Goal: Task Accomplishment & Management: Complete application form

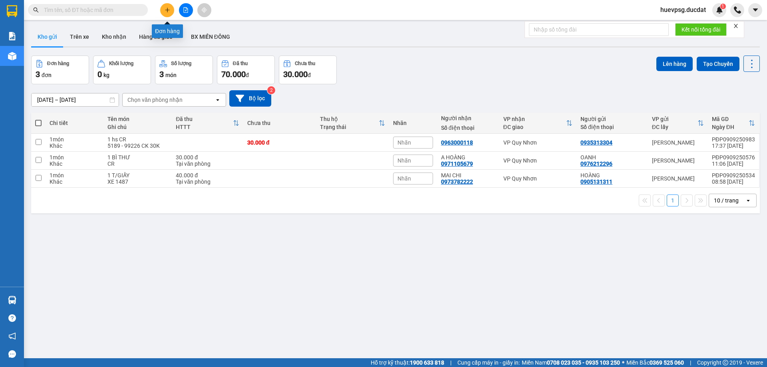
click at [168, 12] on icon "plus" at bounding box center [168, 10] width 6 height 6
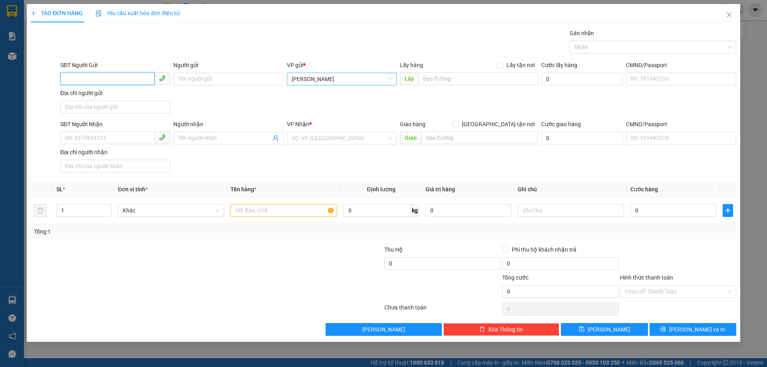
click at [325, 80] on span "[PERSON_NAME]" at bounding box center [342, 79] width 100 height 12
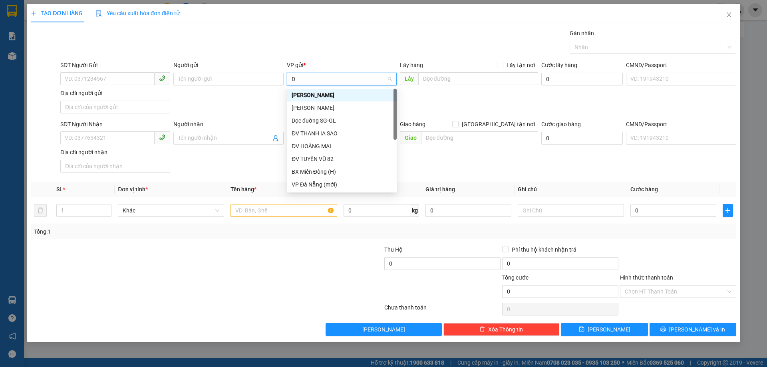
type input "DV"
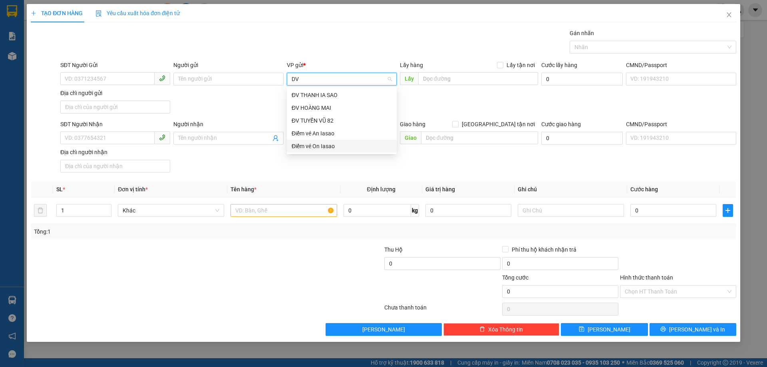
click at [312, 147] on div "Điểm vé On Iasao" at bounding box center [342, 146] width 100 height 9
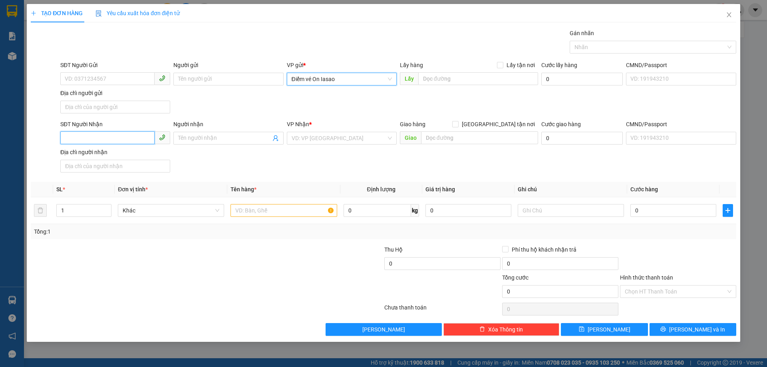
click at [110, 137] on input "SĐT Người Nhận" at bounding box center [107, 137] width 94 height 13
type input "0935411420"
click at [367, 143] on input "search" at bounding box center [339, 138] width 95 height 12
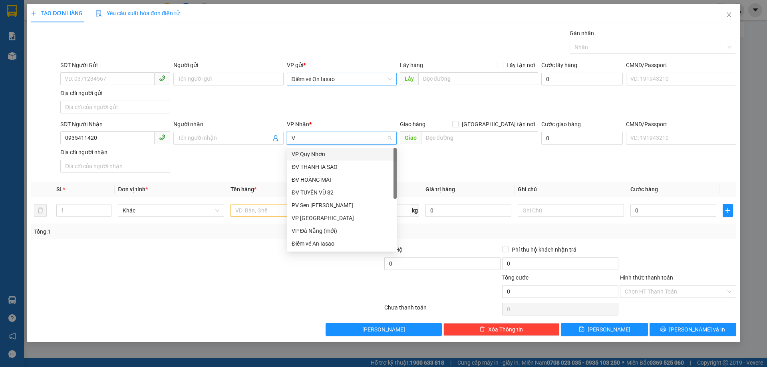
type input "VP"
click at [314, 195] on div "VP Đà Nẵng" at bounding box center [342, 192] width 100 height 9
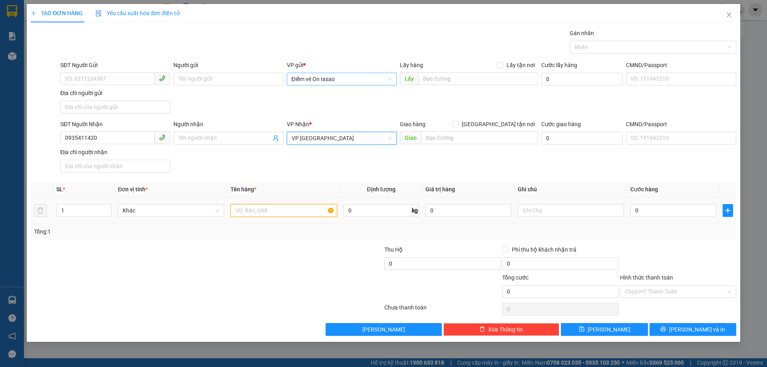
click at [275, 215] on input "text" at bounding box center [284, 210] width 106 height 13
type input "1T/GIẤY"
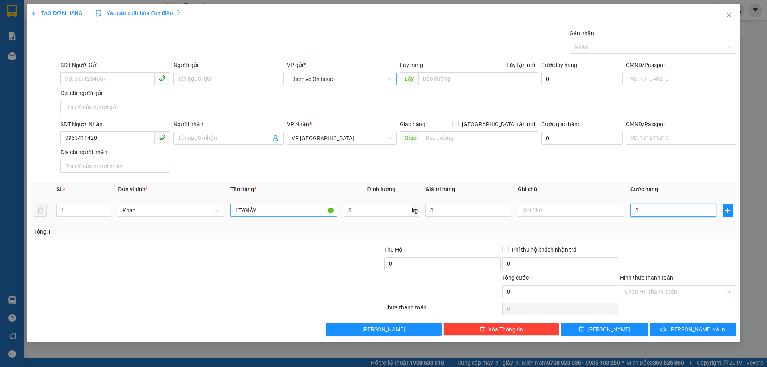
type input "6"
type input "60"
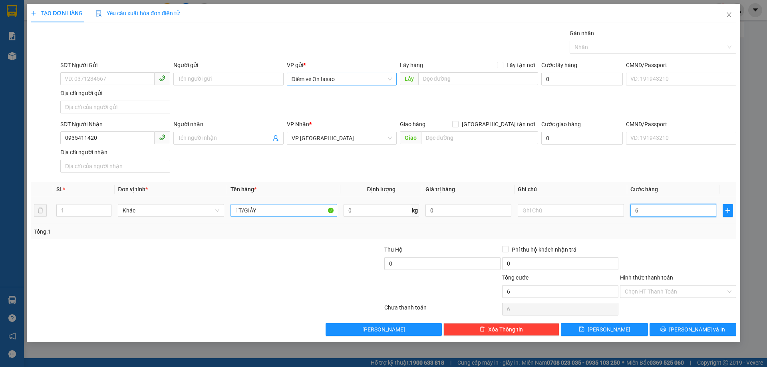
type input "60"
type input "60.000"
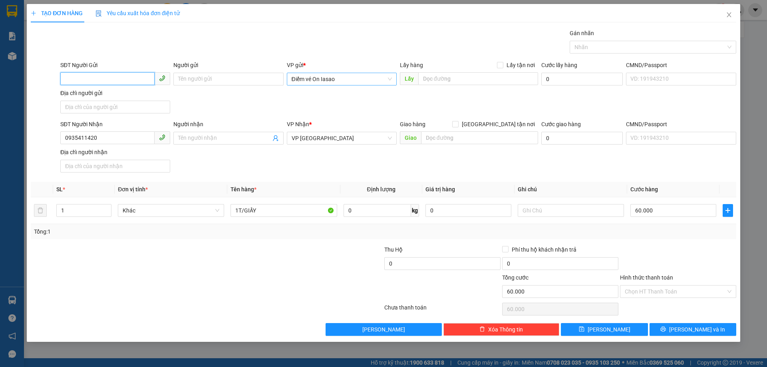
click at [110, 79] on input "SĐT Người Gửi" at bounding box center [107, 78] width 94 height 13
type input "0907643223"
click at [666, 332] on icon "printer" at bounding box center [664, 330] width 6 height 6
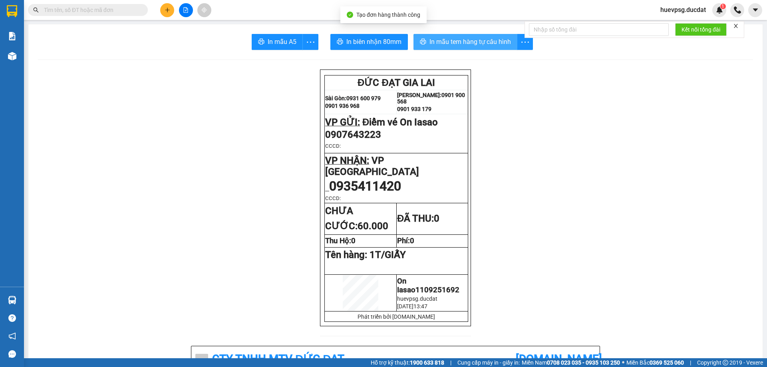
click at [504, 46] on span "In mẫu tem hàng tự cấu hình" at bounding box center [471, 42] width 82 height 10
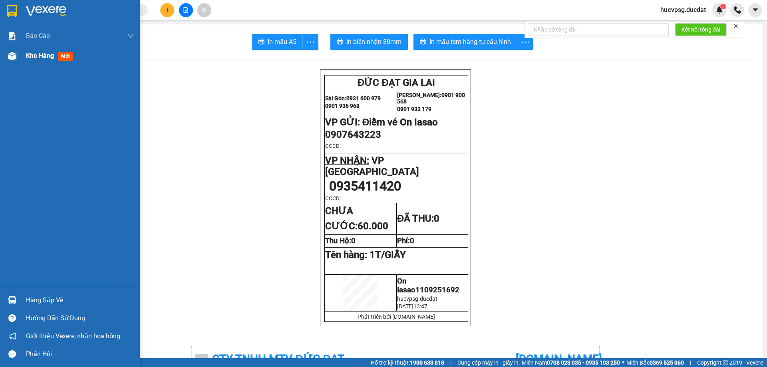
click at [42, 59] on span "Kho hàng" at bounding box center [40, 56] width 28 height 8
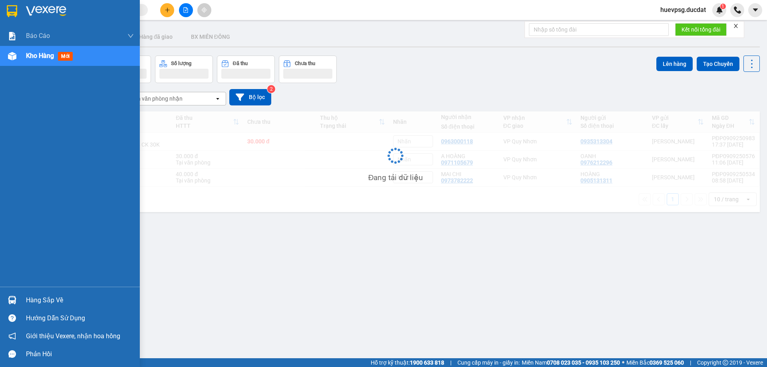
click at [42, 59] on span "Kho hàng" at bounding box center [40, 56] width 28 height 8
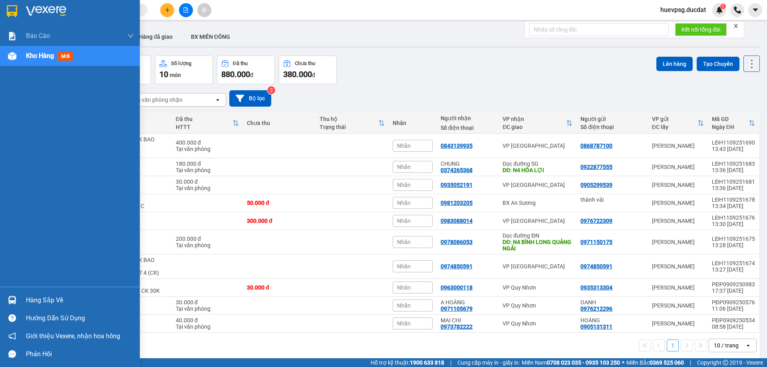
click at [44, 58] on span "Kho hàng" at bounding box center [40, 56] width 28 height 8
click at [43, 58] on span "Kho hàng" at bounding box center [40, 56] width 28 height 8
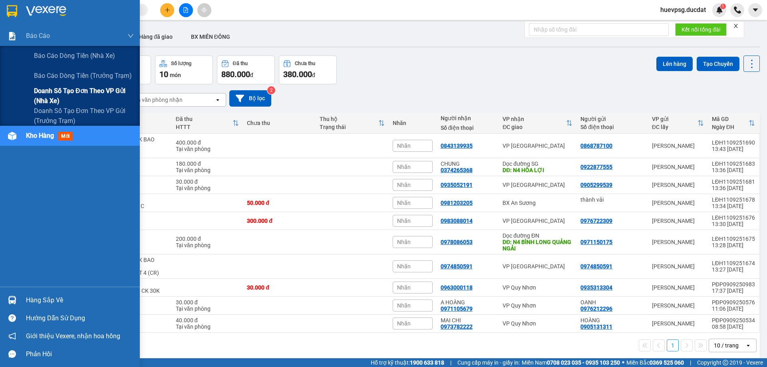
drag, startPoint x: 59, startPoint y: 75, endPoint x: 58, endPoint y: 88, distance: 13.7
click at [58, 88] on div "Báo cáo dòng tiền (nhà xe) Báo cáo dòng tiền (trưởng trạm) Doanh số tạo đơn the…" at bounding box center [70, 86] width 140 height 80
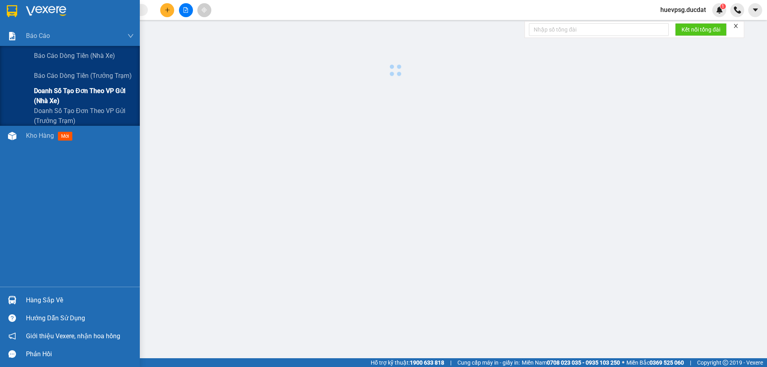
click at [58, 88] on span "Doanh số tạo đơn theo VP gửi (nhà xe)" at bounding box center [84, 96] width 100 height 20
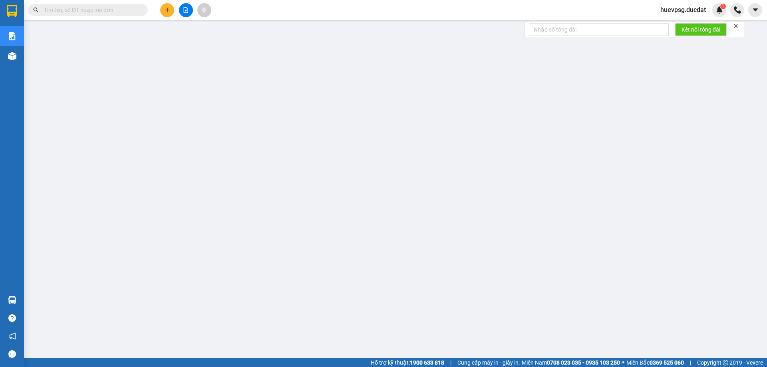
click at [123, 4] on span at bounding box center [88, 10] width 120 height 12
click at [119, 7] on input "text" at bounding box center [91, 10] width 94 height 9
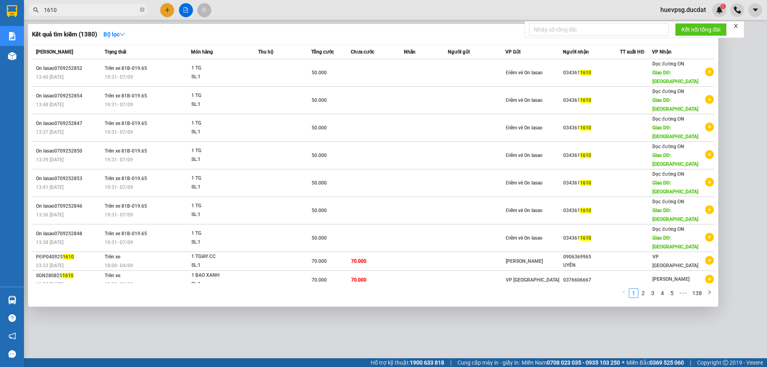
type input "1610"
click at [171, 8] on div at bounding box center [383, 183] width 767 height 367
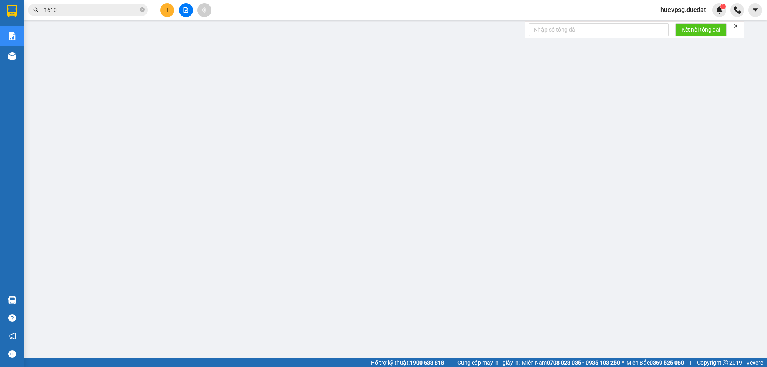
click at [175, 8] on div at bounding box center [186, 10] width 60 height 14
click at [169, 10] on icon "plus" at bounding box center [168, 10] width 6 height 6
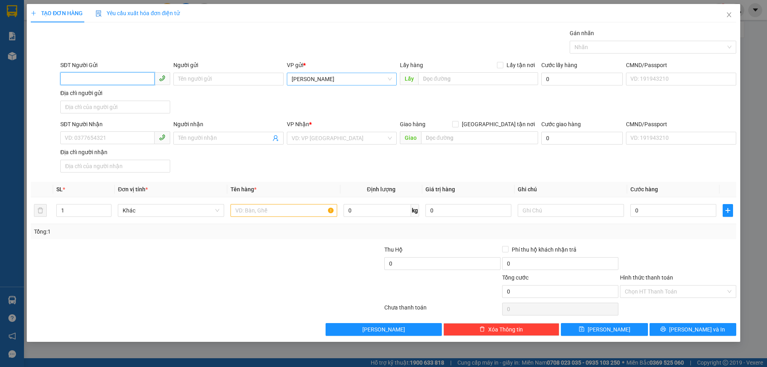
click at [305, 78] on span "[PERSON_NAME]" at bounding box center [342, 79] width 100 height 12
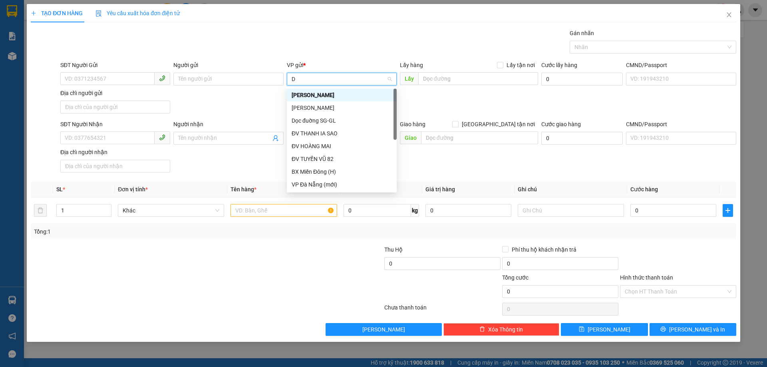
type input "DV"
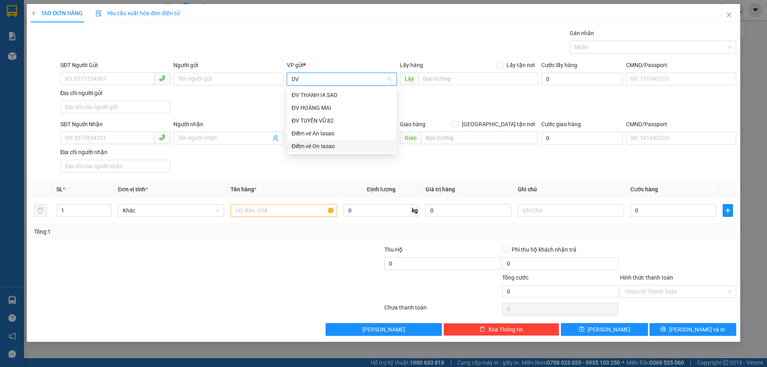
click at [307, 143] on div "Điểm vé On Iasao" at bounding box center [342, 146] width 100 height 9
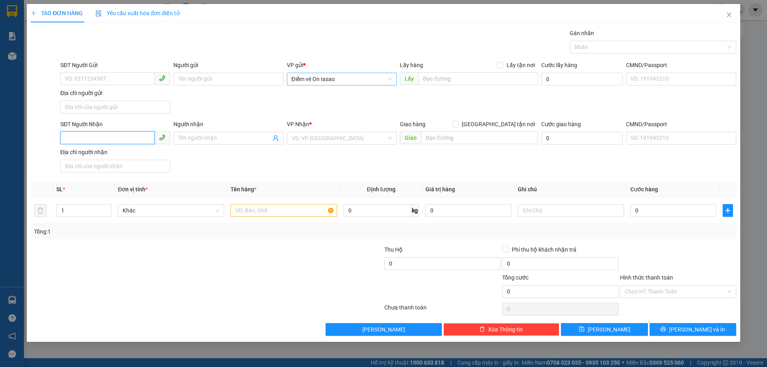
click at [130, 139] on input "SĐT Người Nhận" at bounding box center [107, 137] width 94 height 13
type input "0985526227"
click at [337, 134] on input "search" at bounding box center [339, 138] width 95 height 12
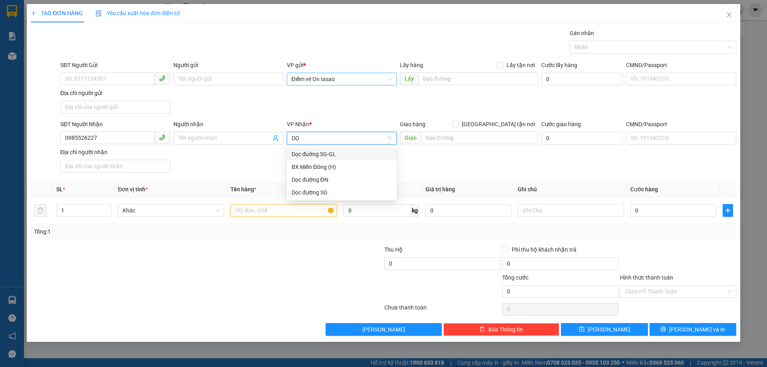
type input "DỌC"
click at [330, 165] on div "Dọc đường ĐN" at bounding box center [342, 167] width 100 height 9
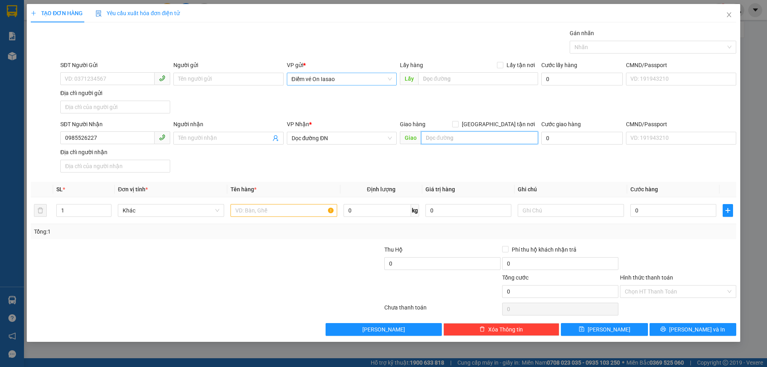
click at [433, 141] on input "text" at bounding box center [479, 137] width 117 height 13
type input "N3 NAM PHƯỚC"
click at [136, 79] on input "SĐT Người Gửi" at bounding box center [107, 78] width 94 height 13
type input "0364222506"
click at [283, 206] on input "text" at bounding box center [284, 210] width 106 height 13
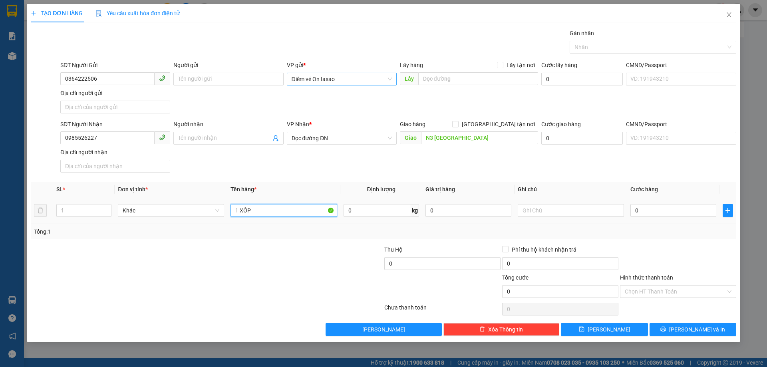
type input "1 XỐP"
type input "6"
type input "60"
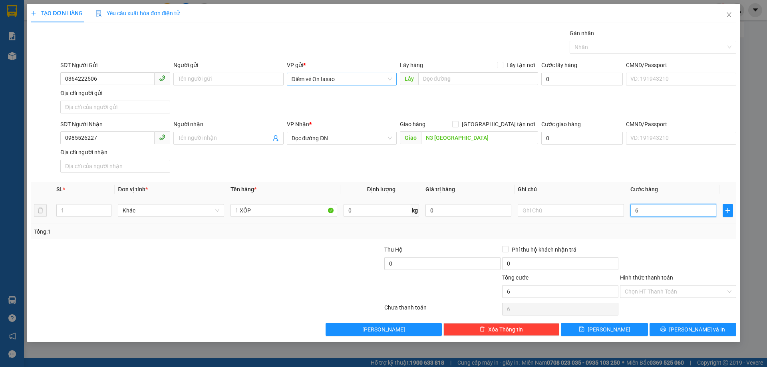
type input "60"
type input "60.000"
click at [707, 293] on input "Hình thức thanh toán" at bounding box center [675, 292] width 101 height 12
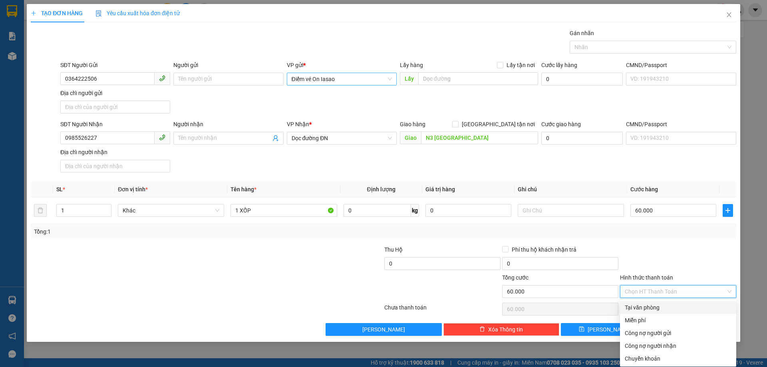
click at [651, 308] on div "Tại văn phòng" at bounding box center [678, 307] width 107 height 9
type input "0"
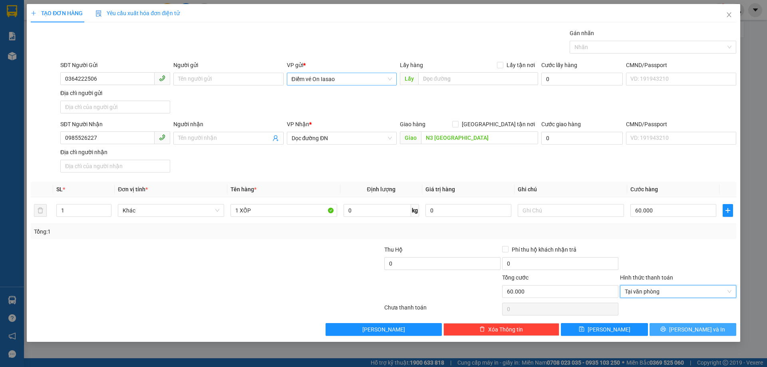
click at [723, 332] on button "[PERSON_NAME] và In" at bounding box center [693, 329] width 87 height 13
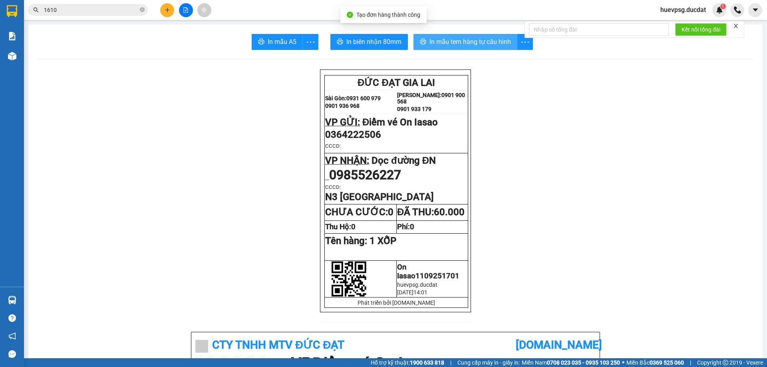
click at [503, 41] on span "In mẫu tem hàng tự cấu hình" at bounding box center [471, 42] width 82 height 10
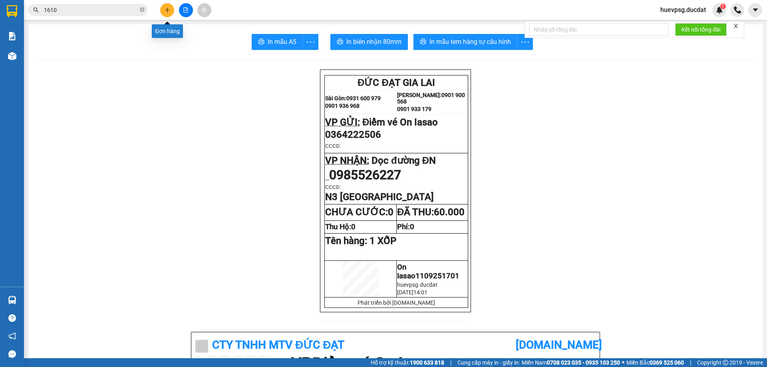
click at [167, 7] on button at bounding box center [167, 10] width 14 height 14
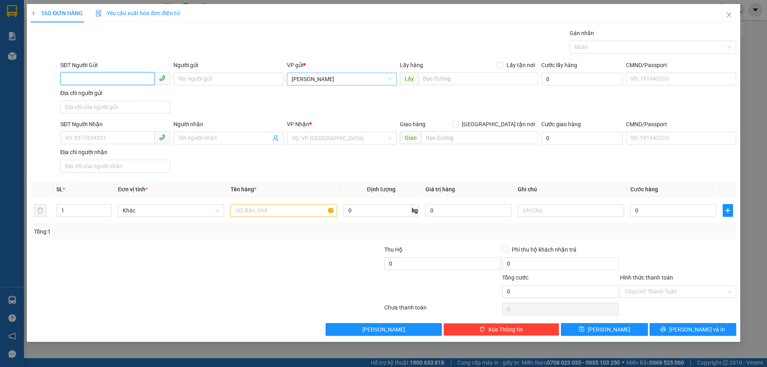
click at [369, 75] on span "[PERSON_NAME]" at bounding box center [342, 79] width 100 height 12
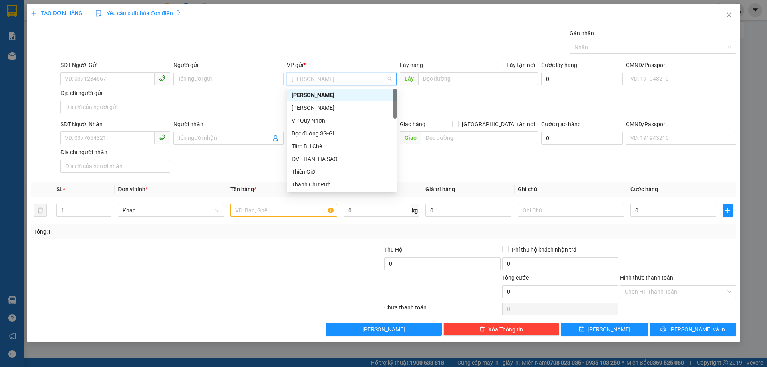
type input "F"
type input "DV"
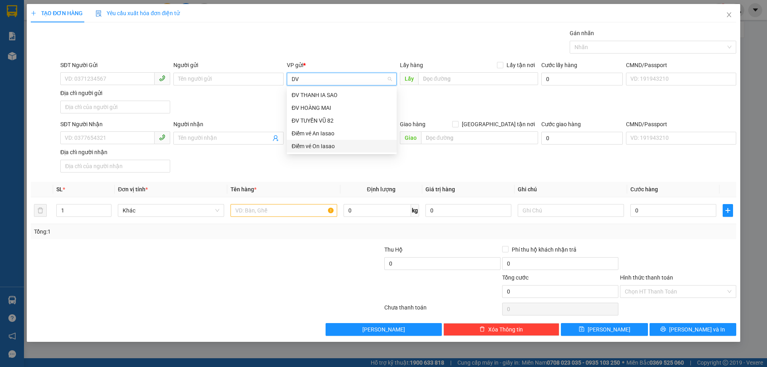
drag, startPoint x: 307, startPoint y: 146, endPoint x: 302, endPoint y: 148, distance: 5.2
click at [306, 147] on div "Điểm vé On Iasao" at bounding box center [342, 146] width 100 height 9
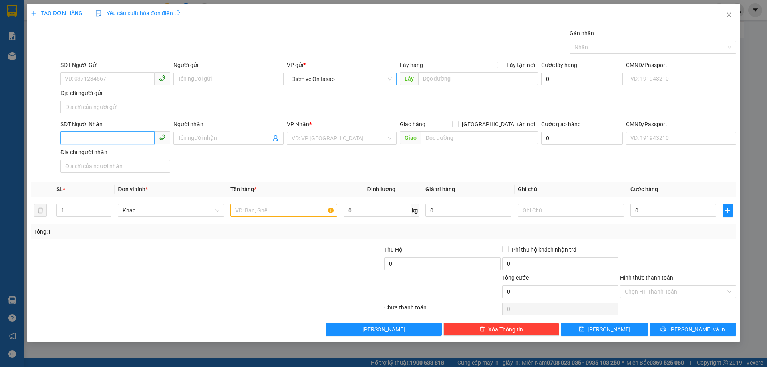
click at [76, 140] on input "SĐT Người Nhận" at bounding box center [107, 137] width 94 height 13
type input "0909330959"
click at [347, 137] on input "search" at bounding box center [339, 138] width 95 height 12
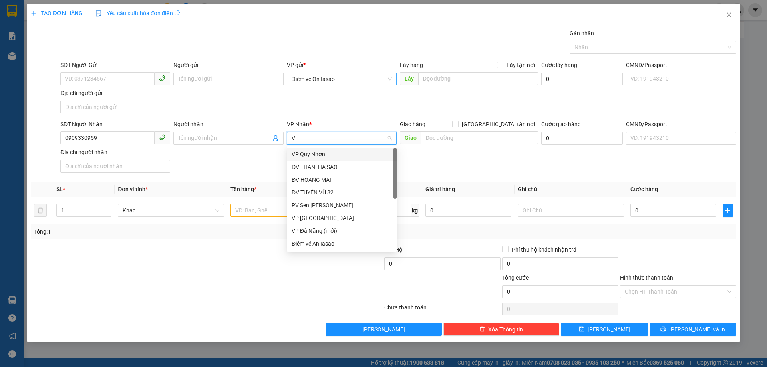
type input "VP"
click at [336, 164] on div "VP [GEOGRAPHIC_DATA]" at bounding box center [342, 167] width 100 height 9
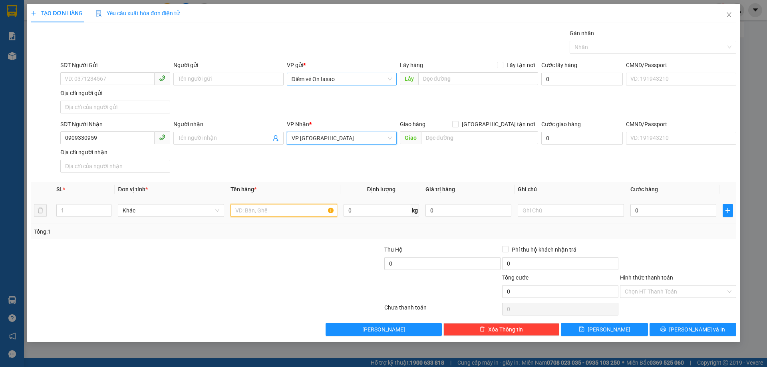
drag, startPoint x: 251, startPoint y: 213, endPoint x: 247, endPoint y: 213, distance: 4.4
click at [251, 213] on input "text" at bounding box center [284, 210] width 106 height 13
type input "1T/GIẤY"
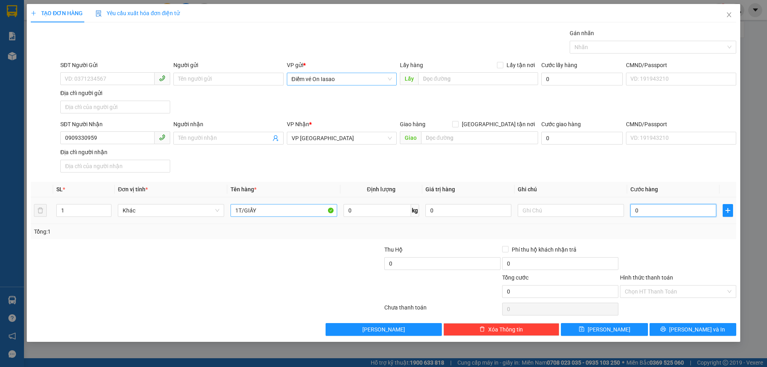
type input "5"
type input "50"
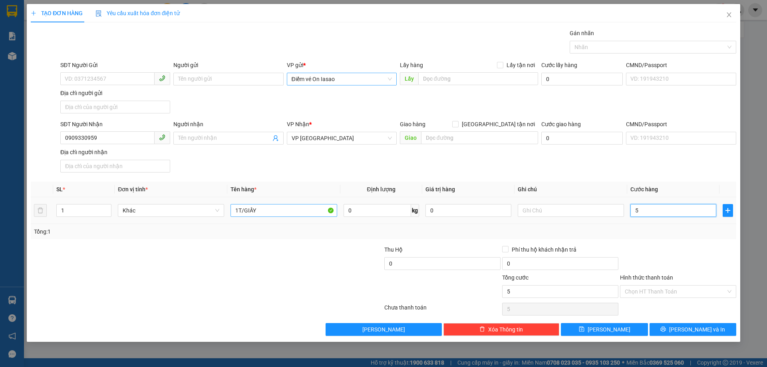
type input "50"
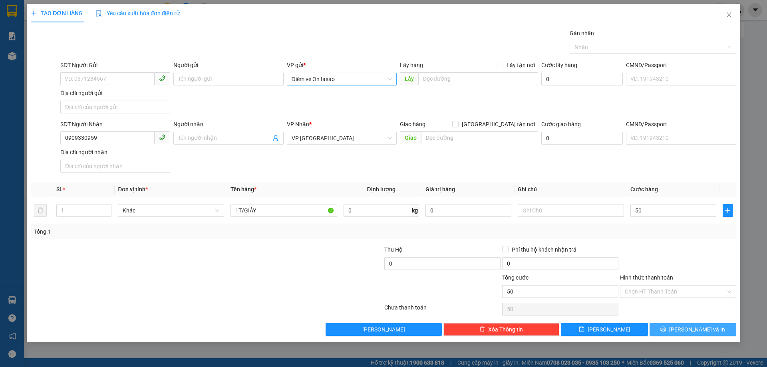
type input "50.000"
click at [730, 333] on button "[PERSON_NAME] và In" at bounding box center [693, 329] width 87 height 13
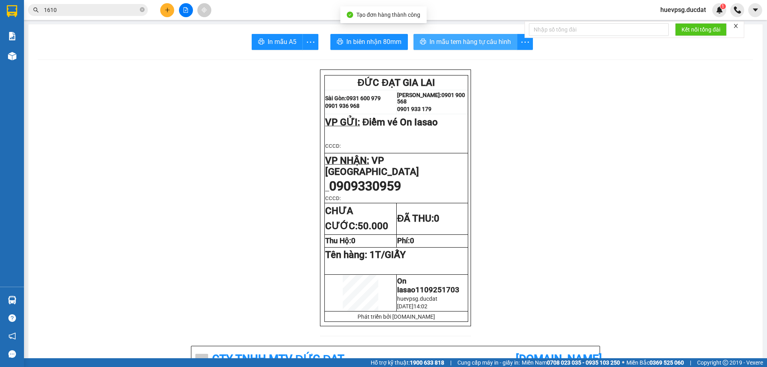
click at [445, 40] on span "In mẫu tem hàng tự cấu hình" at bounding box center [471, 42] width 82 height 10
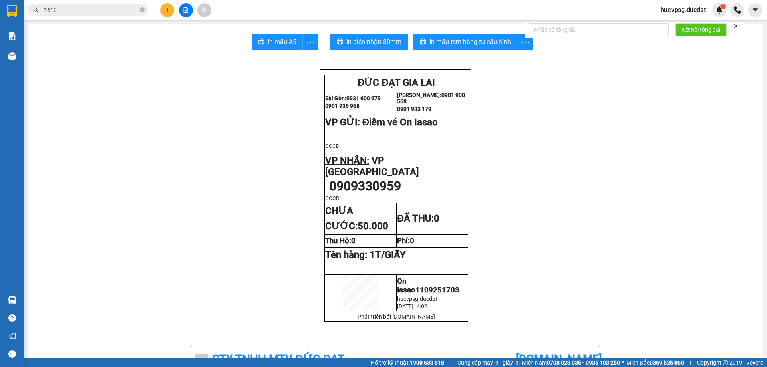
click at [62, 5] on span "1610" at bounding box center [88, 10] width 120 height 12
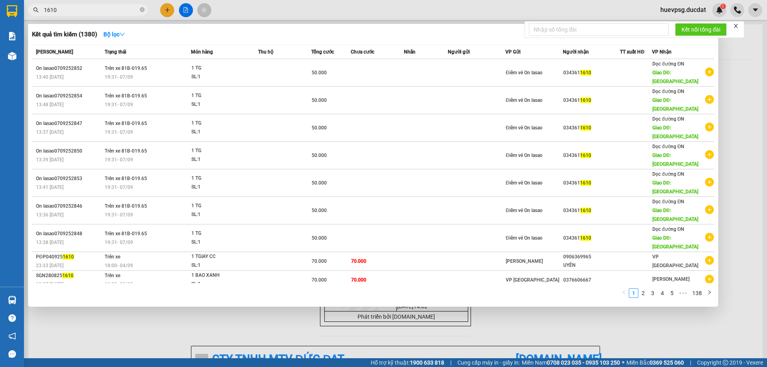
click at [66, 8] on input "1610" at bounding box center [91, 10] width 94 height 9
click at [165, 11] on div at bounding box center [383, 183] width 767 height 367
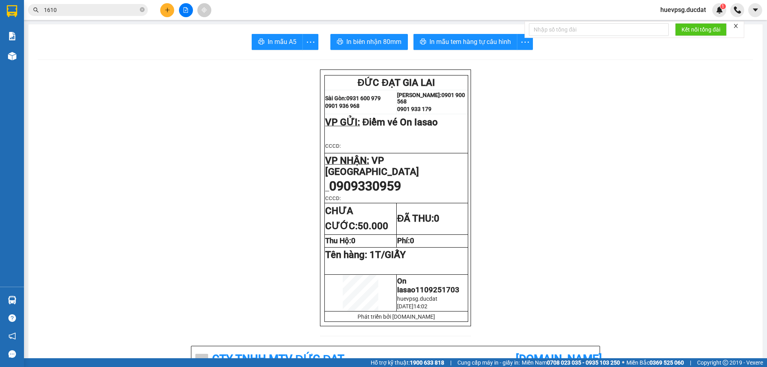
click at [173, 5] on div at bounding box center [186, 10] width 60 height 14
click at [161, 9] on button at bounding box center [167, 10] width 14 height 14
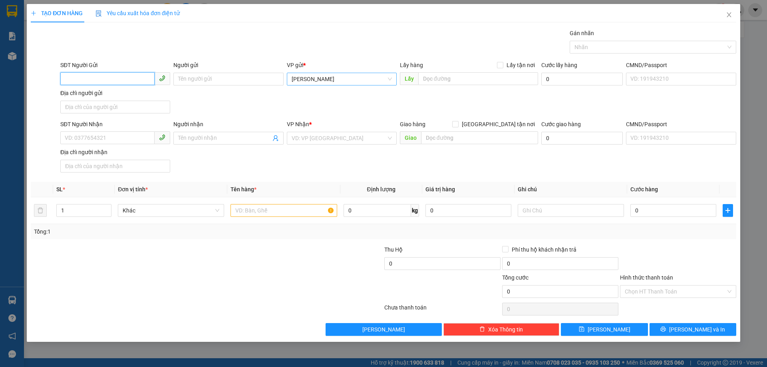
click at [302, 78] on span "[PERSON_NAME]" at bounding box center [342, 79] width 100 height 12
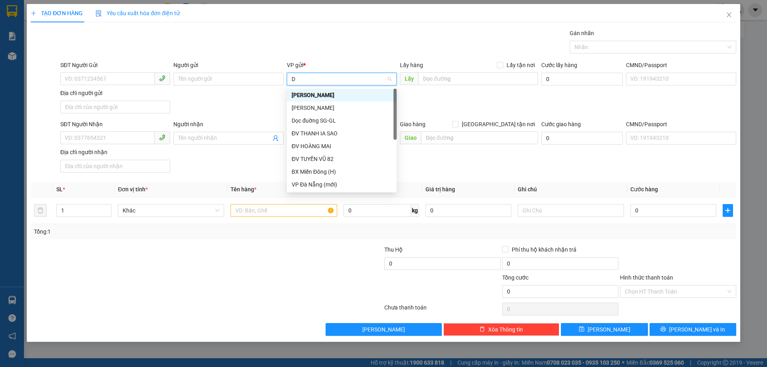
type input "DV"
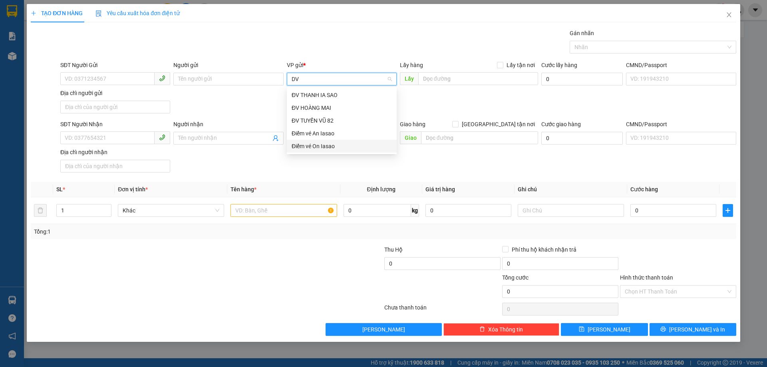
click at [305, 150] on div "Điểm vé On Iasao" at bounding box center [342, 146] width 100 height 9
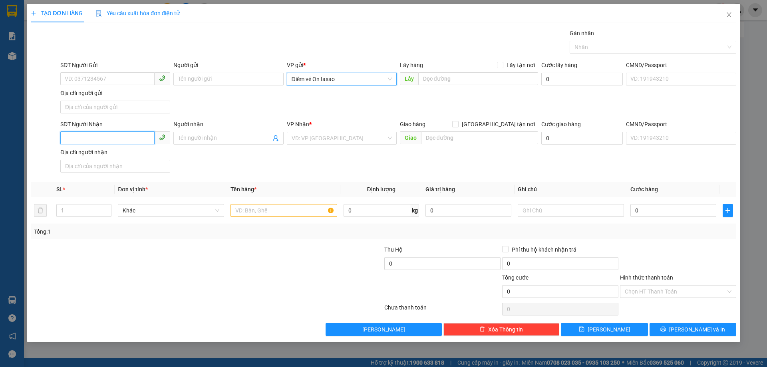
click at [106, 136] on input "SĐT Người Nhận" at bounding box center [107, 137] width 94 height 13
click at [115, 78] on input "SĐT Người Gửi" at bounding box center [107, 78] width 94 height 13
type input "0393309199"
click at [86, 143] on input "SĐT Người Nhận" at bounding box center [107, 137] width 94 height 13
type input "0705215436"
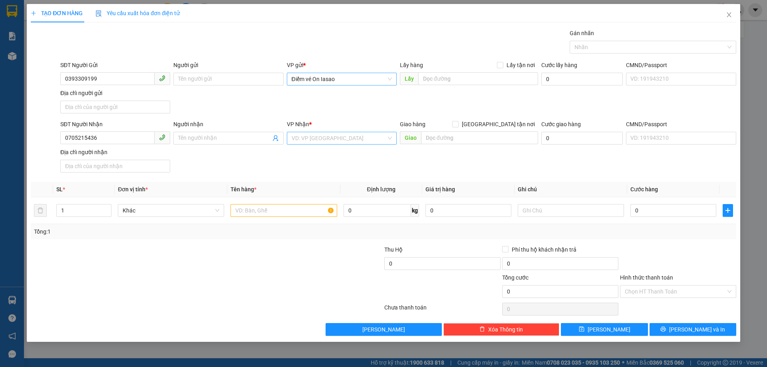
click at [358, 140] on input "search" at bounding box center [339, 138] width 95 height 12
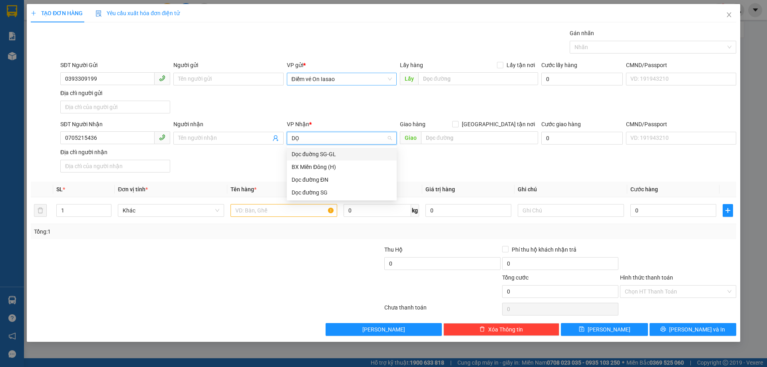
type input "DỌC"
click at [328, 170] on div "Dọc đường ĐN" at bounding box center [342, 167] width 100 height 9
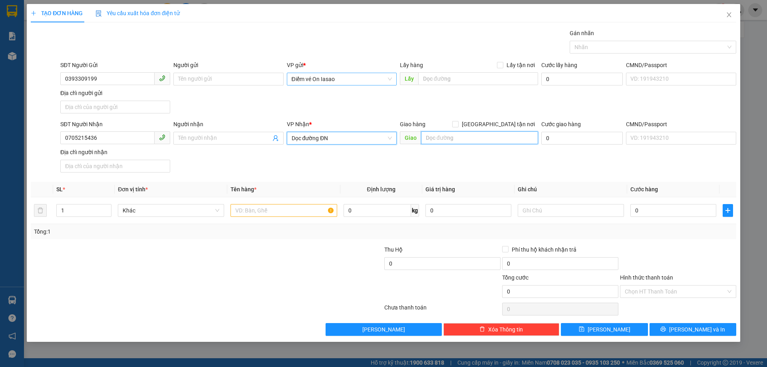
click at [434, 141] on input "text" at bounding box center [479, 137] width 117 height 13
type input "CX HOÀ HIỆP"
click at [280, 211] on input "text" at bounding box center [284, 210] width 106 height 13
click at [244, 204] on div at bounding box center [284, 211] width 106 height 16
click at [256, 212] on input "text" at bounding box center [284, 210] width 106 height 13
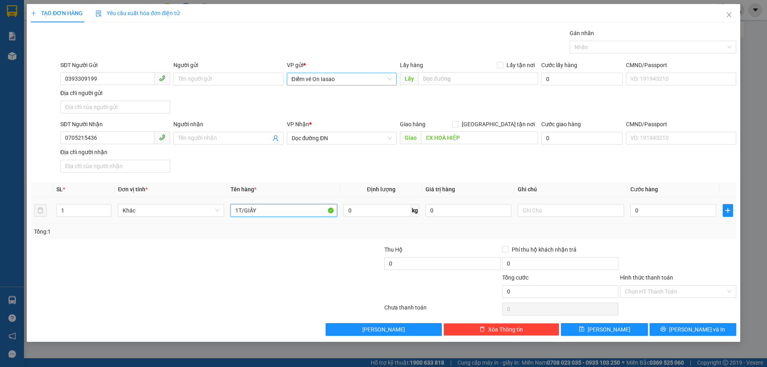
type input "1T/GIẤY"
type input "7"
type input "70"
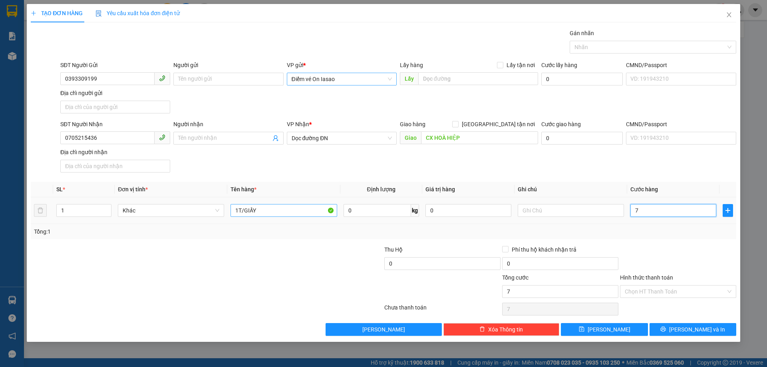
type input "70"
type input "70.000"
click at [682, 295] on input "Hình thức thanh toán" at bounding box center [675, 292] width 101 height 12
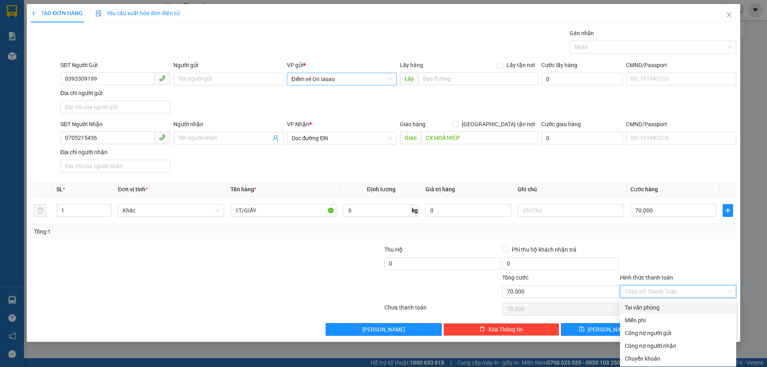
click at [677, 308] on div "Tại văn phòng" at bounding box center [678, 307] width 107 height 9
type input "0"
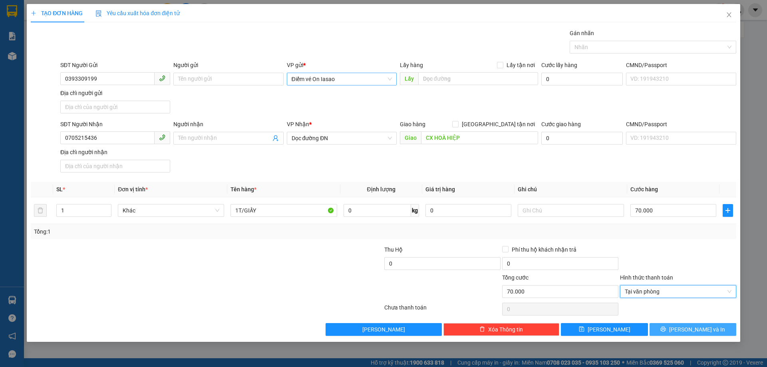
click at [710, 333] on button "[PERSON_NAME] và In" at bounding box center [693, 329] width 87 height 13
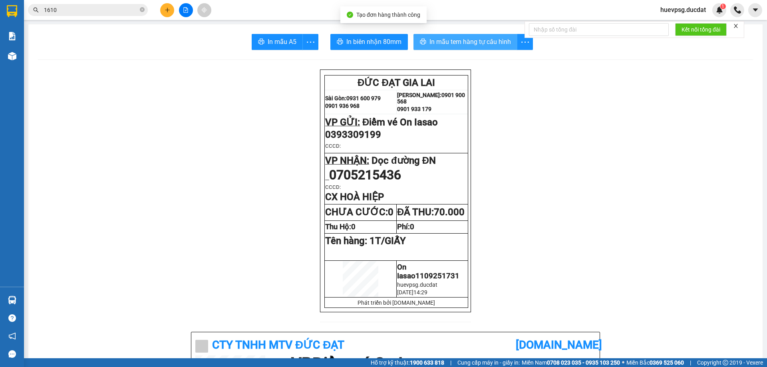
click at [482, 39] on span "In mẫu tem hàng tự cấu hình" at bounding box center [471, 42] width 82 height 10
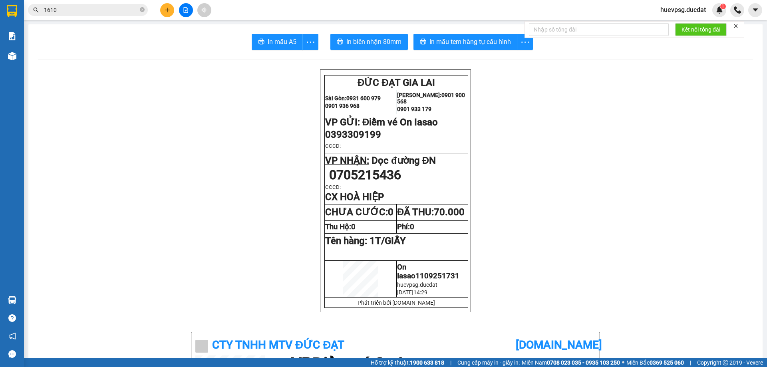
click at [175, 12] on div at bounding box center [186, 10] width 60 height 14
click at [171, 13] on button at bounding box center [167, 10] width 14 height 14
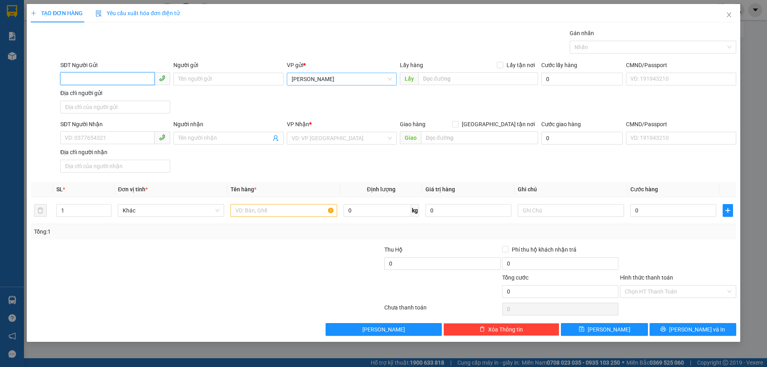
click at [330, 79] on span "[PERSON_NAME]" at bounding box center [342, 79] width 100 height 12
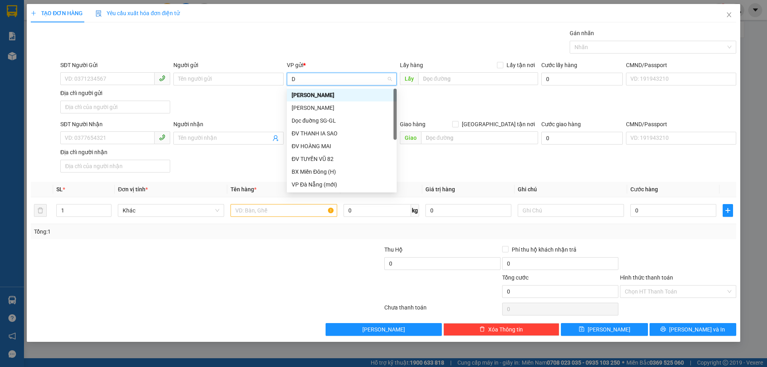
type input "DV"
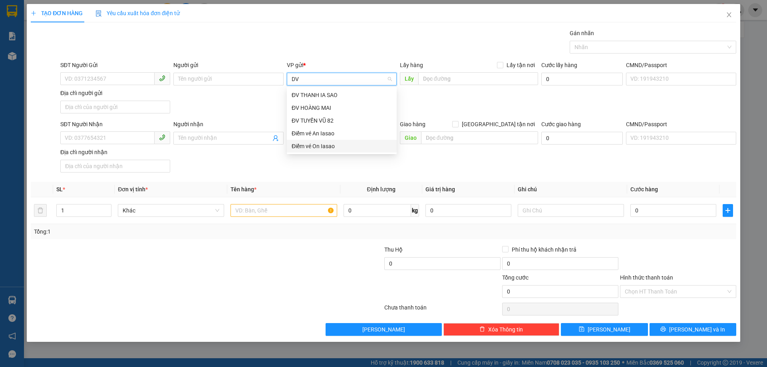
click at [295, 145] on div "Điểm vé On Iasao" at bounding box center [342, 146] width 100 height 9
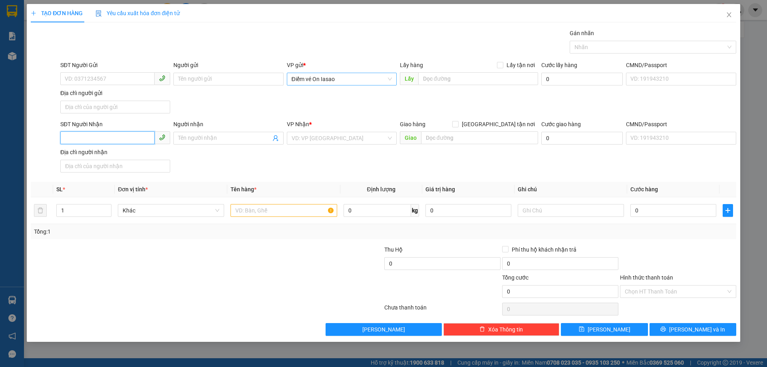
click at [76, 137] on input "SĐT Người Nhận" at bounding box center [107, 137] width 94 height 13
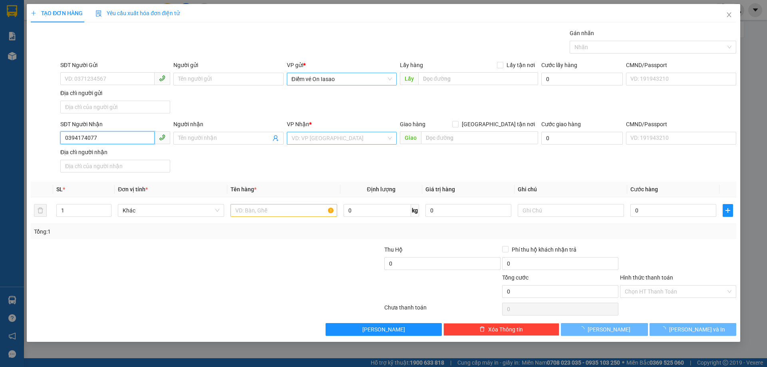
type input "0394174077"
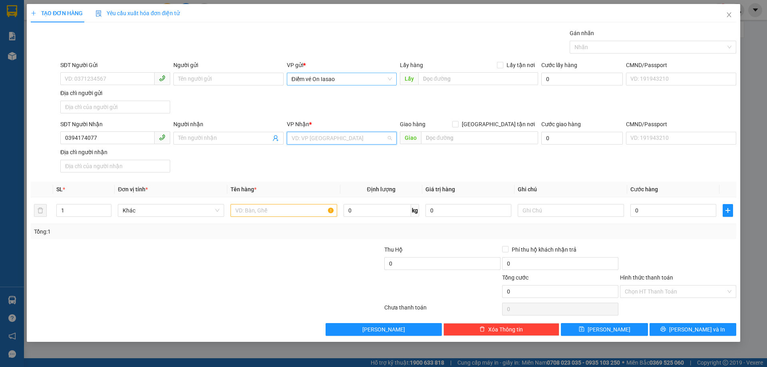
click at [308, 137] on input "search" at bounding box center [339, 138] width 95 height 12
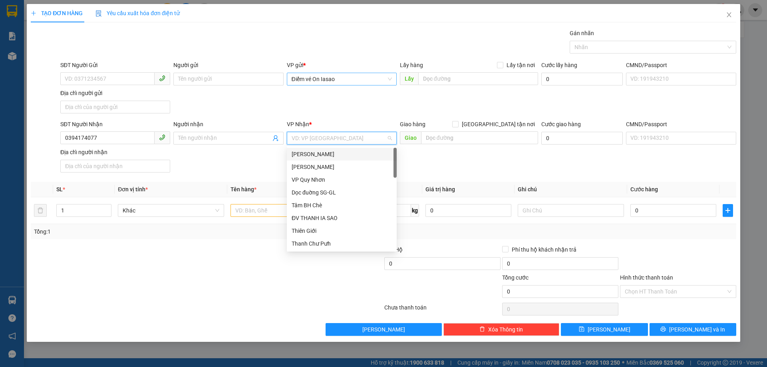
type input "V"
click at [305, 216] on div "VP [GEOGRAPHIC_DATA]" at bounding box center [342, 218] width 100 height 9
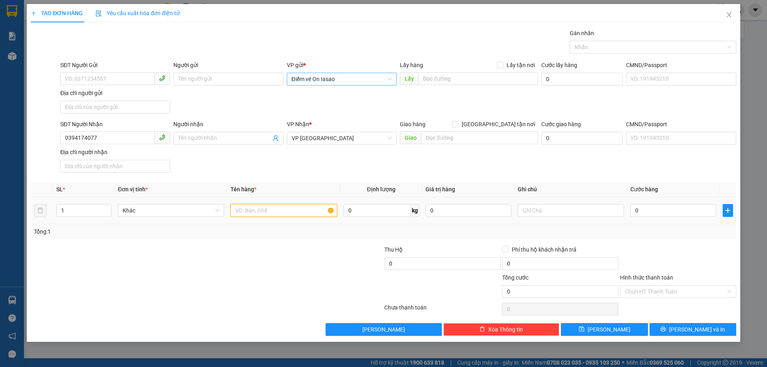
click at [277, 214] on input "text" at bounding box center [284, 210] width 106 height 13
type input "1 THÙNG"
type input "4"
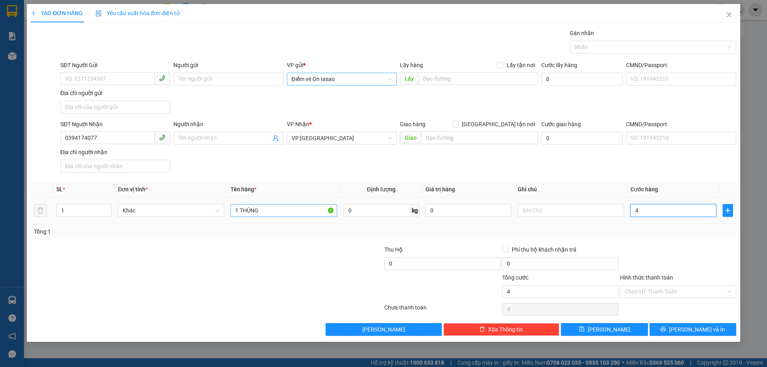
type input "40"
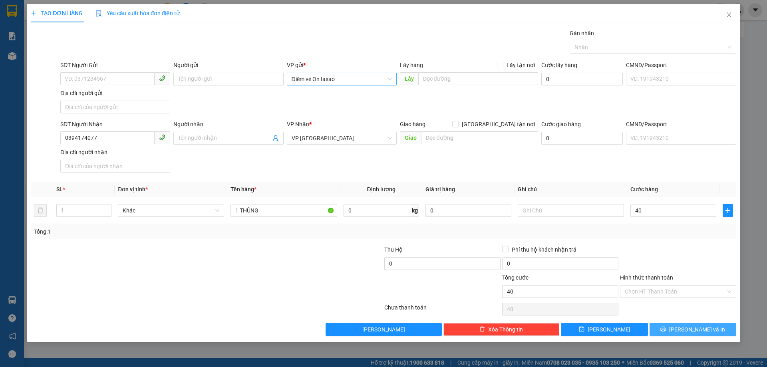
type input "40.000"
click at [683, 331] on button "[PERSON_NAME] và In" at bounding box center [693, 329] width 87 height 13
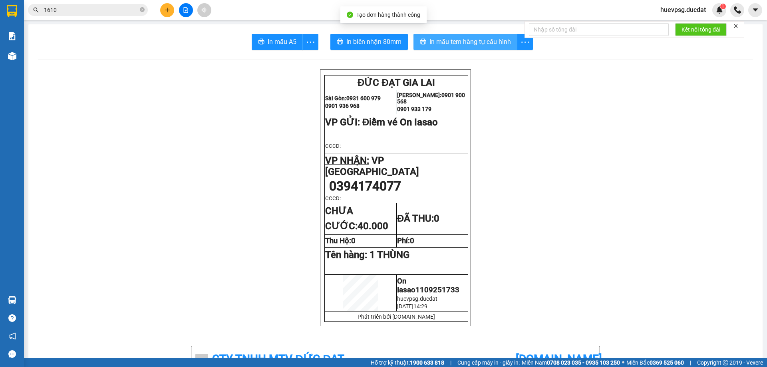
click at [482, 42] on span "In mẫu tem hàng tự cấu hình" at bounding box center [471, 42] width 82 height 10
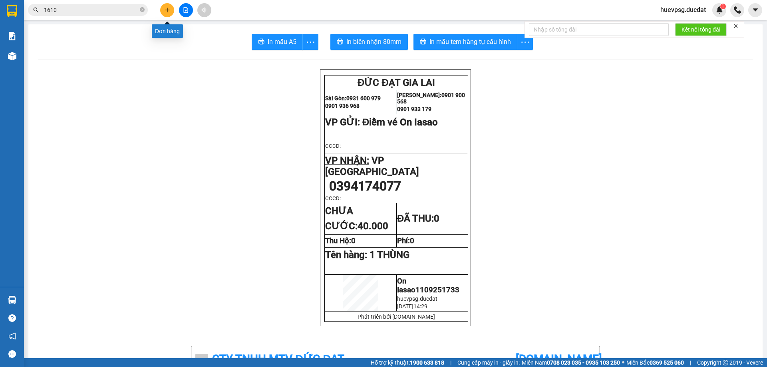
click at [161, 10] on button at bounding box center [167, 10] width 14 height 14
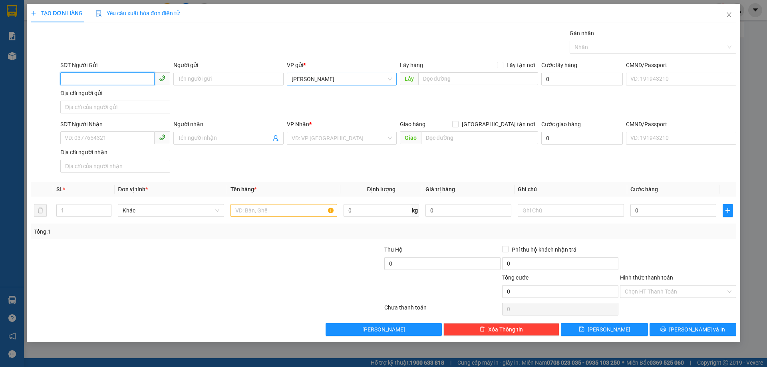
click at [312, 74] on span "[PERSON_NAME]" at bounding box center [342, 79] width 100 height 12
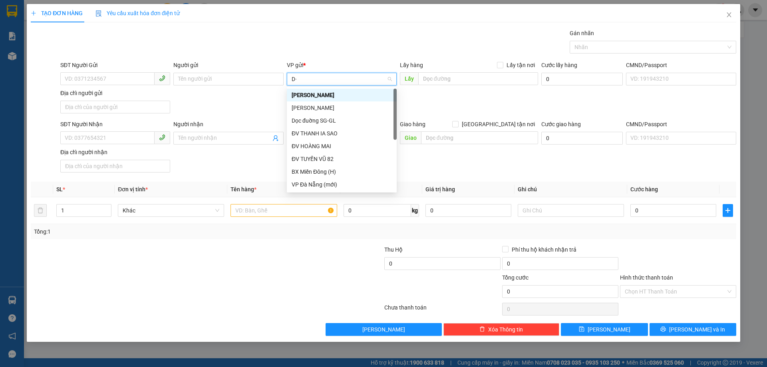
type input "D"
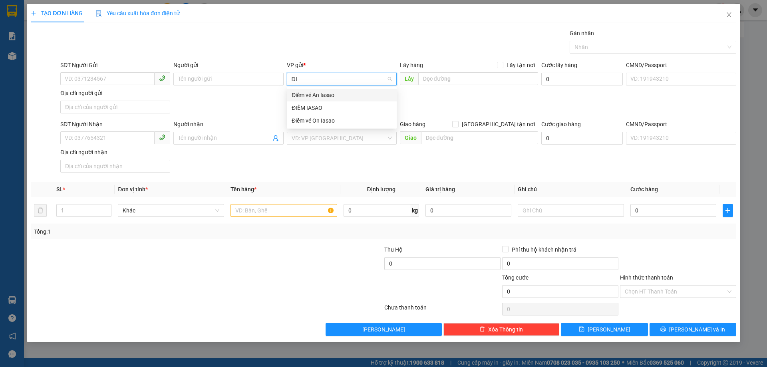
type input "ĐIỂ"
click at [314, 108] on div "ĐIỂM IASAO" at bounding box center [342, 108] width 100 height 9
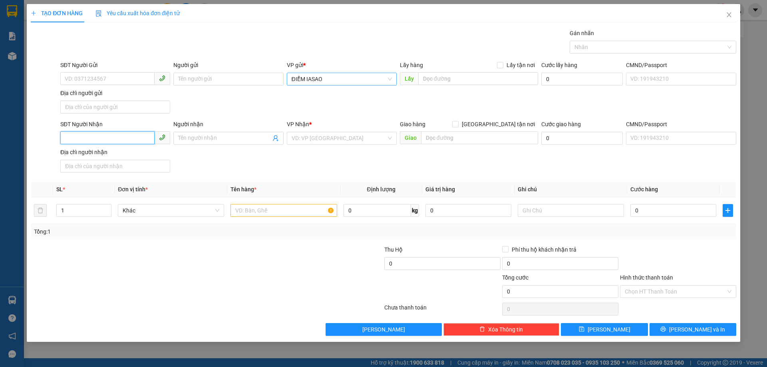
click at [126, 137] on input "SĐT Người Nhận" at bounding box center [107, 137] width 94 height 13
type input "0985646016"
click at [322, 141] on input "search" at bounding box center [339, 138] width 95 height 12
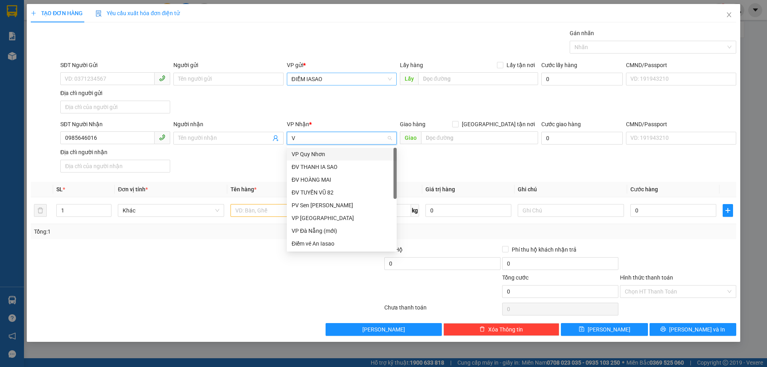
type input "VP"
click at [308, 194] on div "VP [GEOGRAPHIC_DATA]" at bounding box center [342, 192] width 100 height 9
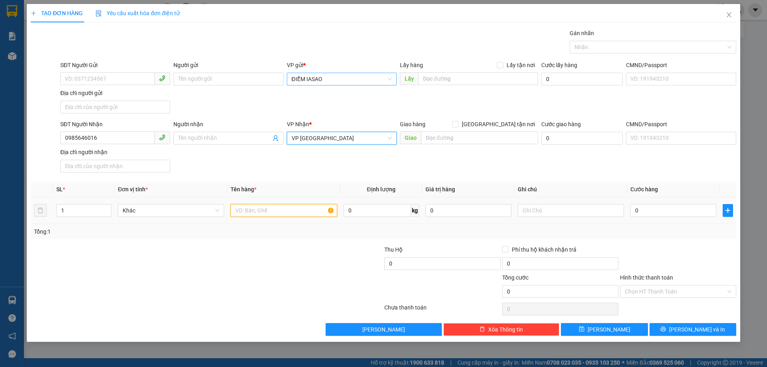
click at [267, 213] on input "text" at bounding box center [284, 210] width 106 height 13
type input "1 BAO"
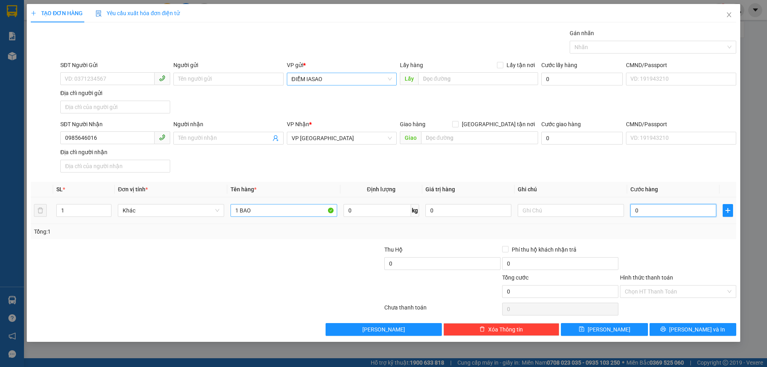
type input "5"
type input "50"
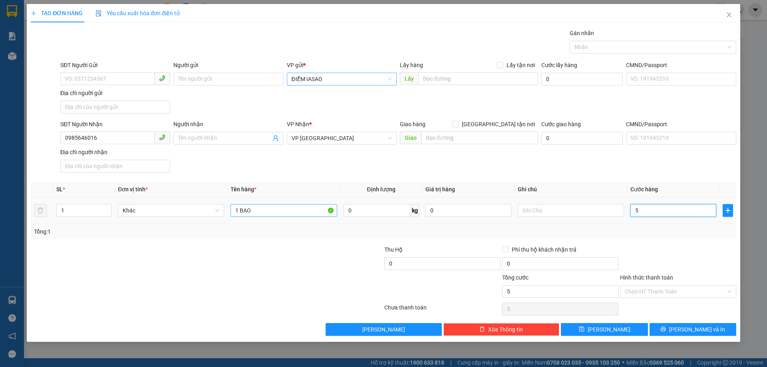
type input "50"
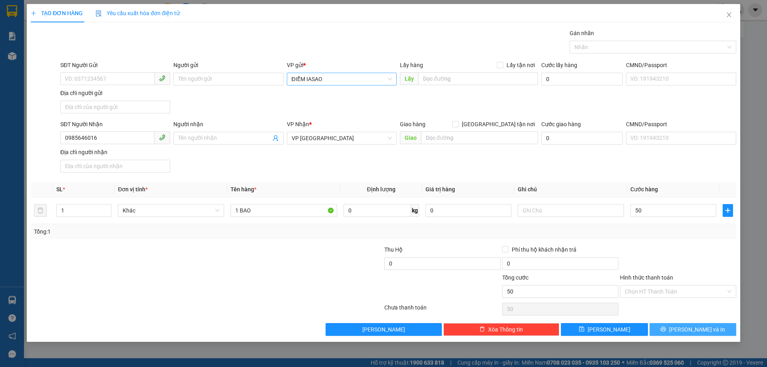
type input "50.000"
click at [708, 329] on span "[PERSON_NAME] và In" at bounding box center [697, 329] width 56 height 9
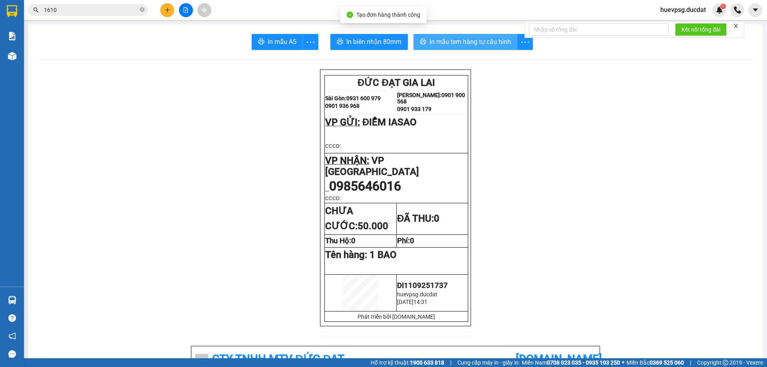
click at [469, 45] on span "In mẫu tem hàng tự cấu hình" at bounding box center [471, 42] width 82 height 10
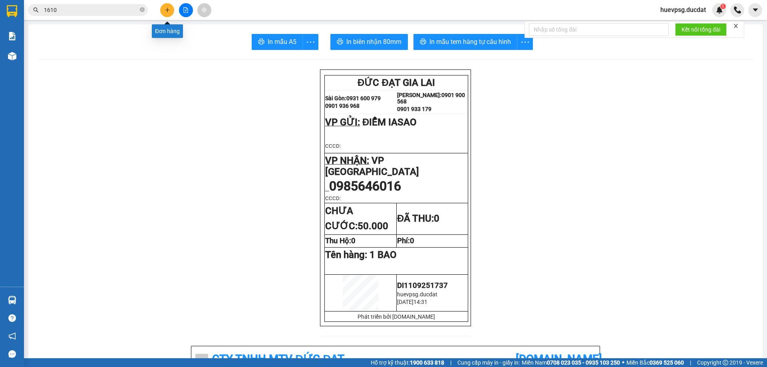
click at [167, 12] on icon "plus" at bounding box center [167, 10] width 0 height 4
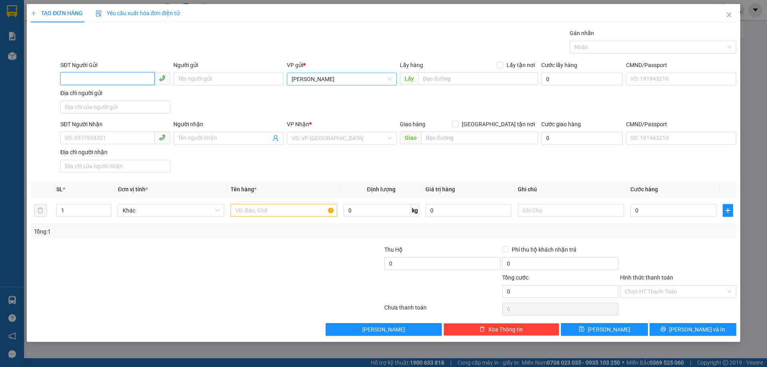
click at [316, 76] on span "[PERSON_NAME]" at bounding box center [342, 79] width 100 height 12
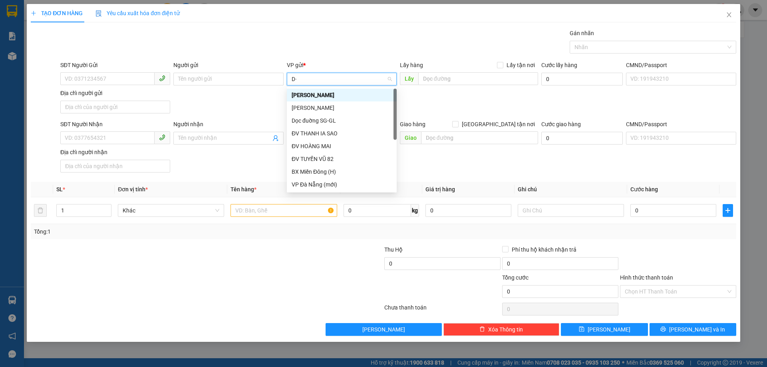
type input "D"
type input "ĐI"
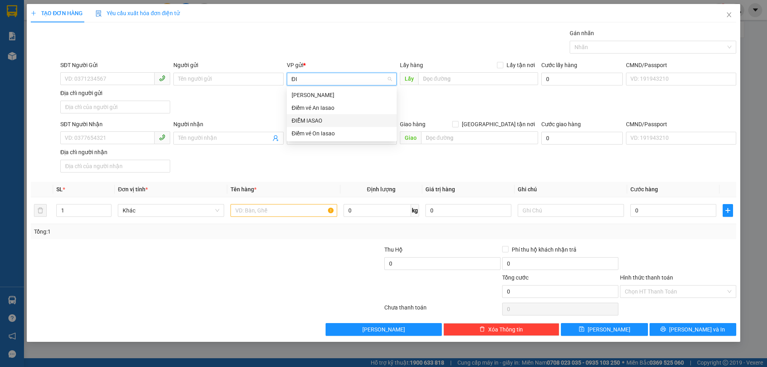
click at [310, 122] on div "ĐIỂM IASAO" at bounding box center [342, 120] width 100 height 9
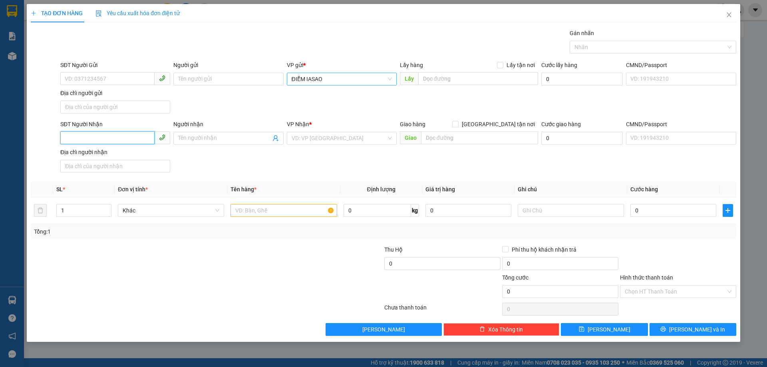
click at [123, 137] on input "SĐT Người Nhận" at bounding box center [107, 137] width 94 height 13
type input "0899593593"
click at [344, 137] on input "search" at bounding box center [339, 138] width 95 height 12
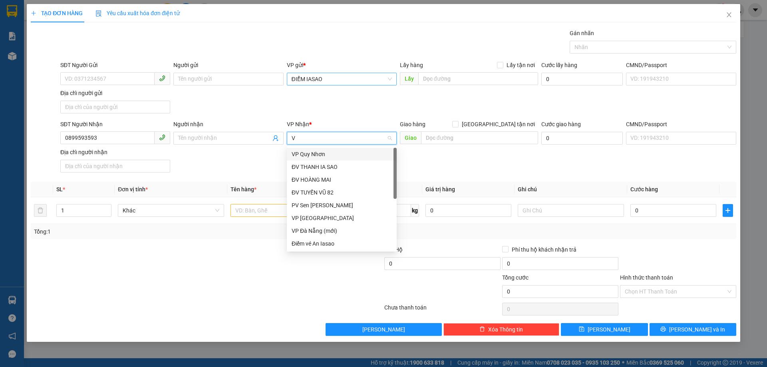
type input "VP"
drag, startPoint x: 334, startPoint y: 167, endPoint x: 275, endPoint y: 202, distance: 68.4
click at [334, 168] on div "VP [GEOGRAPHIC_DATA]" at bounding box center [342, 167] width 100 height 9
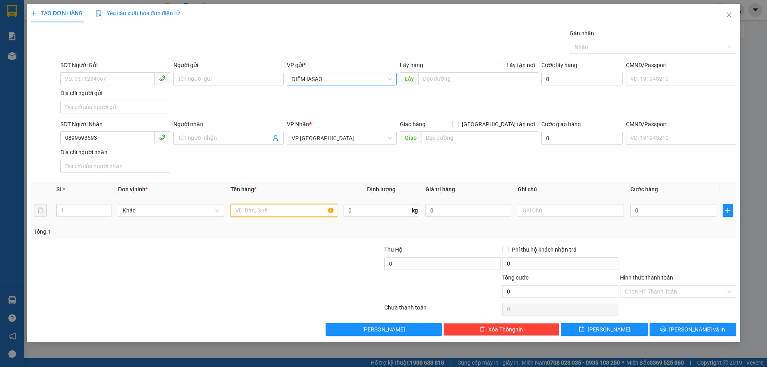
click at [267, 215] on input "text" at bounding box center [284, 210] width 106 height 13
type input "1T/GIẤY"
type input "5"
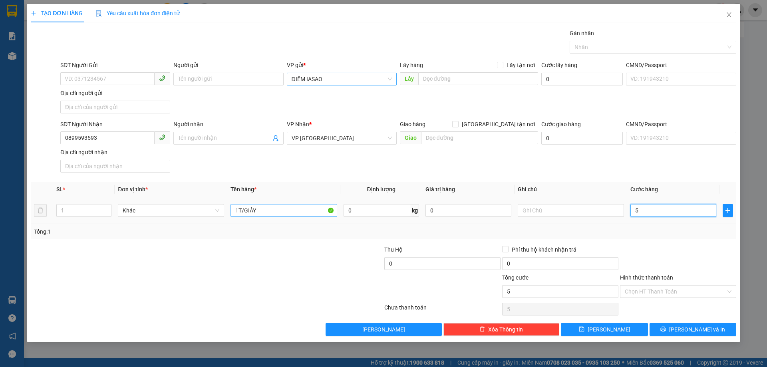
type input "50"
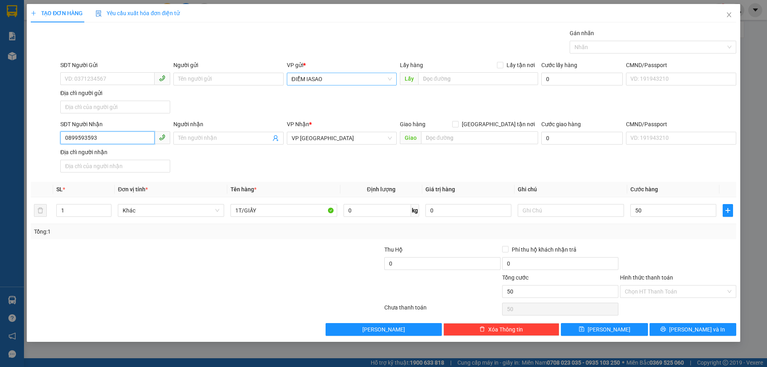
type input "50.000"
click at [85, 139] on input "0899593593" at bounding box center [107, 137] width 94 height 13
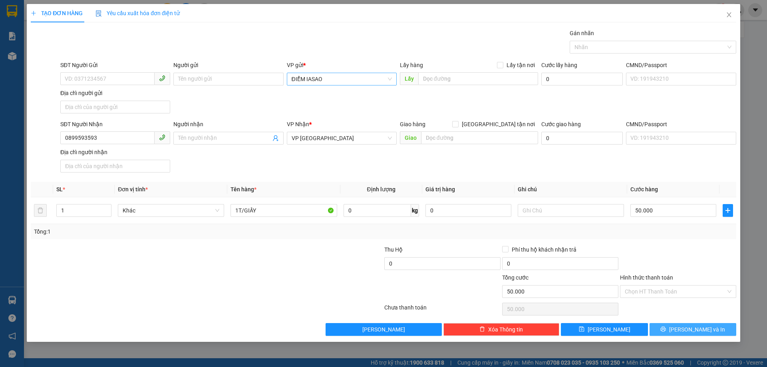
click at [684, 330] on button "[PERSON_NAME] và In" at bounding box center [693, 329] width 87 height 13
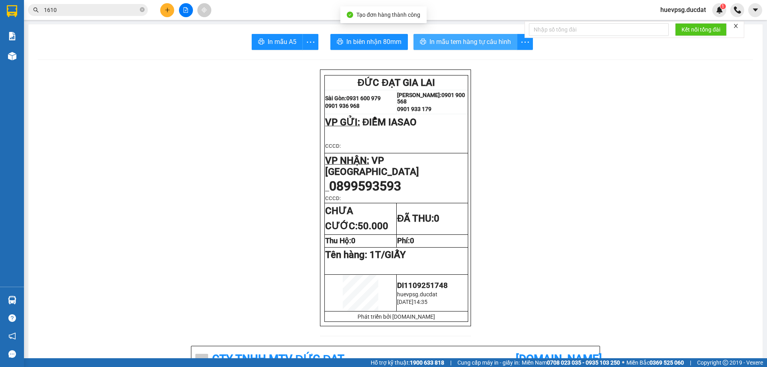
click at [476, 43] on span "In mẫu tem hàng tự cấu hình" at bounding box center [471, 42] width 82 height 10
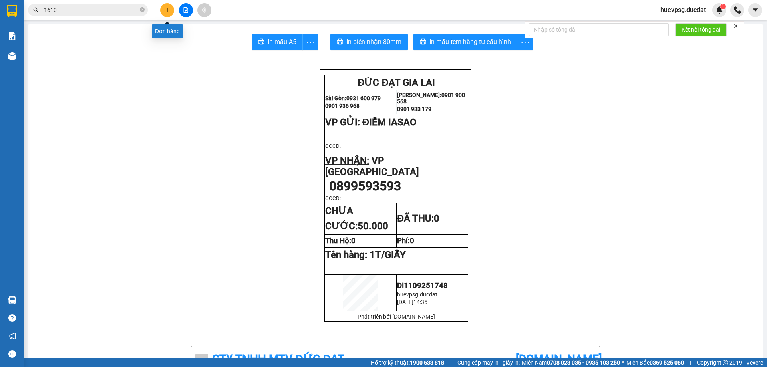
click at [171, 7] on button at bounding box center [167, 10] width 14 height 14
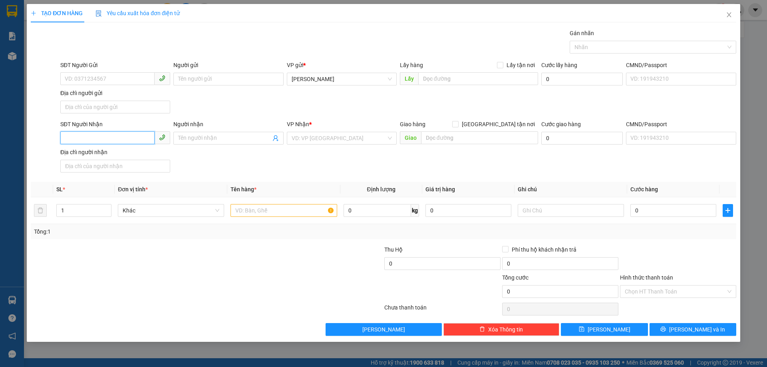
click at [137, 137] on input "SĐT Người Nhận" at bounding box center [107, 137] width 94 height 13
click at [132, 151] on div "0914505354" at bounding box center [115, 154] width 100 height 9
type input "0914505354"
drag, startPoint x: 245, startPoint y: 215, endPoint x: 239, endPoint y: 216, distance: 6.1
click at [239, 216] on input "text" at bounding box center [284, 210] width 106 height 13
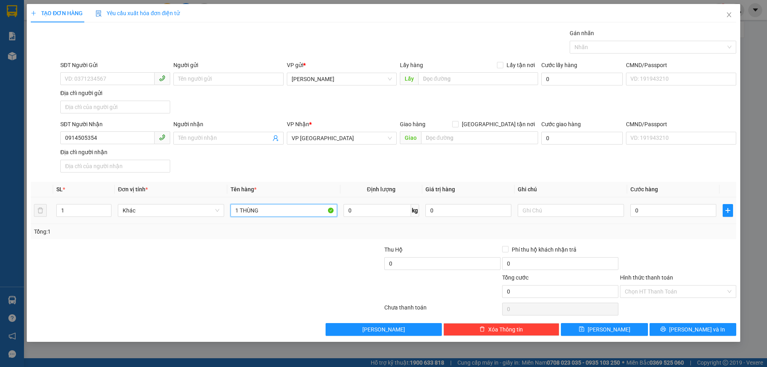
type input "1 THÙNG"
type input "5"
type input "50"
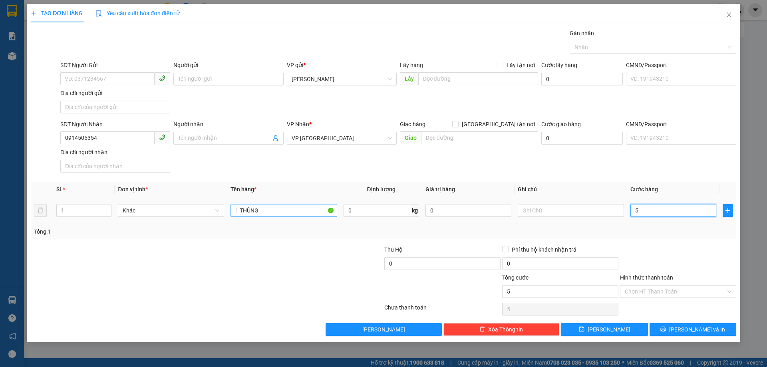
type input "50"
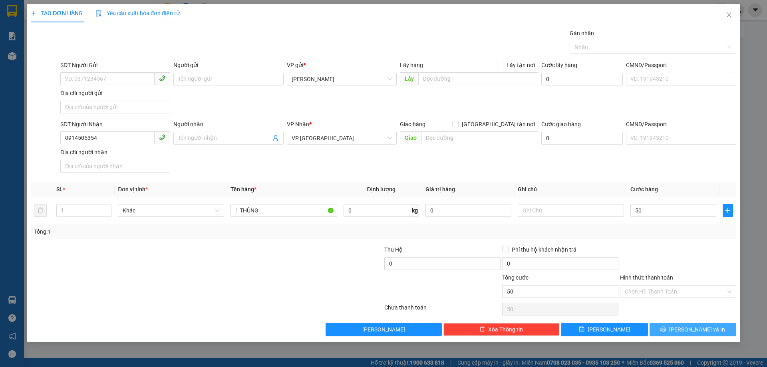
type input "50.000"
click at [705, 327] on span "[PERSON_NAME] và In" at bounding box center [697, 329] width 56 height 9
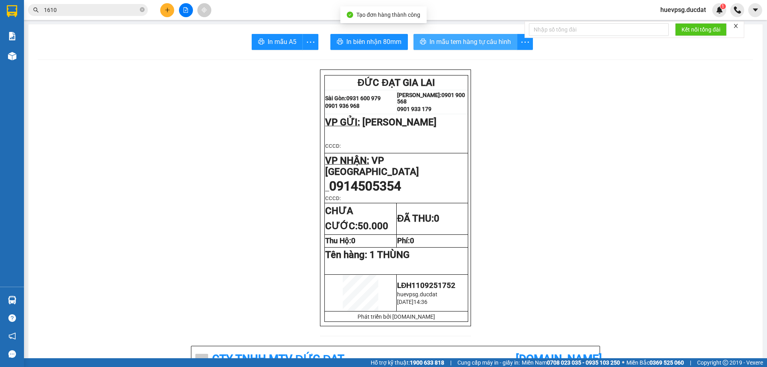
click at [481, 40] on span "In mẫu tem hàng tự cấu hình" at bounding box center [471, 42] width 82 height 10
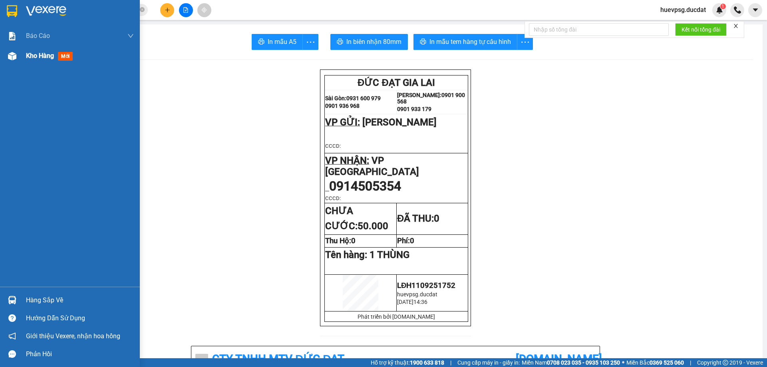
click at [44, 57] on span "Kho hàng" at bounding box center [40, 56] width 28 height 8
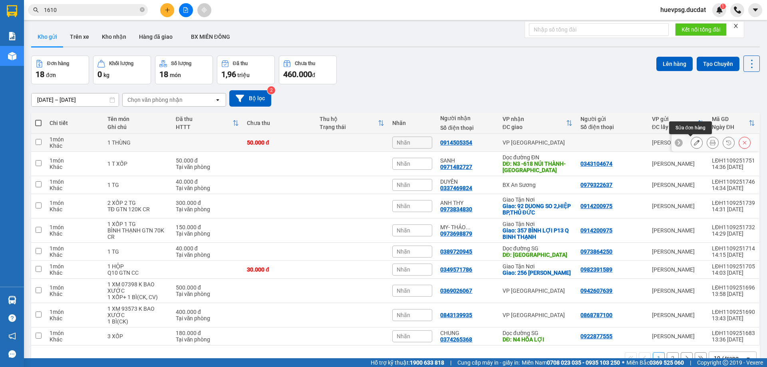
click at [694, 144] on icon at bounding box center [697, 143] width 6 height 6
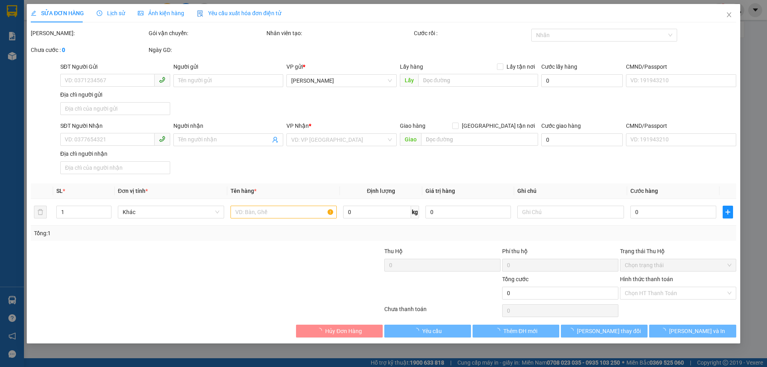
type input "0914505354"
type input "50.000"
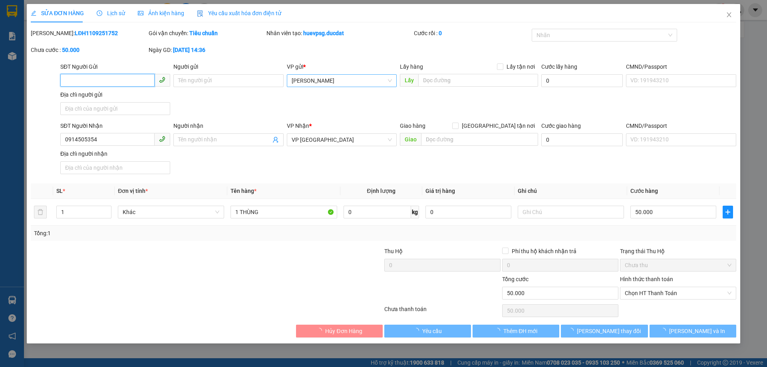
click at [356, 80] on span "[PERSON_NAME]" at bounding box center [342, 81] width 100 height 12
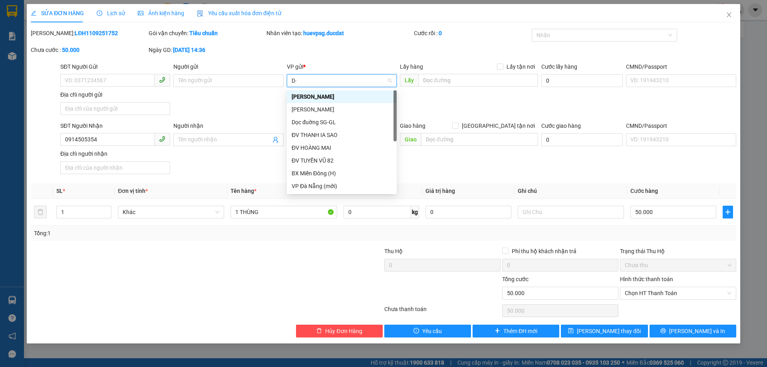
type input "D"
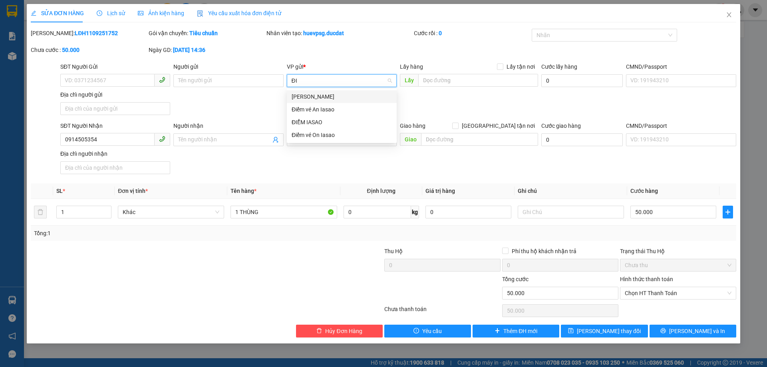
type input "ĐIE"
click at [319, 108] on div "ĐIỂM IASAO" at bounding box center [342, 109] width 100 height 9
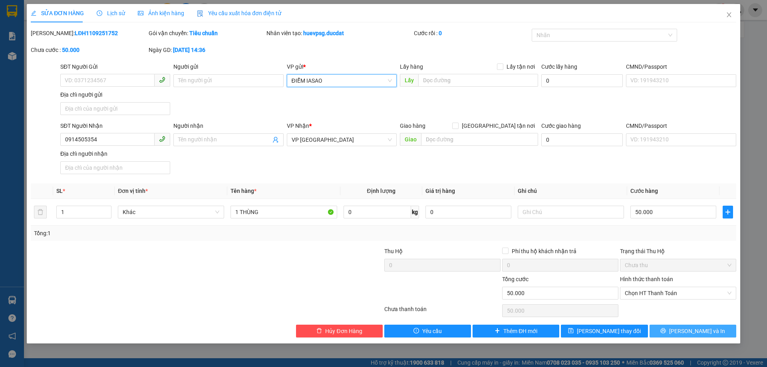
click at [684, 332] on button "[PERSON_NAME] và In" at bounding box center [693, 331] width 87 height 13
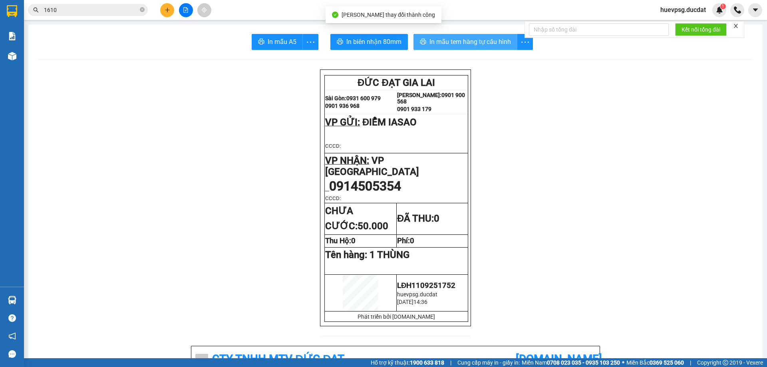
click at [498, 42] on span "In mẫu tem hàng tự cấu hình" at bounding box center [471, 42] width 82 height 10
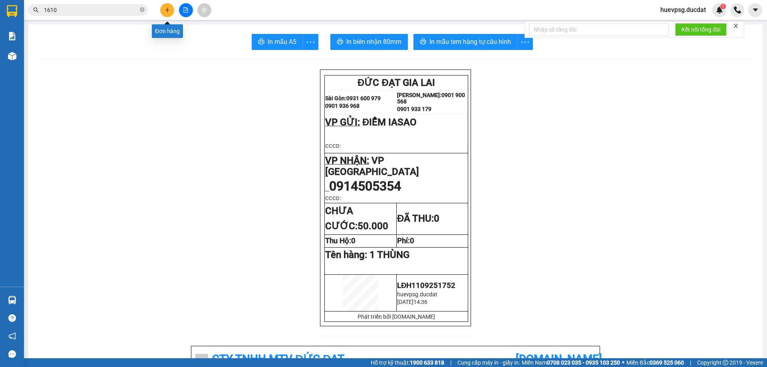
click at [165, 13] on button at bounding box center [167, 10] width 14 height 14
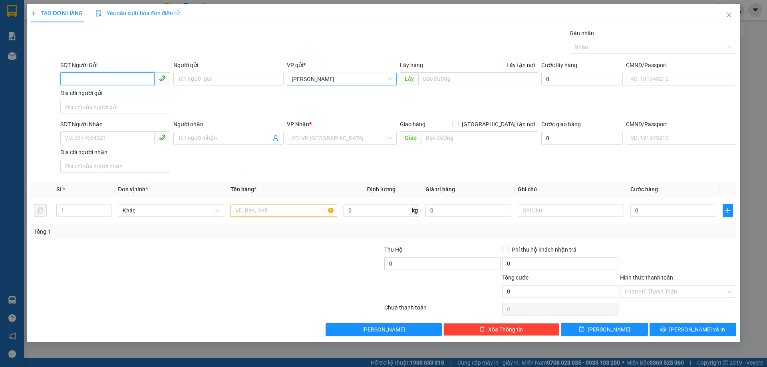
click at [303, 77] on span "[PERSON_NAME]" at bounding box center [342, 79] width 100 height 12
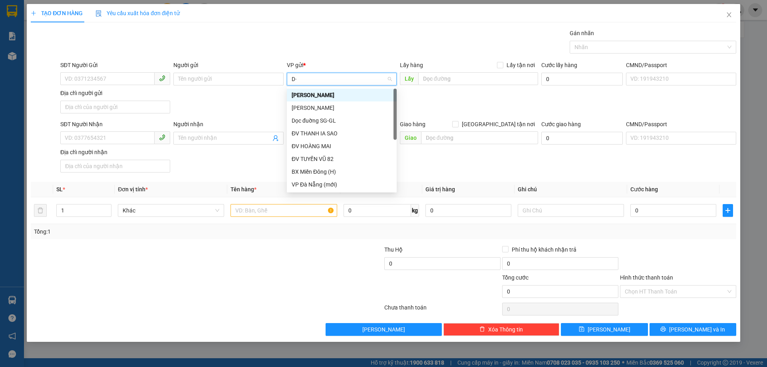
type input "D"
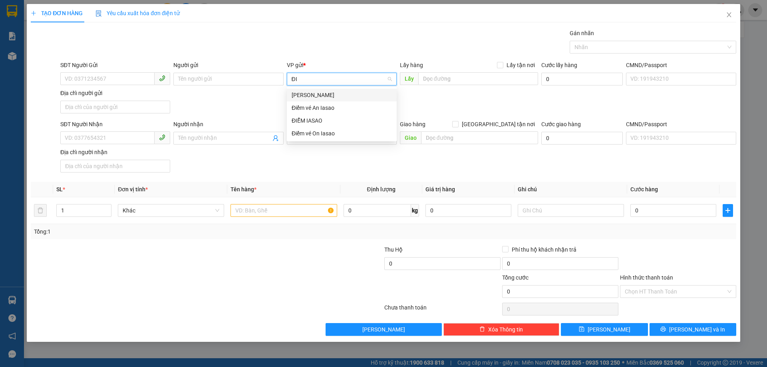
type input "ĐIE"
drag, startPoint x: 304, startPoint y: 108, endPoint x: 237, endPoint y: 112, distance: 66.5
click at [304, 108] on div "ĐIỂM IASAO" at bounding box center [342, 108] width 100 height 9
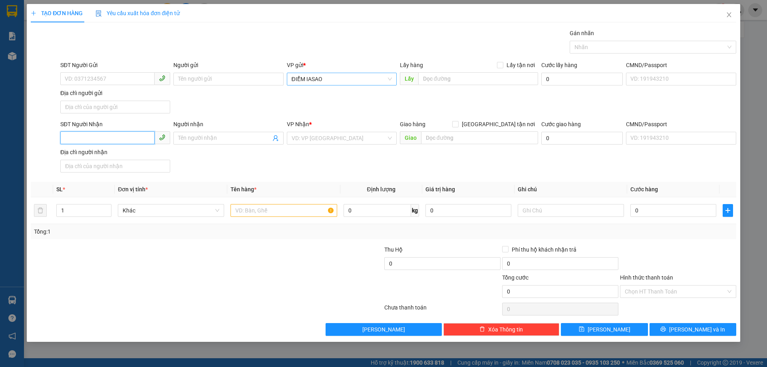
drag, startPoint x: 146, startPoint y: 139, endPoint x: 140, endPoint y: 139, distance: 5.6
click at [145, 139] on input "SĐT Người Nhận" at bounding box center [107, 137] width 94 height 13
type input "0974340666"
click at [80, 159] on div "0974340666" at bounding box center [115, 154] width 110 height 13
checkbox input "true"
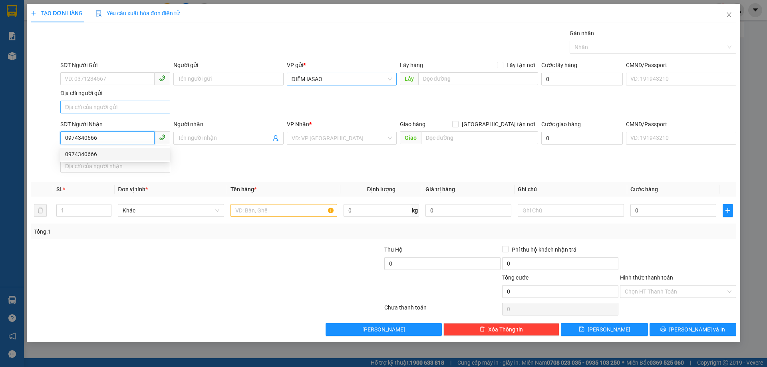
type input "01 TẠ MỸ DUẬT,AN HẢI BẮC,SƠN TRÀ"
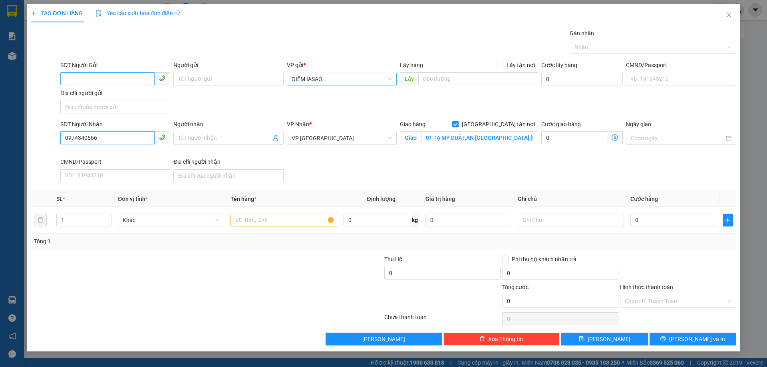
type input "0974340666"
click at [112, 80] on input "SĐT Người Gửi" at bounding box center [107, 78] width 94 height 13
type input "0969587873"
click at [485, 139] on input "01 TẠ MỸ DUẬT,AN HẢI BẮC,SƠN TRÀ" at bounding box center [479, 137] width 117 height 13
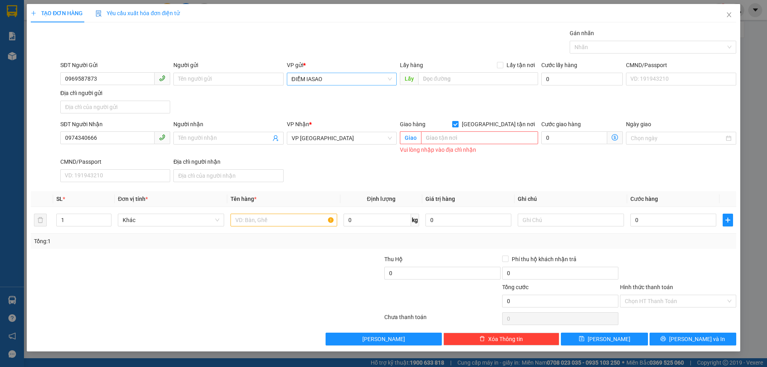
click at [459, 124] on span at bounding box center [455, 124] width 6 height 6
click at [458, 124] on input "[GEOGRAPHIC_DATA] tận nơi" at bounding box center [455, 124] width 6 height 6
checkbox input "false"
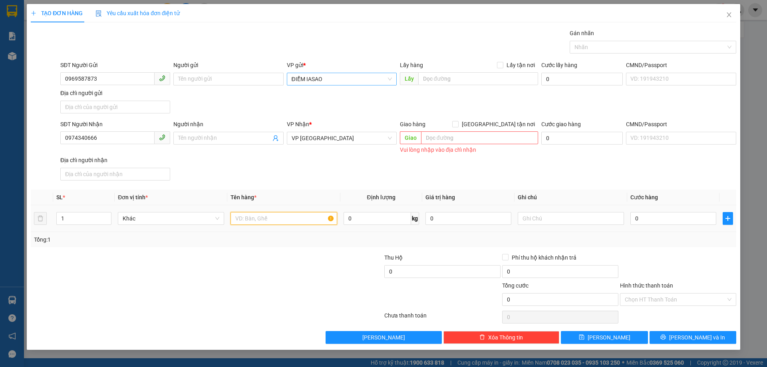
drag, startPoint x: 321, startPoint y: 215, endPoint x: 302, endPoint y: 213, distance: 18.9
click at [319, 215] on input "text" at bounding box center [284, 218] width 106 height 13
type input "1 THÙNG"
type input "5"
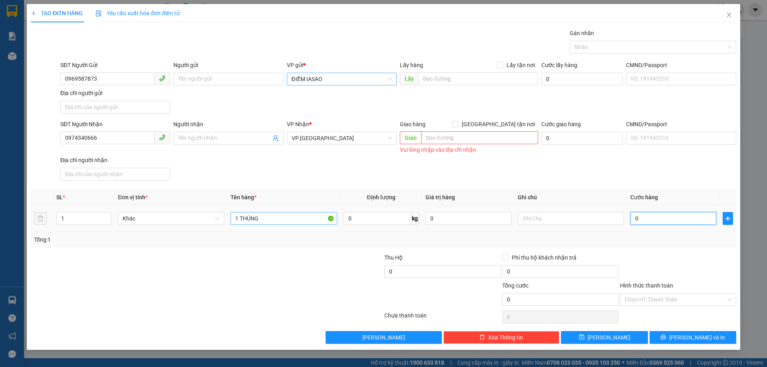
type input "5"
type input "50"
type input "50.000"
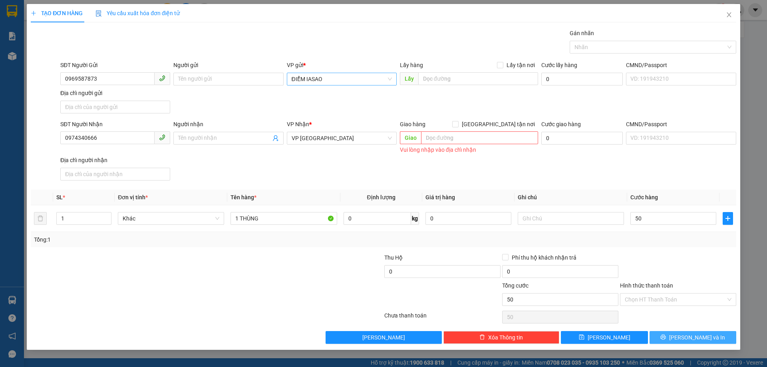
type input "50.000"
click at [670, 338] on button "[PERSON_NAME] và In" at bounding box center [693, 337] width 87 height 13
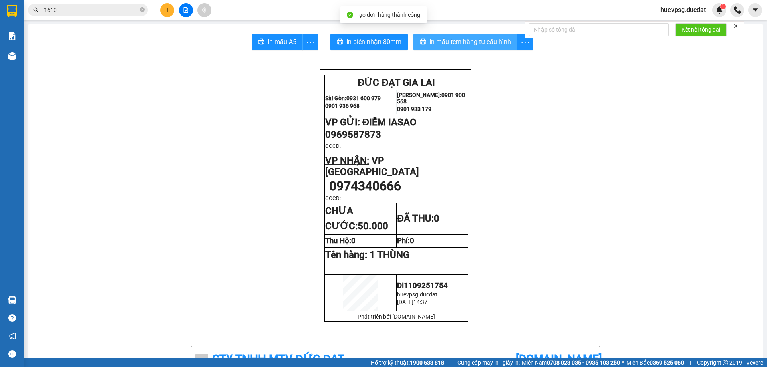
click at [455, 39] on span "In mẫu tem hàng tự cấu hình" at bounding box center [471, 42] width 82 height 10
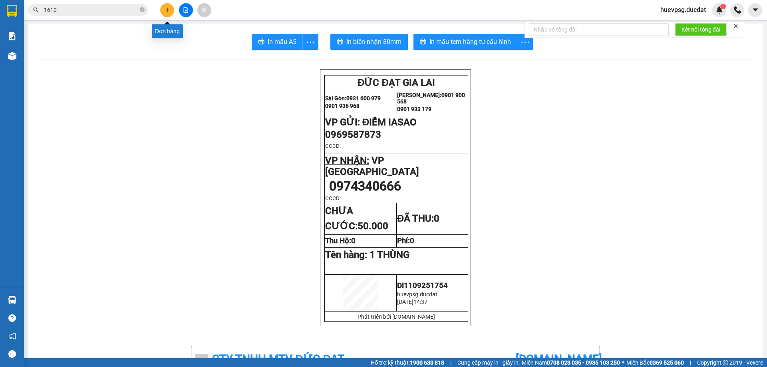
click at [164, 7] on button at bounding box center [167, 10] width 14 height 14
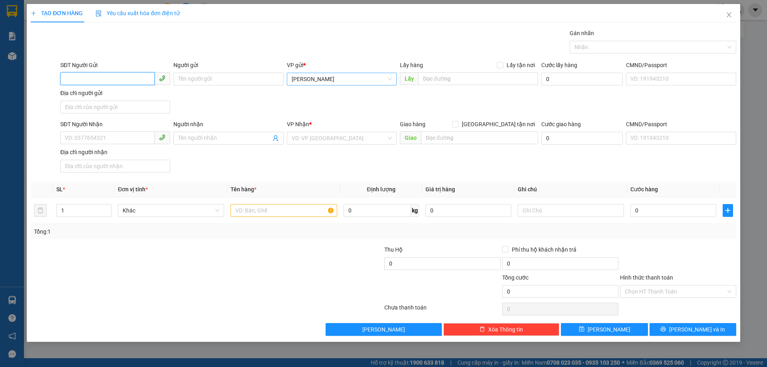
click at [303, 78] on span "[PERSON_NAME]" at bounding box center [342, 79] width 100 height 12
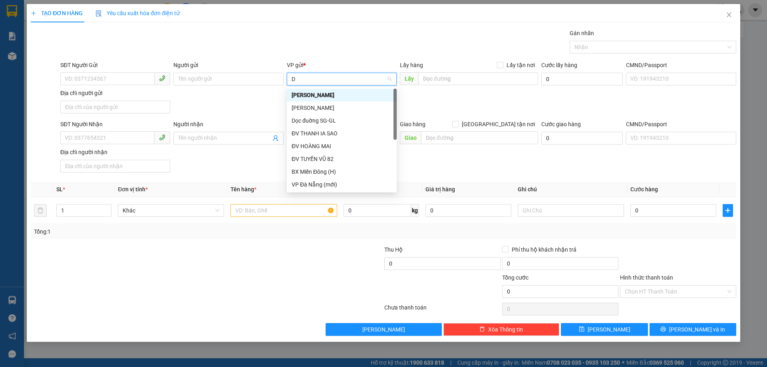
type input "DI"
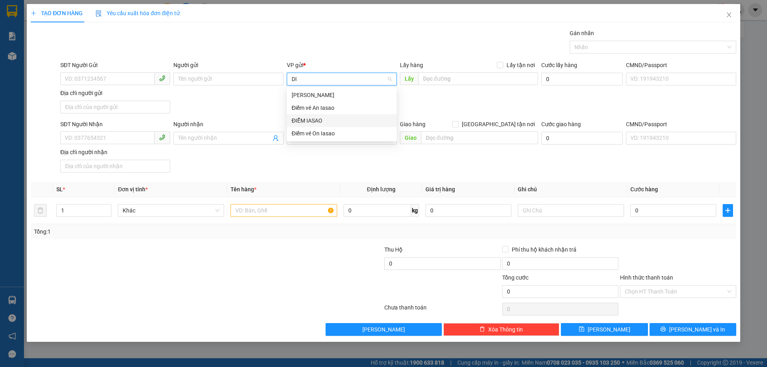
click at [297, 117] on div "ĐIỂM IASAO" at bounding box center [342, 120] width 100 height 9
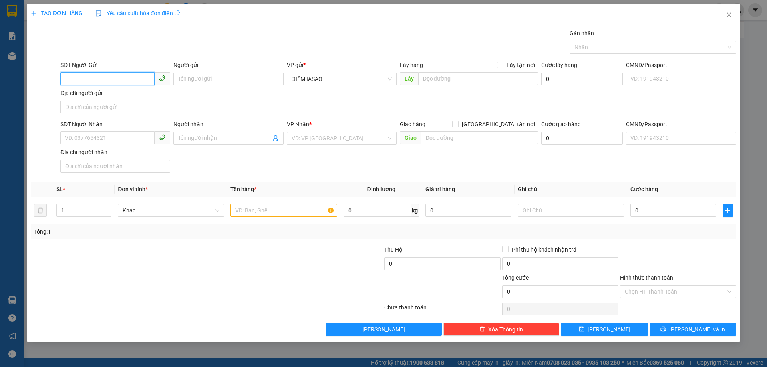
click at [110, 82] on input "SĐT Người Gửi" at bounding box center [107, 78] width 94 height 13
type input "0327745769"
click at [98, 139] on input "SĐT Người Nhận" at bounding box center [107, 137] width 94 height 13
type input "0974231215"
click at [318, 141] on input "search" at bounding box center [339, 138] width 95 height 12
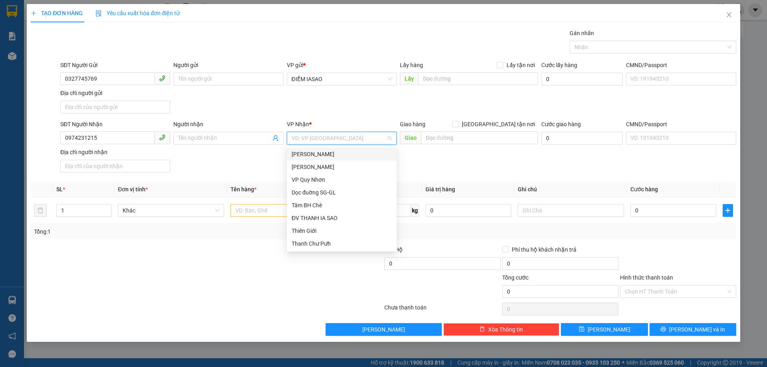
type input "V"
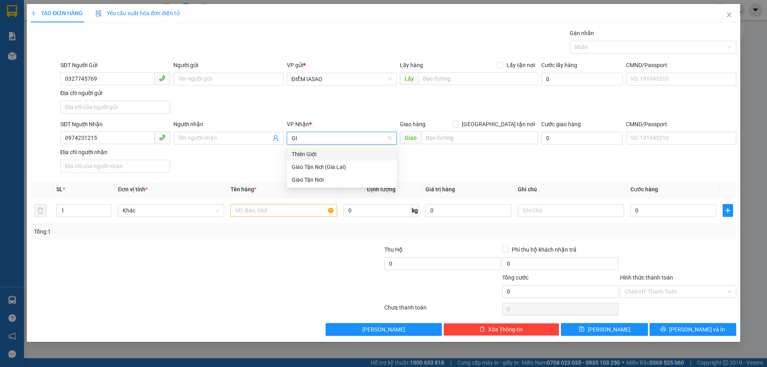
type input "GIA"
drag, startPoint x: 304, startPoint y: 168, endPoint x: 309, endPoint y: 167, distance: 4.9
click at [304, 168] on div "Giao Tận Nơi" at bounding box center [342, 167] width 100 height 9
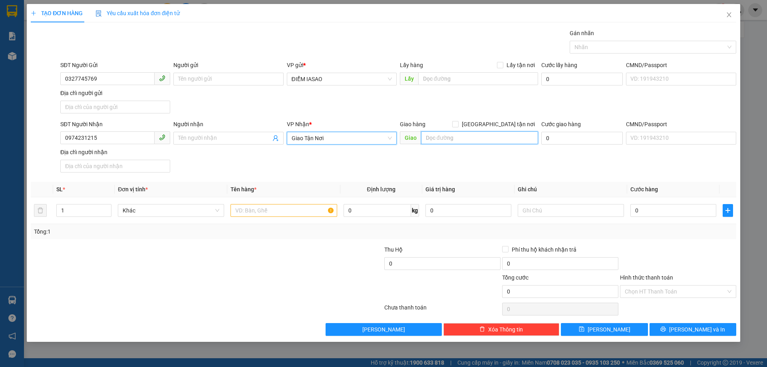
click at [431, 135] on input "text" at bounding box center [479, 137] width 117 height 13
type input "BV CHỢ RÃY"
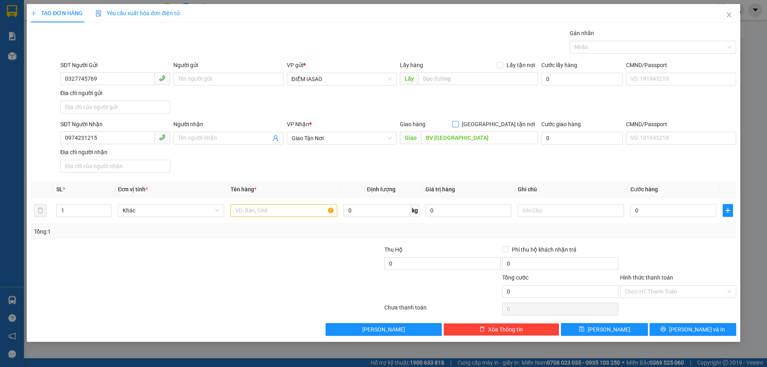
click at [458, 123] on input "[GEOGRAPHIC_DATA] tận nơi" at bounding box center [455, 124] width 6 height 6
checkbox input "true"
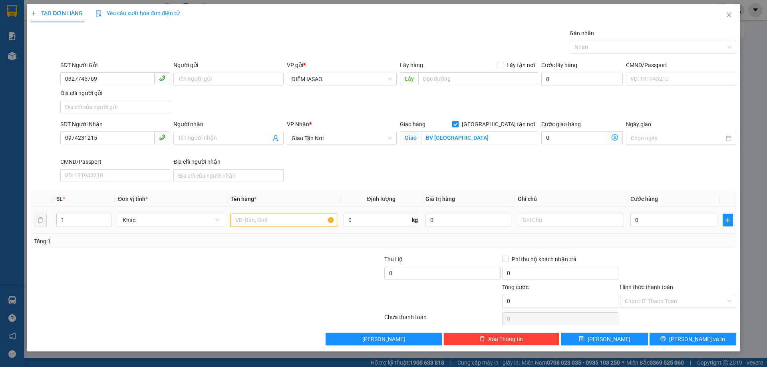
click at [277, 217] on input "text" at bounding box center [284, 220] width 106 height 13
type input "1 THÙNG"
click at [553, 223] on input "text" at bounding box center [571, 220] width 106 height 13
type input "GTNCC"
type input "5"
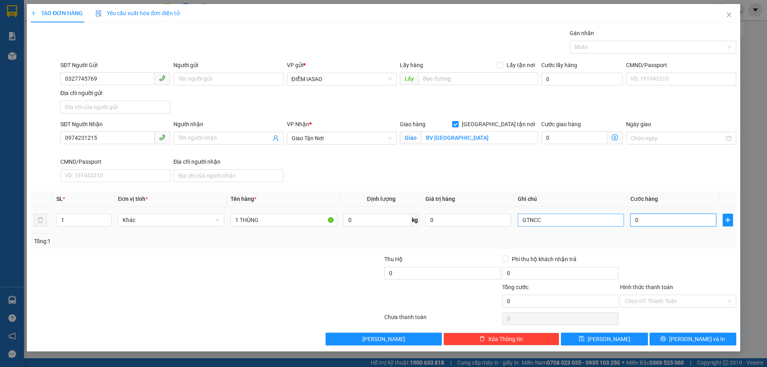
type input "5"
type input "50"
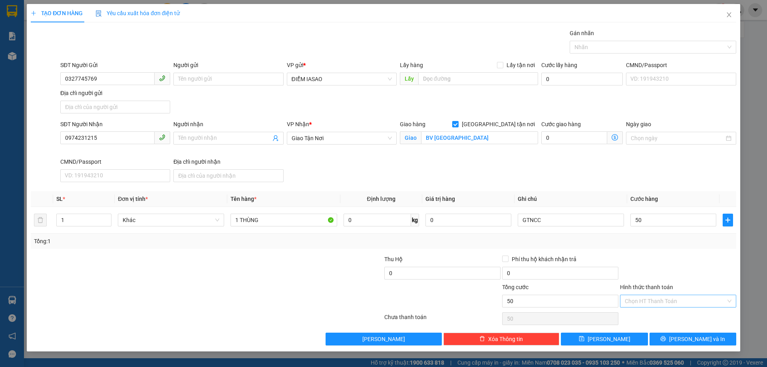
type input "50.000"
click at [670, 300] on input "Hình thức thanh toán" at bounding box center [675, 301] width 101 height 12
click at [664, 236] on div "Tại văn phòng" at bounding box center [678, 234] width 107 height 9
type input "0"
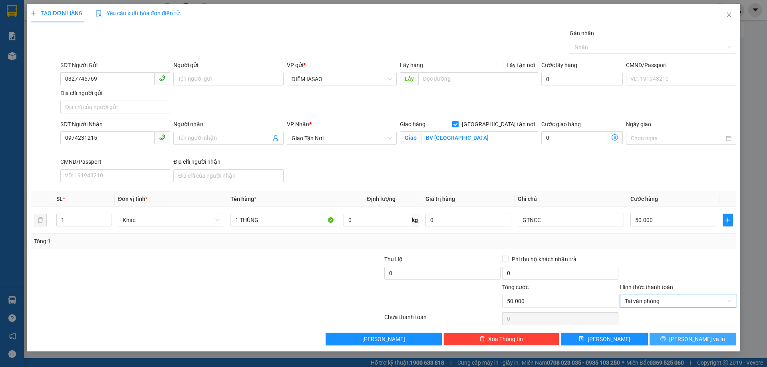
click at [666, 339] on icon "printer" at bounding box center [664, 339] width 6 height 6
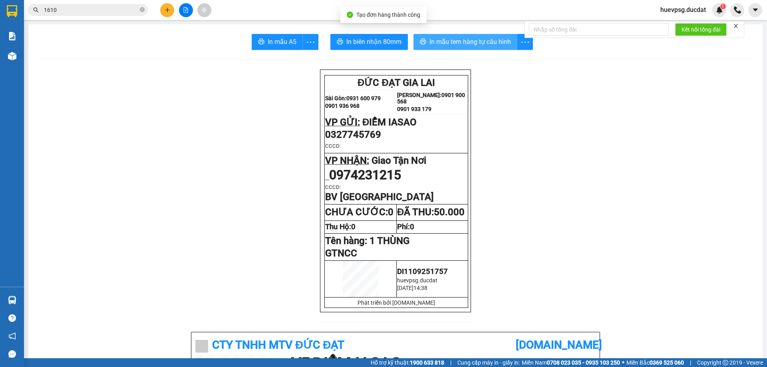
click at [479, 48] on button "In mẫu tem hàng tự cấu hình" at bounding box center [466, 42] width 104 height 16
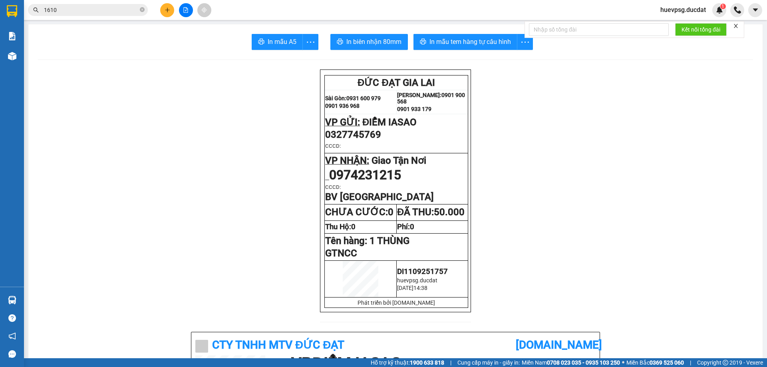
click at [175, 7] on div at bounding box center [186, 10] width 60 height 14
click at [172, 12] on button at bounding box center [167, 10] width 14 height 14
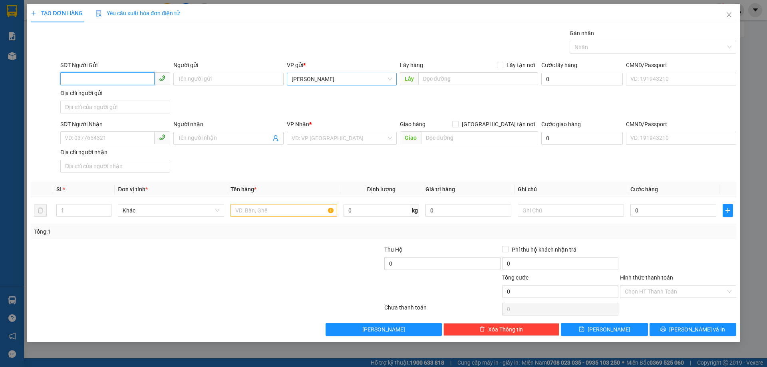
click at [334, 74] on span "[PERSON_NAME]" at bounding box center [342, 79] width 100 height 12
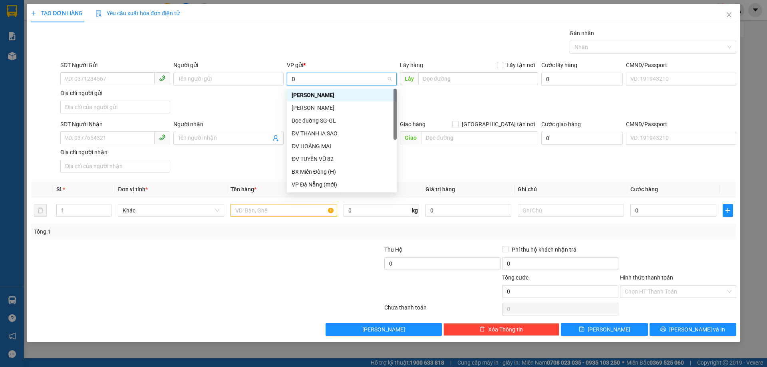
type input "DV"
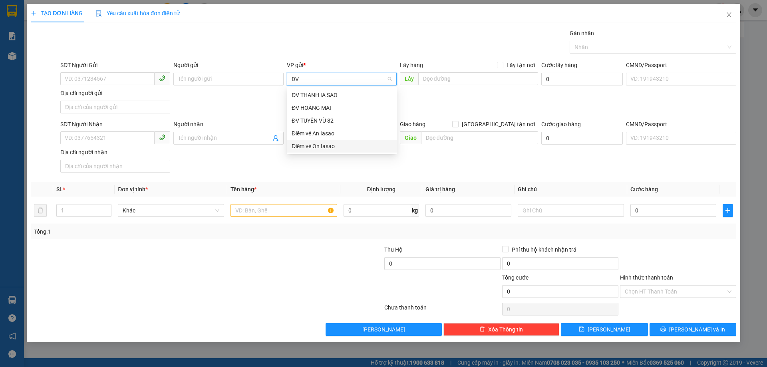
click at [305, 143] on div "Điểm vé On Iasao" at bounding box center [342, 146] width 100 height 9
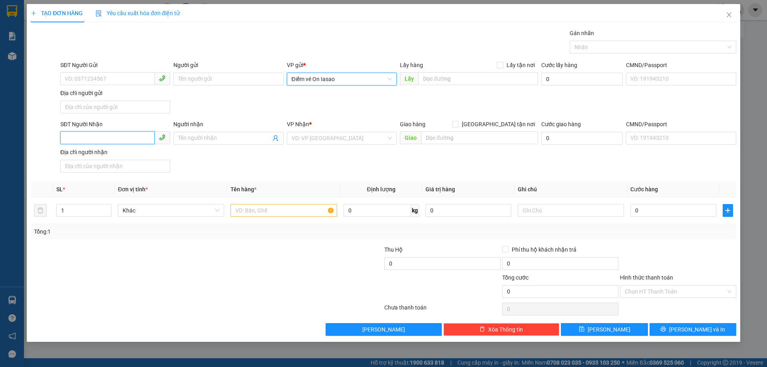
click at [130, 141] on input "SĐT Người Nhận" at bounding box center [107, 137] width 94 height 13
type input "0393565778"
click at [136, 157] on div "0393565778" at bounding box center [115, 154] width 100 height 9
type input "VISIP 1 BD"
type input "0393565778"
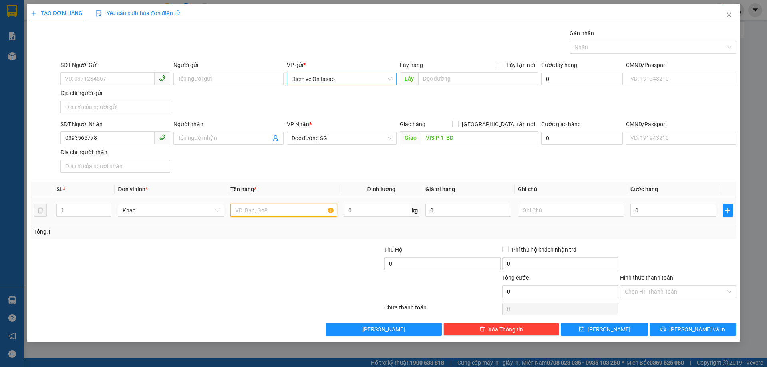
click at [298, 217] on input "text" at bounding box center [284, 210] width 106 height 13
type input "1 BAO"
click at [646, 205] on input "0" at bounding box center [674, 210] width 86 height 13
type input "5"
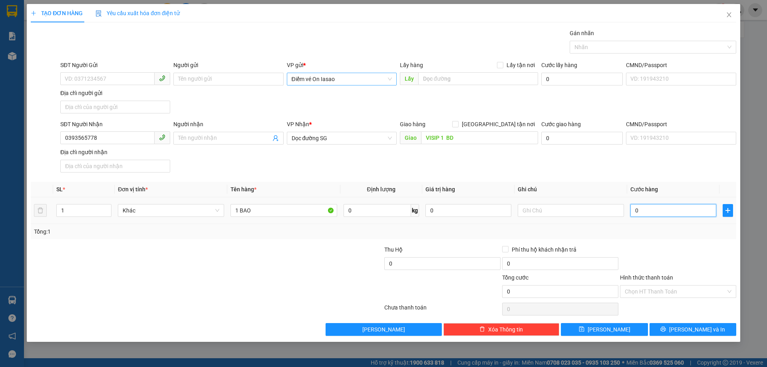
type input "5"
type input "50"
type input "50.000"
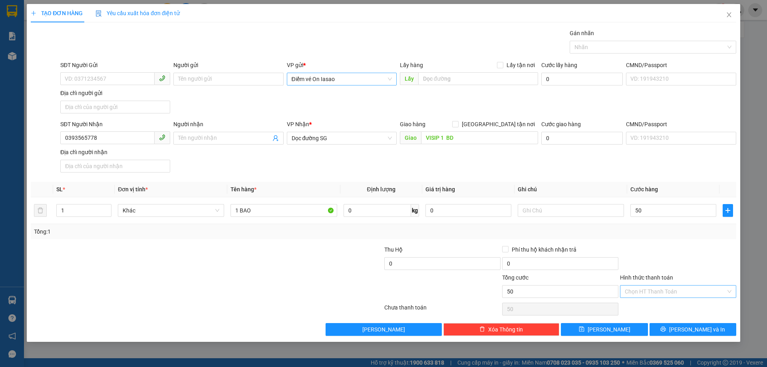
type input "50.000"
click at [665, 288] on input "Hình thức thanh toán" at bounding box center [675, 292] width 101 height 12
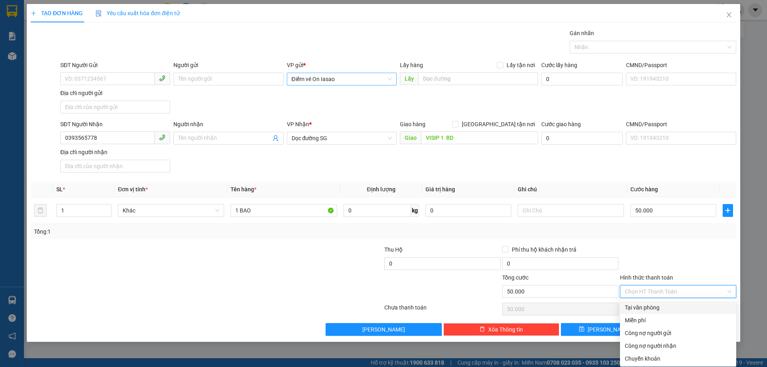
click at [659, 306] on div "Tại văn phòng" at bounding box center [678, 307] width 107 height 9
type input "0"
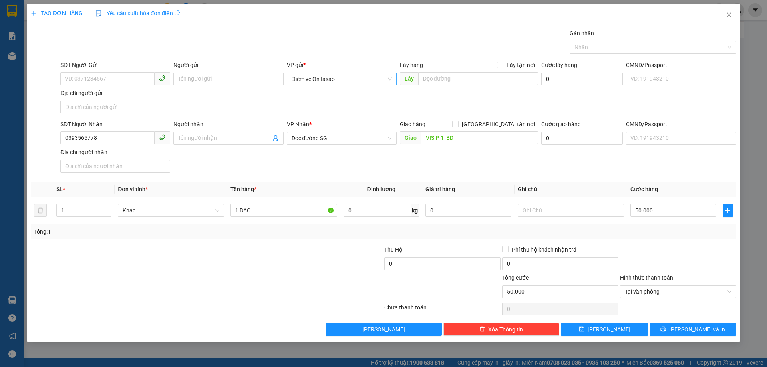
click at [678, 337] on div "TẠO ĐƠN HÀNG Yêu cầu xuất hóa đơn điện tử Transit Pickup Surcharge Ids Transit …" at bounding box center [384, 173] width 714 height 338
click at [666, 328] on icon "printer" at bounding box center [664, 330] width 6 height 6
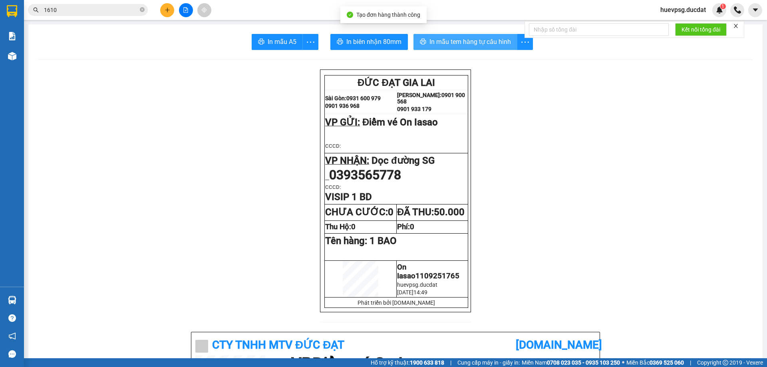
click at [495, 48] on button "In mẫu tem hàng tự cấu hình" at bounding box center [466, 42] width 104 height 16
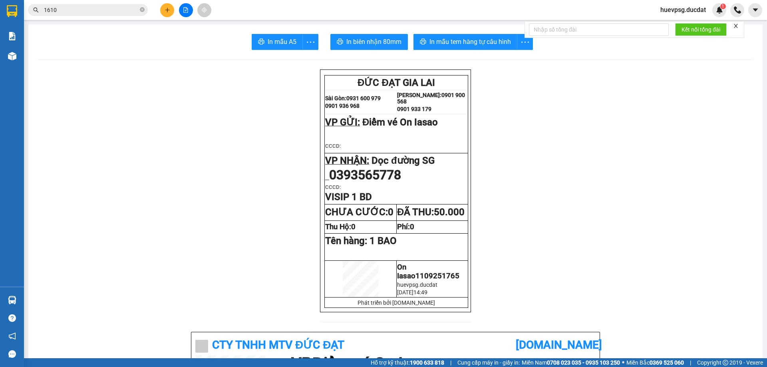
click at [170, 14] on button at bounding box center [167, 10] width 14 height 14
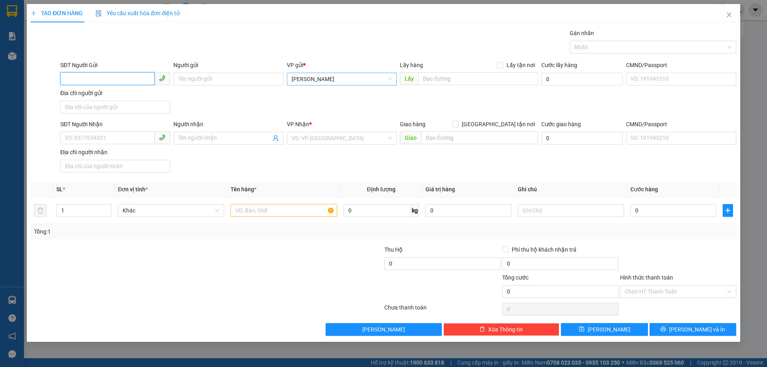
click at [308, 79] on span "[PERSON_NAME]" at bounding box center [342, 79] width 100 height 12
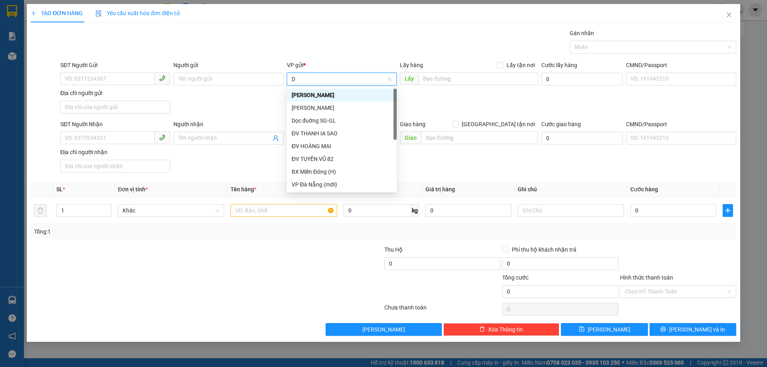
type input "DV"
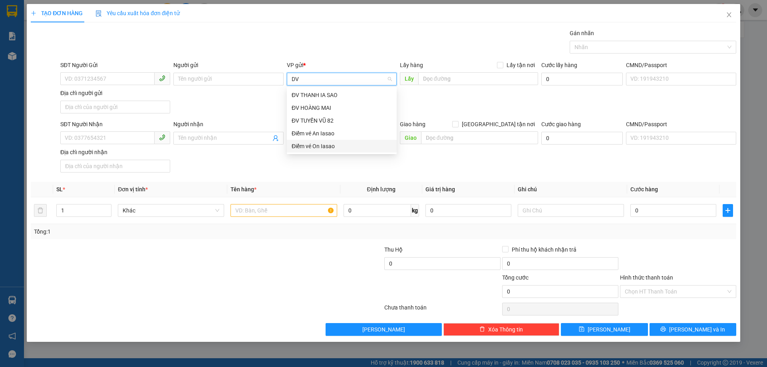
click at [310, 144] on div "Điểm vé On Iasao" at bounding box center [342, 146] width 100 height 9
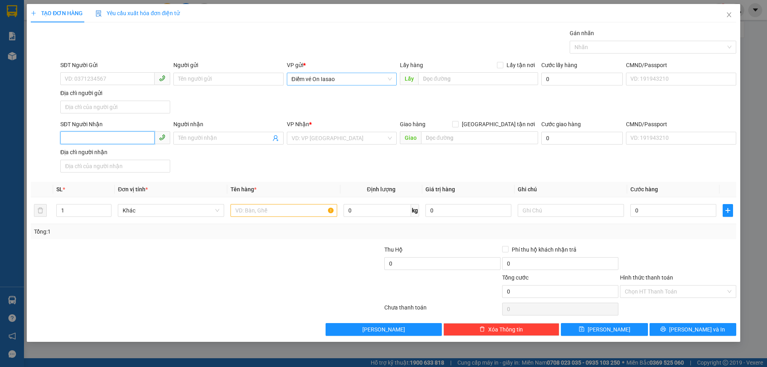
click at [119, 135] on input "SĐT Người Nhận" at bounding box center [107, 137] width 94 height 13
type input "0974355188"
click at [302, 139] on input "search" at bounding box center [339, 138] width 95 height 12
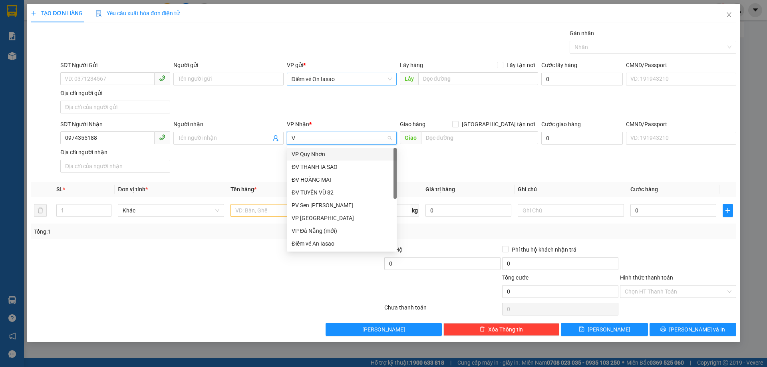
type input "VP"
click at [318, 195] on div "VP [GEOGRAPHIC_DATA]" at bounding box center [342, 192] width 100 height 9
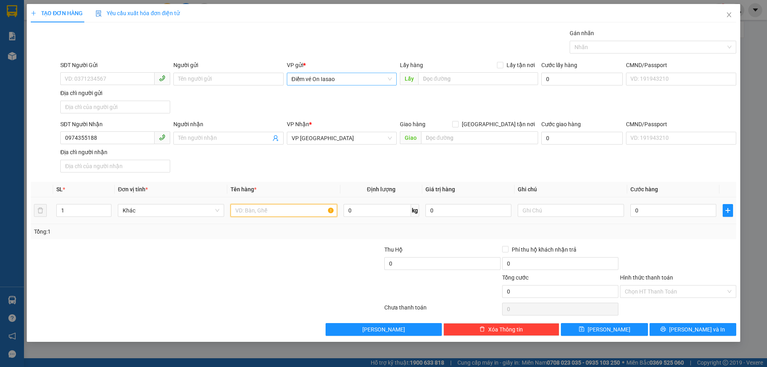
click at [295, 216] on input "text" at bounding box center [284, 210] width 106 height 13
type input "1T/GIẤY"
type input "1"
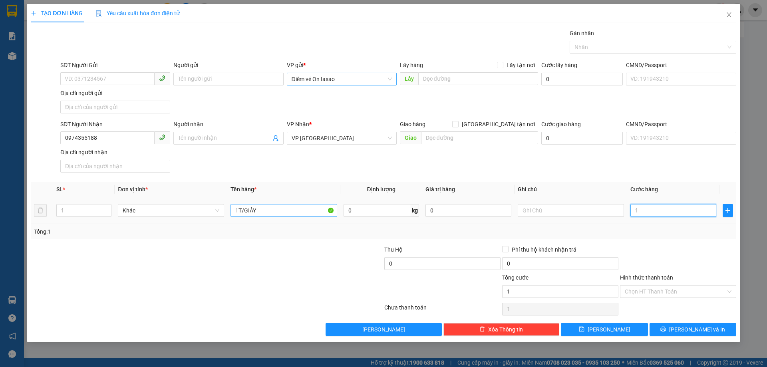
type input "10"
type input "100"
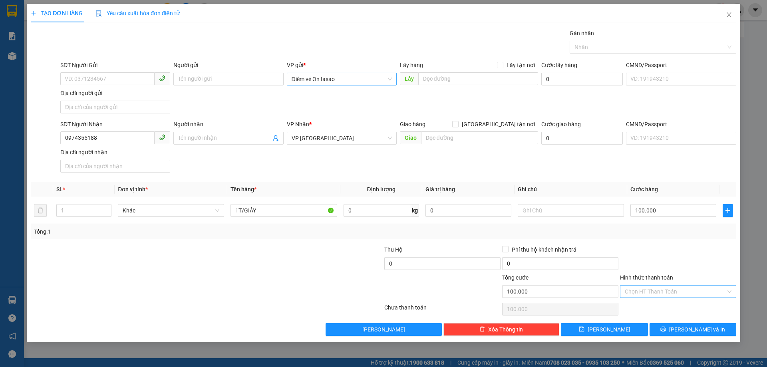
click at [641, 290] on input "Hình thức thanh toán" at bounding box center [675, 292] width 101 height 12
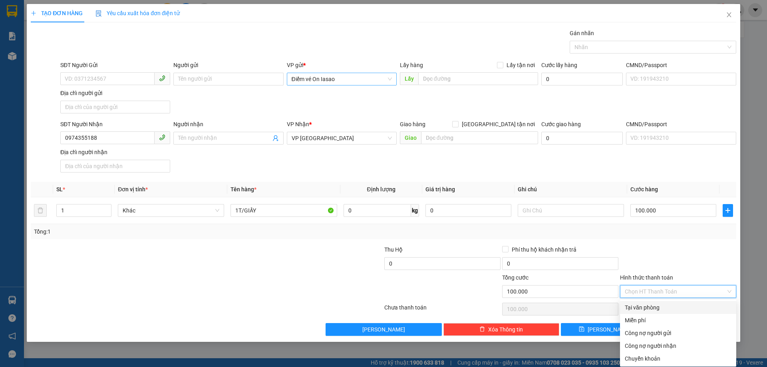
click at [637, 307] on div "Tại văn phòng" at bounding box center [678, 307] width 107 height 9
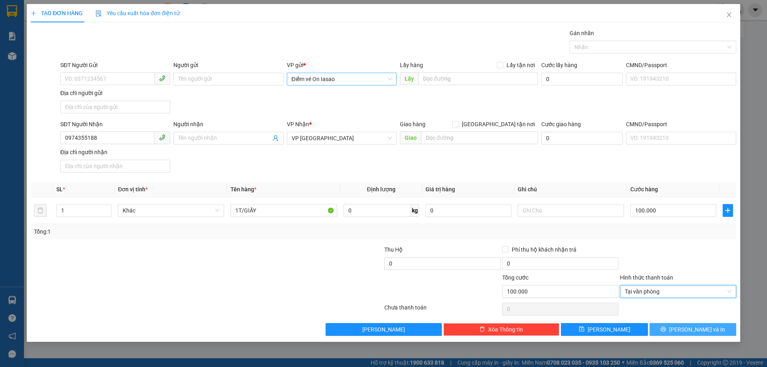
click at [702, 332] on span "[PERSON_NAME] và In" at bounding box center [697, 329] width 56 height 9
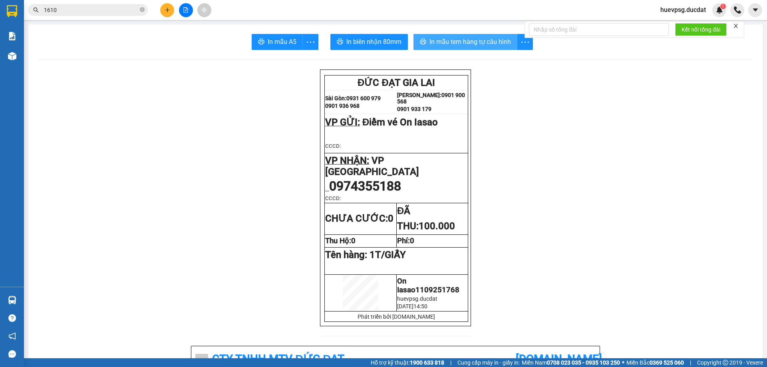
click at [444, 42] on span "In mẫu tem hàng tự cấu hình" at bounding box center [471, 42] width 82 height 10
click at [171, 6] on button at bounding box center [167, 10] width 14 height 14
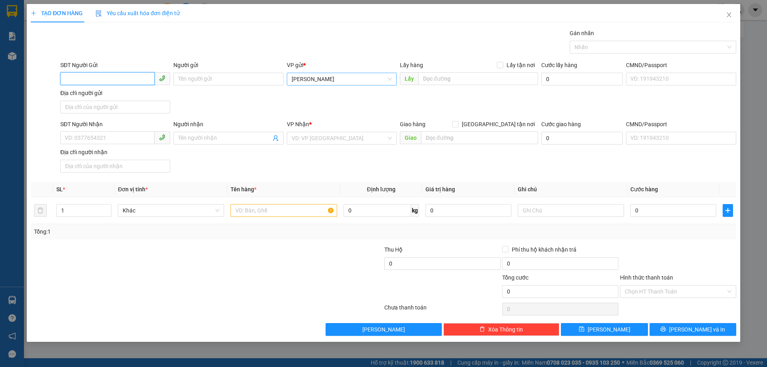
click at [309, 80] on span "[PERSON_NAME]" at bounding box center [342, 79] width 100 height 12
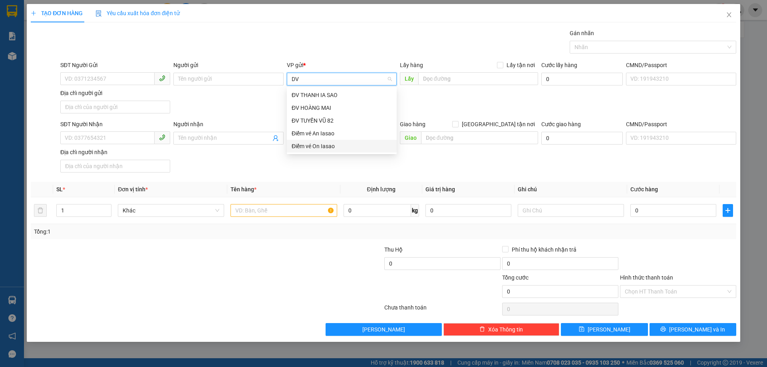
click at [329, 145] on div "Điểm vé On Iasao" at bounding box center [342, 146] width 100 height 9
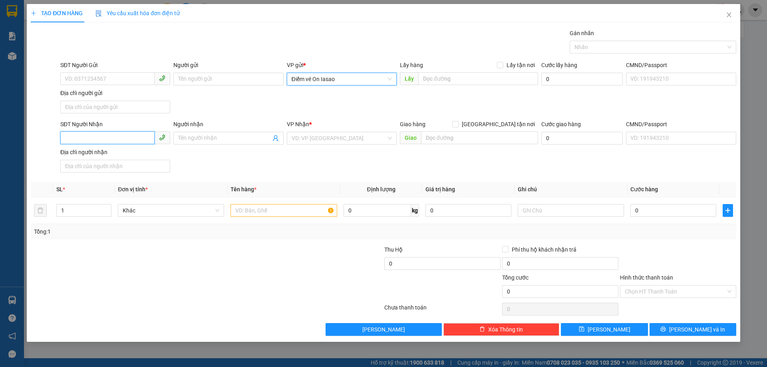
click at [111, 136] on input "SĐT Người Nhận" at bounding box center [107, 137] width 94 height 13
click at [352, 142] on input "search" at bounding box center [339, 138] width 95 height 12
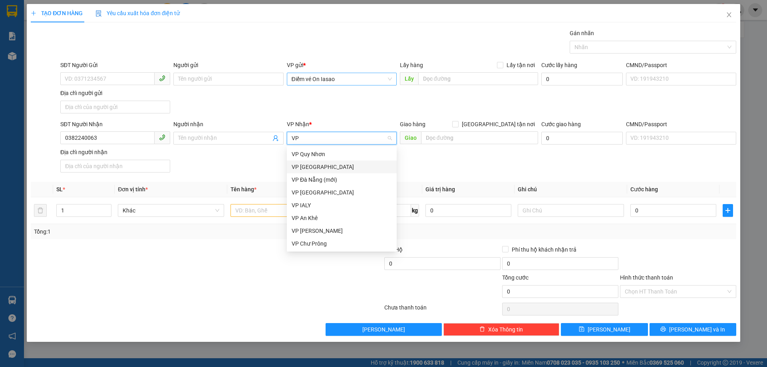
click at [332, 169] on div "VP [GEOGRAPHIC_DATA]" at bounding box center [342, 167] width 100 height 9
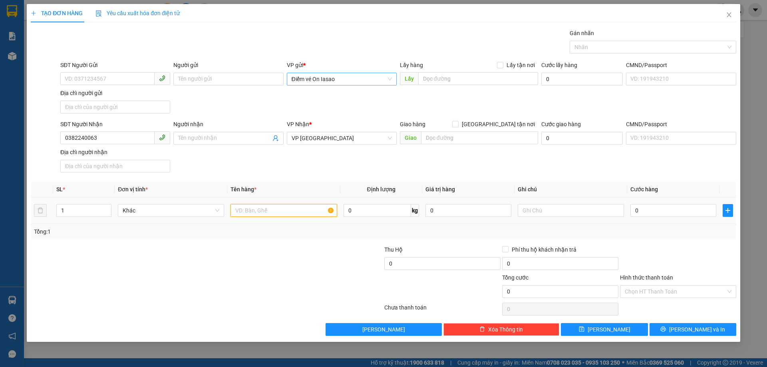
click at [302, 205] on input "text" at bounding box center [284, 210] width 106 height 13
click at [285, 214] on input "text" at bounding box center [284, 210] width 106 height 13
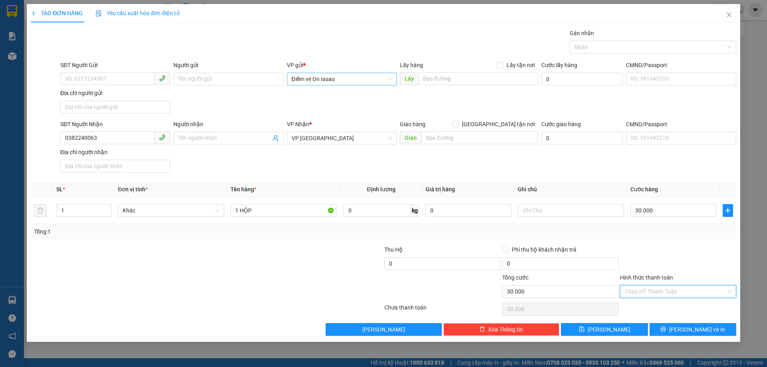
click at [717, 292] on input "Hình thức thanh toán" at bounding box center [675, 292] width 101 height 12
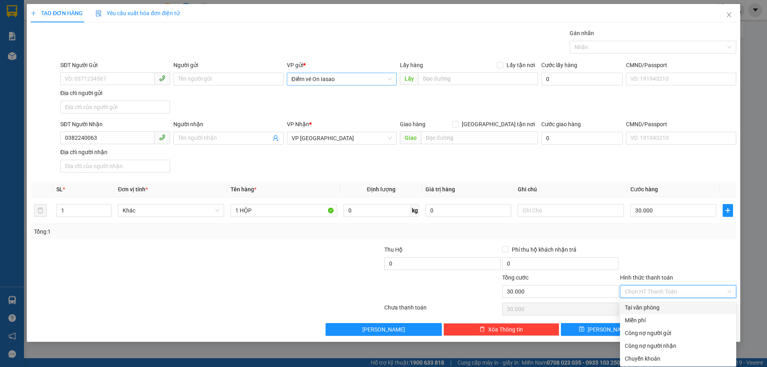
click at [685, 311] on div "Tại văn phòng" at bounding box center [678, 307] width 107 height 9
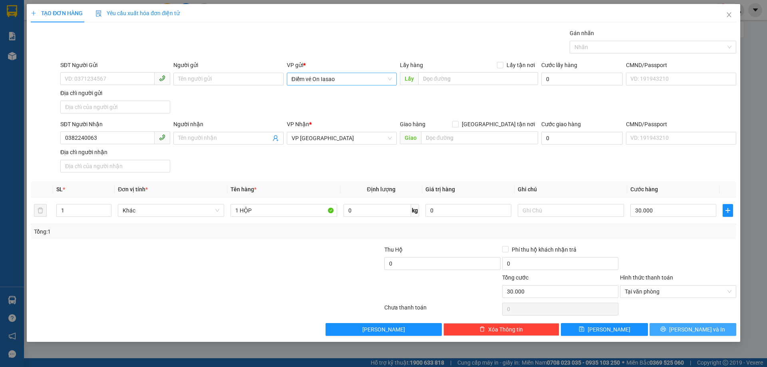
click at [693, 333] on span "[PERSON_NAME] và In" at bounding box center [697, 329] width 56 height 9
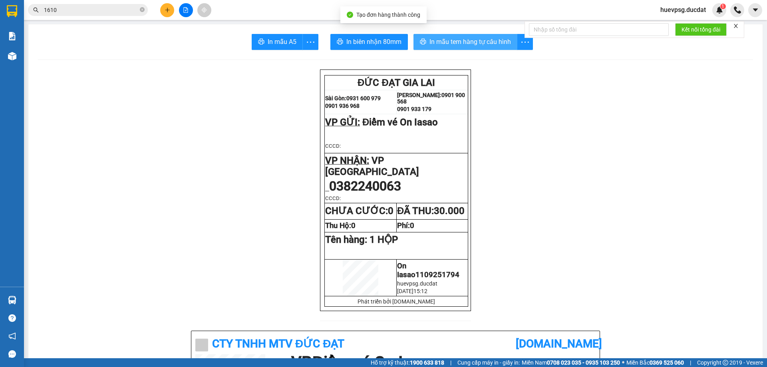
click at [450, 43] on span "In mẫu tem hàng tự cấu hình" at bounding box center [471, 42] width 82 height 10
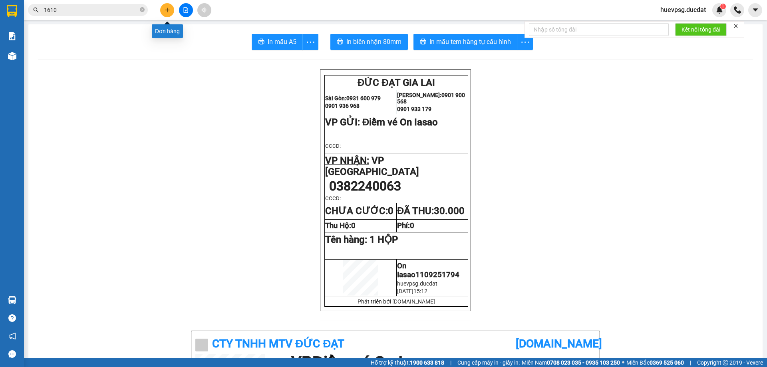
click at [169, 13] on button at bounding box center [167, 10] width 14 height 14
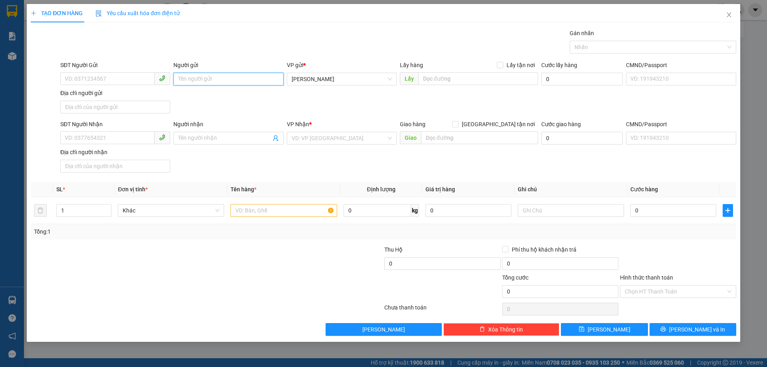
click at [207, 84] on input "Người gửi" at bounding box center [228, 79] width 110 height 13
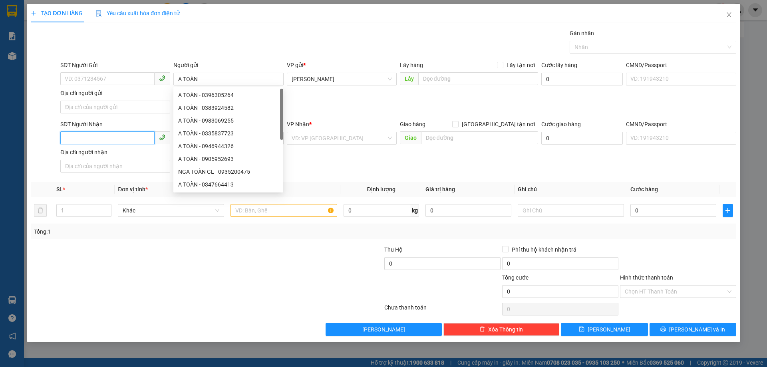
click at [99, 135] on input "SĐT Người Nhận" at bounding box center [107, 137] width 94 height 13
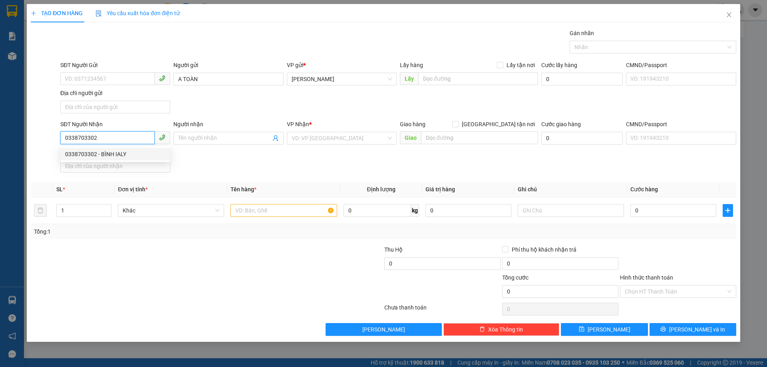
click at [99, 154] on div "0338703302 - BÌNH IALY" at bounding box center [115, 154] width 100 height 9
click at [281, 209] on input "text" at bounding box center [284, 210] width 106 height 13
click at [74, 136] on input "0338703302" at bounding box center [107, 137] width 94 height 13
paste input "424 VÕ VĂN KIỆT -ĐN 3T"
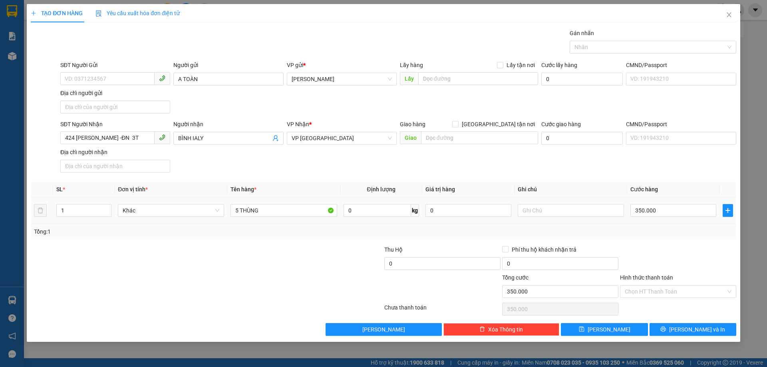
click at [87, 200] on td "1" at bounding box center [84, 210] width 62 height 27
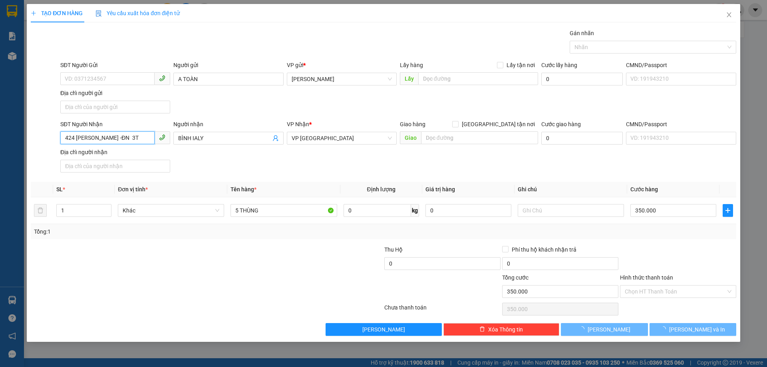
click at [120, 132] on input "424 VÕ VĂN KIỆT -ĐN 3T" at bounding box center [107, 137] width 94 height 13
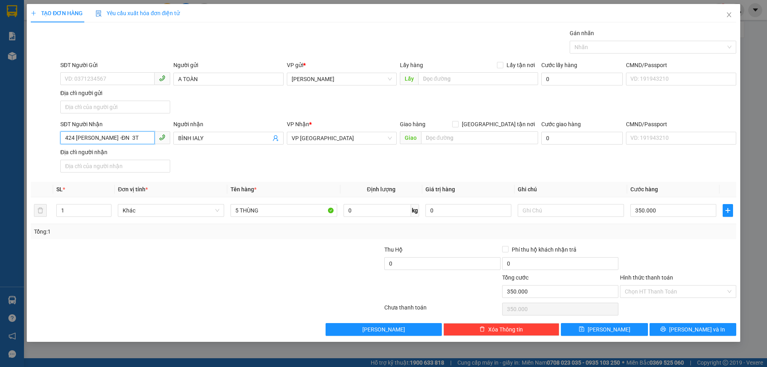
click at [120, 132] on input "424 VÕ VĂN KIỆT -ĐN 3T" at bounding box center [107, 137] width 94 height 13
click at [135, 154] on div "0338703302 - BÌNH IALY" at bounding box center [115, 154] width 100 height 9
click at [81, 139] on input "0338703302" at bounding box center [107, 137] width 94 height 13
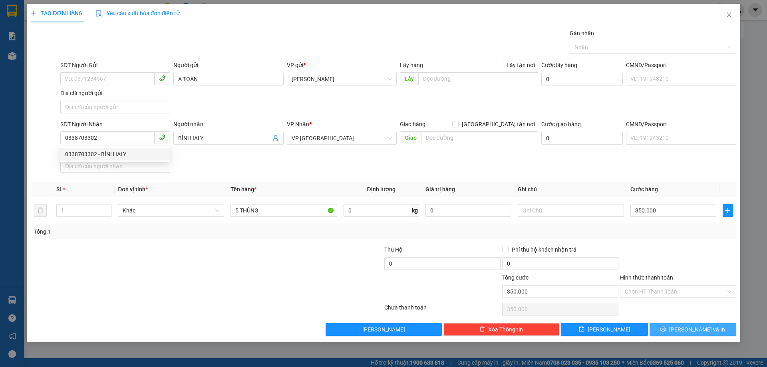
click at [723, 332] on button "[PERSON_NAME] và In" at bounding box center [693, 329] width 87 height 13
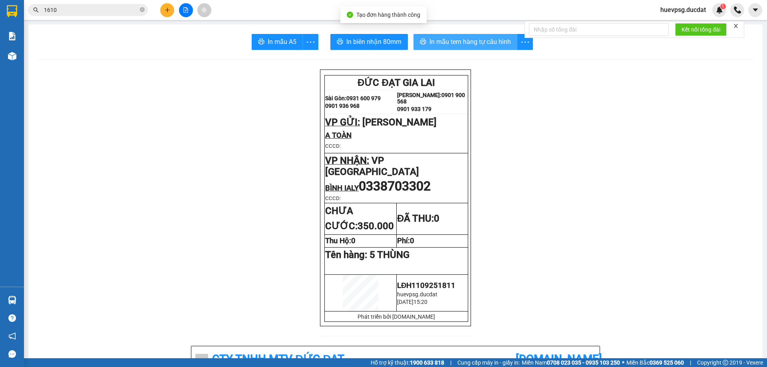
click at [506, 36] on button "In mẫu tem hàng tự cấu hình" at bounding box center [466, 42] width 104 height 16
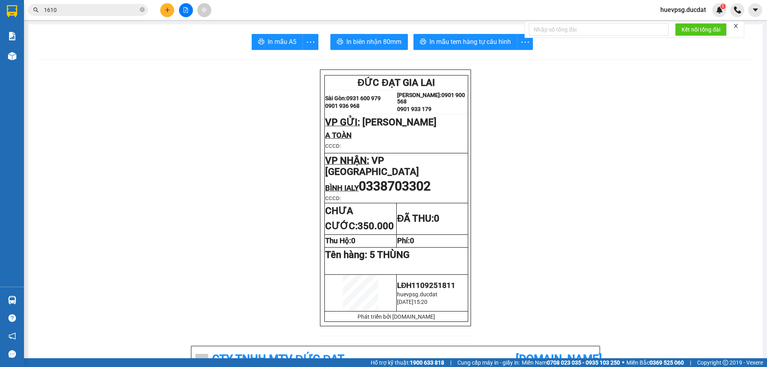
click at [165, 8] on icon "plus" at bounding box center [168, 10] width 6 height 6
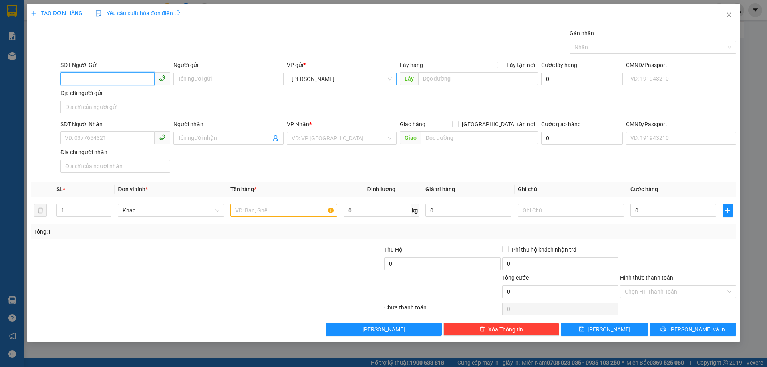
click at [323, 79] on span "[PERSON_NAME]" at bounding box center [342, 79] width 100 height 12
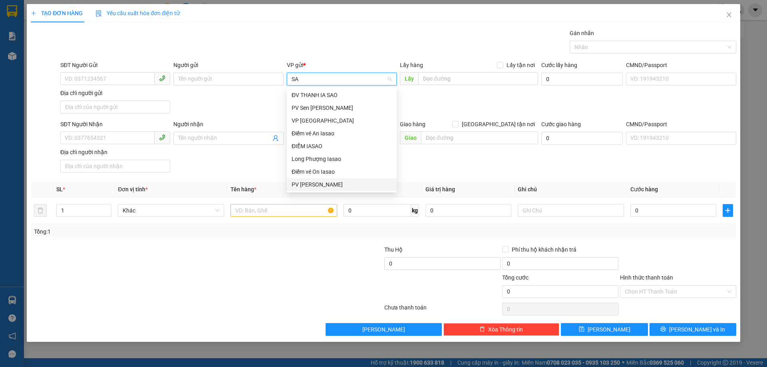
click at [305, 184] on div "PV [PERSON_NAME]" at bounding box center [342, 184] width 100 height 9
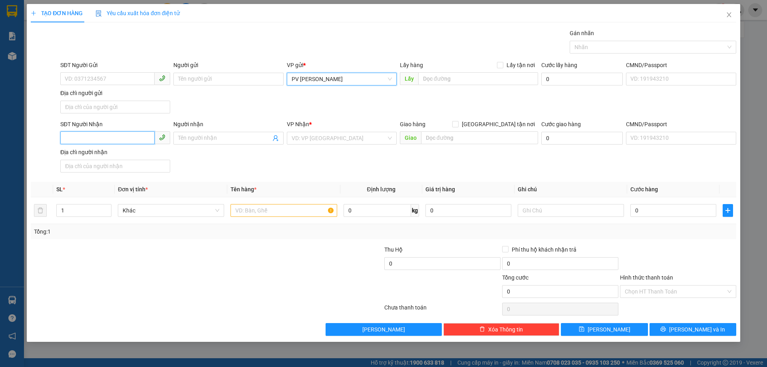
click at [111, 139] on input "SĐT Người Nhận" at bounding box center [107, 137] width 94 height 13
click at [135, 76] on input "SĐT Người Gửi" at bounding box center [107, 78] width 94 height 13
click at [117, 139] on input "SĐT Người Nhận" at bounding box center [107, 137] width 94 height 13
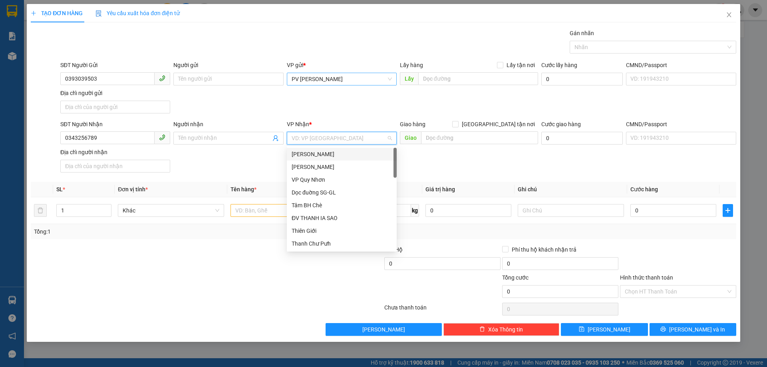
click at [335, 143] on input "search" at bounding box center [339, 138] width 95 height 12
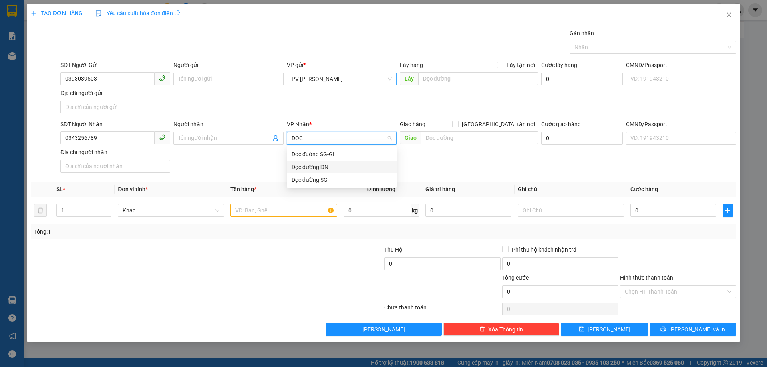
click at [335, 164] on div "Dọc đường ĐN" at bounding box center [342, 167] width 100 height 9
click at [457, 135] on input "text" at bounding box center [479, 137] width 117 height 13
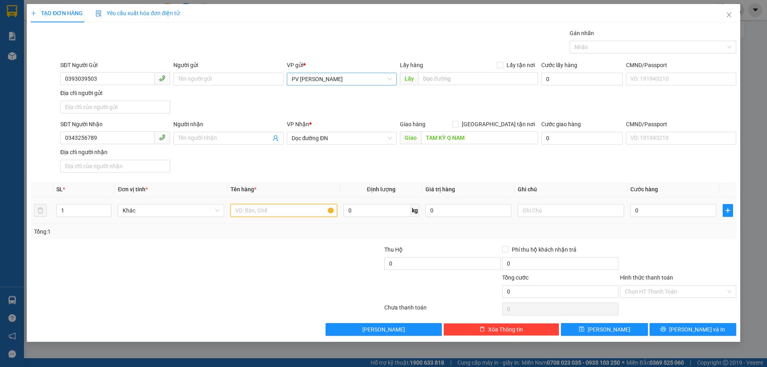
click at [267, 212] on input "text" at bounding box center [284, 210] width 106 height 13
click at [649, 291] on input "Hình thức thanh toán" at bounding box center [675, 292] width 101 height 12
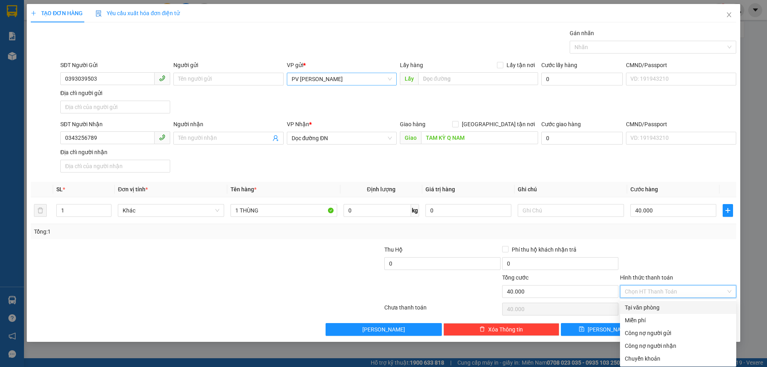
click at [652, 305] on div "Tại văn phòng" at bounding box center [678, 307] width 107 height 9
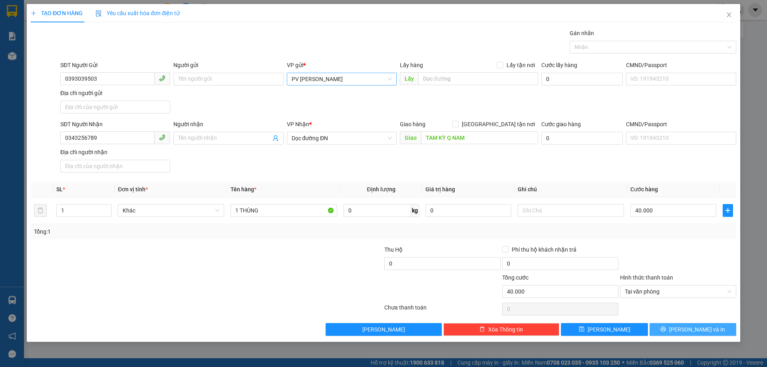
click at [666, 328] on icon "printer" at bounding box center [664, 330] width 6 height 6
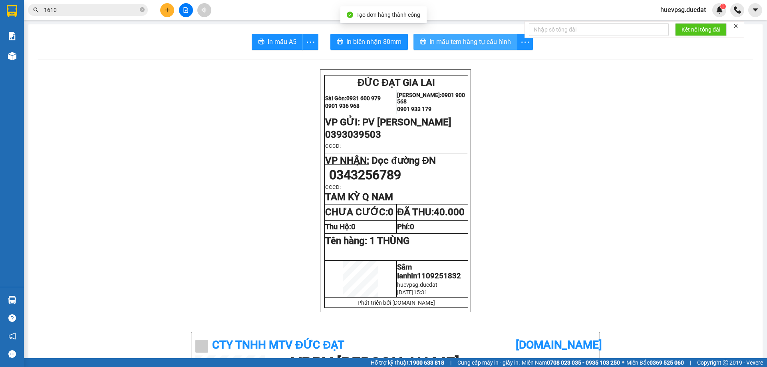
click at [482, 47] on button "In mẫu tem hàng tự cấu hình" at bounding box center [466, 42] width 104 height 16
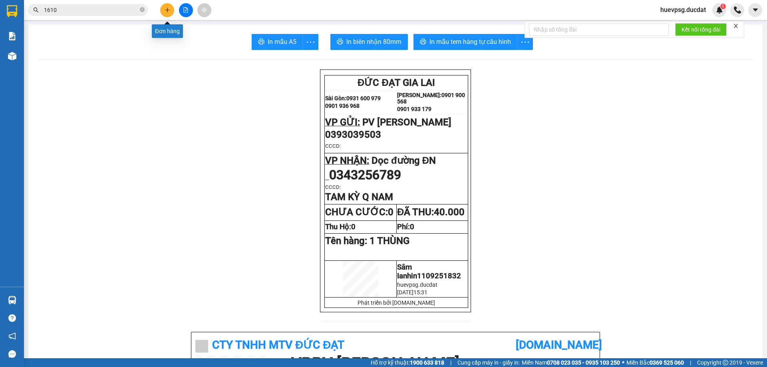
click at [165, 13] on button at bounding box center [167, 10] width 14 height 14
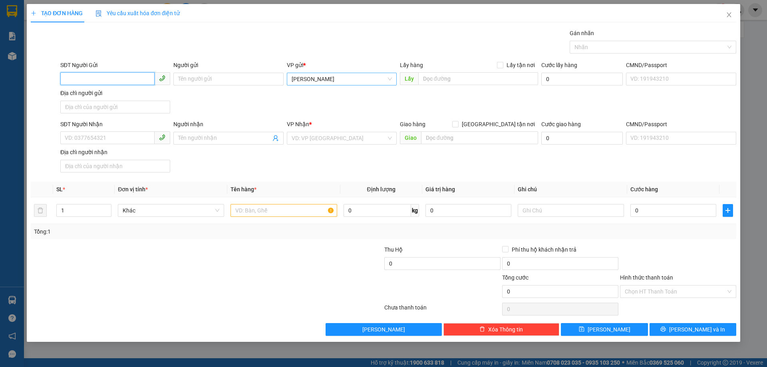
click at [313, 76] on span "[PERSON_NAME]" at bounding box center [342, 79] width 100 height 12
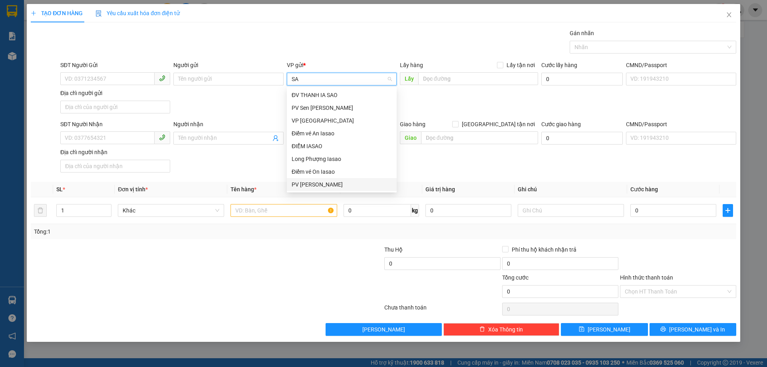
click at [298, 183] on div "PV [PERSON_NAME]" at bounding box center [342, 184] width 100 height 9
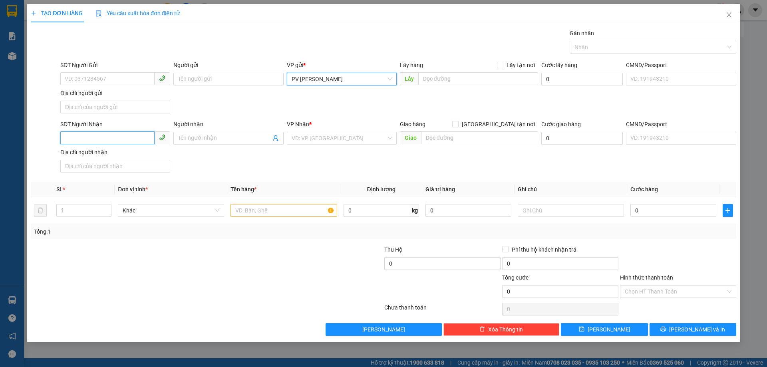
click at [96, 138] on input "SĐT Người Nhận" at bounding box center [107, 137] width 94 height 13
click at [239, 134] on input "Người nhận" at bounding box center [224, 138] width 92 height 9
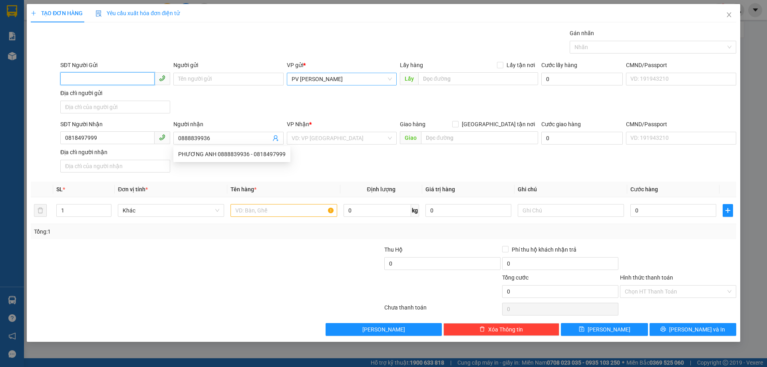
click at [128, 82] on input "SĐT Người Gửi" at bounding box center [107, 78] width 94 height 13
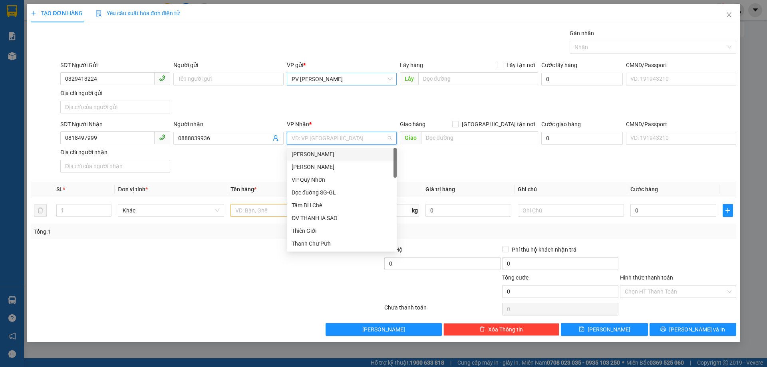
click at [365, 140] on input "search" at bounding box center [339, 138] width 95 height 12
click at [334, 193] on div "VP [GEOGRAPHIC_DATA]" at bounding box center [342, 192] width 100 height 9
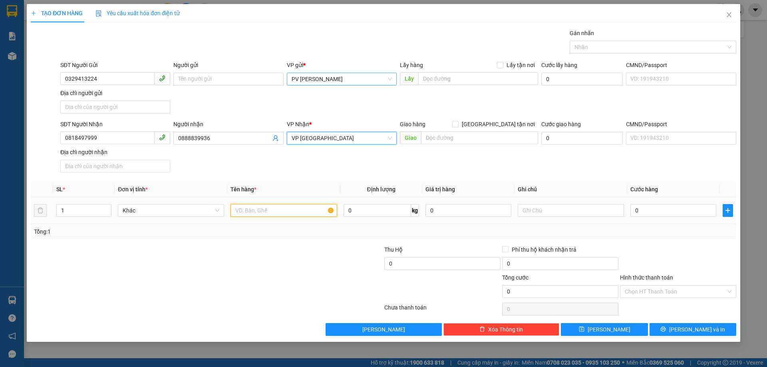
click at [269, 213] on input "text" at bounding box center [284, 210] width 106 height 13
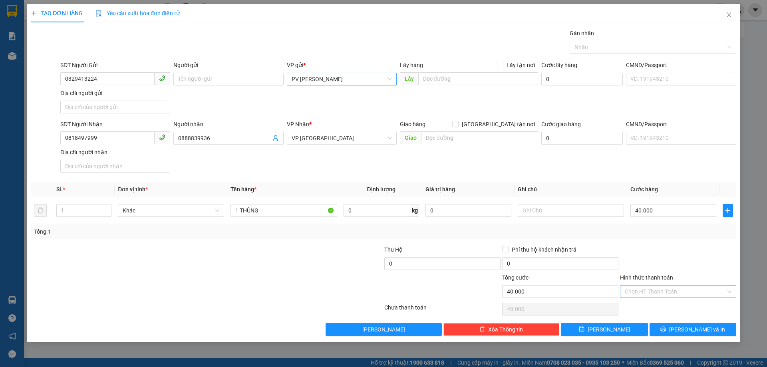
click at [674, 290] on input "Hình thức thanh toán" at bounding box center [675, 292] width 101 height 12
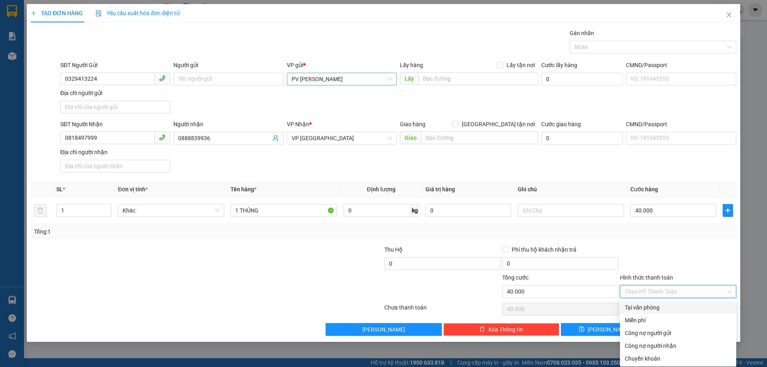
click at [669, 310] on div "Tại văn phòng" at bounding box center [678, 307] width 107 height 9
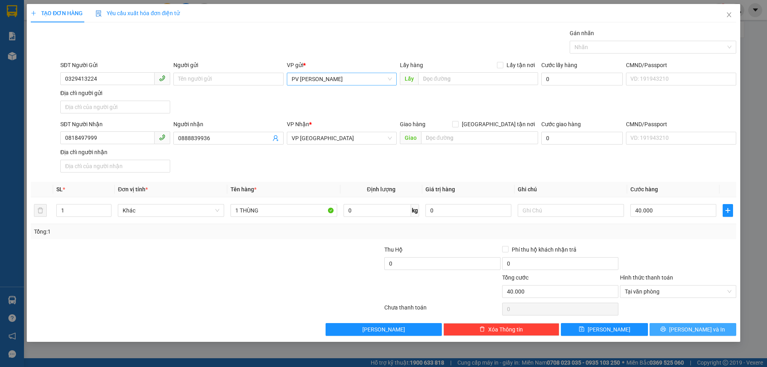
click at [735, 330] on button "[PERSON_NAME] và In" at bounding box center [693, 329] width 87 height 13
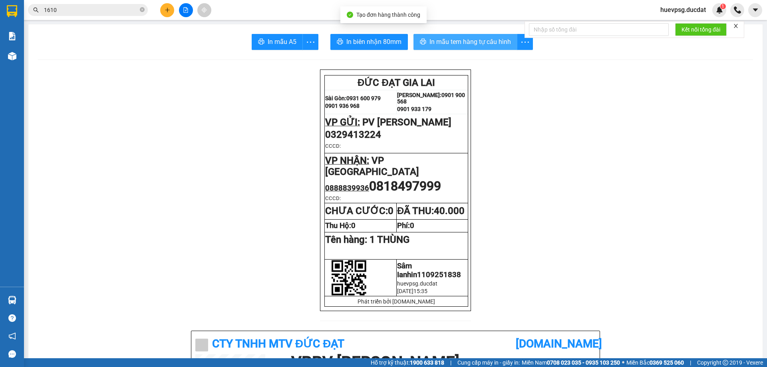
click at [449, 38] on span "In mẫu tem hàng tự cấu hình" at bounding box center [471, 42] width 82 height 10
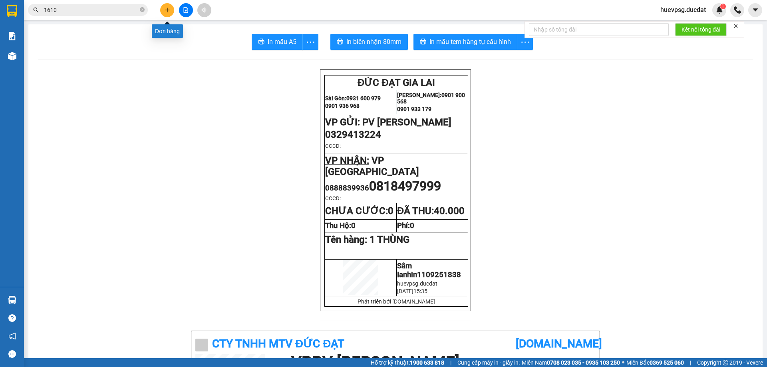
click at [161, 12] on button at bounding box center [167, 10] width 14 height 14
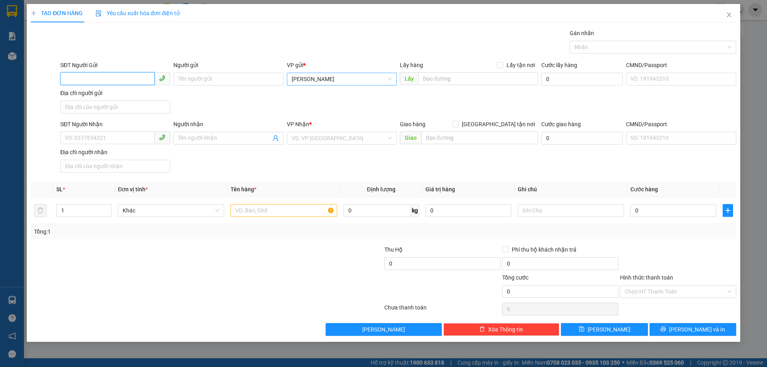
click at [378, 80] on span "[PERSON_NAME]" at bounding box center [342, 79] width 100 height 12
click at [356, 99] on div "PV [PERSON_NAME]" at bounding box center [342, 95] width 100 height 9
click at [147, 135] on input "SĐT Người Nhận" at bounding box center [107, 137] width 94 height 13
click at [352, 143] on input "search" at bounding box center [339, 138] width 95 height 12
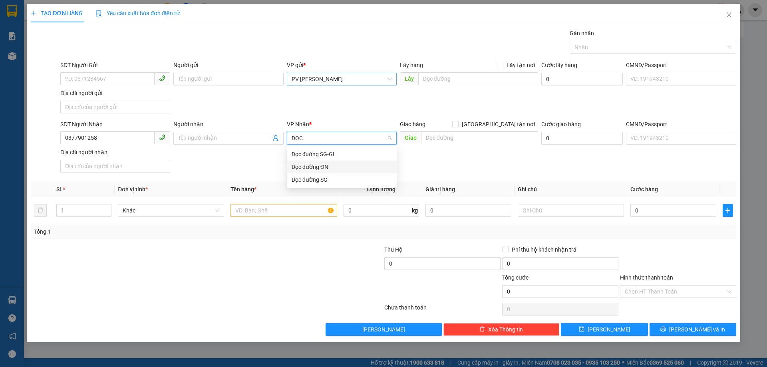
click at [343, 168] on div "Dọc đường ĐN" at bounding box center [342, 167] width 100 height 9
click at [462, 140] on input "text" at bounding box center [479, 137] width 117 height 13
click at [313, 211] on input "text" at bounding box center [284, 210] width 106 height 13
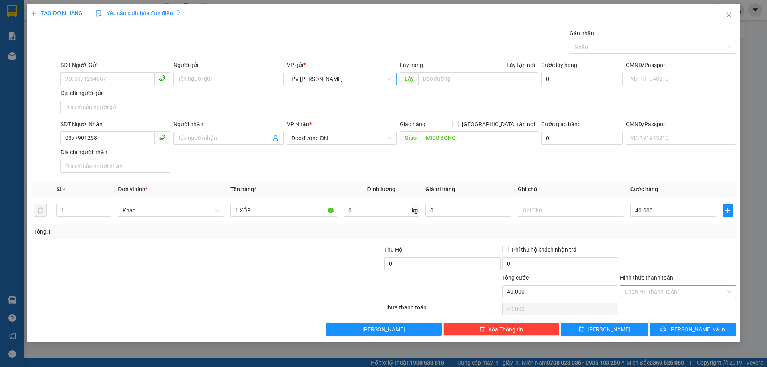
click at [660, 293] on input "Hình thức thanh toán" at bounding box center [675, 292] width 101 height 12
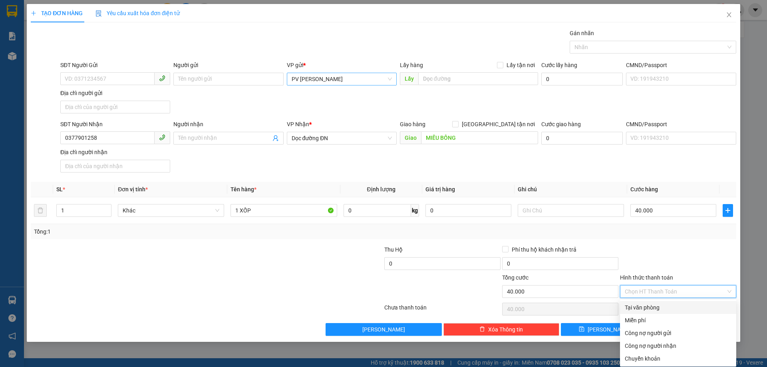
click at [655, 305] on div "Tại văn phòng" at bounding box center [678, 307] width 107 height 9
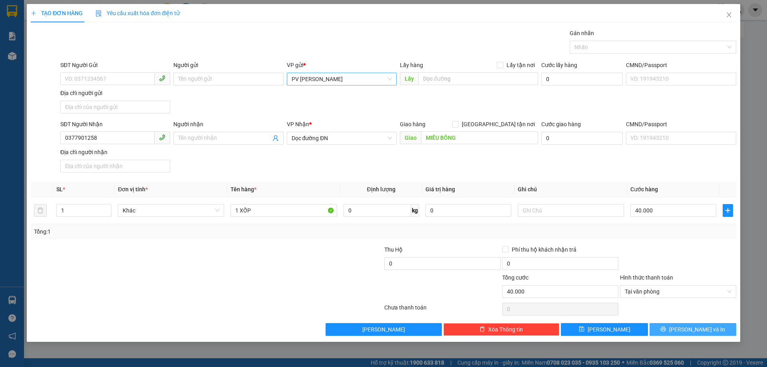
click at [685, 332] on button "[PERSON_NAME] và In" at bounding box center [693, 329] width 87 height 13
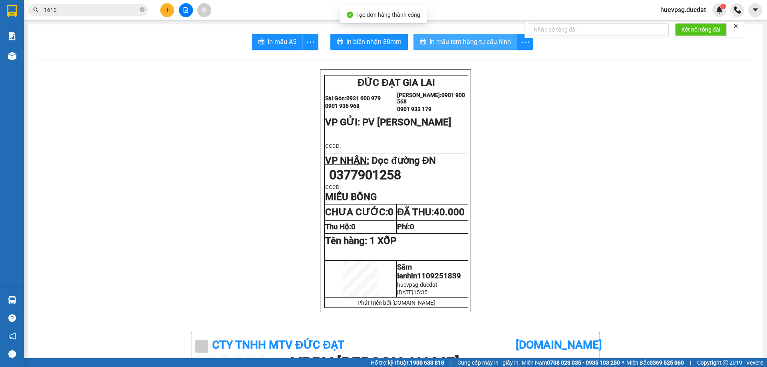
click at [473, 36] on button "In mẫu tem hàng tự cấu hình" at bounding box center [466, 42] width 104 height 16
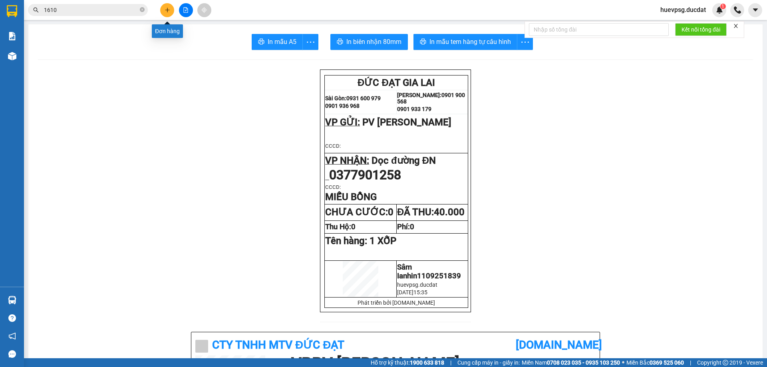
click at [166, 7] on icon "plus" at bounding box center [168, 10] width 6 height 6
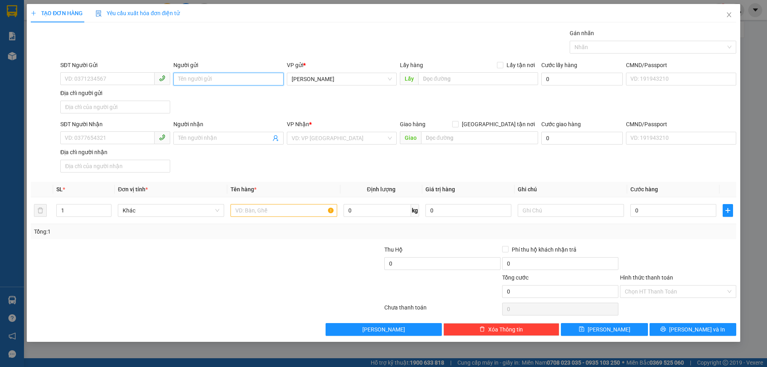
click at [267, 84] on input "Người gửi" at bounding box center [228, 79] width 110 height 13
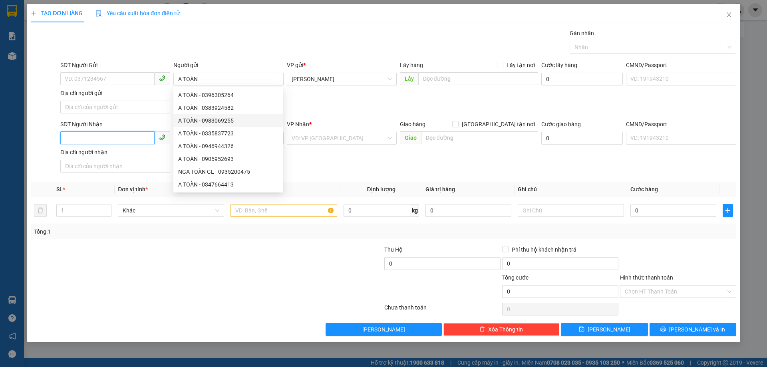
click at [76, 137] on input "SĐT Người Nhận" at bounding box center [107, 137] width 94 height 13
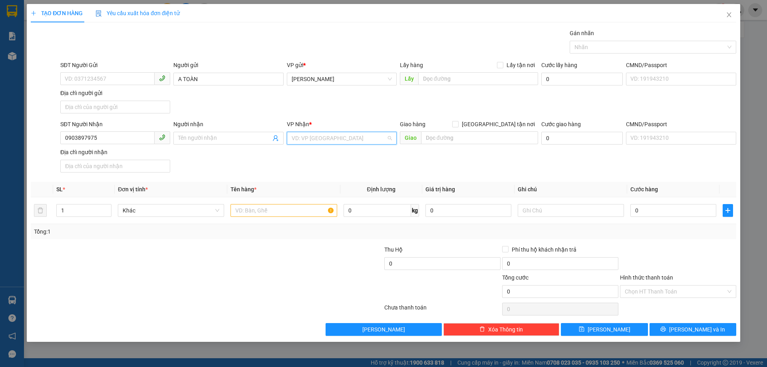
click at [303, 132] on input "search" at bounding box center [339, 138] width 95 height 12
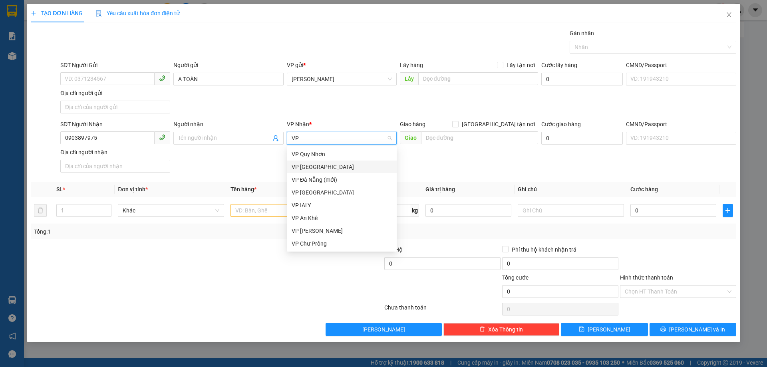
drag, startPoint x: 300, startPoint y: 165, endPoint x: 295, endPoint y: 181, distance: 17.1
click at [300, 165] on div "VP [GEOGRAPHIC_DATA]" at bounding box center [342, 167] width 100 height 9
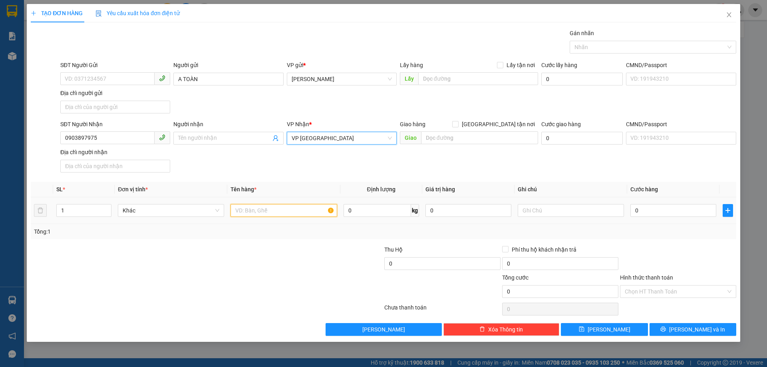
click at [280, 208] on input "text" at bounding box center [284, 210] width 106 height 13
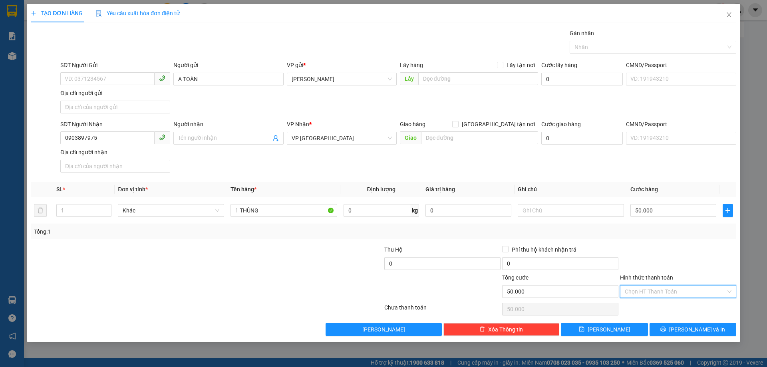
click at [653, 294] on input "Hình thức thanh toán" at bounding box center [675, 292] width 101 height 12
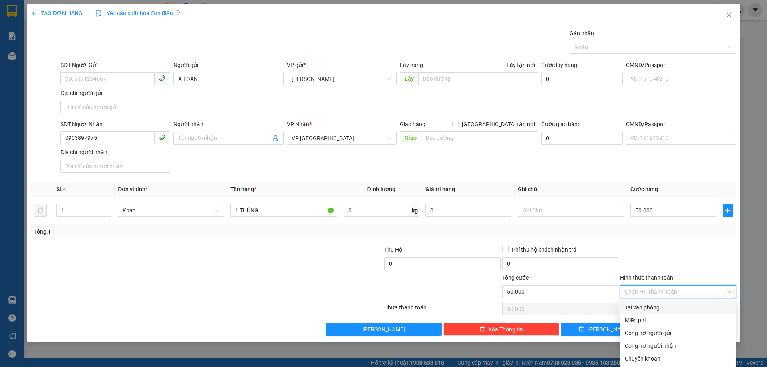
click at [647, 307] on div "Tại văn phòng" at bounding box center [678, 307] width 107 height 9
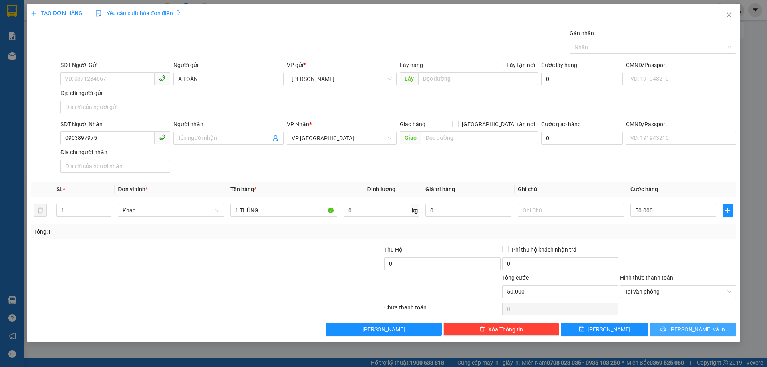
click at [714, 332] on button "[PERSON_NAME] và In" at bounding box center [693, 329] width 87 height 13
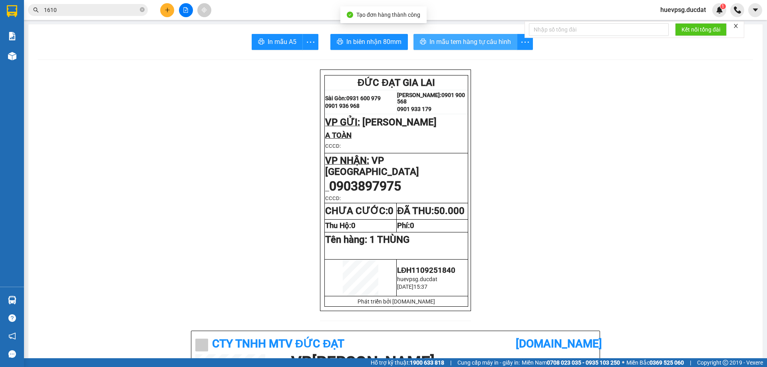
click at [496, 38] on span "In mẫu tem hàng tự cấu hình" at bounding box center [471, 42] width 82 height 10
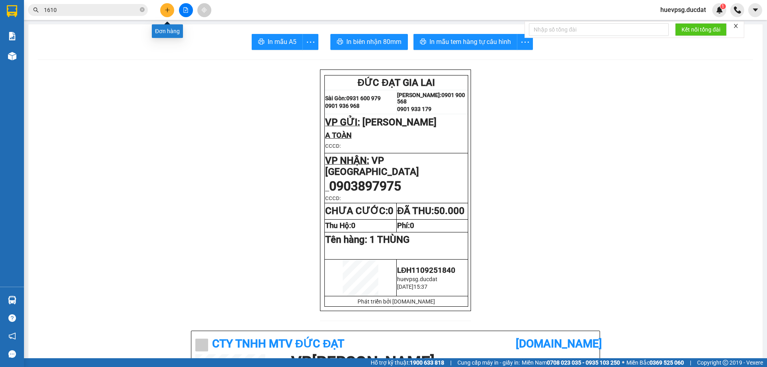
click at [168, 12] on icon "plus" at bounding box center [168, 10] width 6 height 6
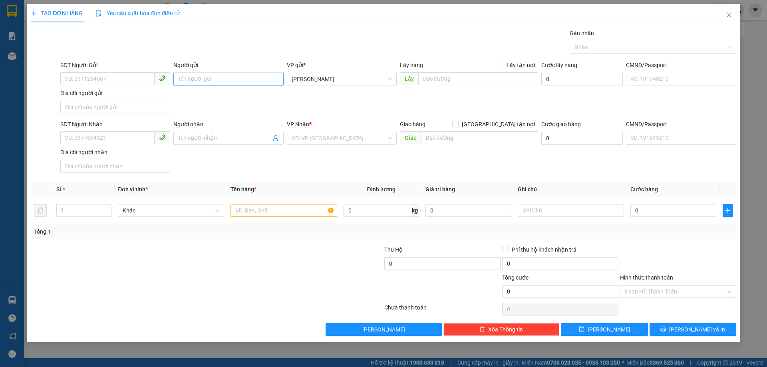
click at [207, 75] on input "Người gửi" at bounding box center [228, 79] width 110 height 13
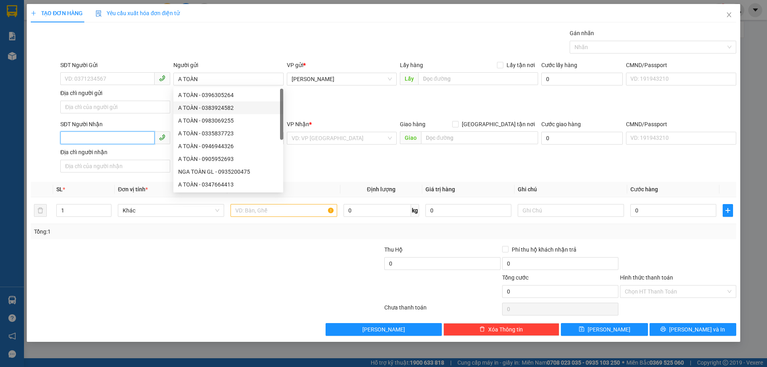
click at [83, 136] on input "SĐT Người Nhận" at bounding box center [107, 137] width 94 height 13
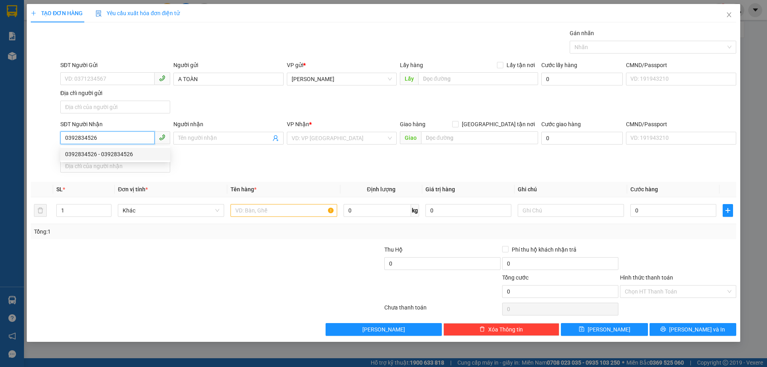
click at [92, 155] on div "0392834526 - 0392834526" at bounding box center [115, 154] width 100 height 9
click at [251, 213] on input "text" at bounding box center [284, 210] width 106 height 13
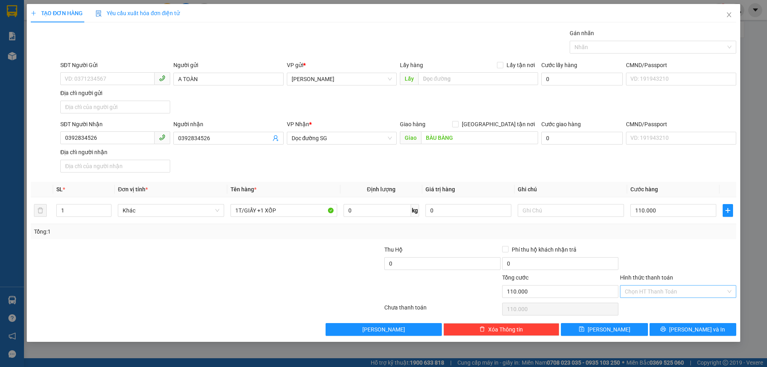
drag, startPoint x: 686, startPoint y: 287, endPoint x: 682, endPoint y: 290, distance: 4.8
click at [685, 287] on input "Hình thức thanh toán" at bounding box center [675, 292] width 101 height 12
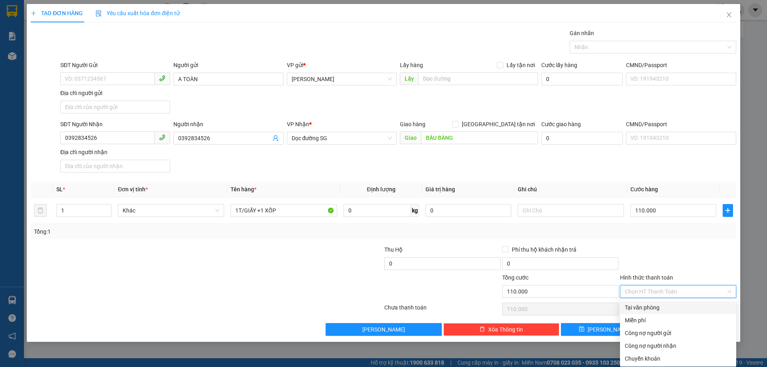
click at [645, 305] on div "Tại văn phòng" at bounding box center [678, 307] width 107 height 9
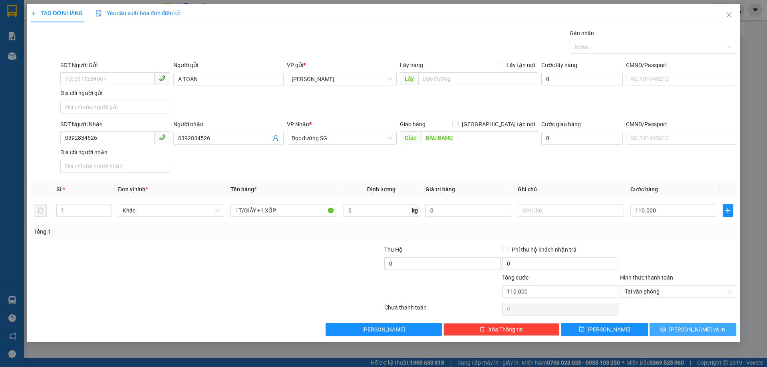
click at [708, 327] on span "[PERSON_NAME] và In" at bounding box center [697, 329] width 56 height 9
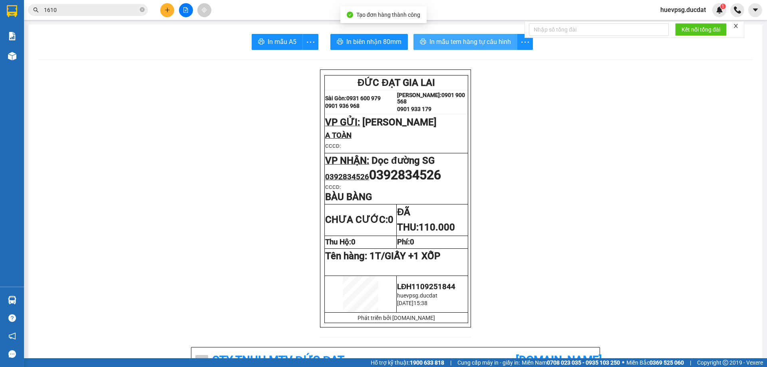
click at [484, 43] on span "In mẫu tem hàng tự cấu hình" at bounding box center [471, 42] width 82 height 10
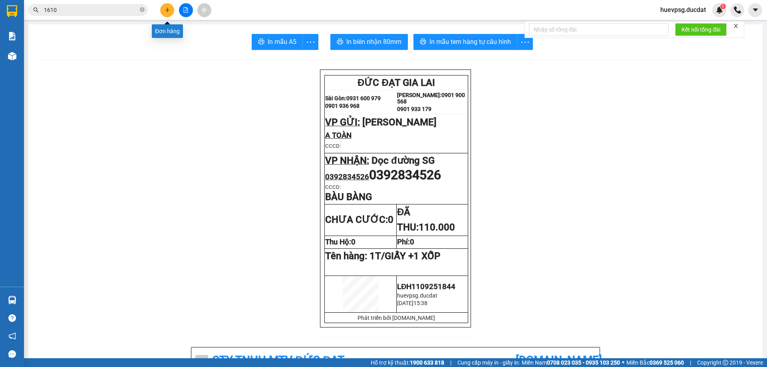
click at [168, 11] on icon "plus" at bounding box center [168, 10] width 6 height 6
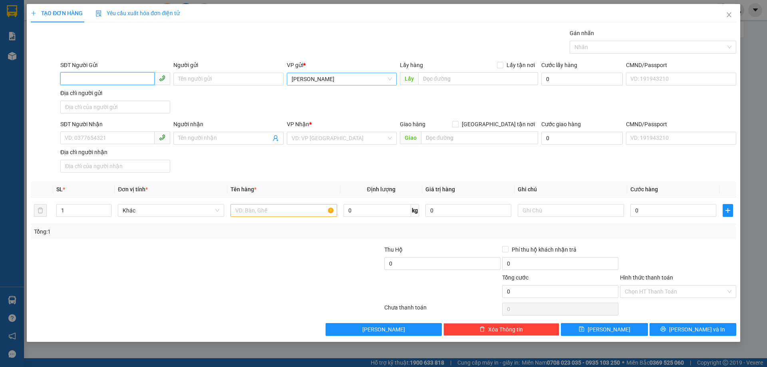
click at [325, 80] on span "[PERSON_NAME]" at bounding box center [342, 79] width 100 height 12
click at [300, 110] on div "Long Phượng Iasao" at bounding box center [342, 108] width 100 height 9
click at [126, 139] on input "SĐT Người Nhận" at bounding box center [107, 137] width 94 height 13
click at [65, 138] on input "398248043" at bounding box center [107, 137] width 94 height 13
click at [364, 143] on input "search" at bounding box center [339, 138] width 95 height 12
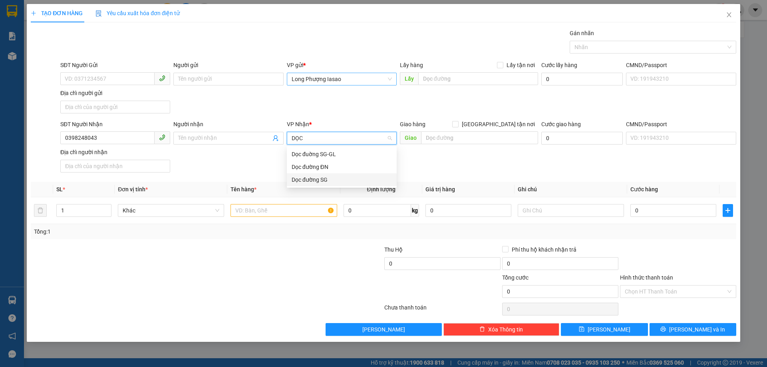
click at [336, 176] on div "Dọc đường SG" at bounding box center [342, 179] width 100 height 9
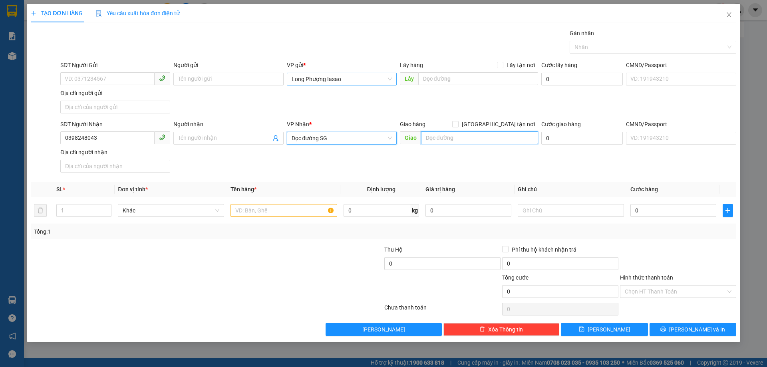
click at [430, 137] on input "text" at bounding box center [479, 137] width 117 height 13
click at [305, 210] on input "text" at bounding box center [284, 210] width 106 height 13
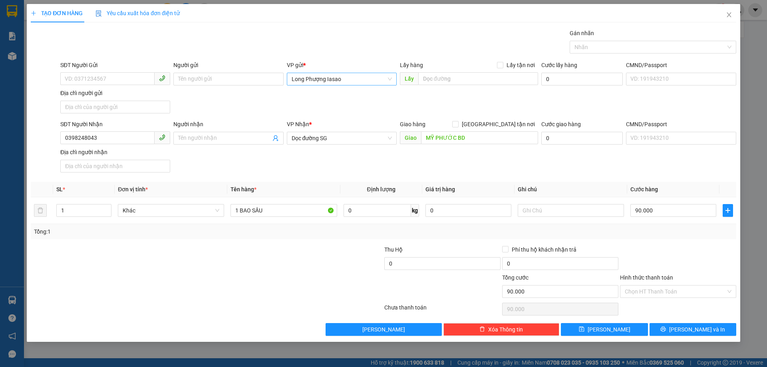
drag, startPoint x: 681, startPoint y: 286, endPoint x: 675, endPoint y: 299, distance: 14.5
click at [681, 286] on input "Hình thức thanh toán" at bounding box center [675, 292] width 101 height 12
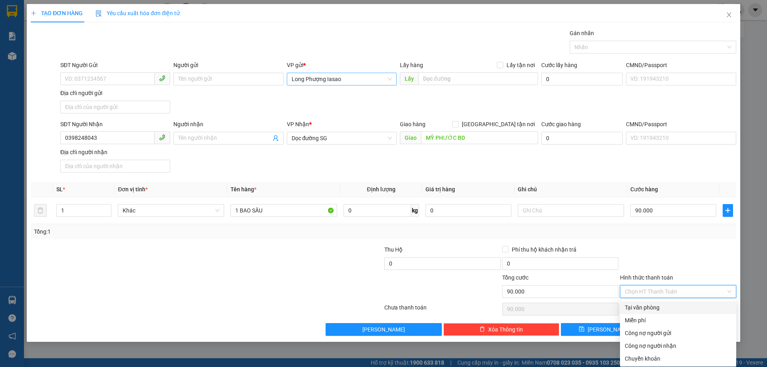
click at [667, 311] on div "Tại văn phòng" at bounding box center [678, 307] width 107 height 9
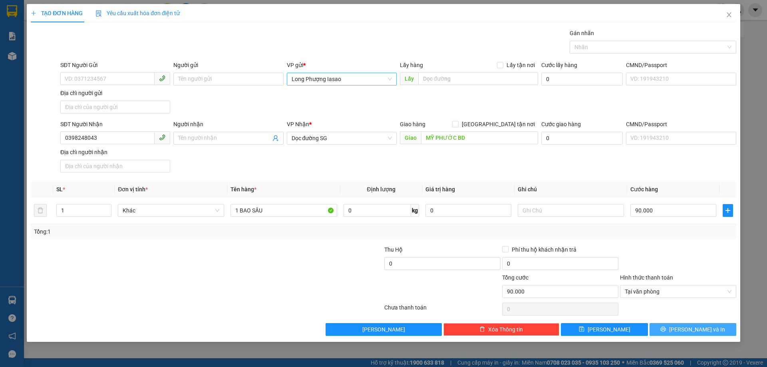
click at [673, 329] on button "[PERSON_NAME] và In" at bounding box center [693, 329] width 87 height 13
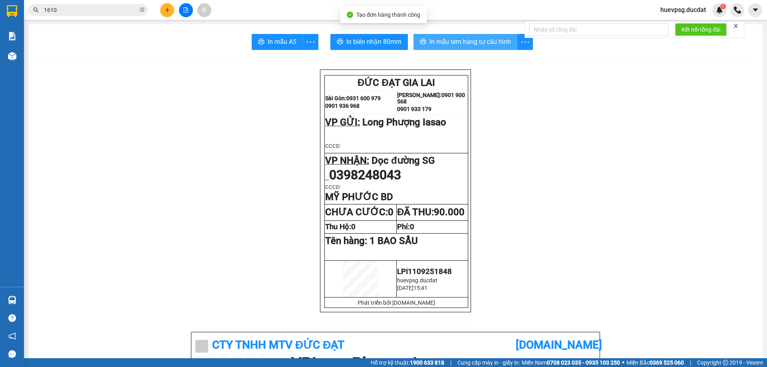
click at [436, 42] on span "In mẫu tem hàng tự cấu hình" at bounding box center [471, 42] width 82 height 10
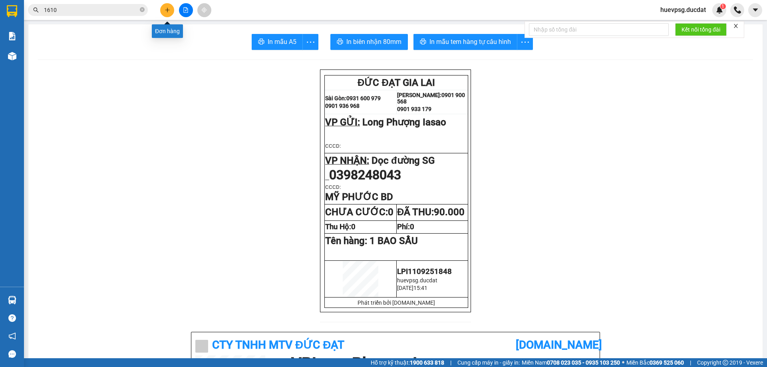
click at [167, 11] on icon "plus" at bounding box center [168, 10] width 6 height 6
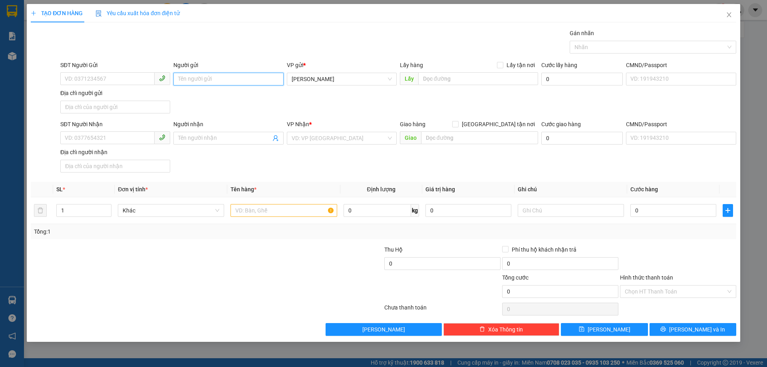
click at [230, 78] on input "Người gửi" at bounding box center [228, 79] width 110 height 13
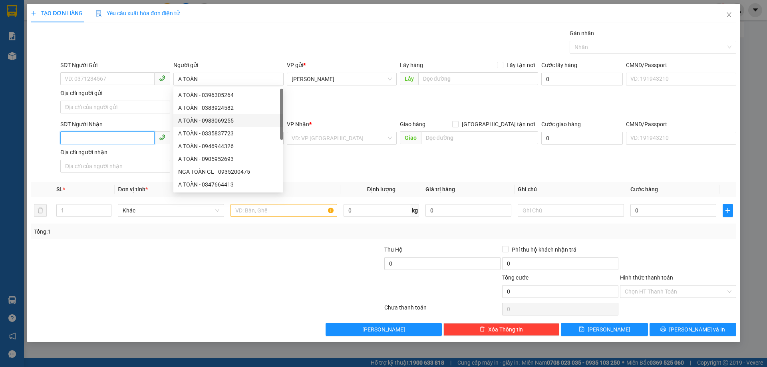
click at [135, 143] on input "SĐT Người Nhận" at bounding box center [107, 137] width 94 height 13
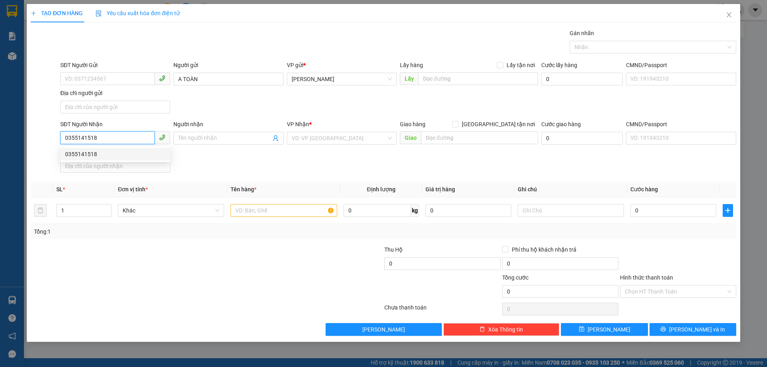
click at [149, 153] on div "0355141518" at bounding box center [115, 154] width 100 height 9
drag, startPoint x: 273, startPoint y: 210, endPoint x: 247, endPoint y: 207, distance: 25.3
click at [270, 210] on input "text" at bounding box center [284, 210] width 106 height 13
click at [68, 138] on input "0355141518" at bounding box center [107, 137] width 94 height 13
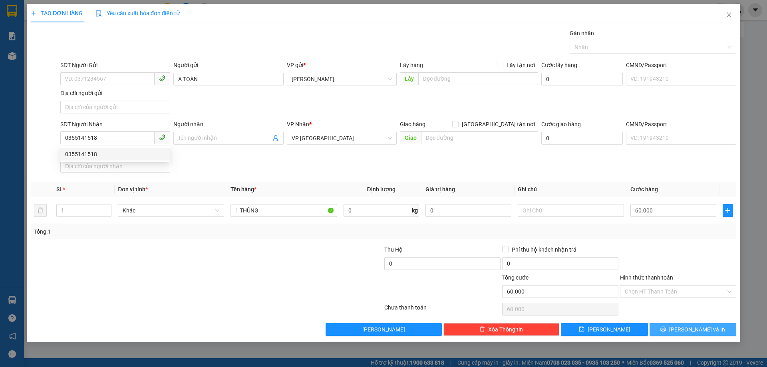
click at [666, 327] on icon "printer" at bounding box center [663, 329] width 5 height 5
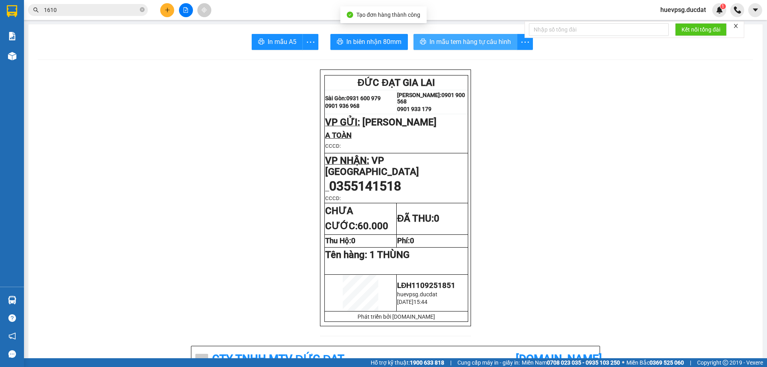
click at [470, 42] on span "In mẫu tem hàng tự cấu hình" at bounding box center [471, 42] width 82 height 10
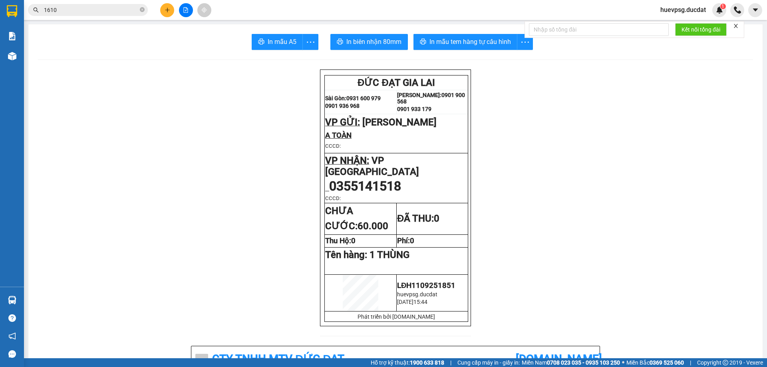
click at [112, 15] on span "1610" at bounding box center [88, 10] width 120 height 12
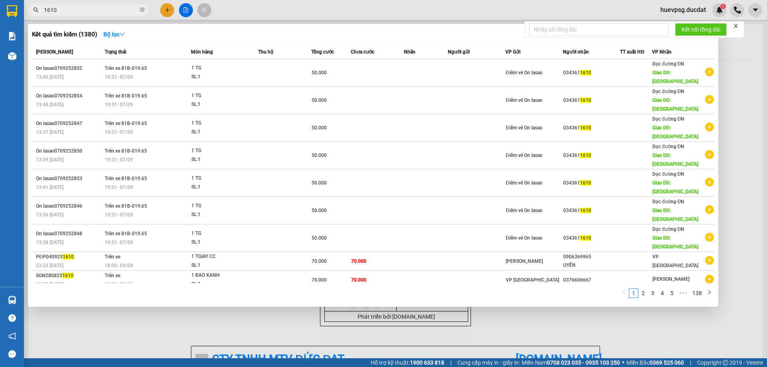
click at [112, 14] on input "1610" at bounding box center [91, 10] width 94 height 9
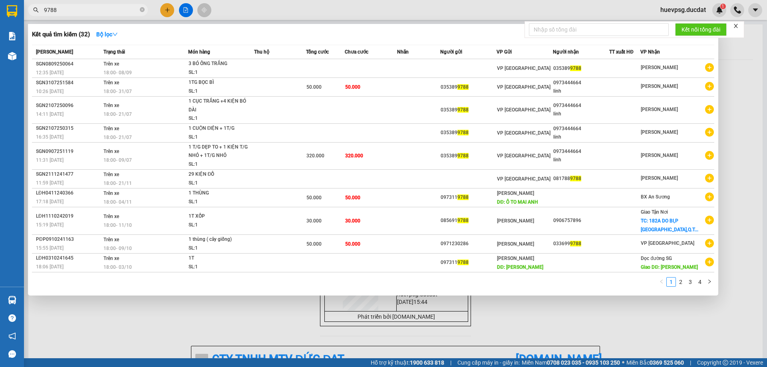
click at [108, 330] on div at bounding box center [383, 183] width 767 height 367
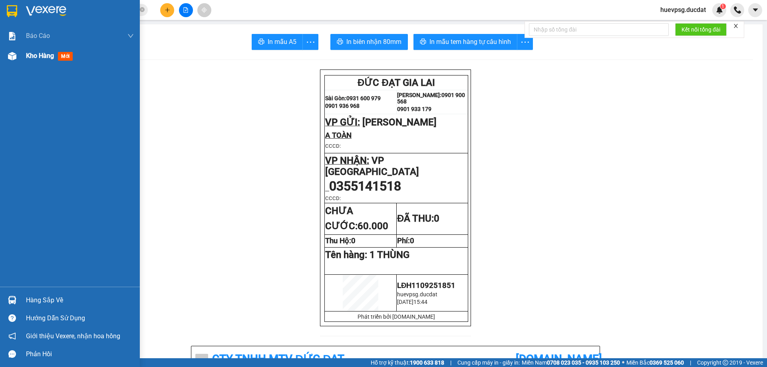
click at [44, 54] on span "Kho hàng" at bounding box center [40, 56] width 28 height 8
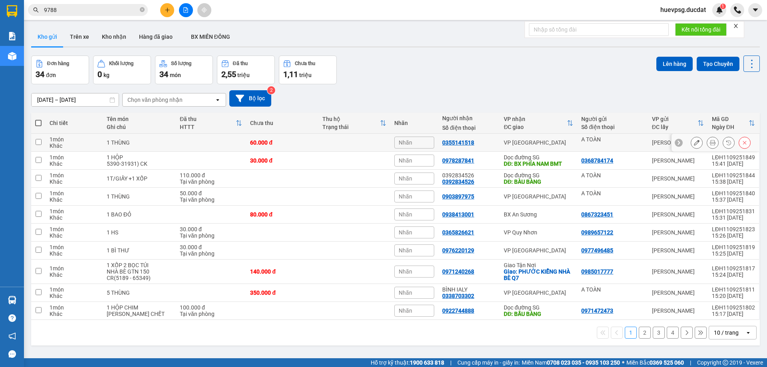
click at [694, 144] on icon at bounding box center [697, 143] width 6 height 6
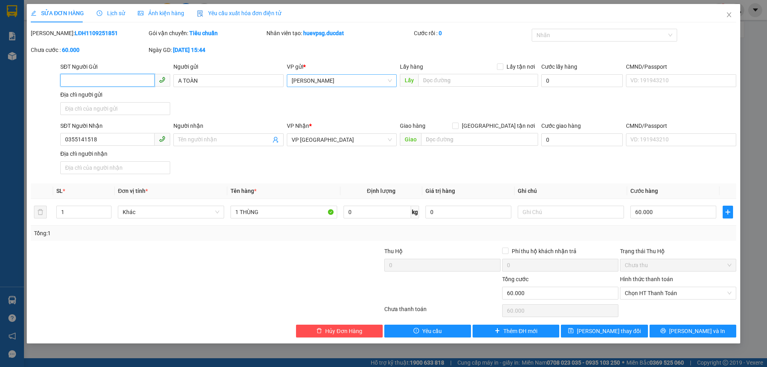
click at [329, 76] on span "[PERSON_NAME]" at bounding box center [342, 81] width 100 height 12
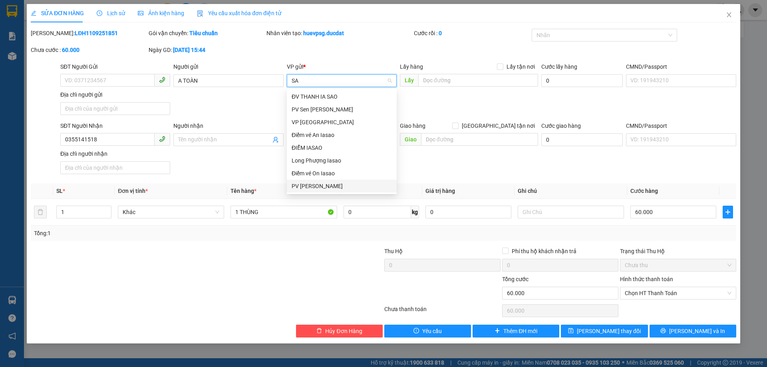
click at [322, 186] on div "PV [PERSON_NAME]" at bounding box center [342, 186] width 100 height 9
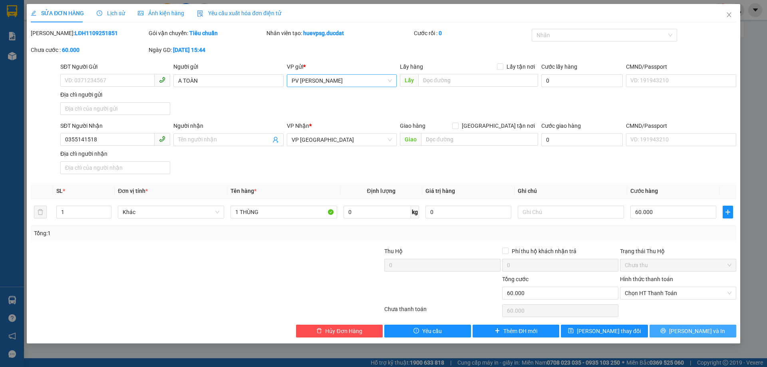
click at [689, 330] on span "[PERSON_NAME] và In" at bounding box center [697, 331] width 56 height 9
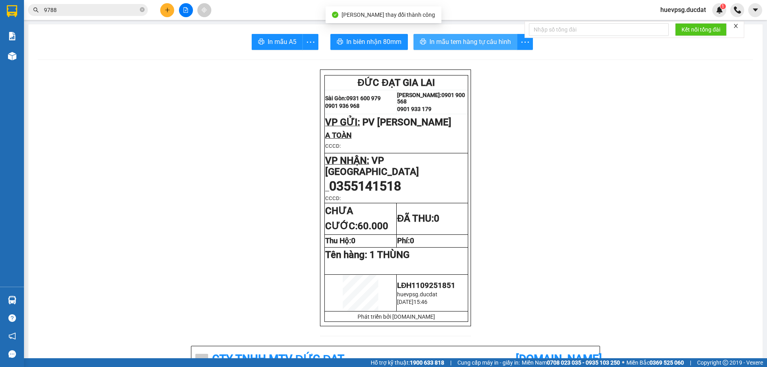
click at [467, 41] on span "In mẫu tem hàng tự cấu hình" at bounding box center [471, 42] width 82 height 10
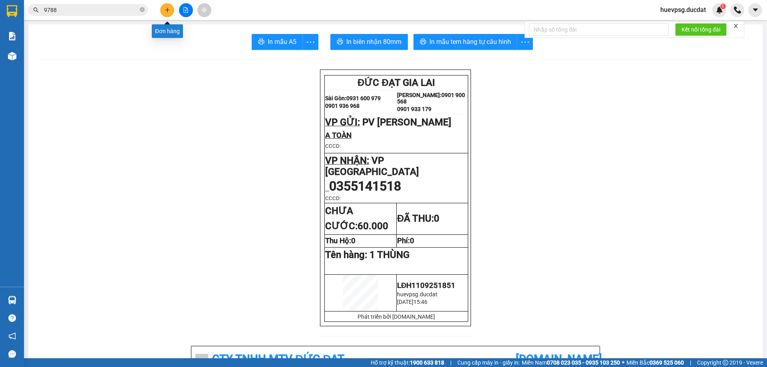
click at [163, 7] on button at bounding box center [167, 10] width 14 height 14
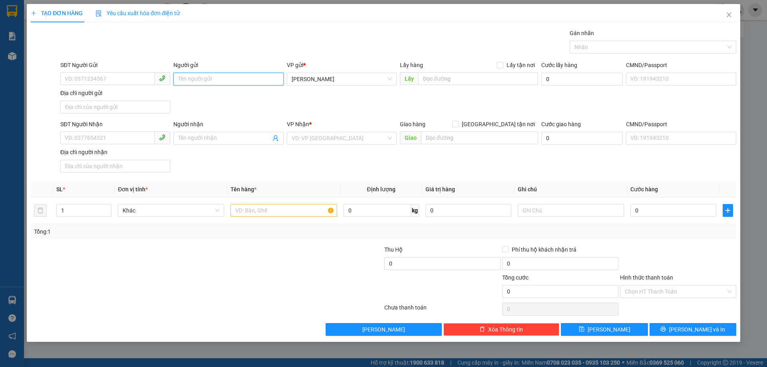
click at [222, 76] on input "Người gửi" at bounding box center [228, 79] width 110 height 13
click at [106, 141] on input "SĐT Người Nhận" at bounding box center [107, 137] width 94 height 13
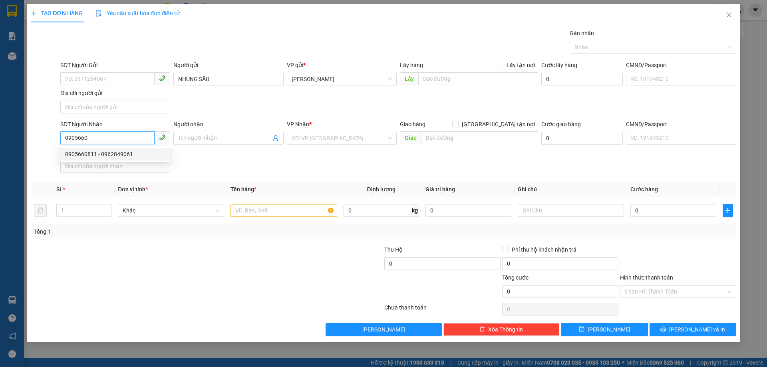
click at [96, 153] on div "0905660811 - 0962849061" at bounding box center [115, 154] width 100 height 9
click at [242, 214] on input "text" at bounding box center [284, 210] width 106 height 13
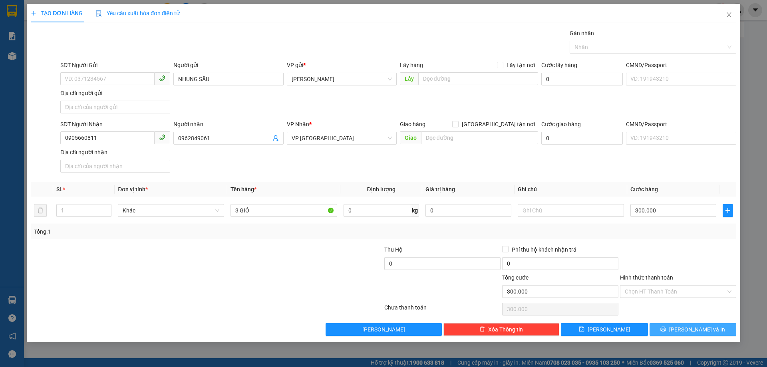
click at [697, 328] on span "[PERSON_NAME] và In" at bounding box center [697, 329] width 56 height 9
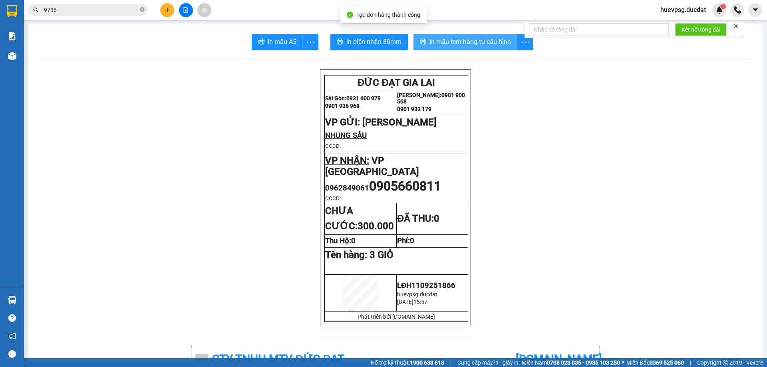
click at [472, 37] on span "In mẫu tem hàng tự cấu hình" at bounding box center [471, 42] width 82 height 10
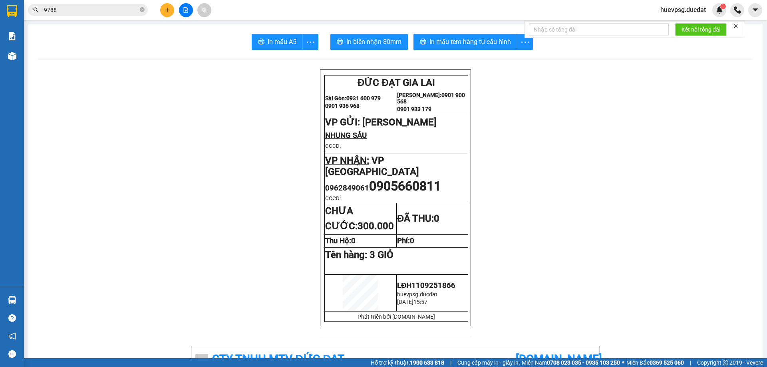
click at [169, 10] on icon "plus" at bounding box center [167, 10] width 4 height 0
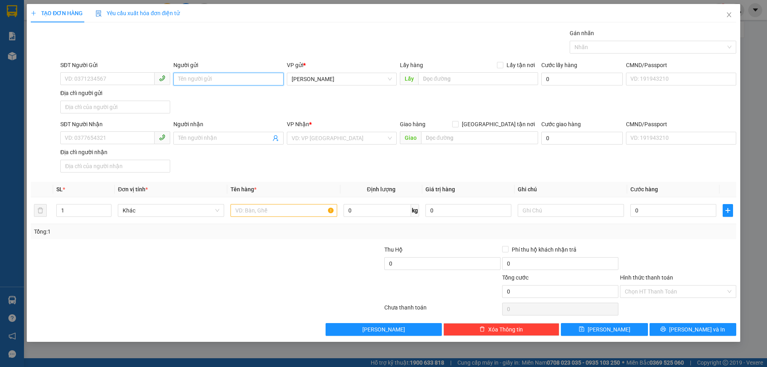
click at [207, 78] on input "Người gửi" at bounding box center [228, 79] width 110 height 13
click at [119, 136] on input "SĐT Người Nhận" at bounding box center [107, 137] width 94 height 13
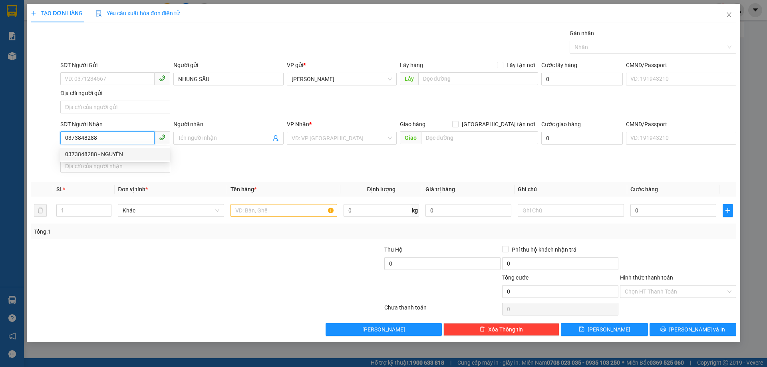
click at [109, 153] on div "0373848288 - NGUYÊN" at bounding box center [115, 154] width 100 height 9
click at [286, 211] on input "text" at bounding box center [284, 210] width 106 height 13
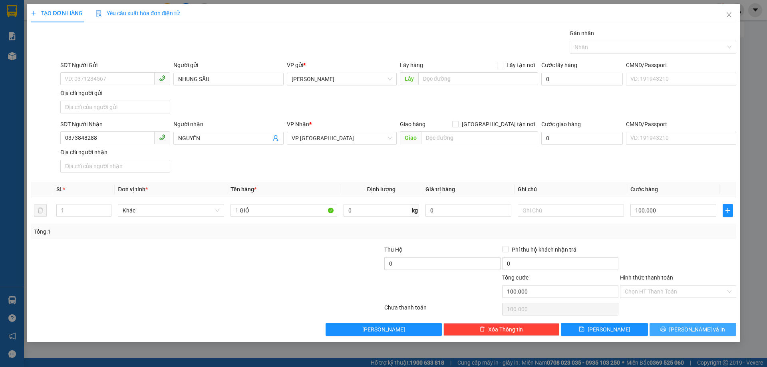
click at [694, 330] on span "[PERSON_NAME] và In" at bounding box center [697, 329] width 56 height 9
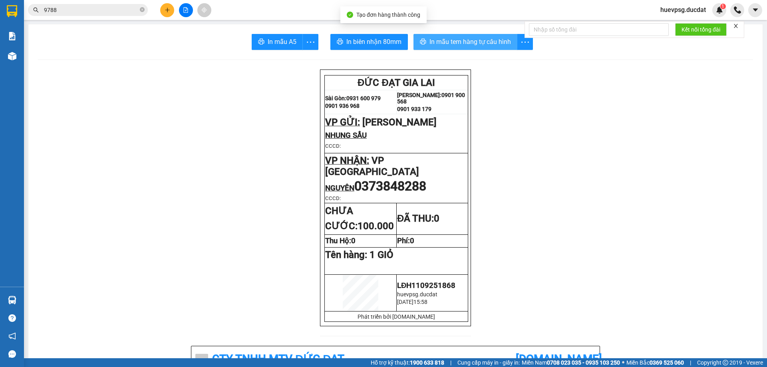
click at [479, 36] on button "In mẫu tem hàng tự cấu hình" at bounding box center [466, 42] width 104 height 16
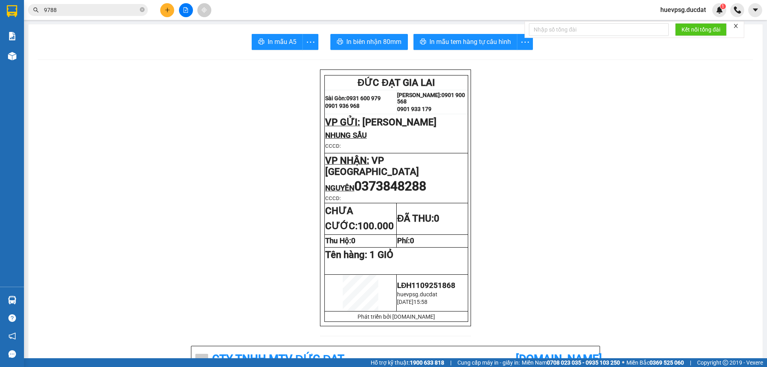
click at [168, 9] on icon "plus" at bounding box center [168, 10] width 6 height 6
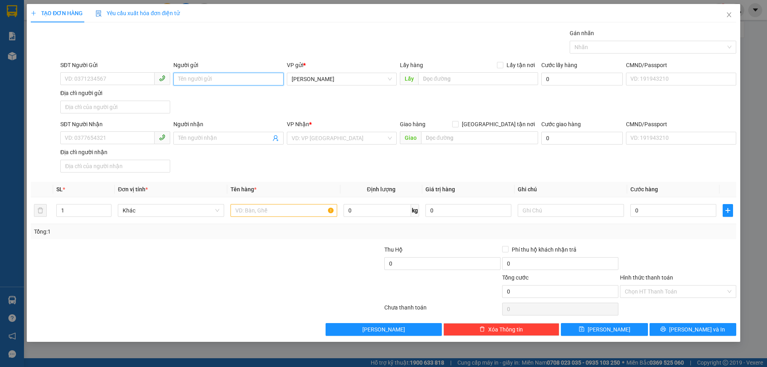
click at [219, 79] on input "Người gửi" at bounding box center [228, 79] width 110 height 13
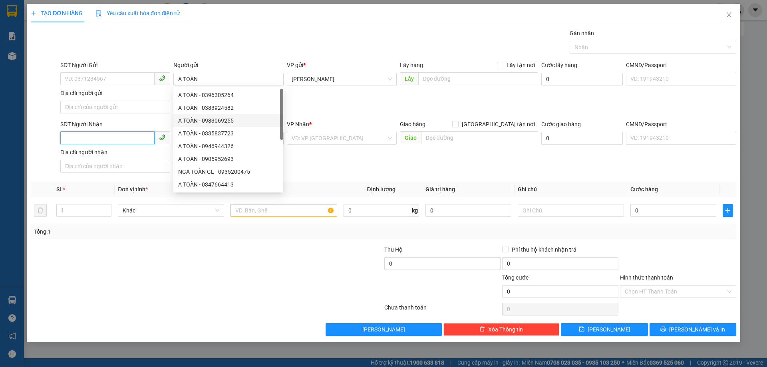
click at [136, 137] on input "SĐT Người Nhận" at bounding box center [107, 137] width 94 height 13
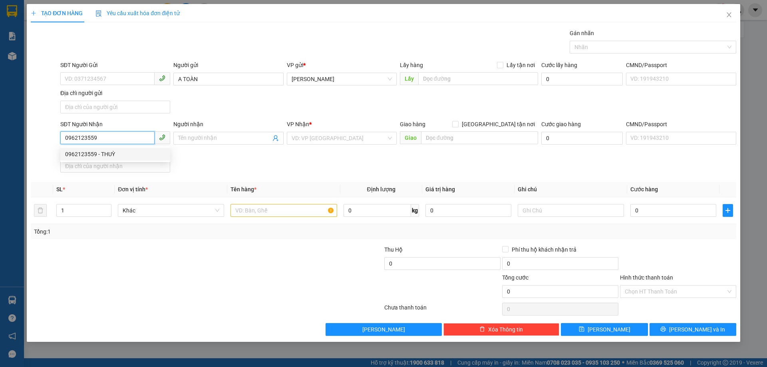
drag, startPoint x: 134, startPoint y: 158, endPoint x: 197, endPoint y: 175, distance: 65.3
click at [133, 158] on div "0962123559 - THUỲ" at bounding box center [115, 154] width 100 height 9
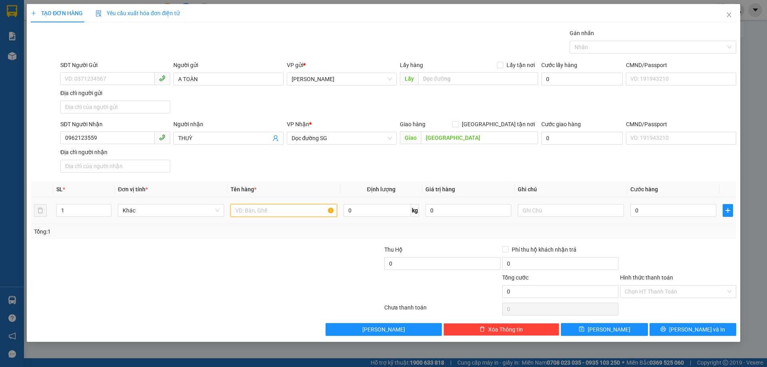
click at [257, 208] on input "text" at bounding box center [284, 210] width 106 height 13
click at [626, 289] on input "Hình thức thanh toán" at bounding box center [675, 292] width 101 height 12
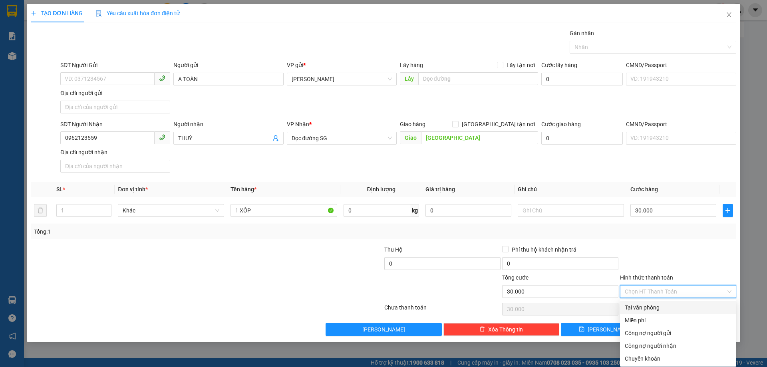
click at [633, 306] on div "Tại văn phòng" at bounding box center [678, 307] width 107 height 9
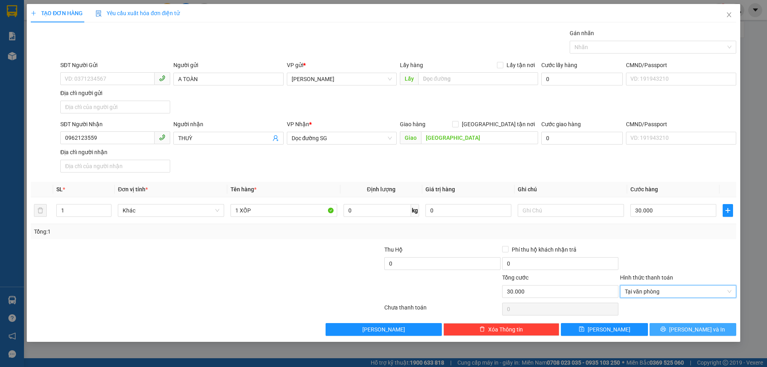
click at [665, 334] on button "[PERSON_NAME] và In" at bounding box center [693, 329] width 87 height 13
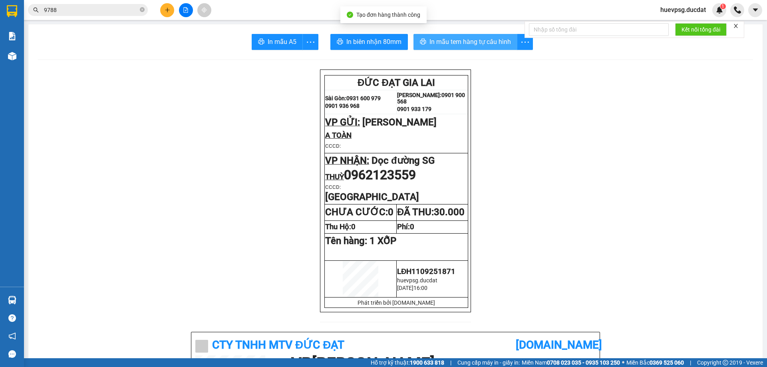
click at [472, 40] on span "In mẫu tem hàng tự cấu hình" at bounding box center [471, 42] width 82 height 10
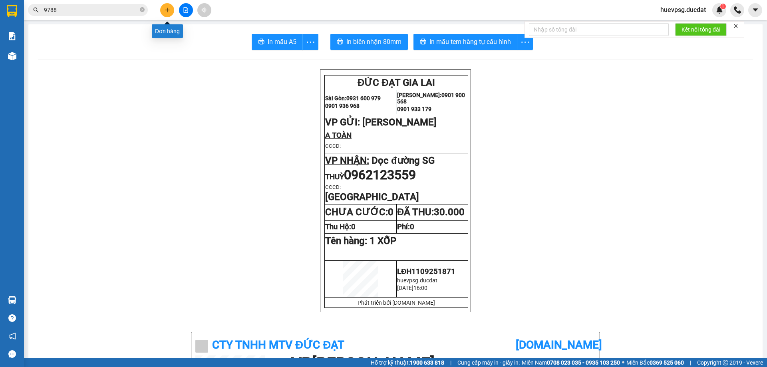
click at [166, 10] on icon "plus" at bounding box center [167, 10] width 4 height 0
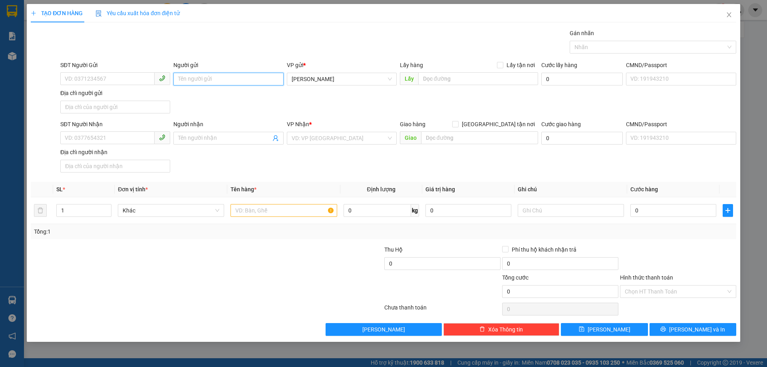
click at [251, 79] on input "Người gửi" at bounding box center [228, 79] width 110 height 13
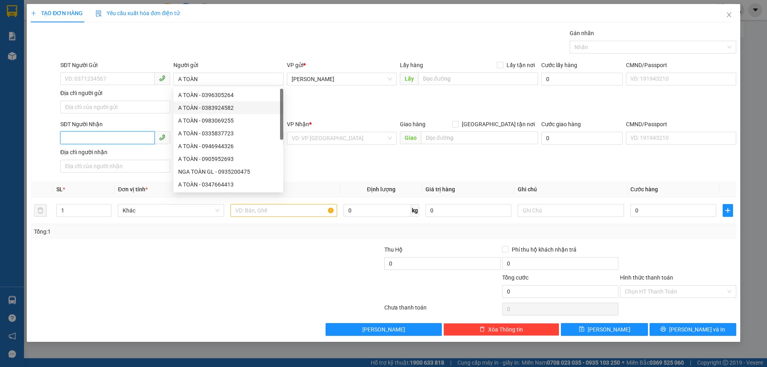
click at [130, 139] on input "SĐT Người Nhận" at bounding box center [107, 137] width 94 height 13
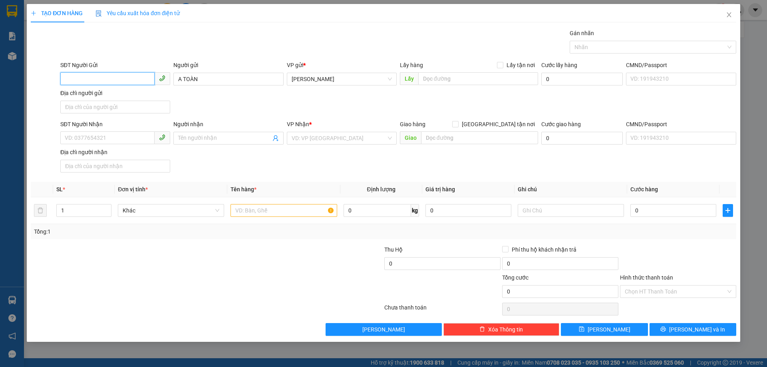
click at [137, 77] on input "SĐT Người Gửi" at bounding box center [107, 78] width 94 height 13
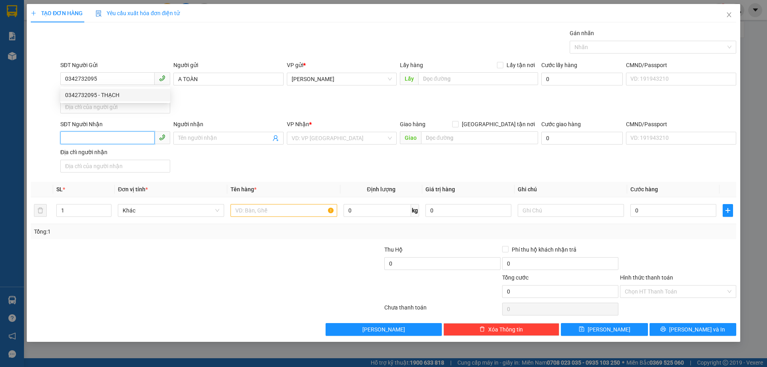
click at [100, 139] on input "SĐT Người Nhận" at bounding box center [107, 137] width 94 height 13
click at [149, 154] on div "0975311156 -" at bounding box center [115, 154] width 100 height 9
click at [357, 136] on span "VP [GEOGRAPHIC_DATA]" at bounding box center [342, 138] width 100 height 12
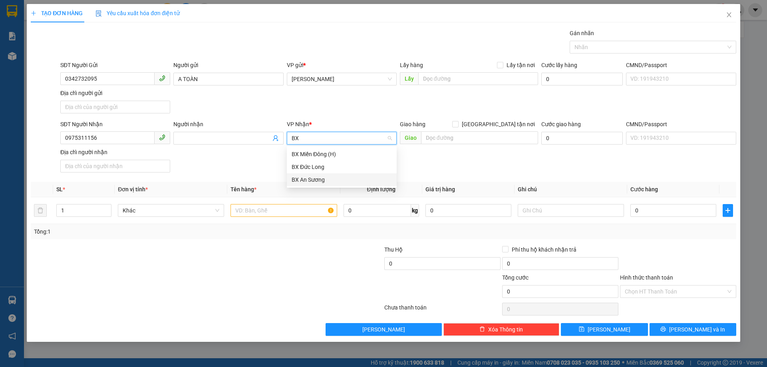
click at [346, 183] on div "BX An Sương" at bounding box center [342, 179] width 100 height 9
click at [312, 210] on input "text" at bounding box center [284, 210] width 106 height 13
click at [679, 290] on input "Hình thức thanh toán" at bounding box center [675, 292] width 101 height 12
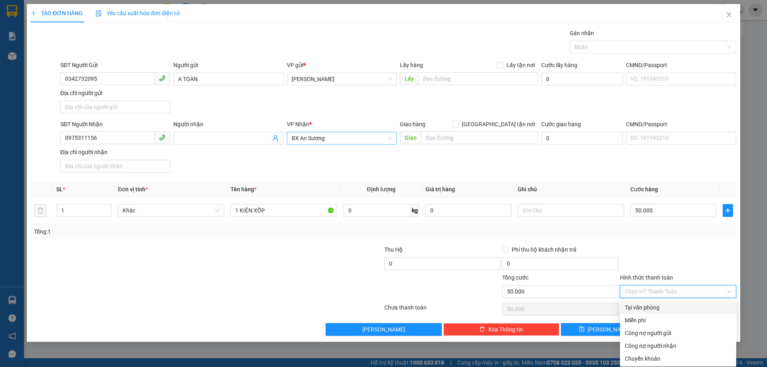
click at [647, 307] on div "Tại văn phòng" at bounding box center [678, 307] width 107 height 9
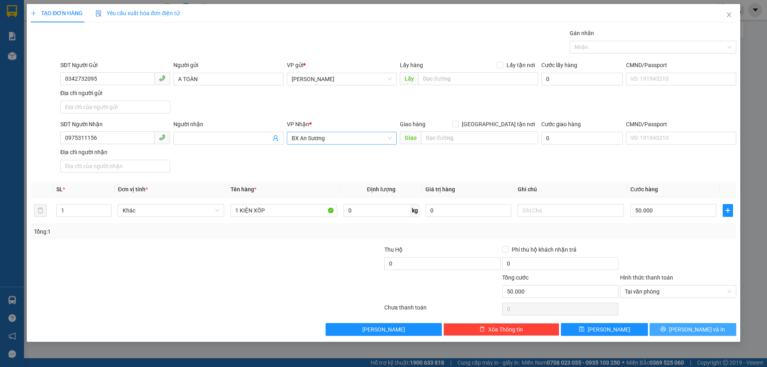
click at [685, 330] on button "[PERSON_NAME] và In" at bounding box center [693, 329] width 87 height 13
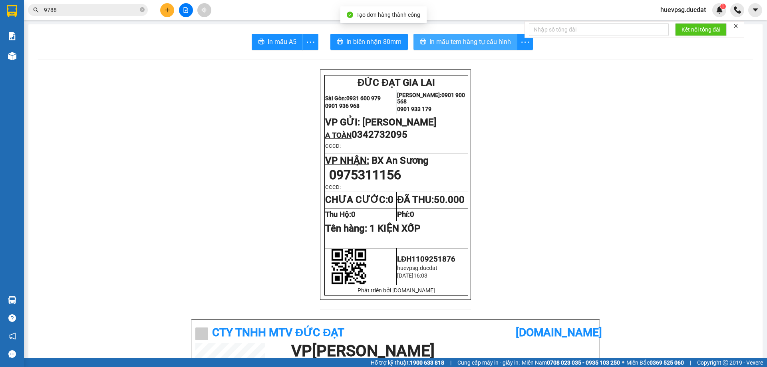
click at [483, 37] on span "In mẫu tem hàng tự cấu hình" at bounding box center [471, 42] width 82 height 10
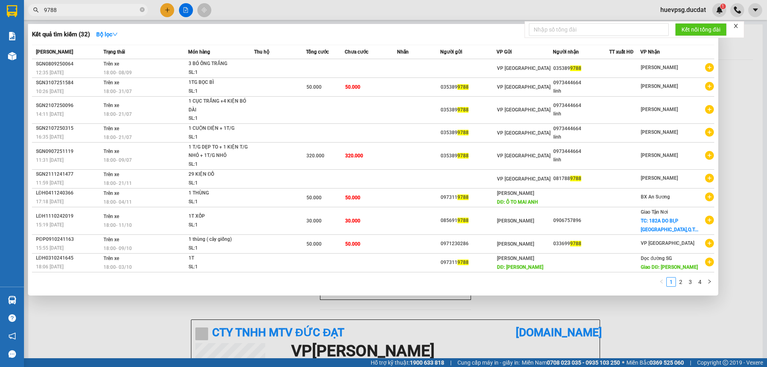
click at [131, 12] on input "9788" at bounding box center [91, 10] width 94 height 9
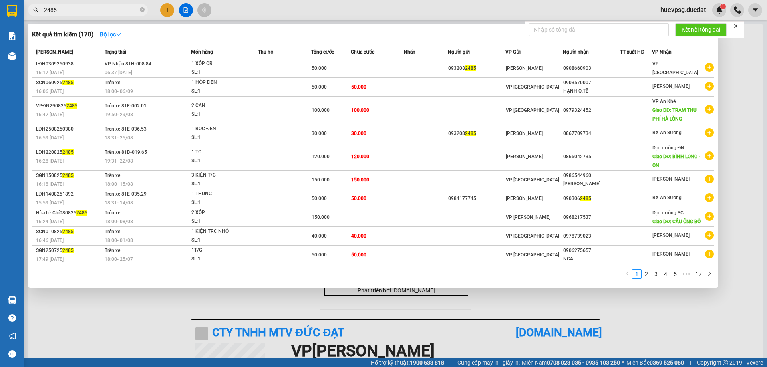
drag, startPoint x: 606, startPoint y: 315, endPoint x: 601, endPoint y: 318, distance: 5.2
click at [606, 315] on div at bounding box center [383, 183] width 767 height 367
click at [102, 13] on input "2485" at bounding box center [91, 10] width 94 height 9
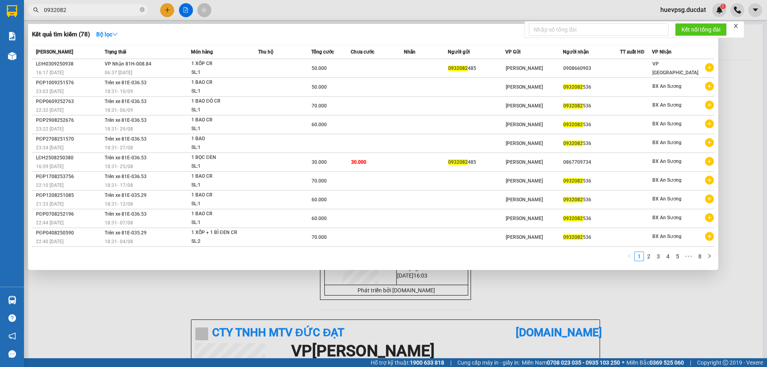
click at [89, 12] on input "0932082" at bounding box center [91, 10] width 94 height 9
click at [162, 10] on div at bounding box center [383, 183] width 767 height 367
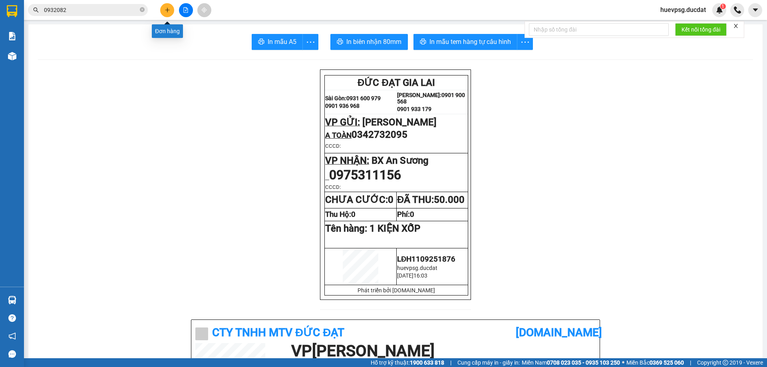
click at [161, 8] on button at bounding box center [167, 10] width 14 height 14
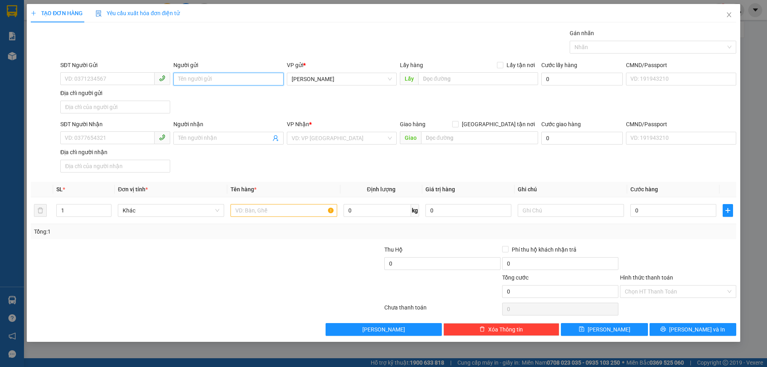
click at [197, 81] on input "Người gửi" at bounding box center [228, 79] width 110 height 13
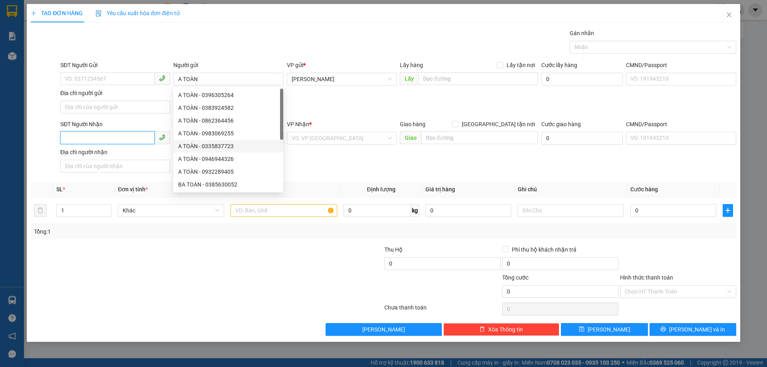
click at [126, 135] on input "SĐT Người Nhận" at bounding box center [107, 137] width 94 height 13
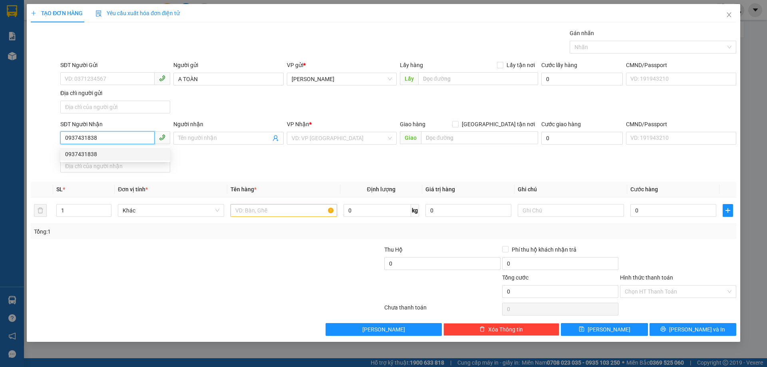
click at [113, 155] on div "0937431838" at bounding box center [115, 154] width 100 height 9
click at [288, 213] on input "text" at bounding box center [284, 210] width 106 height 13
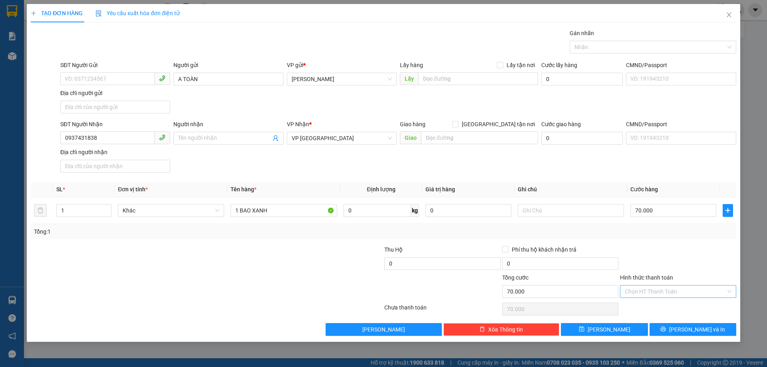
click at [713, 296] on input "Hình thức thanh toán" at bounding box center [675, 292] width 101 height 12
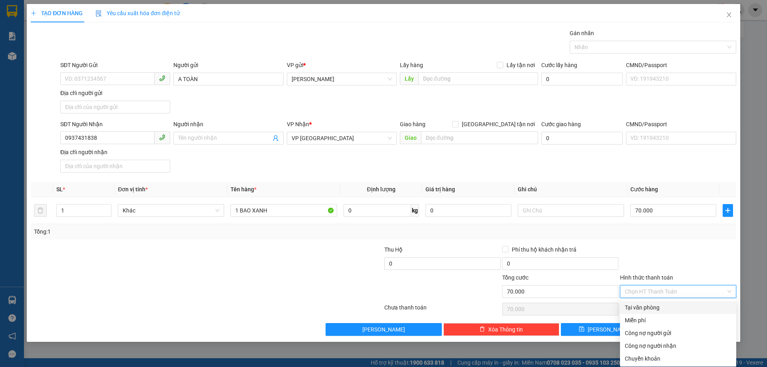
click at [693, 307] on div "Tại văn phòng" at bounding box center [678, 307] width 107 height 9
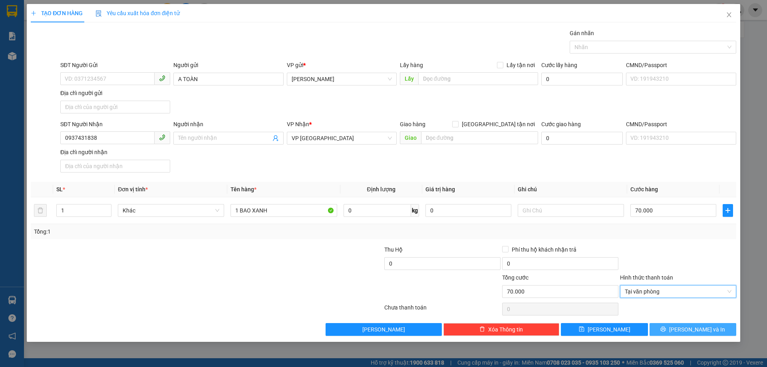
click at [700, 331] on span "[PERSON_NAME] và In" at bounding box center [697, 329] width 56 height 9
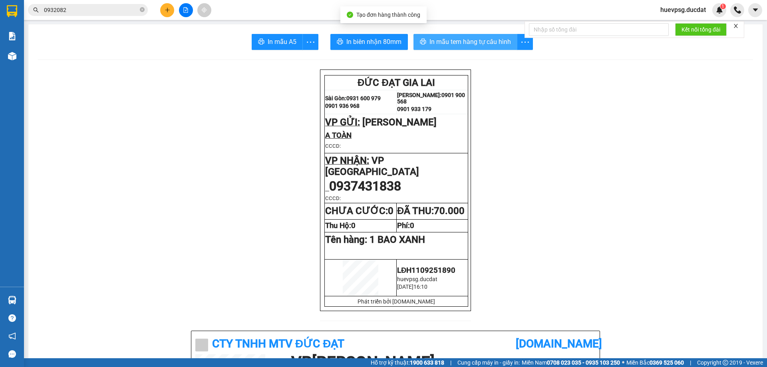
click at [456, 39] on span "In mẫu tem hàng tự cấu hình" at bounding box center [471, 42] width 82 height 10
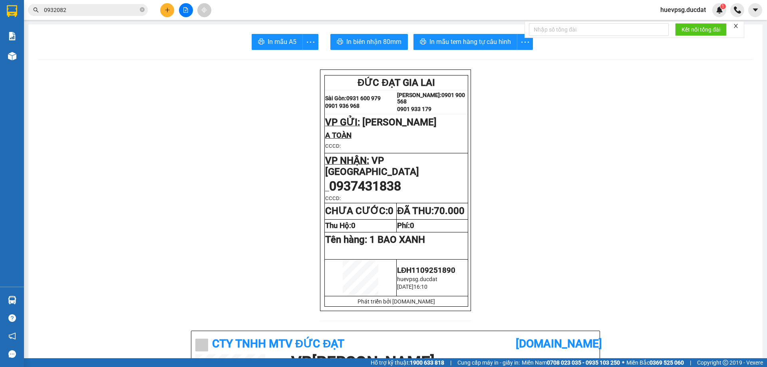
click at [168, 7] on icon "plus" at bounding box center [168, 10] width 6 height 6
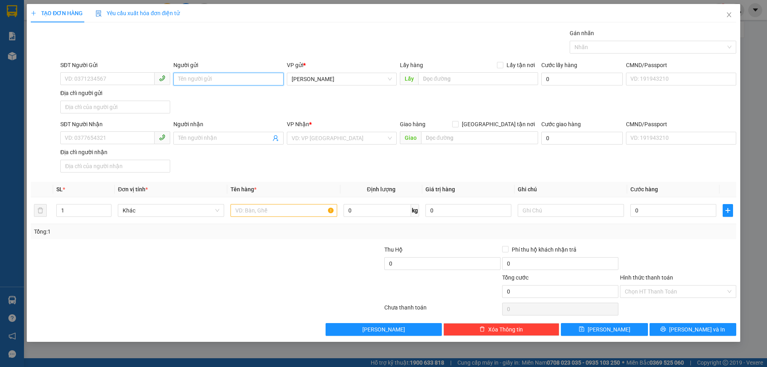
drag, startPoint x: 215, startPoint y: 82, endPoint x: 216, endPoint y: 76, distance: 5.7
click at [215, 80] on input "Người gửi" at bounding box center [228, 79] width 110 height 13
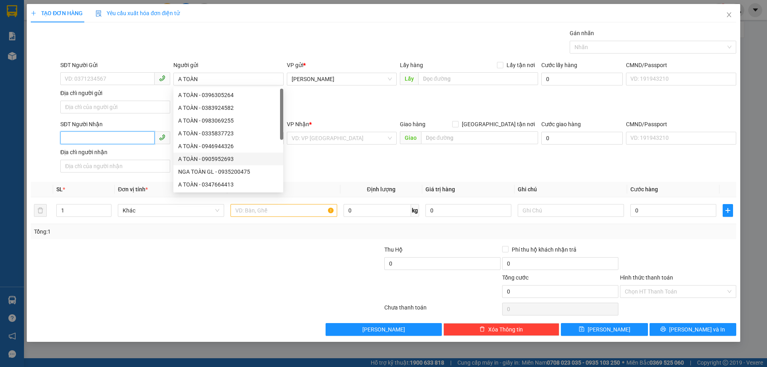
click at [94, 138] on input "SĐT Người Nhận" at bounding box center [107, 137] width 94 height 13
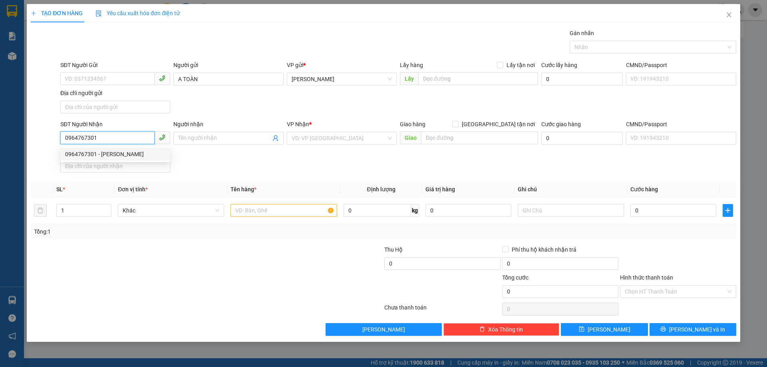
click at [96, 154] on div "0964767301 - THANH Ý" at bounding box center [115, 154] width 100 height 9
click at [279, 208] on input "text" at bounding box center [284, 210] width 106 height 13
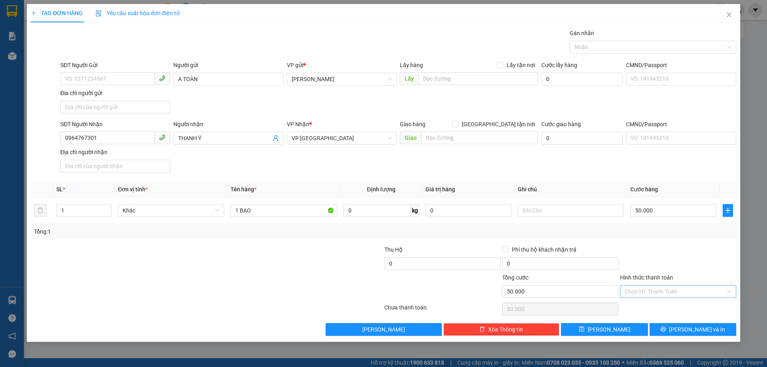
click at [708, 293] on input "Hình thức thanh toán" at bounding box center [675, 292] width 101 height 12
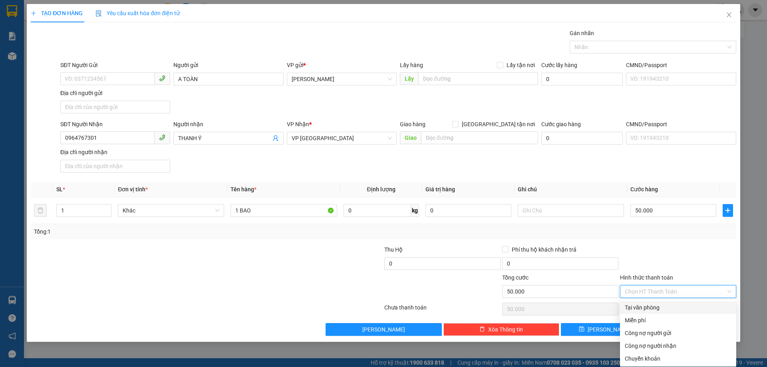
click at [690, 309] on div "Tại văn phòng" at bounding box center [678, 307] width 107 height 9
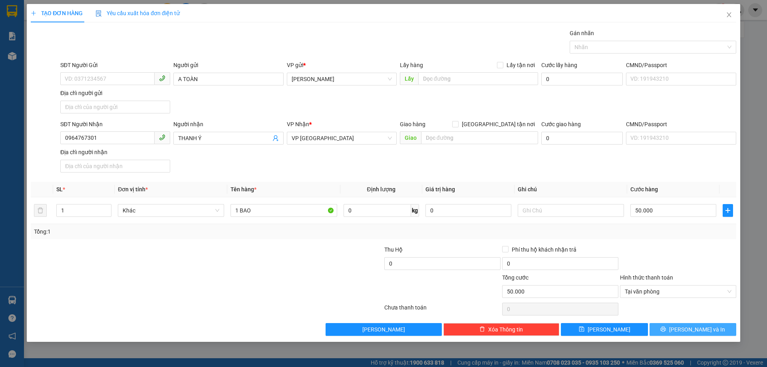
click at [716, 332] on button "[PERSON_NAME] và In" at bounding box center [693, 329] width 87 height 13
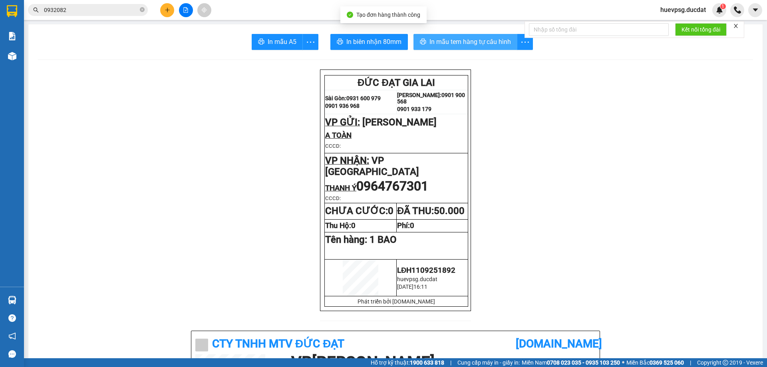
click at [472, 36] on button "In mẫu tem hàng tự cấu hình" at bounding box center [466, 42] width 104 height 16
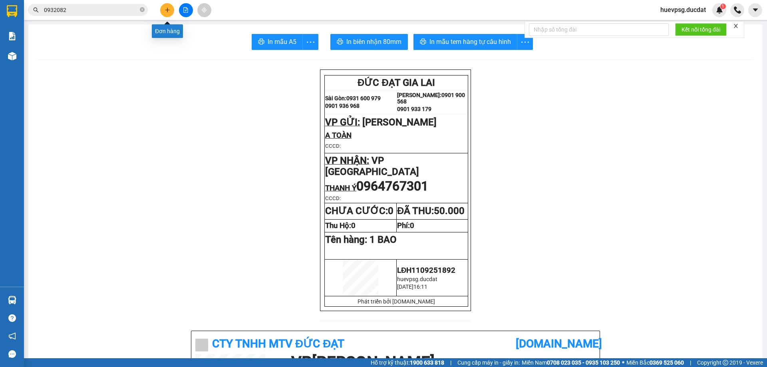
click at [165, 12] on icon "plus" at bounding box center [168, 10] width 6 height 6
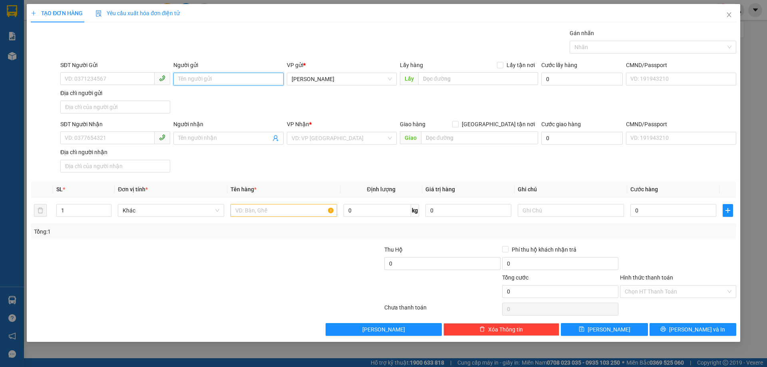
click at [246, 76] on input "Người gửi" at bounding box center [228, 79] width 110 height 13
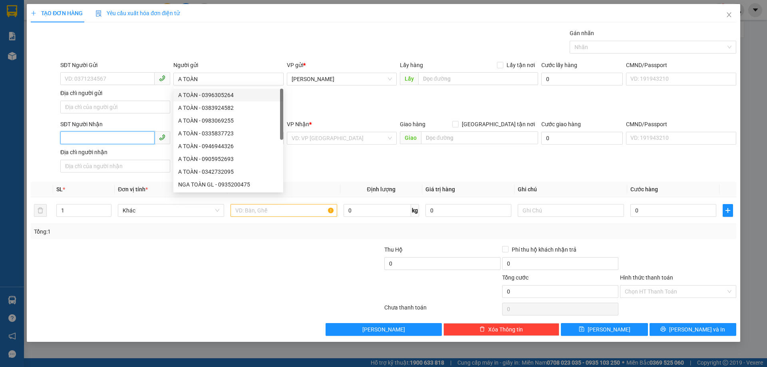
click at [132, 140] on input "SĐT Người Nhận" at bounding box center [107, 137] width 94 height 13
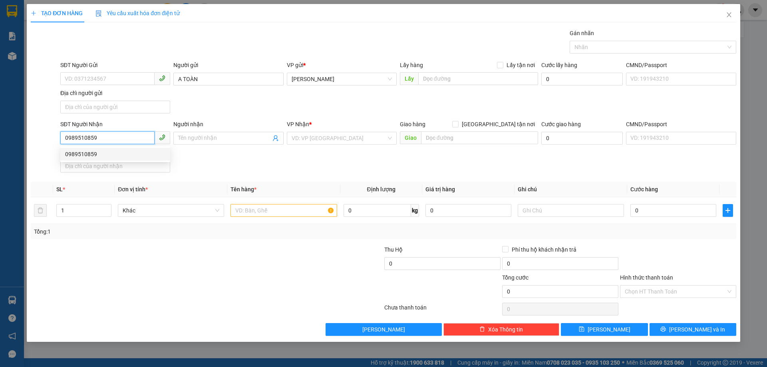
click at [118, 154] on div "0989510859" at bounding box center [115, 154] width 100 height 9
click at [250, 213] on input "text" at bounding box center [284, 210] width 106 height 13
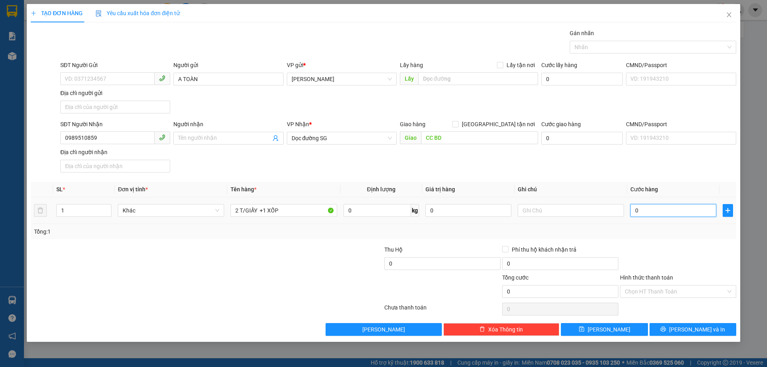
click at [713, 215] on input "0" at bounding box center [674, 210] width 86 height 13
click at [633, 291] on input "Hình thức thanh toán" at bounding box center [675, 292] width 101 height 12
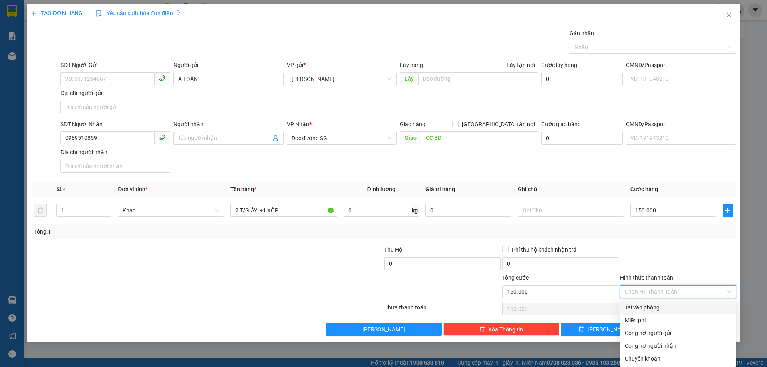
click at [637, 305] on div "Tại văn phòng" at bounding box center [678, 307] width 107 height 9
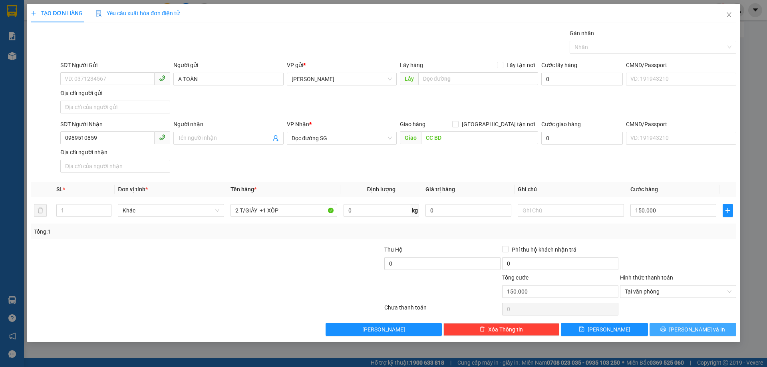
click at [677, 328] on button "[PERSON_NAME] và In" at bounding box center [693, 329] width 87 height 13
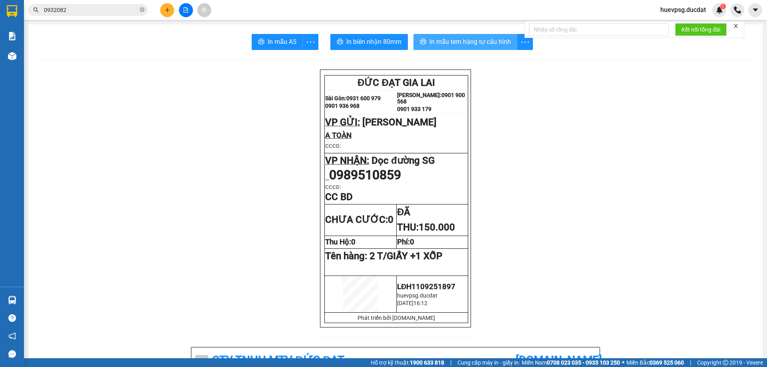
click at [467, 40] on span "In mẫu tem hàng tự cấu hình" at bounding box center [471, 42] width 82 height 10
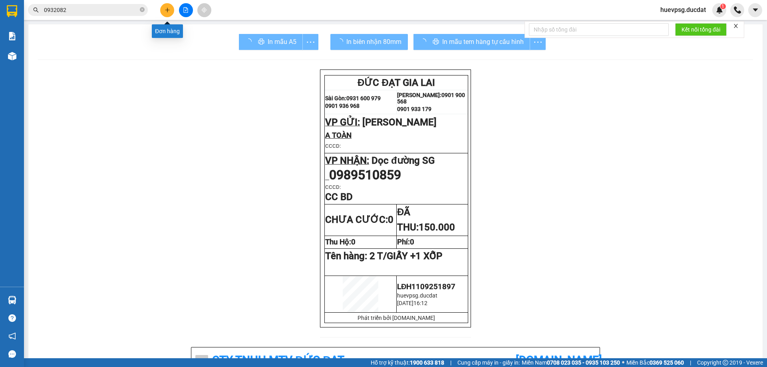
click at [168, 11] on icon "plus" at bounding box center [168, 10] width 6 height 6
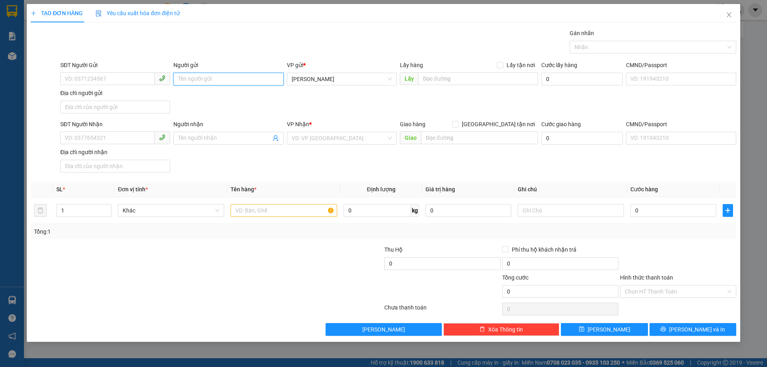
click at [221, 80] on input "Người gửi" at bounding box center [228, 79] width 110 height 13
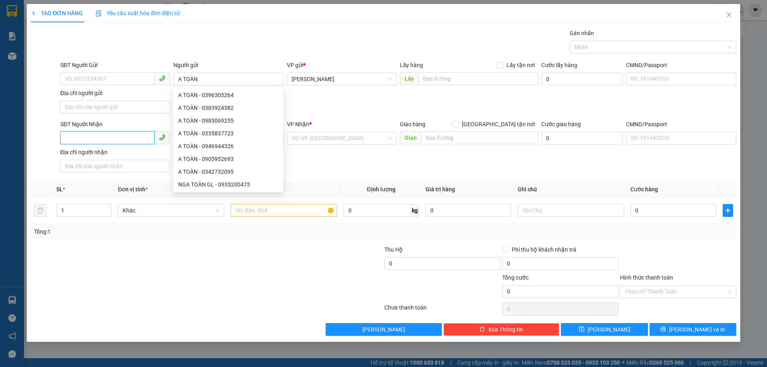
click at [90, 135] on input "SĐT Người Nhận" at bounding box center [107, 137] width 94 height 13
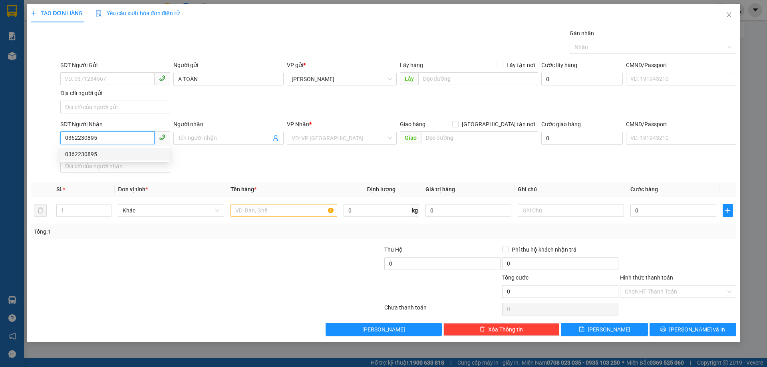
click at [89, 155] on div "0362230895" at bounding box center [115, 154] width 100 height 9
click at [295, 213] on input "text" at bounding box center [284, 210] width 106 height 13
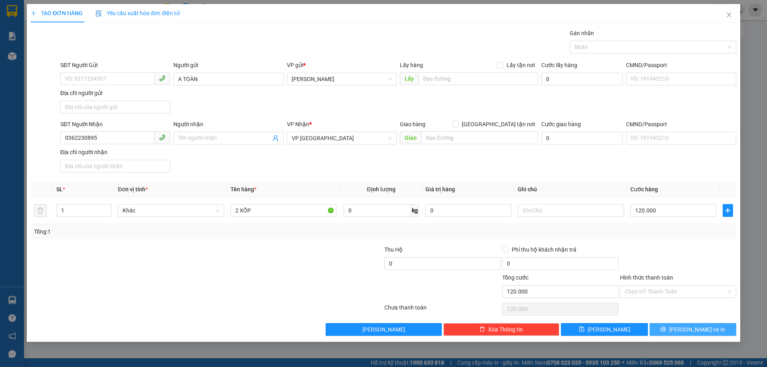
click at [697, 329] on span "[PERSON_NAME] và In" at bounding box center [697, 329] width 56 height 9
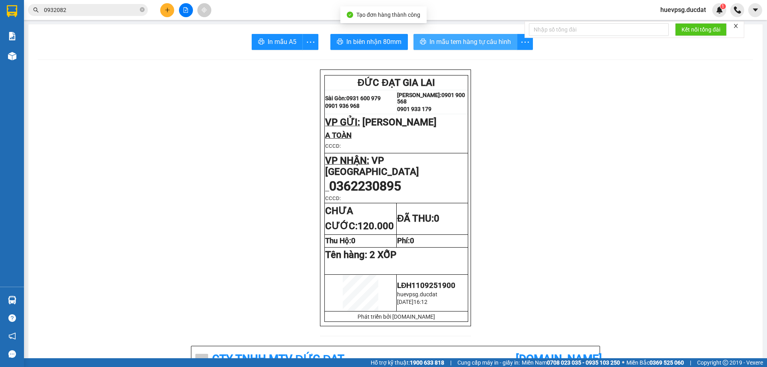
click at [460, 43] on span "In mẫu tem hàng tự cấu hình" at bounding box center [471, 42] width 82 height 10
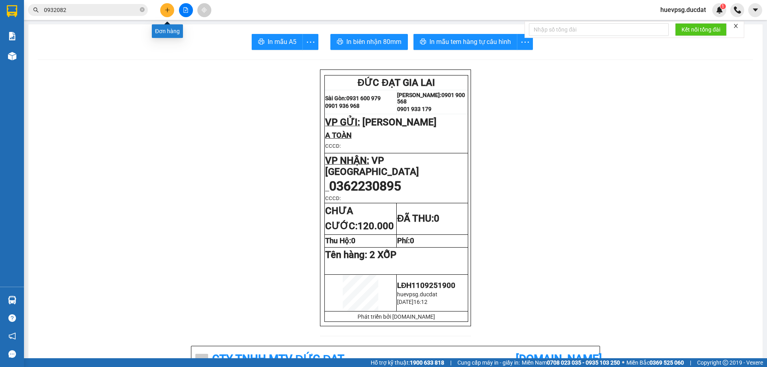
click at [165, 12] on icon "plus" at bounding box center [168, 10] width 6 height 6
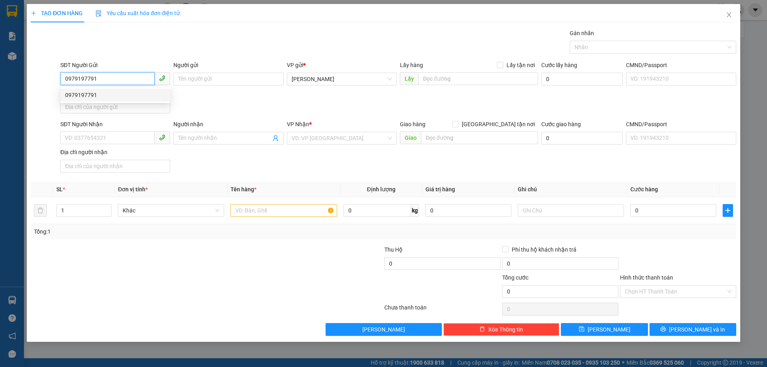
click at [118, 94] on div "0979197791" at bounding box center [115, 95] width 100 height 9
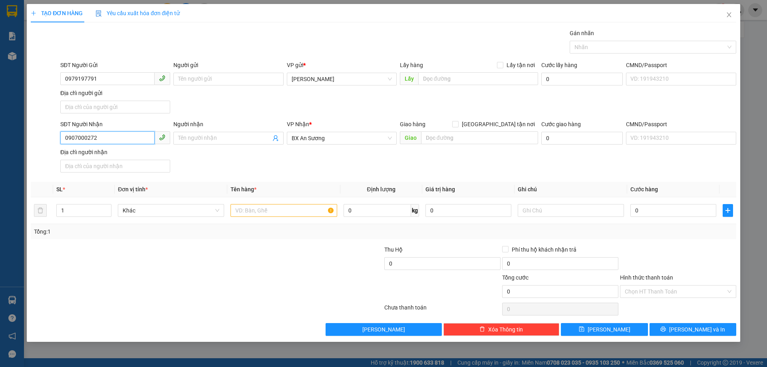
click at [104, 137] on input "0907000272" at bounding box center [107, 137] width 94 height 13
click at [102, 158] on div "0961921396 - HẬU" at bounding box center [115, 154] width 100 height 9
click at [269, 213] on input "text" at bounding box center [284, 210] width 106 height 13
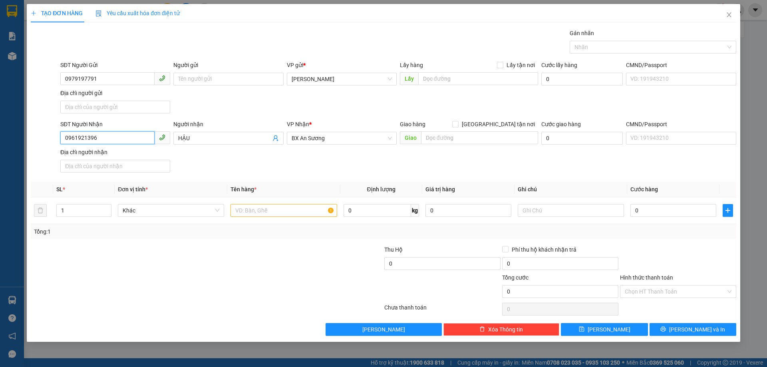
click at [77, 137] on input "0961921396" at bounding box center [107, 137] width 94 height 13
click at [80, 153] on div "0935105173" at bounding box center [115, 154] width 100 height 9
click at [304, 215] on input "text" at bounding box center [284, 210] width 106 height 13
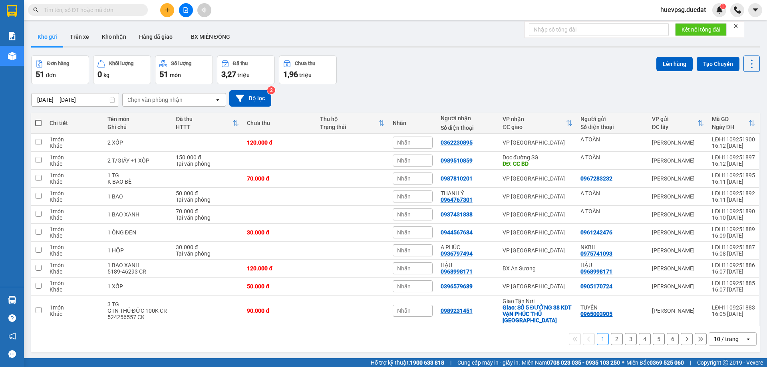
click at [169, 17] on div "Kết quả tìm kiếm ( 0 ) Bộ lọc No Data huevpsg.ducdat 1" at bounding box center [383, 10] width 767 height 20
click at [168, 12] on icon "plus" at bounding box center [168, 10] width 6 height 6
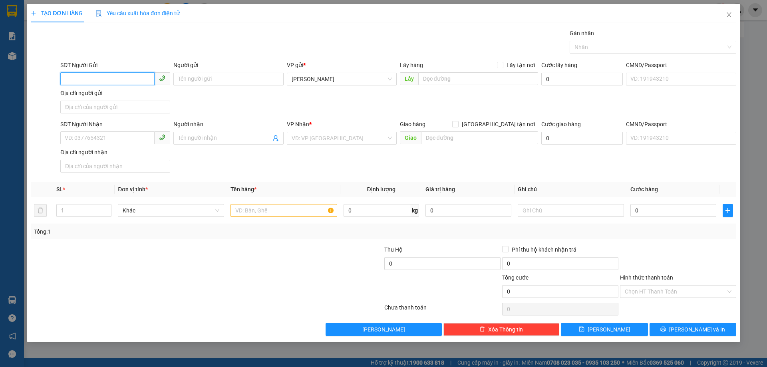
click at [145, 79] on input "SĐT Người Gửi" at bounding box center [107, 78] width 94 height 13
type input "0961921396"
click at [111, 99] on div "0961921396 - HẬU" at bounding box center [115, 95] width 100 height 9
type input "HẬU"
type input "0903748438"
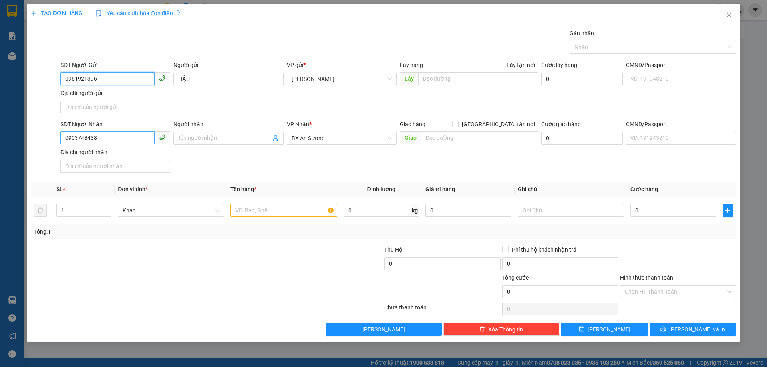
type input "0961921396"
click at [112, 139] on input "0903748438" at bounding box center [107, 137] width 94 height 13
click at [114, 154] on div "0935105173" at bounding box center [115, 154] width 100 height 9
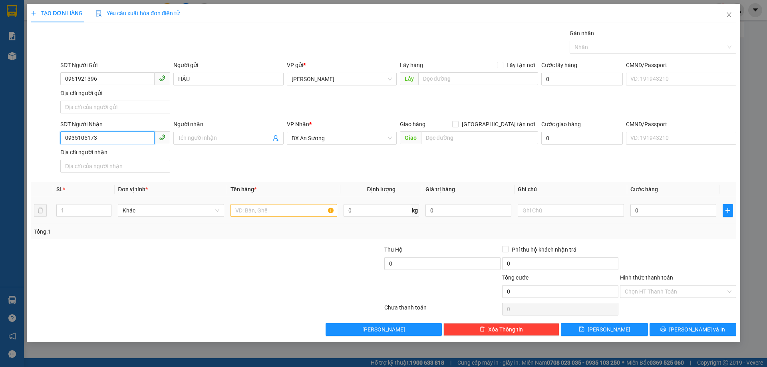
type input "0935105173"
click at [323, 213] on input "text" at bounding box center [284, 210] width 106 height 13
type input "4 THÙNG CHANH"
click at [88, 137] on input "0935105173" at bounding box center [107, 137] width 94 height 13
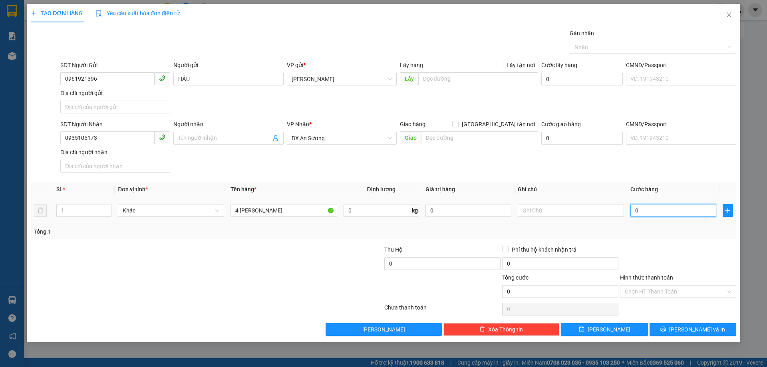
click at [653, 215] on input "0" at bounding box center [674, 210] width 86 height 13
type input "1"
type input "18"
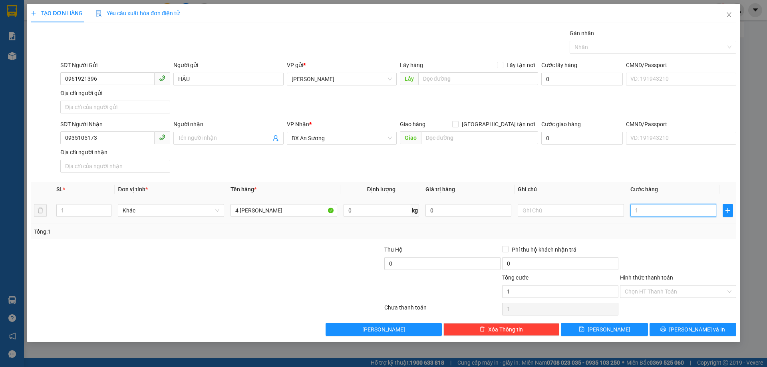
type input "18"
type input "180"
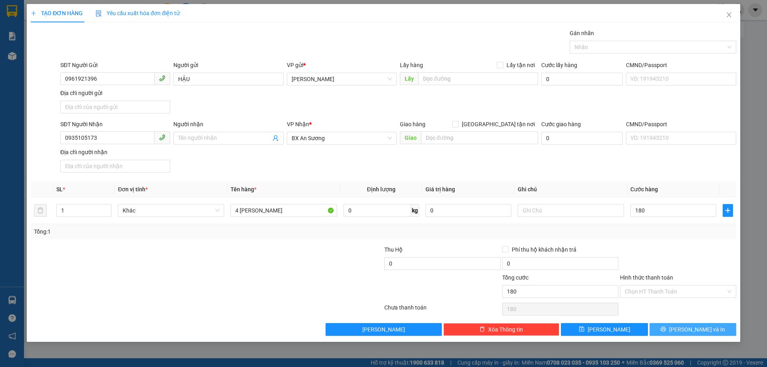
type input "180.000"
click at [698, 333] on span "Lưu và In" at bounding box center [697, 329] width 56 height 9
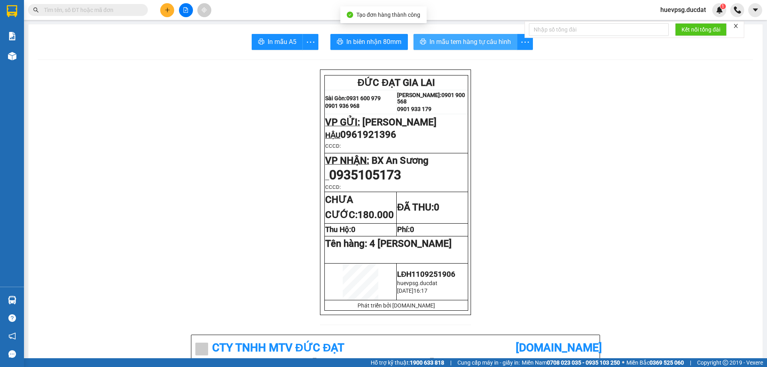
click at [473, 47] on span "In mẫu tem hàng tự cấu hình" at bounding box center [471, 42] width 82 height 10
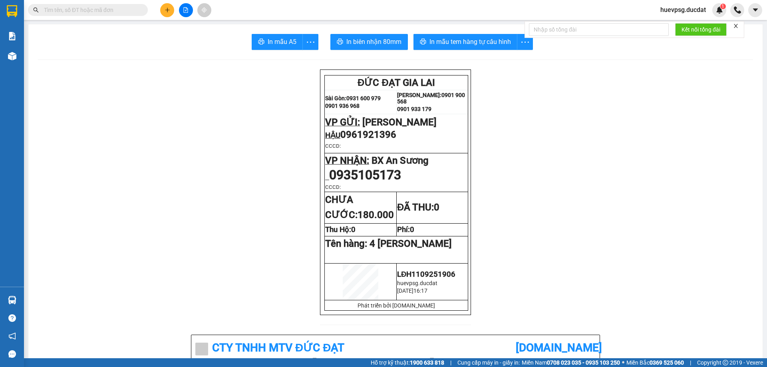
click at [165, 10] on icon "plus" at bounding box center [168, 10] width 6 height 6
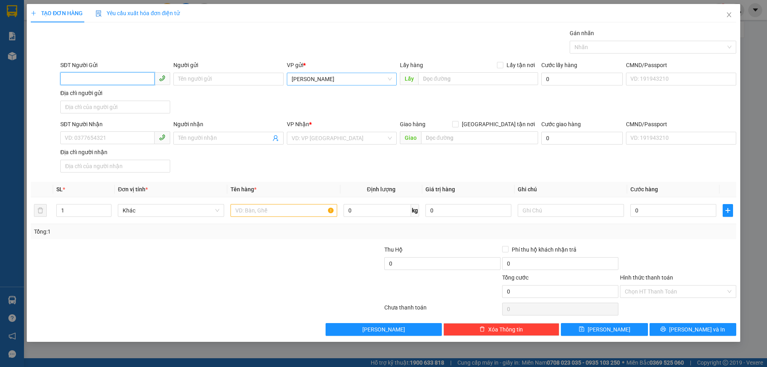
click at [307, 80] on span "[PERSON_NAME]" at bounding box center [342, 79] width 100 height 12
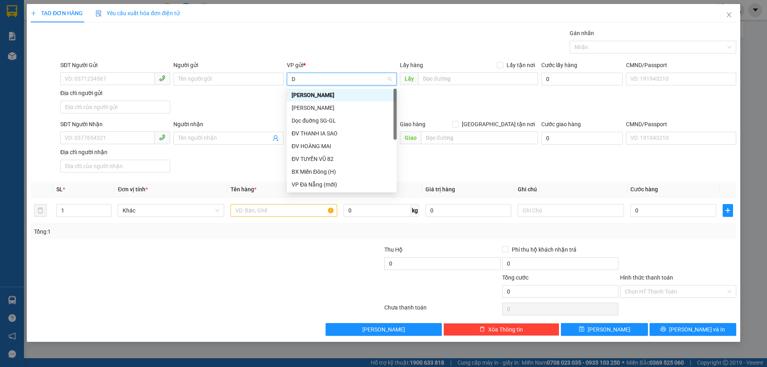
type input "DV"
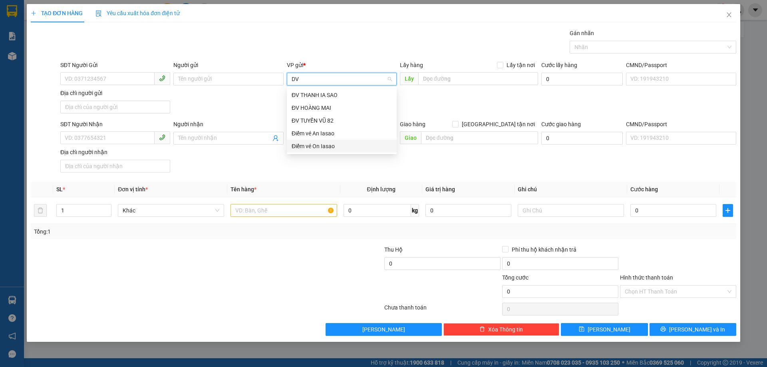
drag, startPoint x: 312, startPoint y: 147, endPoint x: 244, endPoint y: 154, distance: 68.8
click at [312, 147] on div "Điểm vé On Iasao" at bounding box center [342, 146] width 100 height 9
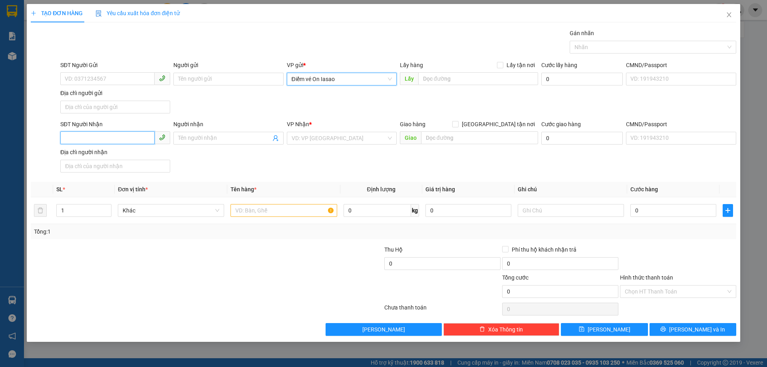
click at [128, 139] on input "SĐT Người Nhận" at bounding box center [107, 137] width 94 height 13
type input "0388810974"
click at [118, 152] on div "0388810974 - MỸ" at bounding box center [115, 154] width 100 height 9
type input "MỸ"
type input "0388810974"
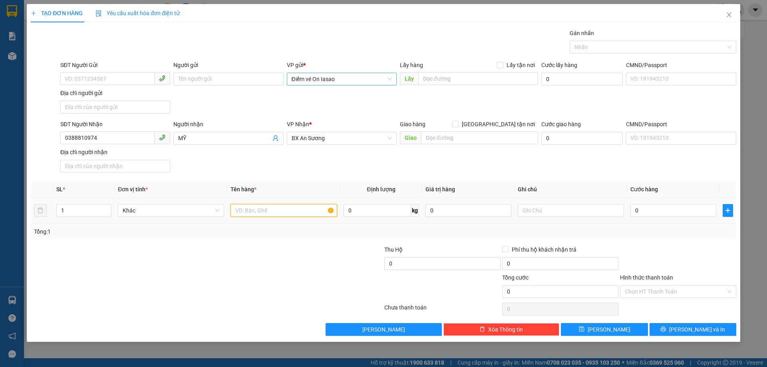
click at [262, 216] on input "text" at bounding box center [284, 210] width 106 height 13
click at [263, 216] on input "text" at bounding box center [284, 210] width 106 height 13
type input "1 THÙNG"
type input "5"
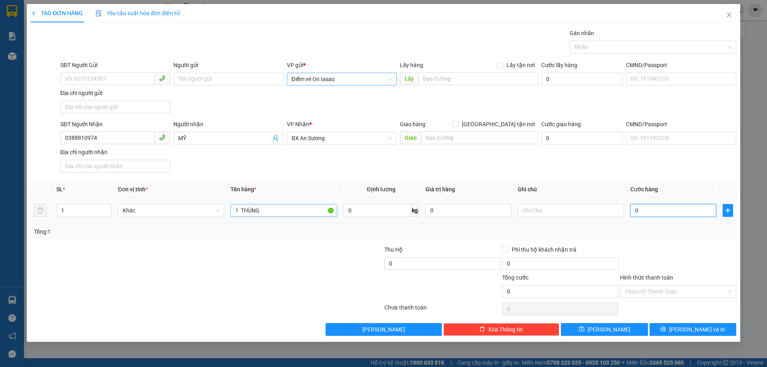
type input "5"
type input "50"
type input "50.000"
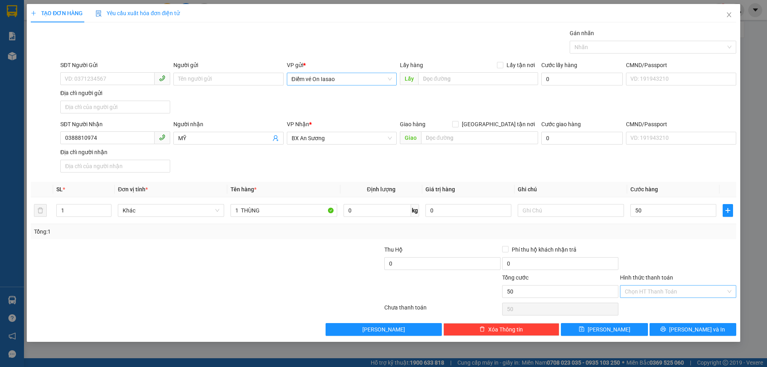
type input "50.000"
click at [690, 293] on input "Hình thức thanh toán" at bounding box center [675, 292] width 101 height 12
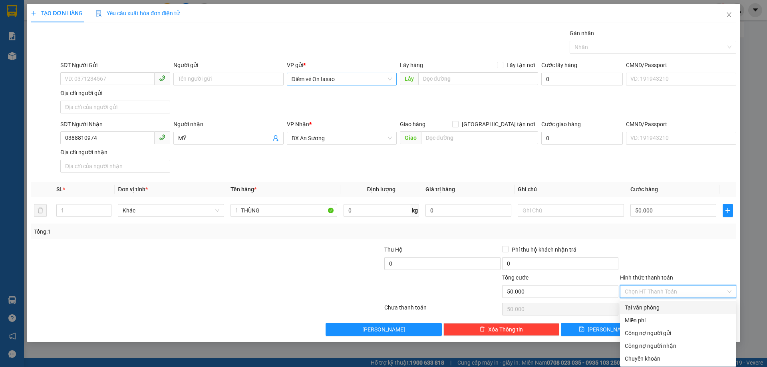
click at [677, 310] on div "Tại văn phòng" at bounding box center [678, 307] width 107 height 9
type input "0"
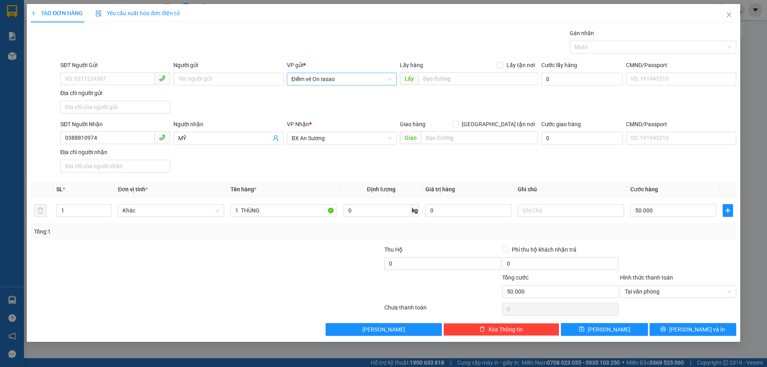
click at [685, 336] on div "TẠO ĐƠN HÀNG Yêu cầu xuất hóa đơn điện tử Transit Pickup Surcharge Ids Transit …" at bounding box center [384, 173] width 714 height 338
click at [688, 333] on span "[PERSON_NAME] và In" at bounding box center [697, 329] width 56 height 9
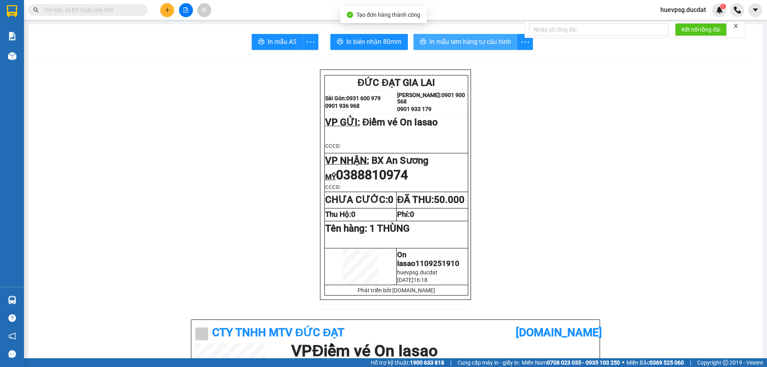
click at [489, 34] on button "In mẫu tem hàng tự cấu hình" at bounding box center [466, 42] width 104 height 16
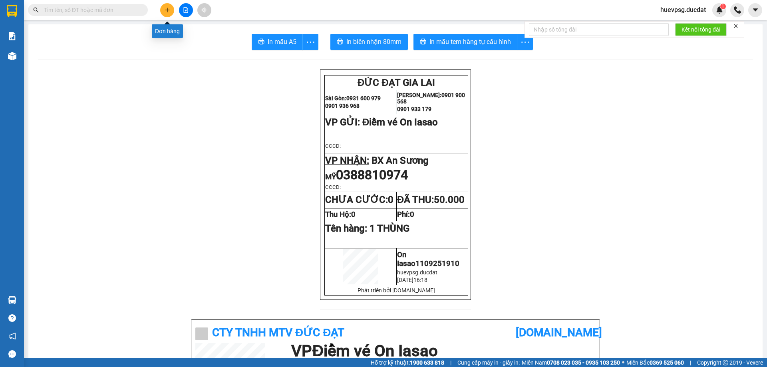
click at [171, 10] on button at bounding box center [167, 10] width 14 height 14
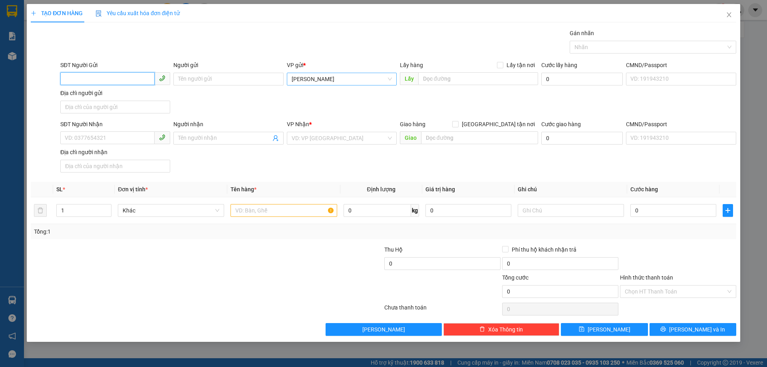
click at [307, 77] on span "[PERSON_NAME]" at bounding box center [342, 79] width 100 height 12
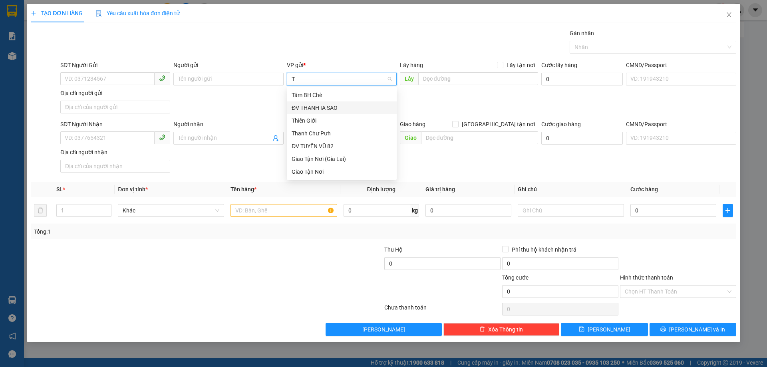
type input "TA"
click at [325, 96] on div "Tâm BH Chè" at bounding box center [342, 95] width 100 height 9
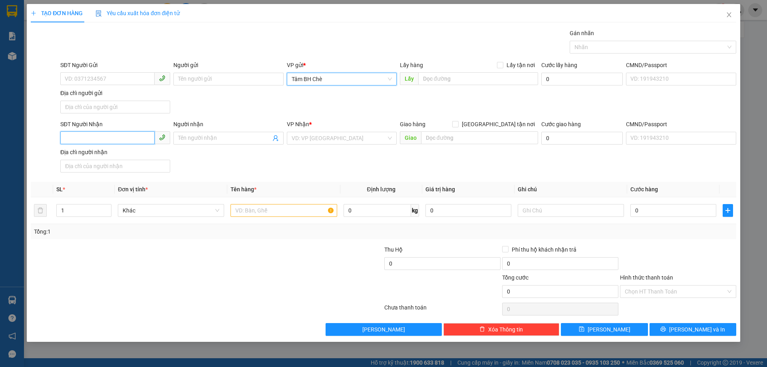
click at [129, 136] on input "SĐT Người Nhận" at bounding box center [107, 137] width 94 height 13
type input "0336413608"
click at [317, 137] on input "search" at bounding box center [339, 138] width 95 height 12
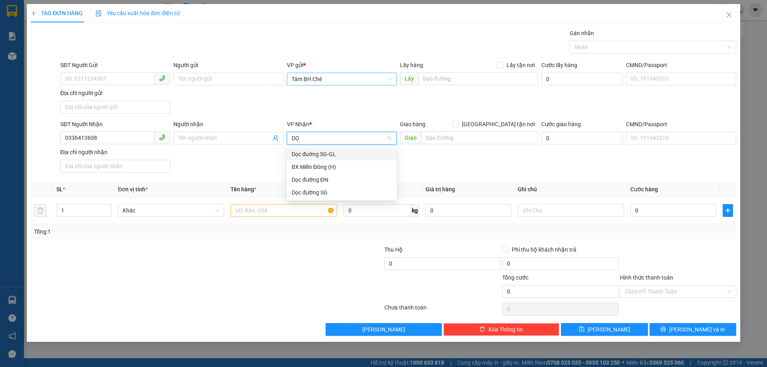
type input "DỌC"
click at [323, 176] on div "Dọc đường SG" at bounding box center [342, 179] width 100 height 9
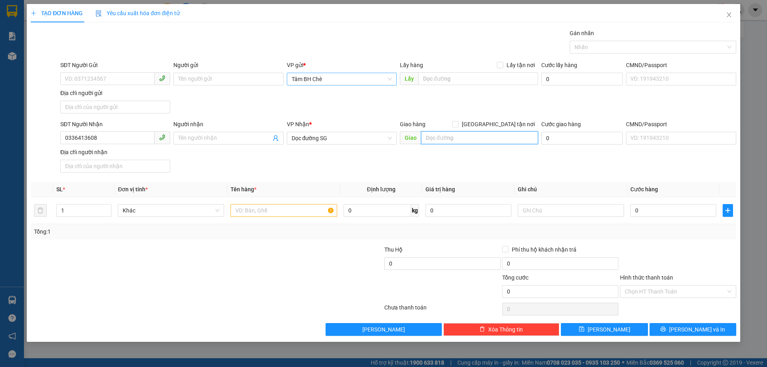
click at [452, 137] on input "text" at bounding box center [479, 137] width 117 height 13
type input "KCN MỸ PHƯỚC 3"
click at [293, 209] on input "text" at bounding box center [284, 210] width 106 height 13
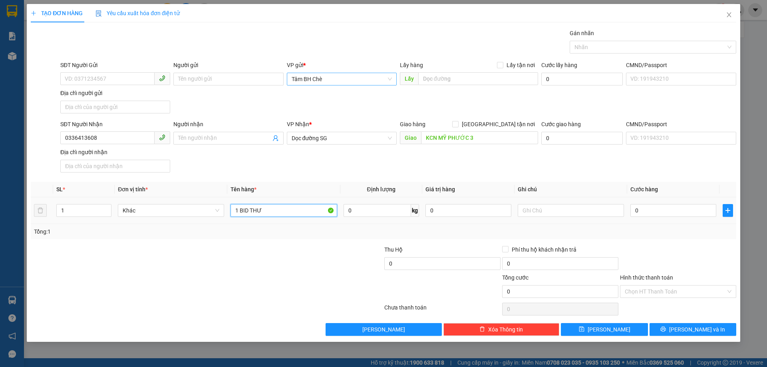
click at [247, 208] on input "1 BID THƯ" at bounding box center [284, 210] width 106 height 13
click at [244, 209] on input "1 BD THƯ" at bounding box center [284, 210] width 106 height 13
type input "1 BÌ THƯ"
click at [667, 213] on input "0" at bounding box center [674, 210] width 86 height 13
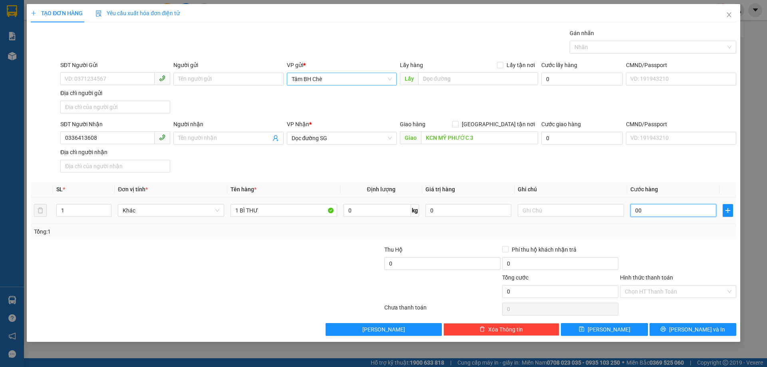
type input "003"
type input "3"
type input "0.030"
type input "30"
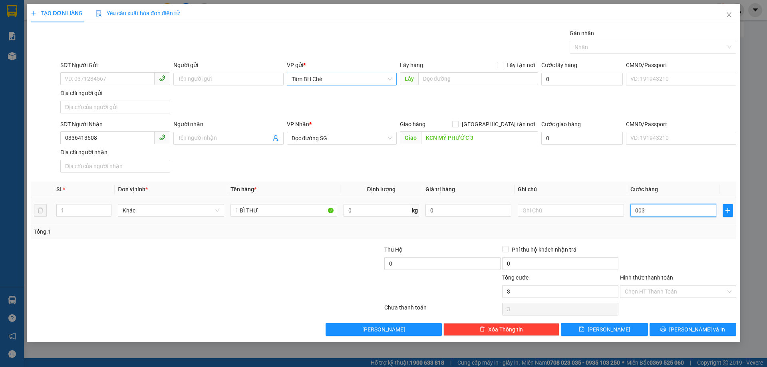
type input "30"
type input "30.000"
click at [685, 288] on input "Hình thức thanh toán" at bounding box center [675, 292] width 101 height 12
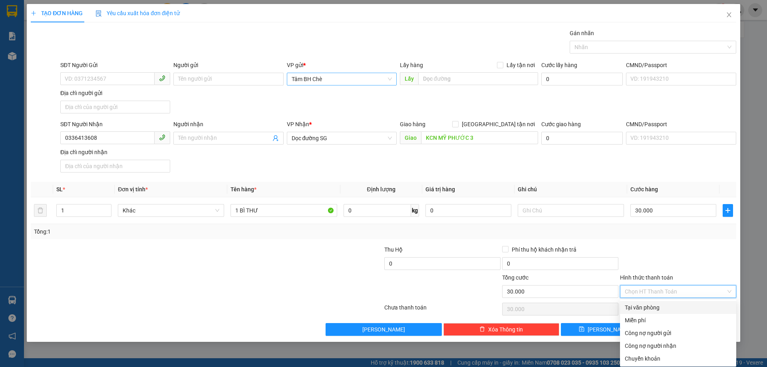
click at [670, 305] on div "Tại văn phòng" at bounding box center [678, 307] width 107 height 9
type input "0"
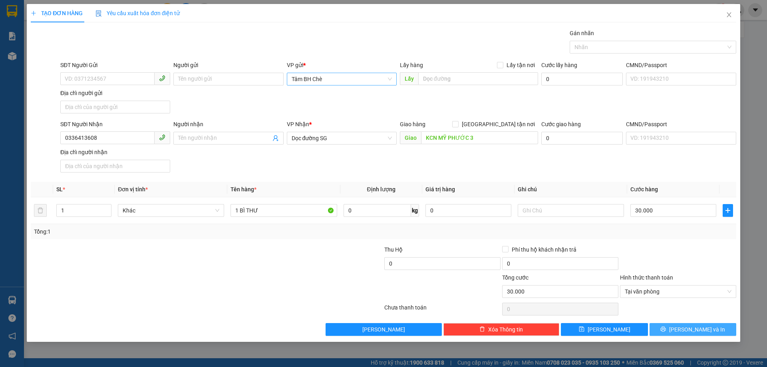
click at [701, 328] on span "[PERSON_NAME] và In" at bounding box center [697, 329] width 56 height 9
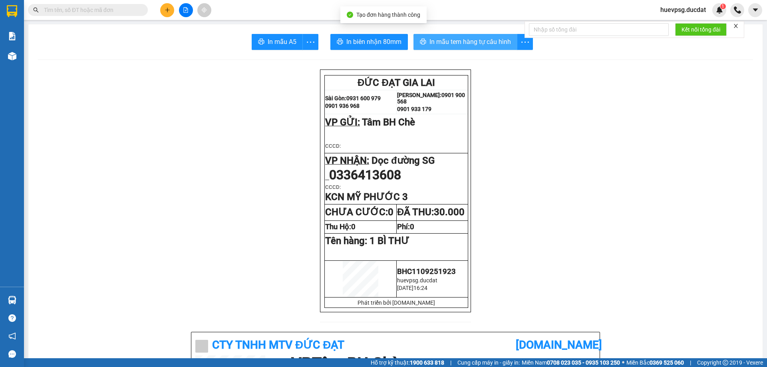
click at [479, 42] on span "In mẫu tem hàng tự cấu hình" at bounding box center [471, 42] width 82 height 10
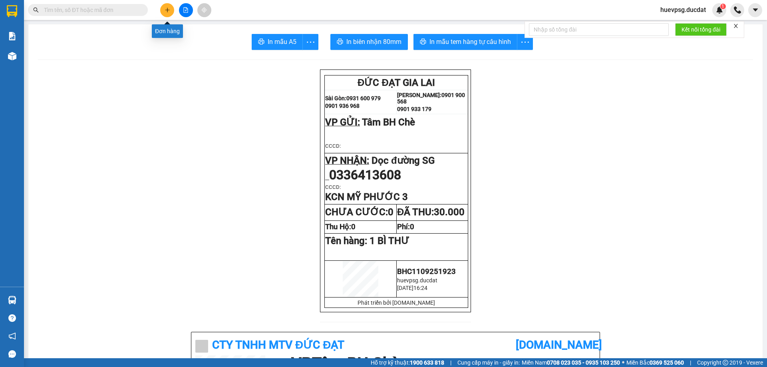
click at [167, 8] on icon "plus" at bounding box center [168, 10] width 6 height 6
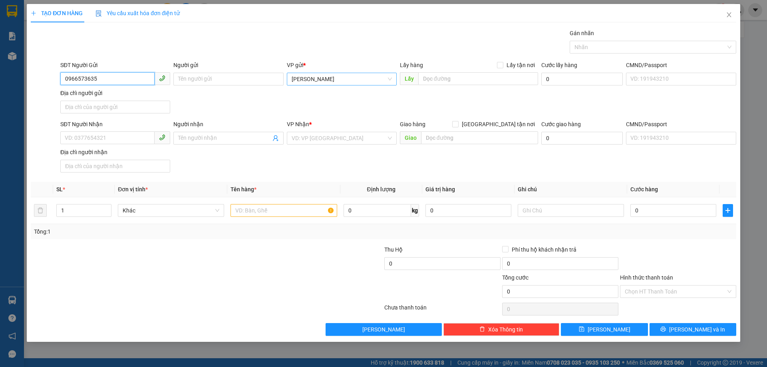
click at [343, 80] on span "[PERSON_NAME]" at bounding box center [342, 79] width 100 height 12
type input "0966573635"
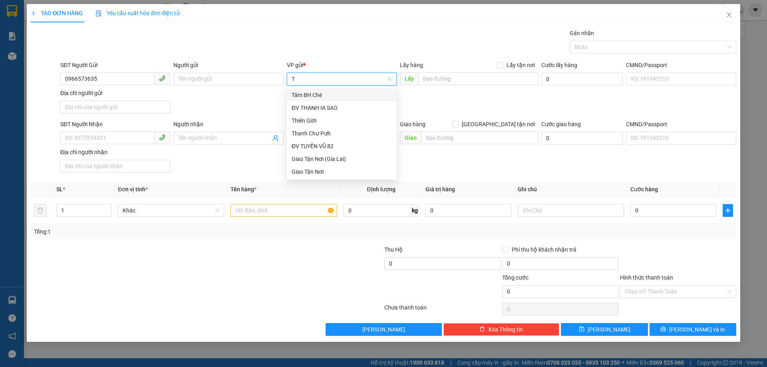
type input "TA"
click at [310, 94] on div "Tâm BH Chè" at bounding box center [342, 95] width 100 height 9
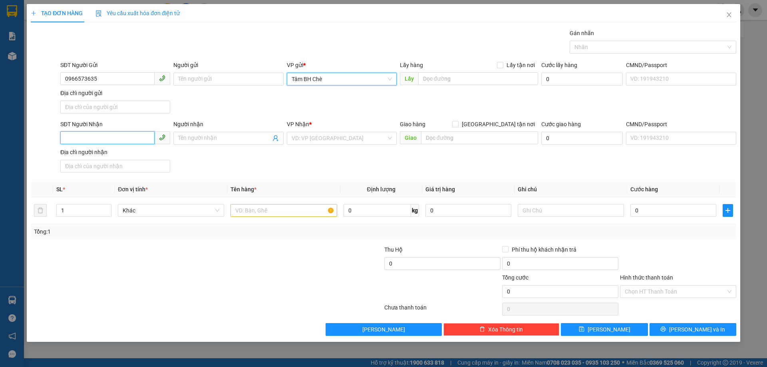
click at [138, 137] on input "SĐT Người Nhận" at bounding box center [107, 137] width 94 height 13
type input "1"
click at [81, 78] on input "0966573635" at bounding box center [107, 78] width 94 height 13
click at [89, 135] on input "SĐT Người Nhận" at bounding box center [107, 137] width 94 height 13
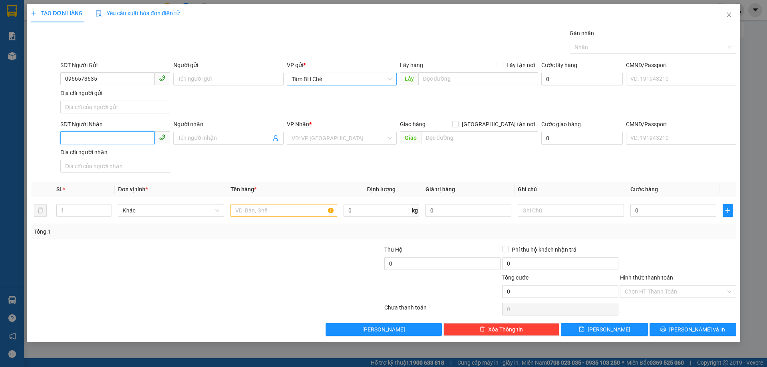
paste input "0966573635"
type input "0966573635"
click at [96, 80] on input "0966573635" at bounding box center [107, 78] width 94 height 13
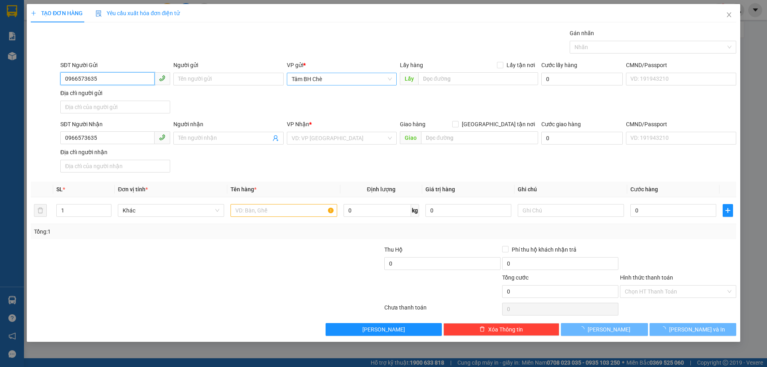
click at [96, 80] on input "0966573635" at bounding box center [107, 78] width 94 height 13
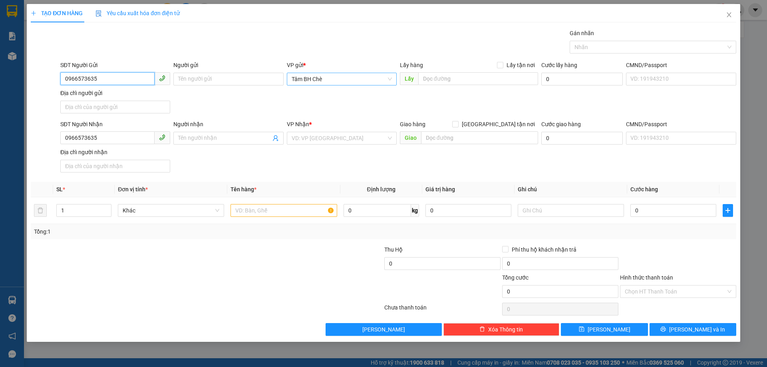
click at [96, 80] on input "0966573635" at bounding box center [107, 78] width 94 height 13
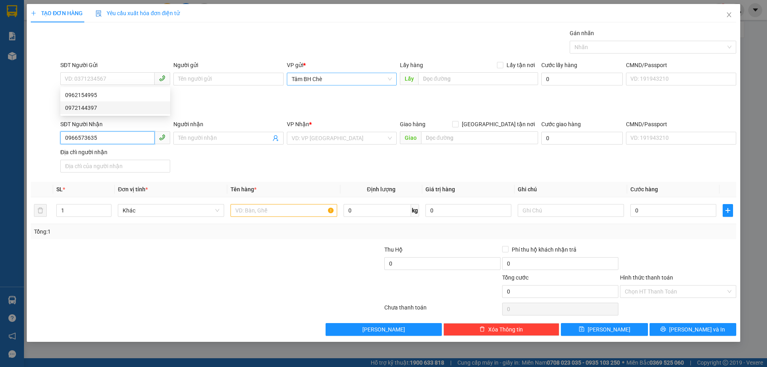
click at [96, 134] on input "0966573635" at bounding box center [107, 137] width 94 height 13
click at [97, 158] on div "0966573635" at bounding box center [115, 154] width 100 height 9
click at [309, 215] on input "text" at bounding box center [284, 210] width 106 height 13
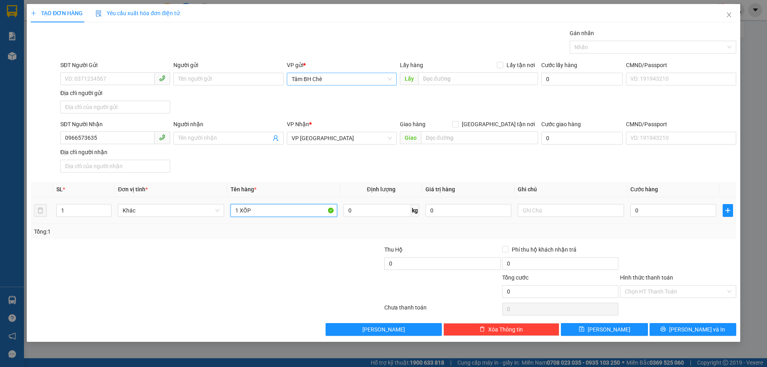
type input "1 XỐP"
type input "3"
type input "30"
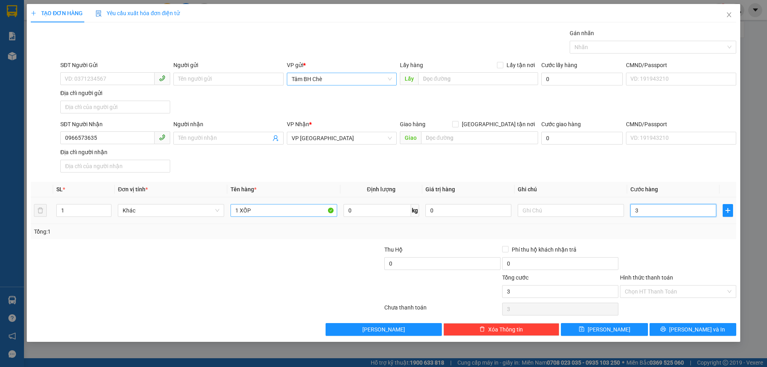
type input "30"
type input "30.000"
click at [719, 296] on input "Hình thức thanh toán" at bounding box center [675, 292] width 101 height 12
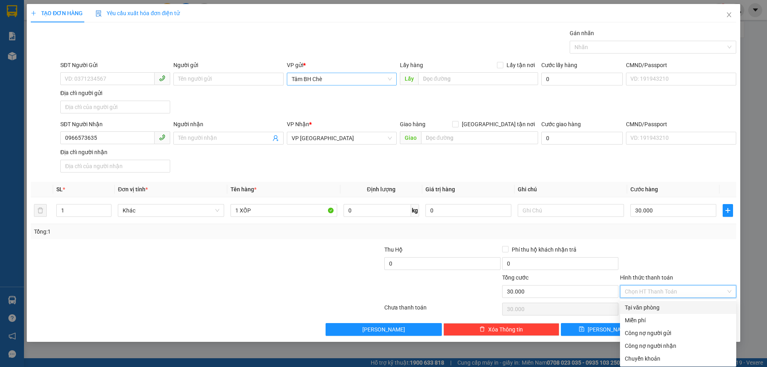
click at [677, 307] on div "Tại văn phòng" at bounding box center [678, 307] width 107 height 9
type input "0"
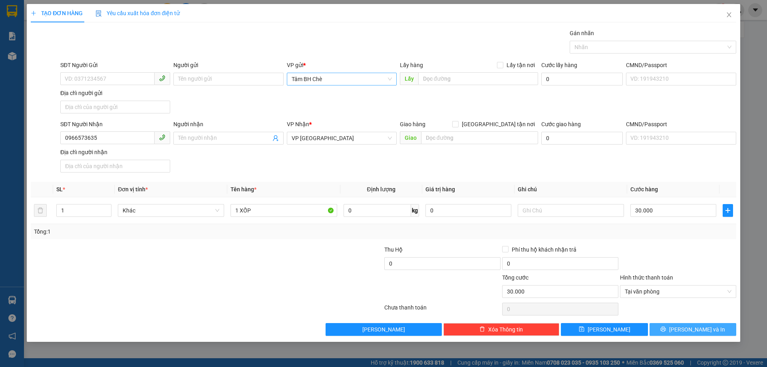
click at [694, 328] on span "[PERSON_NAME] và In" at bounding box center [697, 329] width 56 height 9
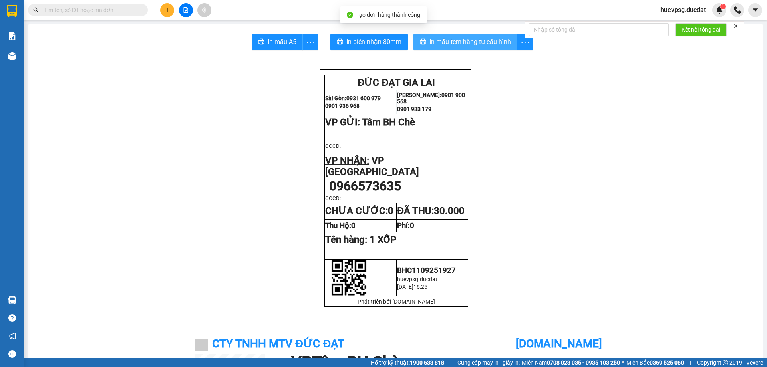
click at [448, 46] on span "In mẫu tem hàng tự cấu hình" at bounding box center [471, 42] width 82 height 10
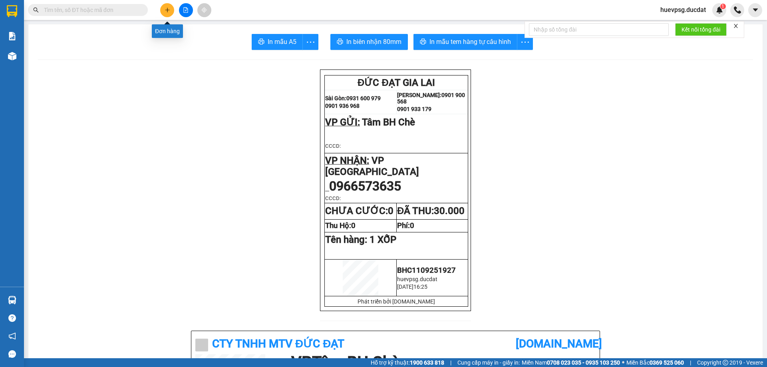
click at [161, 26] on div "Đơn hàng" at bounding box center [167, 31] width 31 height 14
click at [166, 13] on button at bounding box center [167, 10] width 14 height 14
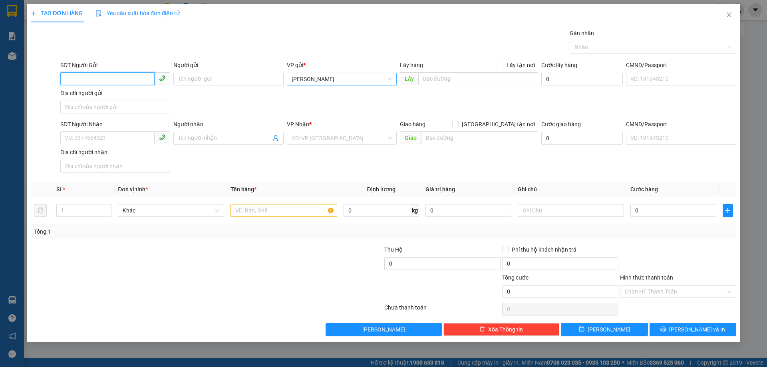
click at [304, 82] on span "[PERSON_NAME]" at bounding box center [342, 79] width 100 height 12
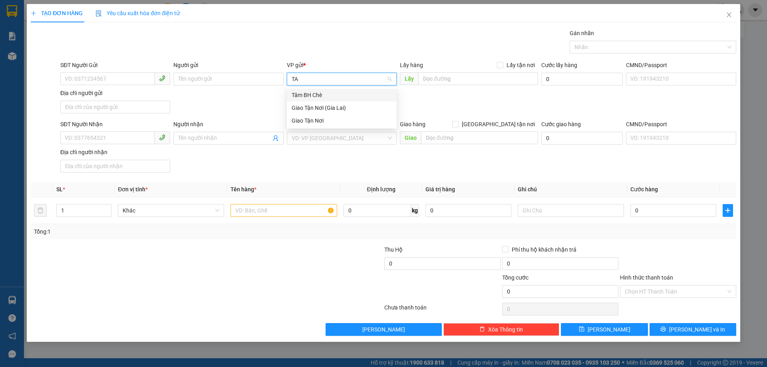
type input "TAM"
click at [301, 95] on div "Tâm BH Chè" at bounding box center [342, 95] width 100 height 9
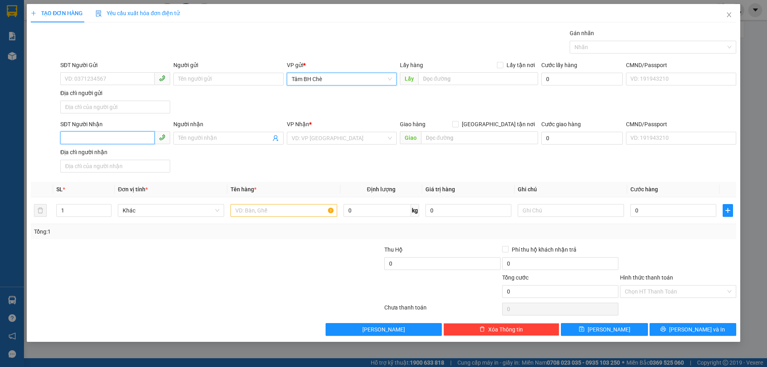
click at [129, 135] on input "SĐT Người Nhận" at bounding box center [107, 137] width 94 height 13
click at [124, 155] on div "0941710204" at bounding box center [115, 154] width 100 height 9
type input "0941710204"
click at [303, 211] on input "text" at bounding box center [284, 210] width 106 height 13
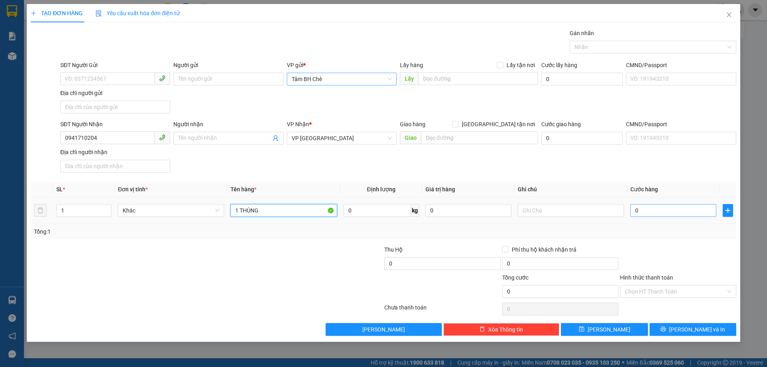
type input "1 THÙNG"
click at [697, 213] on input "0" at bounding box center [674, 210] width 86 height 13
type input "4"
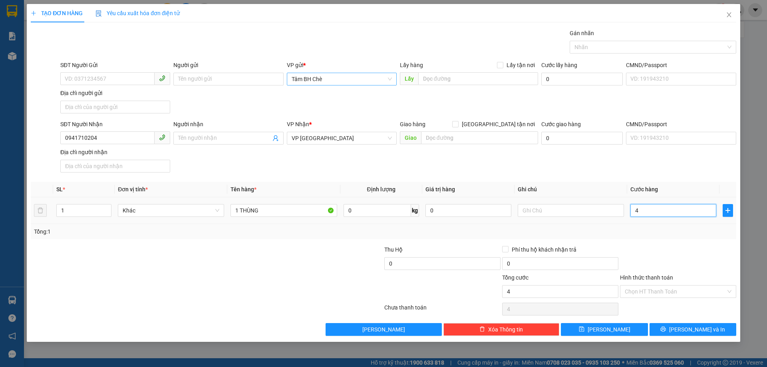
type input "40"
type input "40.000"
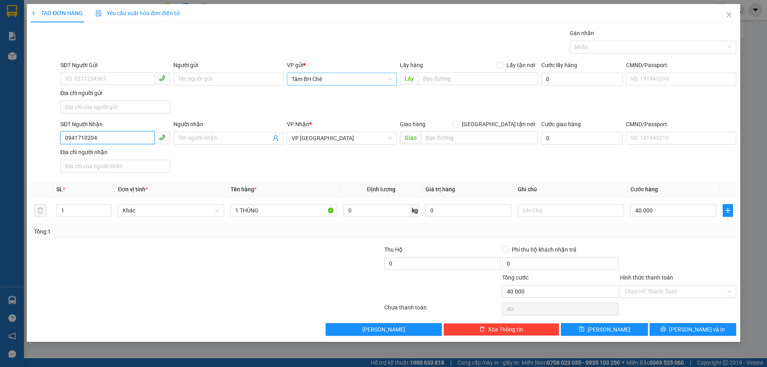
type input "40.000"
click at [78, 139] on input "0941710204" at bounding box center [107, 137] width 94 height 13
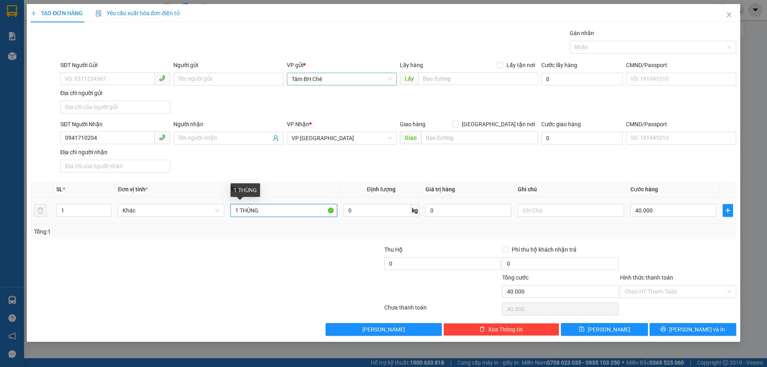
click at [321, 210] on input "1 THÙNG" at bounding box center [284, 210] width 106 height 13
click at [667, 329] on button "[PERSON_NAME] và In" at bounding box center [693, 329] width 87 height 13
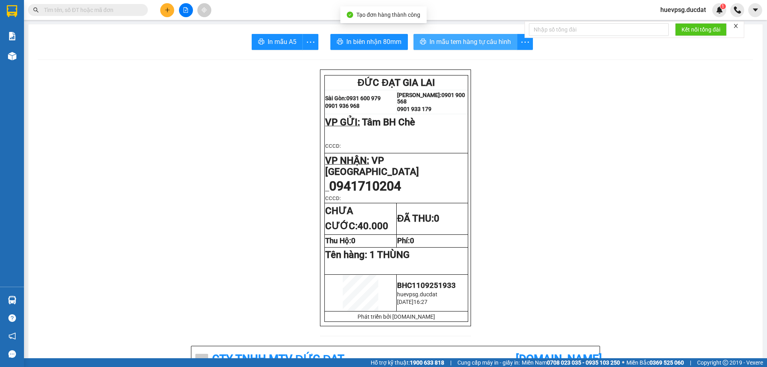
click at [464, 42] on span "In mẫu tem hàng tự cấu hình" at bounding box center [471, 42] width 82 height 10
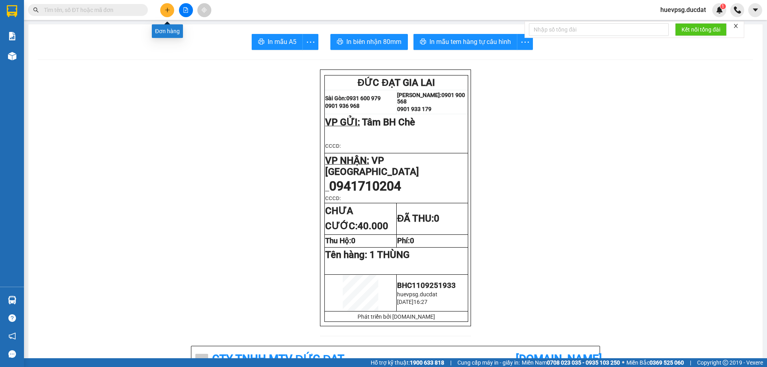
click at [167, 10] on icon "plus" at bounding box center [167, 10] width 0 height 4
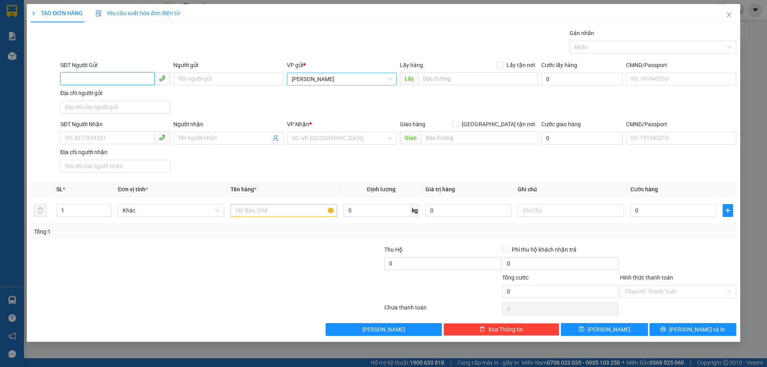
click at [308, 78] on span "[PERSON_NAME]" at bounding box center [342, 79] width 100 height 12
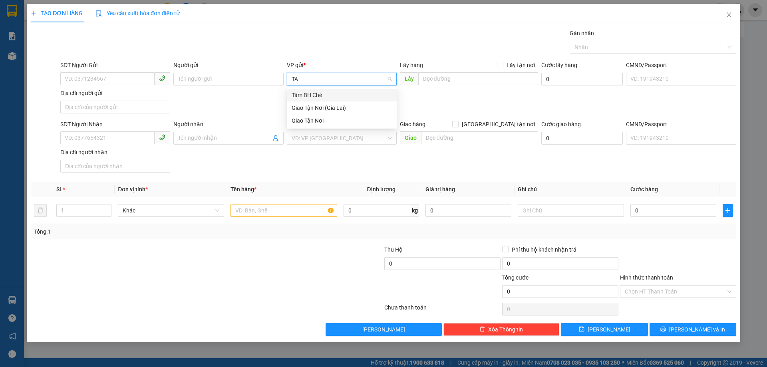
type input "TAM"
click at [306, 95] on div "Tâm BH Chè" at bounding box center [342, 95] width 100 height 9
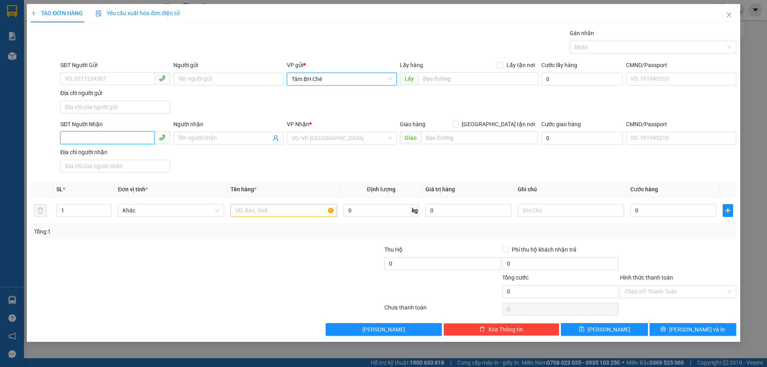
click at [145, 137] on input "SĐT Người Nhận" at bounding box center [107, 137] width 94 height 13
type input "0353069077"
click at [317, 141] on input "search" at bounding box center [339, 138] width 95 height 12
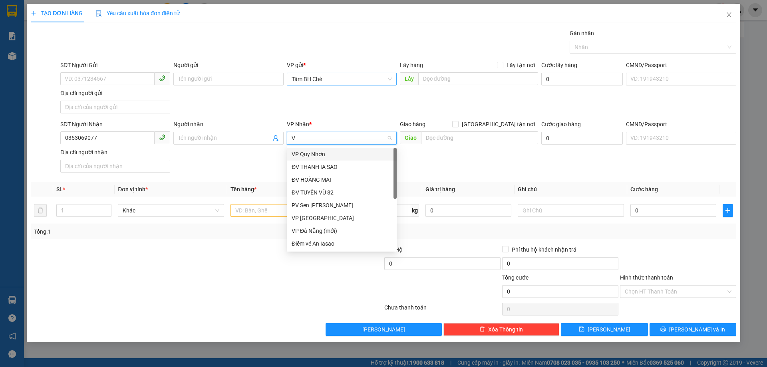
type input "VP"
click at [317, 162] on div "VP [GEOGRAPHIC_DATA]" at bounding box center [342, 167] width 110 height 13
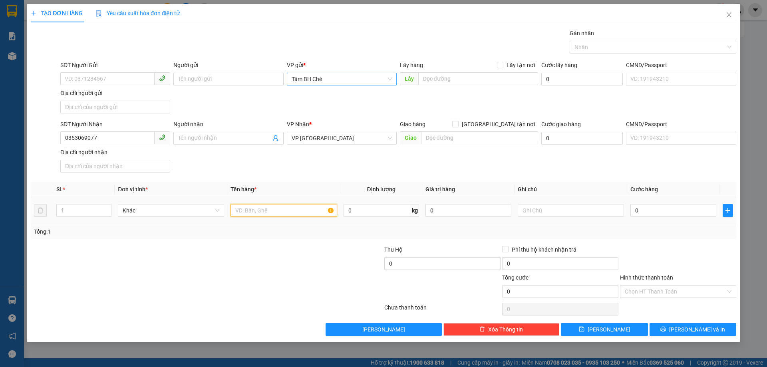
click at [297, 205] on input "text" at bounding box center [284, 210] width 106 height 13
type input "1 XỐP"
type input "5"
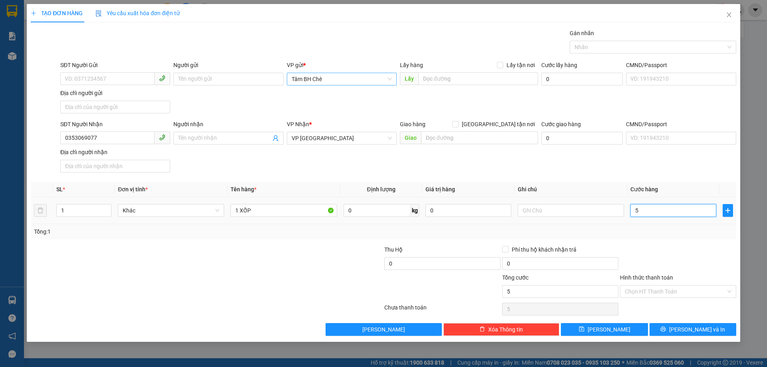
type input "50"
type input "50.000"
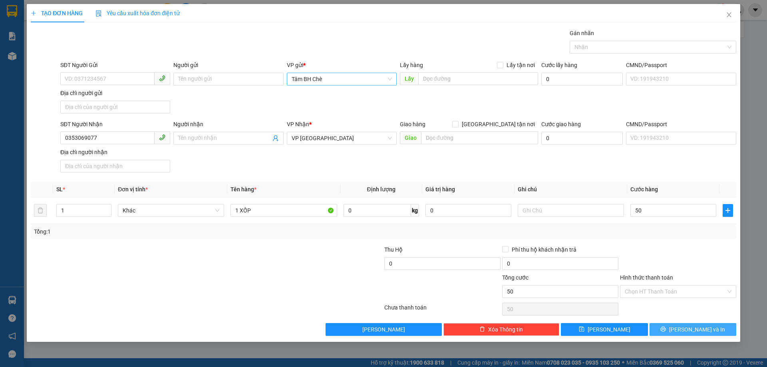
type input "50.000"
click at [709, 328] on span "[PERSON_NAME] và In" at bounding box center [697, 329] width 56 height 9
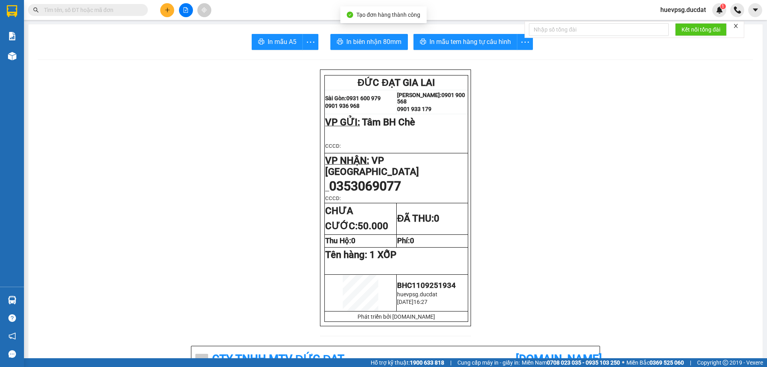
click at [446, 46] on span "In mẫu tem hàng tự cấu hình" at bounding box center [471, 42] width 82 height 10
click at [450, 44] on span "In mẫu tem hàng tự cấu hình" at bounding box center [471, 42] width 82 height 10
click at [172, 12] on button at bounding box center [167, 10] width 14 height 14
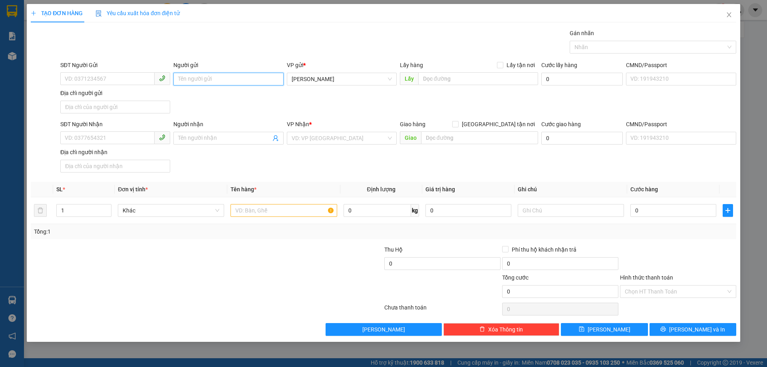
click at [213, 74] on input "Người gửi" at bounding box center [228, 79] width 110 height 13
type input "NHUNG SẦU"
click at [82, 142] on input "SĐT Người Nhận" at bounding box center [107, 137] width 94 height 13
click at [143, 81] on input "SĐT Người Gửi" at bounding box center [107, 78] width 94 height 13
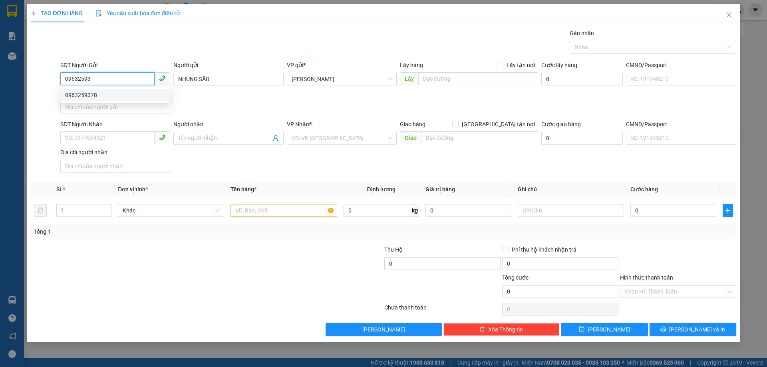
click at [142, 98] on div "0963259378" at bounding box center [115, 95] width 100 height 9
type input "0963259378"
type input "0935333407"
type input "THẠCH"
type input "0963259378"
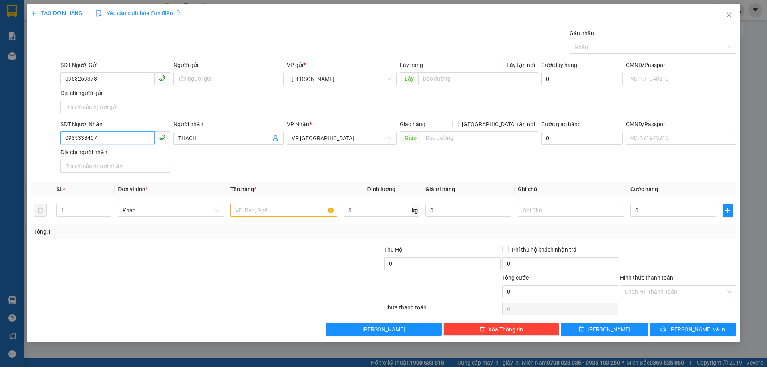
click at [135, 137] on input "0935333407" at bounding box center [107, 137] width 94 height 13
click at [318, 140] on span "VP [GEOGRAPHIC_DATA]" at bounding box center [342, 138] width 100 height 12
type input "0839418668"
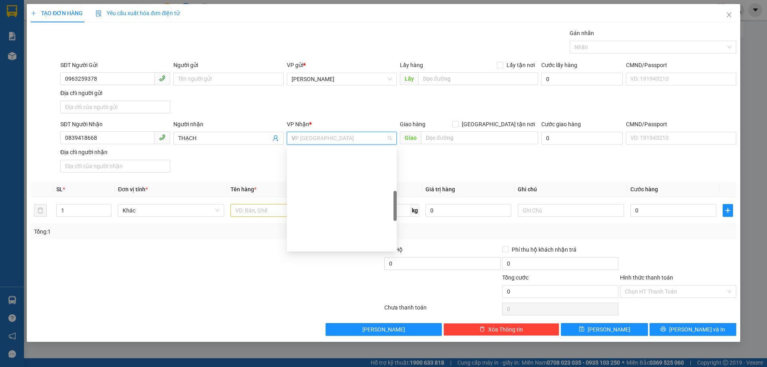
scroll to position [70, 0]
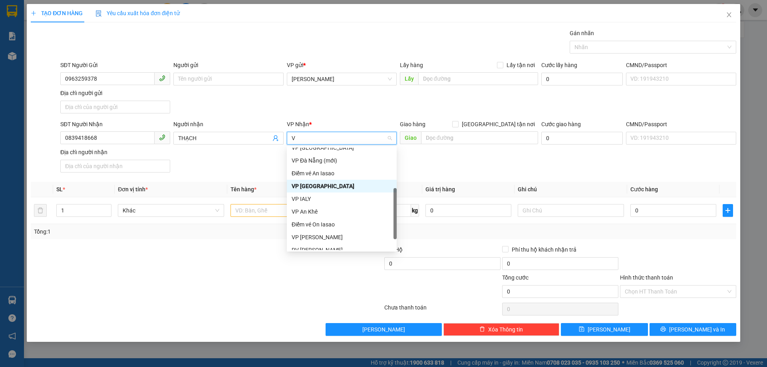
type input "VP"
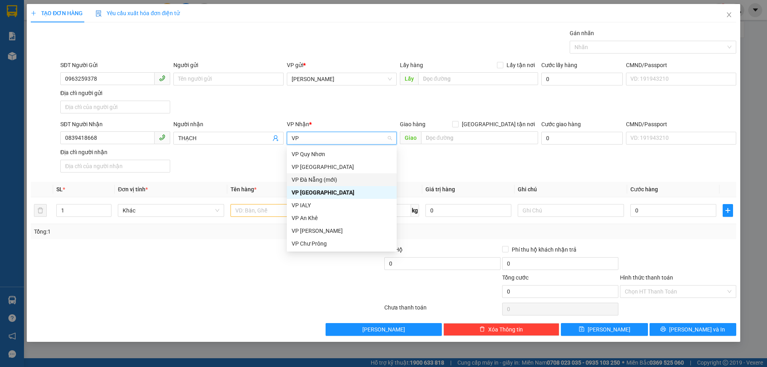
click at [322, 173] on div "VP Đà Nẵng (mới)" at bounding box center [342, 179] width 110 height 13
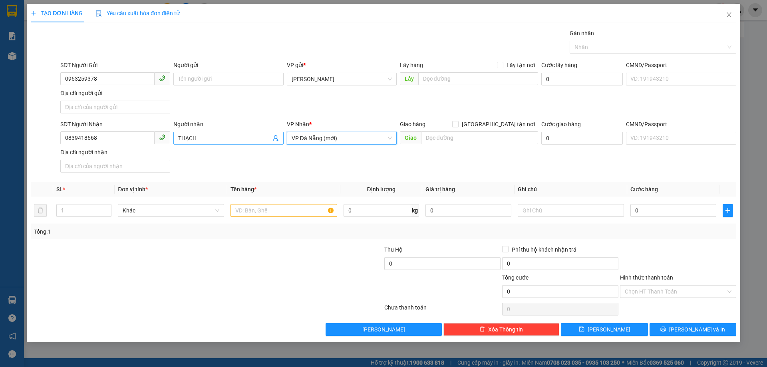
click at [207, 138] on input "THẠCH" at bounding box center [224, 138] width 92 height 9
click at [262, 214] on input "text" at bounding box center [284, 210] width 106 height 13
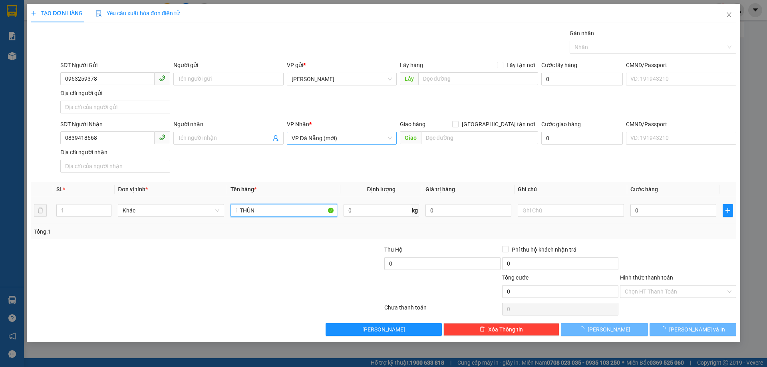
click at [262, 214] on input "1 THÙN" at bounding box center [284, 210] width 106 height 13
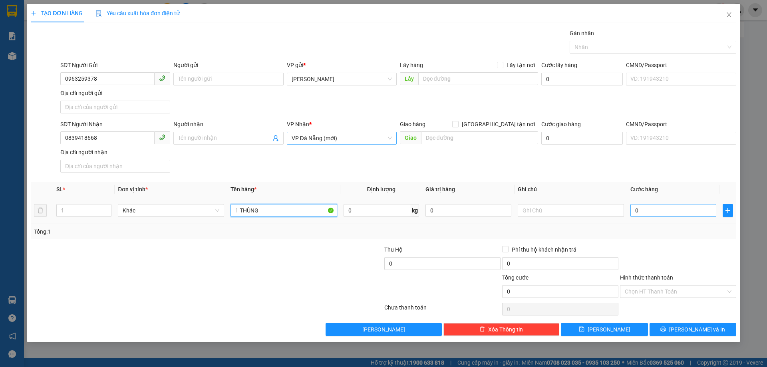
type input "1 THÙNG"
click at [669, 213] on input "0" at bounding box center [674, 210] width 86 height 13
type input "4"
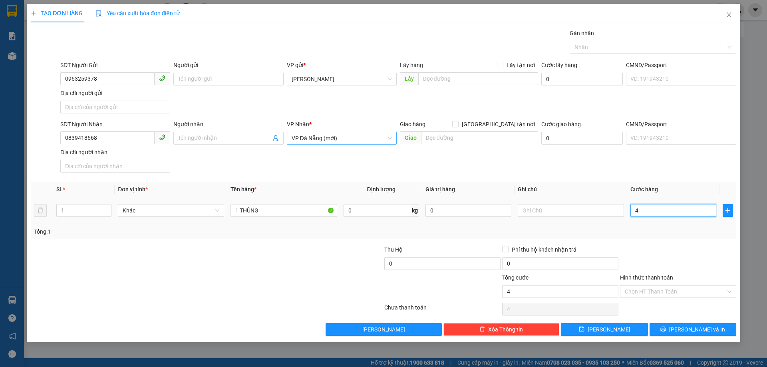
type input "40"
type input "40.000"
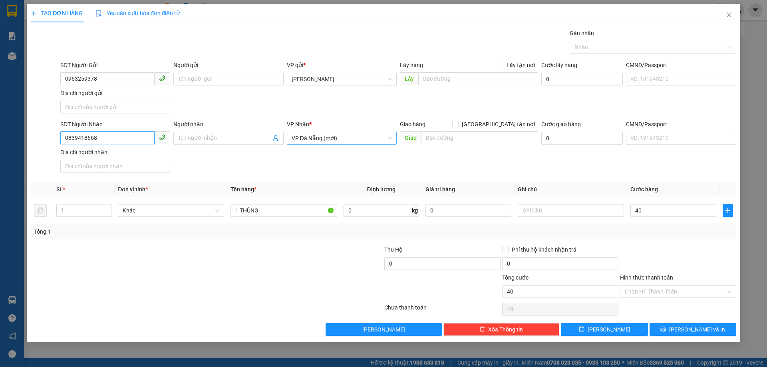
type input "40.000"
click at [75, 137] on input "0839418668" at bounding box center [107, 137] width 94 height 13
click at [686, 327] on span "[PERSON_NAME] và In" at bounding box center [697, 329] width 56 height 9
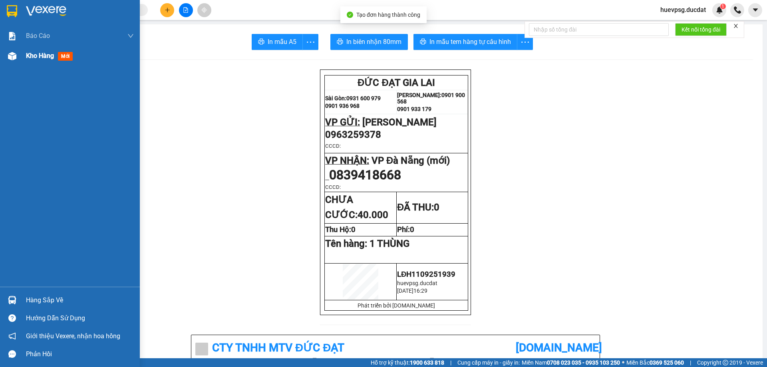
click at [51, 58] on span "Kho hàng" at bounding box center [40, 56] width 28 height 8
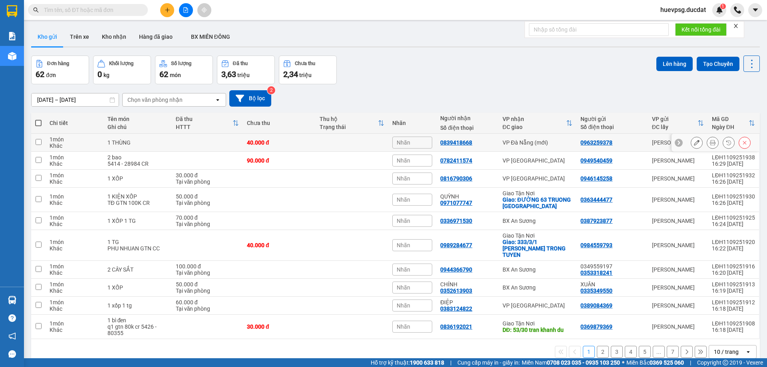
click at [691, 143] on button at bounding box center [696, 143] width 11 height 14
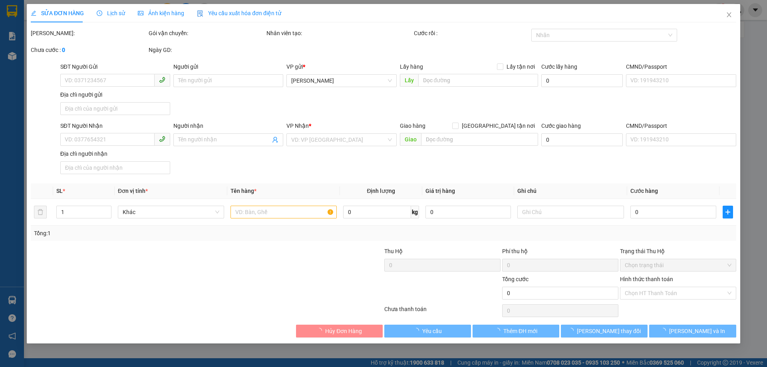
type input "0963259378"
type input "0839418668"
type input "40.000"
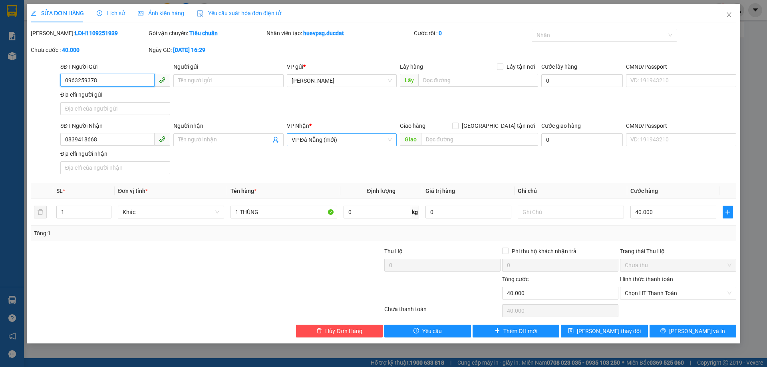
click at [331, 139] on span "VP Đà Nẵng (mới)" at bounding box center [342, 140] width 100 height 12
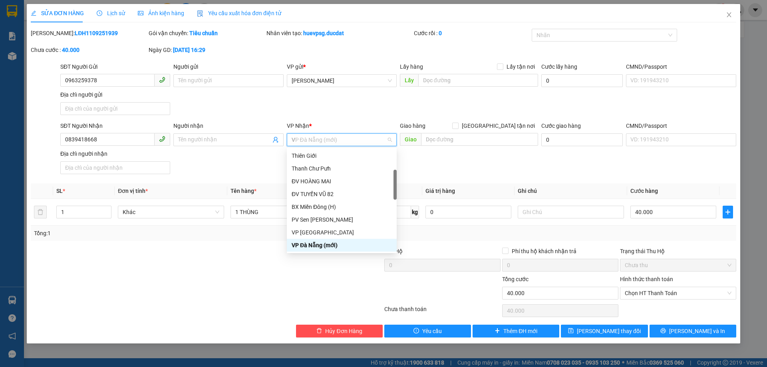
scroll to position [64, 0]
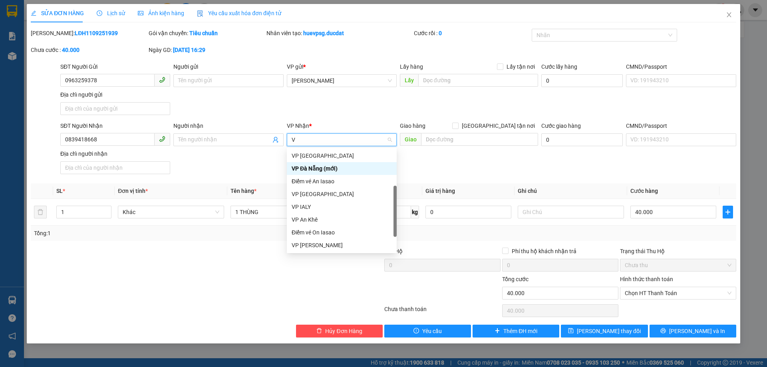
type input "VP"
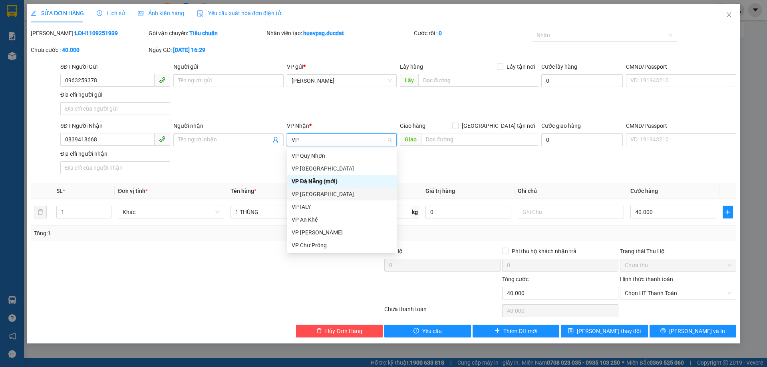
click at [311, 193] on div "VP [GEOGRAPHIC_DATA]" at bounding box center [342, 194] width 100 height 9
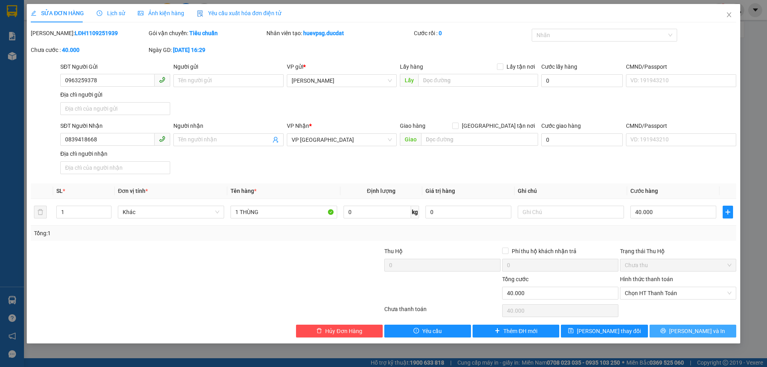
click at [691, 331] on span "[PERSON_NAME] và In" at bounding box center [697, 331] width 56 height 9
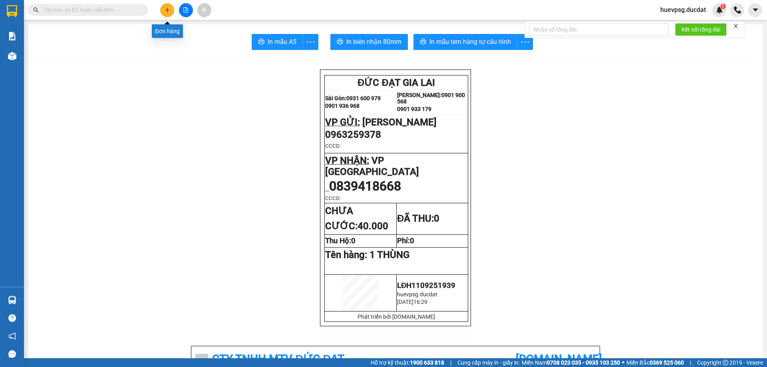
click at [163, 9] on button at bounding box center [167, 10] width 14 height 14
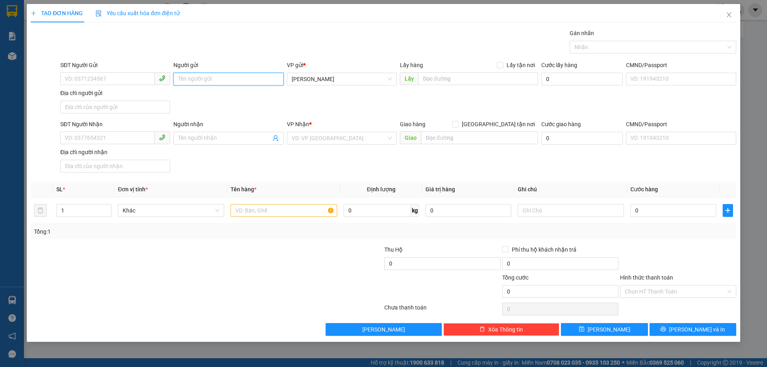
click at [275, 75] on input "Người gửi" at bounding box center [228, 79] width 110 height 13
type input "TC TẤN"
click at [139, 79] on input "SĐT Người Gửi" at bounding box center [107, 78] width 94 height 13
type input "0359997855"
click at [125, 136] on input "SĐT Người Nhận" at bounding box center [107, 137] width 94 height 13
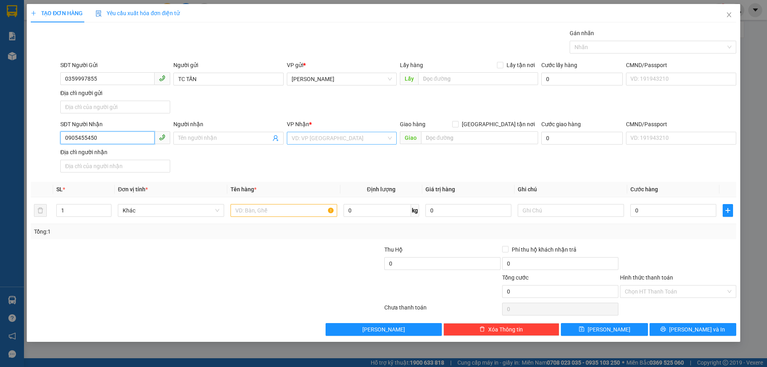
type input "0905455450"
click at [341, 141] on input "search" at bounding box center [339, 138] width 95 height 12
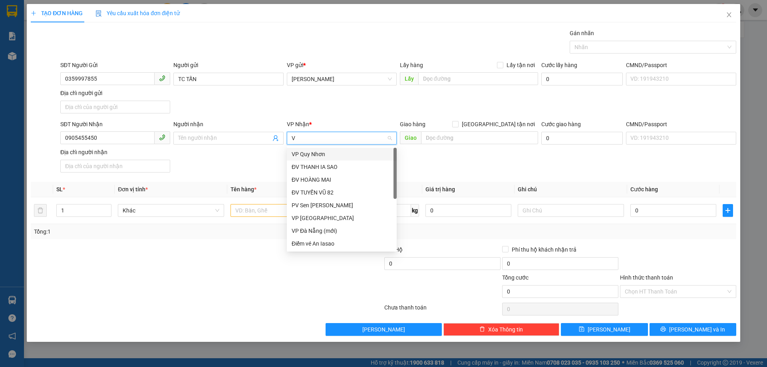
type input "VP"
click at [329, 192] on div "VP [GEOGRAPHIC_DATA]" at bounding box center [342, 192] width 100 height 9
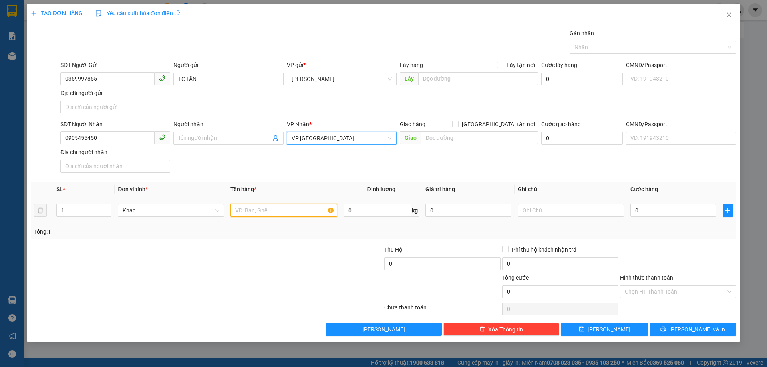
click at [289, 210] on input "text" at bounding box center [284, 210] width 106 height 13
type input "1 THÙNG"
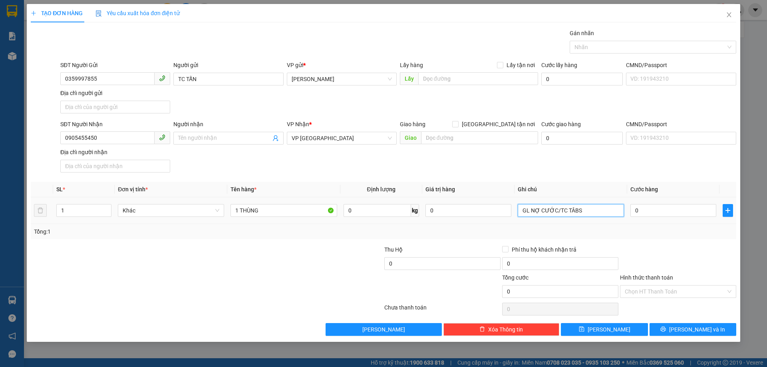
click at [580, 211] on input "GL NỢ CƯỚC/TC TÂBS" at bounding box center [571, 210] width 106 height 13
type input "GL NỢ CƯỚC/TC TẤN"
click at [698, 210] on input "0" at bounding box center [674, 210] width 86 height 13
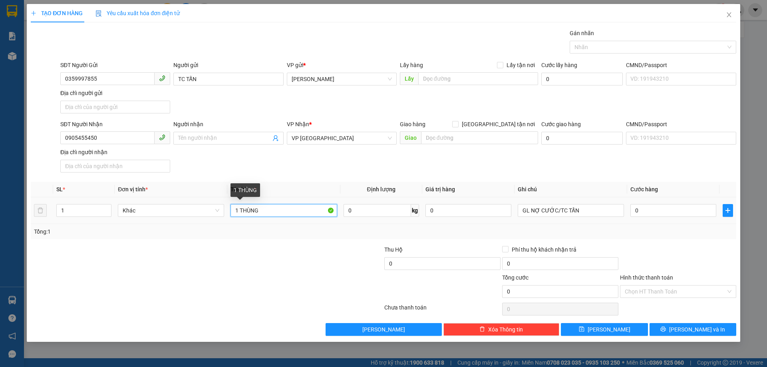
click at [277, 207] on input "1 THÙNG" at bounding box center [284, 210] width 106 height 13
type input "1 THÙNG CR"
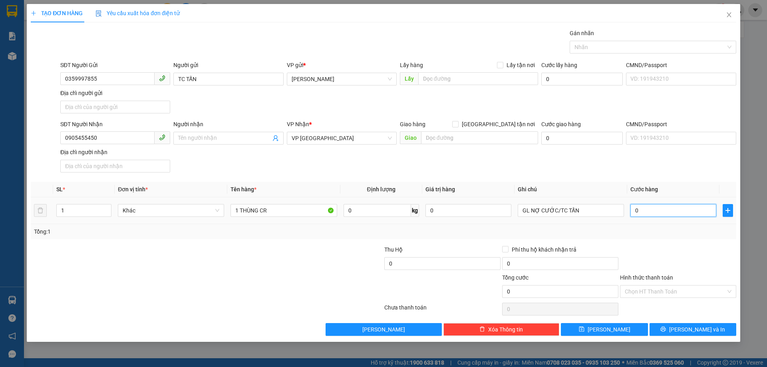
click at [680, 214] on input "0" at bounding box center [674, 210] width 86 height 13
type input "5"
type input "50"
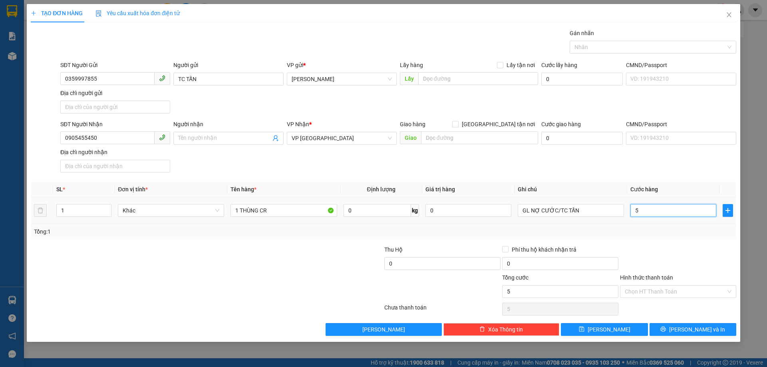
type input "50"
type input "50.000"
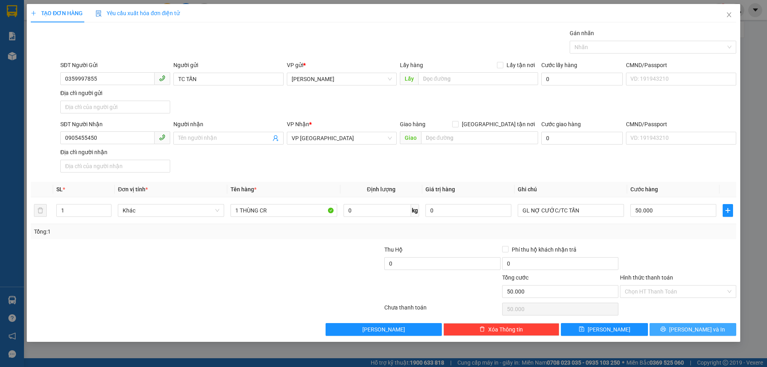
click at [718, 331] on button "[PERSON_NAME] và In" at bounding box center [693, 329] width 87 height 13
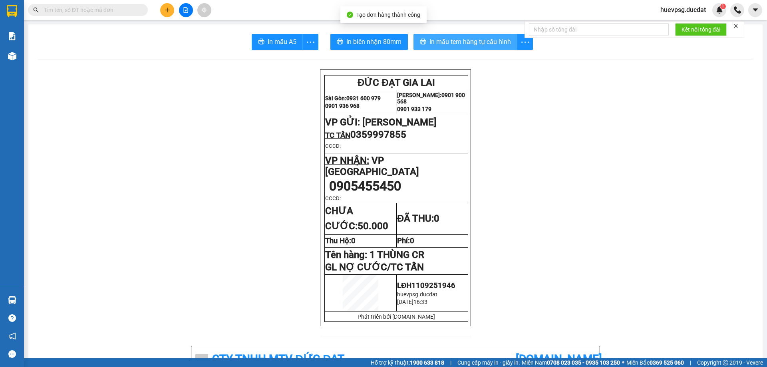
click at [446, 38] on span "In mẫu tem hàng tự cấu hình" at bounding box center [471, 42] width 82 height 10
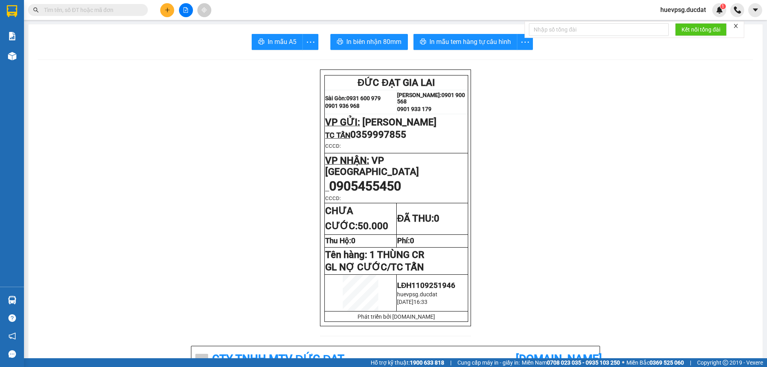
click at [167, 9] on icon "plus" at bounding box center [167, 10] width 0 height 4
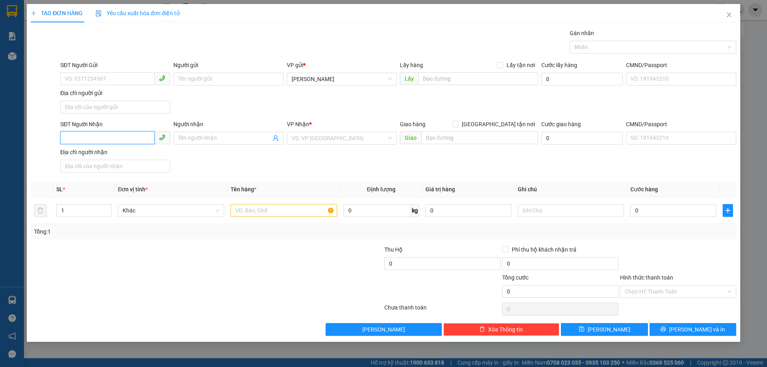
click at [142, 140] on input "SĐT Người Nhận" at bounding box center [107, 137] width 94 height 13
type input "0383997786"
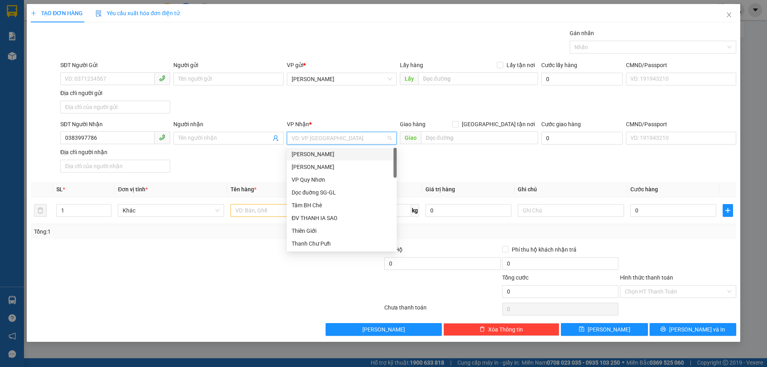
click at [325, 143] on input "search" at bounding box center [339, 138] width 95 height 12
click at [343, 139] on input "search" at bounding box center [339, 138] width 95 height 12
type input "DỌC"
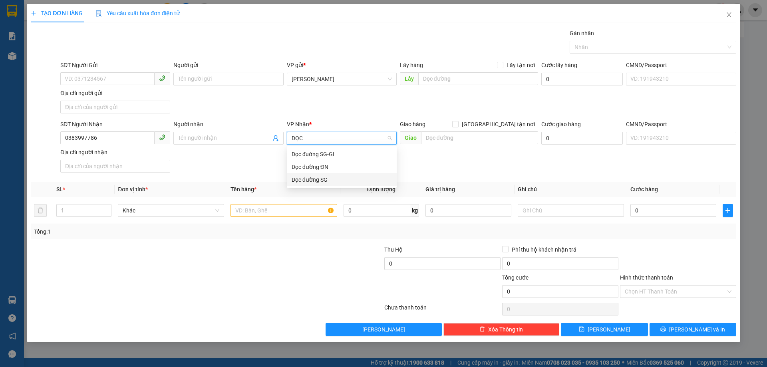
click at [334, 176] on div "Dọc đường SG" at bounding box center [342, 179] width 100 height 9
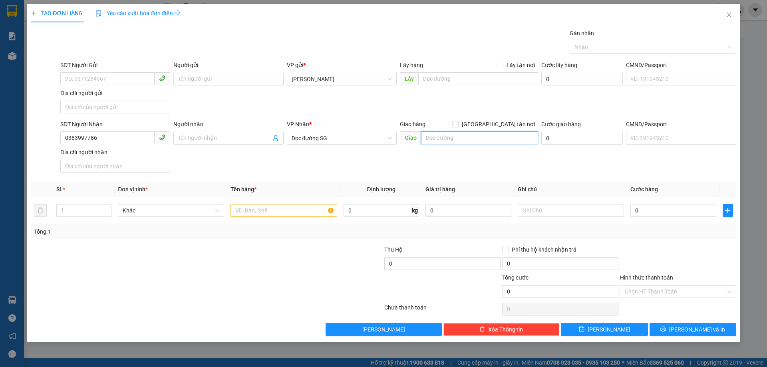
click at [457, 141] on input "text" at bounding box center [479, 137] width 117 height 13
click at [274, 206] on input "text" at bounding box center [284, 210] width 106 height 13
click at [264, 215] on input "text" at bounding box center [284, 210] width 106 height 13
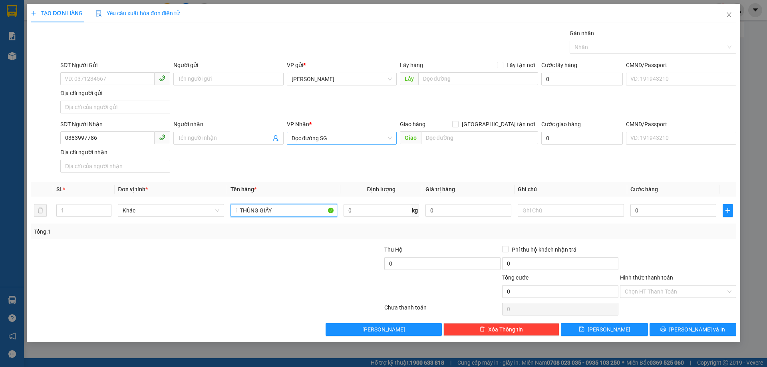
click at [352, 135] on span "Dọc đường SG" at bounding box center [342, 138] width 100 height 12
type input "1 THÙNG GIẤY"
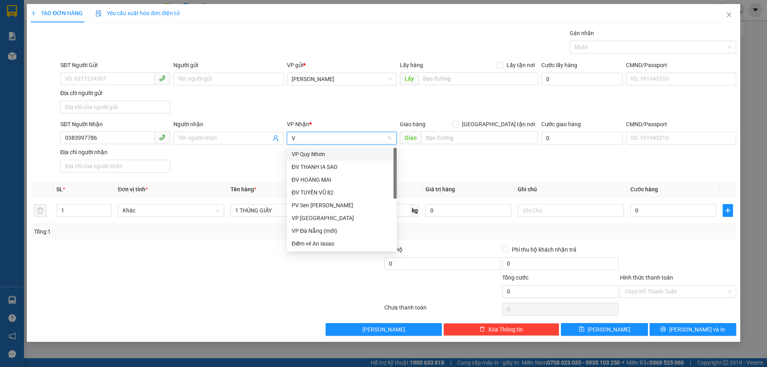
type input "VP"
click at [329, 189] on div "VP [GEOGRAPHIC_DATA]" at bounding box center [342, 192] width 100 height 9
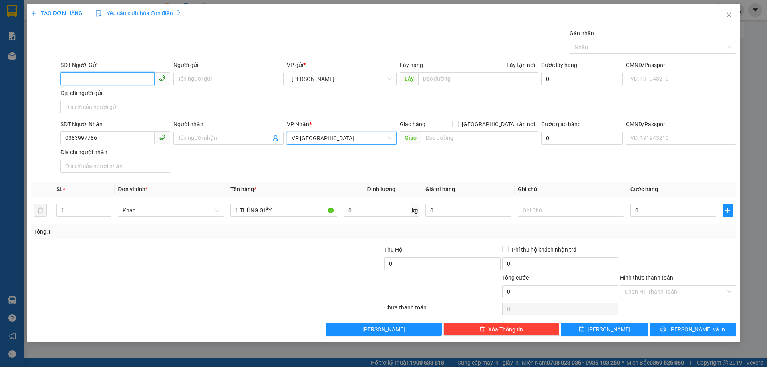
click at [120, 80] on input "SĐT Người Gửi" at bounding box center [107, 78] width 94 height 13
click at [193, 140] on input "Người nhận" at bounding box center [224, 138] width 92 height 9
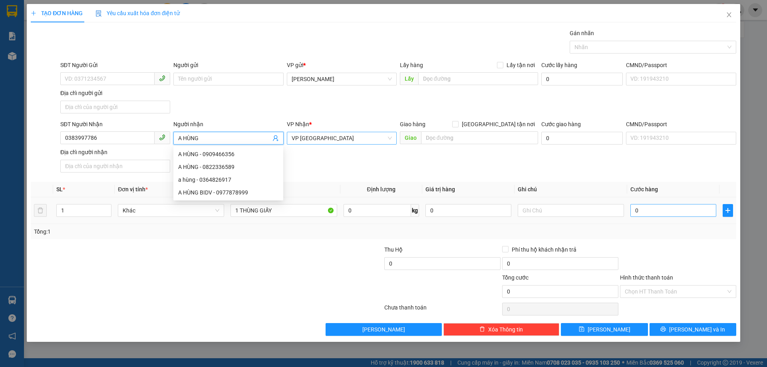
type input "A HÙNG"
click at [637, 204] on input "0" at bounding box center [674, 210] width 86 height 13
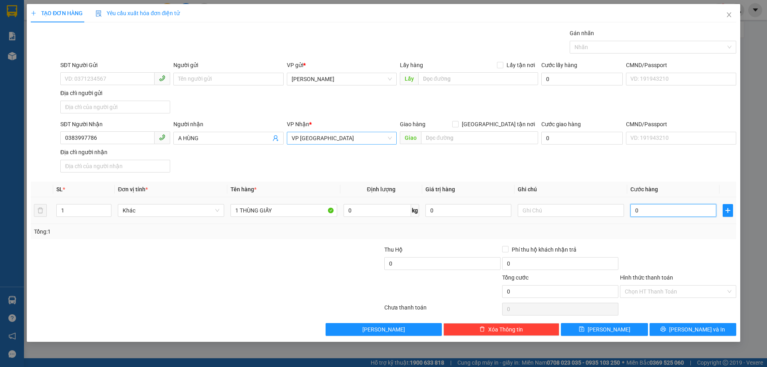
type input "7"
type input "70"
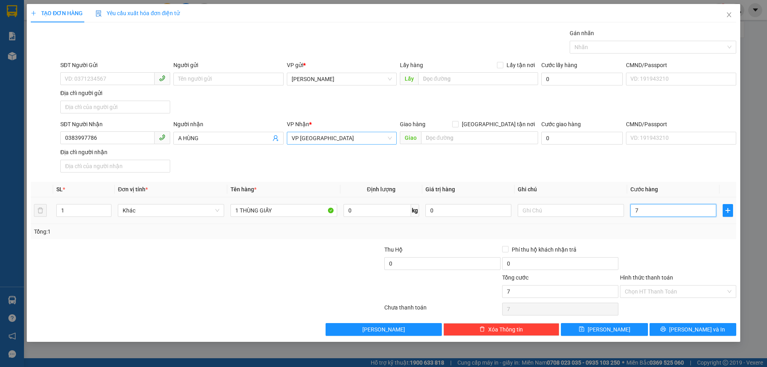
type input "70"
click at [319, 137] on span "VP [GEOGRAPHIC_DATA]" at bounding box center [342, 138] width 100 height 12
type input "70.000"
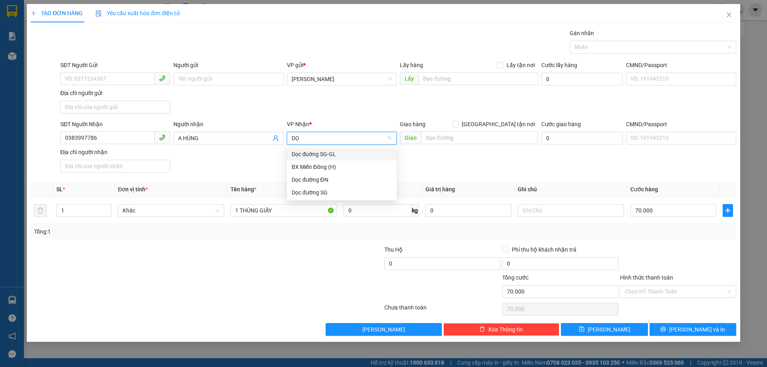
type input "DỌC"
click at [301, 163] on div "Dọc đường ĐN" at bounding box center [342, 167] width 100 height 9
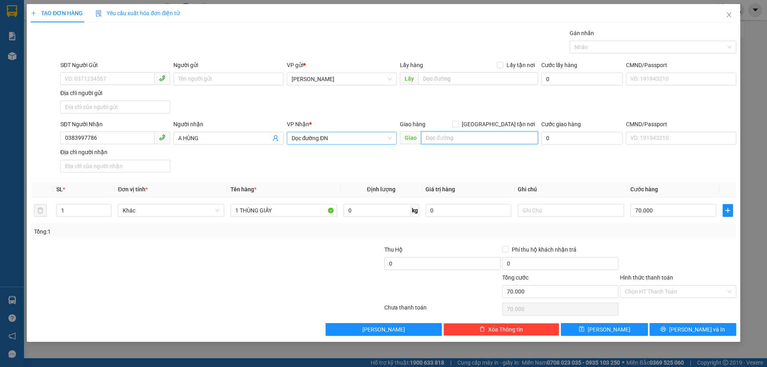
click at [466, 140] on input "text" at bounding box center [479, 137] width 117 height 13
type input "MIẾU BÔNG"
click at [703, 331] on span "[PERSON_NAME] và In" at bounding box center [697, 329] width 56 height 9
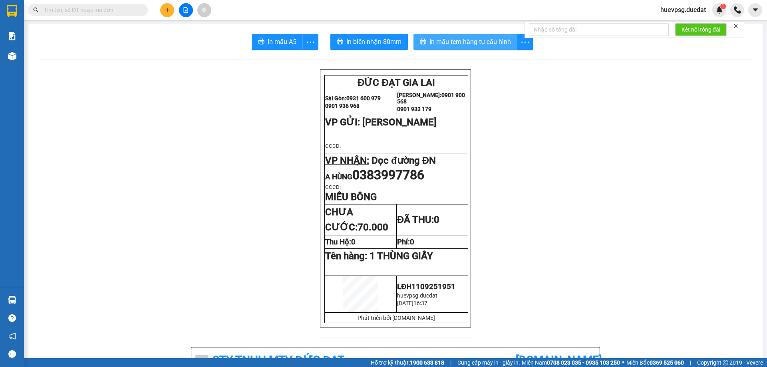
click at [482, 39] on span "In mẫu tem hàng tự cấu hình" at bounding box center [471, 42] width 82 height 10
click at [169, 12] on icon "plus" at bounding box center [168, 10] width 6 height 6
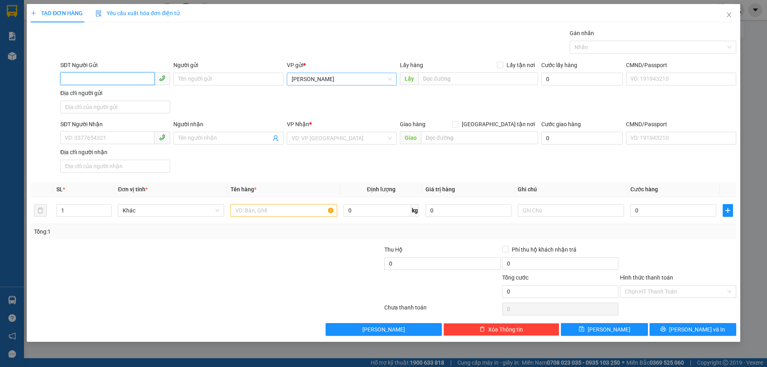
click at [331, 81] on span "[PERSON_NAME]" at bounding box center [342, 79] width 100 height 12
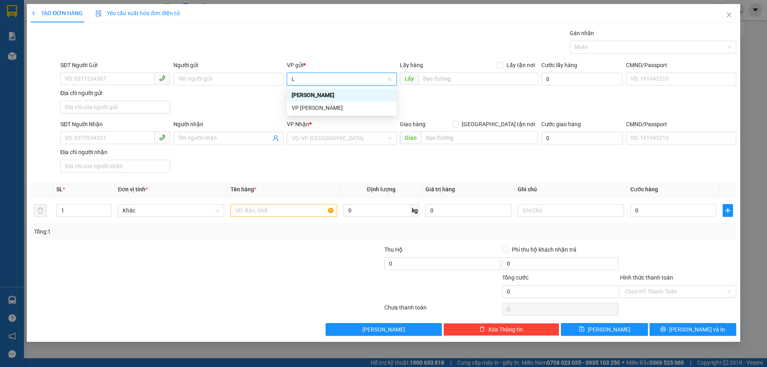
type input "LE"
click at [325, 107] on div "VP [PERSON_NAME]" at bounding box center [342, 108] width 100 height 9
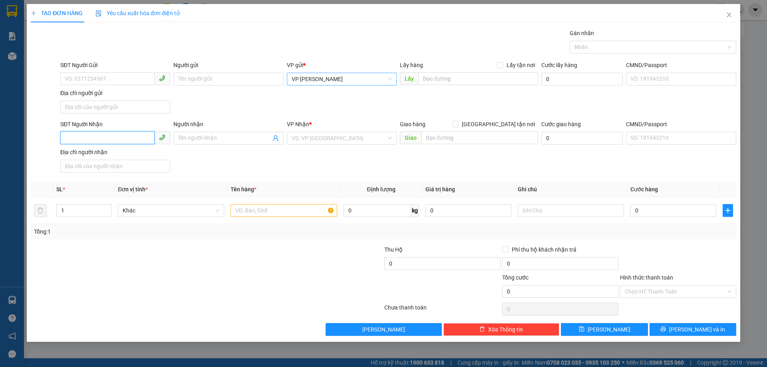
click at [149, 143] on input "SĐT Người Nhận" at bounding box center [107, 137] width 94 height 13
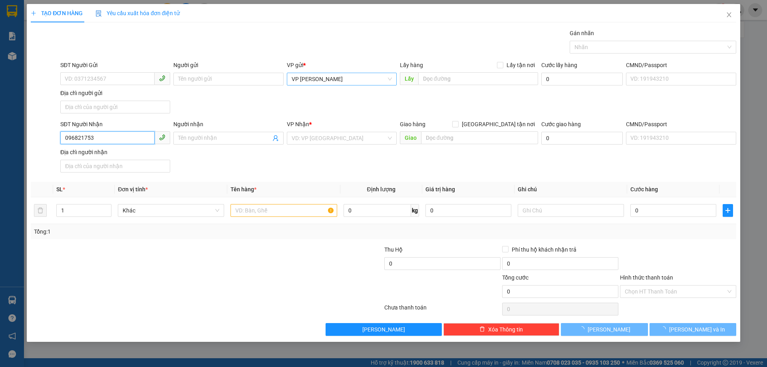
type input "0968217537"
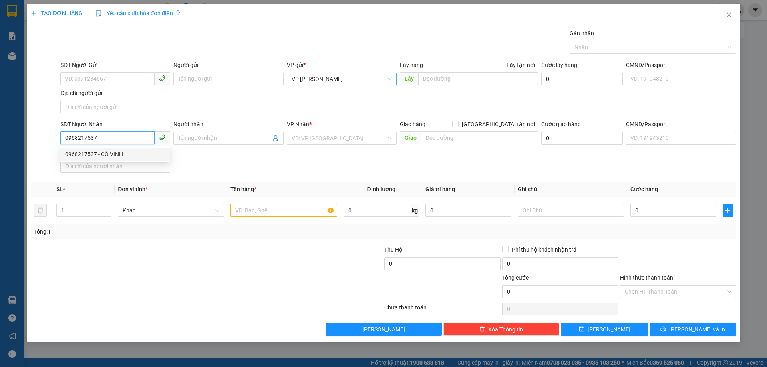
click at [144, 153] on div "0968217537 - CÔ VINH" at bounding box center [115, 154] width 100 height 9
type input "CÔ VINH"
type input "0968217537"
click at [279, 217] on input "text" at bounding box center [284, 210] width 106 height 13
click at [346, 138] on span "VP [GEOGRAPHIC_DATA]" at bounding box center [342, 138] width 100 height 12
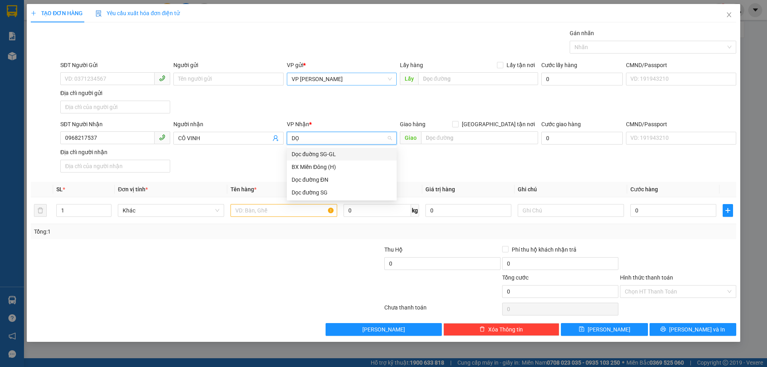
type input "DỌC"
click at [329, 181] on div "Dọc đường SG" at bounding box center [342, 179] width 100 height 9
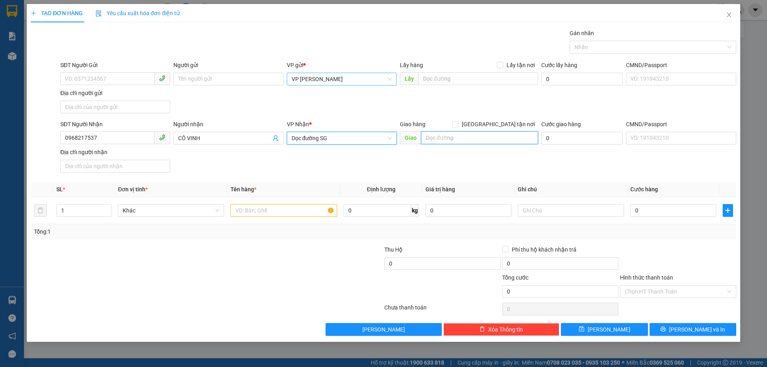
click at [457, 136] on input "text" at bounding box center [479, 137] width 117 height 13
type input "CẦU ÔNG BỐ"
click at [315, 205] on input "text" at bounding box center [284, 210] width 106 height 13
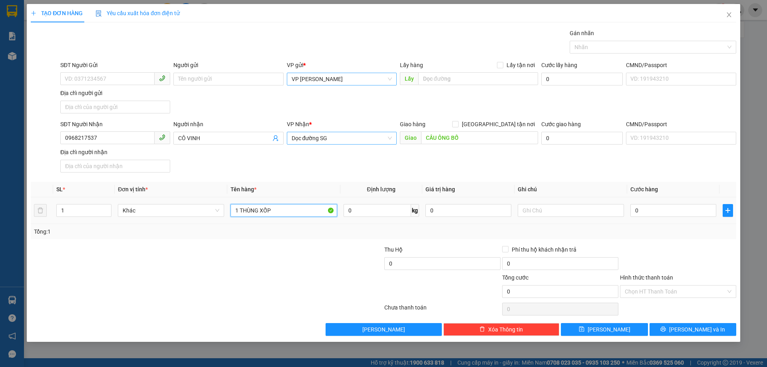
type input "1 THÙNG XỐP"
type input "1"
type input "10"
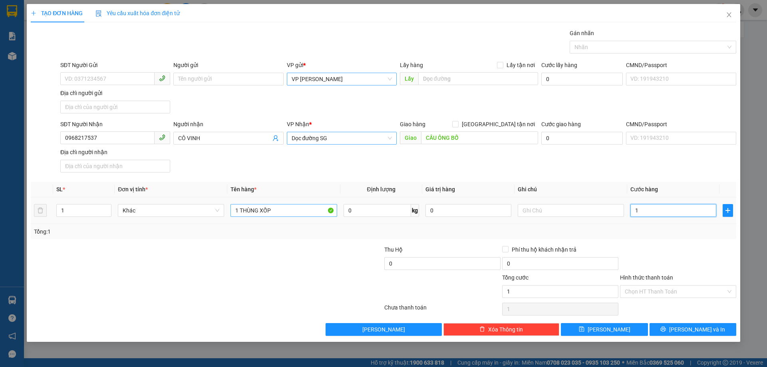
type input "10"
type input "100"
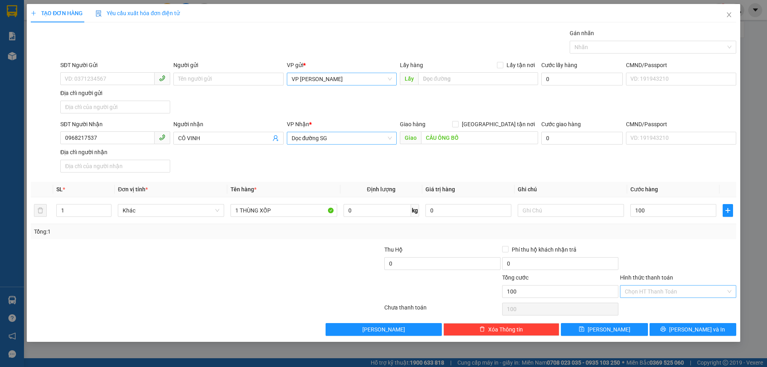
type input "100.000"
click at [714, 289] on input "Hình thức thanh toán" at bounding box center [675, 292] width 101 height 12
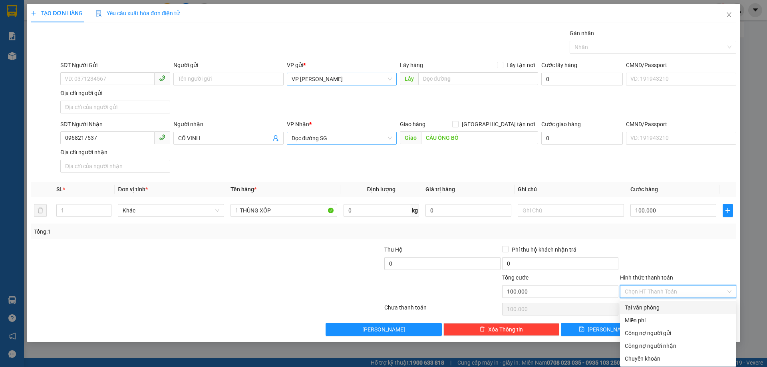
click at [674, 309] on div "Tại văn phòng" at bounding box center [678, 307] width 107 height 9
type input "0"
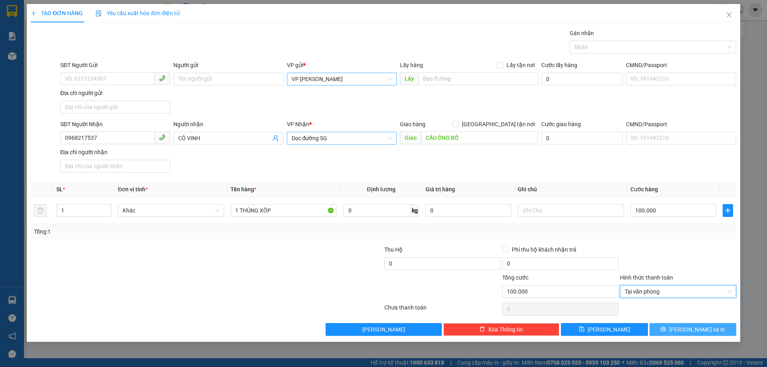
click at [691, 329] on span "[PERSON_NAME] và In" at bounding box center [697, 329] width 56 height 9
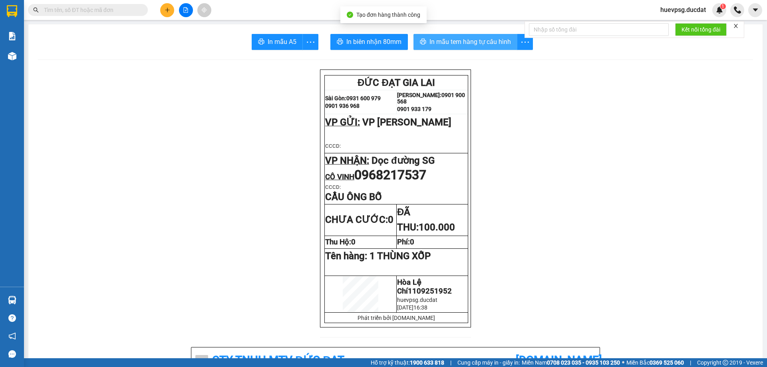
click at [440, 45] on span "In mẫu tem hàng tự cấu hình" at bounding box center [471, 42] width 82 height 10
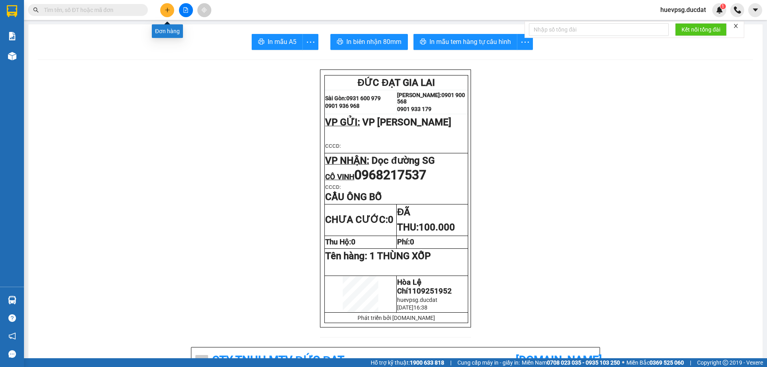
click at [162, 10] on button at bounding box center [167, 10] width 14 height 14
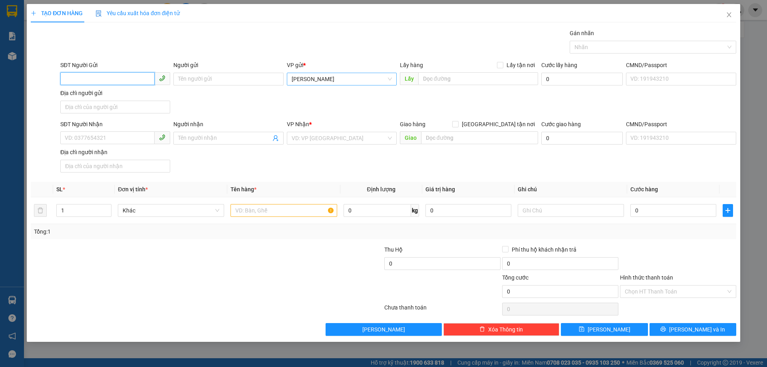
click at [351, 82] on span "[PERSON_NAME]" at bounding box center [342, 79] width 100 height 12
type input "HOÀ"
drag, startPoint x: 342, startPoint y: 106, endPoint x: 319, endPoint y: 112, distance: 23.6
click at [342, 106] on div "VP [PERSON_NAME]" at bounding box center [342, 108] width 100 height 9
click at [143, 136] on input "SĐT Người Nhận" at bounding box center [107, 137] width 94 height 13
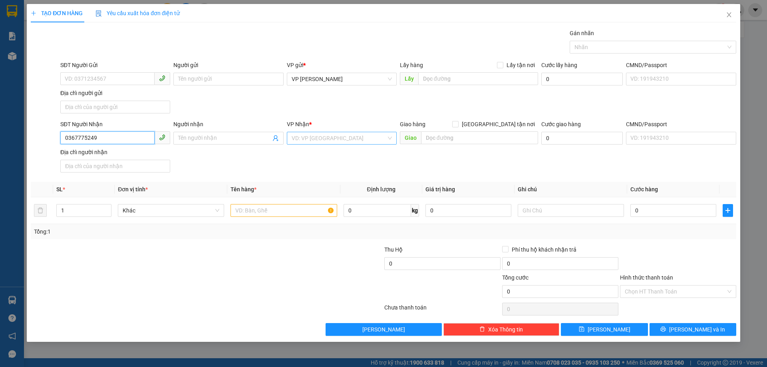
type input "0367775249"
click at [362, 137] on input "search" at bounding box center [339, 138] width 95 height 12
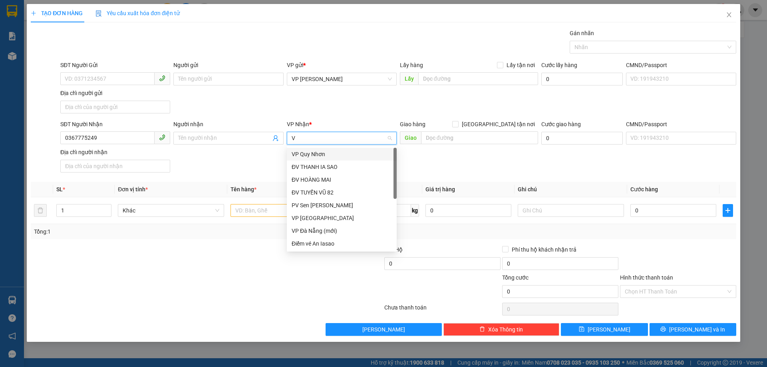
type input "VP"
click at [329, 167] on div "VP [GEOGRAPHIC_DATA]" at bounding box center [342, 167] width 100 height 9
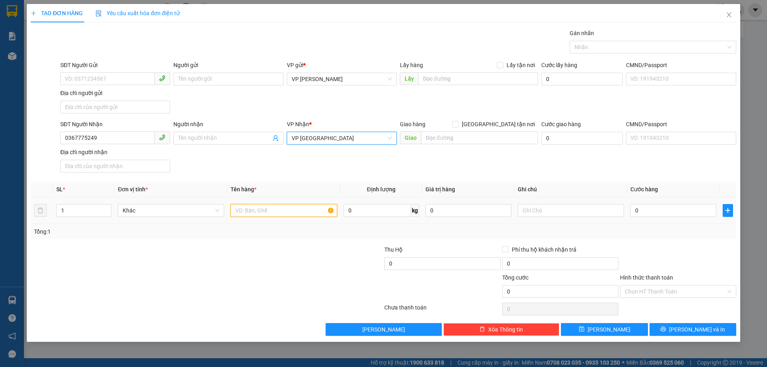
click at [294, 211] on input "text" at bounding box center [284, 210] width 106 height 13
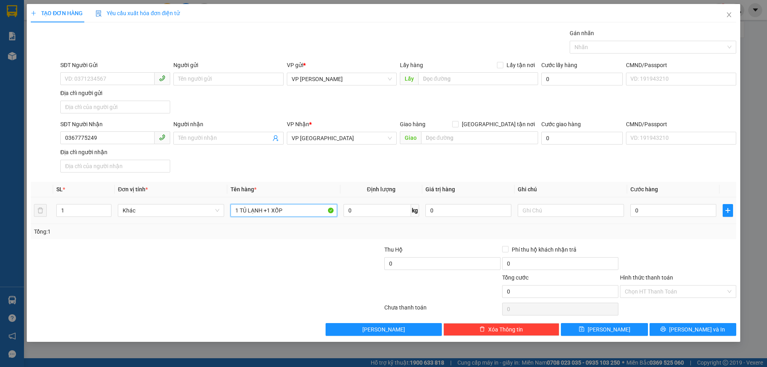
type input "1 TỦ LẠNH +1 XỐP"
type input "2"
type input "25"
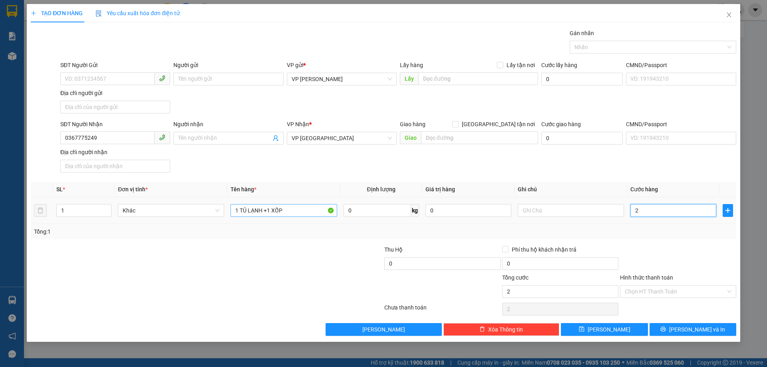
type input "25"
type input "250"
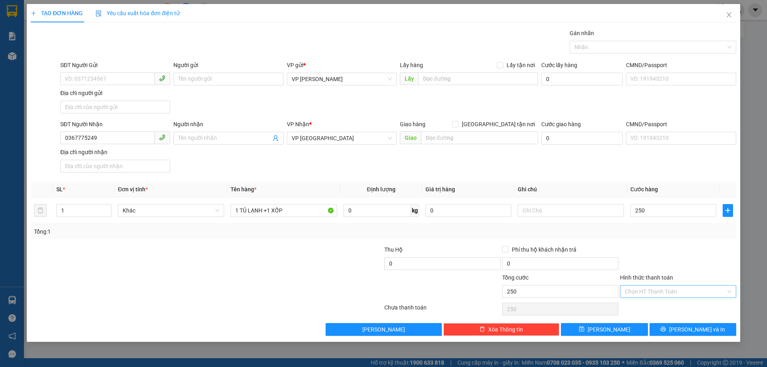
type input "250.000"
click at [694, 292] on input "Hình thức thanh toán" at bounding box center [675, 292] width 101 height 12
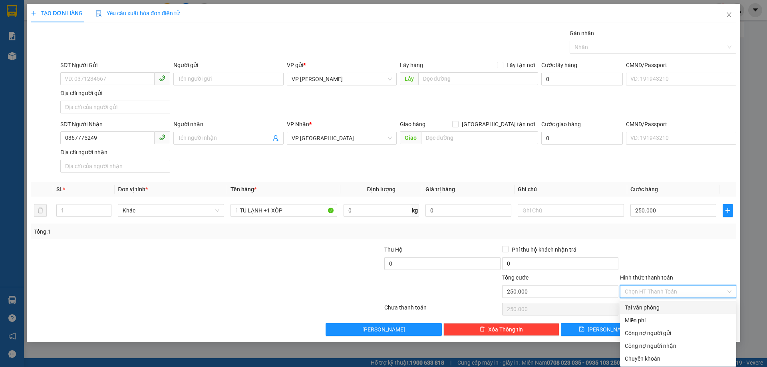
click at [666, 309] on div "Tại văn phòng" at bounding box center [678, 307] width 107 height 9
type input "0"
click at [695, 330] on span "[PERSON_NAME] và In" at bounding box center [697, 329] width 56 height 9
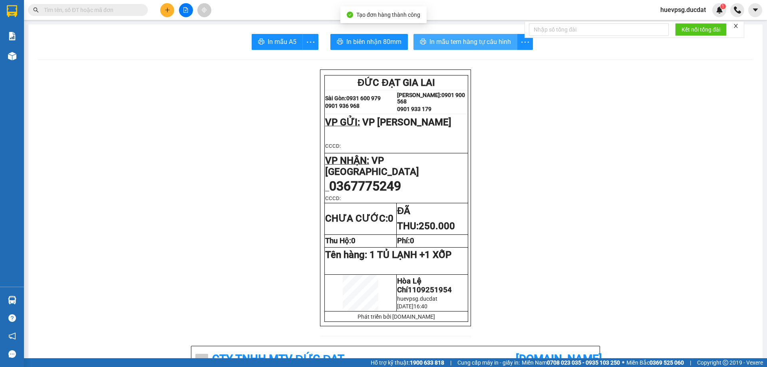
click at [470, 42] on span "In mẫu tem hàng tự cấu hình" at bounding box center [471, 42] width 82 height 10
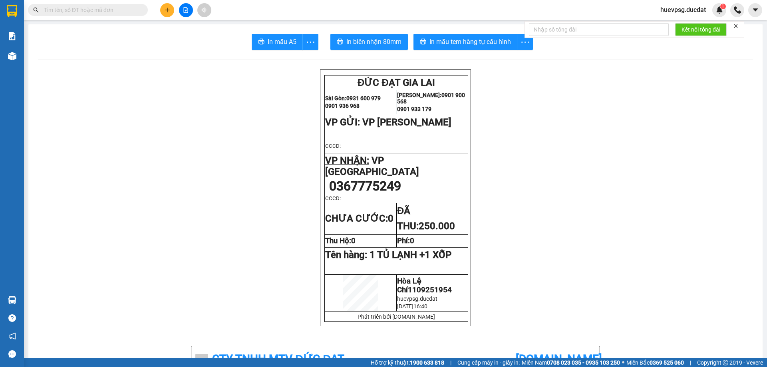
click at [169, 7] on icon "plus" at bounding box center [168, 10] width 6 height 6
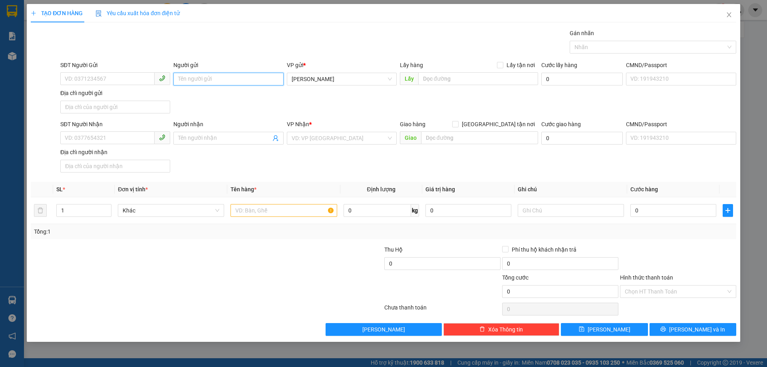
click at [228, 79] on input "Người gửi" at bounding box center [228, 79] width 110 height 13
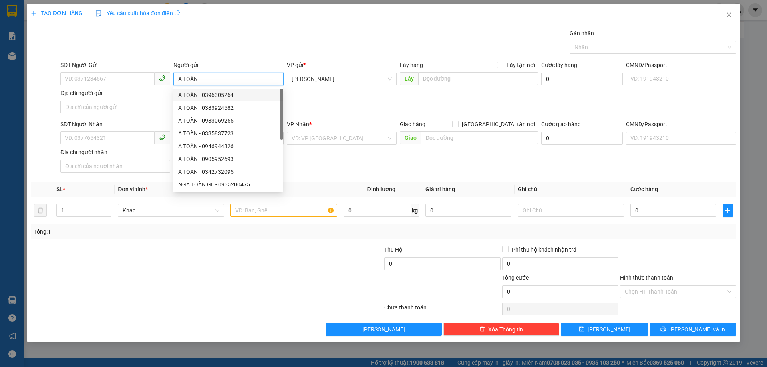
type input "A TOÀN"
click at [156, 123] on div "SĐT Người Nhận" at bounding box center [115, 124] width 110 height 9
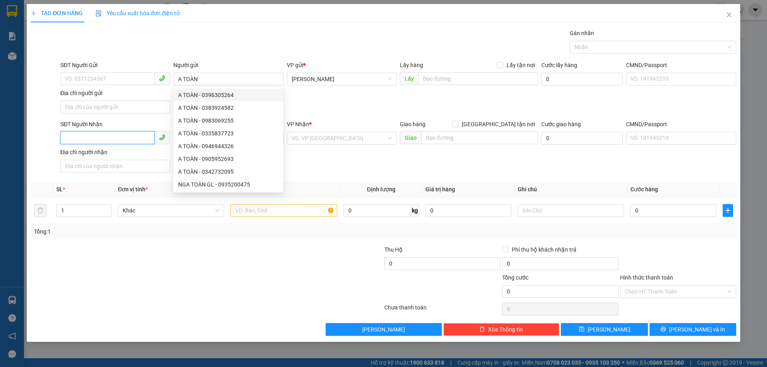
click at [155, 131] on input "SĐT Người Nhận" at bounding box center [107, 137] width 94 height 13
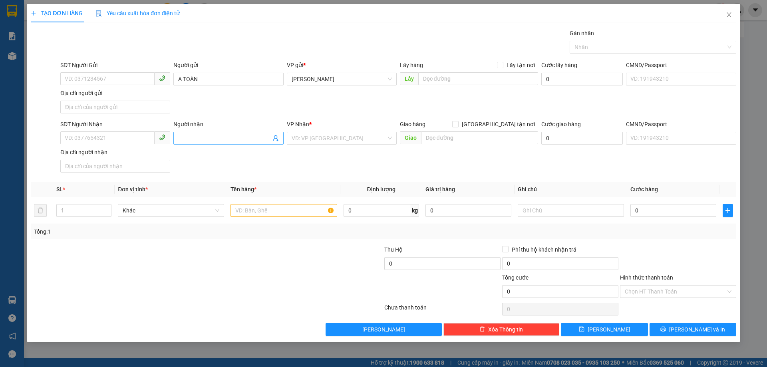
click at [213, 138] on input "Người nhận" at bounding box center [224, 138] width 92 height 9
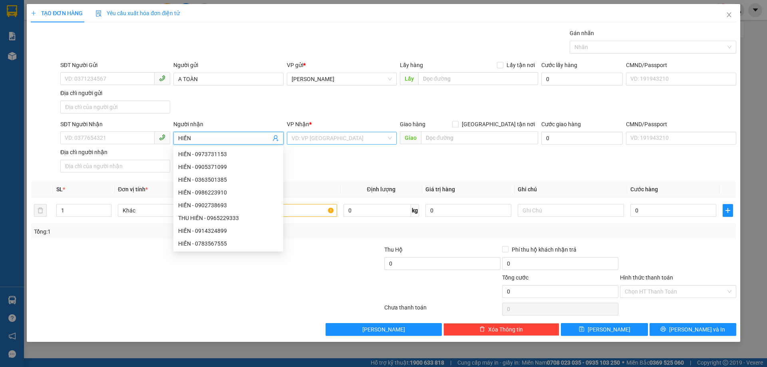
type input "HIỀN"
click at [338, 140] on input "search" at bounding box center [339, 138] width 95 height 12
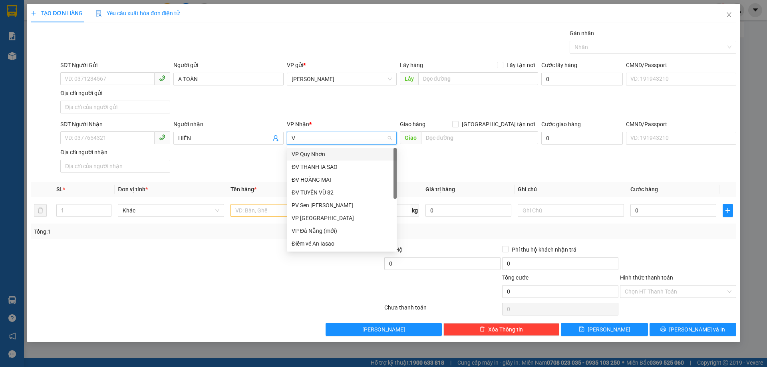
type input "VP"
click at [305, 198] on div "VP [GEOGRAPHIC_DATA]" at bounding box center [342, 192] width 110 height 13
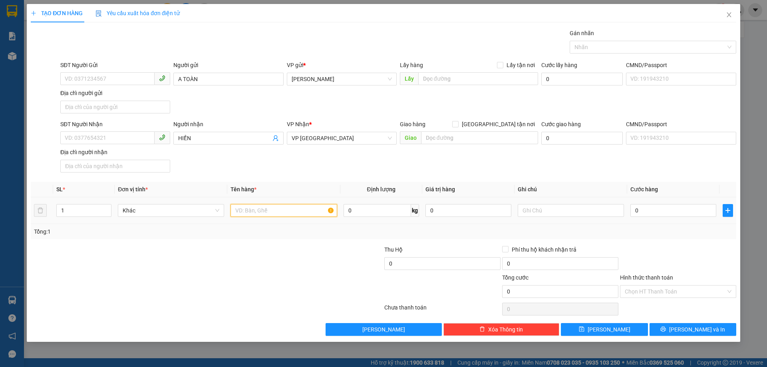
click at [294, 209] on input "text" at bounding box center [284, 210] width 106 height 13
type input "2"
click at [702, 286] on input "Hình thức thanh toán" at bounding box center [675, 292] width 101 height 12
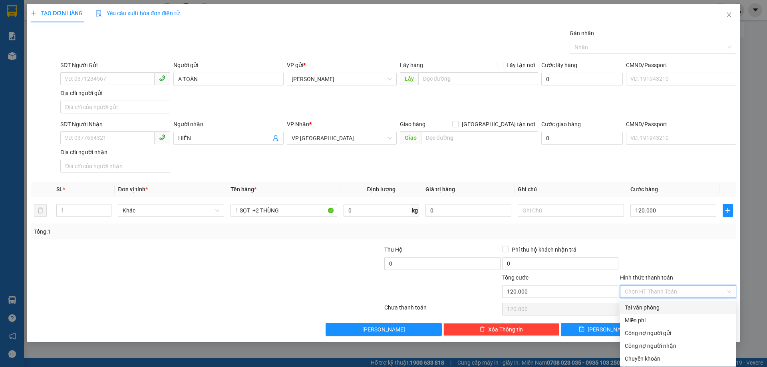
click at [675, 307] on div "Tại văn phòng" at bounding box center [678, 307] width 107 height 9
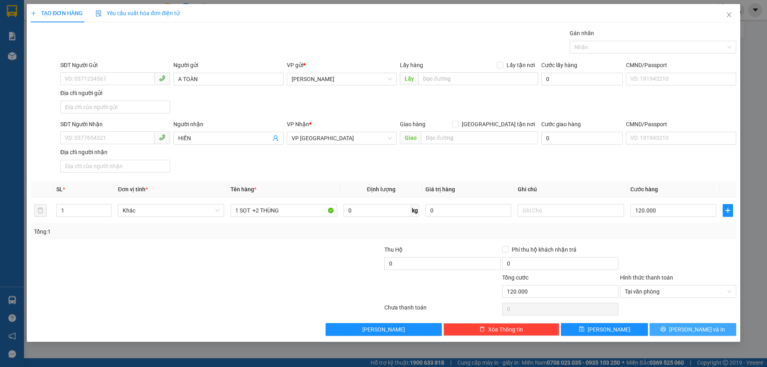
click at [707, 330] on span "[PERSON_NAME] và In" at bounding box center [697, 329] width 56 height 9
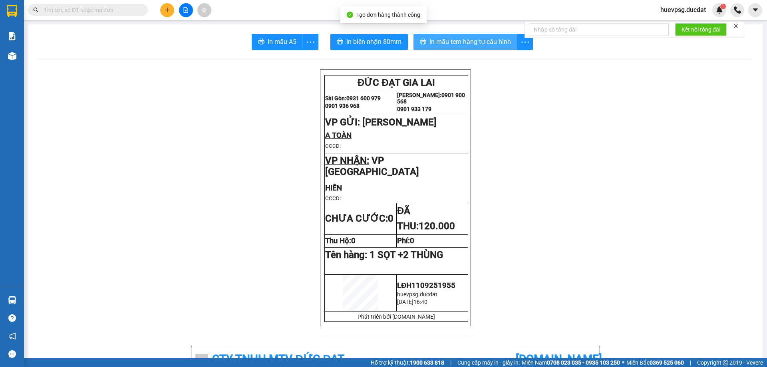
click at [502, 44] on span "In mẫu tem hàng tự cấu hình" at bounding box center [471, 42] width 82 height 10
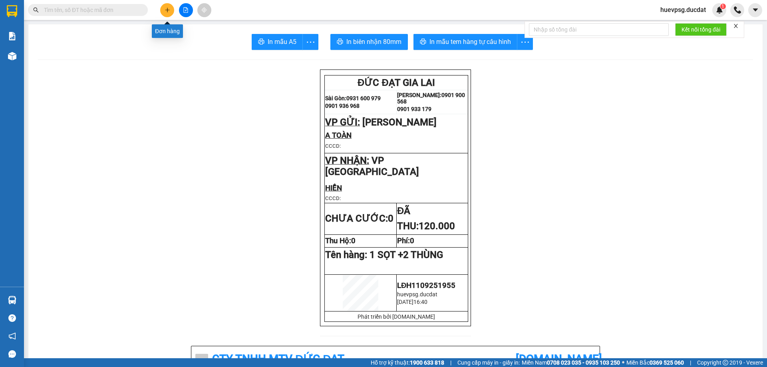
click at [167, 11] on icon "plus" at bounding box center [168, 10] width 6 height 6
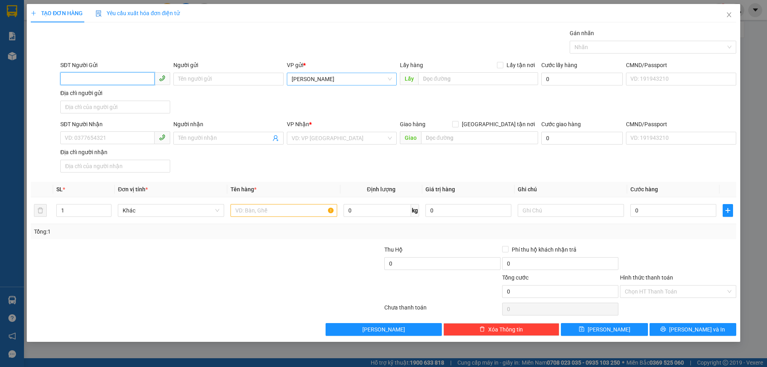
click at [298, 79] on span "[PERSON_NAME]" at bounding box center [342, 79] width 100 height 12
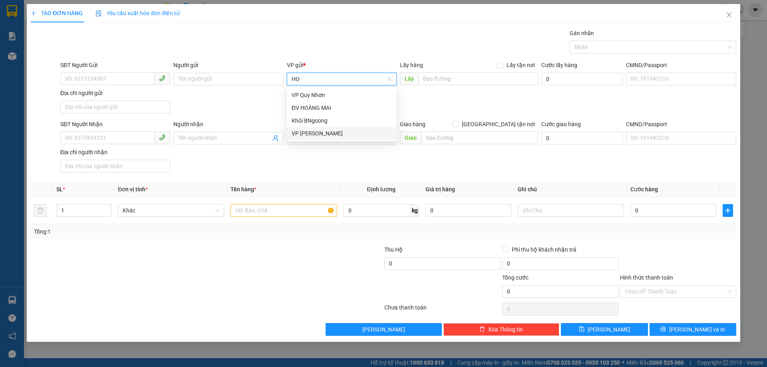
click at [301, 129] on div "VP [PERSON_NAME]" at bounding box center [342, 133] width 100 height 9
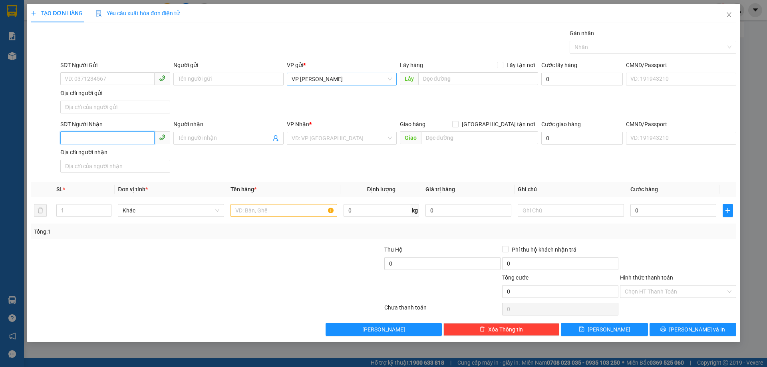
click at [136, 139] on input "SĐT Người Nhận" at bounding box center [107, 137] width 94 height 13
click at [322, 140] on input "search" at bounding box center [339, 138] width 95 height 12
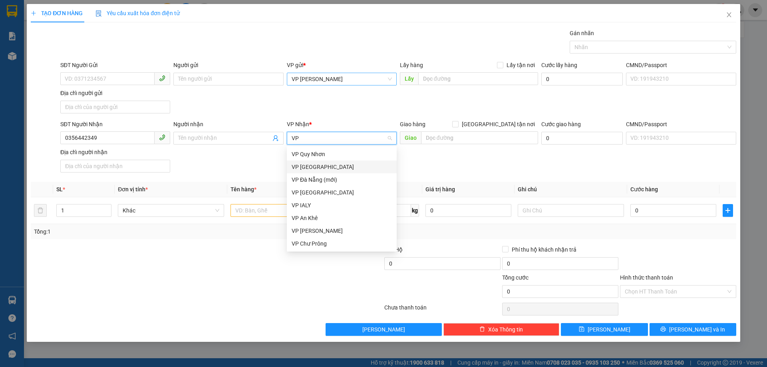
click at [305, 163] on div "VP [GEOGRAPHIC_DATA]" at bounding box center [342, 167] width 100 height 9
drag, startPoint x: 311, startPoint y: 196, endPoint x: 319, endPoint y: 169, distance: 28.5
click at [319, 169] on div "VP Quy Nhơn VP Sài Gòn VP Đà Nẵng (mới) VP Đà Nẵng VP IALY VP An Khê VP Hòa Lệ…" at bounding box center [342, 199] width 110 height 102
click at [319, 169] on div "VP [GEOGRAPHIC_DATA]" at bounding box center [342, 167] width 100 height 9
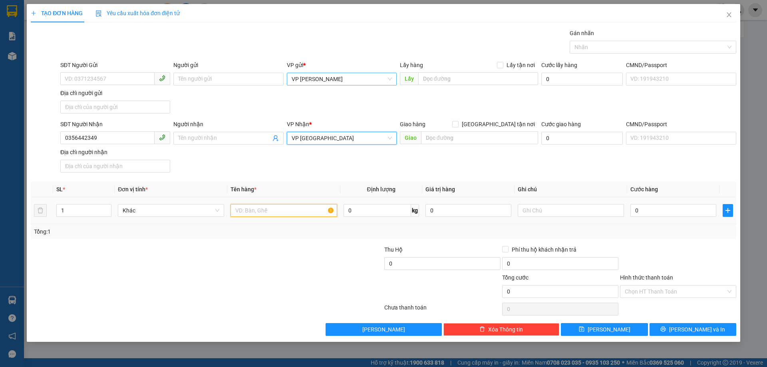
click at [275, 212] on input "text" at bounding box center [284, 210] width 106 height 13
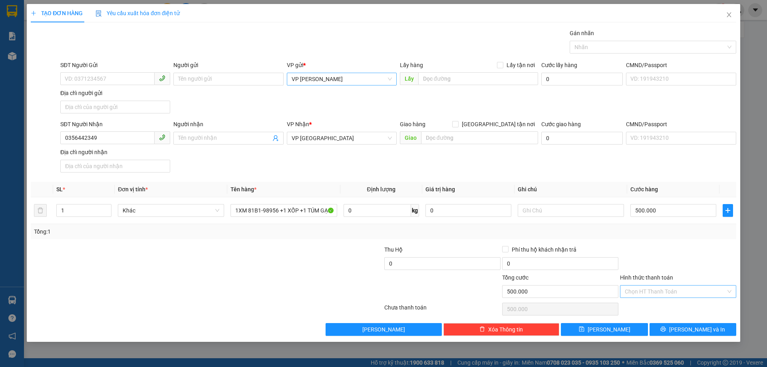
click at [669, 288] on input "Hình thức thanh toán" at bounding box center [675, 292] width 101 height 12
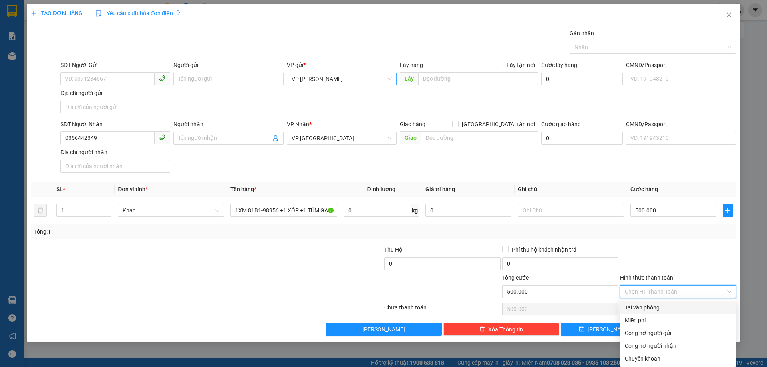
click at [665, 303] on div "Tại văn phòng" at bounding box center [678, 307] width 116 height 13
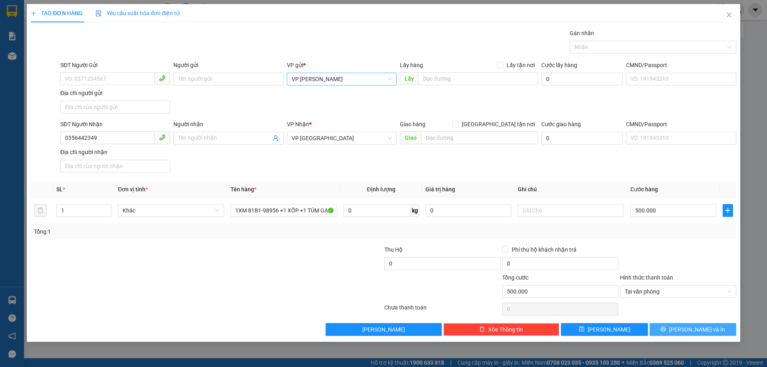
click at [696, 328] on span "[PERSON_NAME] và In" at bounding box center [697, 329] width 56 height 9
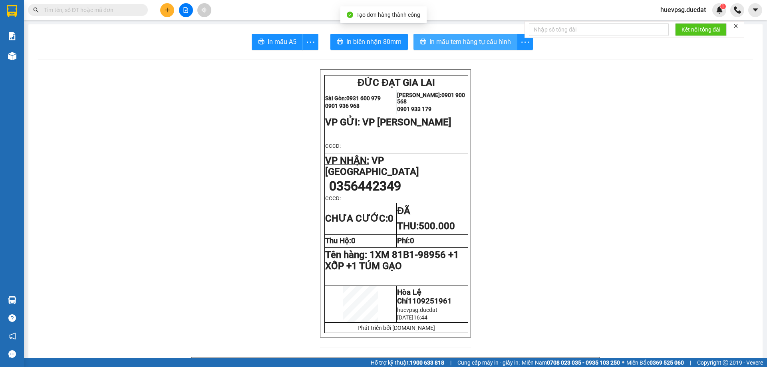
click at [491, 42] on span "In mẫu tem hàng tự cấu hình" at bounding box center [471, 42] width 82 height 10
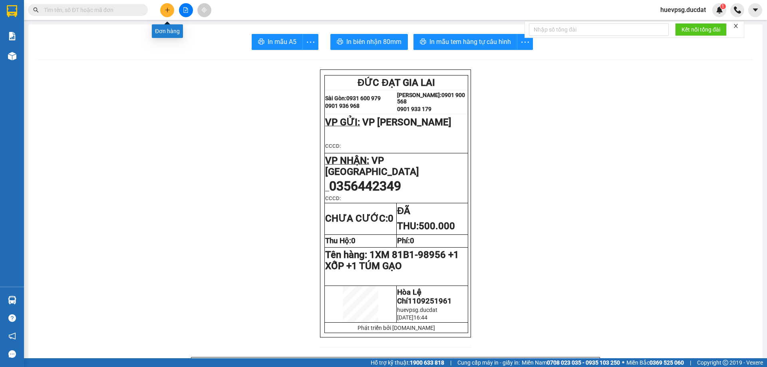
click at [169, 10] on icon "plus" at bounding box center [168, 10] width 6 height 6
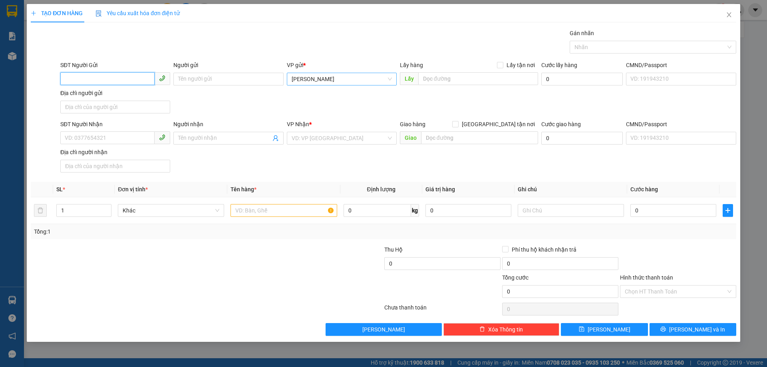
click at [325, 76] on span "[PERSON_NAME]" at bounding box center [342, 79] width 100 height 12
click at [317, 104] on div "VP [PERSON_NAME]" at bounding box center [342, 108] width 100 height 9
click at [119, 143] on input "SĐT Người Nhận" at bounding box center [107, 137] width 94 height 13
click at [340, 133] on input "search" at bounding box center [339, 138] width 95 height 12
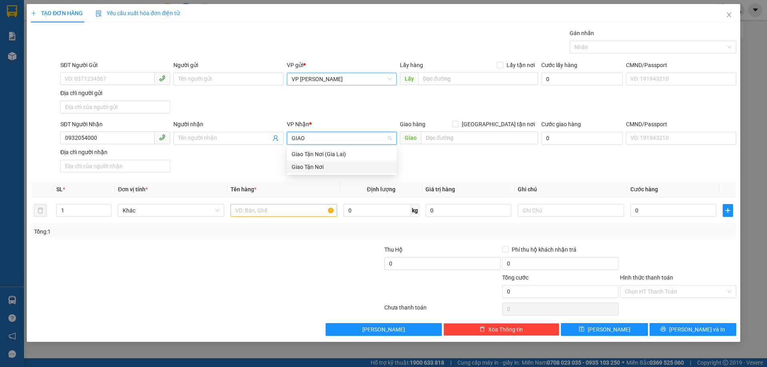
click at [322, 162] on div "Giao Tận Nơi" at bounding box center [342, 167] width 110 height 13
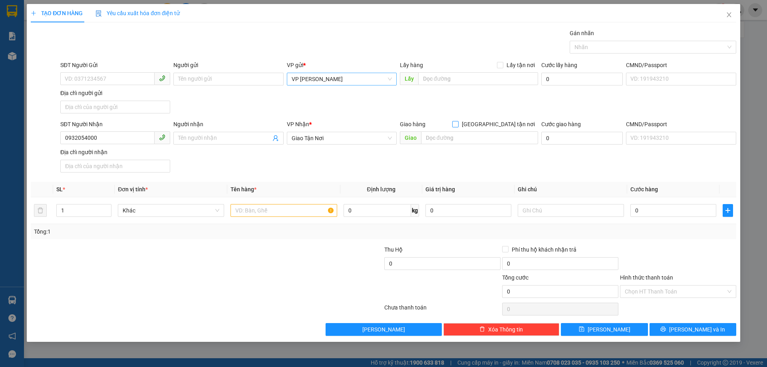
click at [458, 125] on input "[GEOGRAPHIC_DATA] tận nơi" at bounding box center [455, 124] width 6 height 6
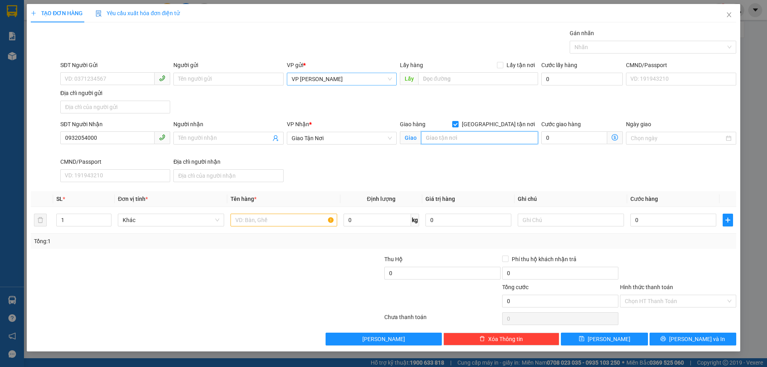
click at [490, 134] on input "text" at bounding box center [479, 137] width 117 height 13
click at [488, 139] on input "text" at bounding box center [479, 137] width 117 height 13
click at [297, 219] on input "text" at bounding box center [284, 220] width 106 height 13
click at [675, 306] on input "Hình thức thanh toán" at bounding box center [675, 301] width 101 height 12
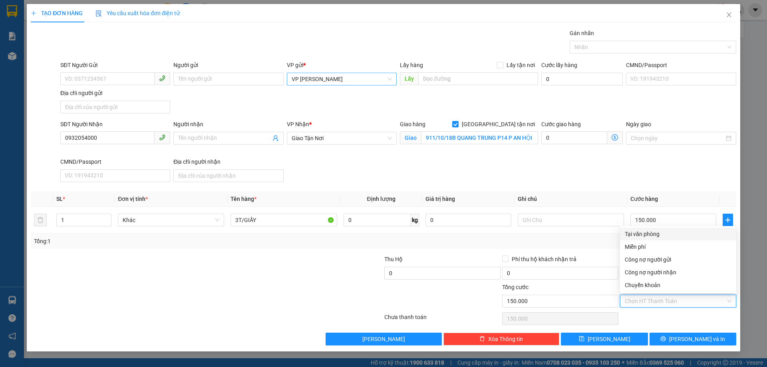
click at [663, 236] on div "Tại văn phòng" at bounding box center [678, 234] width 107 height 9
click at [695, 350] on div "TẠO ĐƠN HÀNG Yêu cầu xuất hóa đơn điện tử Transit Pickup Surcharge Ids Transit …" at bounding box center [384, 178] width 714 height 348
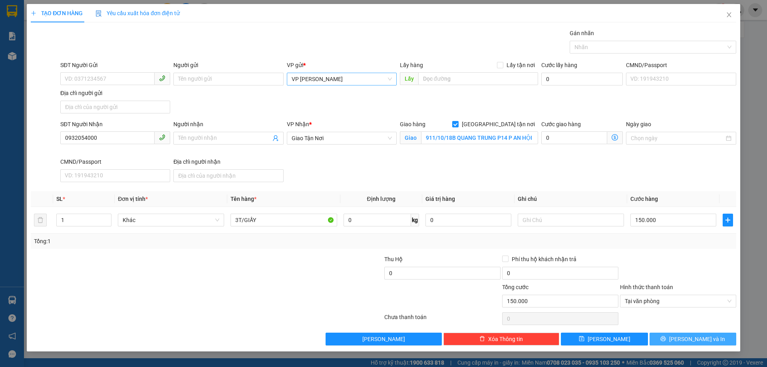
click at [703, 340] on span "[PERSON_NAME] và In" at bounding box center [697, 339] width 56 height 9
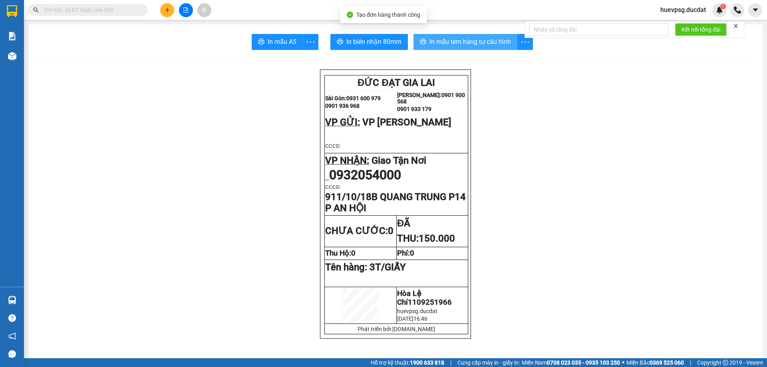
click at [483, 38] on span "In mẫu tem hàng tự cấu hình" at bounding box center [471, 42] width 82 height 10
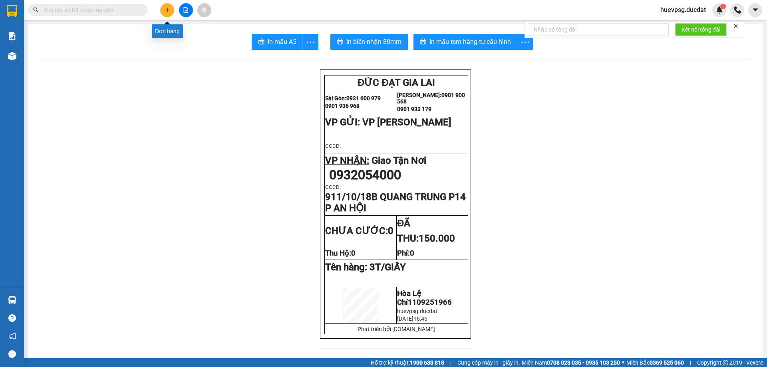
click at [171, 11] on button at bounding box center [167, 10] width 14 height 14
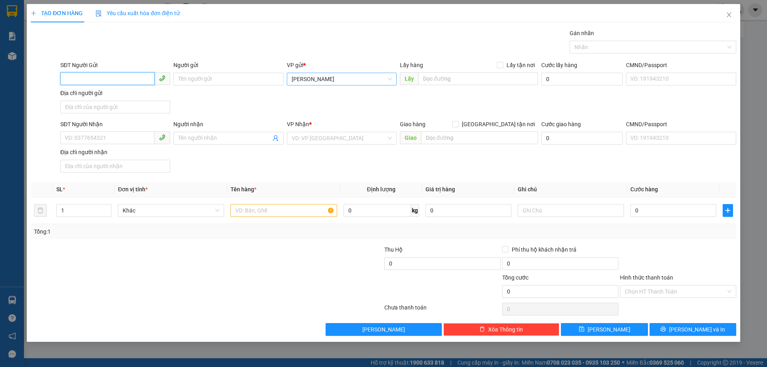
click at [358, 79] on span "[PERSON_NAME]" at bounding box center [342, 79] width 100 height 12
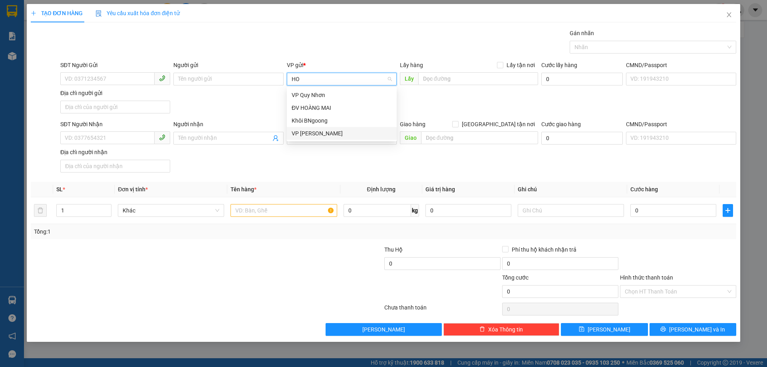
click at [317, 133] on div "VP [PERSON_NAME]" at bounding box center [342, 133] width 100 height 9
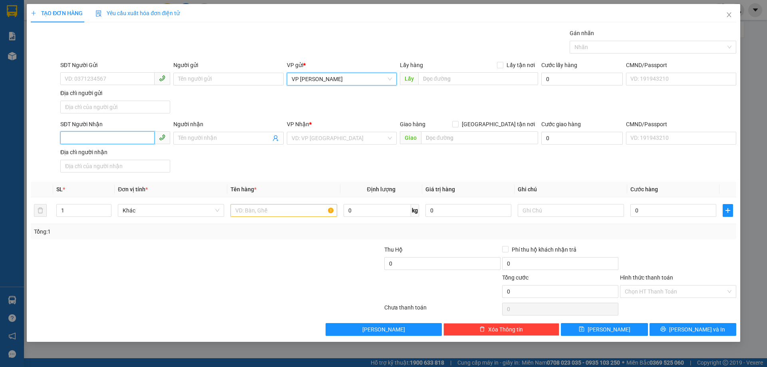
click at [143, 135] on input "SĐT Người Nhận" at bounding box center [107, 137] width 94 height 13
click at [124, 160] on div "0366864440" at bounding box center [115, 154] width 110 height 13
click at [270, 210] on input "text" at bounding box center [284, 210] width 106 height 13
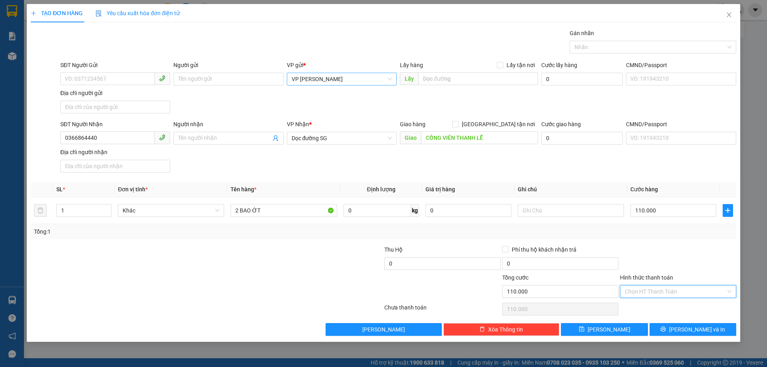
click at [693, 288] on input "Hình thức thanh toán" at bounding box center [675, 292] width 101 height 12
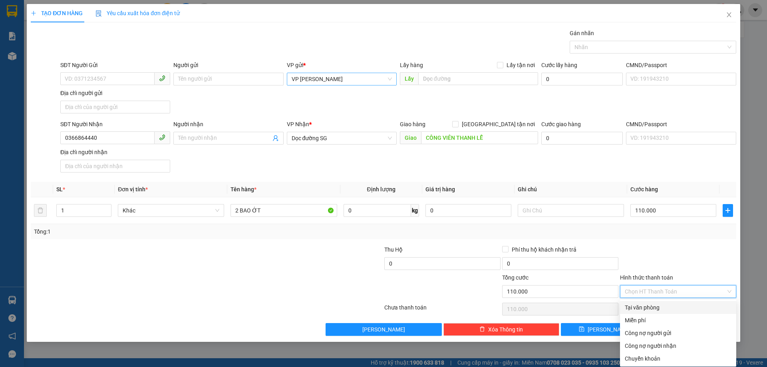
click at [669, 307] on div "Tại văn phòng" at bounding box center [678, 307] width 107 height 9
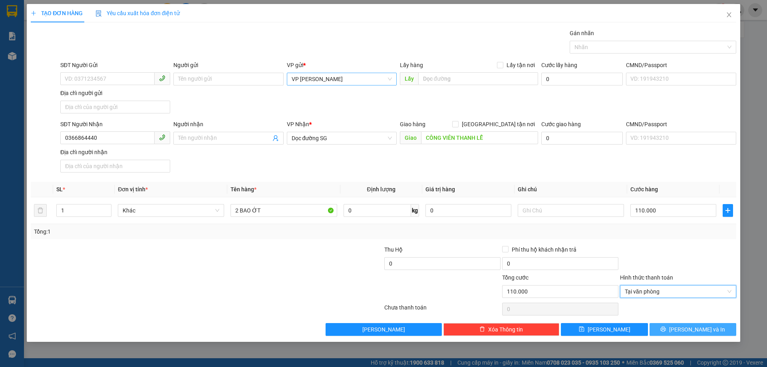
click at [693, 324] on button "[PERSON_NAME] và In" at bounding box center [693, 329] width 87 height 13
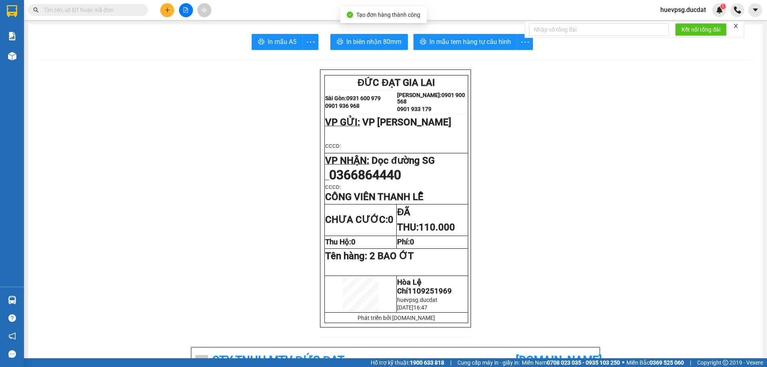
click at [460, 39] on span "In mẫu tem hàng tự cấu hình" at bounding box center [471, 42] width 82 height 10
click at [161, 10] on button at bounding box center [167, 10] width 14 height 14
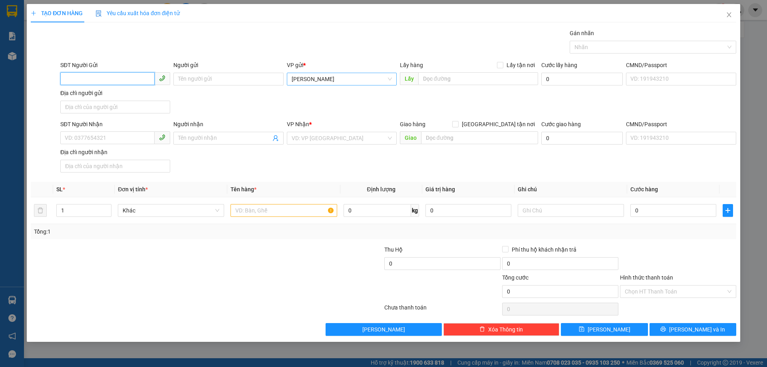
click at [376, 78] on span "[PERSON_NAME]" at bounding box center [342, 79] width 100 height 12
click at [315, 109] on div "VP [PERSON_NAME]" at bounding box center [342, 108] width 100 height 9
click at [118, 142] on input "SĐT Người Nhận" at bounding box center [107, 137] width 94 height 13
click at [211, 139] on input "Người nhận" at bounding box center [224, 138] width 92 height 9
click at [330, 137] on input "search" at bounding box center [339, 138] width 95 height 12
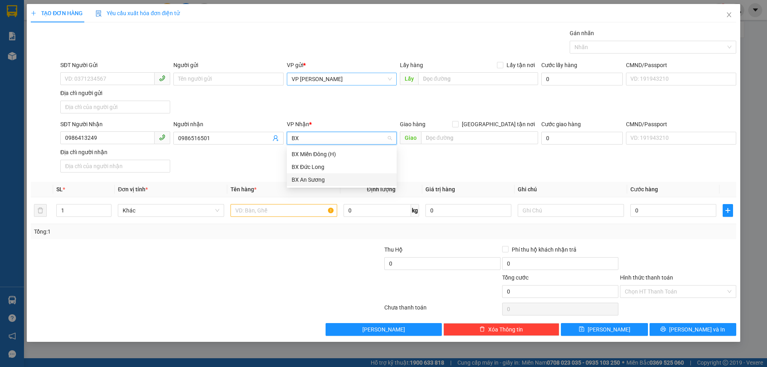
click at [319, 177] on div "BX An Sương" at bounding box center [342, 179] width 100 height 9
click at [296, 211] on input "text" at bounding box center [284, 210] width 106 height 13
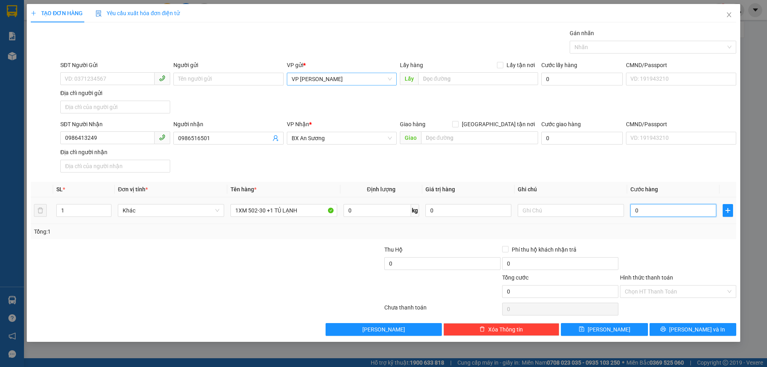
click at [655, 213] on input "0" at bounding box center [674, 210] width 86 height 13
click at [657, 295] on input "Hình thức thanh toán" at bounding box center [675, 292] width 101 height 12
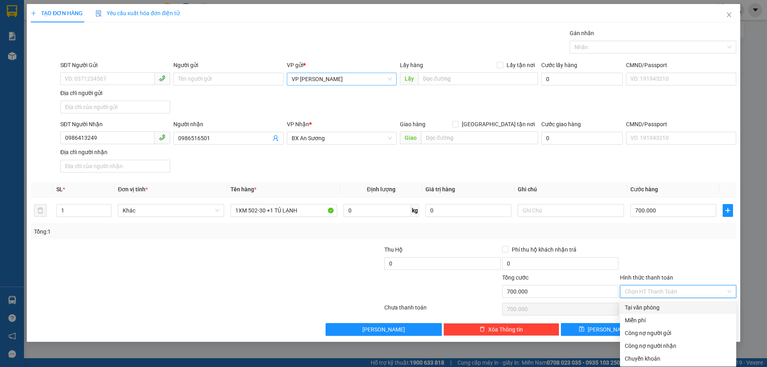
click at [652, 306] on div "Tại văn phòng" at bounding box center [678, 307] width 107 height 9
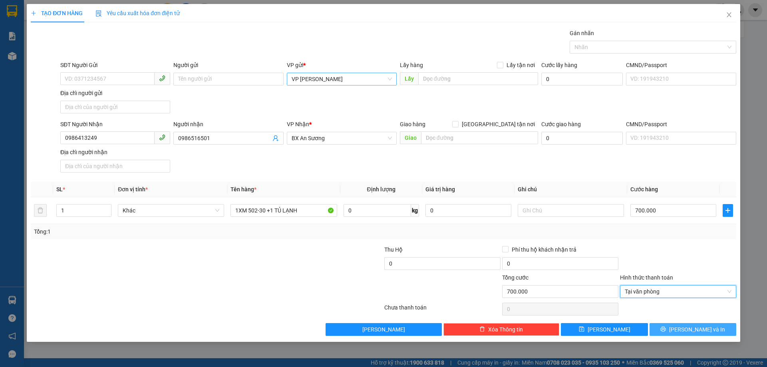
click at [692, 328] on span "[PERSON_NAME] và In" at bounding box center [697, 329] width 56 height 9
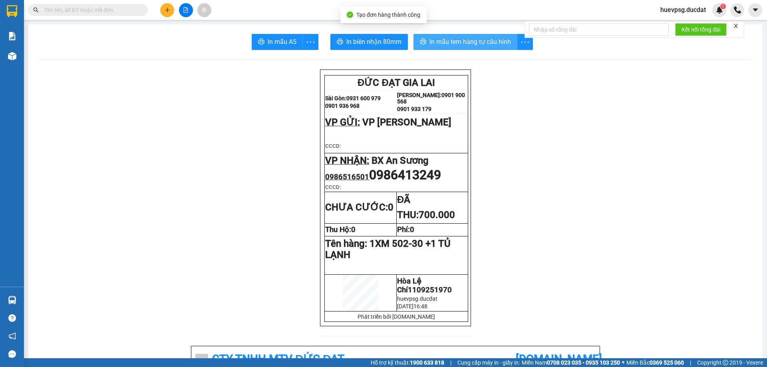
click at [450, 48] on button "In mẫu tem hàng tự cấu hình" at bounding box center [466, 42] width 104 height 16
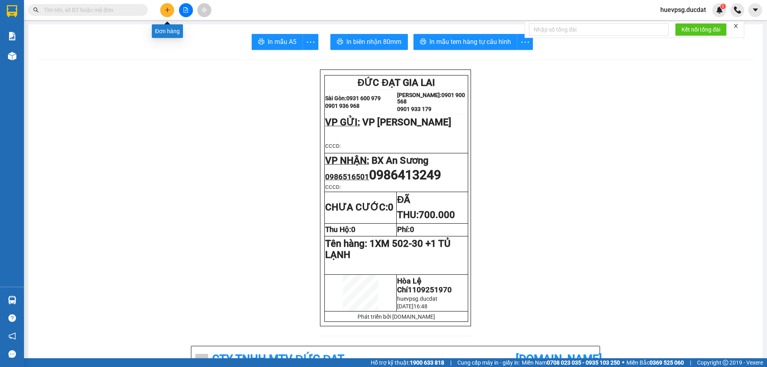
click at [170, 10] on icon "plus" at bounding box center [168, 10] width 6 height 6
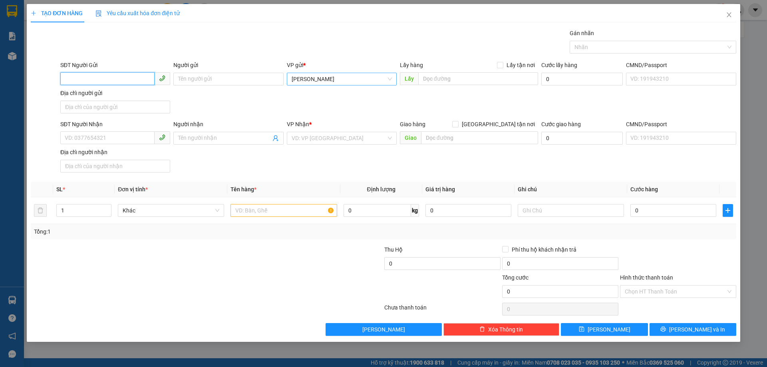
click at [293, 80] on span "[PERSON_NAME]" at bounding box center [342, 79] width 100 height 12
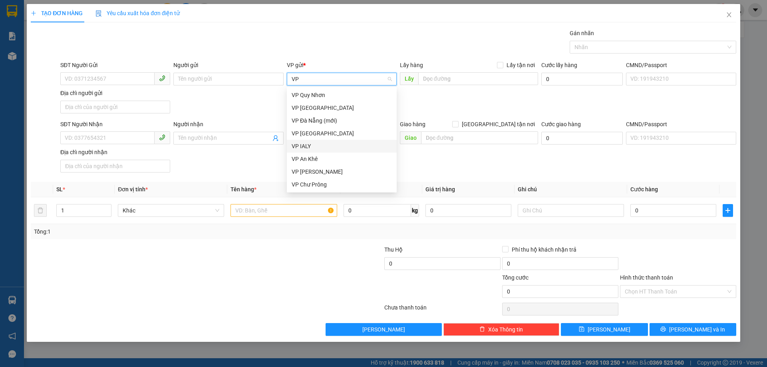
click at [305, 145] on div "VP IALY" at bounding box center [342, 146] width 100 height 9
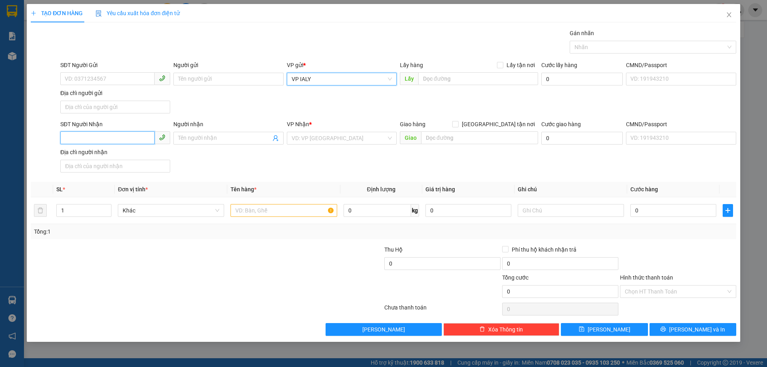
click at [130, 134] on input "SĐT Người Nhận" at bounding box center [107, 137] width 94 height 13
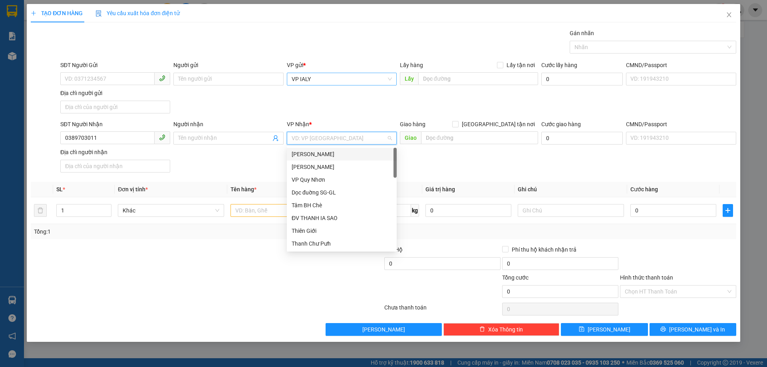
click at [366, 138] on input "search" at bounding box center [339, 138] width 95 height 12
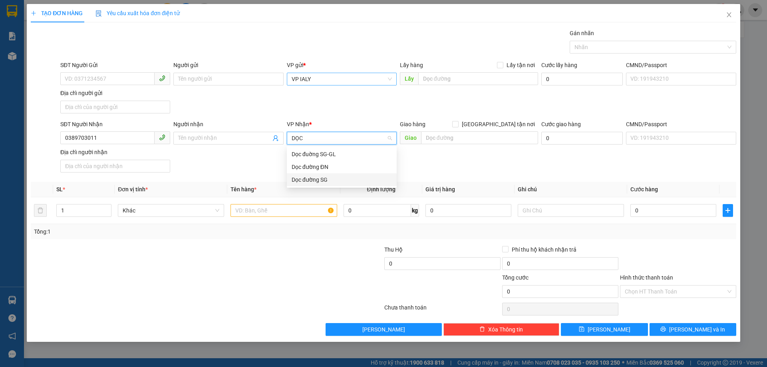
click at [334, 176] on div "Dọc đường SG" at bounding box center [342, 179] width 100 height 9
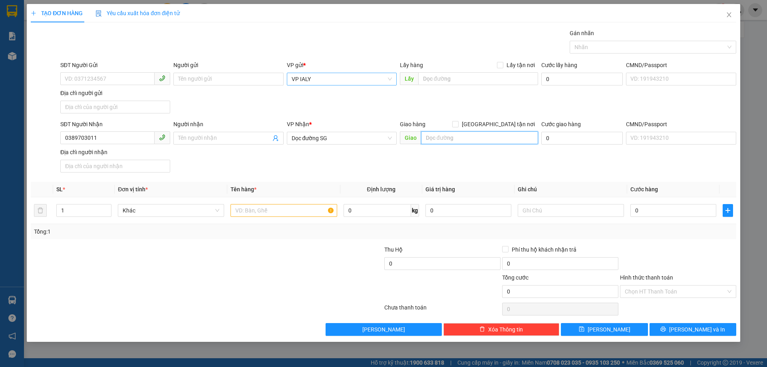
click at [448, 136] on input "text" at bounding box center [479, 137] width 117 height 13
click at [448, 136] on input "CHƠN TAHNHF BP" at bounding box center [479, 137] width 117 height 13
click at [318, 215] on input "text" at bounding box center [284, 210] width 106 height 13
click at [595, 219] on td "60" at bounding box center [571, 210] width 113 height 27
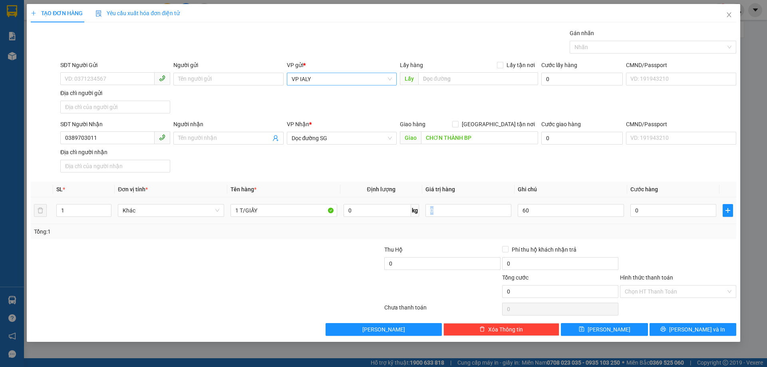
click at [595, 219] on td "60" at bounding box center [571, 210] width 113 height 27
click at [577, 209] on input "60" at bounding box center [571, 210] width 106 height 13
click at [665, 217] on input "0" at bounding box center [674, 210] width 86 height 13
drag, startPoint x: 665, startPoint y: 292, endPoint x: 665, endPoint y: 308, distance: 16.4
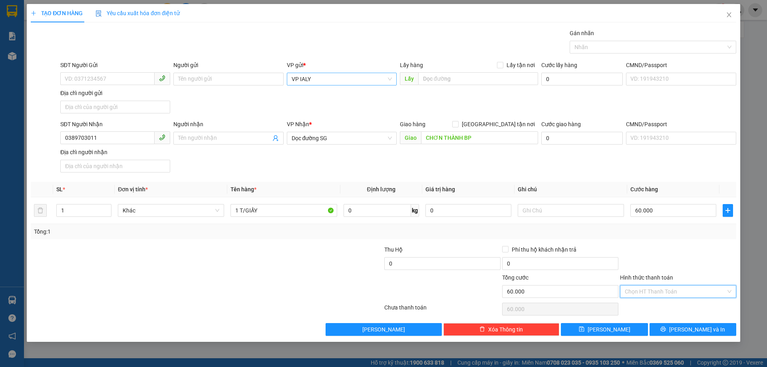
click at [665, 292] on input "Hình thức thanh toán" at bounding box center [675, 292] width 101 height 12
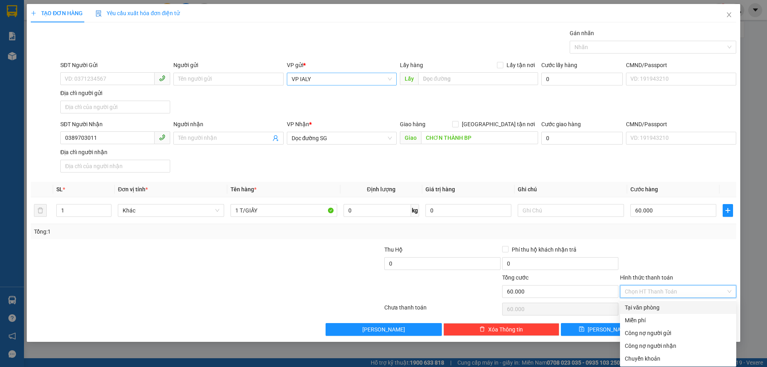
click at [665, 308] on div "Tại văn phòng" at bounding box center [678, 307] width 107 height 9
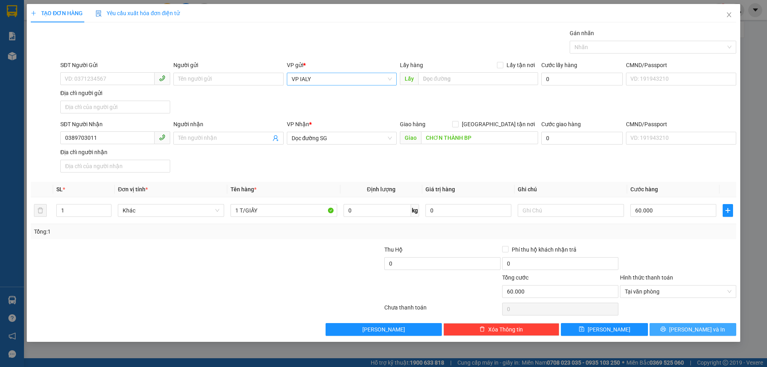
click at [671, 331] on button "[PERSON_NAME] và In" at bounding box center [693, 329] width 87 height 13
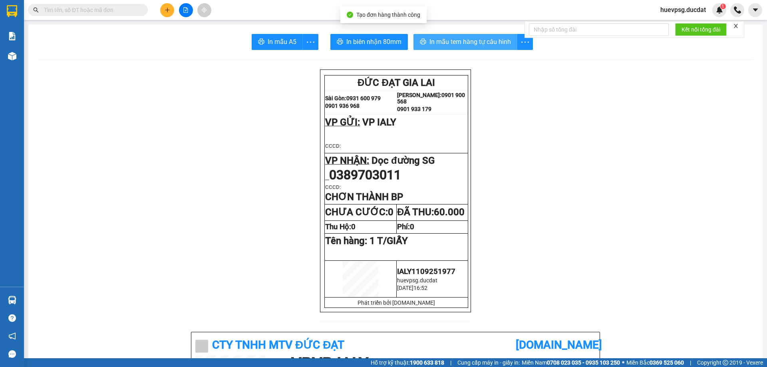
click at [466, 46] on span "In mẫu tem hàng tự cấu hình" at bounding box center [471, 42] width 82 height 10
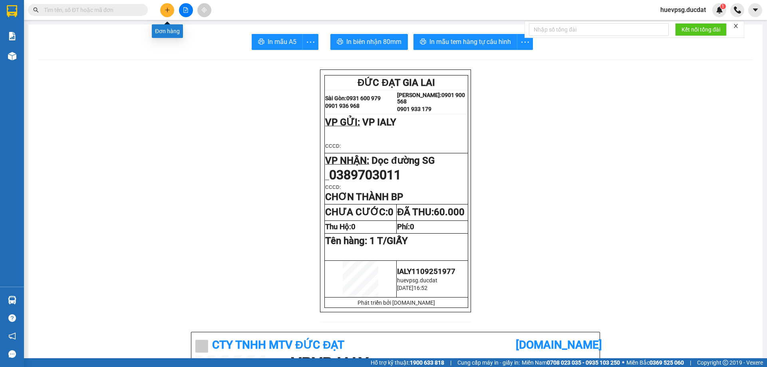
click at [167, 8] on icon "plus" at bounding box center [168, 10] width 6 height 6
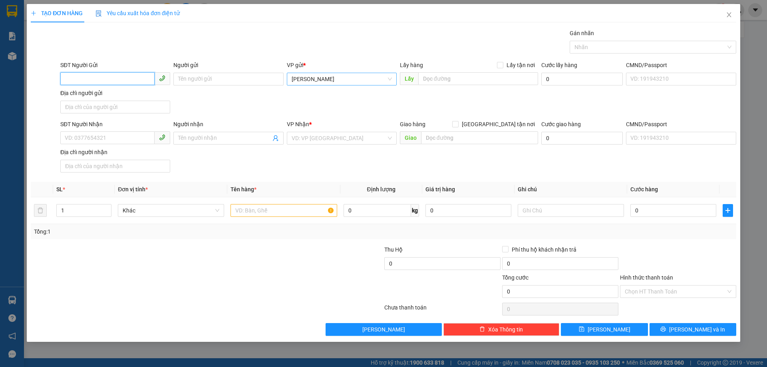
click at [332, 78] on span "[PERSON_NAME]" at bounding box center [342, 79] width 100 height 12
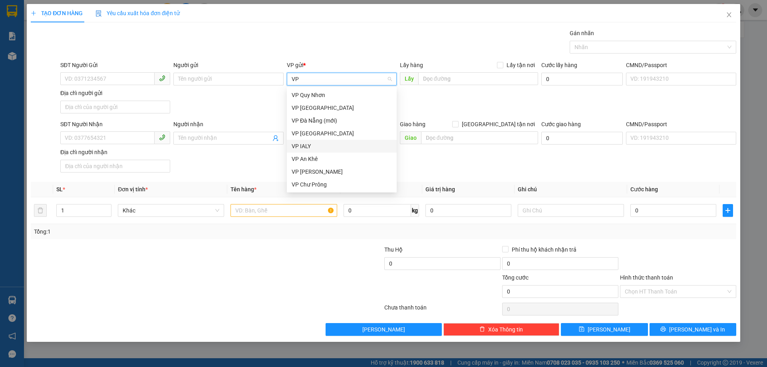
click at [308, 143] on div "VP IALY" at bounding box center [342, 146] width 100 height 9
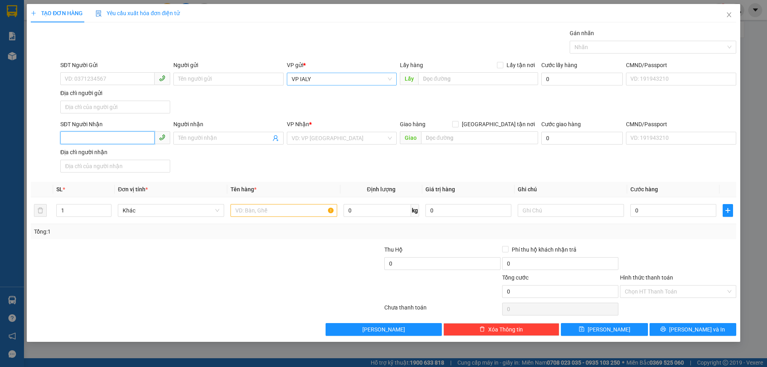
click at [131, 139] on input "SĐT Người Nhận" at bounding box center [107, 137] width 94 height 13
click at [352, 139] on input "search" at bounding box center [339, 138] width 95 height 12
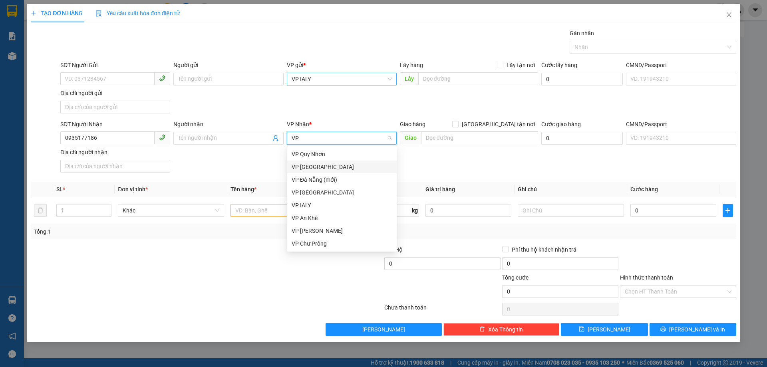
click at [346, 167] on div "VP [GEOGRAPHIC_DATA]" at bounding box center [342, 167] width 100 height 9
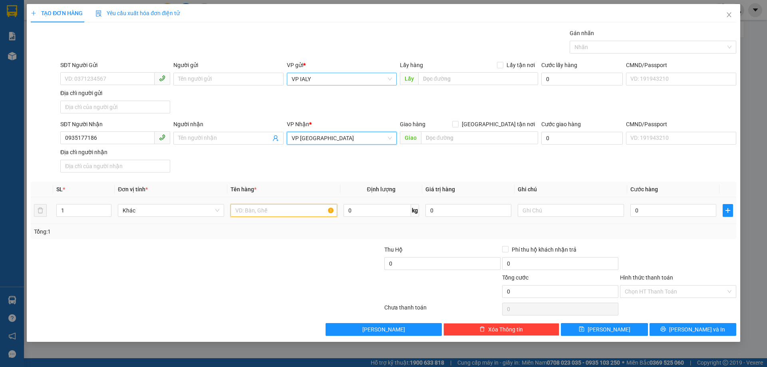
click at [304, 209] on input "text" at bounding box center [284, 210] width 106 height 13
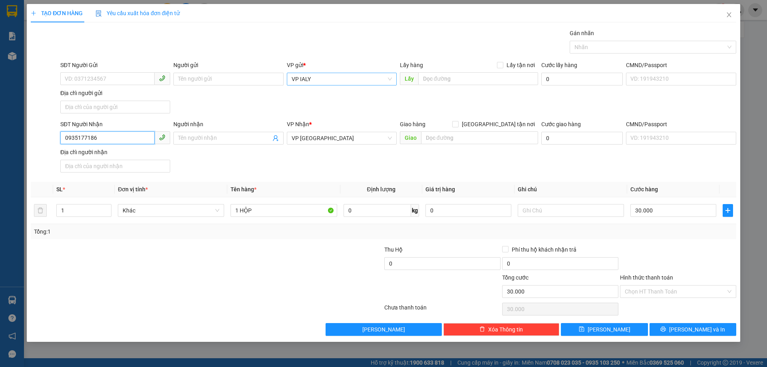
click at [80, 143] on input "0935177186" at bounding box center [107, 137] width 94 height 13
click at [722, 331] on button "[PERSON_NAME] và In" at bounding box center [693, 329] width 87 height 13
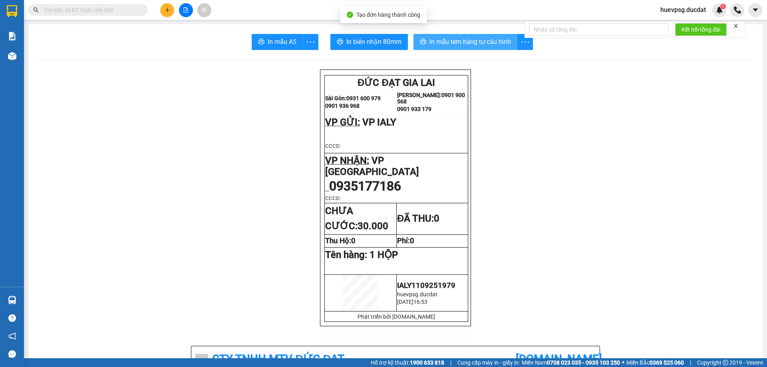
click at [493, 46] on span "In mẫu tem hàng tự cấu hình" at bounding box center [471, 42] width 82 height 10
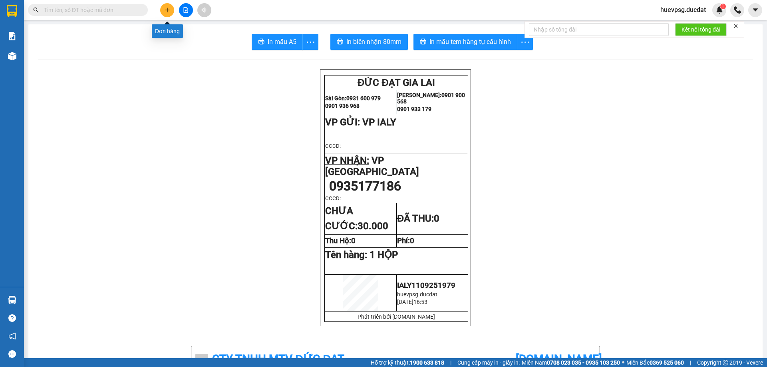
click at [170, 12] on icon "plus" at bounding box center [168, 10] width 6 height 6
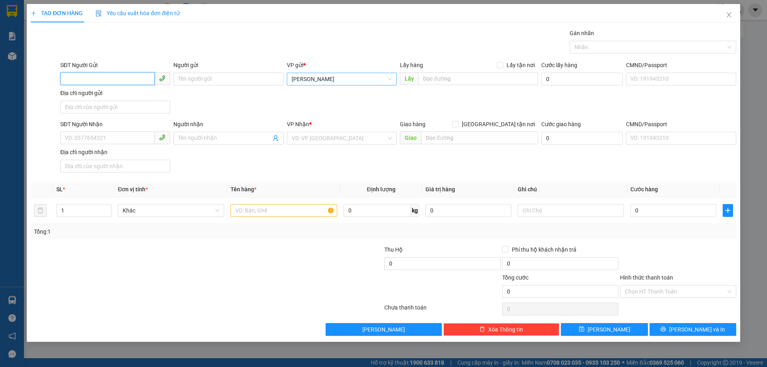
click at [374, 78] on span "[PERSON_NAME]" at bounding box center [342, 79] width 100 height 12
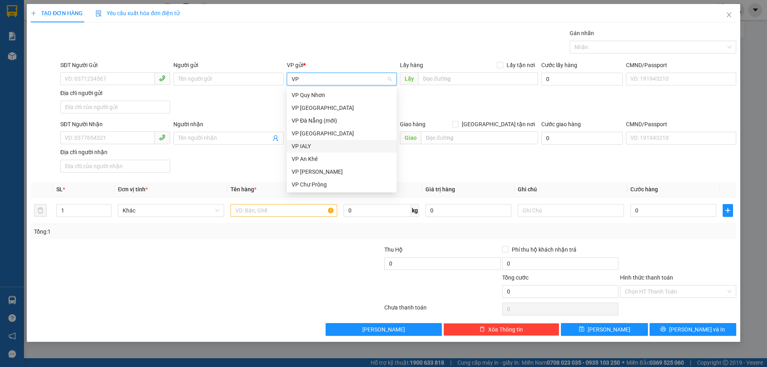
click at [317, 146] on div "VP IALY" at bounding box center [342, 146] width 100 height 9
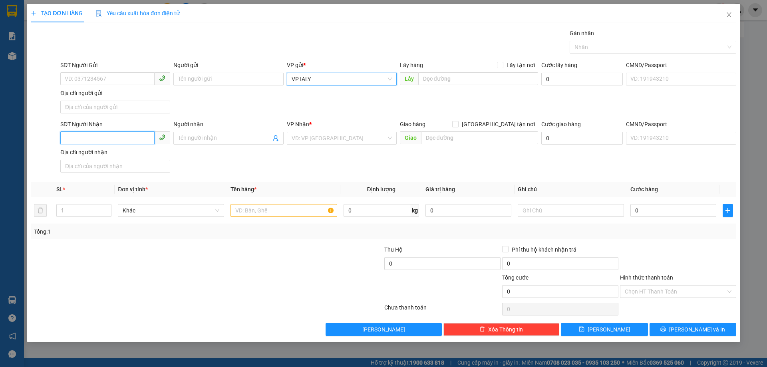
click at [117, 141] on input "SĐT Người Nhận" at bounding box center [107, 137] width 94 height 13
click at [311, 140] on input "search" at bounding box center [339, 138] width 95 height 12
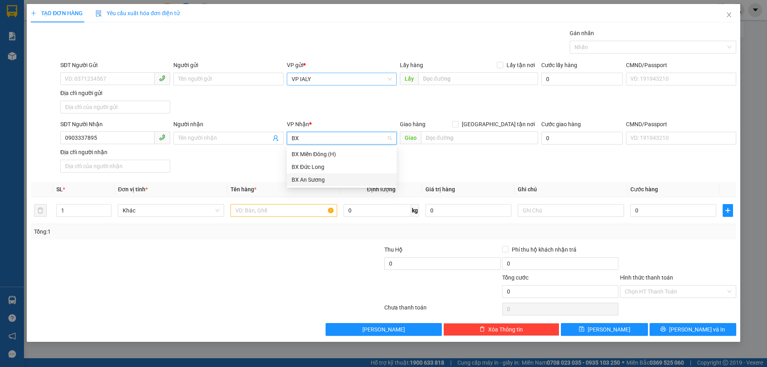
click at [310, 181] on div "BX An Sương" at bounding box center [342, 179] width 100 height 9
click at [298, 211] on input "text" at bounding box center [284, 210] width 106 height 13
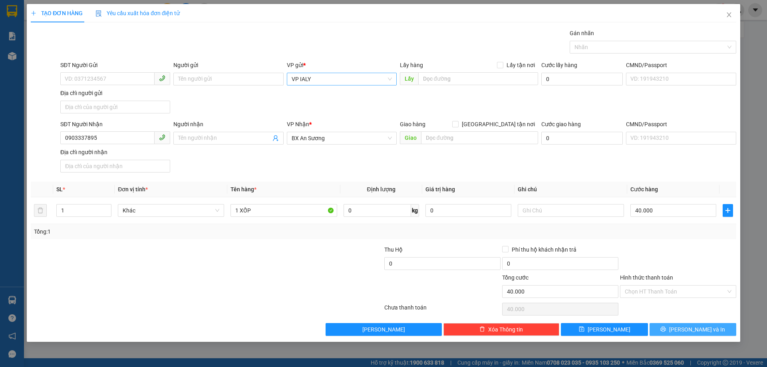
click at [707, 329] on span "[PERSON_NAME] và In" at bounding box center [697, 329] width 56 height 9
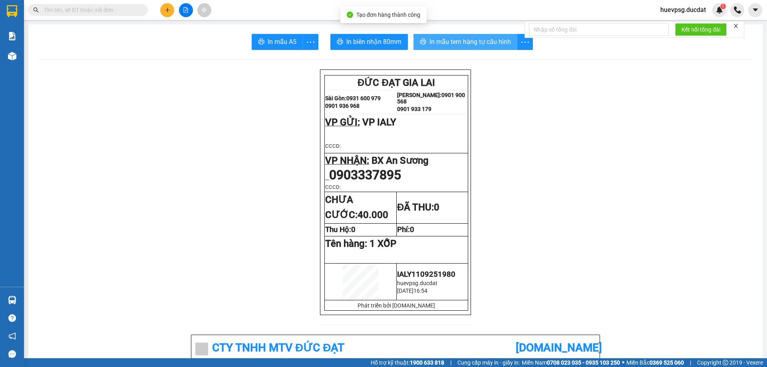
click at [498, 41] on span "In mẫu tem hàng tự cấu hình" at bounding box center [471, 42] width 82 height 10
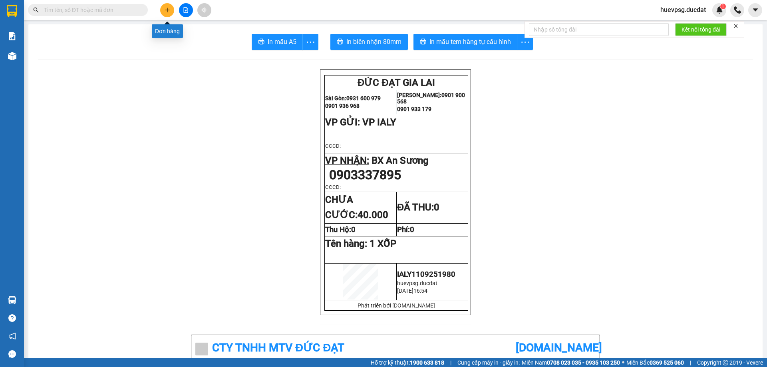
click at [169, 9] on icon "plus" at bounding box center [168, 10] width 6 height 6
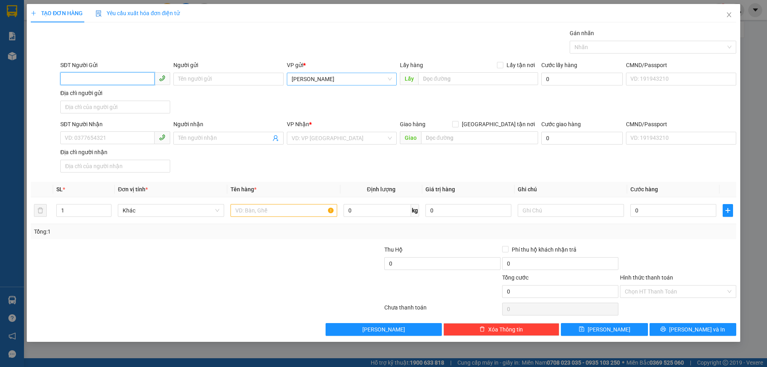
click at [318, 78] on span "[PERSON_NAME]" at bounding box center [342, 79] width 100 height 12
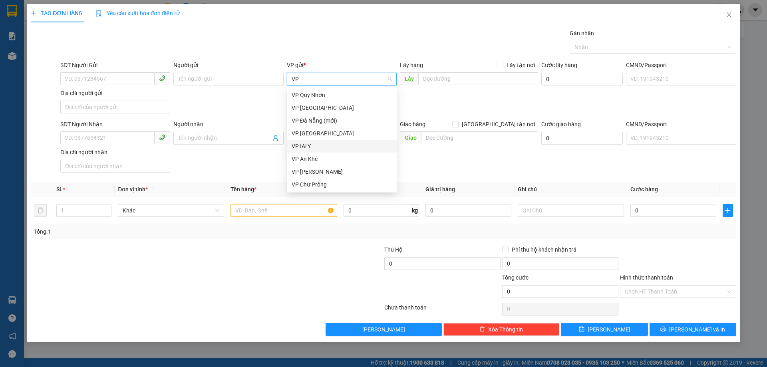
click at [319, 145] on div "VP IALY" at bounding box center [342, 146] width 100 height 9
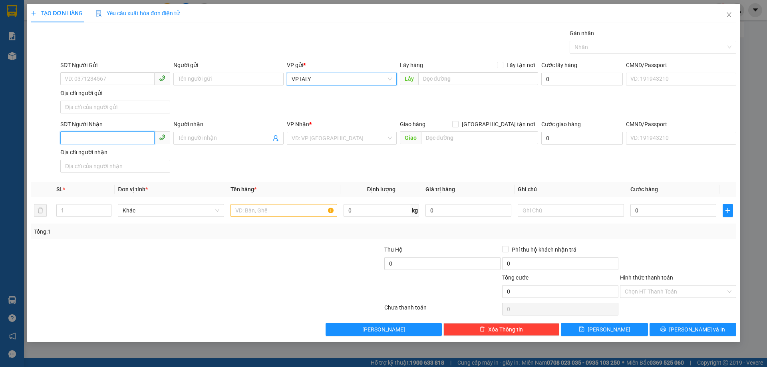
click at [139, 141] on input "SĐT Người Nhận" at bounding box center [107, 137] width 94 height 13
click at [136, 149] on div "0374265368 - CHUNG" at bounding box center [115, 154] width 110 height 13
click at [272, 211] on input "text" at bounding box center [284, 210] width 106 height 13
click at [643, 290] on input "Hình thức thanh toán" at bounding box center [675, 292] width 101 height 12
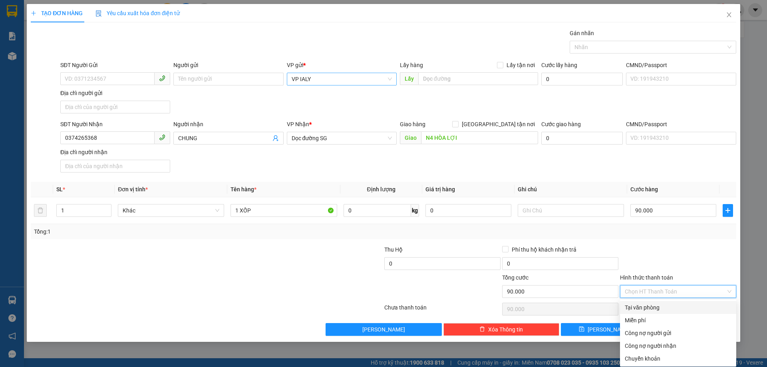
click at [644, 305] on div "Tại văn phòng" at bounding box center [678, 307] width 107 height 9
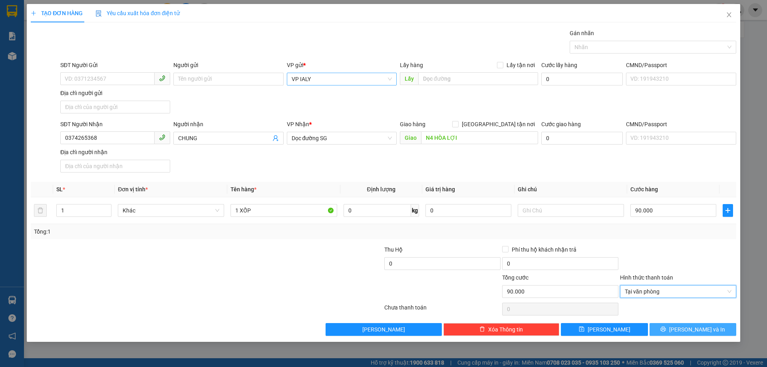
click at [711, 325] on button "[PERSON_NAME] và In" at bounding box center [693, 329] width 87 height 13
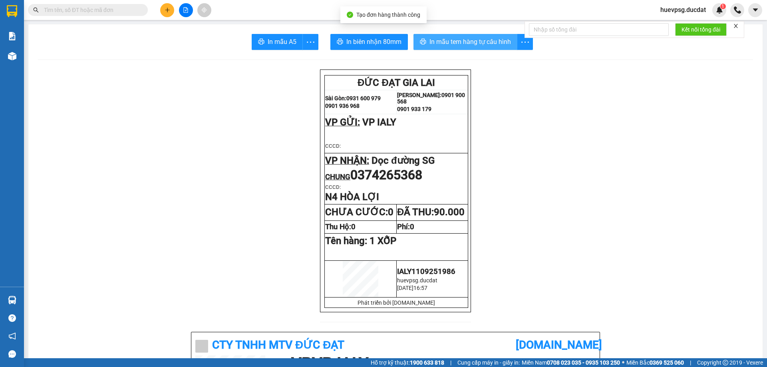
click at [499, 36] on button "In mẫu tem hàng tự cấu hình" at bounding box center [466, 42] width 104 height 16
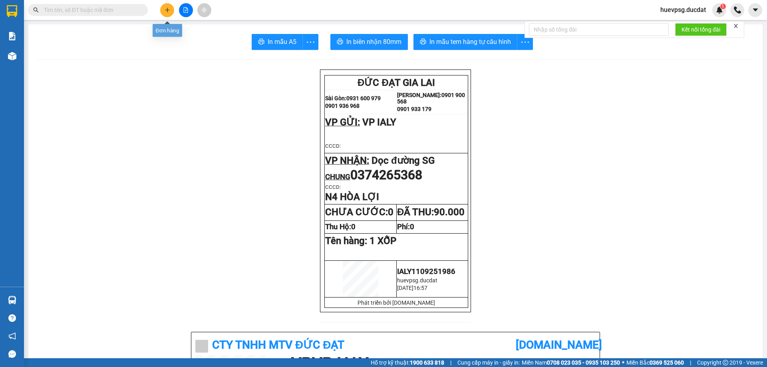
click at [162, 7] on button at bounding box center [167, 10] width 14 height 14
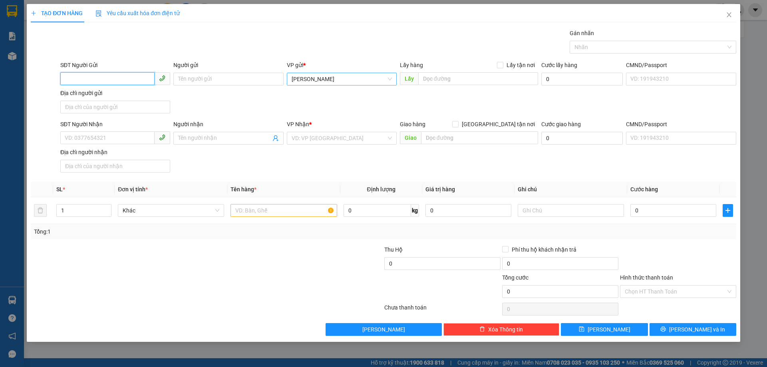
click at [372, 76] on span "[PERSON_NAME]" at bounding box center [342, 79] width 100 height 12
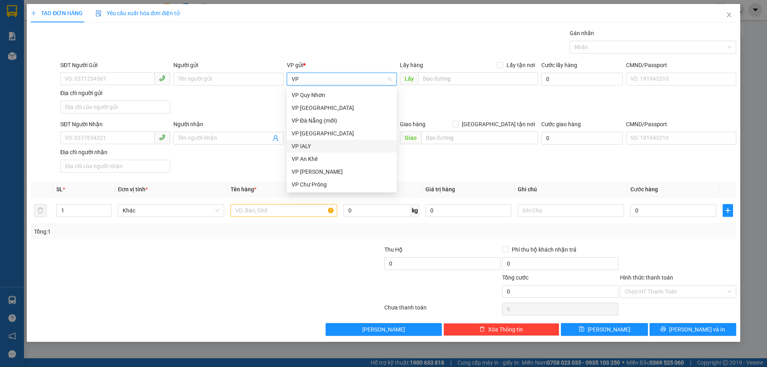
click at [315, 144] on div "VP IALY" at bounding box center [342, 146] width 100 height 9
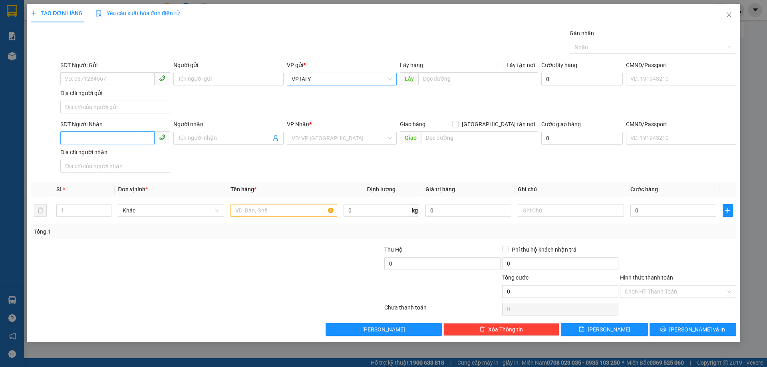
click at [97, 137] on input "SĐT Người Nhận" at bounding box center [107, 137] width 94 height 13
click at [313, 138] on input "search" at bounding box center [339, 138] width 95 height 12
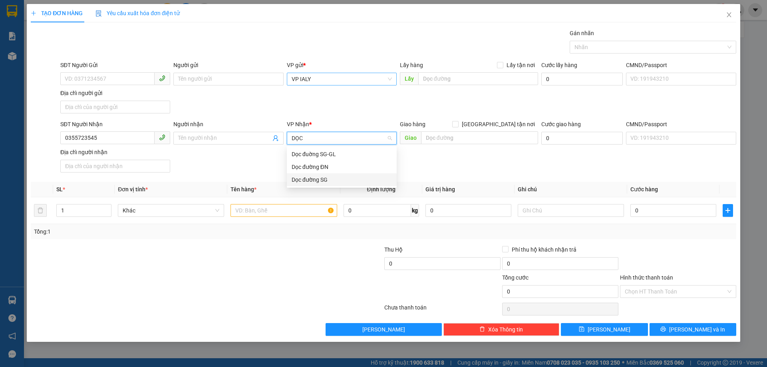
click at [305, 180] on div "Dọc đường SG" at bounding box center [342, 179] width 100 height 9
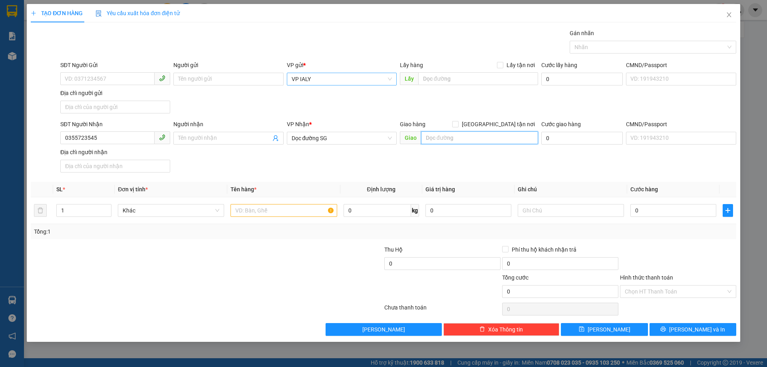
click at [478, 138] on input "text" at bounding box center [479, 137] width 117 height 13
click at [307, 211] on input "text" at bounding box center [284, 210] width 106 height 13
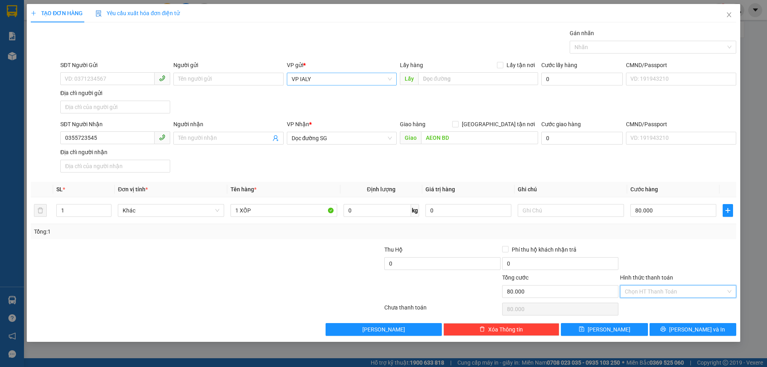
click at [668, 290] on input "Hình thức thanh toán" at bounding box center [675, 292] width 101 height 12
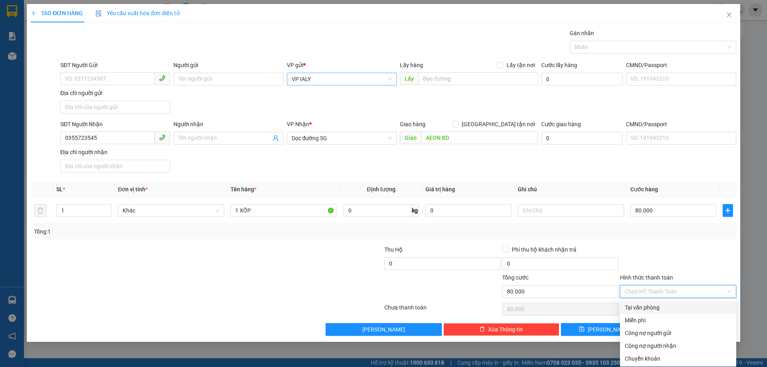
click at [660, 305] on div "Tại văn phòng" at bounding box center [678, 307] width 107 height 9
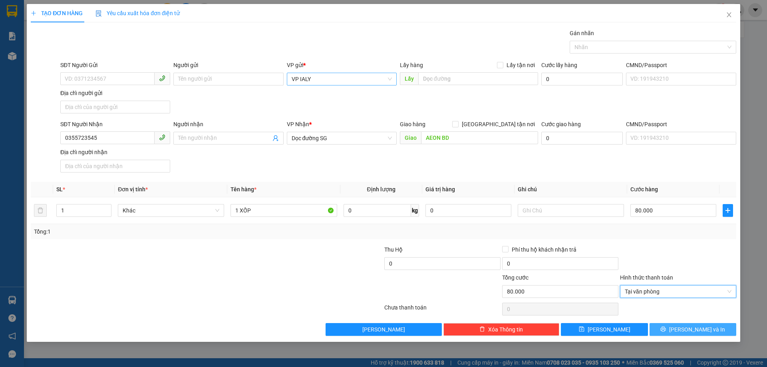
click at [685, 328] on button "[PERSON_NAME] và In" at bounding box center [693, 329] width 87 height 13
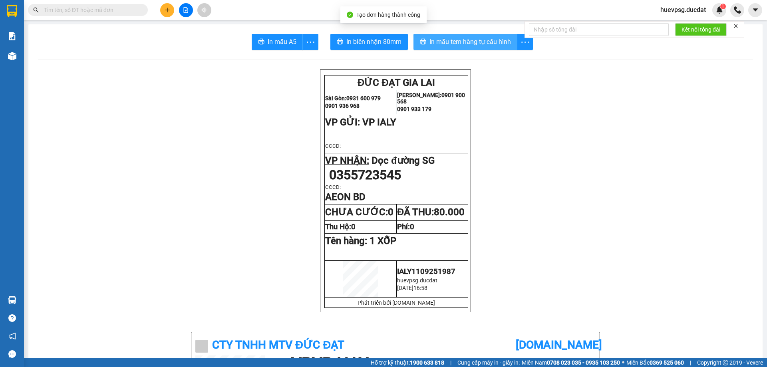
click at [480, 50] on button "In mẫu tem hàng tự cấu hình" at bounding box center [466, 42] width 104 height 16
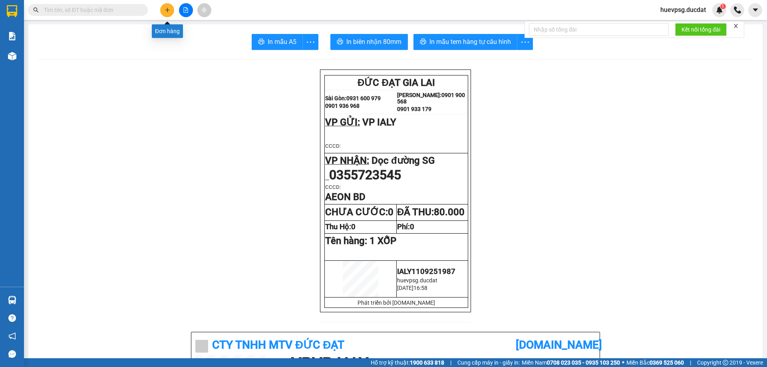
click at [170, 12] on button at bounding box center [167, 10] width 14 height 14
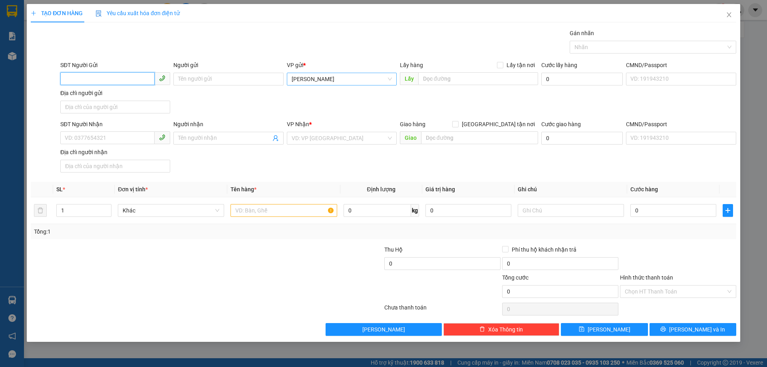
click at [306, 74] on span "[PERSON_NAME]" at bounding box center [342, 79] width 100 height 12
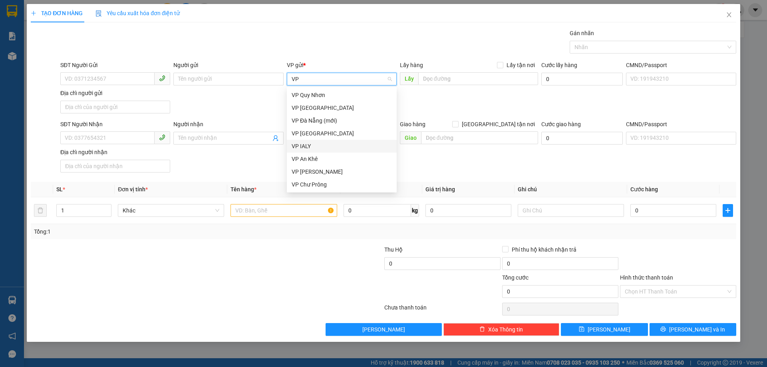
click at [304, 144] on div "VP IALY" at bounding box center [342, 146] width 100 height 9
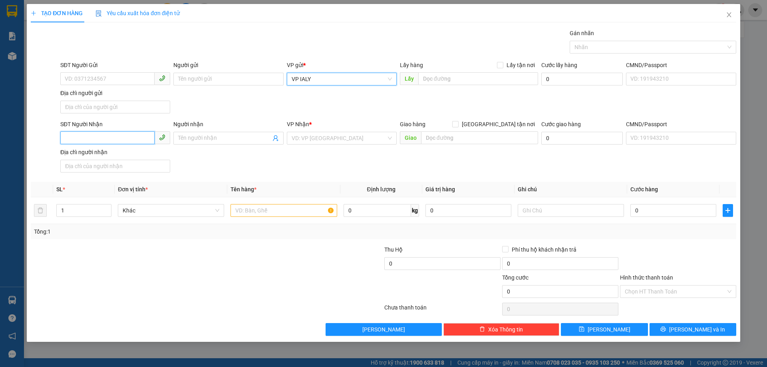
click at [101, 139] on input "SĐT Người Nhận" at bounding box center [107, 137] width 94 height 13
click at [354, 133] on input "search" at bounding box center [339, 138] width 95 height 12
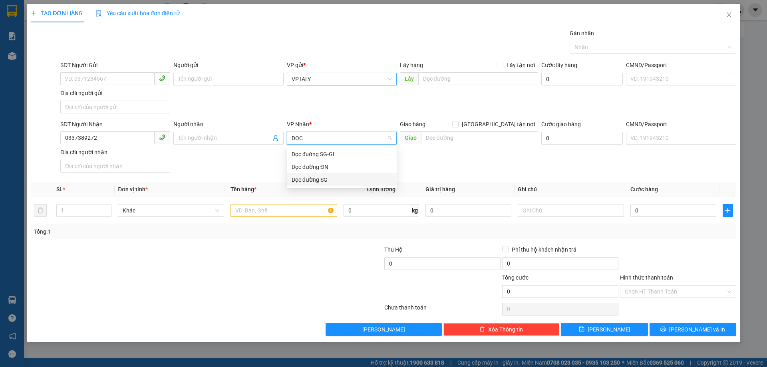
click at [329, 180] on div "Dọc đường SG" at bounding box center [342, 179] width 100 height 9
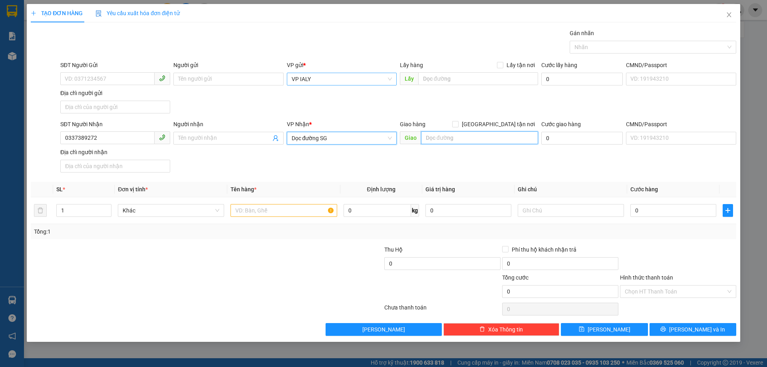
click at [457, 139] on input "text" at bounding box center [479, 137] width 117 height 13
click at [309, 211] on input "text" at bounding box center [284, 210] width 106 height 13
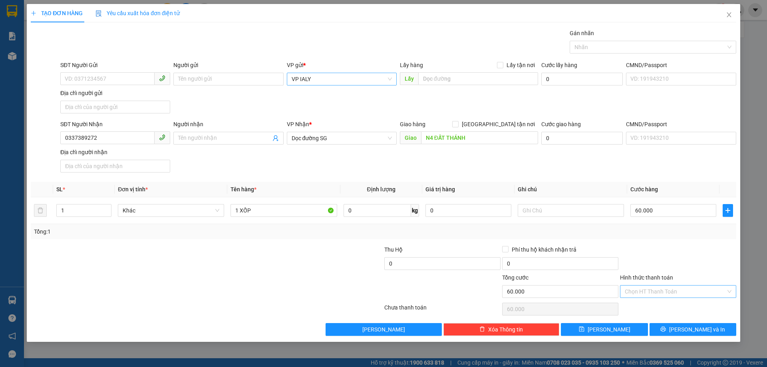
click at [695, 296] on input "Hình thức thanh toán" at bounding box center [675, 292] width 101 height 12
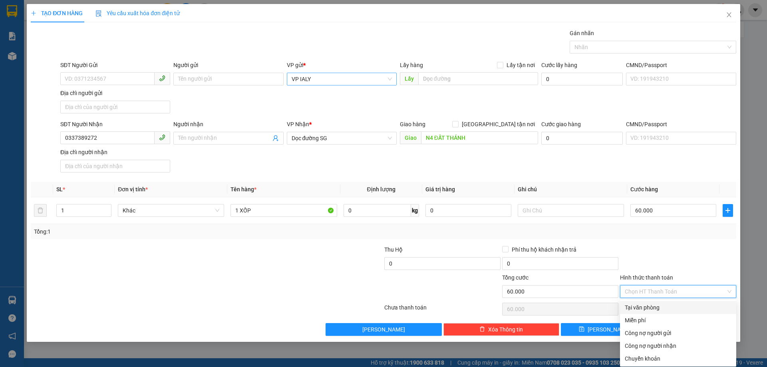
click at [673, 309] on div "Tại văn phòng" at bounding box center [678, 307] width 107 height 9
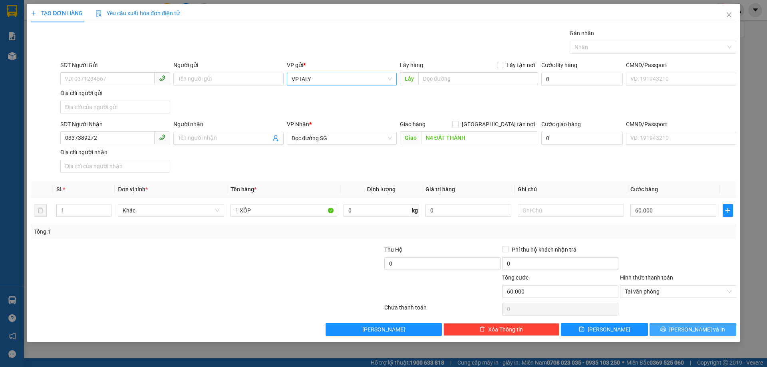
click at [687, 329] on span "[PERSON_NAME] và In" at bounding box center [697, 329] width 56 height 9
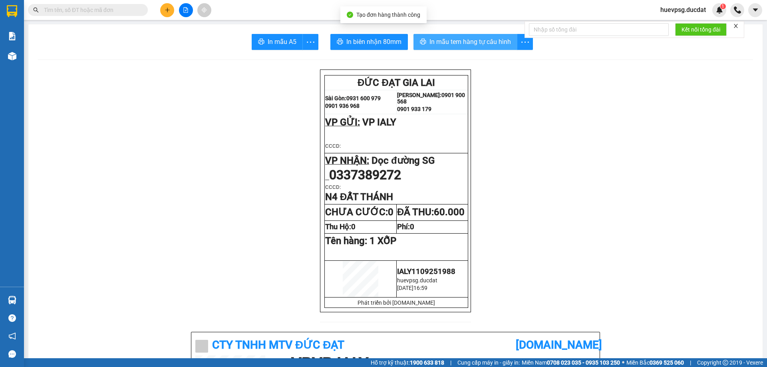
click at [483, 44] on span "In mẫu tem hàng tự cấu hình" at bounding box center [471, 42] width 82 height 10
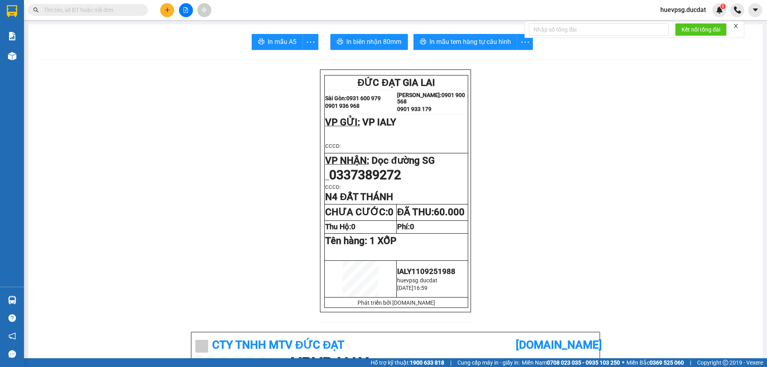
click at [163, 6] on button at bounding box center [167, 10] width 14 height 14
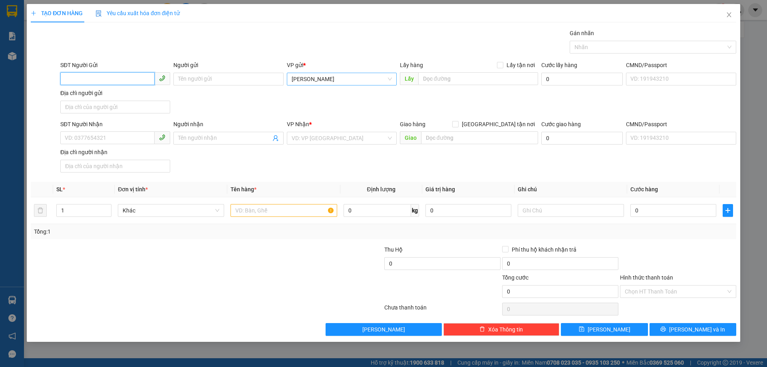
click at [330, 79] on span "[PERSON_NAME]" at bounding box center [342, 79] width 100 height 12
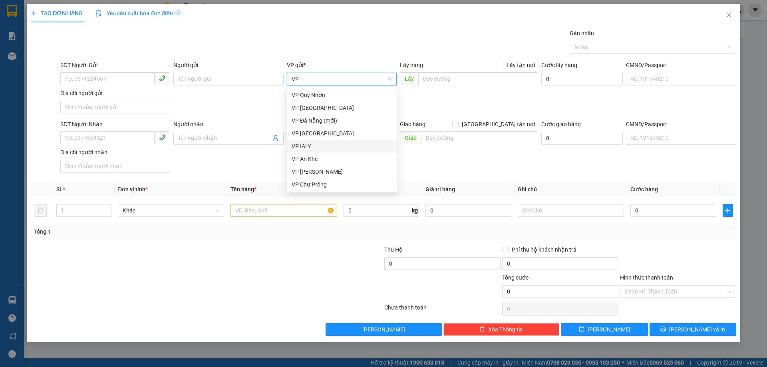
click at [304, 149] on div "VP IALY" at bounding box center [342, 146] width 100 height 9
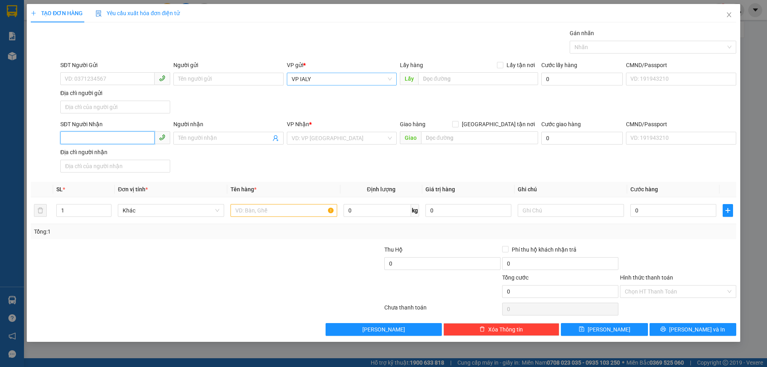
click at [129, 137] on input "SĐT Người Nhận" at bounding box center [107, 137] width 94 height 13
click at [350, 139] on input "search" at bounding box center [339, 138] width 95 height 12
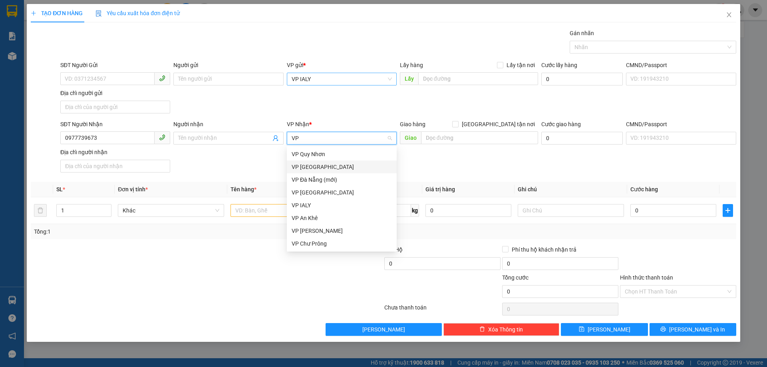
click at [342, 165] on div "VP [GEOGRAPHIC_DATA]" at bounding box center [342, 167] width 100 height 9
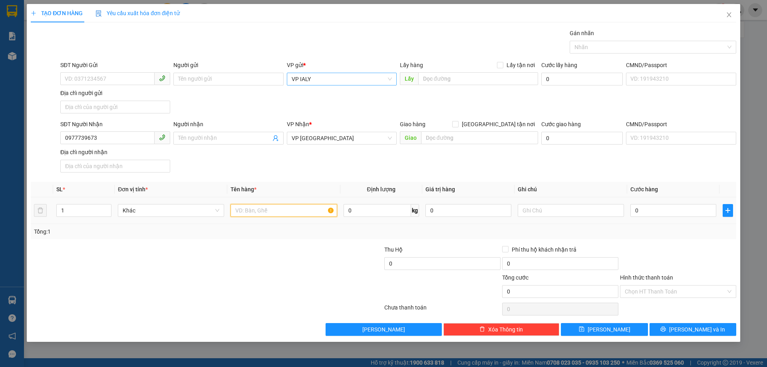
click at [283, 210] on input "text" at bounding box center [284, 210] width 106 height 13
click at [699, 286] on input "Hình thức thanh toán" at bounding box center [675, 292] width 101 height 12
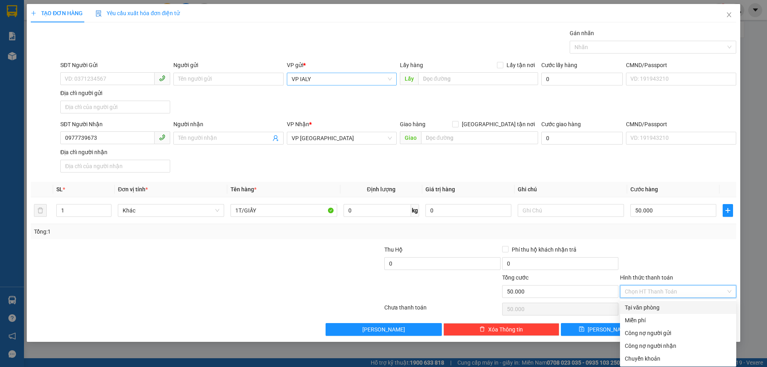
click at [665, 313] on div "Tại văn phòng" at bounding box center [678, 307] width 116 height 13
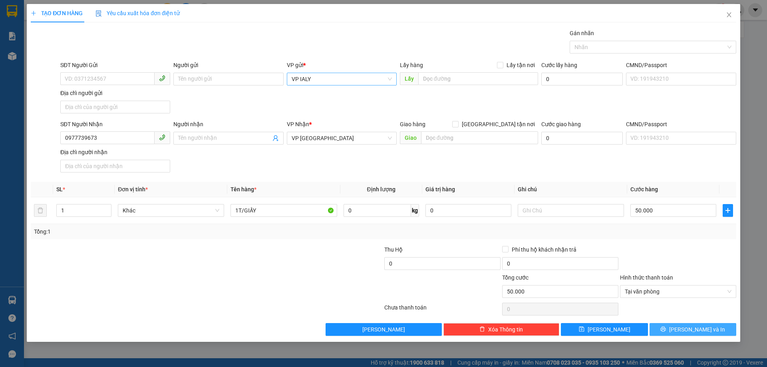
click at [711, 332] on button "[PERSON_NAME] và In" at bounding box center [693, 329] width 87 height 13
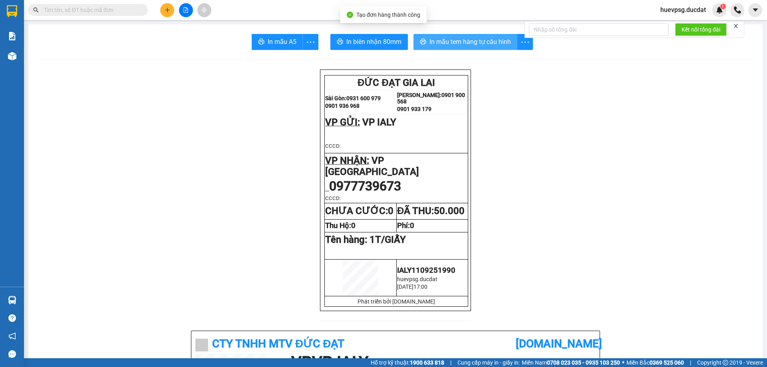
click at [471, 39] on span "In mẫu tem hàng tự cấu hình" at bounding box center [471, 42] width 82 height 10
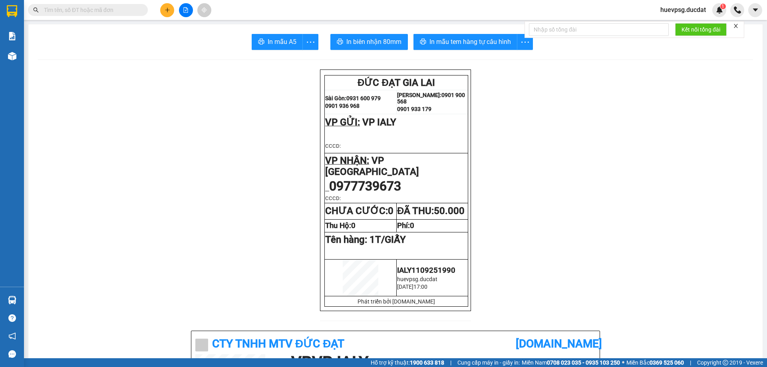
click at [167, 6] on button at bounding box center [167, 10] width 14 height 14
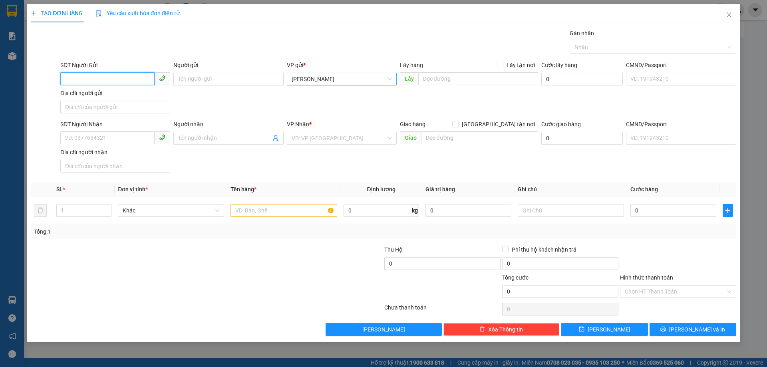
click at [376, 84] on span "[PERSON_NAME]" at bounding box center [342, 79] width 100 height 12
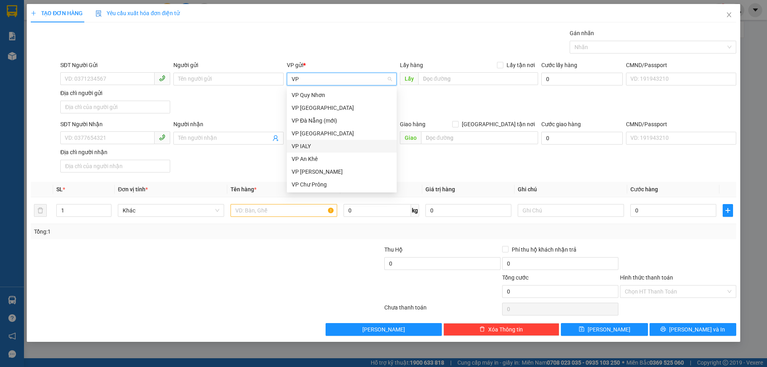
click at [308, 149] on div "VP IALY" at bounding box center [342, 146] width 100 height 9
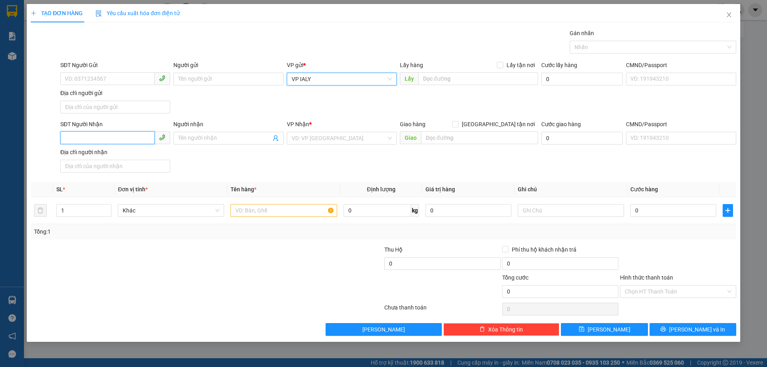
click at [140, 137] on input "SĐT Người Nhận" at bounding box center [107, 137] width 94 height 13
click at [313, 138] on input "search" at bounding box center [339, 138] width 95 height 12
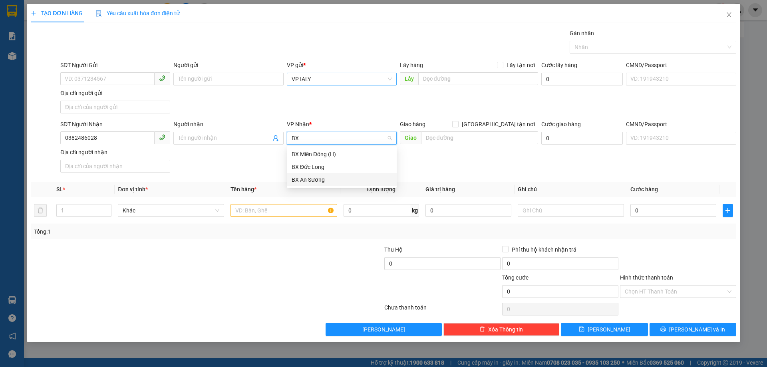
click at [313, 180] on div "BX An Sương" at bounding box center [342, 179] width 100 height 9
click at [291, 213] on input "text" at bounding box center [284, 210] width 106 height 13
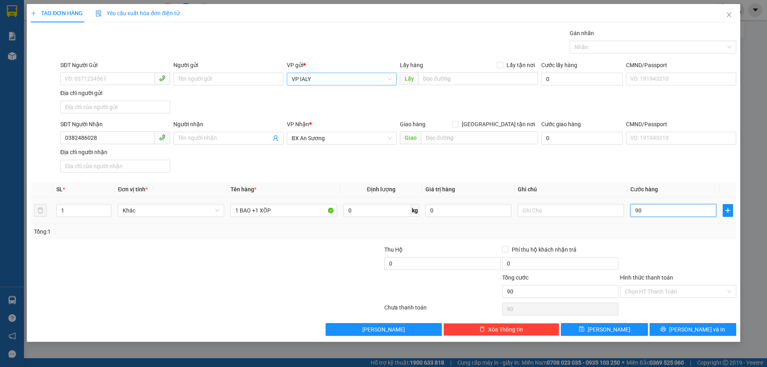
click at [642, 214] on input "90" at bounding box center [674, 210] width 86 height 13
click at [719, 290] on input "Hình thức thanh toán" at bounding box center [675, 292] width 101 height 12
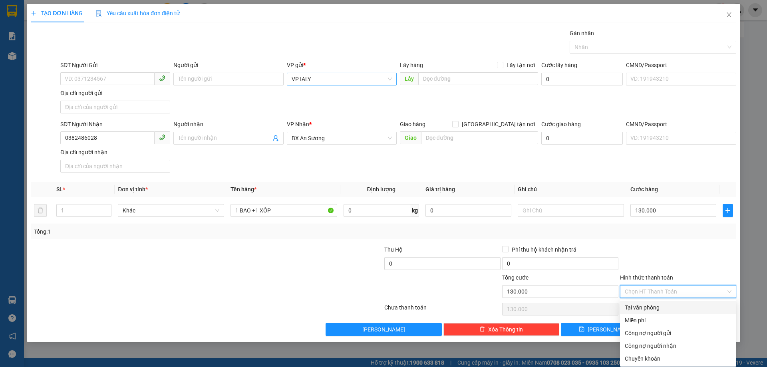
click at [658, 305] on div "Tại văn phòng" at bounding box center [678, 307] width 107 height 9
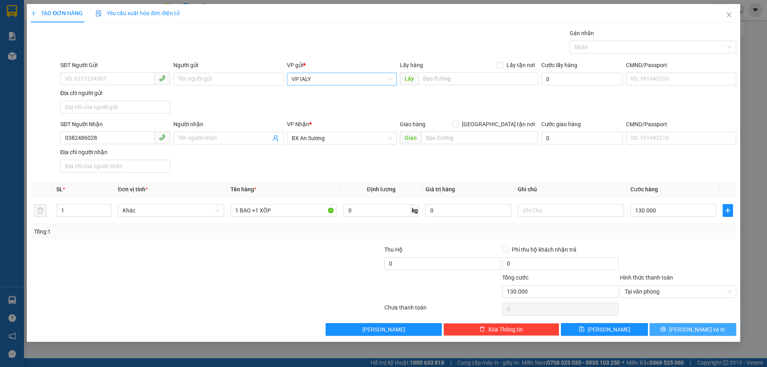
click at [702, 328] on span "[PERSON_NAME] và In" at bounding box center [697, 329] width 56 height 9
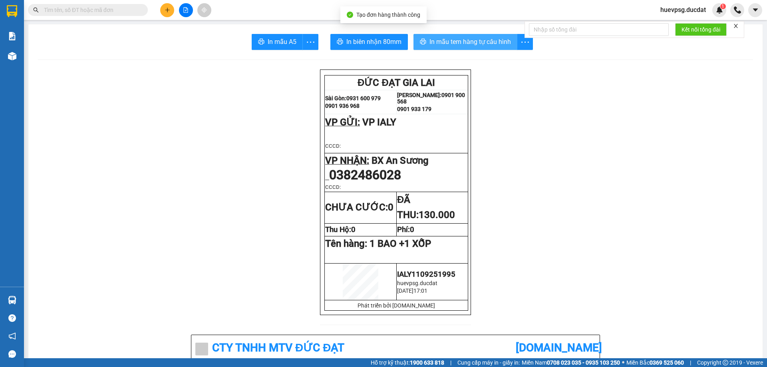
click at [505, 44] on span "In mẫu tem hàng tự cấu hình" at bounding box center [471, 42] width 82 height 10
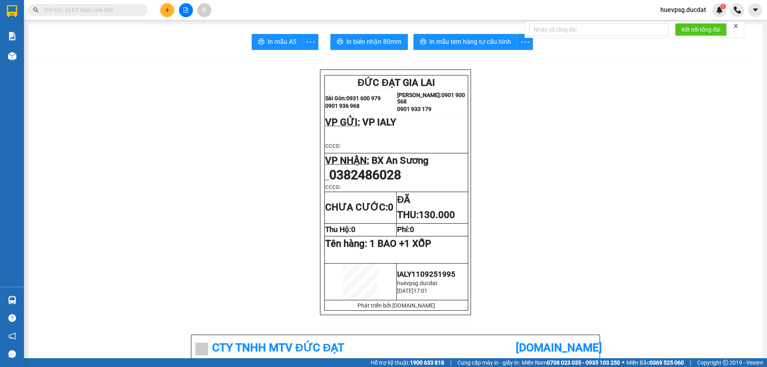
click at [166, 14] on button at bounding box center [167, 10] width 14 height 14
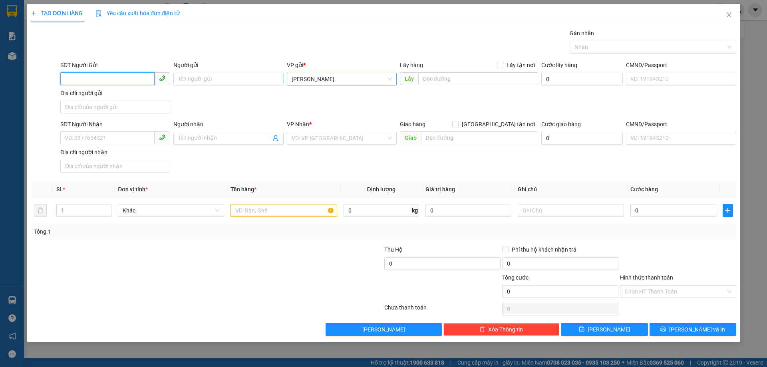
click at [351, 84] on span "[PERSON_NAME]" at bounding box center [342, 79] width 100 height 12
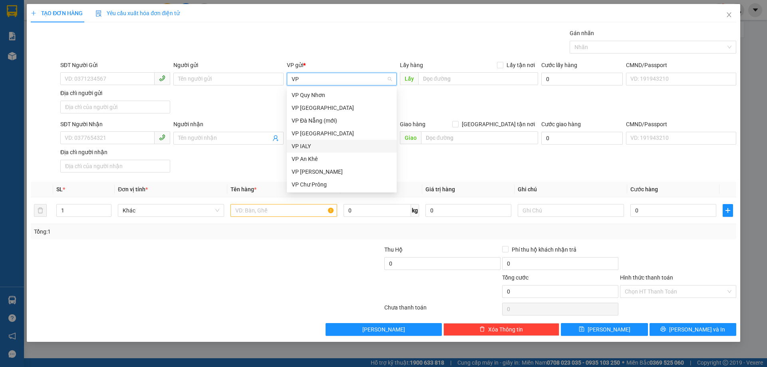
click at [332, 142] on div "VP IALY" at bounding box center [342, 146] width 100 height 9
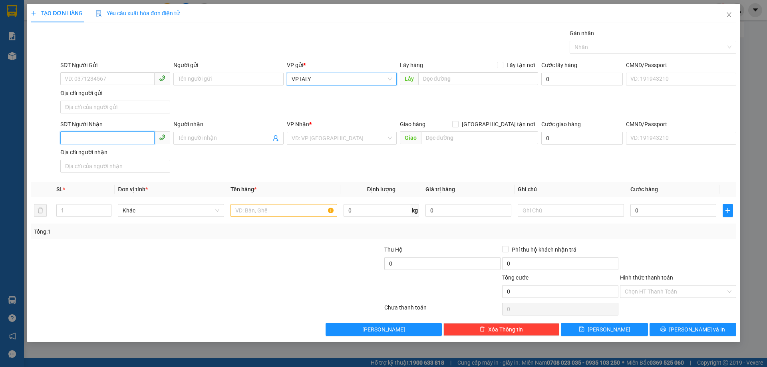
click at [108, 136] on input "SĐT Người Nhận" at bounding box center [107, 137] width 94 height 13
click at [317, 141] on input "search" at bounding box center [339, 138] width 95 height 12
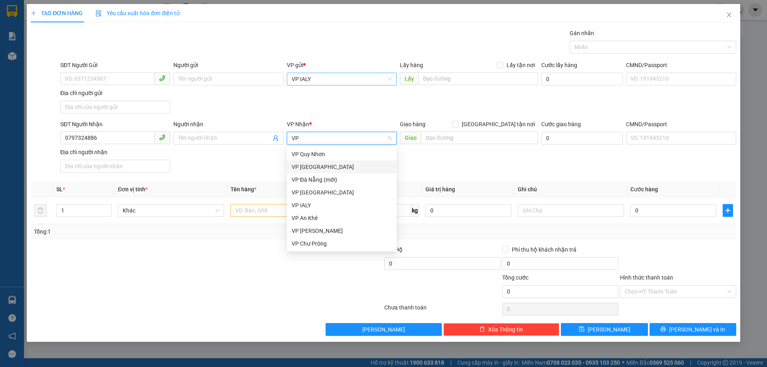
click at [305, 168] on div "VP [GEOGRAPHIC_DATA]" at bounding box center [342, 167] width 100 height 9
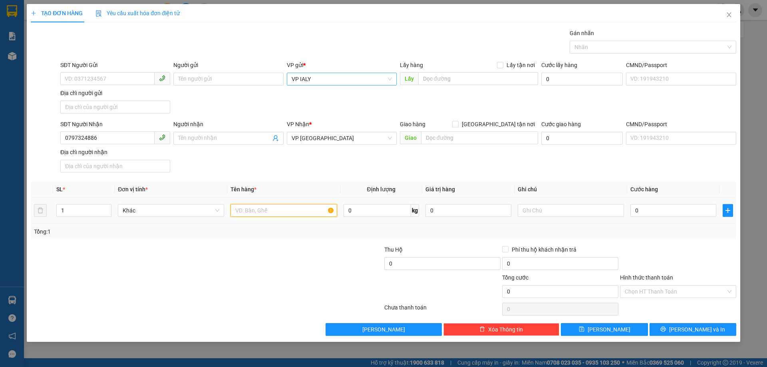
click at [281, 208] on input "text" at bounding box center [284, 210] width 106 height 13
click at [674, 291] on input "Hình thức thanh toán" at bounding box center [675, 292] width 101 height 12
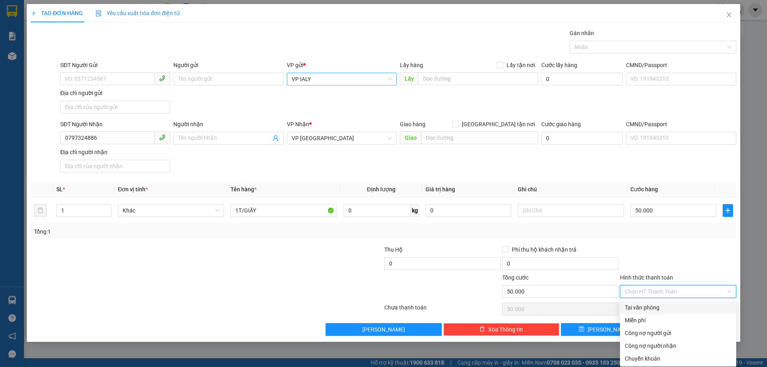
click at [666, 307] on div "Tại văn phòng" at bounding box center [678, 307] width 107 height 9
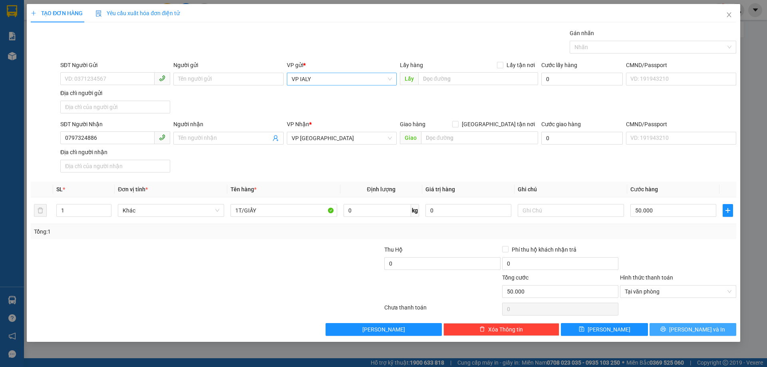
click at [676, 331] on button "[PERSON_NAME] và In" at bounding box center [693, 329] width 87 height 13
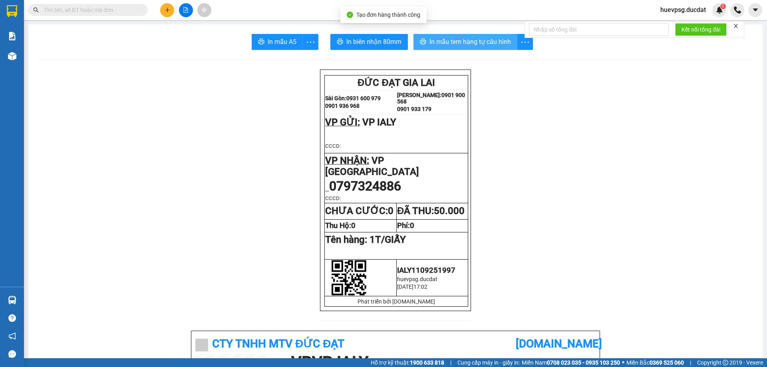
click at [459, 38] on span "In mẫu tem hàng tự cấu hình" at bounding box center [471, 42] width 82 height 10
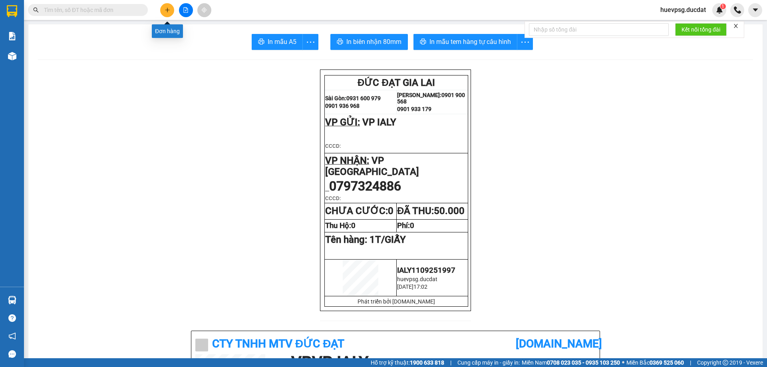
click at [167, 12] on icon "plus" at bounding box center [168, 10] width 6 height 6
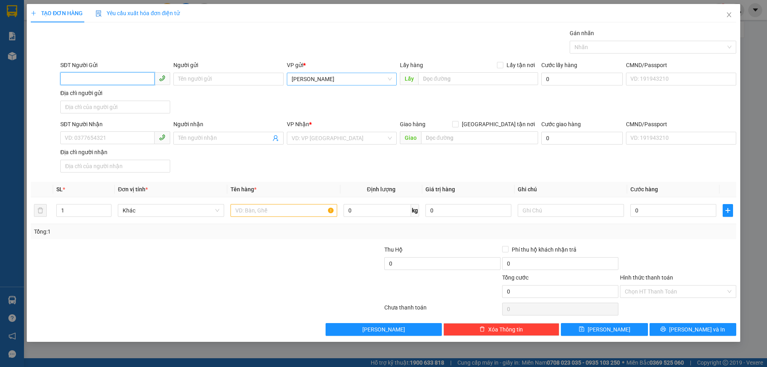
click at [362, 75] on span "[PERSON_NAME]" at bounding box center [342, 79] width 100 height 12
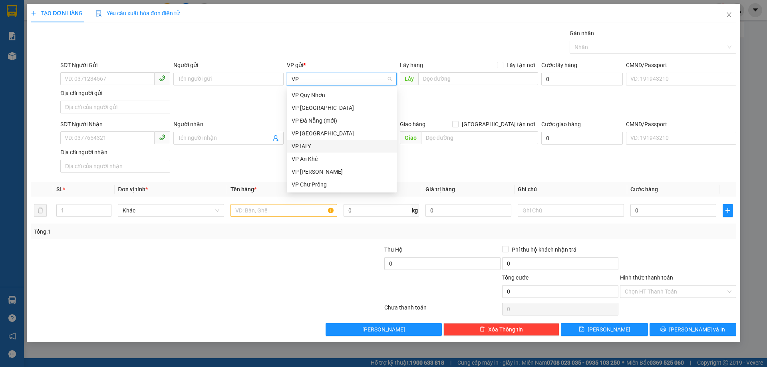
drag, startPoint x: 307, startPoint y: 144, endPoint x: 199, endPoint y: 148, distance: 107.6
click at [307, 144] on div "VP IALY" at bounding box center [342, 146] width 100 height 9
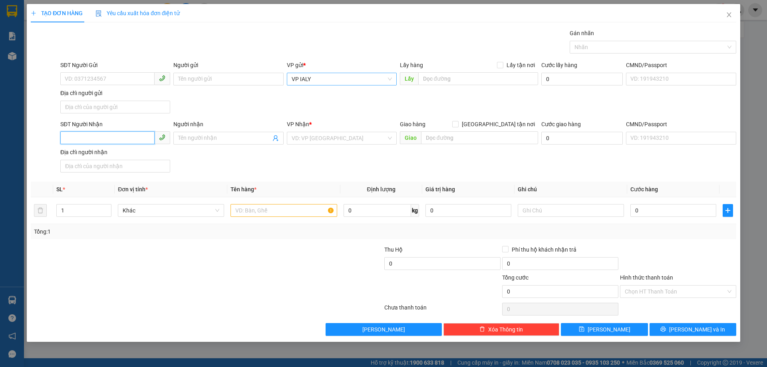
click at [131, 139] on input "SĐT Người Nhận" at bounding box center [107, 137] width 94 height 13
click at [120, 158] on div "0965583191" at bounding box center [115, 154] width 100 height 9
click at [267, 214] on input "text" at bounding box center [284, 210] width 106 height 13
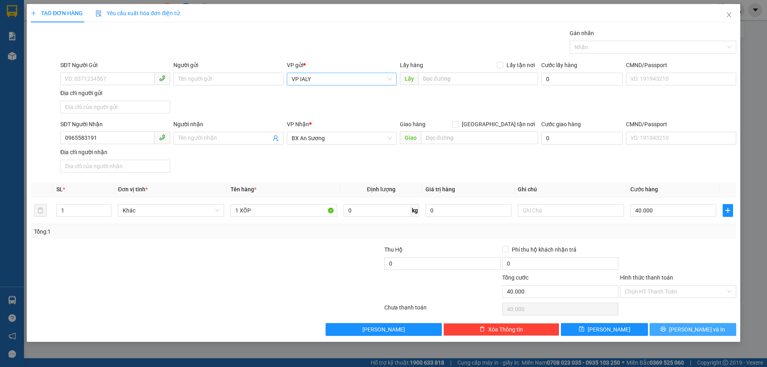
drag, startPoint x: 714, startPoint y: 332, endPoint x: 709, endPoint y: 264, distance: 68.5
click at [710, 269] on div "Transit Pickup Surcharge Ids Transit Deliver Surcharge Ids Transit Deliver Surc…" at bounding box center [384, 182] width 706 height 307
click at [686, 298] on div "Hình thức thanh toán Chọn HT Thanh Toán" at bounding box center [678, 287] width 116 height 28
click at [667, 287] on input "Hình thức thanh toán" at bounding box center [675, 292] width 101 height 12
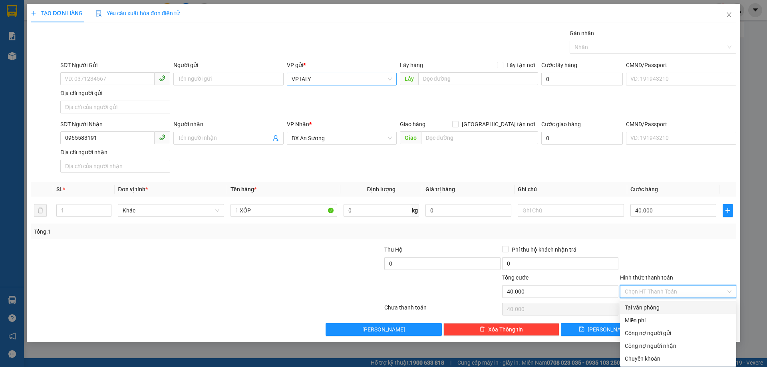
click at [659, 311] on div "Tại văn phòng" at bounding box center [678, 307] width 107 height 9
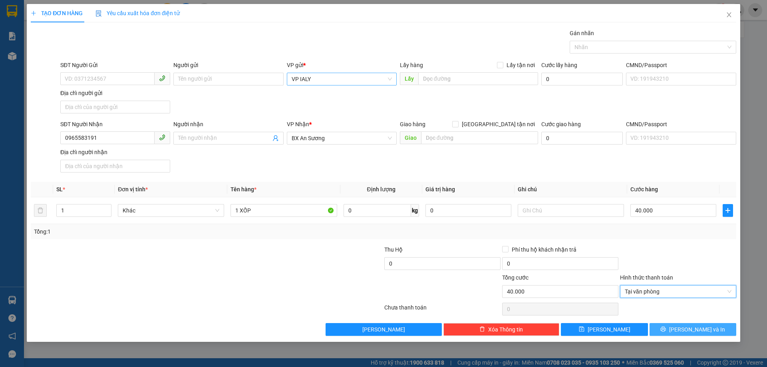
click at [717, 331] on button "[PERSON_NAME] và In" at bounding box center [693, 329] width 87 height 13
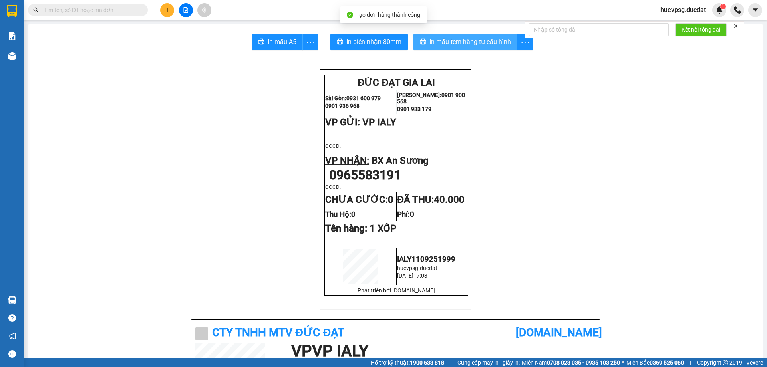
click at [460, 40] on span "In mẫu tem hàng tự cấu hình" at bounding box center [471, 42] width 82 height 10
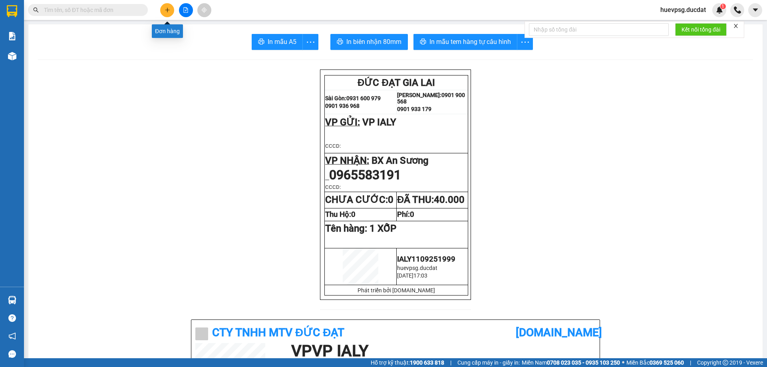
click at [163, 9] on button at bounding box center [167, 10] width 14 height 14
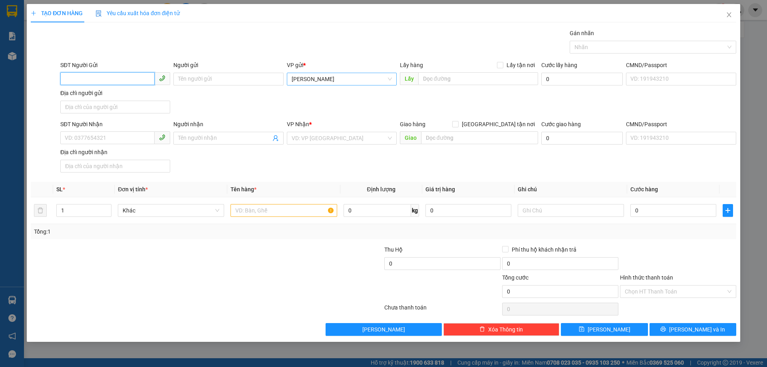
click at [317, 75] on span "[PERSON_NAME]" at bounding box center [342, 79] width 100 height 12
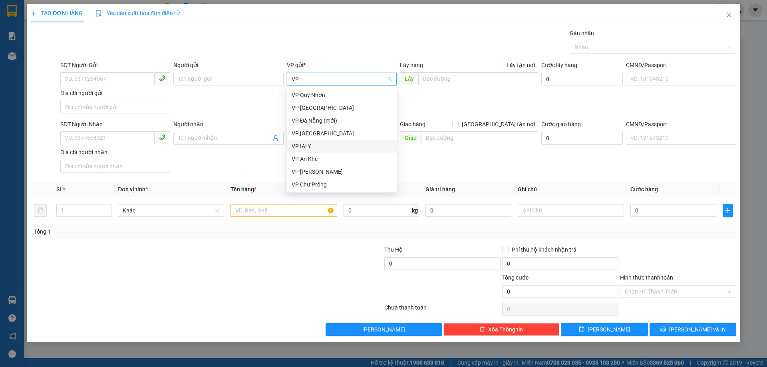
click at [309, 143] on div "VP IALY" at bounding box center [342, 146] width 100 height 9
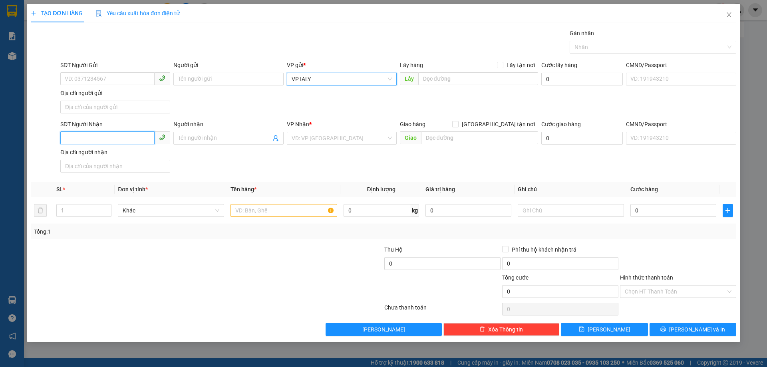
click at [110, 135] on input "SĐT Người Nhận" at bounding box center [107, 137] width 94 height 13
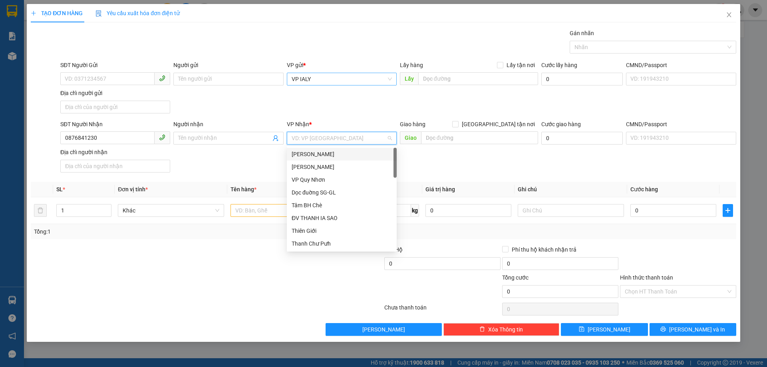
click at [347, 140] on input "search" at bounding box center [339, 138] width 95 height 12
click at [336, 166] on div "VP [GEOGRAPHIC_DATA]" at bounding box center [342, 167] width 100 height 9
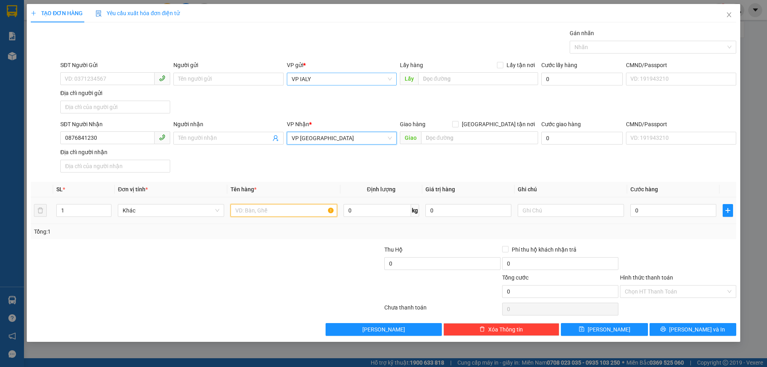
click at [282, 211] on input "text" at bounding box center [284, 210] width 106 height 13
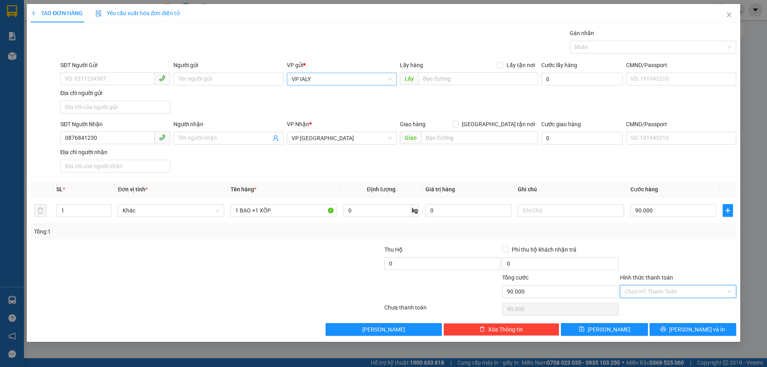
click at [682, 295] on input "Hình thức thanh toán" at bounding box center [675, 292] width 101 height 12
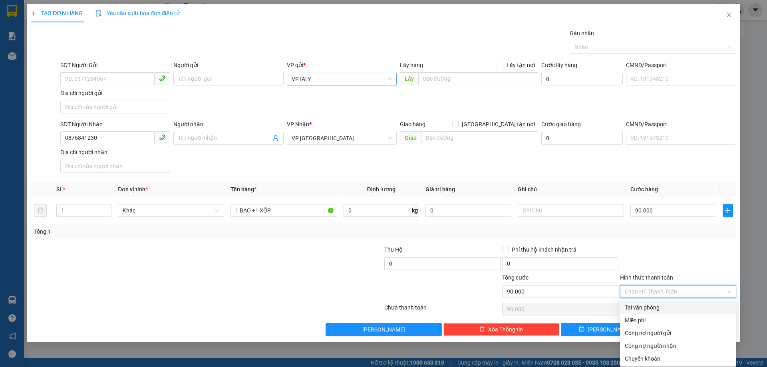
click at [659, 305] on div "Tại văn phòng" at bounding box center [678, 307] width 107 height 9
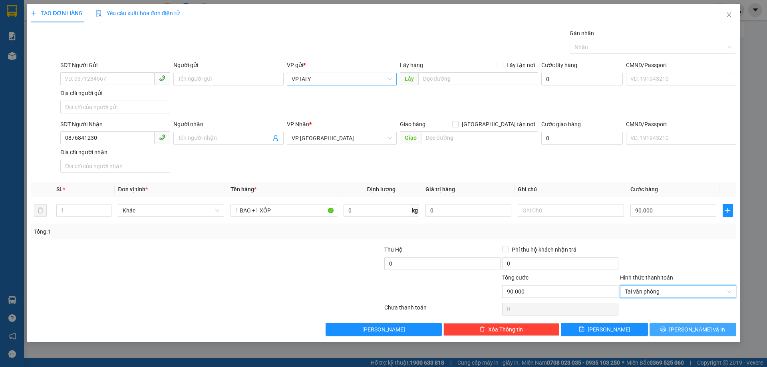
click at [700, 327] on span "[PERSON_NAME] và In" at bounding box center [697, 329] width 56 height 9
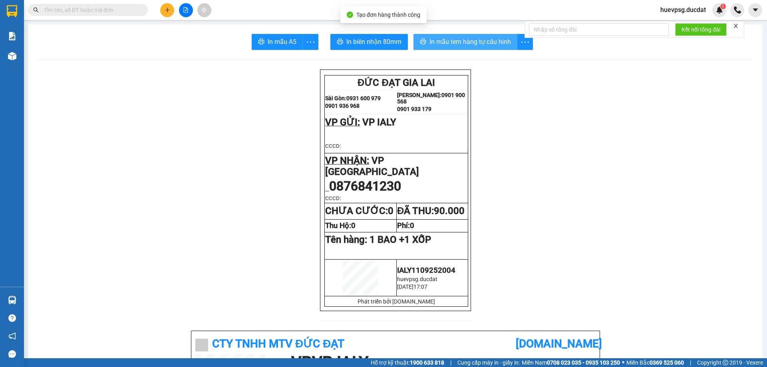
click at [450, 46] on span "In mẫu tem hàng tự cấu hình" at bounding box center [471, 42] width 82 height 10
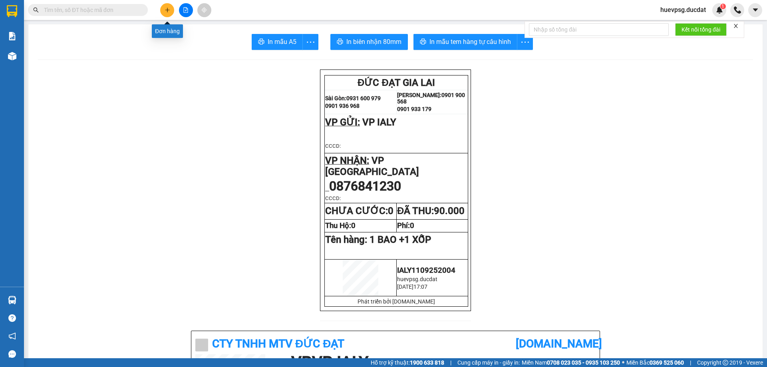
click at [168, 11] on icon "plus" at bounding box center [168, 10] width 6 height 6
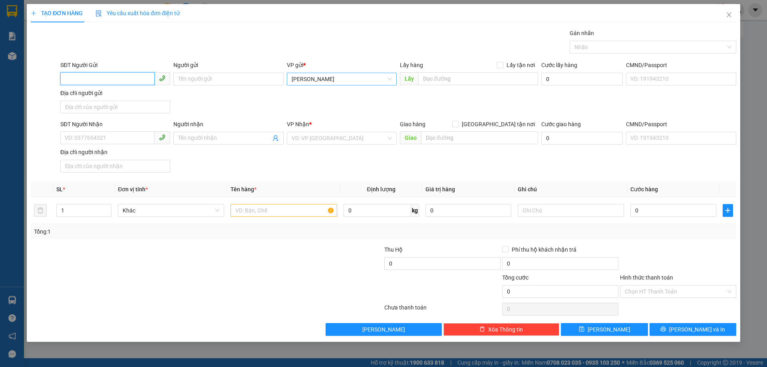
click at [311, 80] on span "[PERSON_NAME]" at bounding box center [342, 79] width 100 height 12
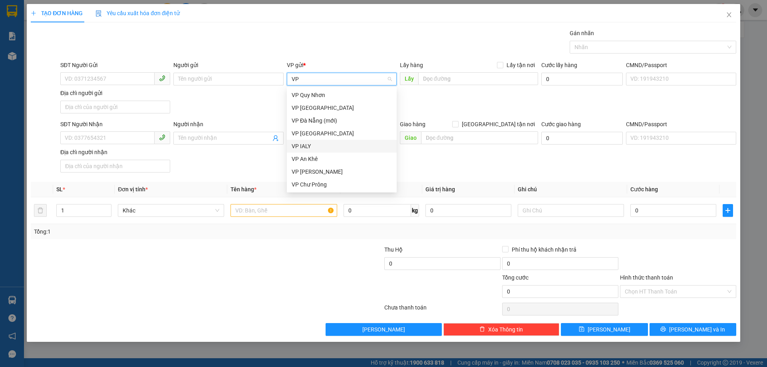
click at [300, 143] on div "VP IALY" at bounding box center [342, 146] width 100 height 9
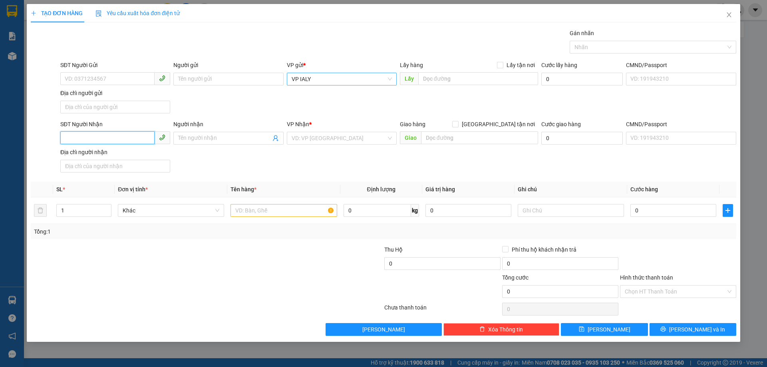
click at [135, 138] on input "SĐT Người Nhận" at bounding box center [107, 137] width 94 height 13
click at [354, 141] on input "search" at bounding box center [339, 138] width 95 height 12
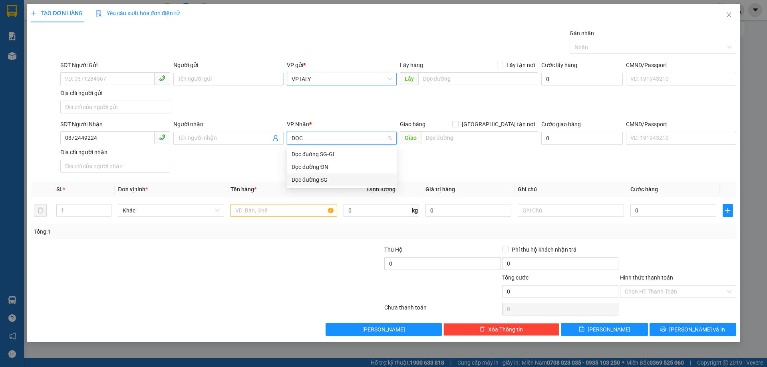
click at [325, 177] on div "Dọc đường SG" at bounding box center [342, 179] width 100 height 9
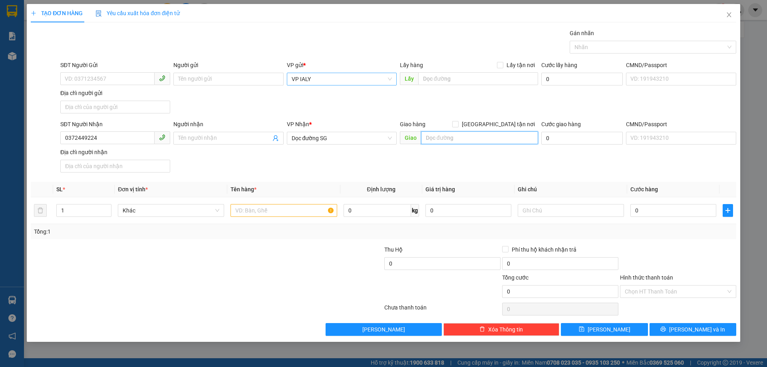
click at [446, 133] on input "text" at bounding box center [479, 137] width 117 height 13
click at [283, 213] on input "text" at bounding box center [284, 210] width 106 height 13
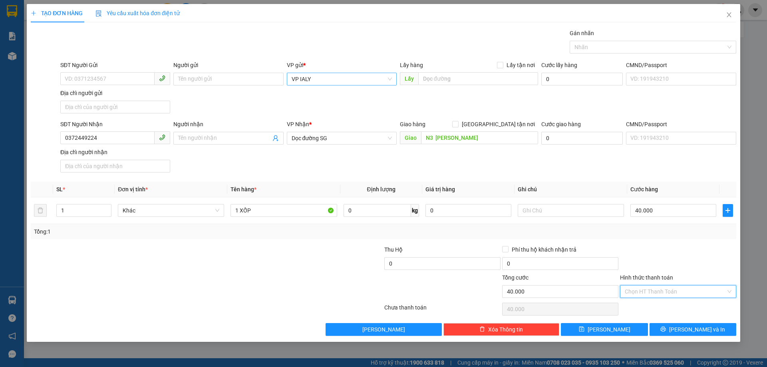
click at [656, 289] on input "Hình thức thanh toán" at bounding box center [675, 292] width 101 height 12
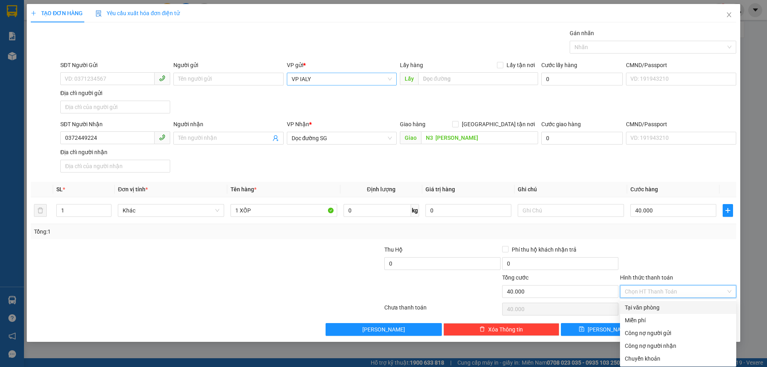
click at [654, 306] on div "Tại văn phòng" at bounding box center [678, 307] width 107 height 9
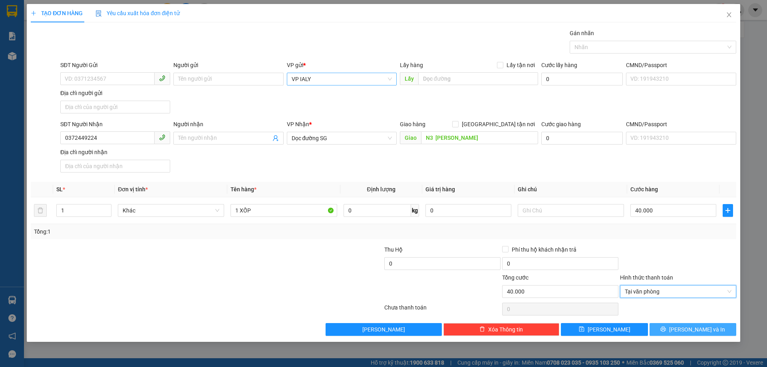
click at [702, 332] on span "[PERSON_NAME] và In" at bounding box center [697, 329] width 56 height 9
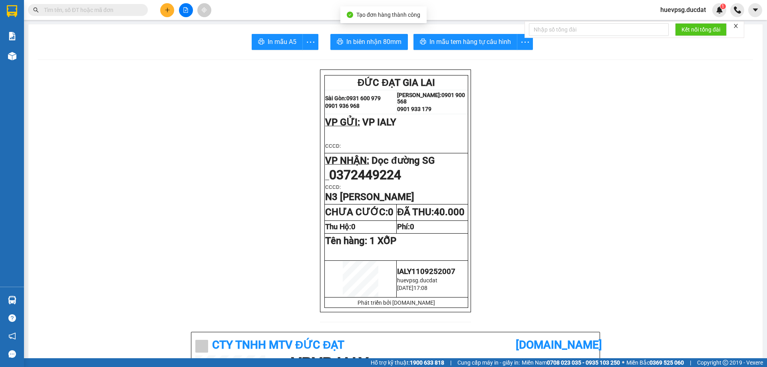
click at [460, 41] on span "In mẫu tem hàng tự cấu hình" at bounding box center [471, 42] width 82 height 10
click at [169, 11] on icon "plus" at bounding box center [168, 10] width 6 height 6
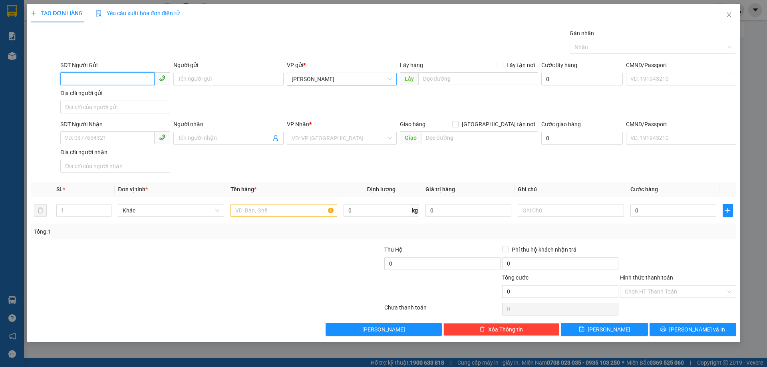
click at [309, 76] on span "[PERSON_NAME]" at bounding box center [342, 79] width 100 height 12
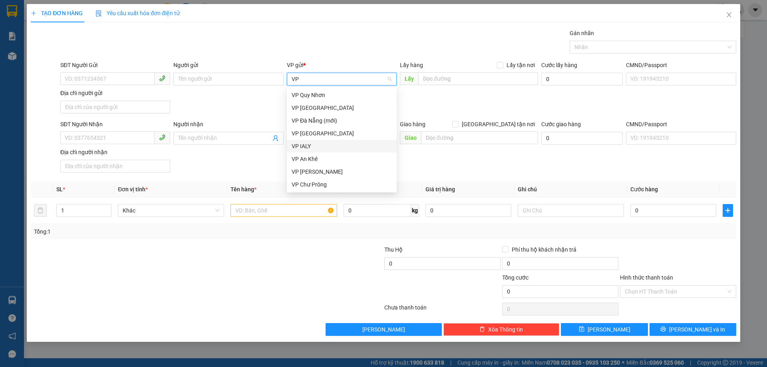
click at [305, 143] on div "VP IALY" at bounding box center [342, 146] width 100 height 9
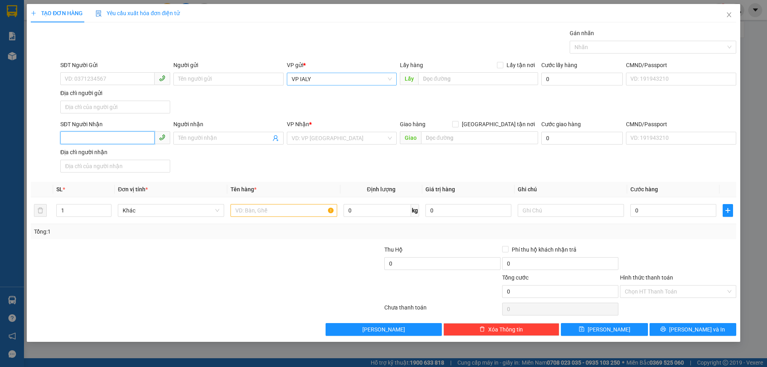
click at [88, 139] on input "SĐT Người Nhận" at bounding box center [107, 137] width 94 height 13
click at [297, 140] on input "search" at bounding box center [339, 138] width 95 height 12
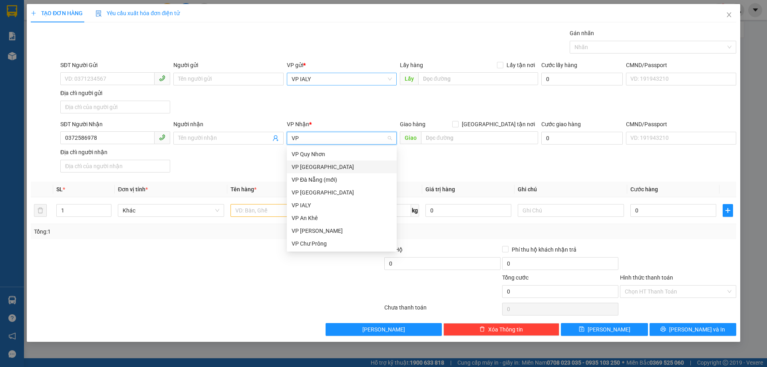
click at [323, 165] on div "VP [GEOGRAPHIC_DATA]" at bounding box center [342, 167] width 100 height 9
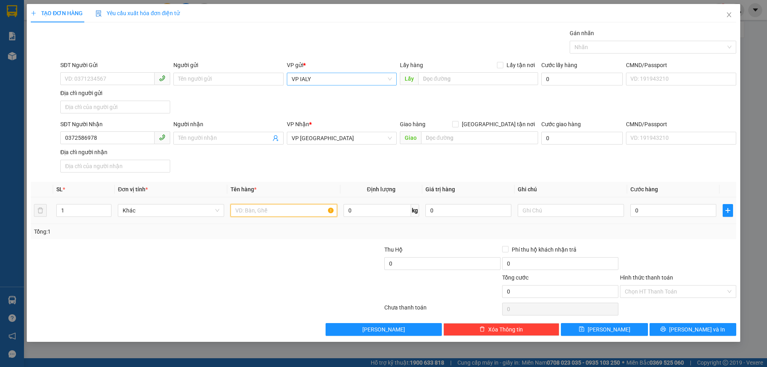
click at [306, 211] on input "text" at bounding box center [284, 210] width 106 height 13
click at [659, 289] on input "Hình thức thanh toán" at bounding box center [675, 292] width 101 height 12
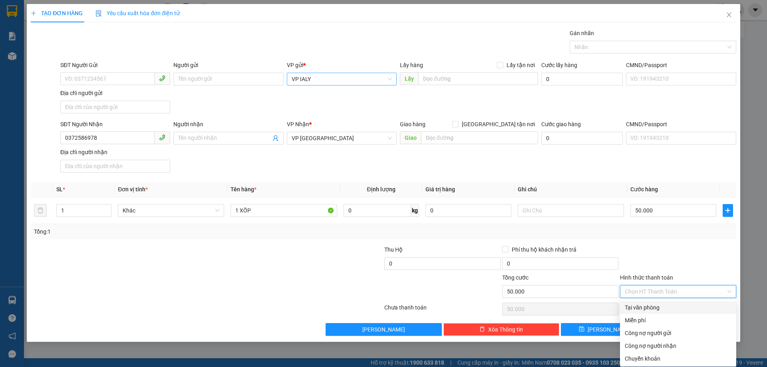
click at [653, 312] on div "Tại văn phòng" at bounding box center [678, 307] width 107 height 9
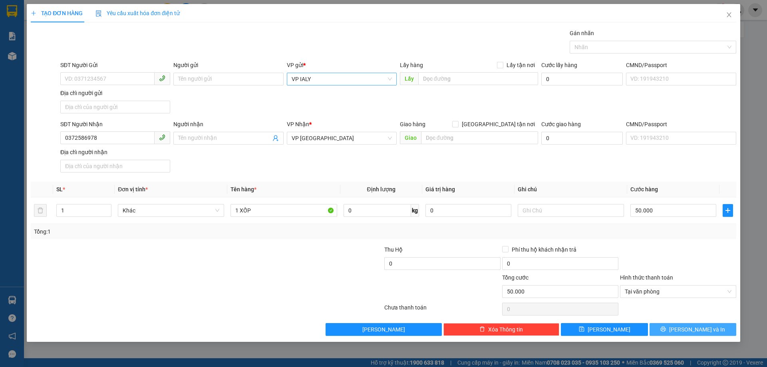
click at [687, 330] on span "[PERSON_NAME] và In" at bounding box center [697, 329] width 56 height 9
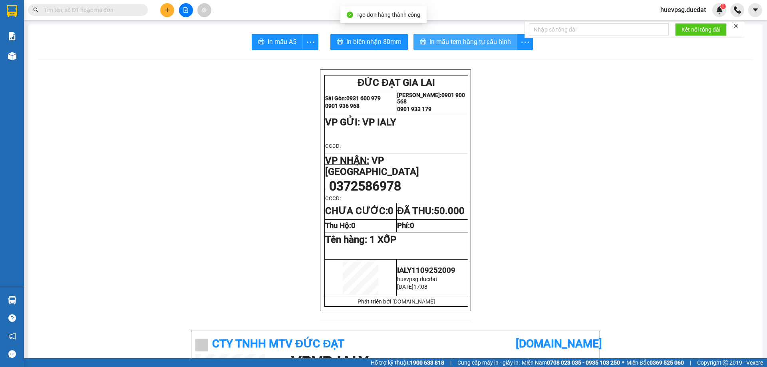
click at [489, 40] on span "In mẫu tem hàng tự cấu hình" at bounding box center [471, 42] width 82 height 10
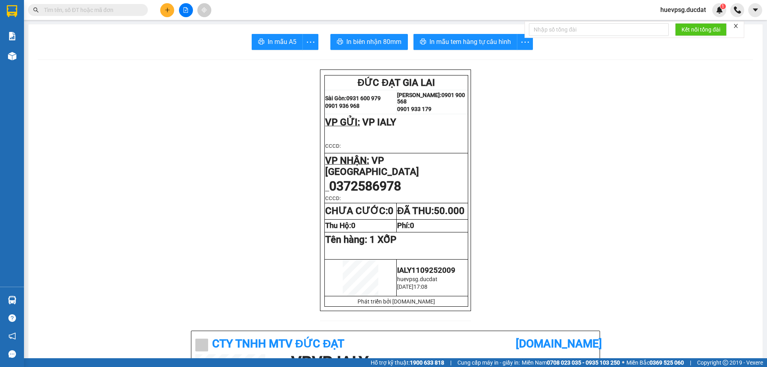
click at [162, 8] on button at bounding box center [167, 10] width 14 height 14
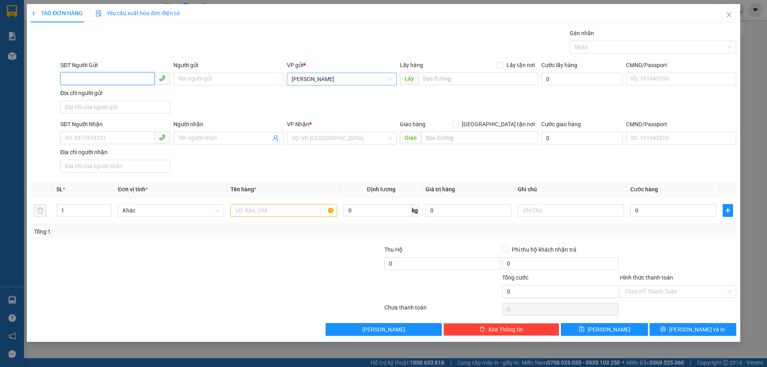
click at [328, 81] on span "[PERSON_NAME]" at bounding box center [342, 79] width 100 height 12
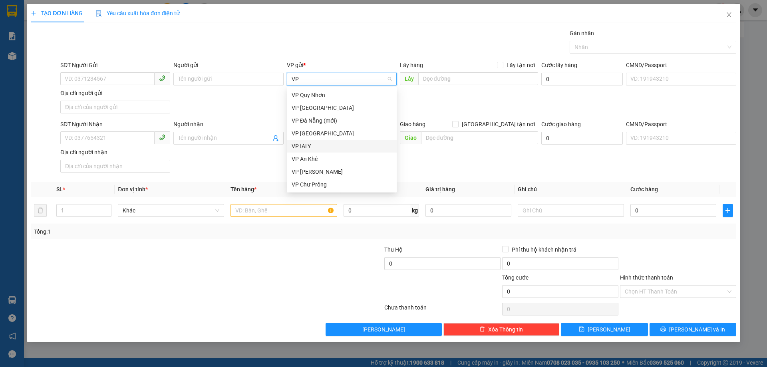
drag, startPoint x: 309, startPoint y: 150, endPoint x: 219, endPoint y: 151, distance: 89.9
click at [309, 151] on div "VP IALY" at bounding box center [342, 146] width 110 height 13
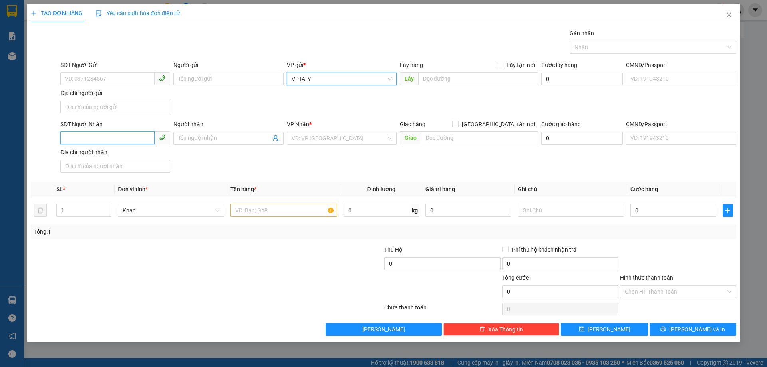
click at [134, 138] on input "SĐT Người Nhận" at bounding box center [107, 137] width 94 height 13
click at [338, 137] on input "search" at bounding box center [339, 138] width 95 height 12
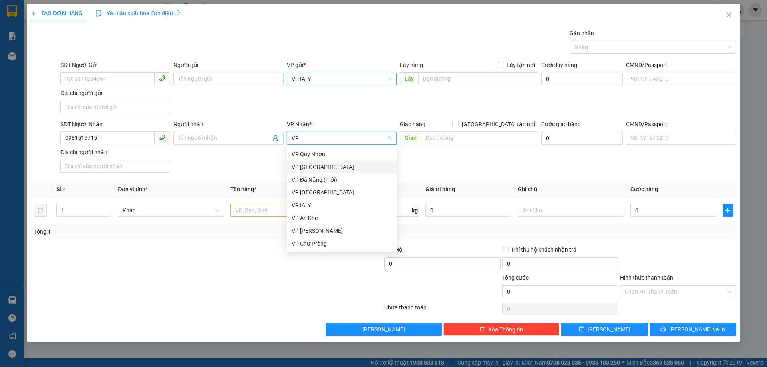
click at [317, 167] on div "VP [GEOGRAPHIC_DATA]" at bounding box center [342, 167] width 100 height 9
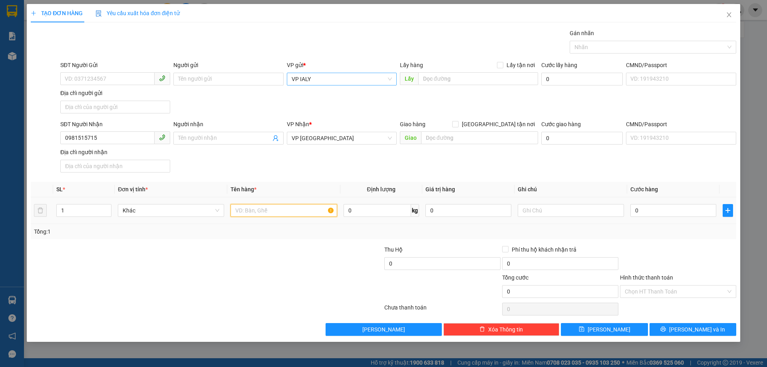
click at [285, 210] on input "text" at bounding box center [284, 210] width 106 height 13
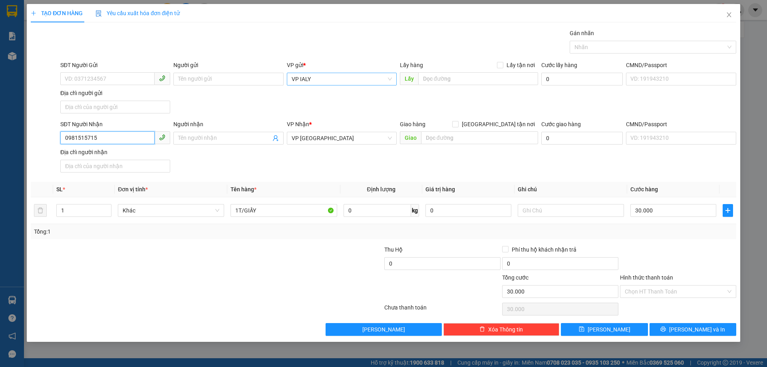
click at [78, 135] on input "0981515715" at bounding box center [107, 137] width 94 height 13
click at [677, 326] on button "[PERSON_NAME] và In" at bounding box center [693, 329] width 87 height 13
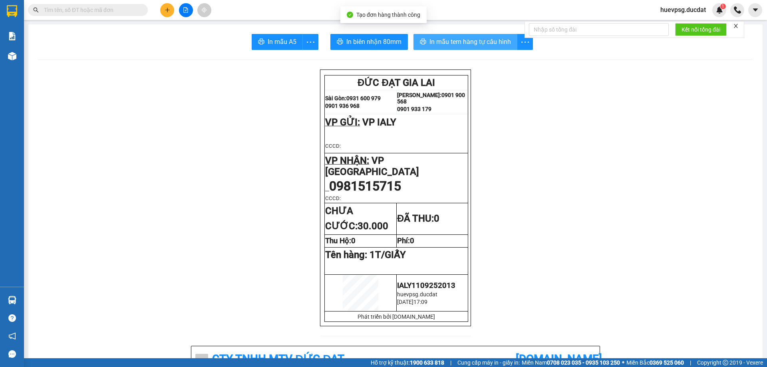
click at [463, 40] on span "In mẫu tem hàng tự cấu hình" at bounding box center [471, 42] width 82 height 10
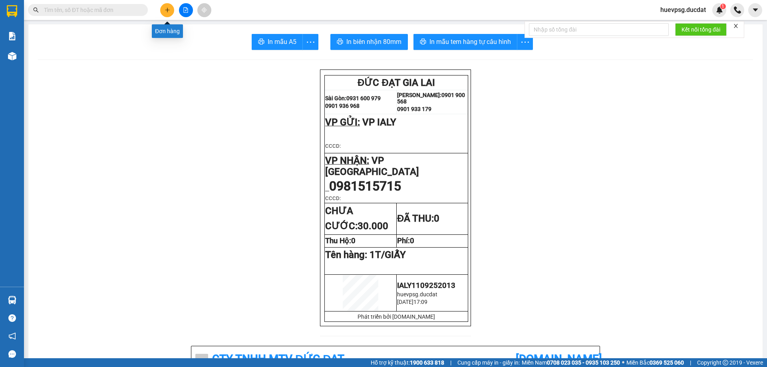
click at [171, 10] on button at bounding box center [167, 10] width 14 height 14
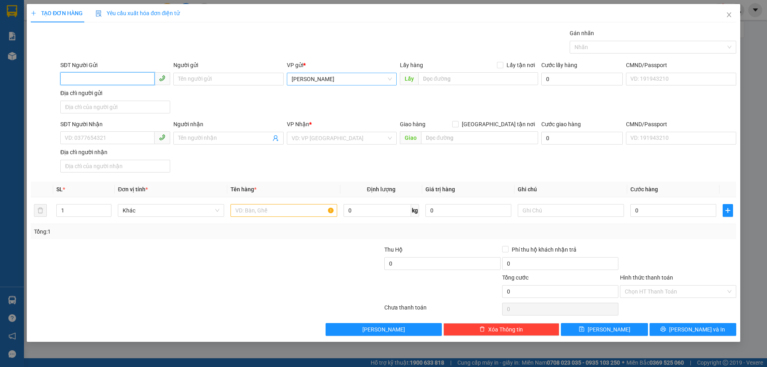
click at [304, 79] on span "[PERSON_NAME]" at bounding box center [342, 79] width 100 height 12
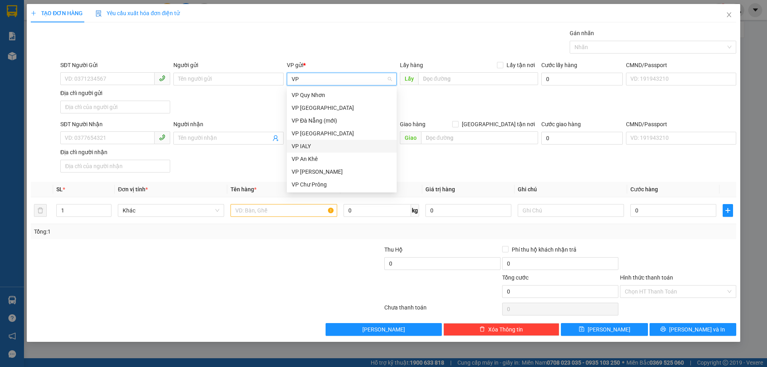
click at [303, 149] on div "VP IALY" at bounding box center [342, 146] width 100 height 9
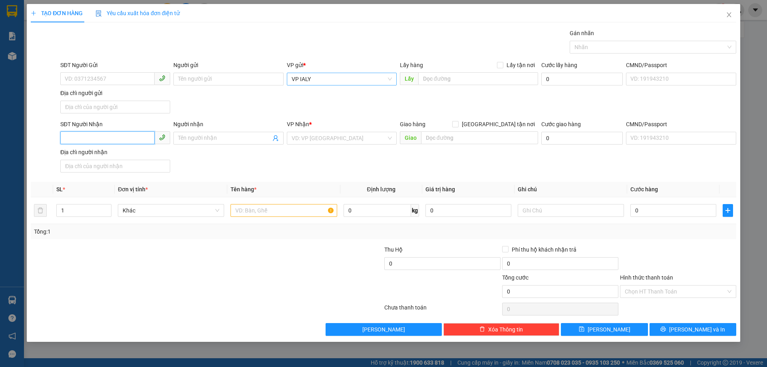
click at [139, 137] on input "SĐT Người Nhận" at bounding box center [107, 137] width 94 height 13
click at [315, 139] on input "search" at bounding box center [339, 138] width 95 height 12
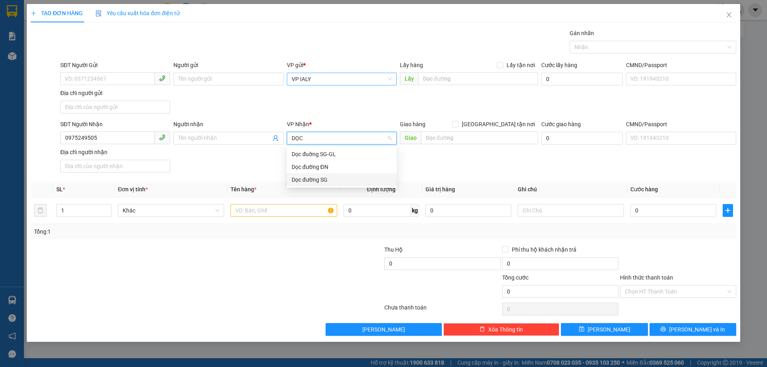
click at [298, 179] on div "Dọc đường SG" at bounding box center [342, 179] width 100 height 9
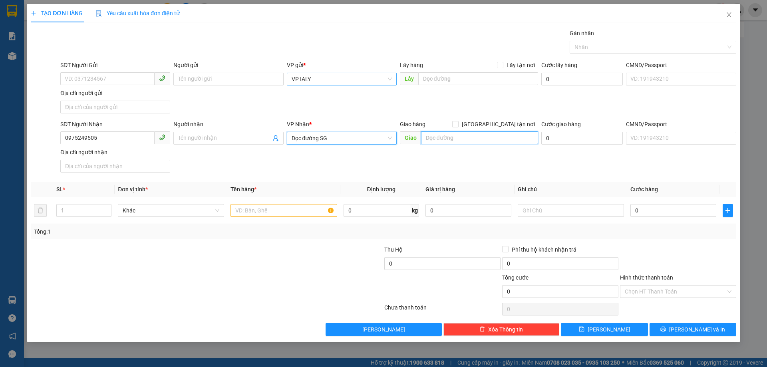
click at [472, 137] on input "text" at bounding box center [479, 137] width 117 height 13
click at [283, 207] on input "text" at bounding box center [284, 210] width 106 height 13
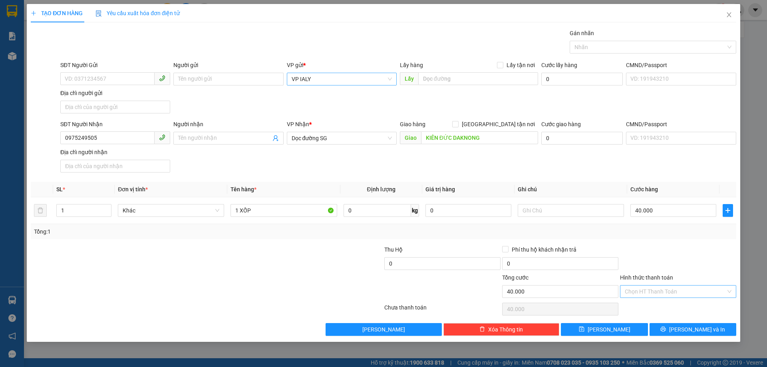
click at [694, 293] on input "Hình thức thanh toán" at bounding box center [675, 292] width 101 height 12
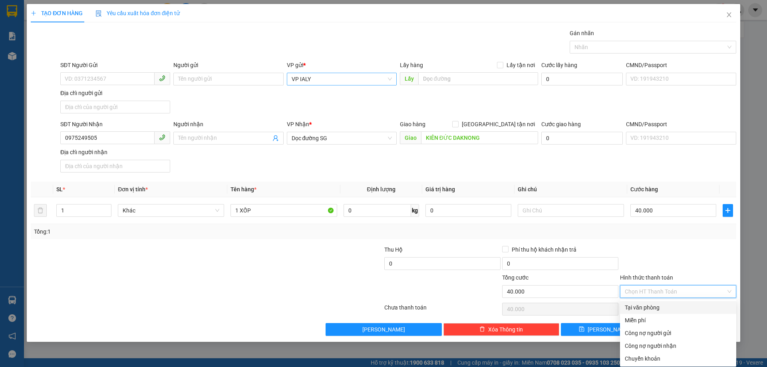
click at [671, 307] on div "Tại văn phòng" at bounding box center [678, 307] width 107 height 9
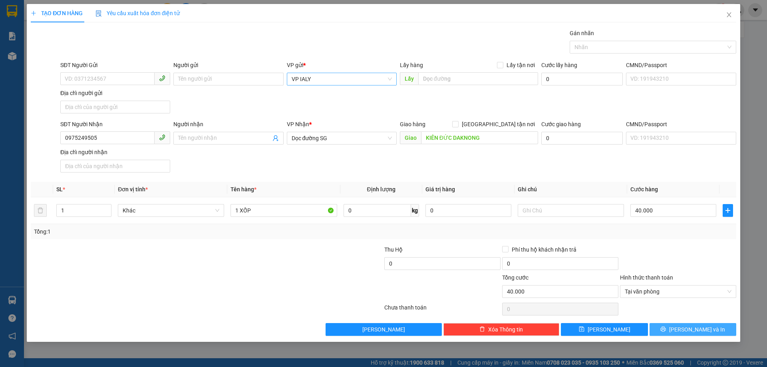
click at [682, 325] on button "[PERSON_NAME] và In" at bounding box center [693, 329] width 87 height 13
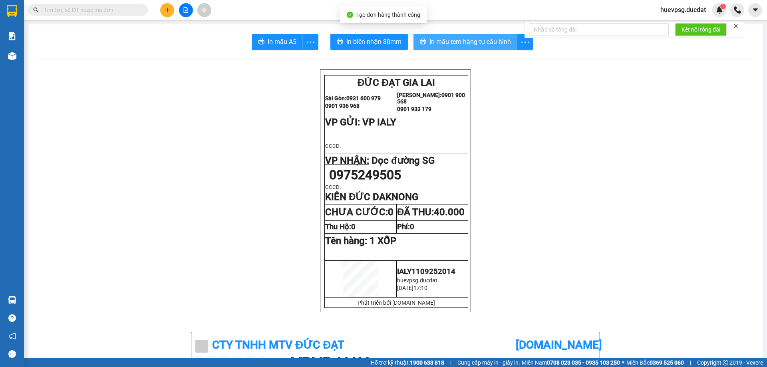
click at [442, 40] on span "In mẫu tem hàng tự cấu hình" at bounding box center [471, 42] width 82 height 10
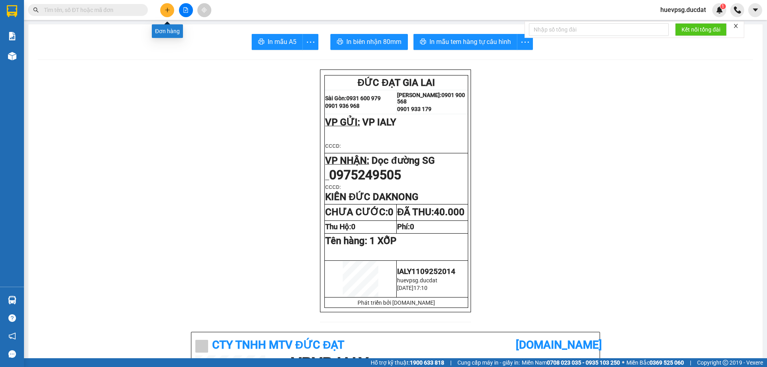
click at [168, 9] on icon "plus" at bounding box center [168, 10] width 6 height 6
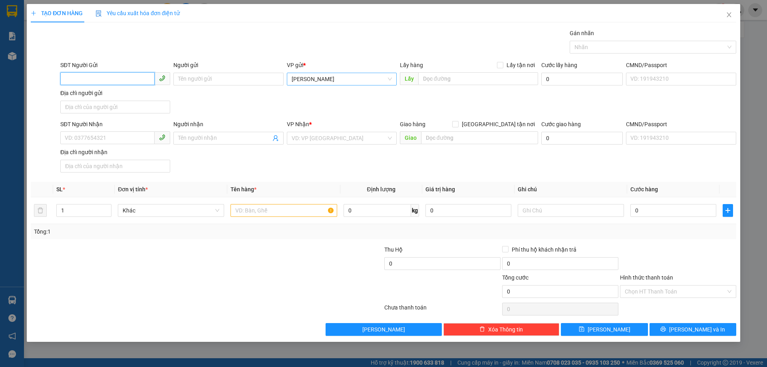
click at [330, 75] on span "[PERSON_NAME]" at bounding box center [342, 79] width 100 height 12
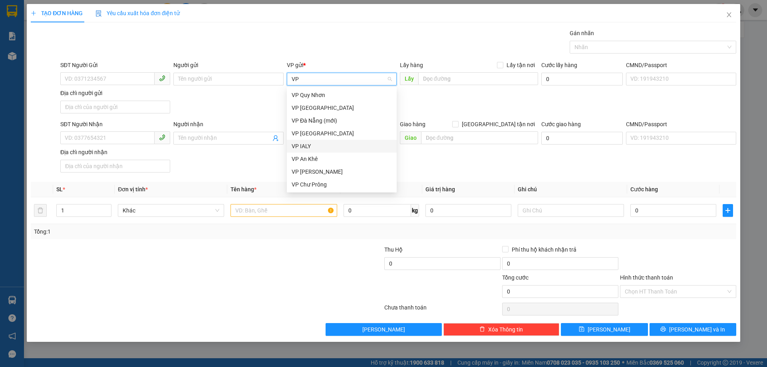
click at [305, 150] on div "VP IALY" at bounding box center [342, 146] width 100 height 9
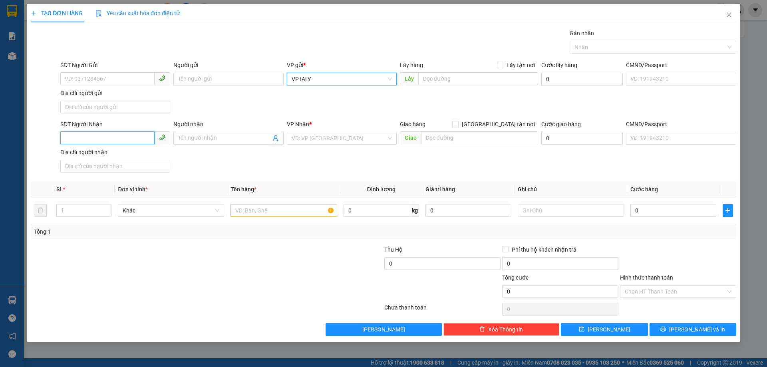
click at [128, 139] on input "SĐT Người Nhận" at bounding box center [107, 137] width 94 height 13
click at [321, 137] on input "search" at bounding box center [339, 138] width 95 height 12
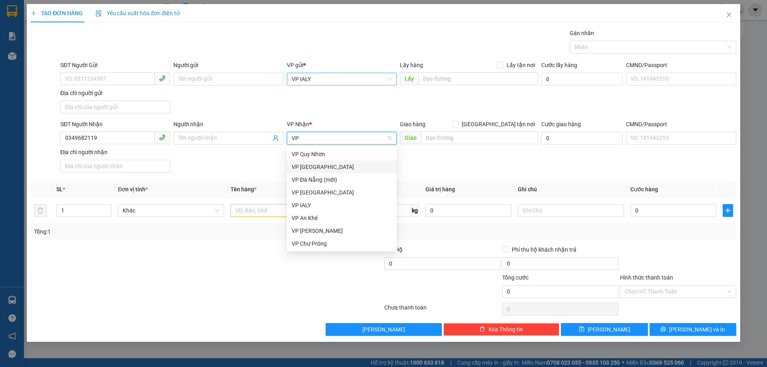
click at [305, 170] on div "VP [GEOGRAPHIC_DATA]" at bounding box center [342, 167] width 100 height 9
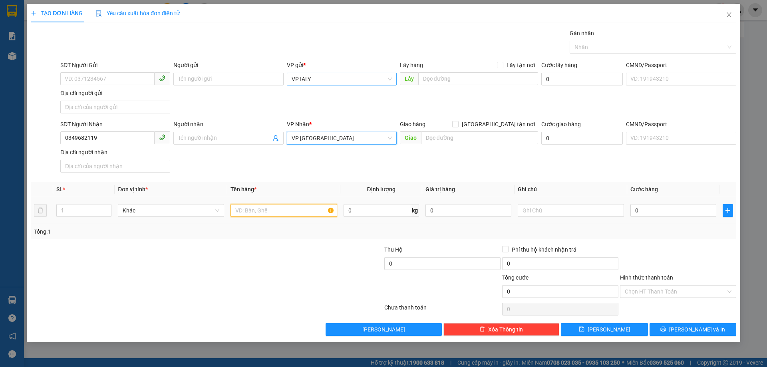
click at [270, 212] on input "text" at bounding box center [284, 210] width 106 height 13
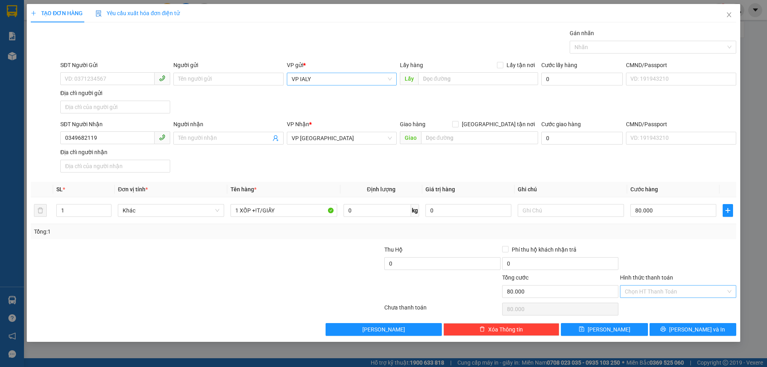
click at [657, 295] on input "Hình thức thanh toán" at bounding box center [675, 292] width 101 height 12
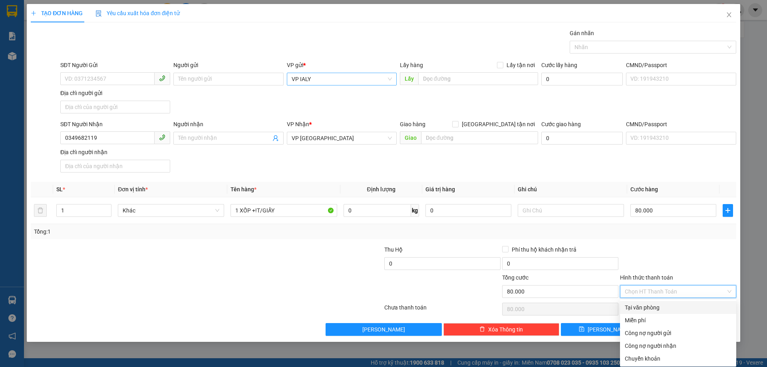
click at [653, 308] on div "Tại văn phòng" at bounding box center [678, 307] width 107 height 9
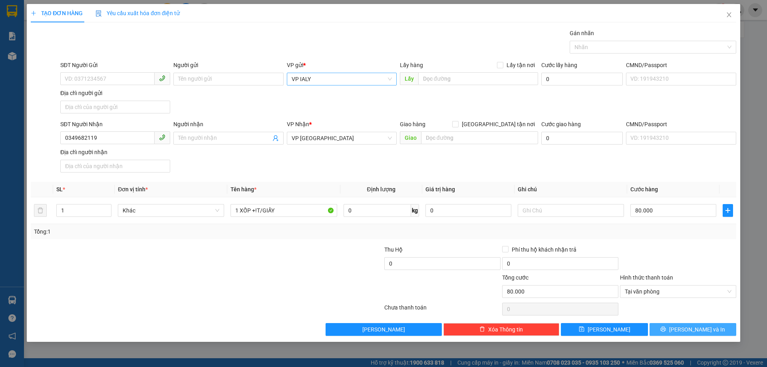
click at [689, 335] on button "[PERSON_NAME] và In" at bounding box center [693, 329] width 87 height 13
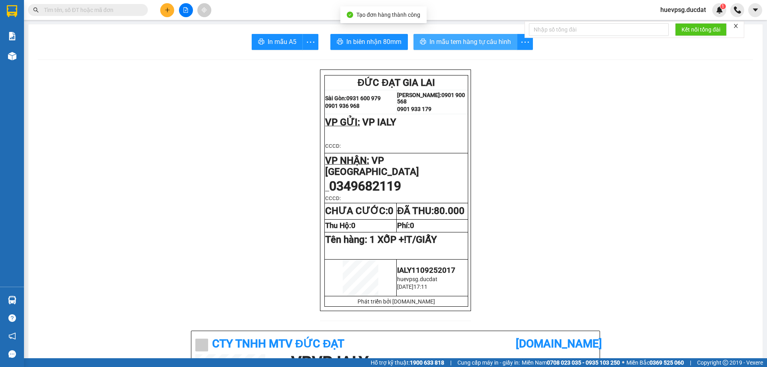
click at [457, 43] on span "In mẫu tem hàng tự cấu hình" at bounding box center [471, 42] width 82 height 10
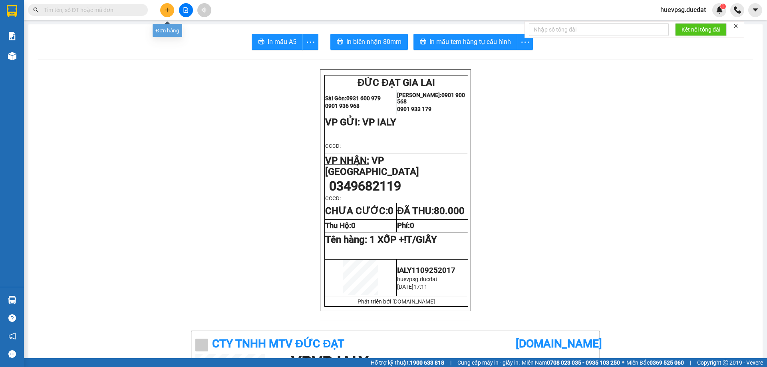
click at [165, 10] on icon "plus" at bounding box center [168, 10] width 6 height 6
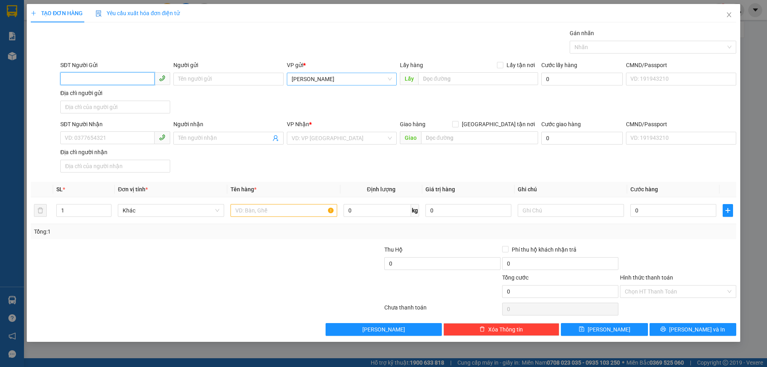
click at [319, 85] on span "[PERSON_NAME]" at bounding box center [342, 79] width 100 height 12
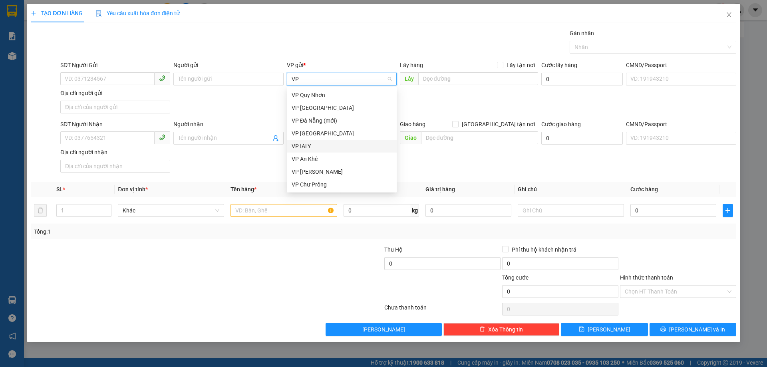
click at [312, 143] on div "VP IALY" at bounding box center [342, 146] width 100 height 9
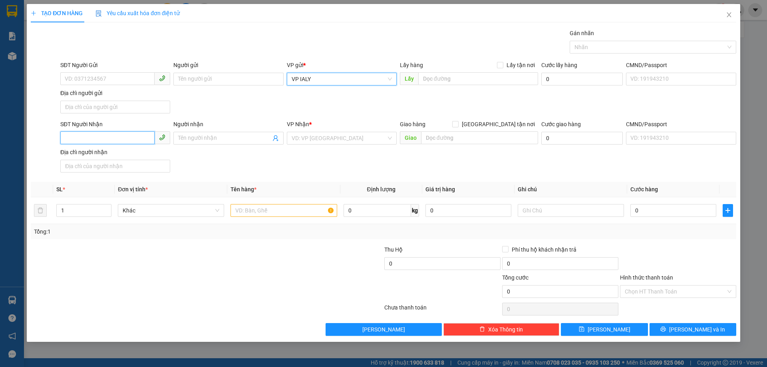
click at [135, 134] on input "SĐT Người Nhận" at bounding box center [107, 137] width 94 height 13
click at [344, 140] on input "search" at bounding box center [339, 138] width 95 height 12
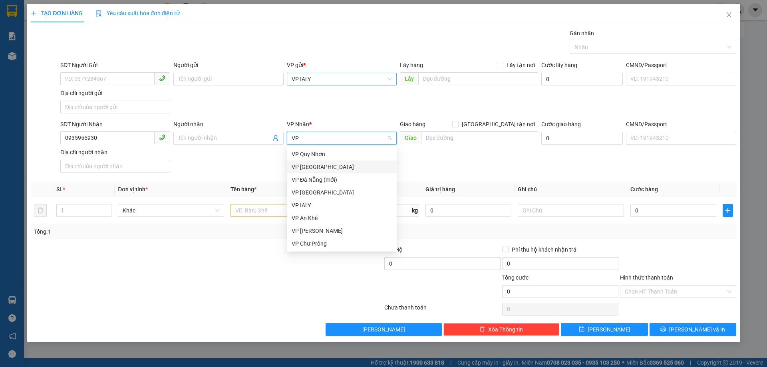
click at [339, 165] on div "VP [GEOGRAPHIC_DATA]" at bounding box center [342, 167] width 100 height 9
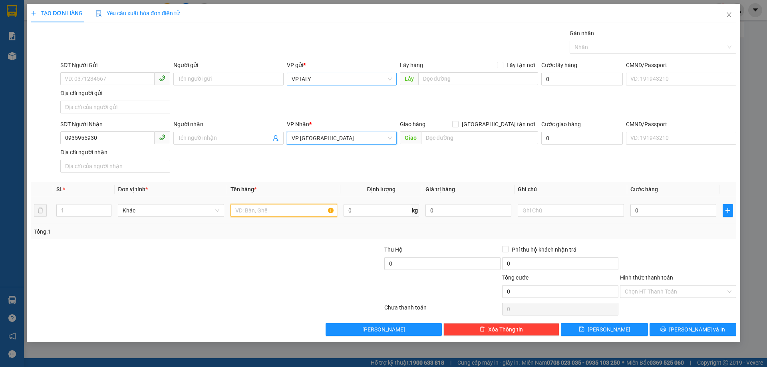
click at [292, 211] on input "text" at bounding box center [284, 210] width 106 height 13
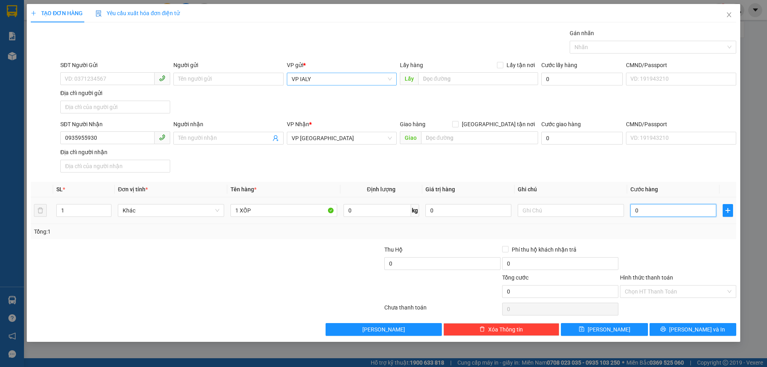
click at [661, 211] on input "0" at bounding box center [674, 210] width 86 height 13
click at [713, 289] on input "Hình thức thanh toán" at bounding box center [675, 292] width 101 height 12
click at [677, 300] on div "Transit Pickup Surcharge Ids Transit Deliver Surcharge Ids Transit Deliver Surc…" at bounding box center [384, 182] width 706 height 307
click at [677, 295] on input "Hình thức thanh toán" at bounding box center [675, 292] width 101 height 12
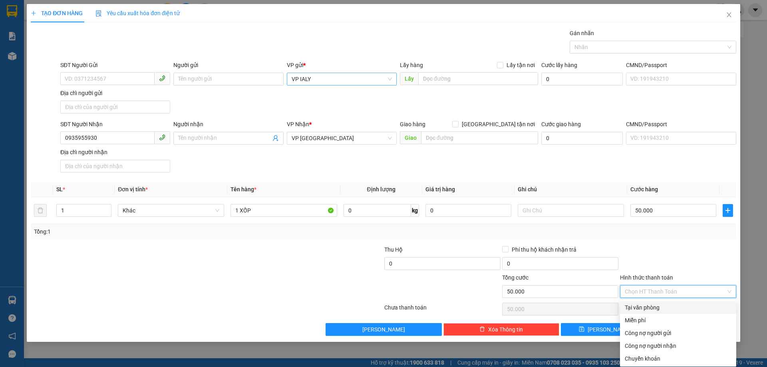
click at [670, 307] on div "Tại văn phòng" at bounding box center [678, 307] width 107 height 9
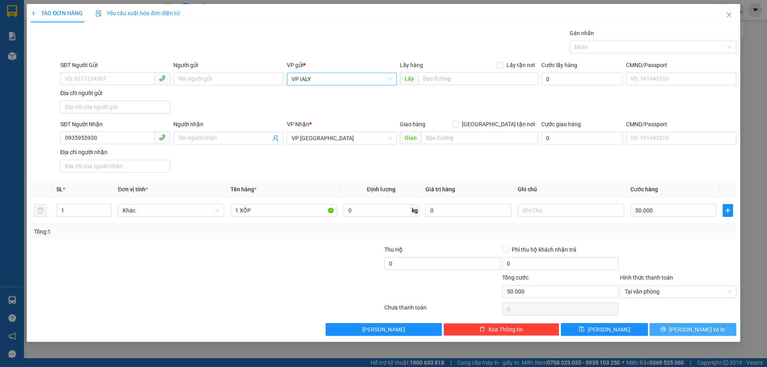
click at [717, 331] on button "[PERSON_NAME] và In" at bounding box center [693, 329] width 87 height 13
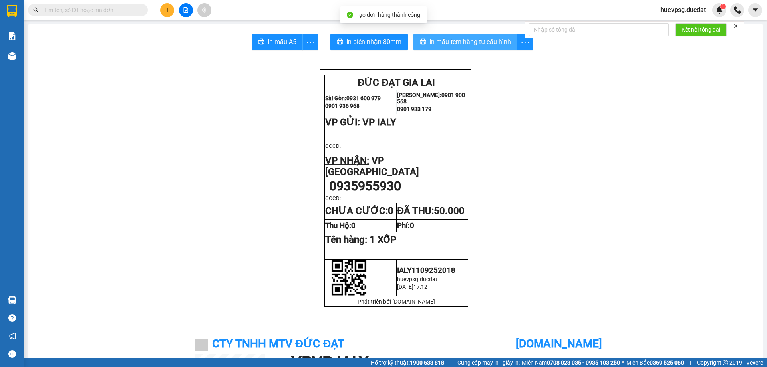
click at [506, 47] on span "In mẫu tem hàng tự cấu hình" at bounding box center [471, 42] width 82 height 10
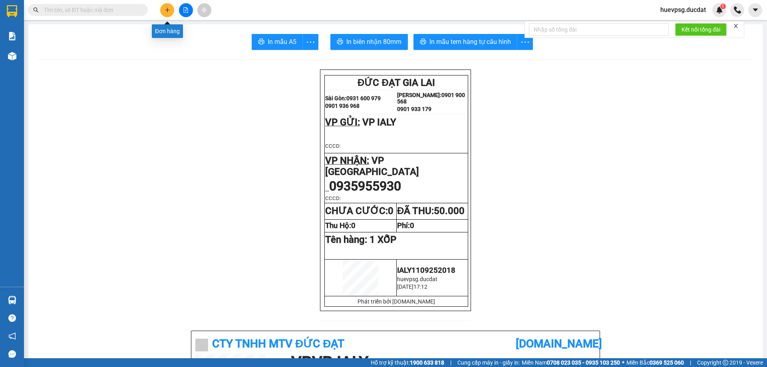
click at [169, 11] on icon "plus" at bounding box center [168, 10] width 6 height 6
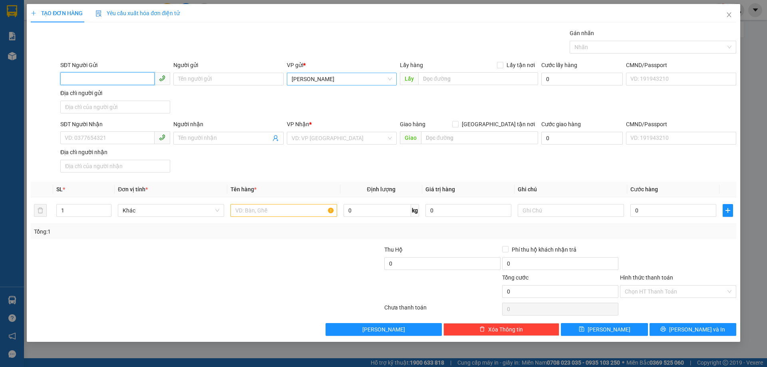
click at [331, 77] on span "[PERSON_NAME]" at bounding box center [342, 79] width 100 height 12
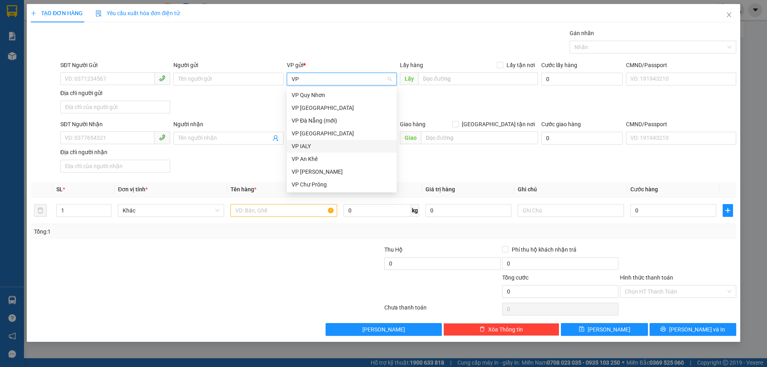
click at [302, 143] on div "VP IALY" at bounding box center [342, 146] width 100 height 9
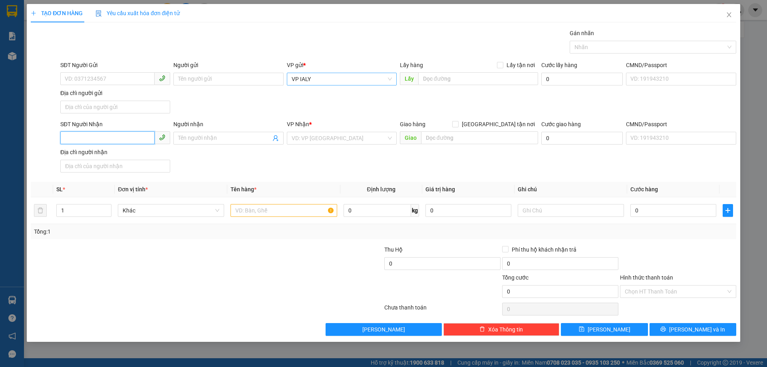
click at [139, 137] on input "SĐT Người Nhận" at bounding box center [107, 137] width 94 height 13
click at [161, 156] on div "0935002975" at bounding box center [115, 154] width 100 height 9
click at [315, 211] on input "text" at bounding box center [284, 210] width 106 height 13
click at [632, 290] on input "Hình thức thanh toán" at bounding box center [675, 292] width 101 height 12
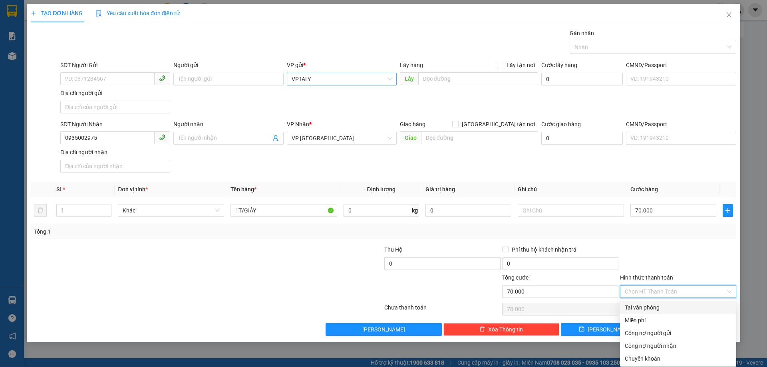
click at [638, 306] on div "Tại văn phòng" at bounding box center [678, 307] width 107 height 9
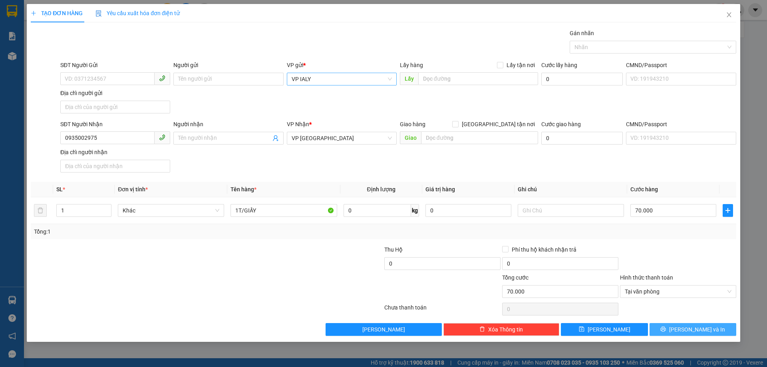
click at [702, 329] on span "[PERSON_NAME] và In" at bounding box center [697, 329] width 56 height 9
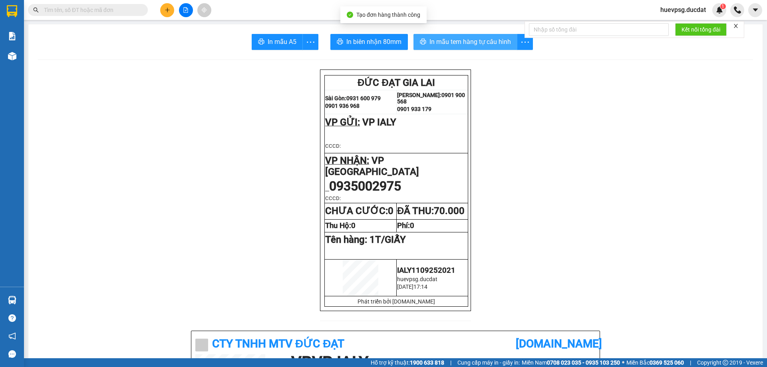
click at [453, 44] on span "In mẫu tem hàng tự cấu hình" at bounding box center [471, 42] width 82 height 10
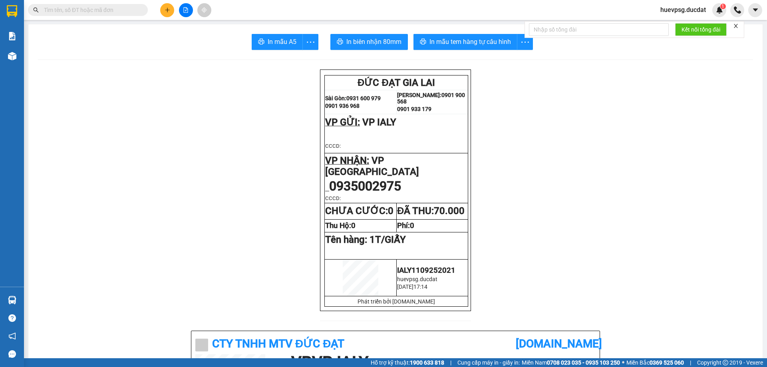
click at [164, 13] on button at bounding box center [167, 10] width 14 height 14
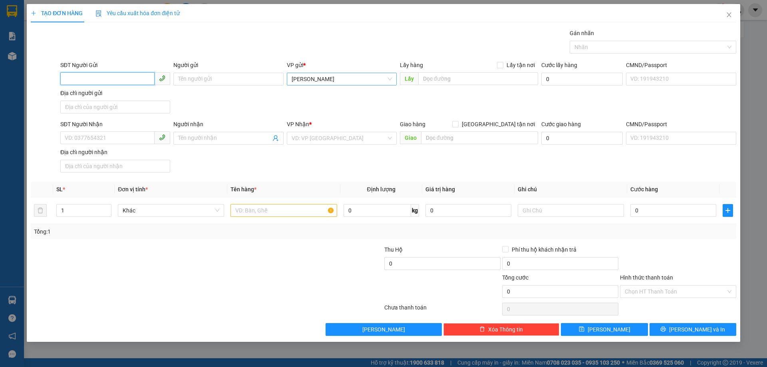
click at [358, 81] on span "[PERSON_NAME]" at bounding box center [342, 79] width 100 height 12
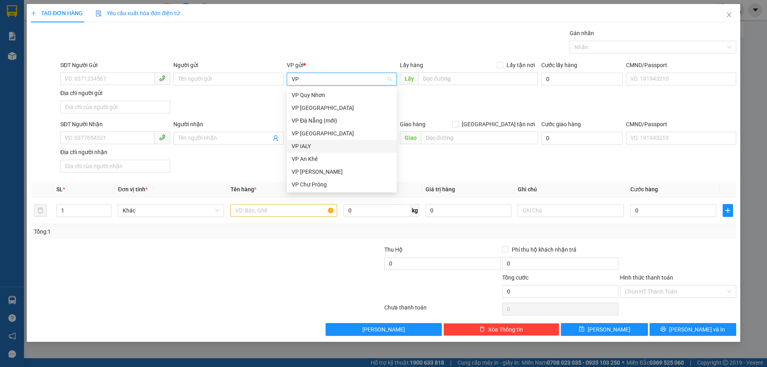
click at [309, 146] on div "VP IALY" at bounding box center [342, 146] width 100 height 9
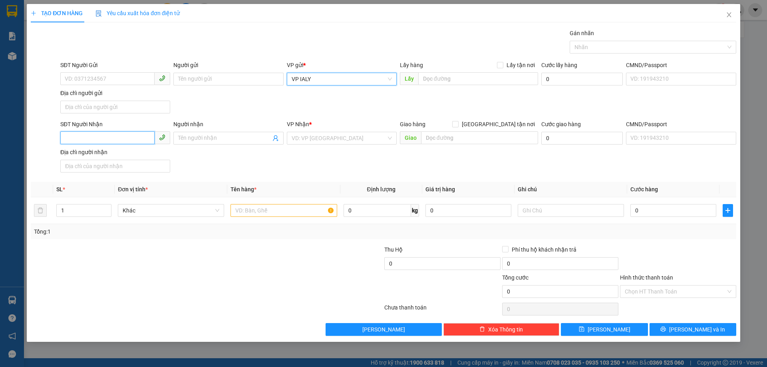
click at [109, 139] on input "SĐT Người Nhận" at bounding box center [107, 137] width 94 height 13
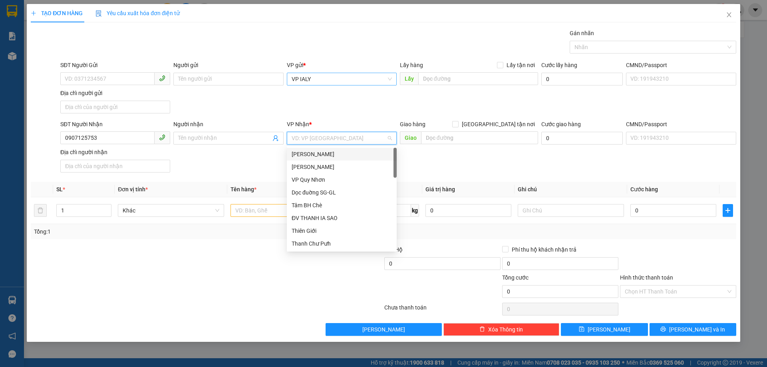
click at [329, 139] on input "search" at bounding box center [339, 138] width 95 height 12
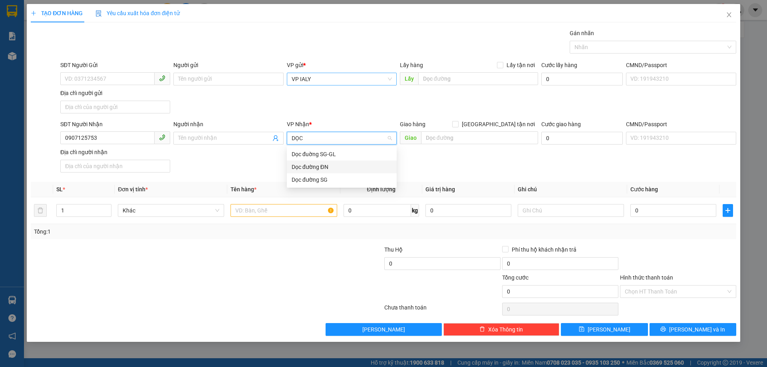
click at [319, 166] on div "Dọc đường ĐN" at bounding box center [342, 167] width 100 height 9
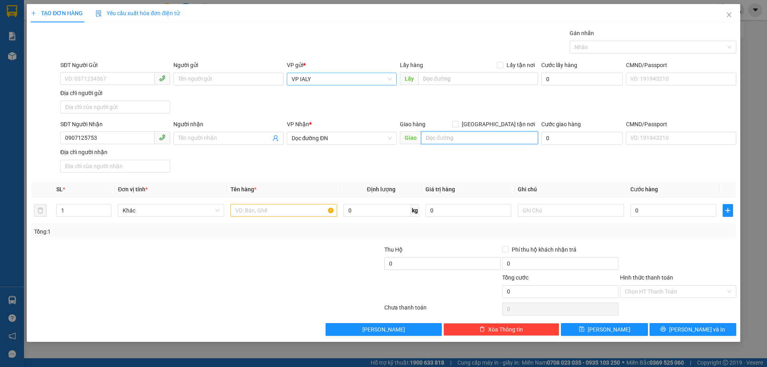
click at [460, 135] on input "text" at bounding box center [479, 137] width 117 height 13
click at [278, 216] on input "text" at bounding box center [284, 210] width 106 height 13
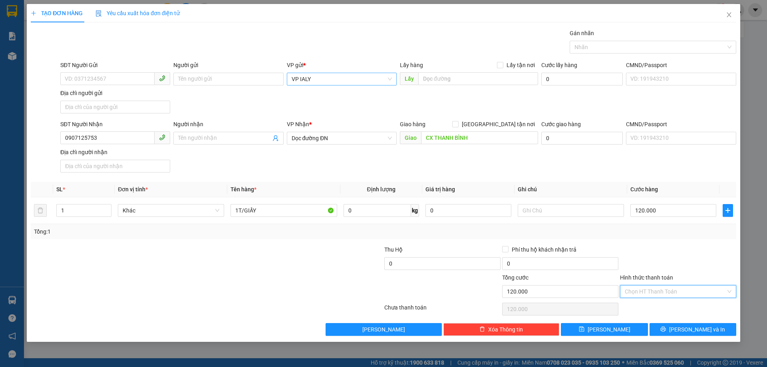
click at [644, 295] on input "Hình thức thanh toán" at bounding box center [675, 292] width 101 height 12
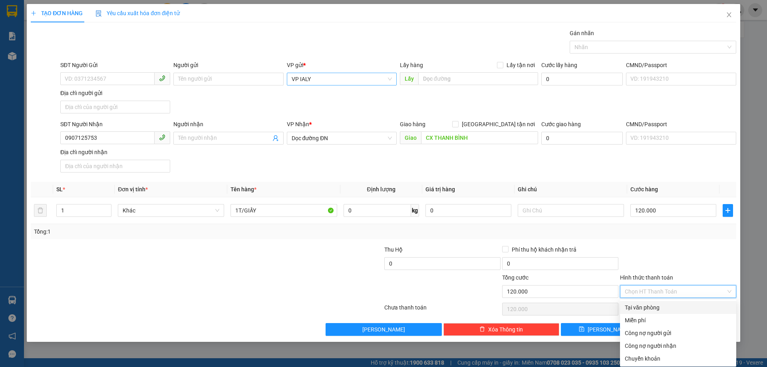
click at [639, 306] on div "Tại văn phòng" at bounding box center [678, 307] width 107 height 9
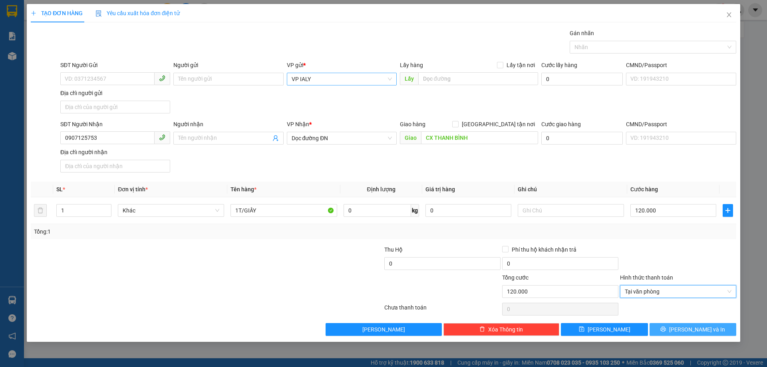
click at [715, 327] on button "[PERSON_NAME] và In" at bounding box center [693, 329] width 87 height 13
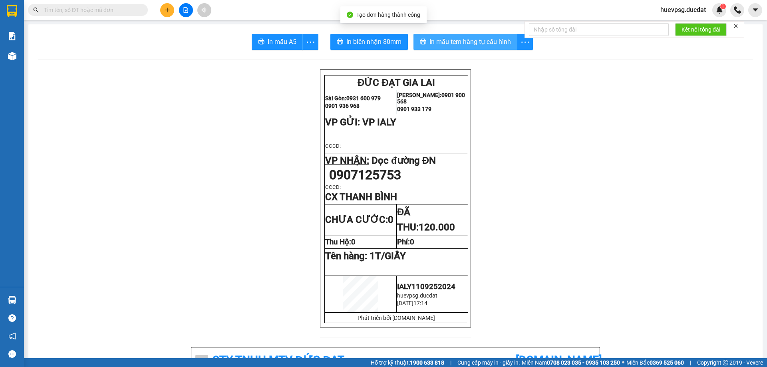
click at [472, 46] on span "In mẫu tem hàng tự cấu hình" at bounding box center [471, 42] width 82 height 10
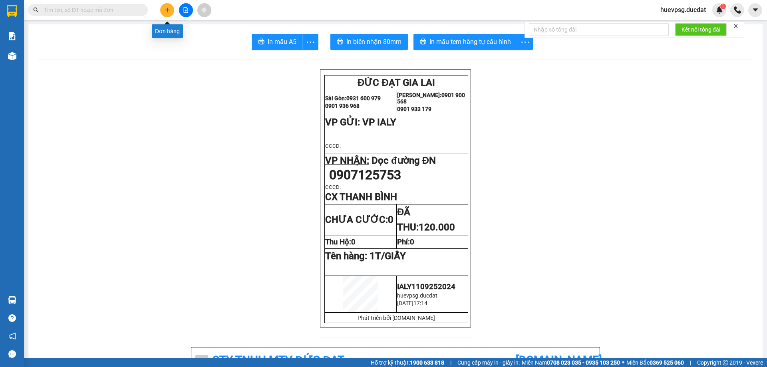
click at [171, 11] on button at bounding box center [167, 10] width 14 height 14
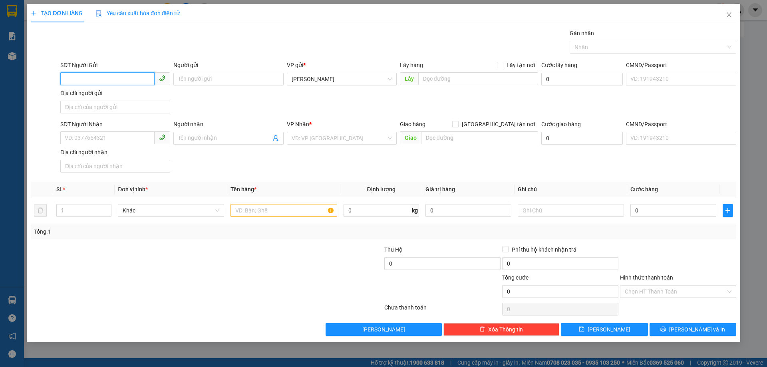
click at [135, 77] on input "SĐT Người Gửi" at bounding box center [107, 78] width 94 height 13
click at [212, 81] on input "Người gửi" at bounding box center [228, 79] width 110 height 13
click at [125, 133] on input "SĐT Người Nhận" at bounding box center [107, 137] width 94 height 13
click at [79, 149] on div "0965664664" at bounding box center [115, 154] width 110 height 13
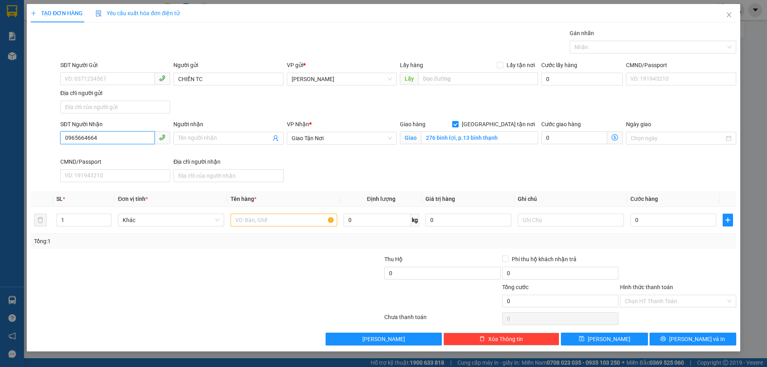
click at [83, 135] on input "0965664664" at bounding box center [107, 137] width 94 height 13
click at [267, 216] on input "text" at bounding box center [284, 220] width 106 height 13
click at [318, 220] on input "text" at bounding box center [284, 220] width 106 height 13
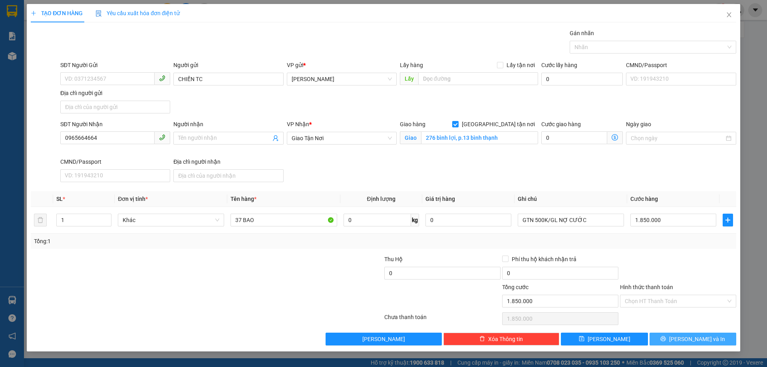
click at [689, 337] on span "[PERSON_NAME] và In" at bounding box center [697, 339] width 56 height 9
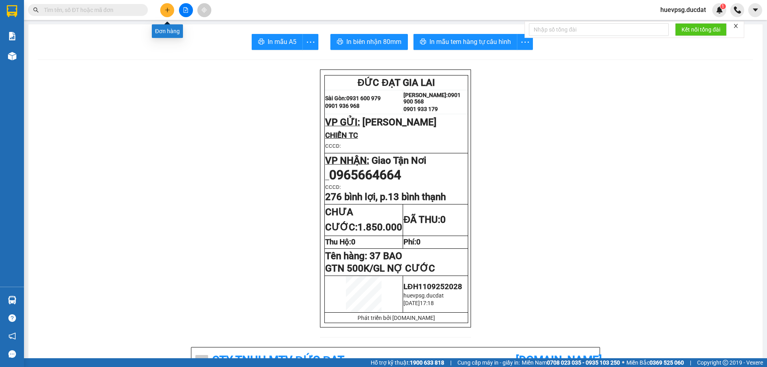
click at [164, 12] on button at bounding box center [167, 10] width 14 height 14
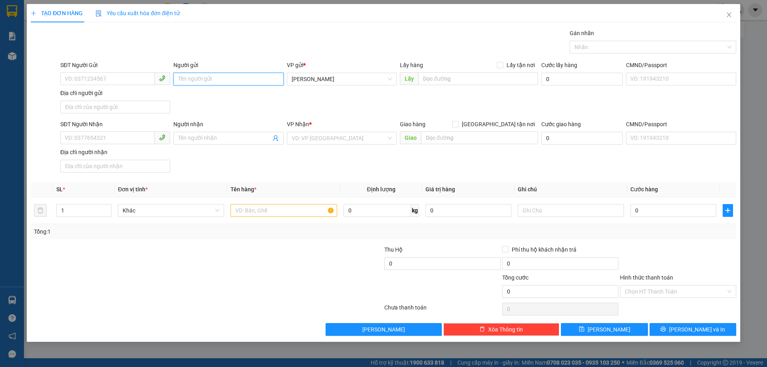
click at [265, 76] on input "Người gửi" at bounding box center [228, 79] width 110 height 13
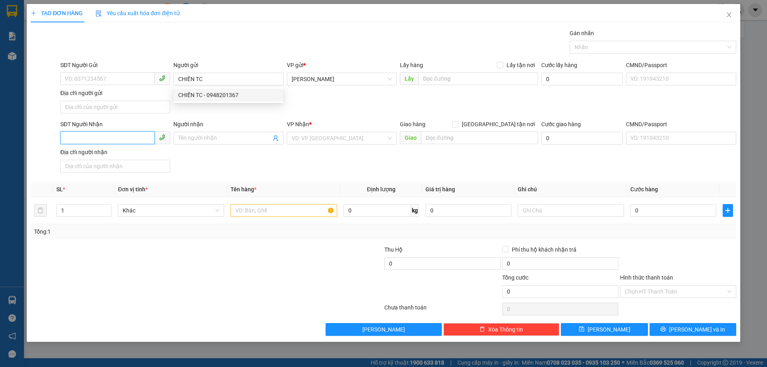
click at [95, 140] on input "SĐT Người Nhận" at bounding box center [107, 137] width 94 height 13
click at [91, 150] on div "0795671599" at bounding box center [115, 154] width 100 height 9
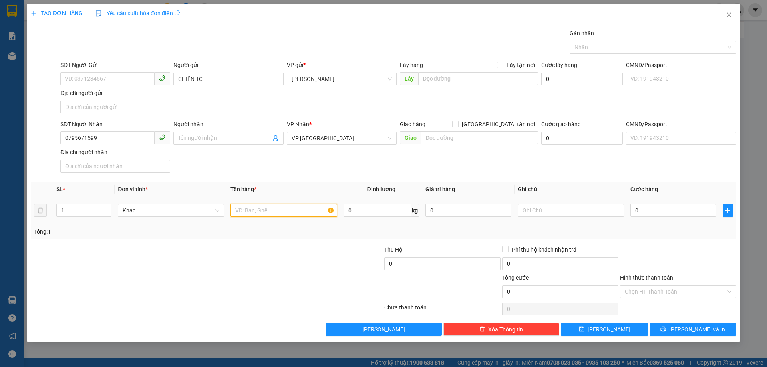
click at [311, 213] on input "text" at bounding box center [284, 210] width 106 height 13
click at [325, 214] on input "text" at bounding box center [284, 210] width 106 height 13
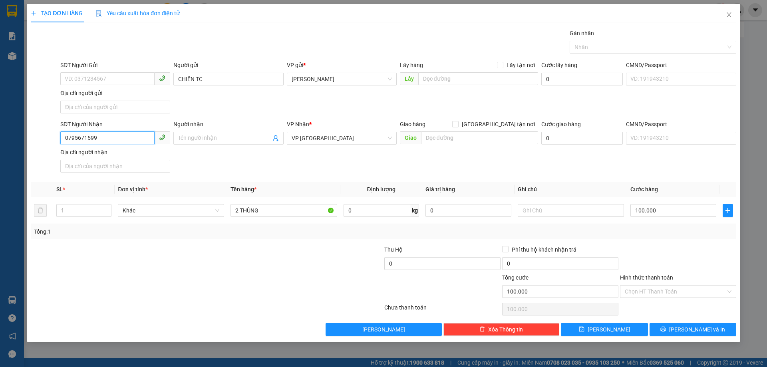
click at [89, 135] on input "0795671599" at bounding box center [107, 137] width 94 height 13
click at [724, 325] on button "[PERSON_NAME] và In" at bounding box center [693, 329] width 87 height 13
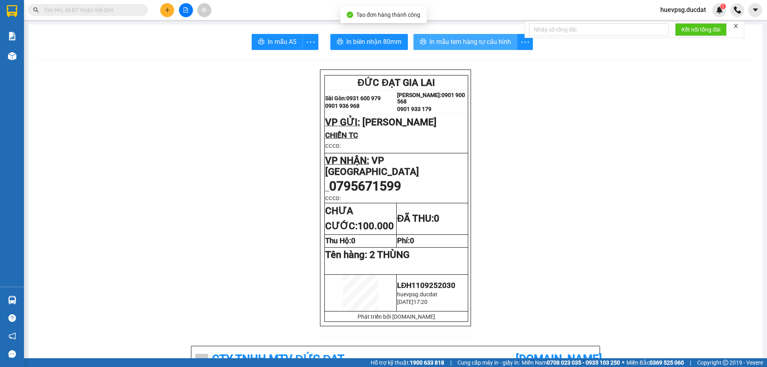
click at [498, 42] on span "In mẫu tem hàng tự cấu hình" at bounding box center [471, 42] width 82 height 10
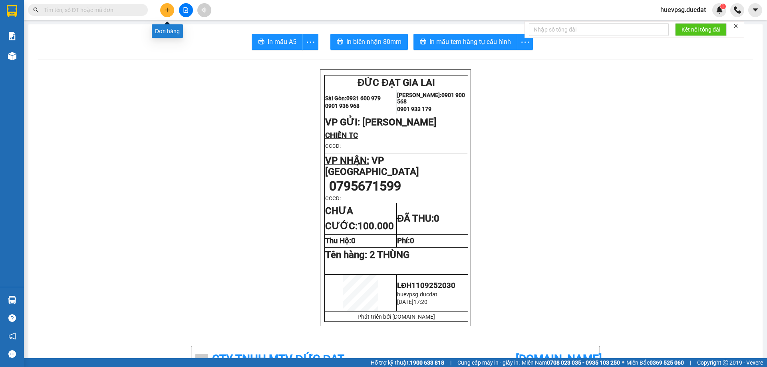
click at [164, 8] on button at bounding box center [167, 10] width 14 height 14
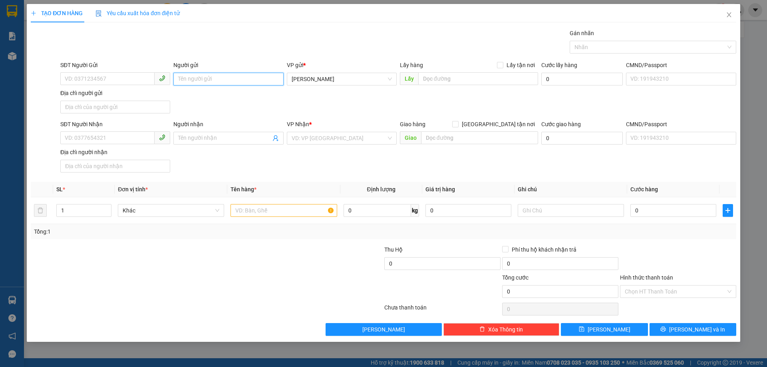
click at [231, 84] on input "Người gửi" at bounding box center [228, 79] width 110 height 13
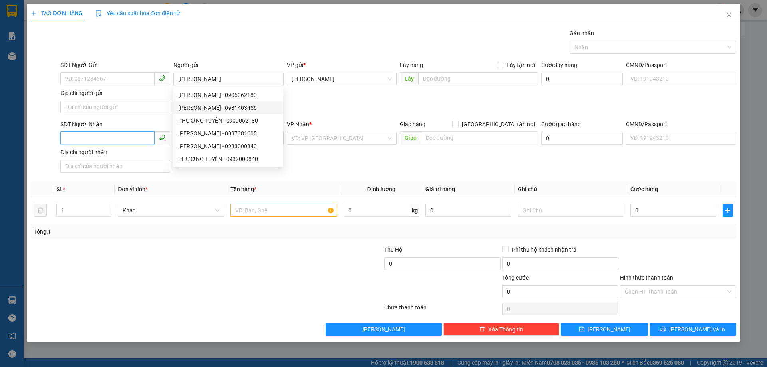
click at [92, 137] on input "SĐT Người Nhận" at bounding box center [107, 137] width 94 height 13
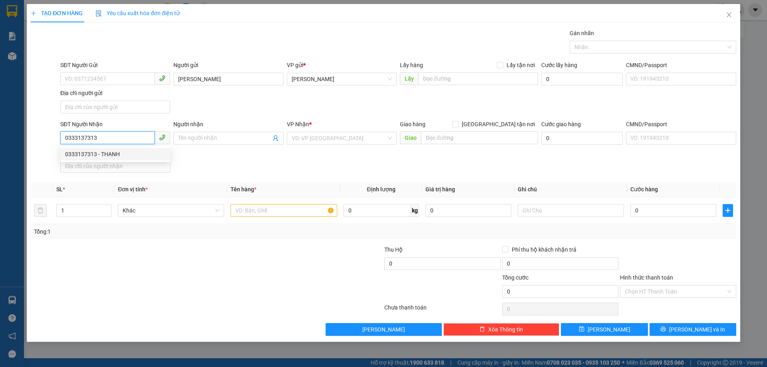
click at [92, 149] on div "0333137313 - THANH" at bounding box center [115, 154] width 110 height 13
click at [250, 216] on input "text" at bounding box center [284, 210] width 106 height 13
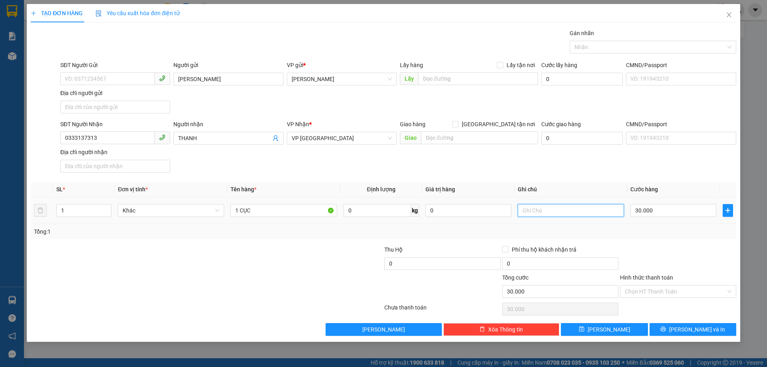
click at [529, 212] on input "text" at bounding box center [571, 210] width 106 height 13
click at [80, 135] on input "0333137313" at bounding box center [107, 137] width 94 height 13
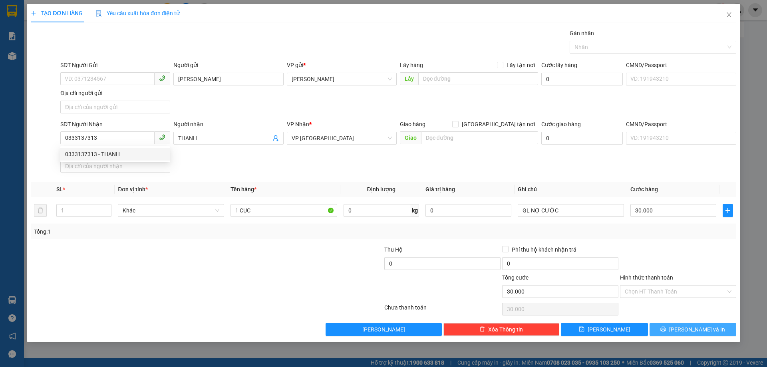
click at [666, 328] on icon "printer" at bounding box center [664, 330] width 6 height 6
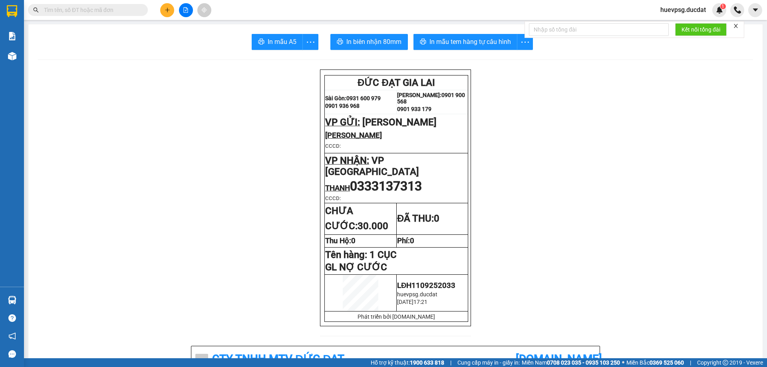
click at [459, 46] on span "In mẫu tem hàng tự cấu hình" at bounding box center [471, 42] width 82 height 10
click at [169, 8] on icon "plus" at bounding box center [168, 10] width 6 height 6
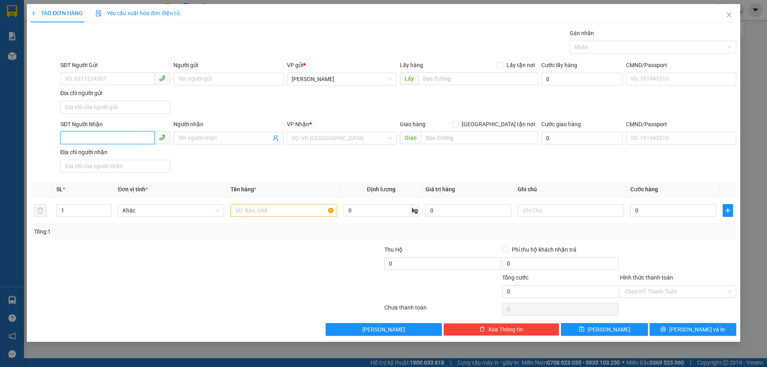
click at [132, 132] on input "SĐT Người Nhận" at bounding box center [107, 137] width 94 height 13
click at [128, 135] on input "SĐT Người Nhận" at bounding box center [107, 137] width 94 height 13
paste input "909062180"
click at [181, 78] on input "Người gửi" at bounding box center [228, 79] width 110 height 13
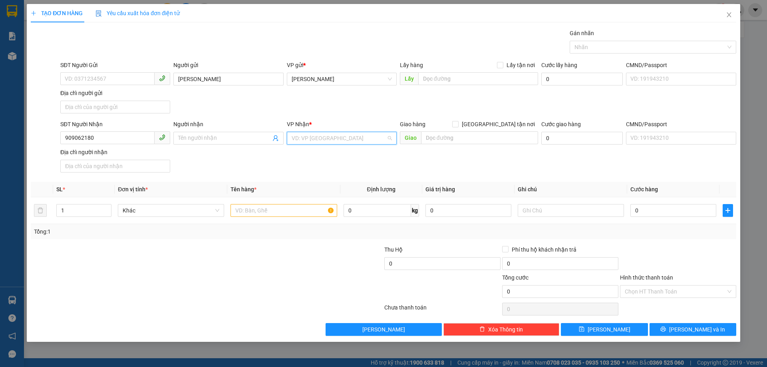
click at [324, 137] on input "search" at bounding box center [339, 138] width 95 height 12
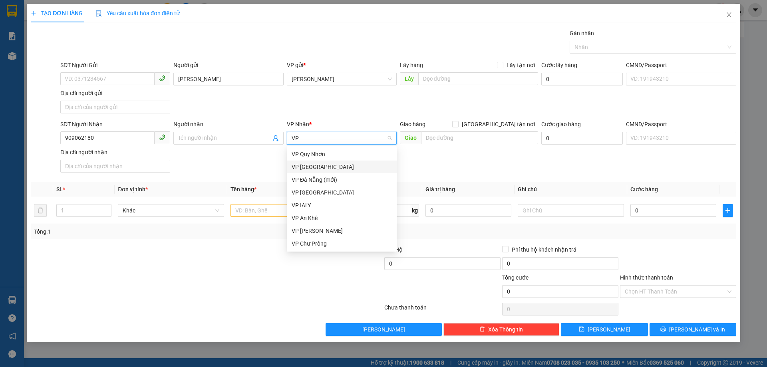
click at [307, 164] on div "VP [GEOGRAPHIC_DATA]" at bounding box center [342, 167] width 100 height 9
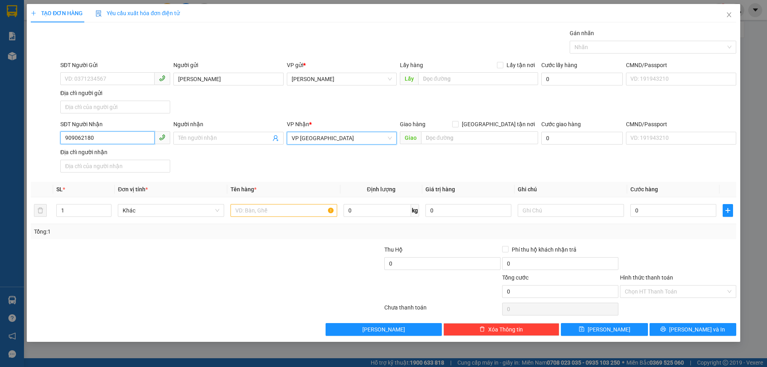
click at [66, 141] on input "909062180" at bounding box center [107, 137] width 94 height 13
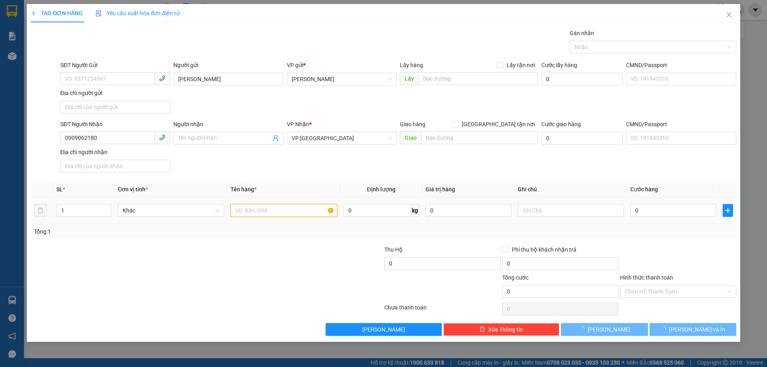
click at [257, 215] on input "text" at bounding box center [284, 210] width 106 height 13
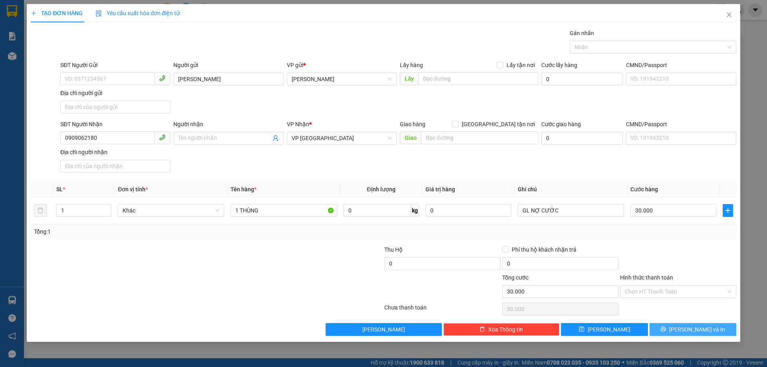
click at [677, 331] on button "[PERSON_NAME] và In" at bounding box center [693, 329] width 87 height 13
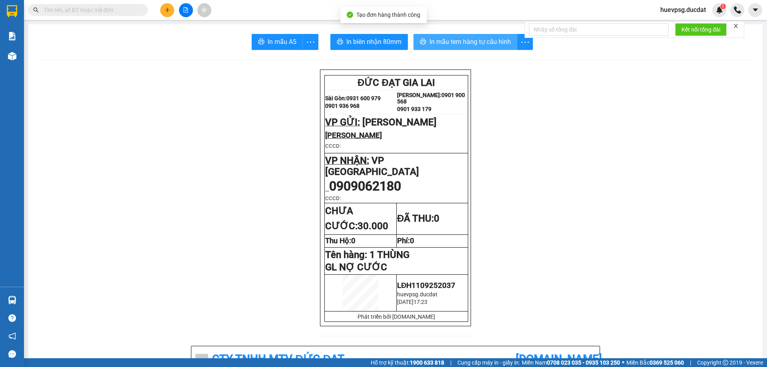
click at [464, 46] on span "In mẫu tem hàng tự cấu hình" at bounding box center [471, 42] width 82 height 10
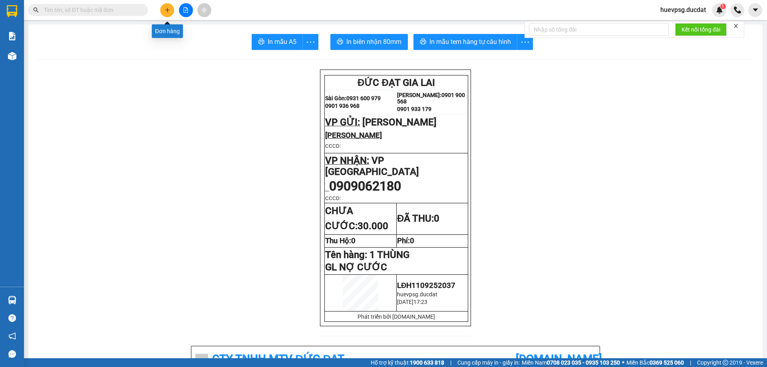
click at [171, 10] on button at bounding box center [167, 10] width 14 height 14
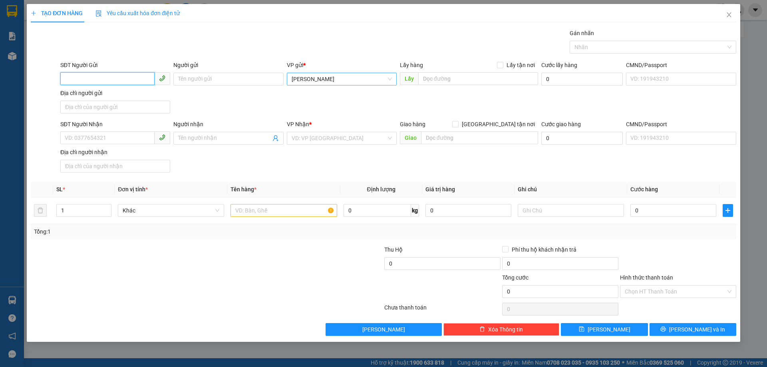
click at [324, 81] on span "[PERSON_NAME]" at bounding box center [342, 79] width 100 height 12
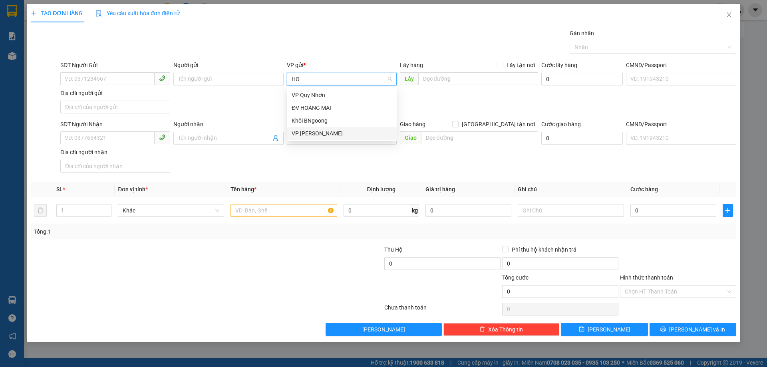
drag, startPoint x: 312, startPoint y: 131, endPoint x: 78, endPoint y: 156, distance: 235.9
click at [312, 131] on div "VP [PERSON_NAME]" at bounding box center [342, 133] width 100 height 9
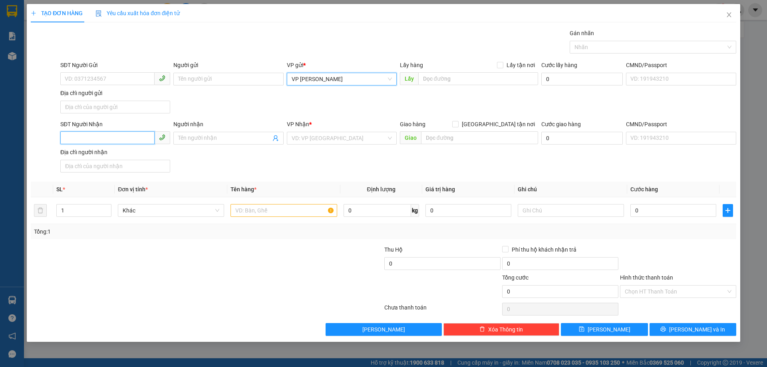
click at [96, 133] on input "SĐT Người Nhận" at bounding box center [107, 137] width 94 height 13
click at [373, 135] on input "search" at bounding box center [339, 138] width 95 height 12
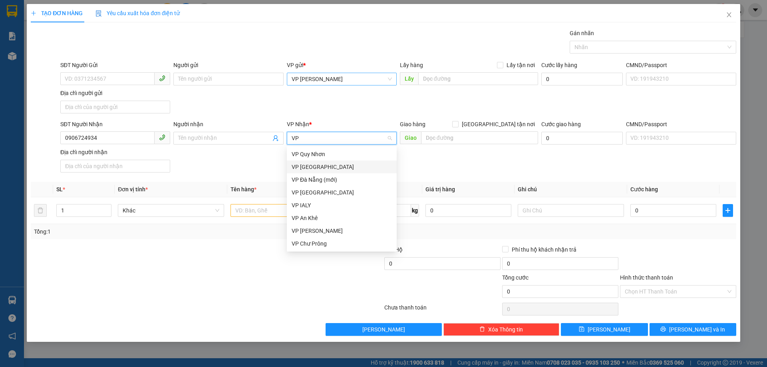
click at [340, 166] on div "VP [GEOGRAPHIC_DATA]" at bounding box center [342, 167] width 100 height 9
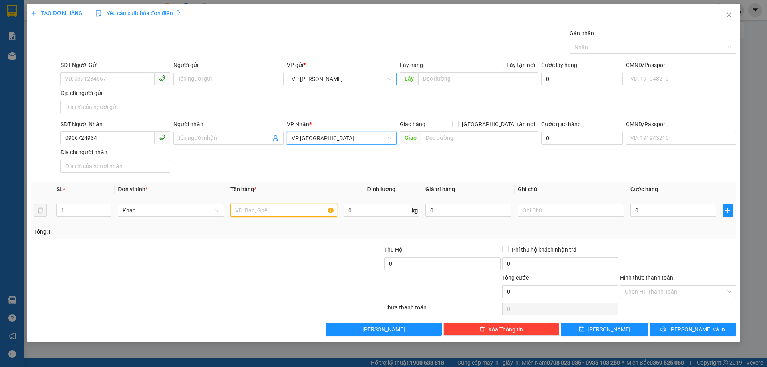
click at [278, 210] on input "text" at bounding box center [284, 210] width 106 height 13
drag, startPoint x: 276, startPoint y: 210, endPoint x: 292, endPoint y: 198, distance: 19.7
click at [276, 209] on input "8 BAO CẢI" at bounding box center [284, 210] width 106 height 13
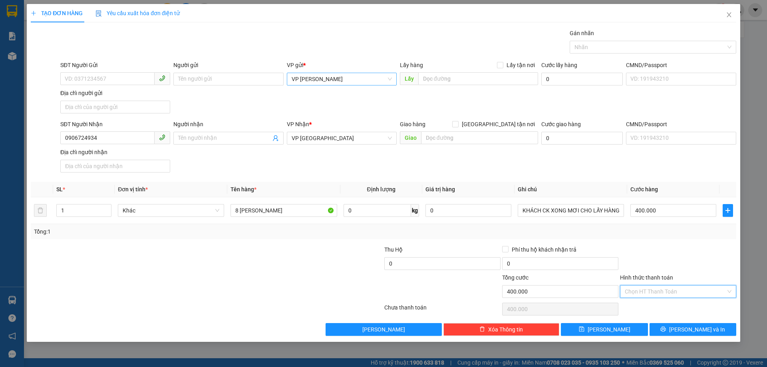
click at [656, 289] on input "Hình thức thanh toán" at bounding box center [675, 292] width 101 height 12
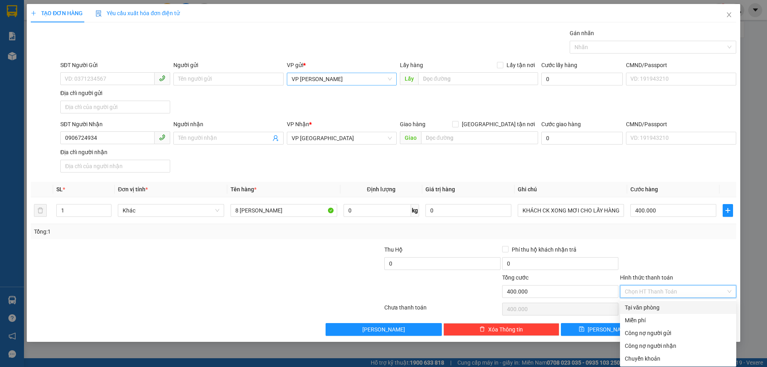
click at [664, 303] on div "Tại văn phòng" at bounding box center [678, 307] width 116 height 13
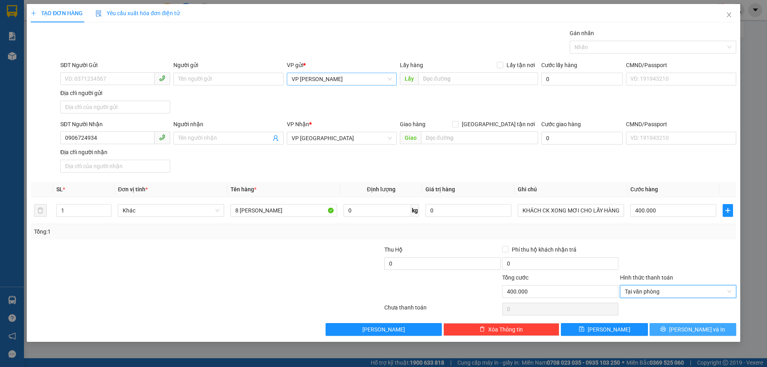
click at [692, 329] on span "[PERSON_NAME] và In" at bounding box center [697, 329] width 56 height 9
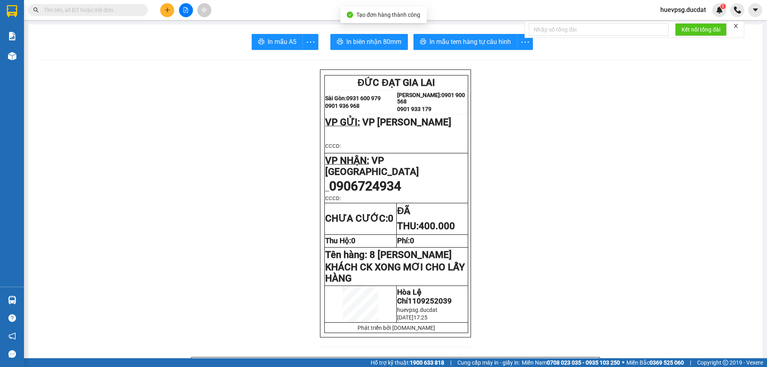
click at [481, 36] on button "In mẫu tem hàng tự cấu hình" at bounding box center [466, 42] width 104 height 16
click at [166, 11] on icon "plus" at bounding box center [168, 10] width 6 height 6
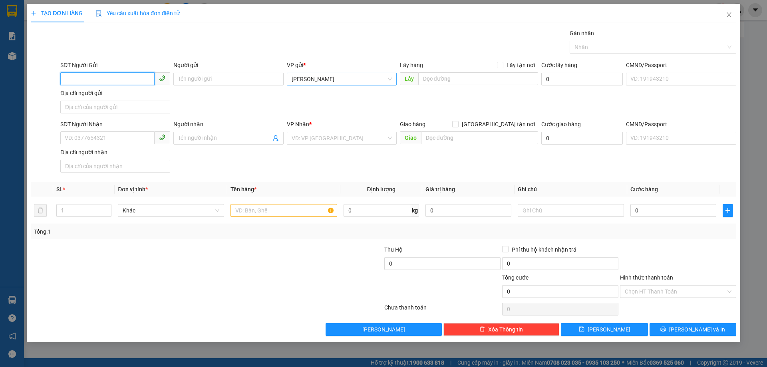
click at [298, 81] on span "[PERSON_NAME]" at bounding box center [342, 79] width 100 height 12
click at [301, 108] on div "VP [PERSON_NAME]" at bounding box center [342, 108] width 100 height 9
click at [136, 138] on input "SĐT Người Nhận" at bounding box center [107, 137] width 94 height 13
click at [313, 140] on input "search" at bounding box center [339, 138] width 95 height 12
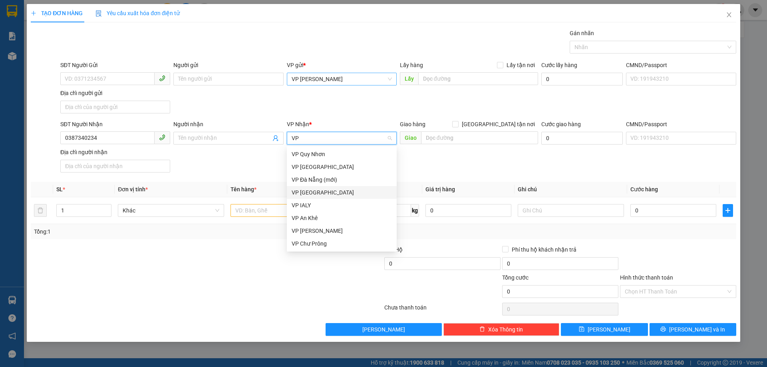
click at [311, 190] on div "VP [GEOGRAPHIC_DATA]" at bounding box center [342, 192] width 100 height 9
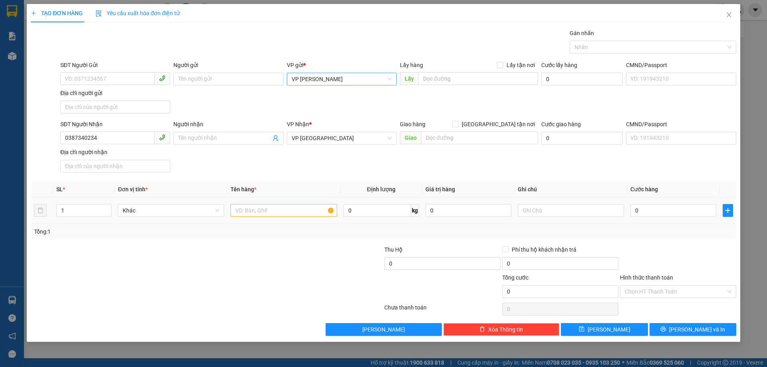
click at [287, 218] on div at bounding box center [284, 211] width 106 height 16
click at [287, 217] on div at bounding box center [284, 211] width 106 height 16
click at [288, 214] on input "text" at bounding box center [284, 210] width 106 height 13
click at [681, 208] on input "0" at bounding box center [674, 210] width 86 height 13
click at [707, 293] on input "Hình thức thanh toán" at bounding box center [675, 292] width 101 height 12
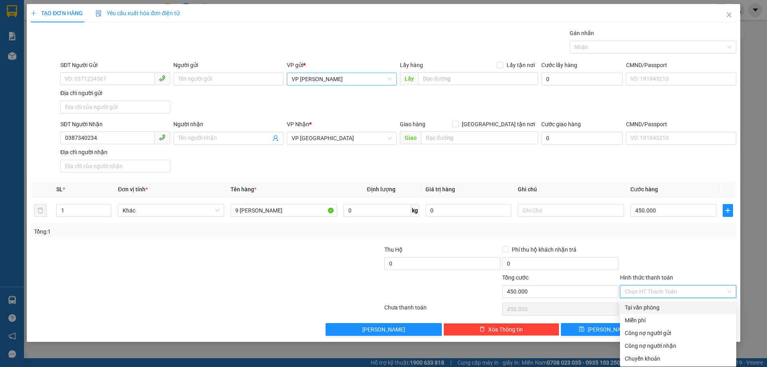
click at [671, 306] on div "Tại văn phòng" at bounding box center [678, 307] width 107 height 9
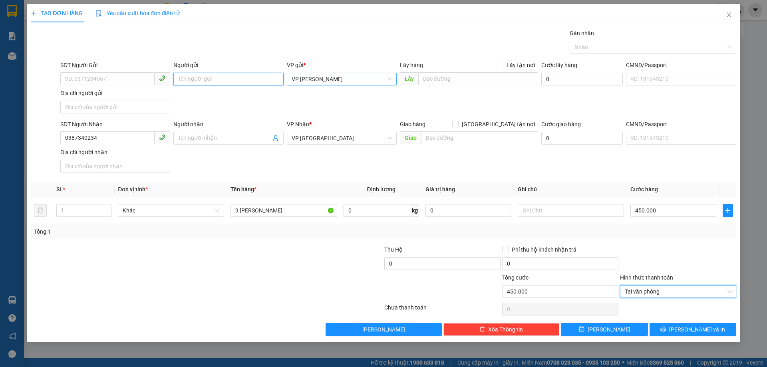
click at [217, 77] on input "Người gửi" at bounding box center [228, 79] width 110 height 13
click at [703, 293] on span "Tại văn phòng" at bounding box center [678, 292] width 107 height 12
click at [698, 247] on div at bounding box center [678, 259] width 118 height 28
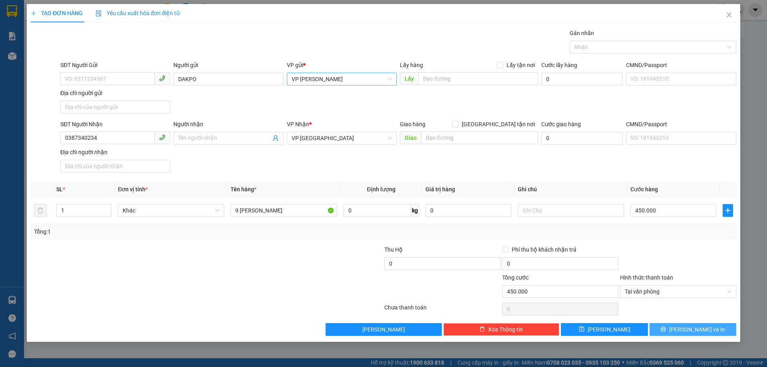
click at [721, 328] on button "[PERSON_NAME] và In" at bounding box center [693, 329] width 87 height 13
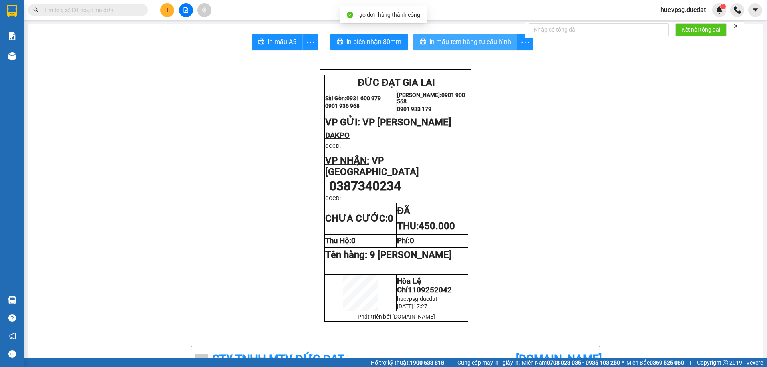
click at [498, 47] on button "In mẫu tem hàng tự cấu hình" at bounding box center [466, 42] width 104 height 16
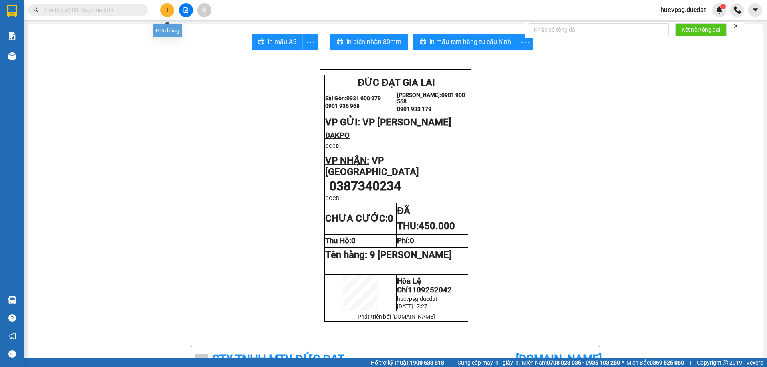
click at [162, 12] on button at bounding box center [167, 10] width 14 height 14
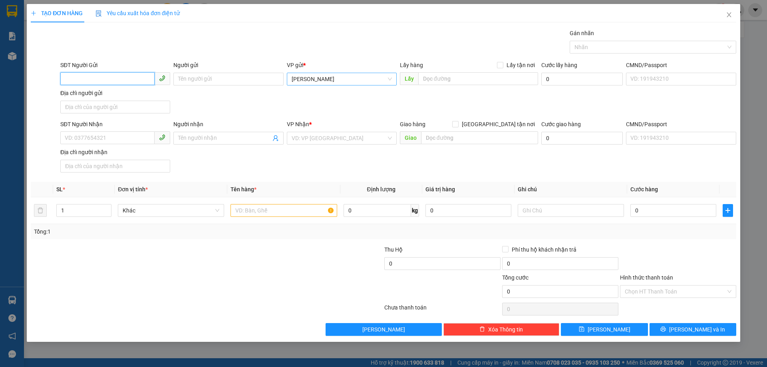
click at [318, 78] on span "[PERSON_NAME]" at bounding box center [342, 79] width 100 height 12
click at [318, 110] on div "VP [PERSON_NAME]" at bounding box center [342, 108] width 100 height 9
click at [140, 140] on input "SĐT Người Nhận" at bounding box center [107, 137] width 94 height 13
click at [344, 141] on input "search" at bounding box center [339, 138] width 95 height 12
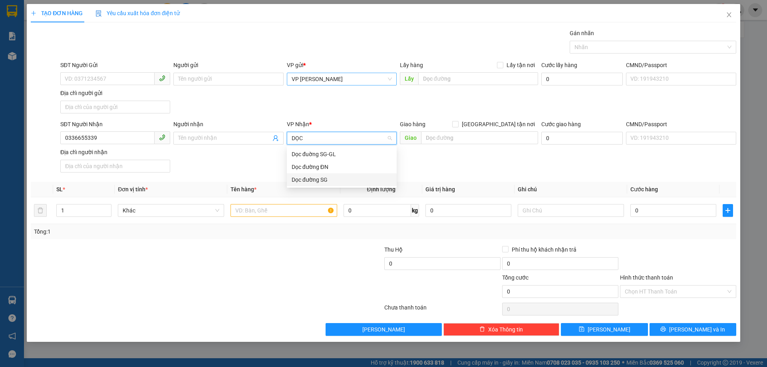
click at [323, 175] on div "Dọc đường SG" at bounding box center [342, 179] width 110 height 13
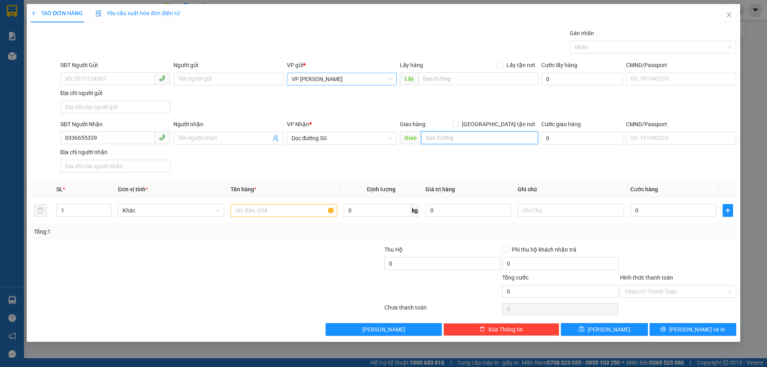
click at [451, 138] on input "text" at bounding box center [479, 137] width 117 height 13
click at [285, 209] on input "text" at bounding box center [284, 210] width 106 height 13
click at [645, 290] on input "Hình thức thanh toán" at bounding box center [675, 292] width 101 height 12
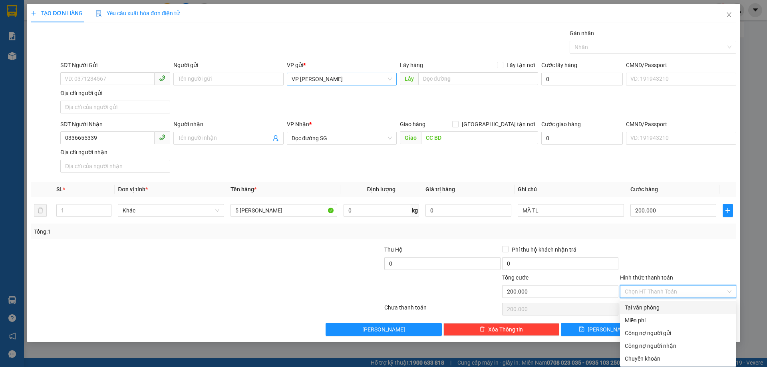
click at [645, 303] on div "Tại văn phòng" at bounding box center [678, 307] width 107 height 9
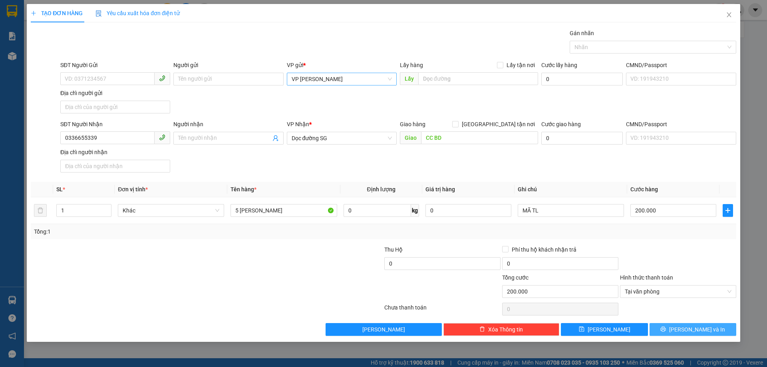
click at [666, 332] on icon "printer" at bounding box center [664, 330] width 6 height 6
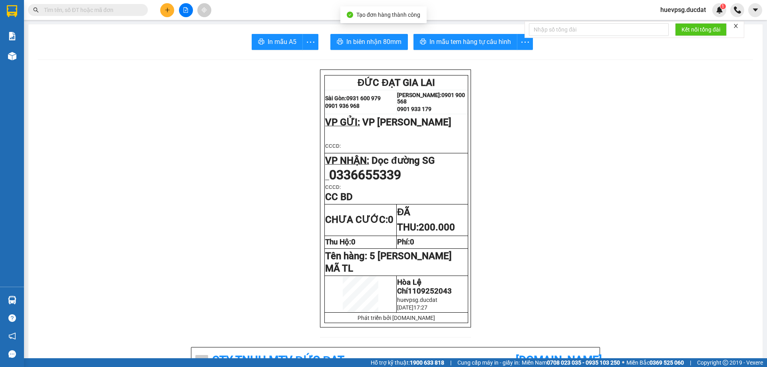
click at [477, 40] on span "In mẫu tem hàng tự cấu hình" at bounding box center [471, 42] width 82 height 10
click at [172, 12] on button at bounding box center [167, 10] width 14 height 14
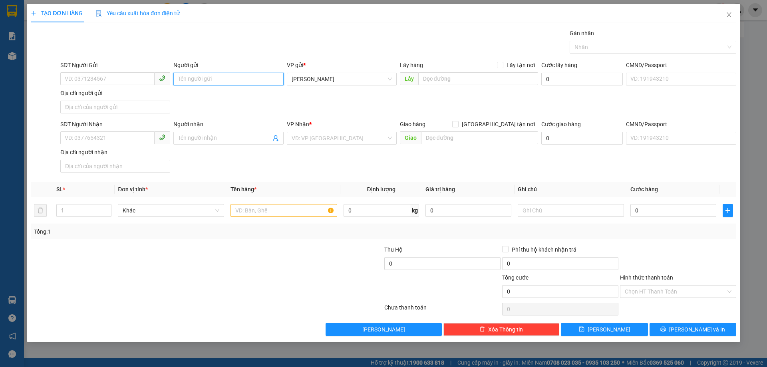
click at [187, 75] on input "Người gửi" at bounding box center [228, 79] width 110 height 13
click at [142, 138] on input "SĐT Người Nhận" at bounding box center [107, 137] width 94 height 13
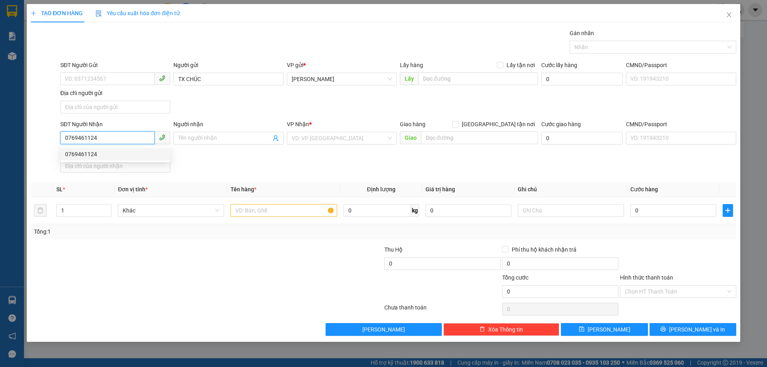
click at [137, 154] on div "0769461124" at bounding box center [115, 154] width 100 height 9
click at [254, 212] on input "text" at bounding box center [284, 210] width 106 height 13
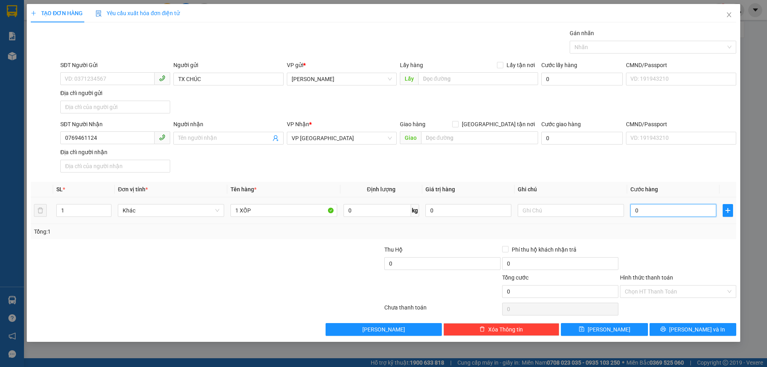
click at [698, 211] on input "0" at bounding box center [674, 210] width 86 height 13
click at [679, 300] on div "Hình thức thanh toán Chọn HT Thanh Toán" at bounding box center [678, 287] width 116 height 28
click at [679, 290] on input "Hình thức thanh toán" at bounding box center [675, 292] width 101 height 12
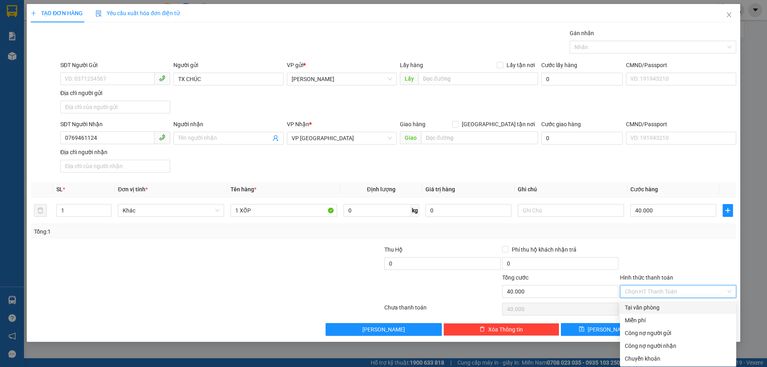
click at [659, 306] on div "Tại văn phòng" at bounding box center [678, 307] width 107 height 9
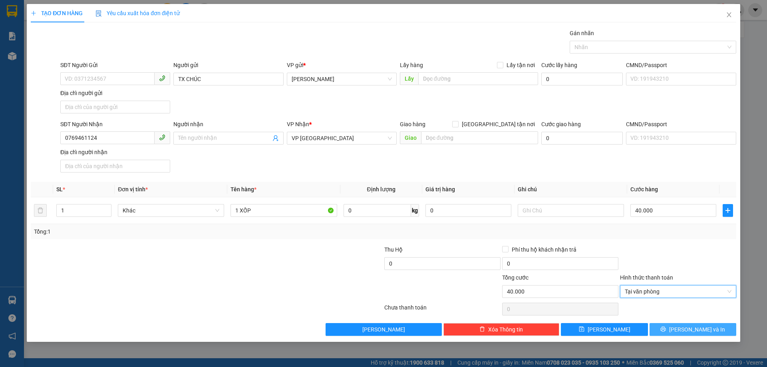
click at [709, 332] on button "[PERSON_NAME] và In" at bounding box center [693, 329] width 87 height 13
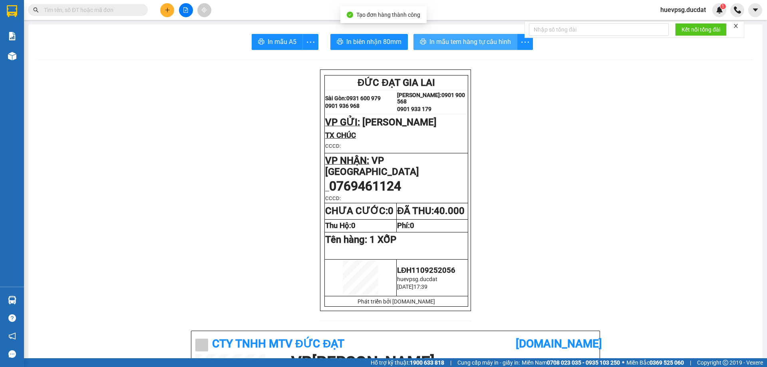
click at [467, 34] on button "In mẫu tem hàng tự cấu hình" at bounding box center [466, 42] width 104 height 16
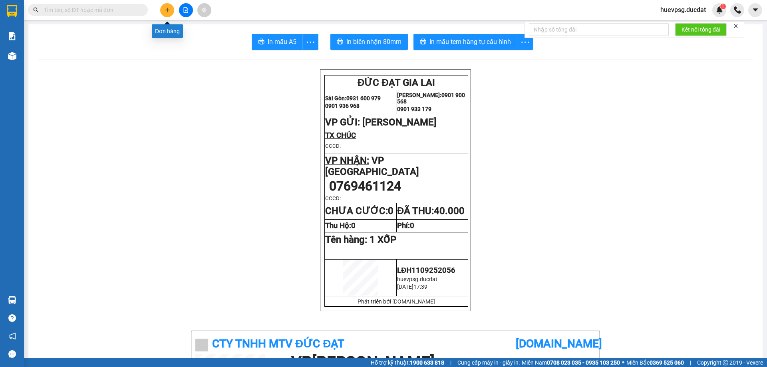
click at [168, 9] on icon "plus" at bounding box center [168, 10] width 6 height 6
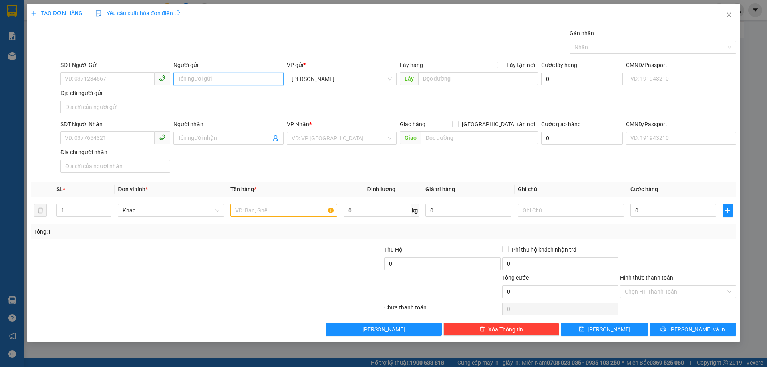
click at [250, 79] on input "Người gửi" at bounding box center [228, 79] width 110 height 13
click at [128, 141] on input "SĐT Người Nhận" at bounding box center [107, 137] width 94 height 13
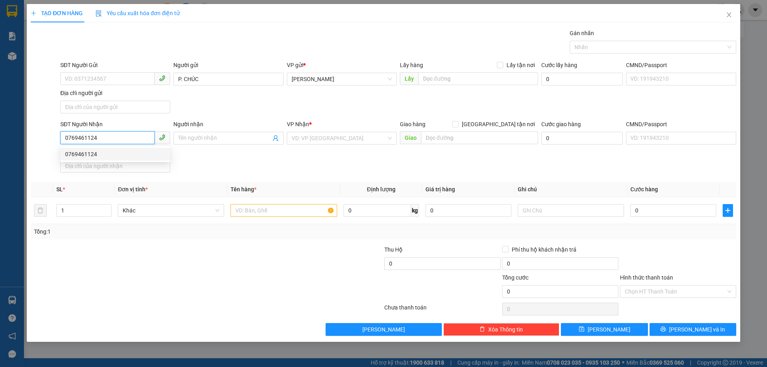
click at [128, 152] on div "0769461124" at bounding box center [115, 154] width 100 height 9
click at [304, 216] on input "text" at bounding box center [284, 210] width 106 height 13
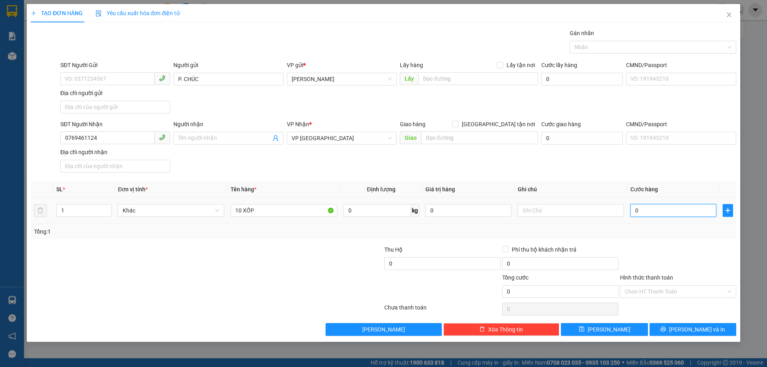
click at [654, 212] on input "0" at bounding box center [674, 210] width 86 height 13
click at [281, 210] on input "10 XỐP" at bounding box center [284, 210] width 106 height 13
click at [673, 285] on div "Hình thức thanh toán" at bounding box center [678, 279] width 116 height 12
click at [668, 293] on input "Hình thức thanh toán" at bounding box center [675, 292] width 101 height 12
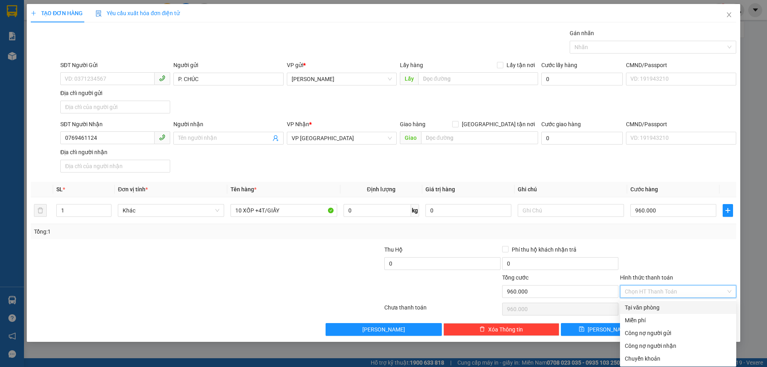
click at [658, 306] on div "Tại văn phòng" at bounding box center [678, 307] width 107 height 9
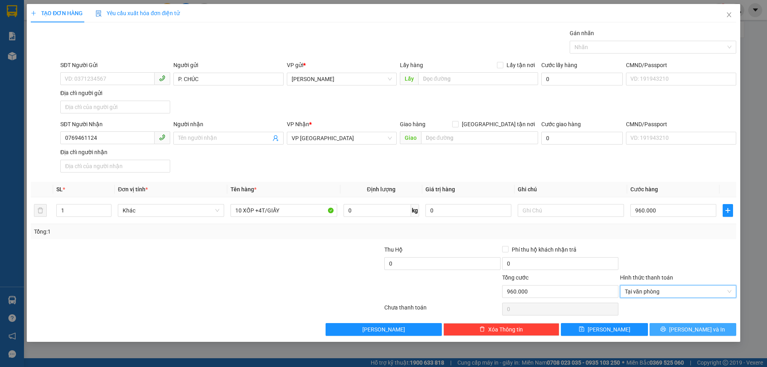
click at [715, 330] on button "[PERSON_NAME] và In" at bounding box center [693, 329] width 87 height 13
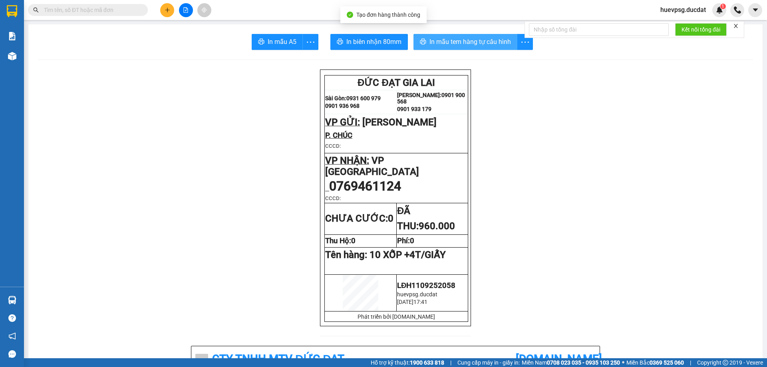
click at [466, 49] on button "In mẫu tem hàng tự cấu hình" at bounding box center [466, 42] width 104 height 16
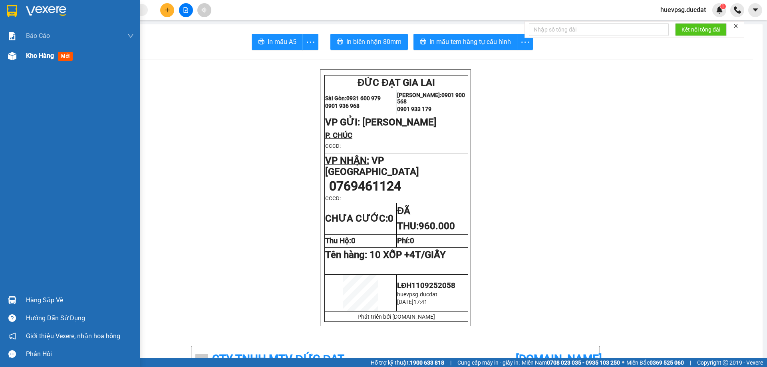
click at [41, 59] on span "Kho hàng" at bounding box center [40, 56] width 28 height 8
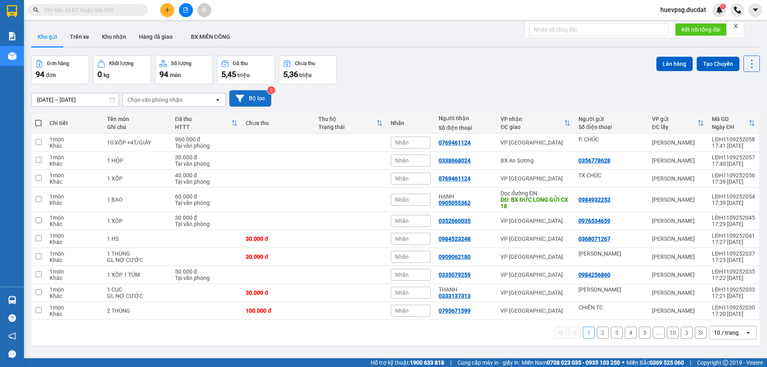
click at [243, 91] on button "Bộ lọc" at bounding box center [250, 98] width 42 height 16
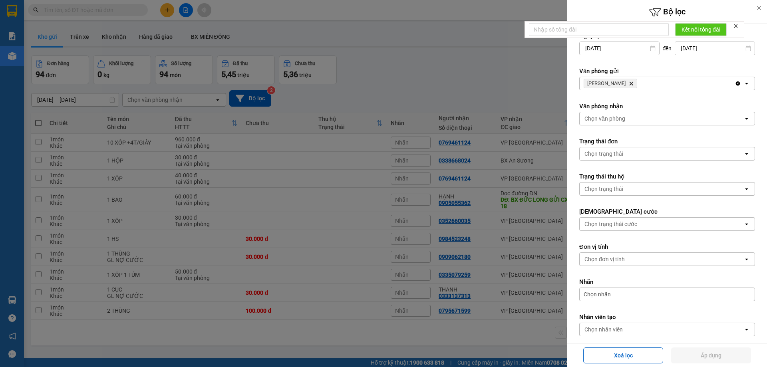
click at [629, 83] on icon "Delete" at bounding box center [631, 83] width 5 height 5
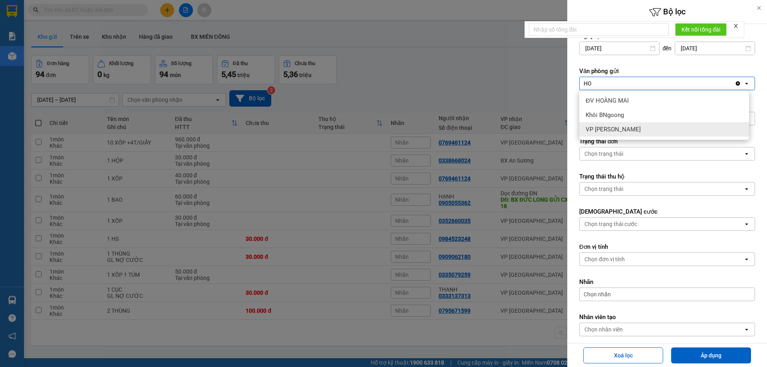
click at [612, 128] on span "VP [PERSON_NAME]" at bounding box center [613, 129] width 55 height 8
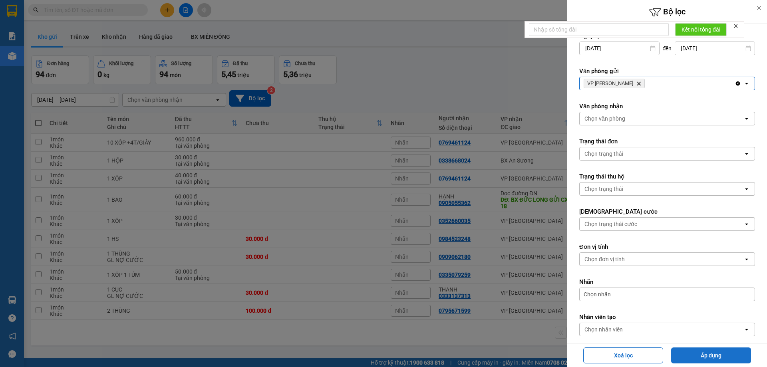
click at [689, 351] on button "Áp dụng" at bounding box center [711, 356] width 80 height 16
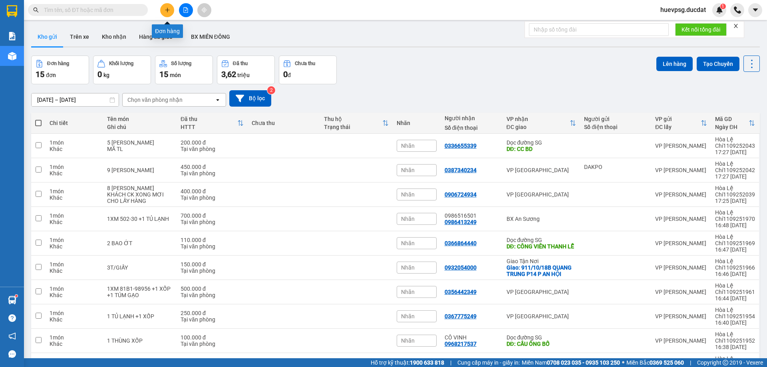
click at [163, 8] on button at bounding box center [167, 10] width 14 height 14
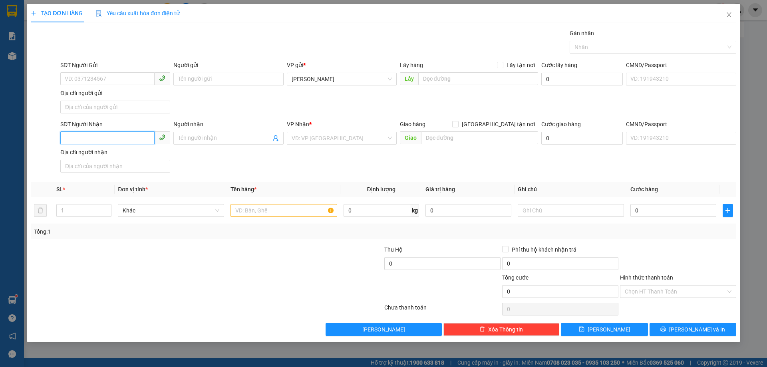
click at [111, 135] on input "SĐT Người Nhận" at bounding box center [107, 137] width 94 height 13
click at [107, 151] on div "0767206777" at bounding box center [115, 154] width 100 height 9
click at [266, 208] on input "text" at bounding box center [284, 210] width 106 height 13
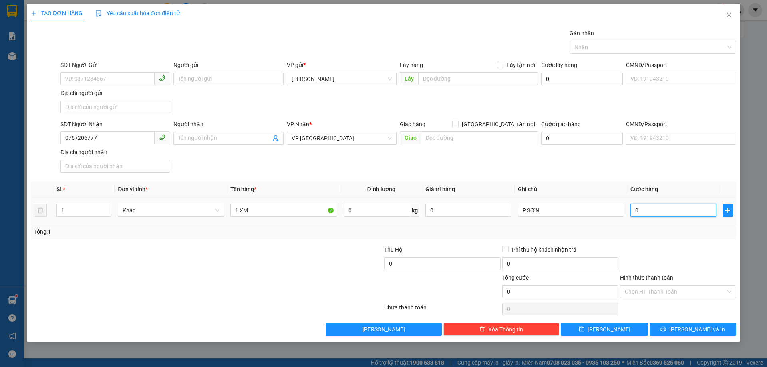
click at [698, 212] on input "0" at bounding box center [674, 210] width 86 height 13
click at [671, 293] on input "Hình thức thanh toán" at bounding box center [675, 292] width 101 height 12
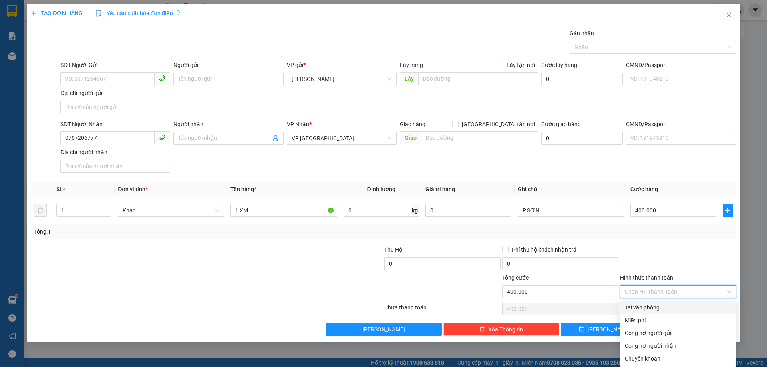
click at [661, 304] on div "Tại văn phòng" at bounding box center [678, 307] width 107 height 9
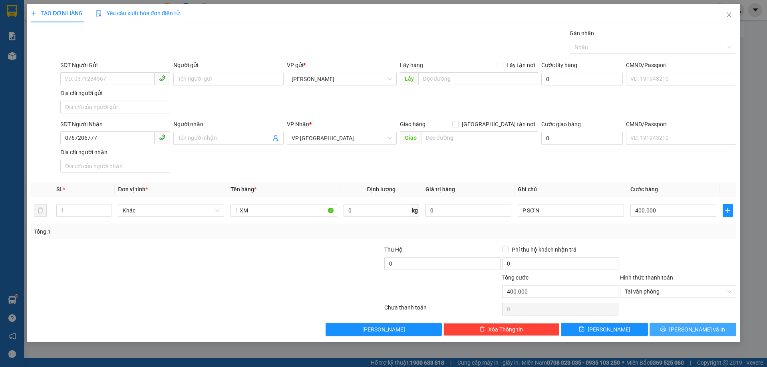
click at [698, 330] on span "[PERSON_NAME] và In" at bounding box center [697, 329] width 56 height 9
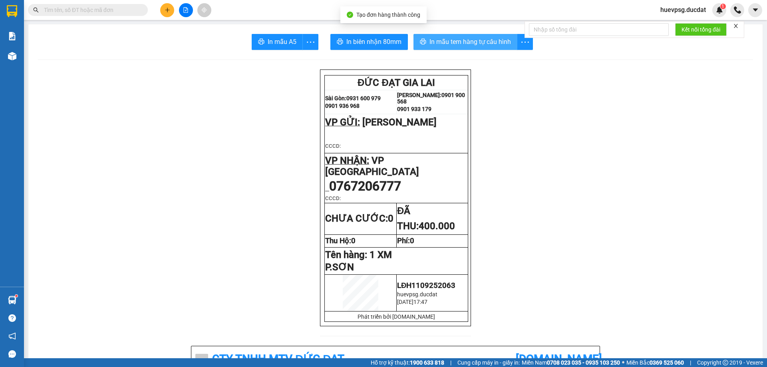
click at [498, 45] on span "In mẫu tem hàng tự cấu hình" at bounding box center [471, 42] width 82 height 10
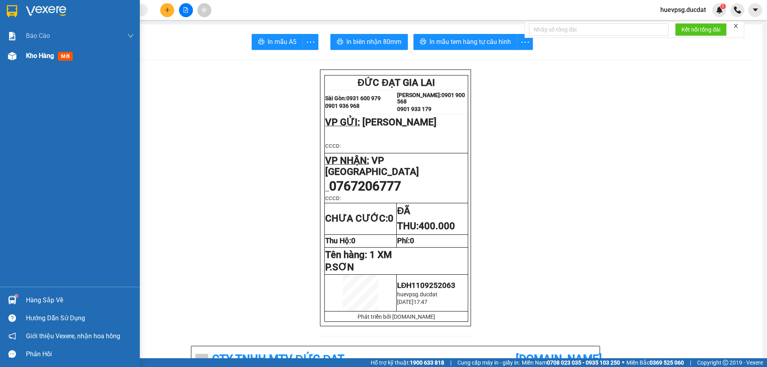
click at [32, 52] on span "Kho hàng" at bounding box center [40, 56] width 28 height 8
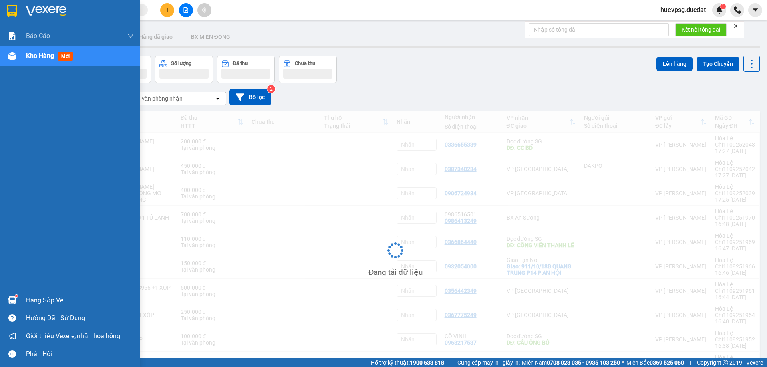
click at [32, 52] on span "Kho hàng" at bounding box center [40, 56] width 28 height 8
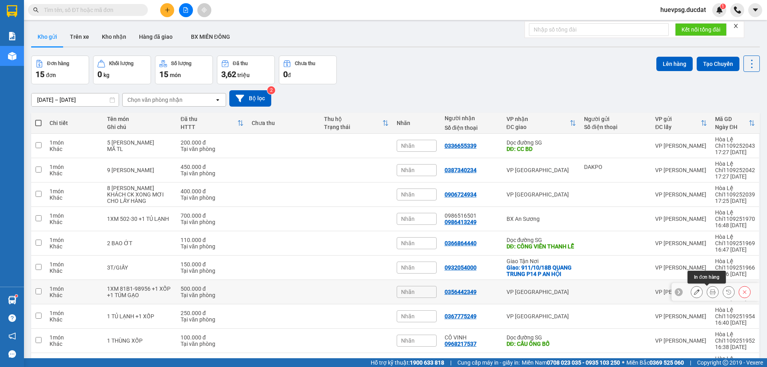
click at [710, 295] on icon at bounding box center [713, 292] width 6 height 6
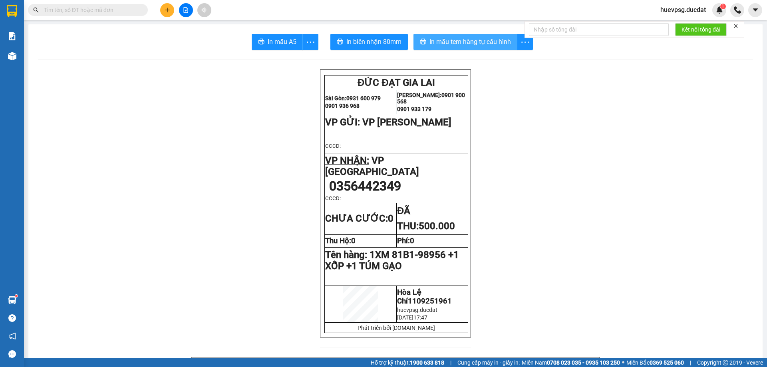
click at [479, 45] on span "In mẫu tem hàng tự cấu hình" at bounding box center [471, 42] width 82 height 10
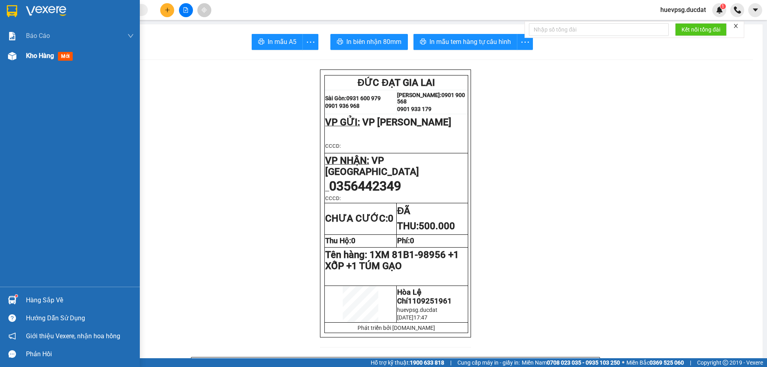
click at [31, 58] on span "Kho hàng" at bounding box center [40, 56] width 28 height 8
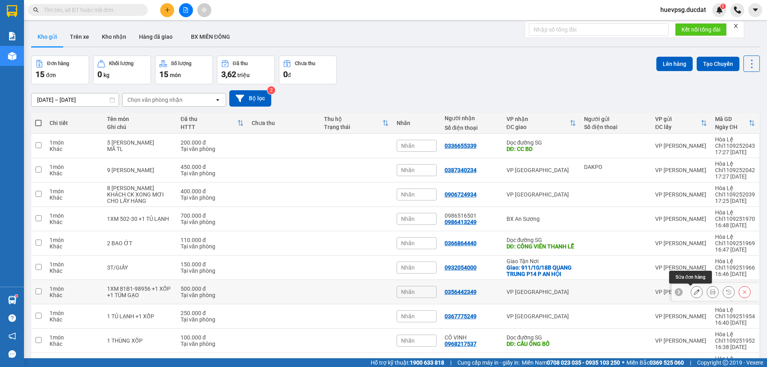
click at [694, 290] on icon at bounding box center [697, 292] width 6 height 6
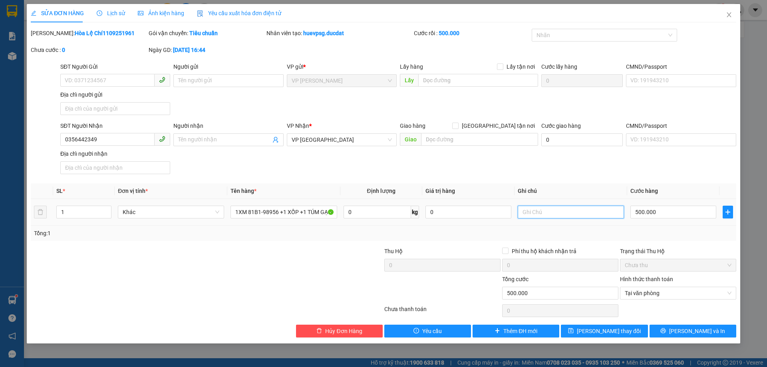
click at [561, 212] on input "text" at bounding box center [571, 212] width 106 height 13
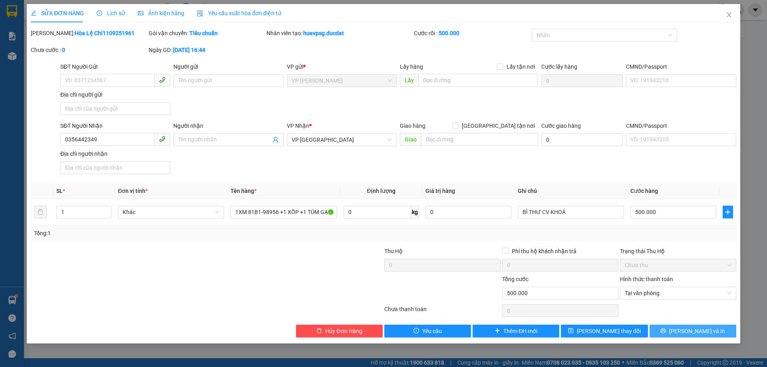
click at [701, 333] on span "[PERSON_NAME] và In" at bounding box center [697, 331] width 56 height 9
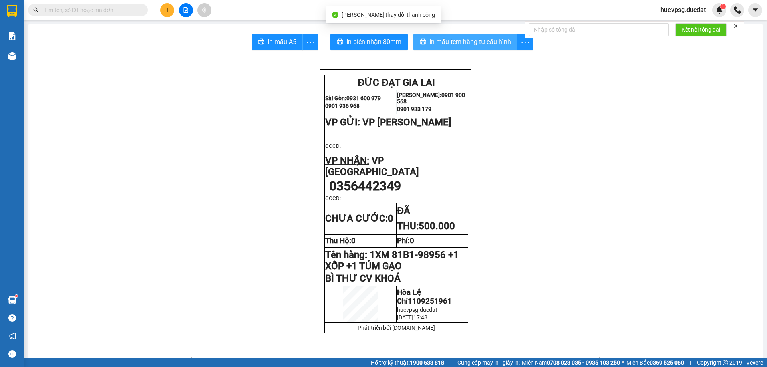
click at [475, 44] on span "In mẫu tem hàng tự cấu hình" at bounding box center [471, 42] width 82 height 10
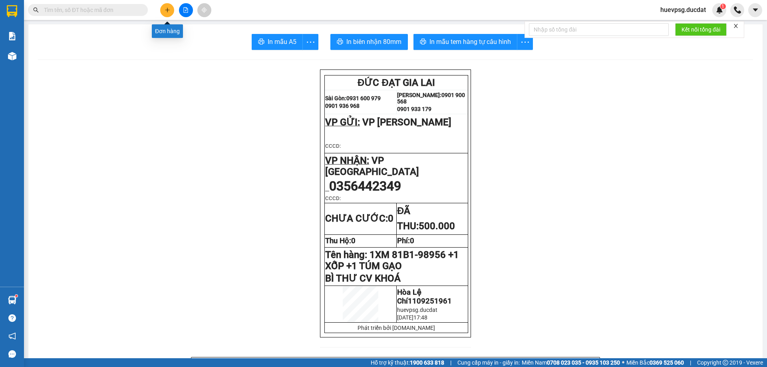
click at [165, 11] on icon "plus" at bounding box center [168, 10] width 6 height 6
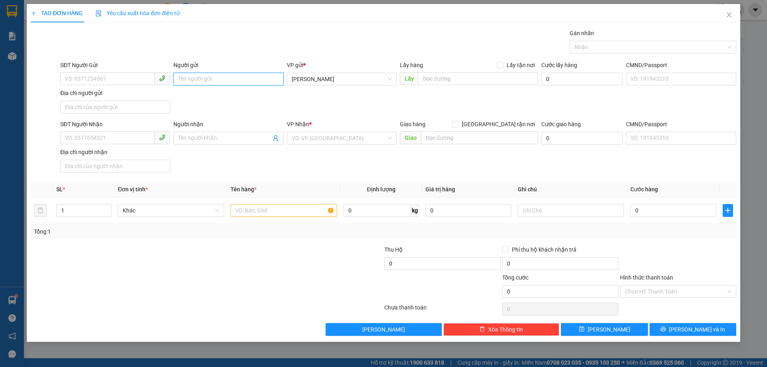
click at [214, 75] on input "Người gửi" at bounding box center [228, 79] width 110 height 13
click at [121, 132] on input "SĐT Người Nhận" at bounding box center [107, 137] width 94 height 13
click at [307, 139] on input "search" at bounding box center [339, 138] width 95 height 12
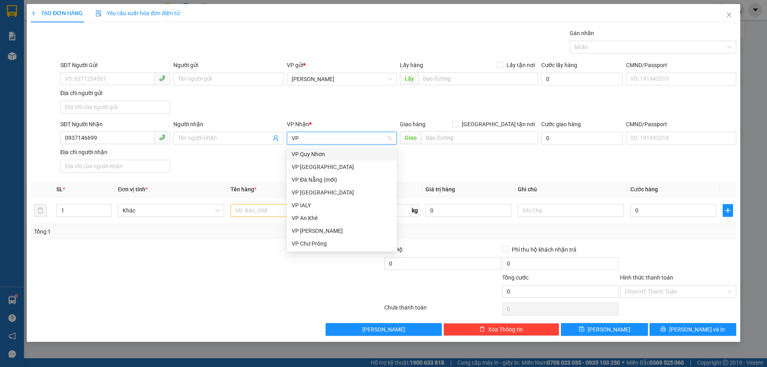
click at [311, 139] on input "VP" at bounding box center [339, 138] width 95 height 12
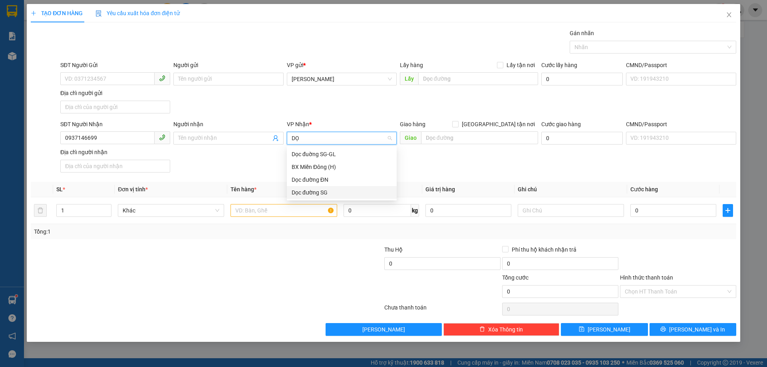
click at [305, 193] on div "Dọc đường SG" at bounding box center [342, 192] width 100 height 9
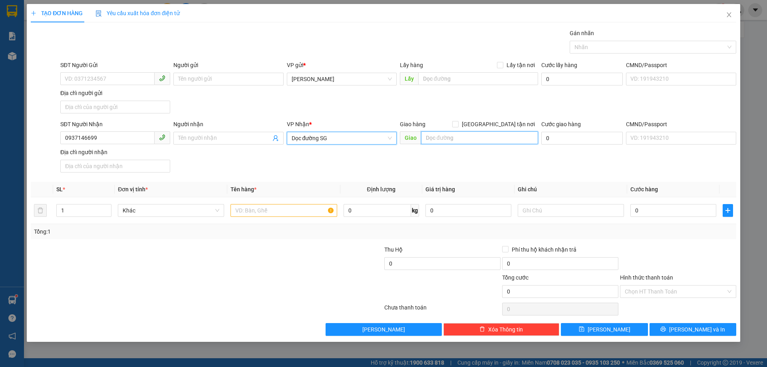
click at [436, 141] on input "text" at bounding box center [479, 137] width 117 height 13
click at [319, 211] on input "text" at bounding box center [284, 210] width 106 height 13
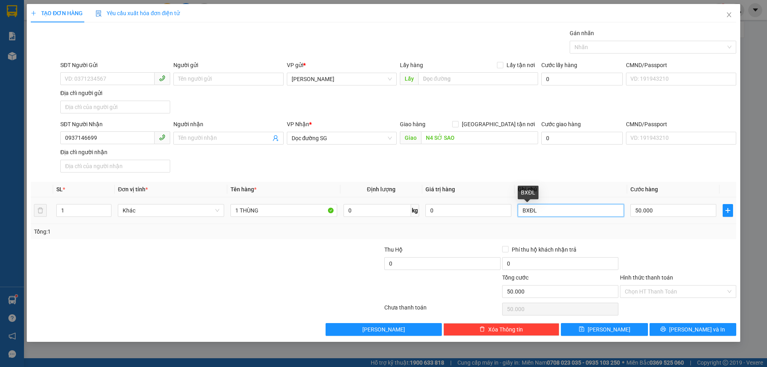
click at [594, 215] on input "BXĐL" at bounding box center [571, 210] width 106 height 13
drag, startPoint x: 679, startPoint y: 327, endPoint x: 686, endPoint y: 293, distance: 34.3
click at [686, 293] on div "Transit Pickup Surcharge Ids Transit Deliver Surcharge Ids Transit Deliver Surc…" at bounding box center [384, 182] width 706 height 307
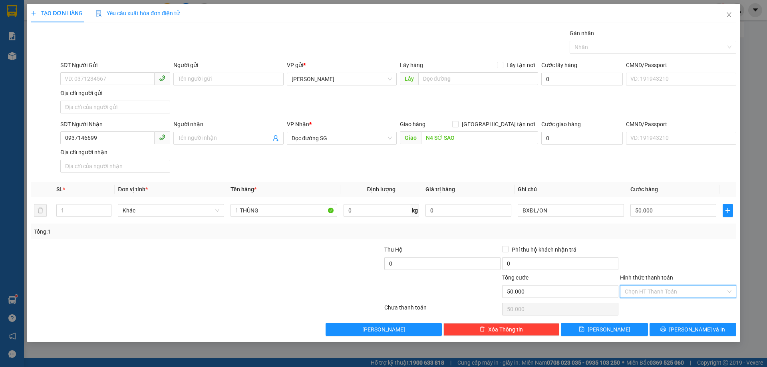
click at [686, 293] on input "Hình thức thanh toán" at bounding box center [675, 292] width 101 height 12
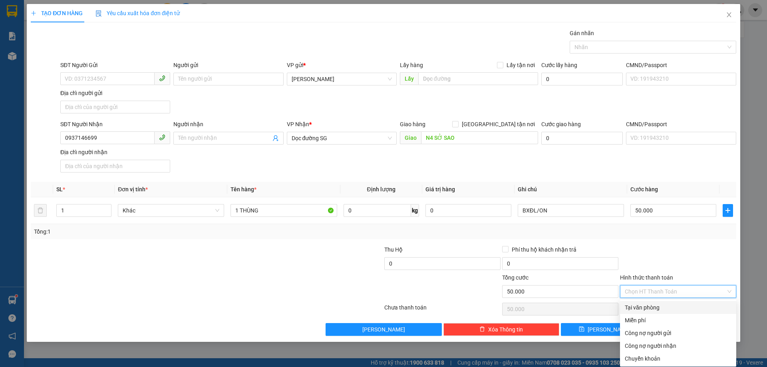
click at [665, 305] on div "Tại văn phòng" at bounding box center [678, 307] width 107 height 9
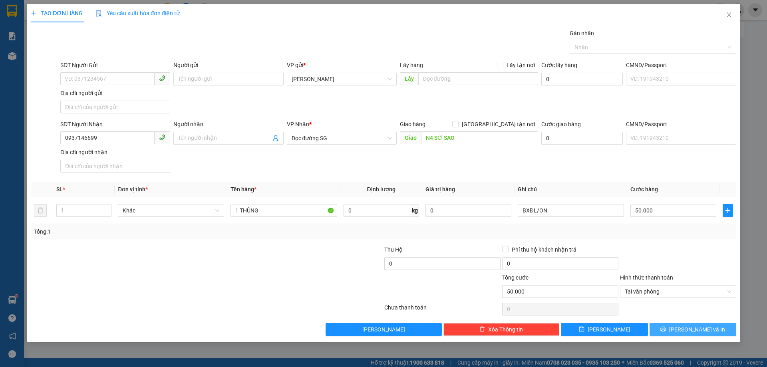
click at [690, 330] on span "[PERSON_NAME] và In" at bounding box center [697, 329] width 56 height 9
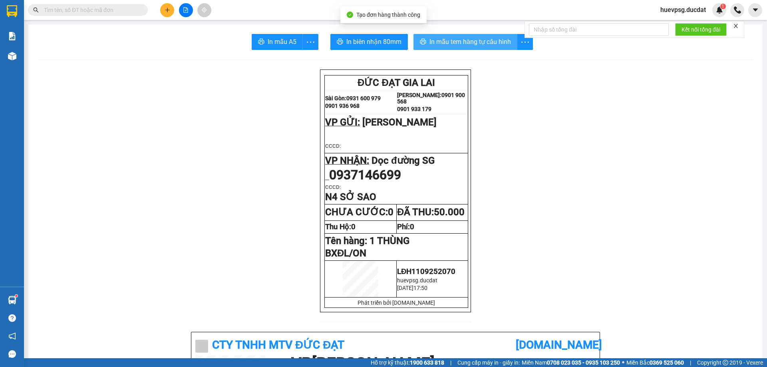
click at [472, 42] on span "In mẫu tem hàng tự cấu hình" at bounding box center [471, 42] width 82 height 10
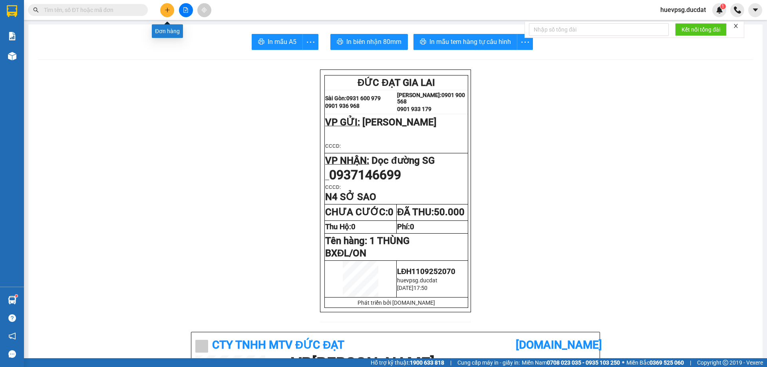
click at [168, 12] on icon "plus" at bounding box center [168, 10] width 6 height 6
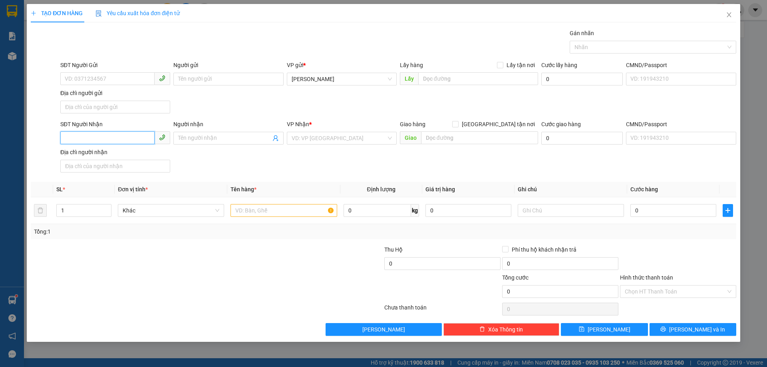
click at [141, 139] on input "SĐT Người Nhận" at bounding box center [107, 137] width 94 height 13
click at [109, 155] on div "0906369965" at bounding box center [115, 154] width 100 height 9
click at [270, 206] on input "text" at bounding box center [284, 210] width 106 height 13
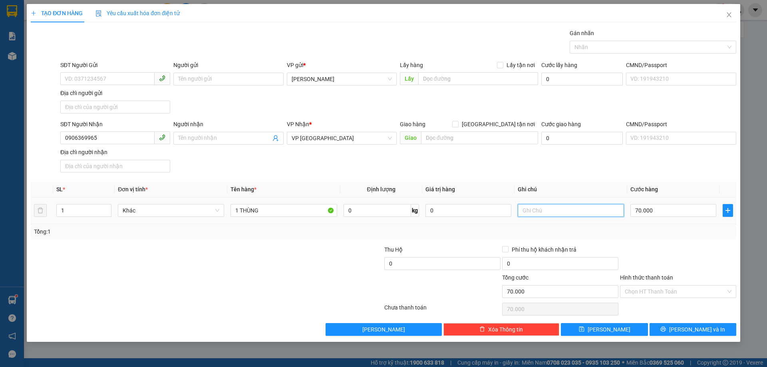
click at [530, 213] on input "text" at bounding box center [571, 210] width 106 height 13
click at [76, 134] on input "0906369965" at bounding box center [107, 137] width 94 height 13
click at [633, 328] on button "[PERSON_NAME]" at bounding box center [604, 329] width 87 height 13
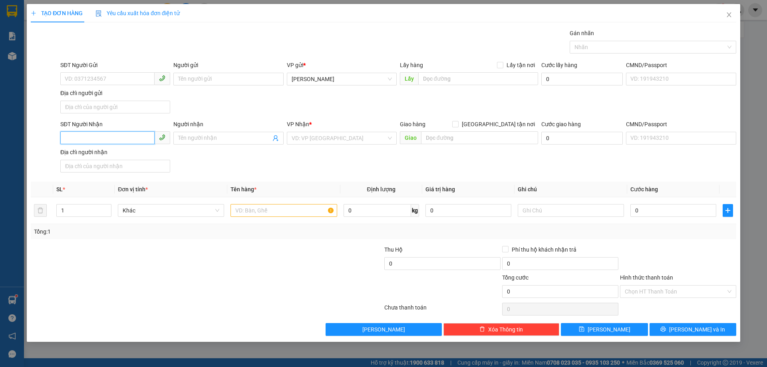
click at [127, 136] on input "SĐT Người Nhận" at bounding box center [107, 137] width 94 height 13
click at [130, 135] on input "SĐT Người Nhận" at bounding box center [107, 137] width 94 height 13
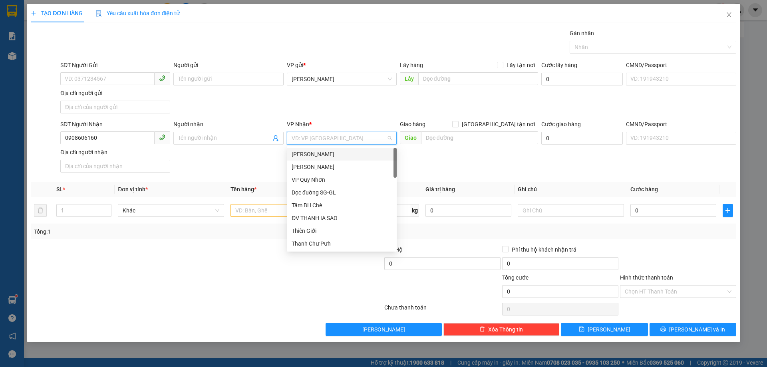
click at [327, 137] on input "search" at bounding box center [339, 138] width 95 height 12
click at [321, 169] on div "VP [GEOGRAPHIC_DATA]" at bounding box center [342, 167] width 100 height 9
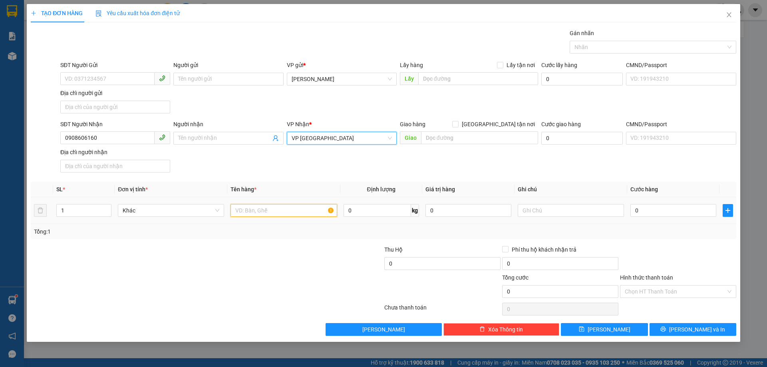
click at [290, 210] on input "text" at bounding box center [284, 210] width 106 height 13
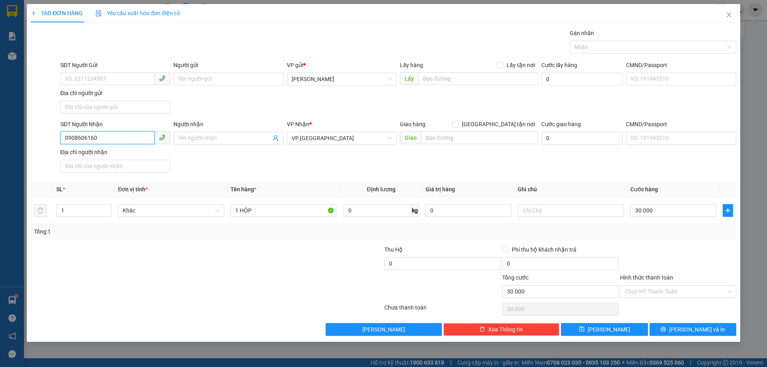
click at [87, 137] on input "0908606160" at bounding box center [107, 137] width 94 height 13
click at [625, 326] on button "[PERSON_NAME]" at bounding box center [604, 329] width 87 height 13
click at [136, 139] on input "SĐT Người Nhận" at bounding box center [107, 137] width 94 height 13
click at [116, 153] on div "0902962497 - LINH" at bounding box center [115, 154] width 100 height 9
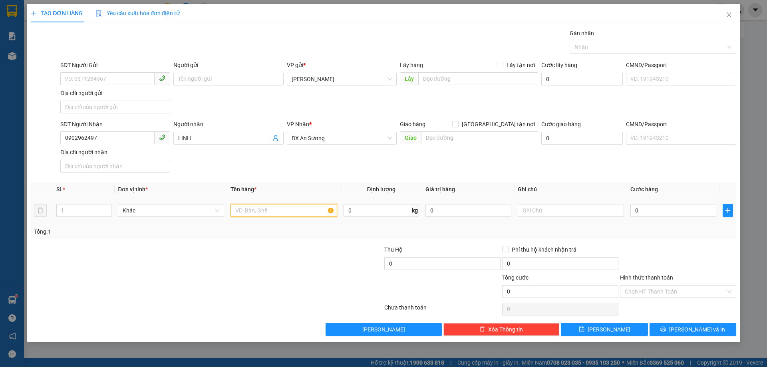
click at [309, 208] on input "text" at bounding box center [284, 210] width 106 height 13
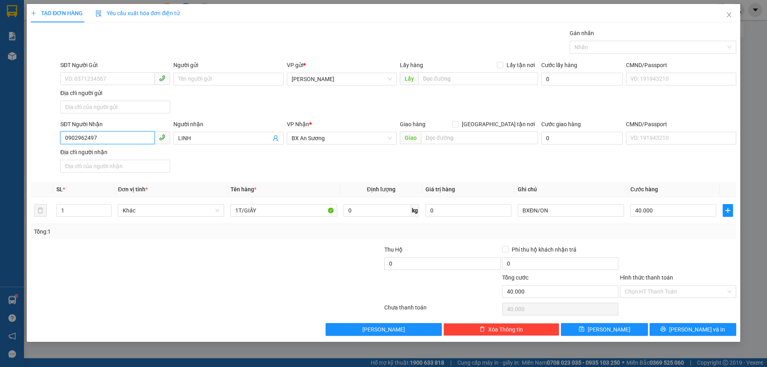
click at [84, 140] on input "0902962497" at bounding box center [107, 137] width 94 height 13
click at [710, 329] on button "[PERSON_NAME] và In" at bounding box center [693, 329] width 87 height 13
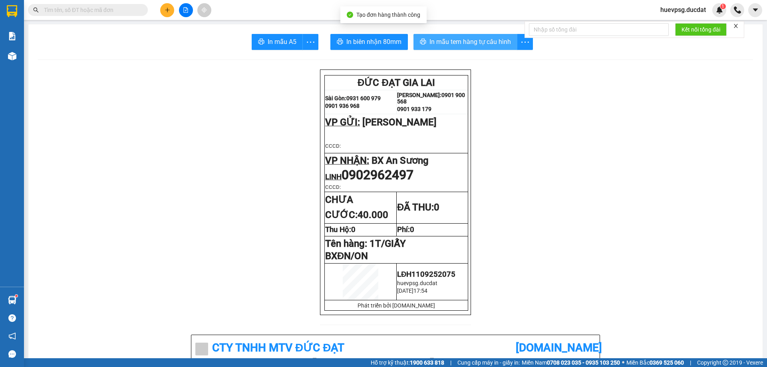
click at [465, 41] on span "In mẫu tem hàng tự cấu hình" at bounding box center [471, 42] width 82 height 10
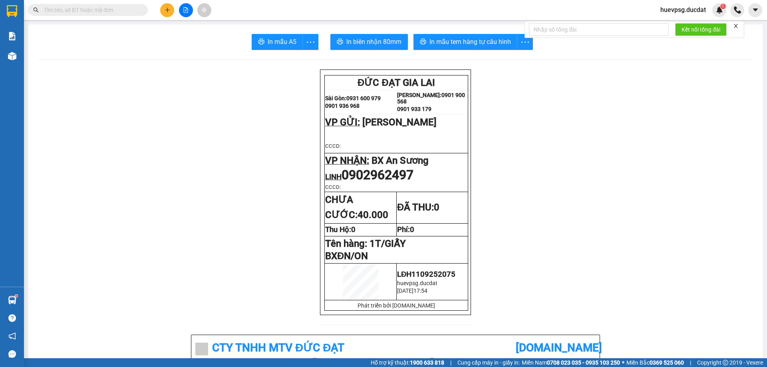
click at [167, 13] on button at bounding box center [167, 10] width 14 height 14
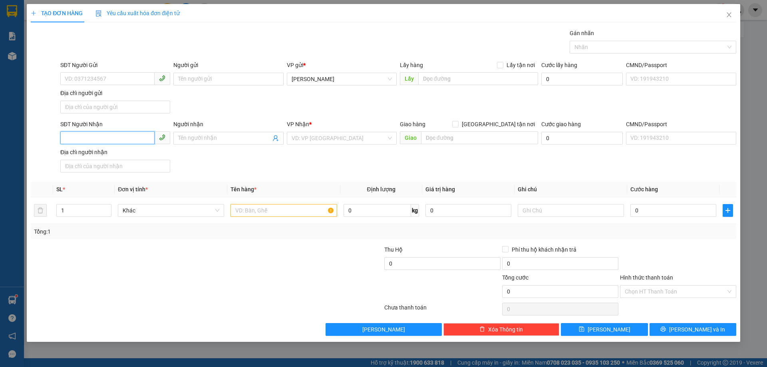
click at [106, 135] on input "SĐT Người Nhận" at bounding box center [107, 137] width 94 height 13
click at [141, 153] on div "0972665505" at bounding box center [115, 154] width 100 height 9
click at [269, 215] on input "text" at bounding box center [284, 210] width 106 height 13
click at [712, 290] on input "Hình thức thanh toán" at bounding box center [675, 292] width 101 height 12
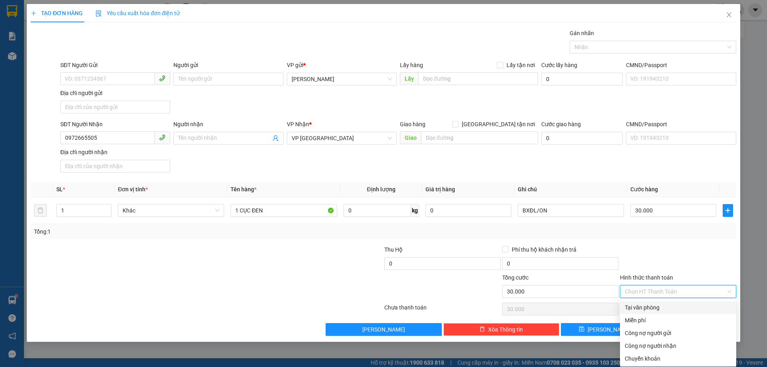
click at [659, 306] on div "Tại văn phòng" at bounding box center [678, 307] width 107 height 9
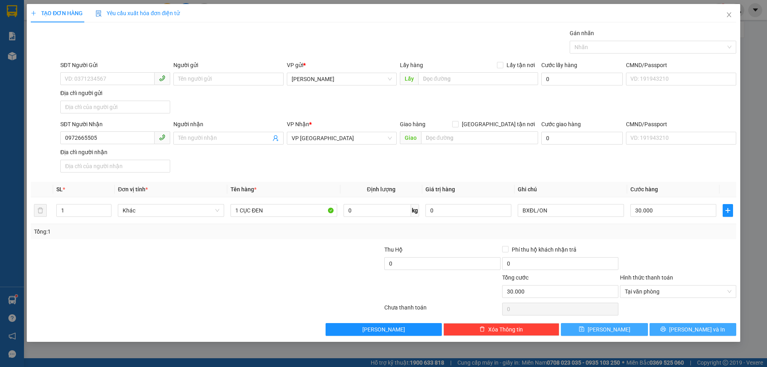
drag, startPoint x: 700, startPoint y: 329, endPoint x: 622, endPoint y: 326, distance: 78.4
click at [622, 326] on div "Lưu nháp Xóa Thông tin Lưu Lưu và In" at bounding box center [383, 329] width 707 height 13
click at [616, 326] on button "[PERSON_NAME]" at bounding box center [604, 329] width 87 height 13
click at [635, 331] on button "[PERSON_NAME]" at bounding box center [604, 329] width 87 height 13
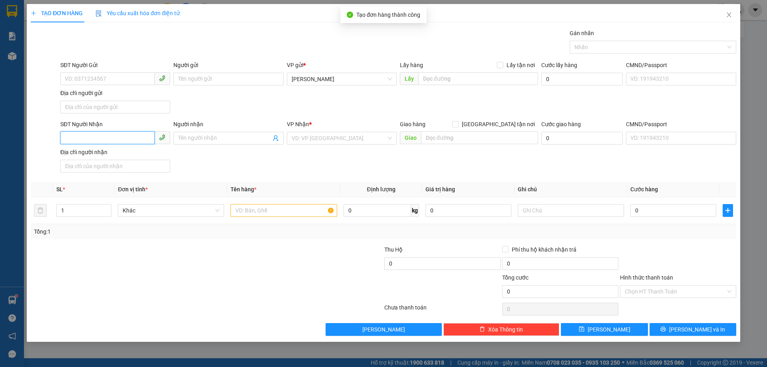
click at [133, 139] on input "SĐT Người Nhận" at bounding box center [107, 137] width 94 height 13
click at [131, 152] on div "0981852674 - [PERSON_NAME]" at bounding box center [115, 154] width 100 height 9
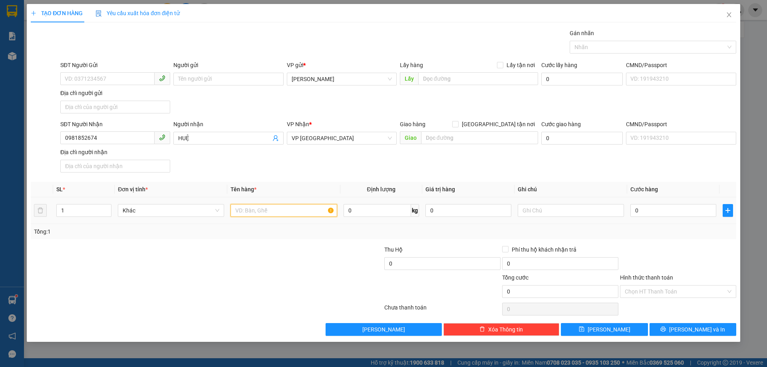
click at [305, 211] on input "text" at bounding box center [284, 210] width 106 height 13
click at [707, 295] on input "Hình thức thanh toán" at bounding box center [675, 292] width 101 height 12
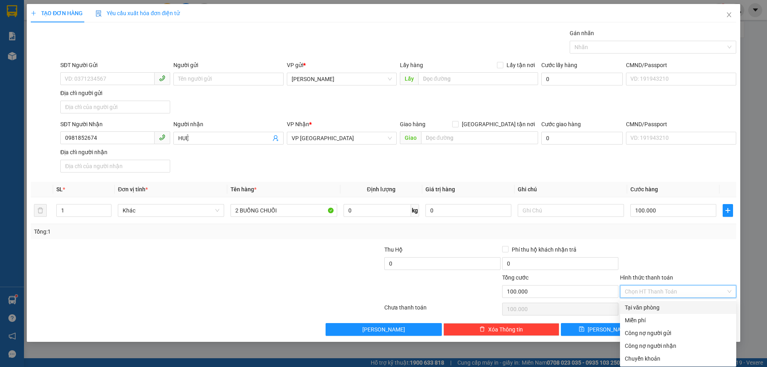
click at [685, 304] on div "Tại văn phòng" at bounding box center [678, 307] width 107 height 9
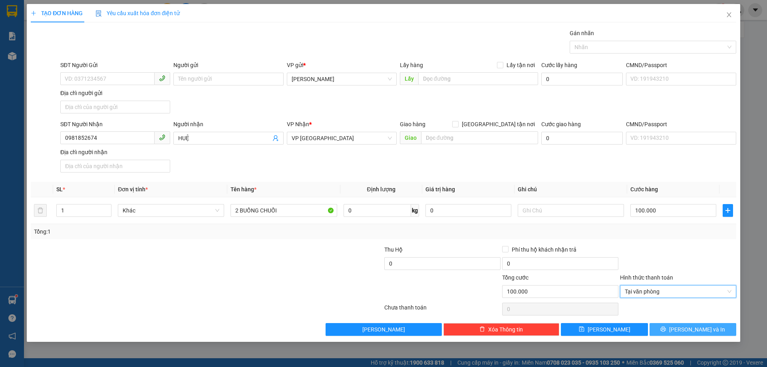
click at [692, 329] on span "[PERSON_NAME] và In" at bounding box center [697, 329] width 56 height 9
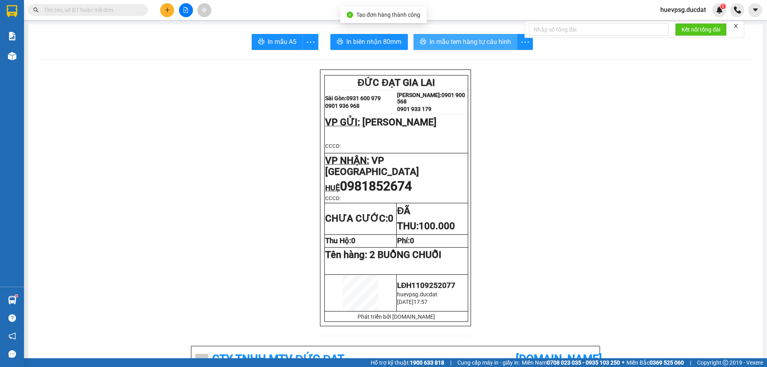
click at [482, 46] on span "In mẫu tem hàng tự cấu hình" at bounding box center [471, 42] width 82 height 10
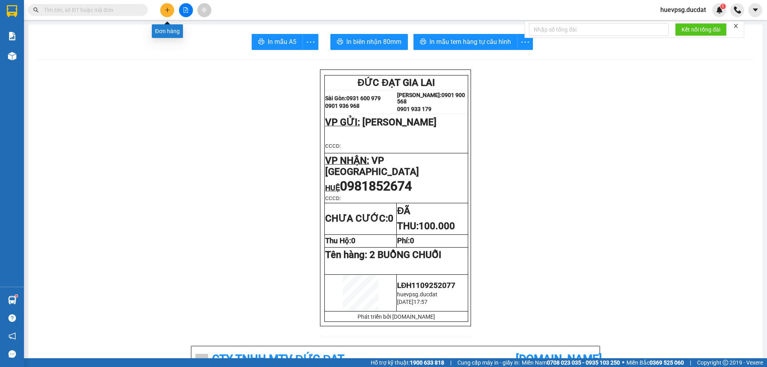
click at [168, 13] on button at bounding box center [167, 10] width 14 height 14
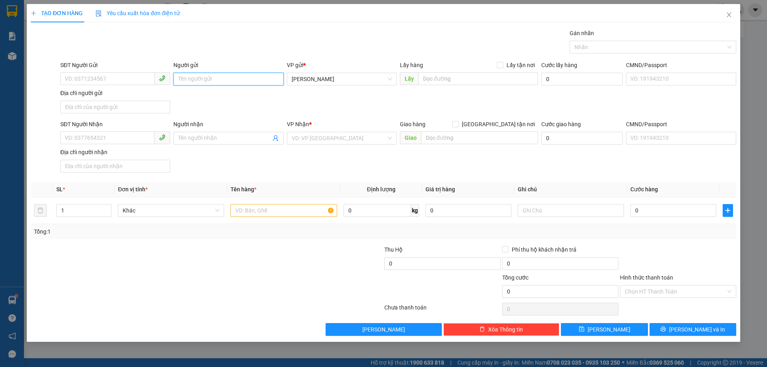
click at [226, 79] on input "Người gửi" at bounding box center [228, 79] width 110 height 13
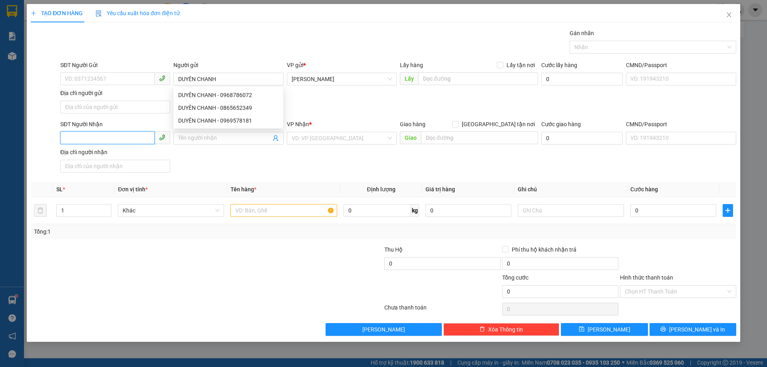
click at [105, 137] on input "SĐT Người Nhận" at bounding box center [107, 137] width 94 height 13
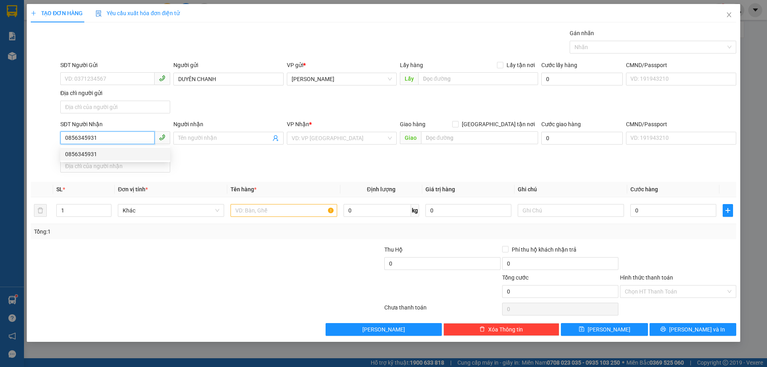
click at [106, 152] on div "0856345931" at bounding box center [115, 154] width 100 height 9
click at [245, 209] on input "text" at bounding box center [284, 210] width 106 height 13
click at [372, 138] on span "VP [GEOGRAPHIC_DATA]" at bounding box center [342, 138] width 100 height 12
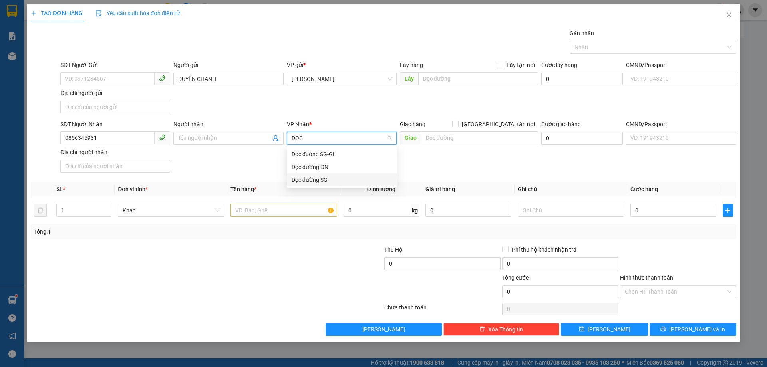
click at [329, 183] on div "Dọc đường SG" at bounding box center [342, 179] width 100 height 9
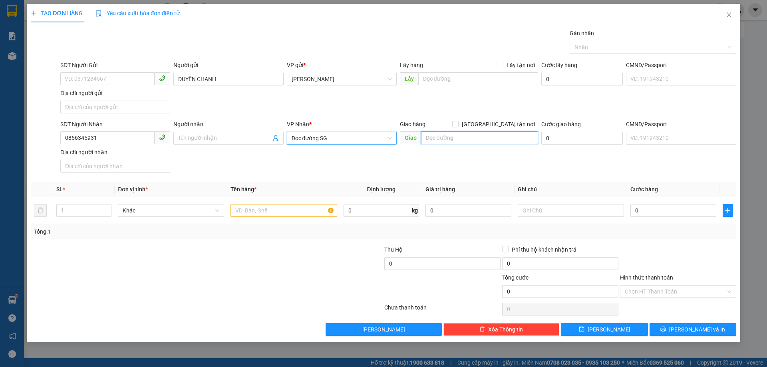
click at [450, 138] on input "text" at bounding box center [479, 137] width 117 height 13
click at [291, 207] on input "text" at bounding box center [284, 210] width 106 height 13
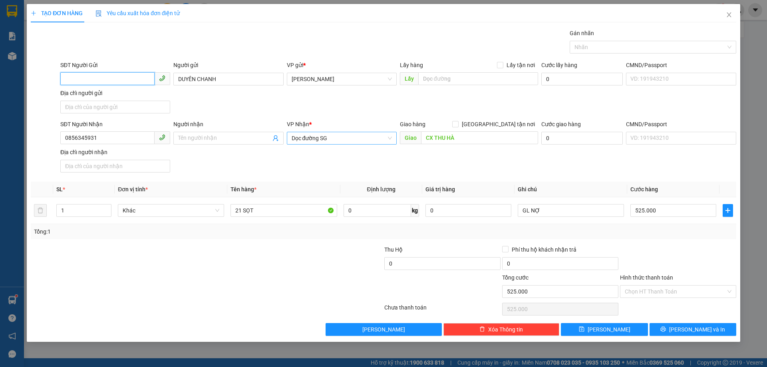
click at [115, 80] on input "SĐT Người Gửi" at bounding box center [107, 78] width 94 height 13
click at [680, 257] on div at bounding box center [678, 259] width 118 height 28
click at [731, 333] on button "[PERSON_NAME] và In" at bounding box center [693, 329] width 87 height 13
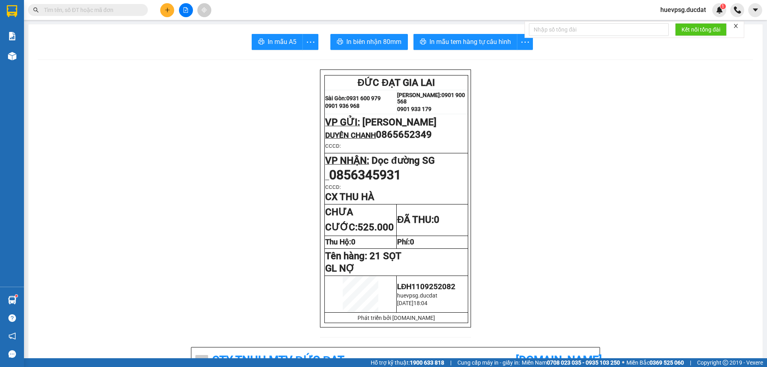
click at [436, 262] on p "Tên hàng: 21 SỌT" at bounding box center [396, 256] width 142 height 11
click at [168, 8] on icon "plus" at bounding box center [168, 10] width 6 height 6
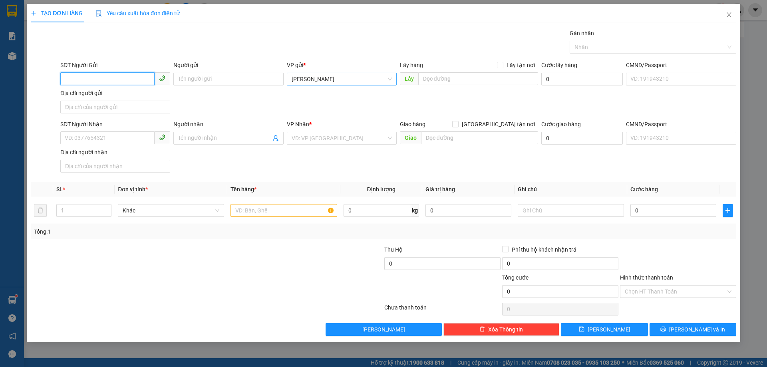
click at [309, 77] on span "[PERSON_NAME]" at bounding box center [342, 79] width 100 height 12
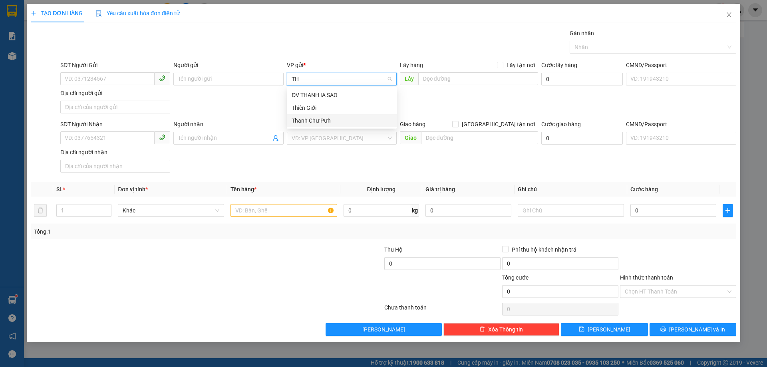
click at [308, 121] on div "Thanh Chư Pưh" at bounding box center [342, 120] width 100 height 9
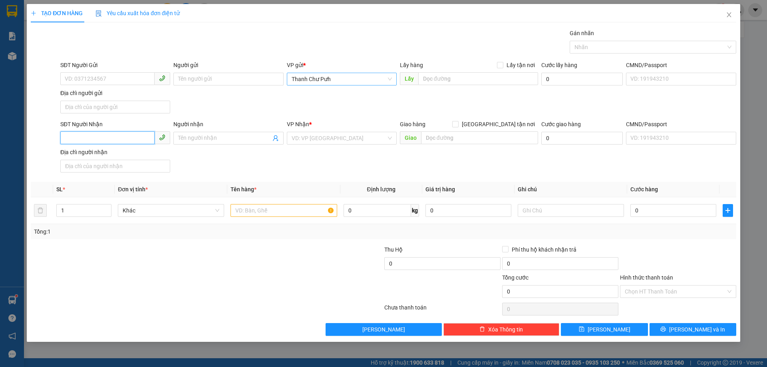
click at [134, 139] on input "SĐT Người Nhận" at bounding box center [107, 137] width 94 height 13
click at [313, 138] on input "search" at bounding box center [339, 138] width 95 height 12
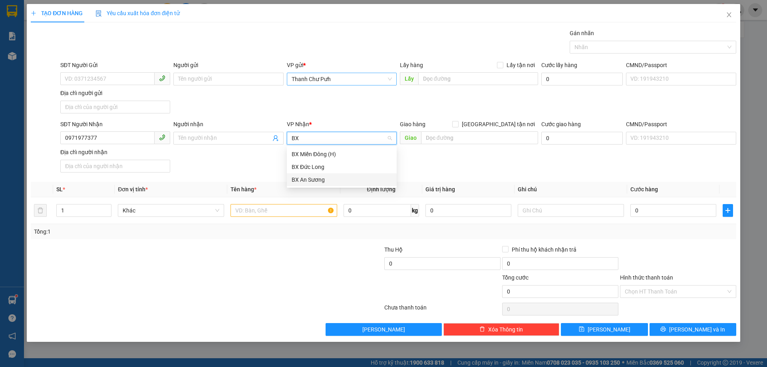
click at [311, 178] on div "BX An Sương" at bounding box center [342, 179] width 100 height 9
click at [296, 211] on input "text" at bounding box center [284, 210] width 106 height 13
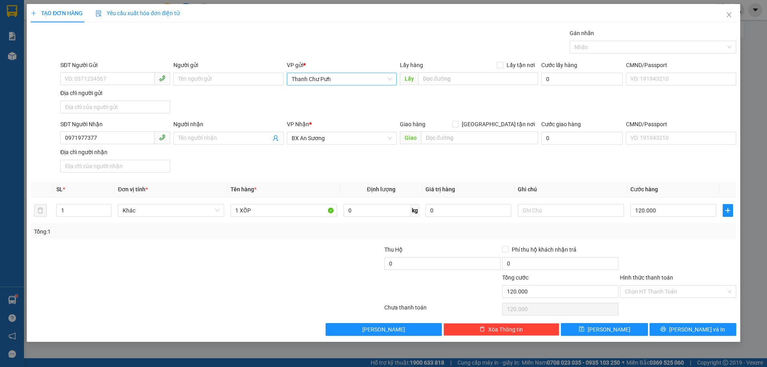
click at [704, 299] on div "Hình thức thanh toán Chọn HT Thanh Toán" at bounding box center [678, 287] width 116 height 28
click at [701, 295] on input "Hình thức thanh toán" at bounding box center [675, 292] width 101 height 12
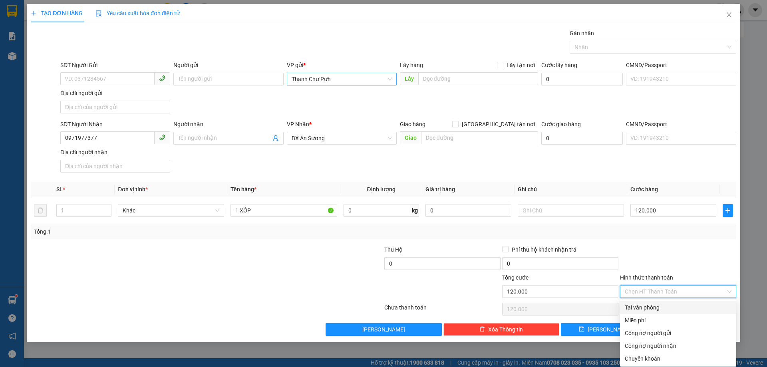
click at [676, 310] on div "Tại văn phòng" at bounding box center [678, 307] width 107 height 9
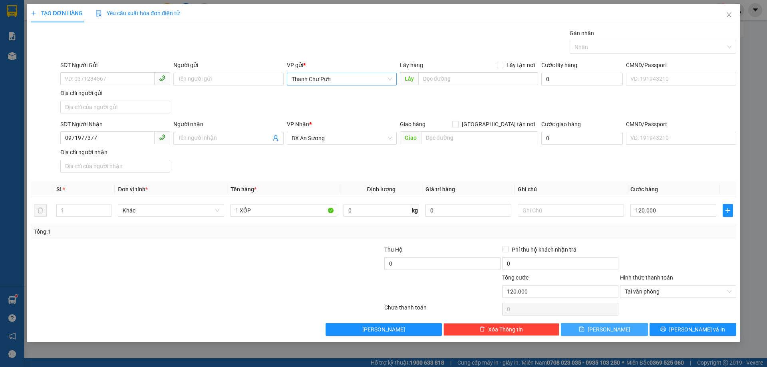
click at [630, 326] on button "[PERSON_NAME]" at bounding box center [604, 329] width 87 height 13
click at [321, 75] on span "[PERSON_NAME]" at bounding box center [342, 79] width 100 height 12
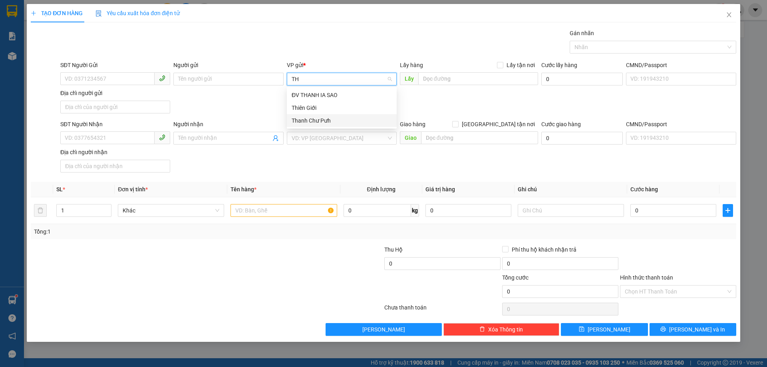
click at [311, 115] on div "Thanh Chư Pưh" at bounding box center [342, 120] width 110 height 13
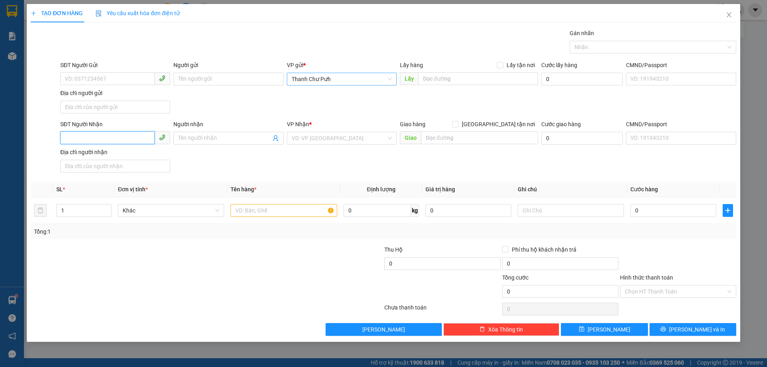
click at [130, 136] on input "SĐT Người Nhận" at bounding box center [107, 137] width 94 height 13
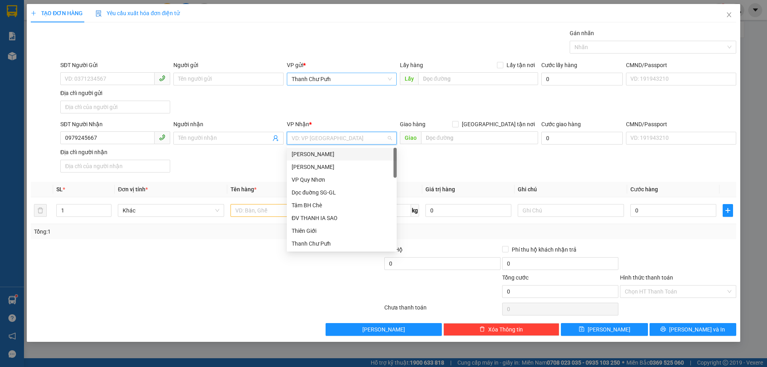
click at [305, 141] on input "search" at bounding box center [339, 138] width 95 height 12
click at [307, 166] on div "VP [GEOGRAPHIC_DATA]" at bounding box center [342, 167] width 100 height 9
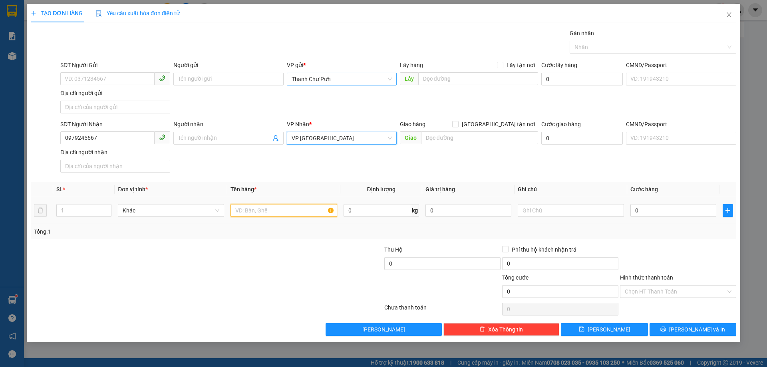
click at [281, 214] on input "text" at bounding box center [284, 210] width 106 height 13
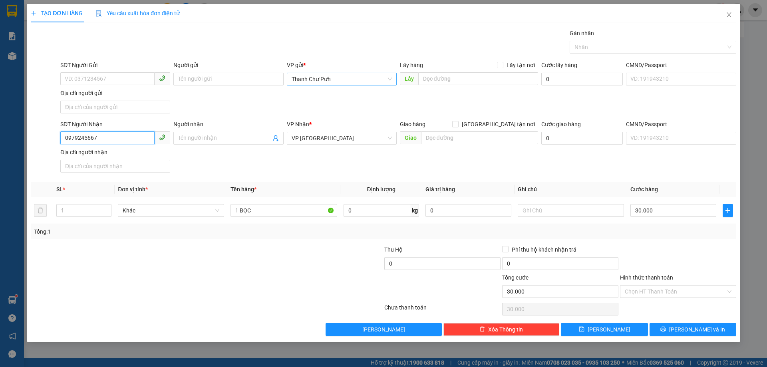
click at [76, 139] on input "0979245667" at bounding box center [107, 137] width 94 height 13
click at [631, 328] on button "[PERSON_NAME]" at bounding box center [604, 329] width 87 height 13
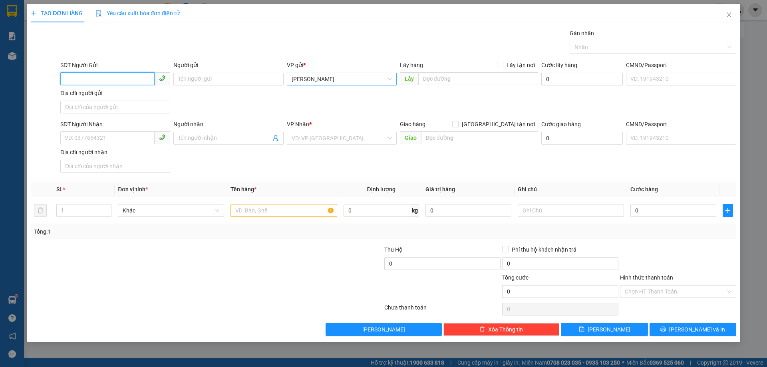
click at [133, 79] on input "SĐT Người Gửi" at bounding box center [107, 78] width 94 height 13
click at [125, 95] on div "0976062003 - OANH ĐẬU" at bounding box center [115, 95] width 100 height 9
click at [189, 141] on input "LOAN" at bounding box center [224, 138] width 92 height 9
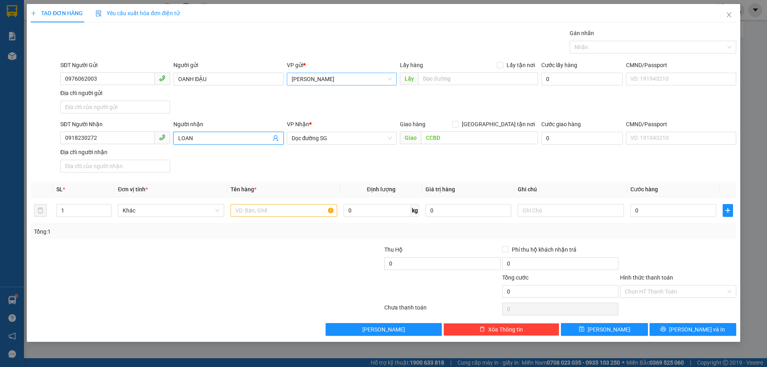
click at [189, 141] on input "LOAN" at bounding box center [224, 138] width 92 height 9
drag, startPoint x: 66, startPoint y: 137, endPoint x: 206, endPoint y: 138, distance: 139.9
click at [206, 138] on div "SĐT Người Nhận 0918230272 Người nhận LOAN VP Nhận * Dọc đường SG Giao hàng Giao…" at bounding box center [398, 148] width 679 height 56
click at [197, 139] on input "LOAN" at bounding box center [224, 138] width 92 height 9
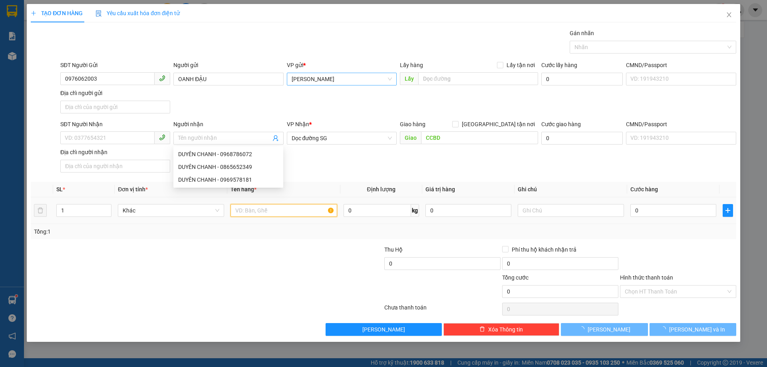
click at [258, 208] on input "text" at bounding box center [284, 210] width 106 height 13
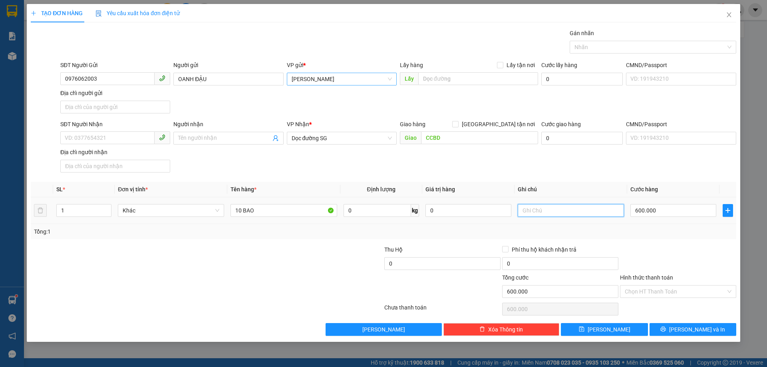
click at [598, 210] on input "text" at bounding box center [571, 210] width 106 height 13
click at [699, 327] on span "[PERSON_NAME] và In" at bounding box center [697, 329] width 56 height 9
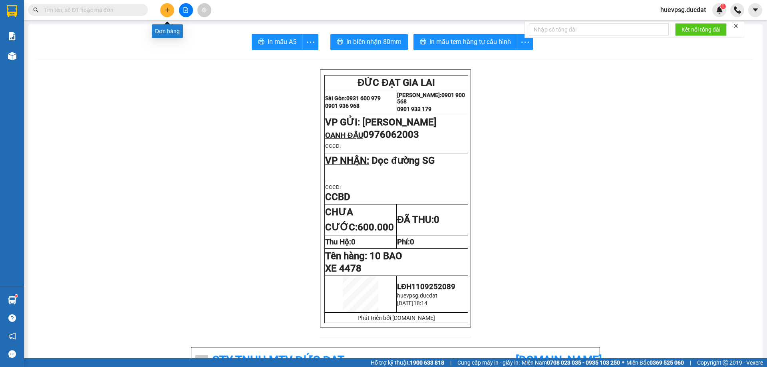
click at [166, 14] on button at bounding box center [167, 10] width 14 height 14
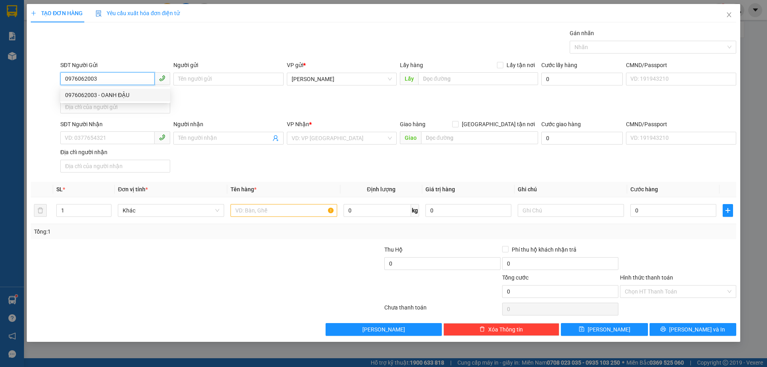
click at [120, 97] on div "0976062003 - OANH ĐẬU" at bounding box center [115, 95] width 100 height 9
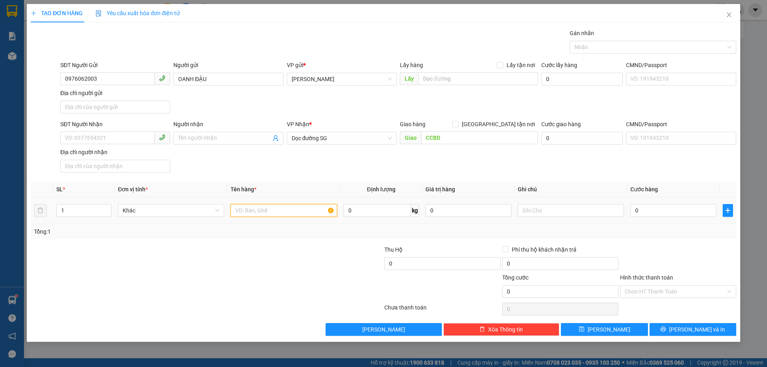
drag, startPoint x: 249, startPoint y: 209, endPoint x: 242, endPoint y: 209, distance: 7.2
click at [246, 209] on input "text" at bounding box center [284, 210] width 106 height 13
click at [687, 208] on input "0" at bounding box center [674, 210] width 86 height 13
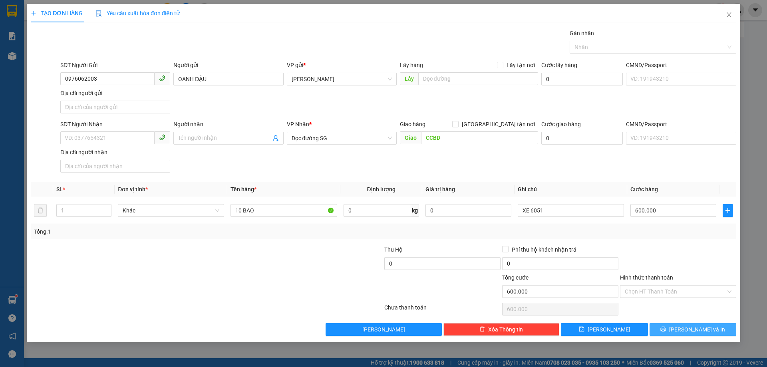
click at [702, 329] on span "[PERSON_NAME] và In" at bounding box center [697, 329] width 56 height 9
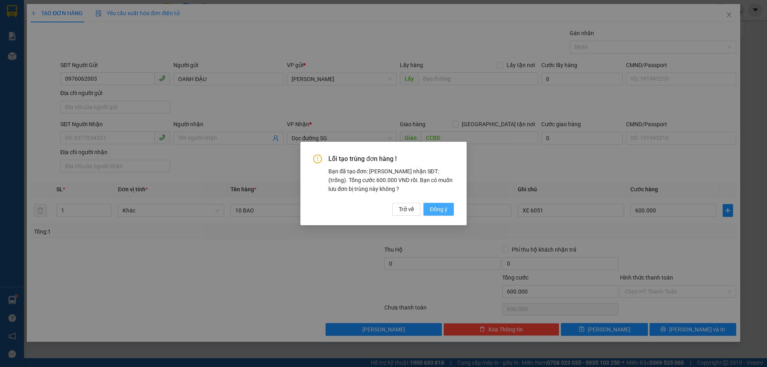
click at [441, 209] on span "Đồng ý" at bounding box center [439, 209] width 18 height 9
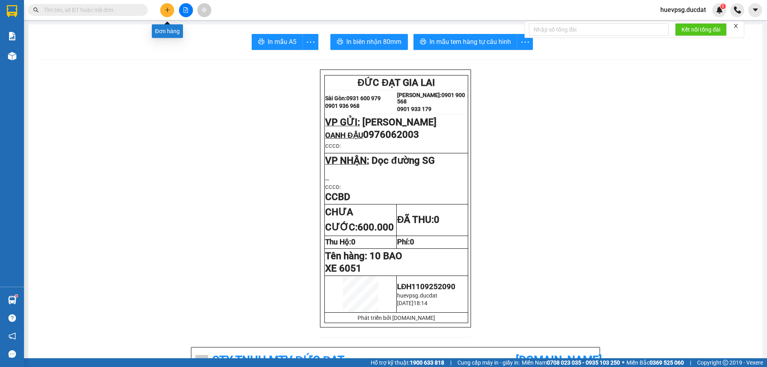
click at [168, 7] on button at bounding box center [167, 10] width 14 height 14
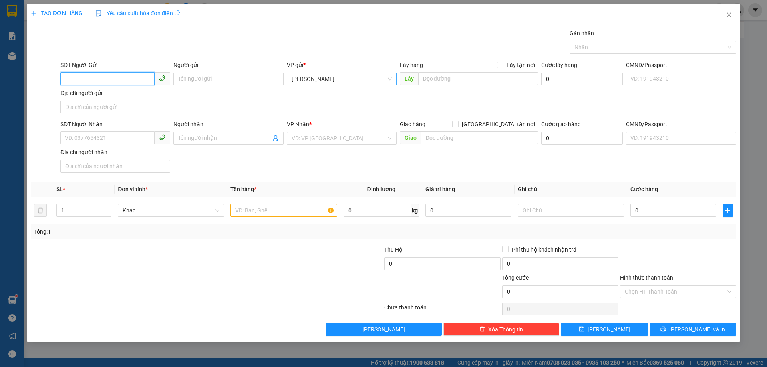
click at [351, 76] on span "[PERSON_NAME]" at bounding box center [342, 79] width 100 height 12
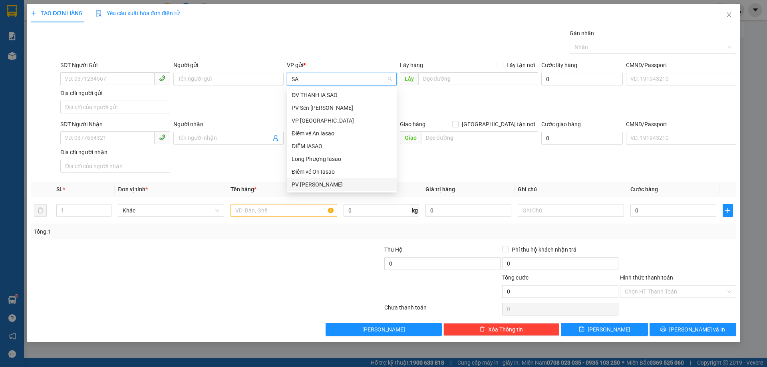
click at [315, 184] on div "PV [PERSON_NAME]" at bounding box center [342, 184] width 100 height 9
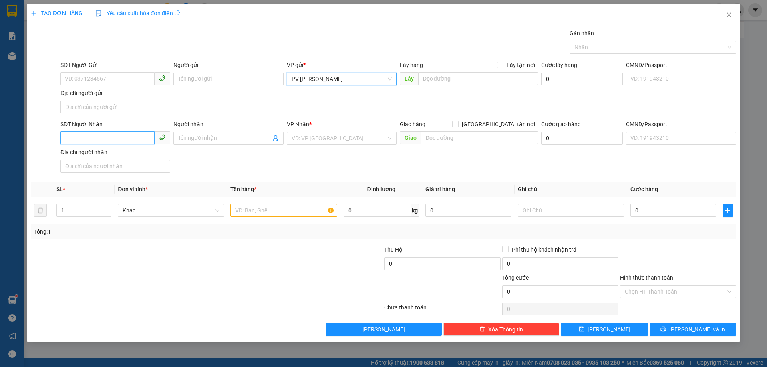
click at [89, 141] on input "SĐT Người Nhận" at bounding box center [107, 137] width 94 height 13
click at [100, 79] on input "SĐT Người Gửi" at bounding box center [107, 78] width 94 height 13
click at [119, 134] on input "SĐT Người Nhận" at bounding box center [107, 137] width 94 height 13
click at [115, 156] on div "0961382089 - 0347880365" at bounding box center [115, 154] width 100 height 9
click at [278, 212] on input "text" at bounding box center [284, 210] width 106 height 13
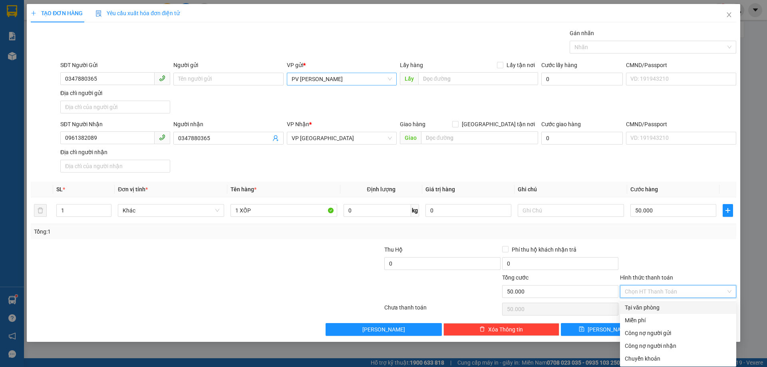
click at [650, 289] on input "Hình thức thanh toán" at bounding box center [675, 292] width 101 height 12
click at [649, 307] on div "Tại văn phòng" at bounding box center [678, 307] width 107 height 9
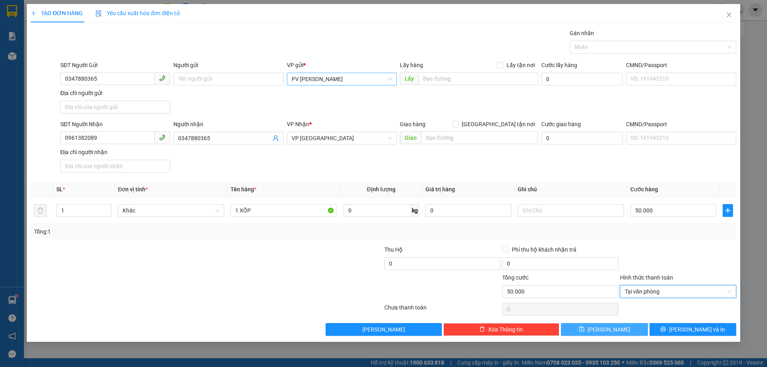
click at [633, 330] on button "[PERSON_NAME]" at bounding box center [604, 329] width 87 height 13
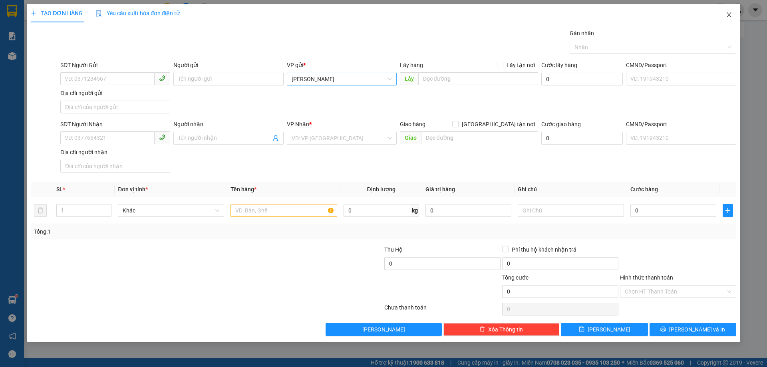
click at [729, 13] on icon "close" at bounding box center [729, 15] width 6 height 6
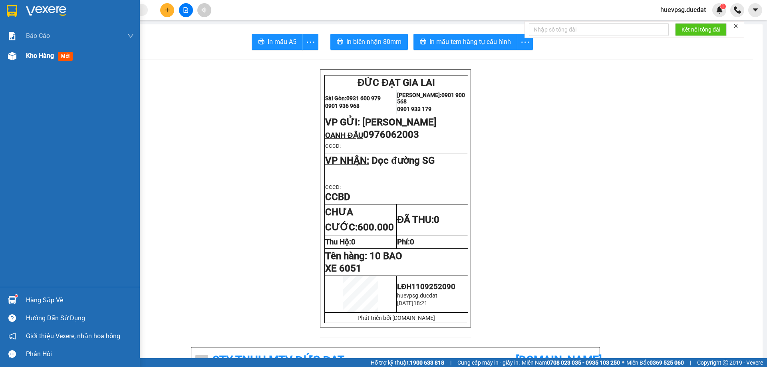
click at [38, 58] on span "Kho hàng" at bounding box center [40, 56] width 28 height 8
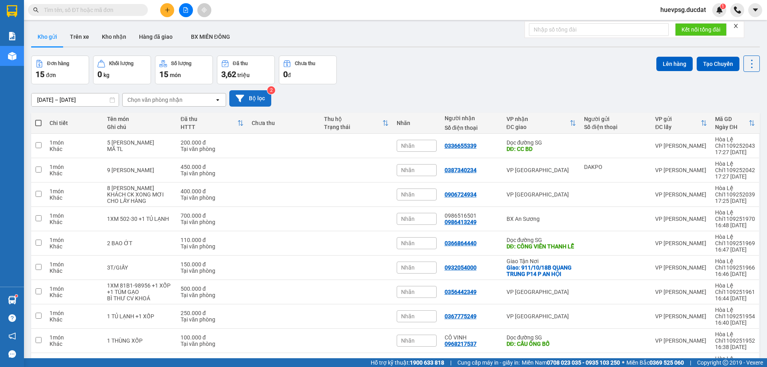
click at [267, 101] on button "Bộ lọc" at bounding box center [250, 98] width 42 height 16
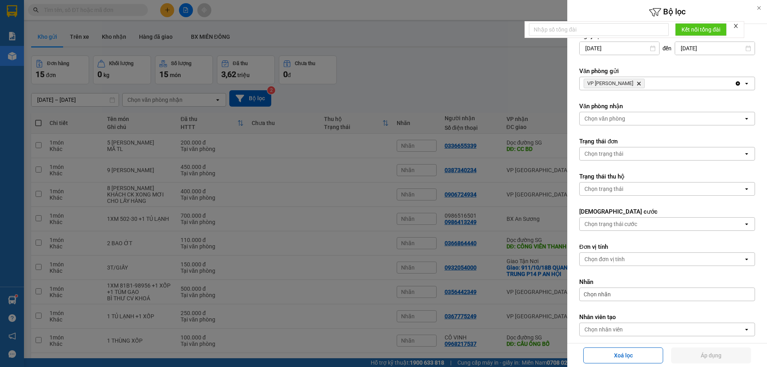
click at [518, 72] on div at bounding box center [383, 183] width 767 height 367
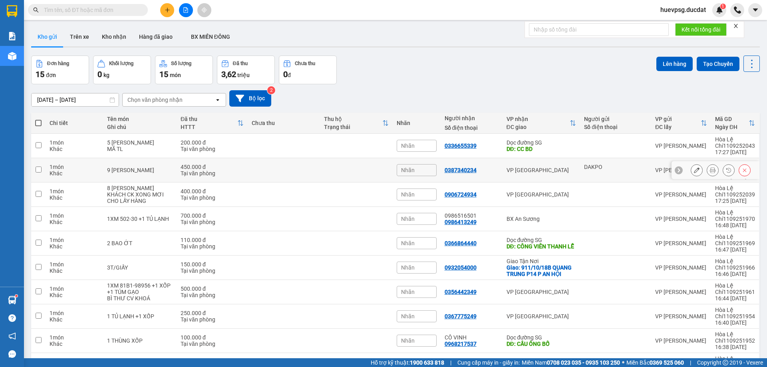
click at [710, 173] on icon at bounding box center [713, 170] width 6 height 6
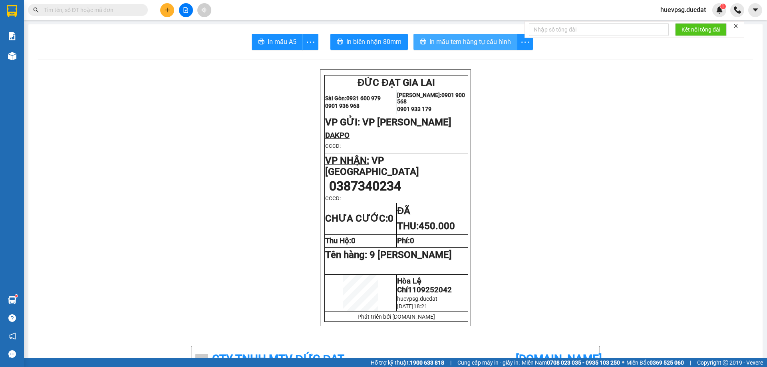
click at [498, 44] on span "In mẫu tem hàng tự cấu hình" at bounding box center [471, 42] width 82 height 10
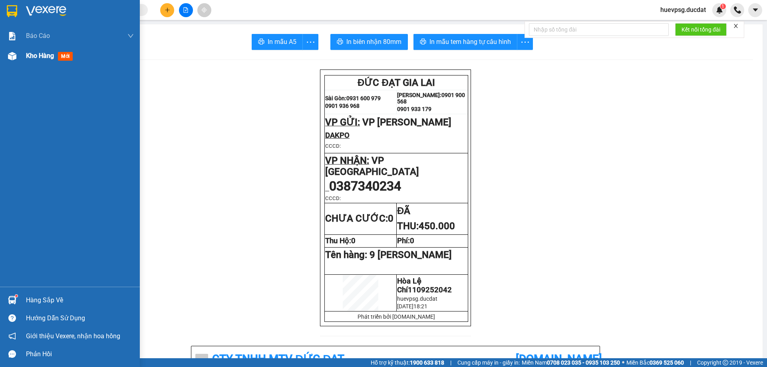
click at [28, 52] on span "Kho hàng" at bounding box center [40, 56] width 28 height 8
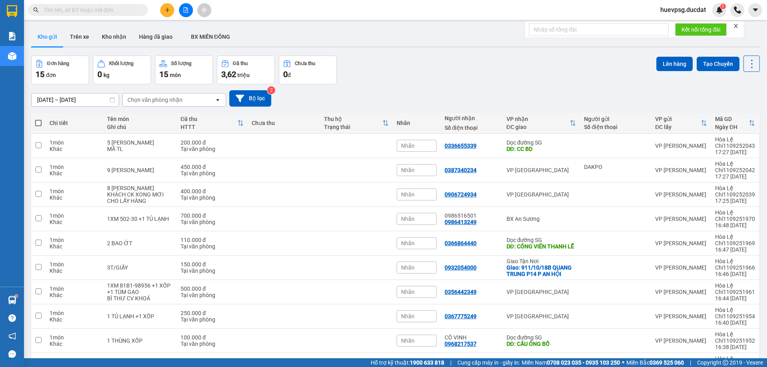
click at [721, 367] on span "100 / trang" at bounding box center [723, 373] width 29 height 8
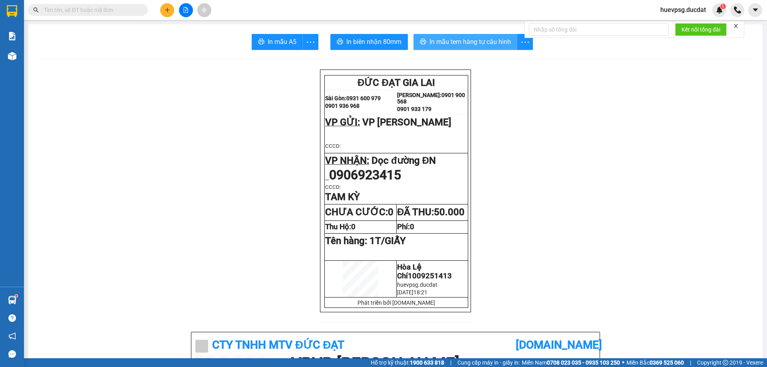
click at [502, 45] on span "In mẫu tem hàng tự cấu hình" at bounding box center [471, 42] width 82 height 10
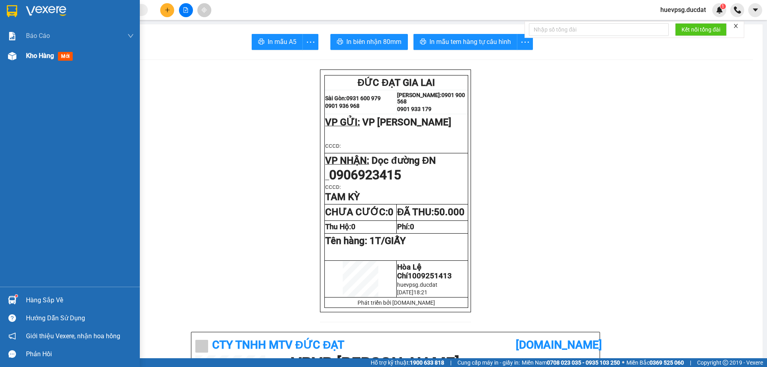
click at [41, 55] on span "Kho hàng" at bounding box center [40, 56] width 28 height 8
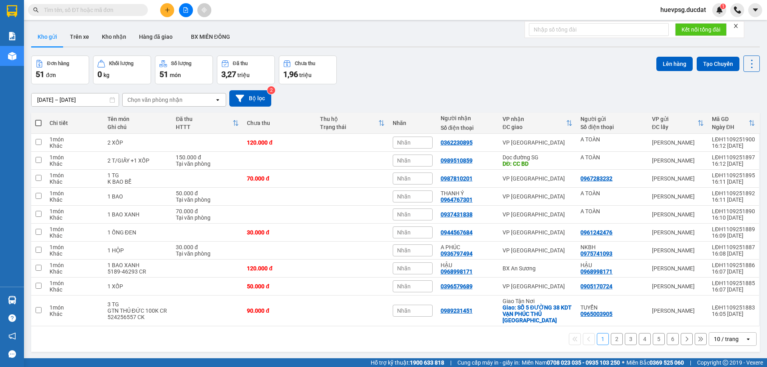
click at [110, 12] on input "text" at bounding box center [91, 10] width 94 height 9
paste input "0935105173"
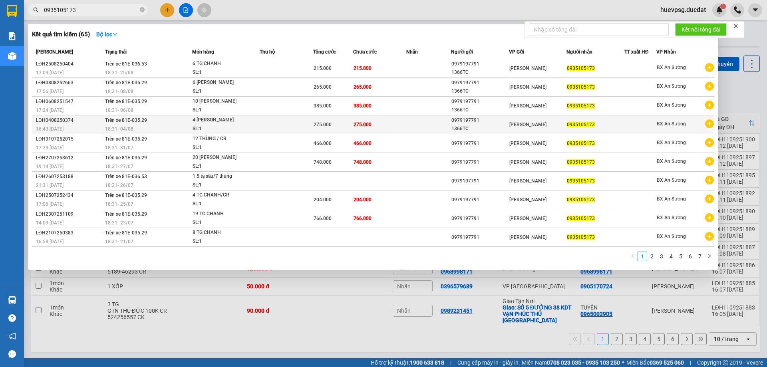
type input "0935105173"
click at [415, 124] on td at bounding box center [428, 124] width 44 height 19
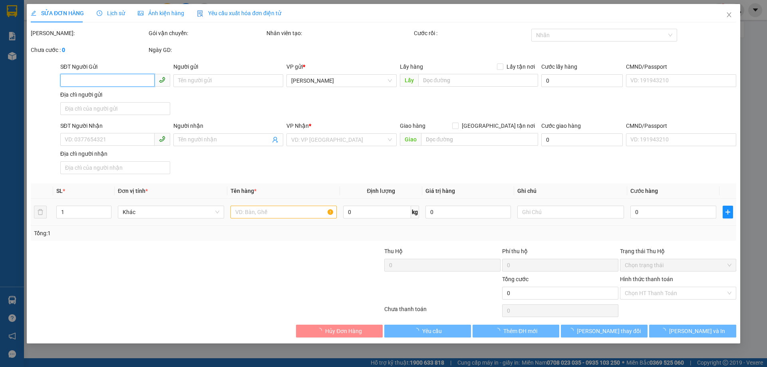
type input "0979197791"
type input "1366TC"
type input "0935105173"
type input "275.000"
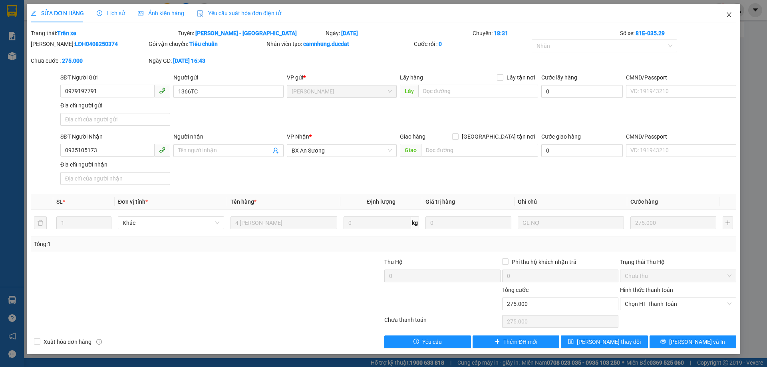
click at [729, 17] on icon "close" at bounding box center [729, 15] width 6 height 6
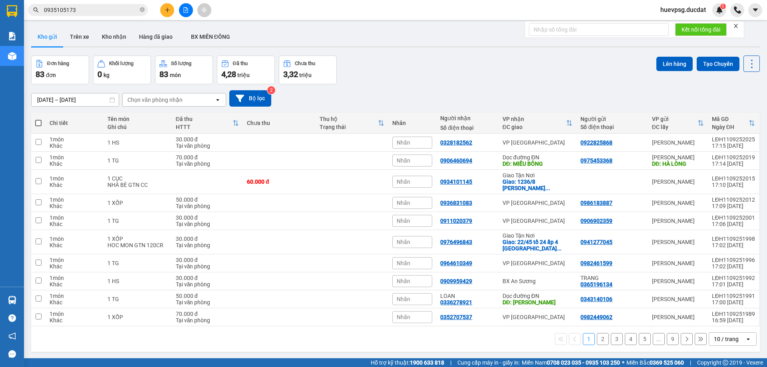
click at [63, 8] on input "0935105173" at bounding box center [91, 10] width 94 height 9
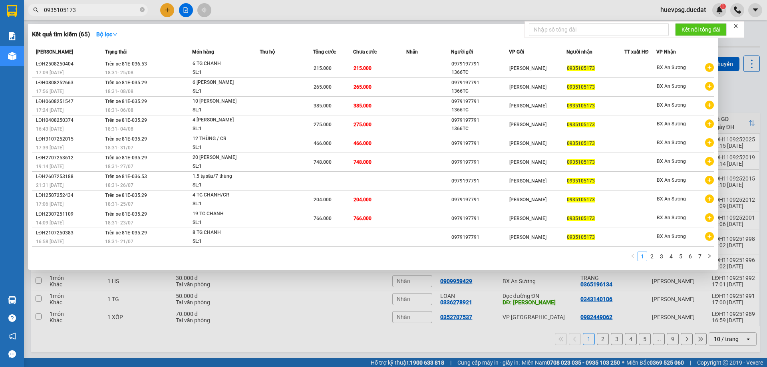
click at [63, 8] on input "0935105173" at bounding box center [91, 10] width 94 height 9
paste input "65664664"
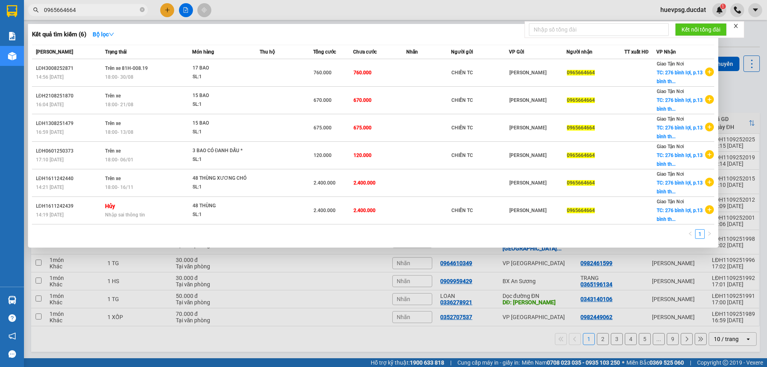
type input "0965664664"
click at [264, 327] on div at bounding box center [383, 183] width 767 height 367
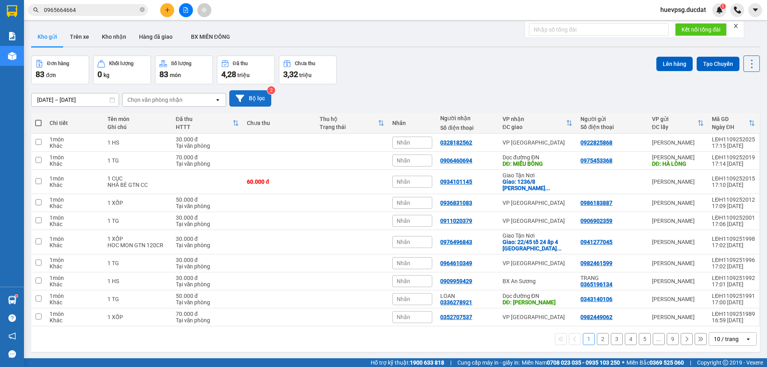
click at [258, 103] on button "Bộ lọc" at bounding box center [250, 98] width 42 height 16
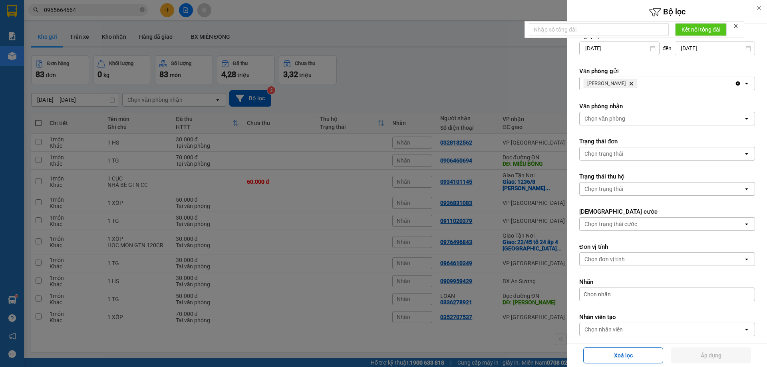
click at [630, 83] on icon "Lê Đại Hành, close by backspace" at bounding box center [632, 84] width 4 height 4
click at [621, 83] on div "Chọn văn phòng" at bounding box center [605, 84] width 41 height 8
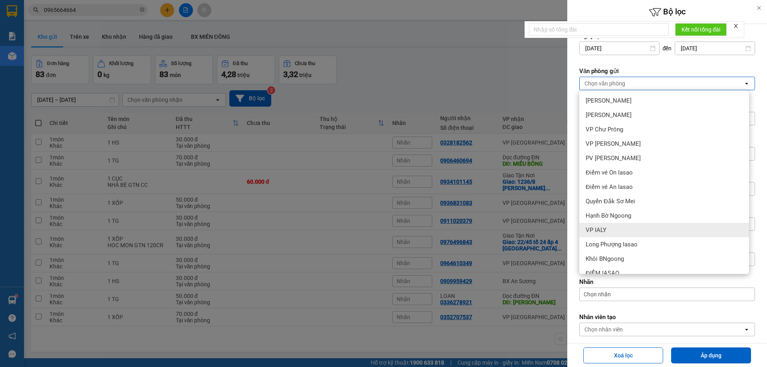
click at [611, 235] on div "VP IALY" at bounding box center [664, 230] width 170 height 14
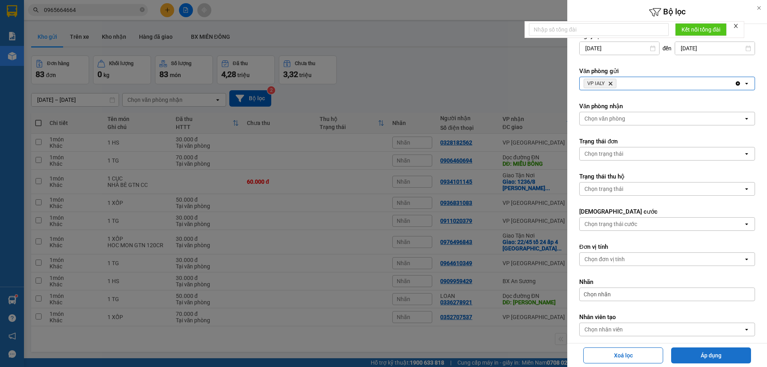
click at [731, 356] on button "Áp dụng" at bounding box center [711, 356] width 80 height 16
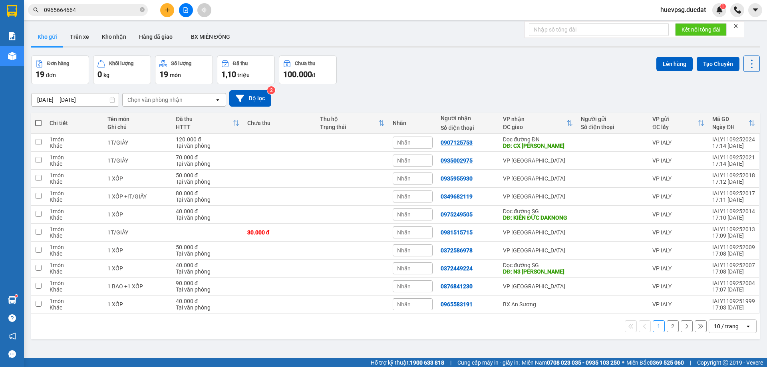
click at [718, 327] on div "10 / trang" at bounding box center [726, 327] width 25 height 8
click at [720, 313] on div "100 / trang" at bounding box center [727, 309] width 48 height 14
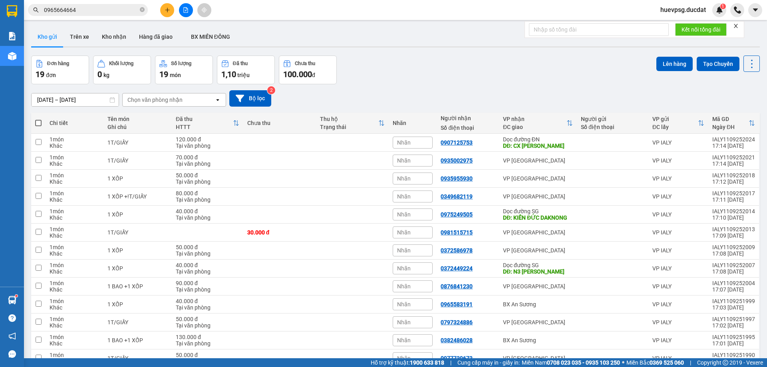
click at [500, 72] on div "Đơn hàng 19 đơn Khối lượng 0 kg Số lượng 19 món Đã thu 1,10 triệu Chưa thu 100.…" at bounding box center [395, 70] width 729 height 29
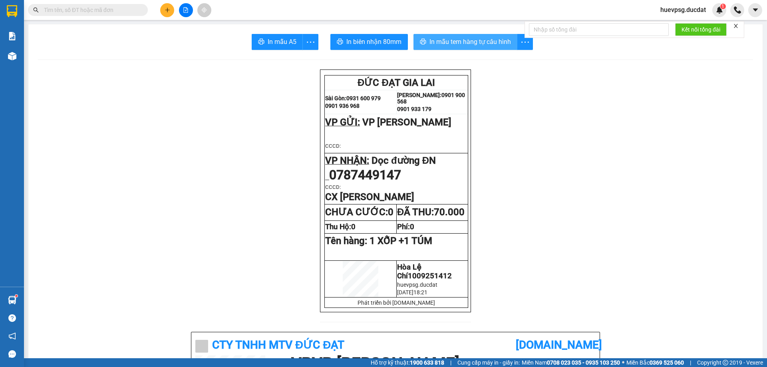
click at [482, 46] on span "In mẫu tem hàng tự cấu hình" at bounding box center [471, 42] width 82 height 10
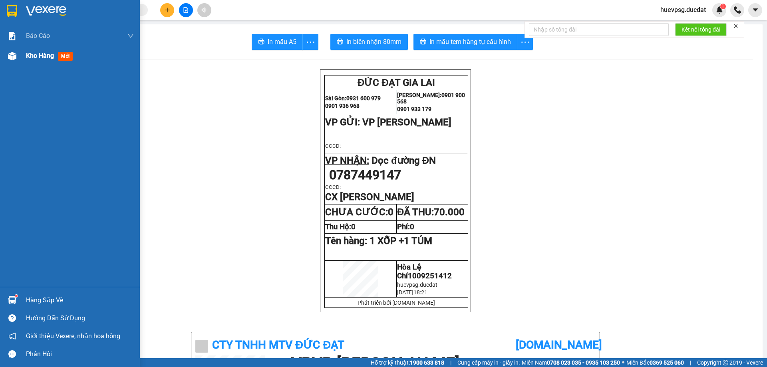
click at [37, 56] on span "Kho hàng" at bounding box center [40, 56] width 28 height 8
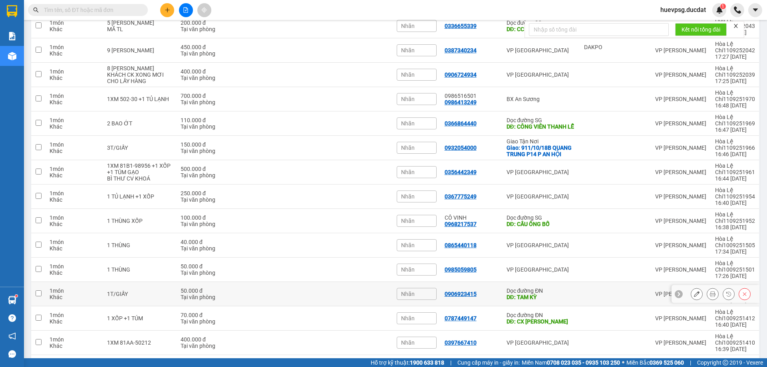
scroll to position [160, 0]
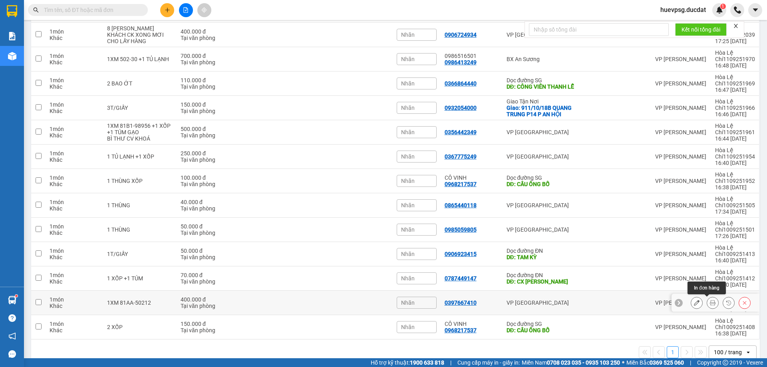
click at [710, 304] on icon at bounding box center [713, 303] width 6 height 6
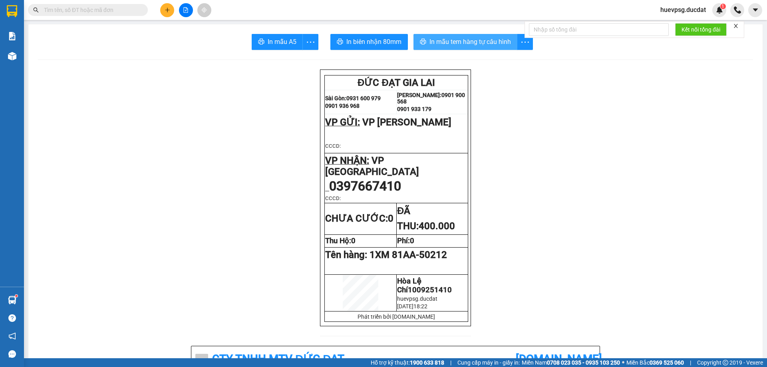
click at [479, 39] on span "In mẫu tem hàng tự cấu hình" at bounding box center [471, 42] width 82 height 10
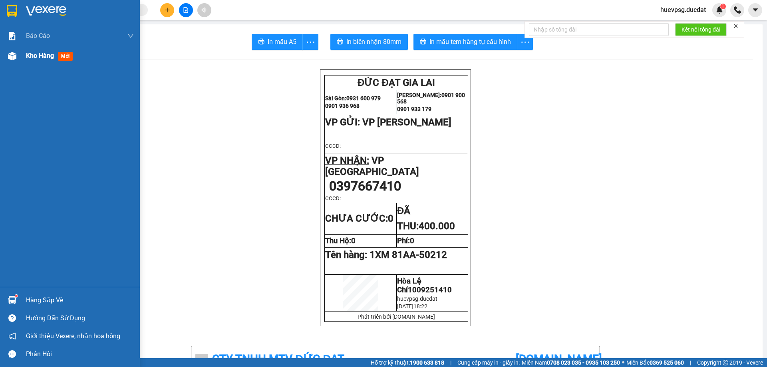
click at [32, 50] on div "Kho hàng mới" at bounding box center [80, 56] width 108 height 20
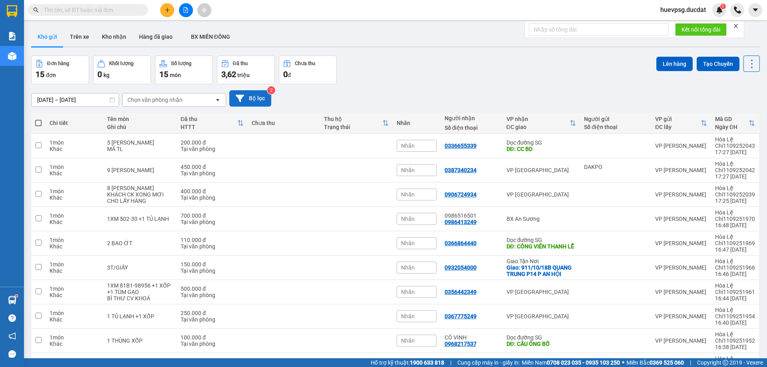
click at [263, 102] on button "Bộ lọc" at bounding box center [250, 98] width 42 height 16
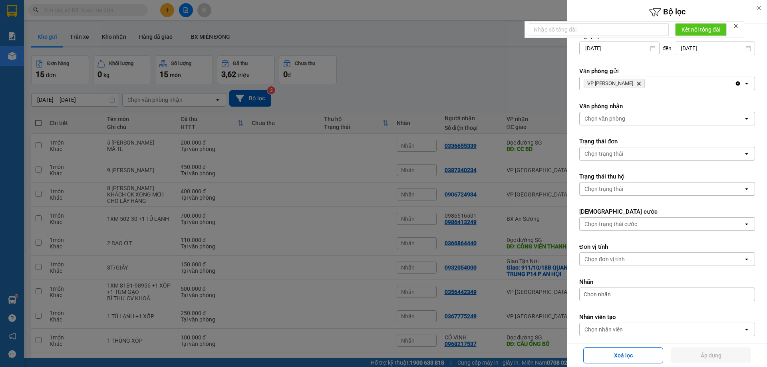
click at [629, 84] on span "VP Hòa [PERSON_NAME]" at bounding box center [614, 84] width 61 height 10
click at [637, 84] on icon "Delete" at bounding box center [639, 83] width 5 height 5
click at [633, 84] on div "Chọn văn phòng" at bounding box center [662, 83] width 164 height 13
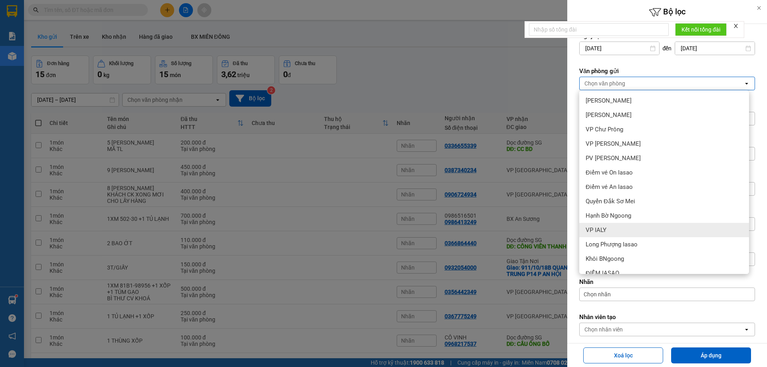
click at [609, 230] on div "VP IALY" at bounding box center [664, 230] width 170 height 14
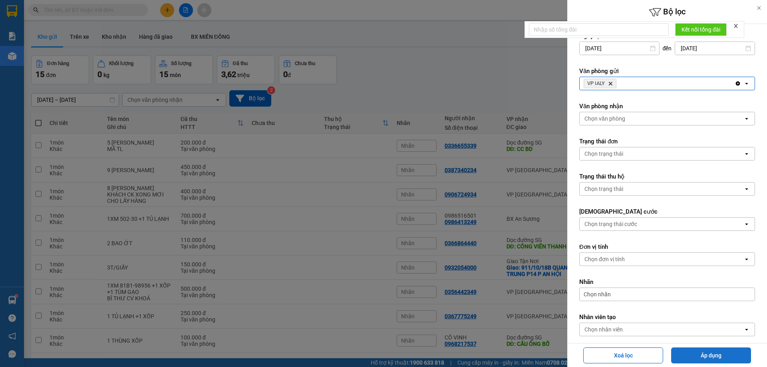
click at [681, 358] on button "Áp dụng" at bounding box center [711, 356] width 80 height 16
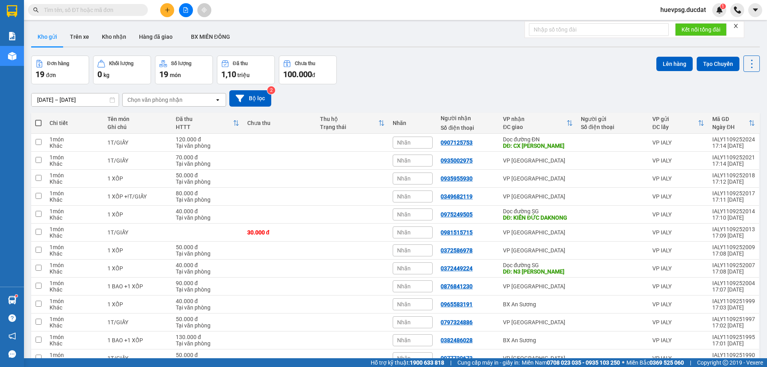
checkbox input "true"
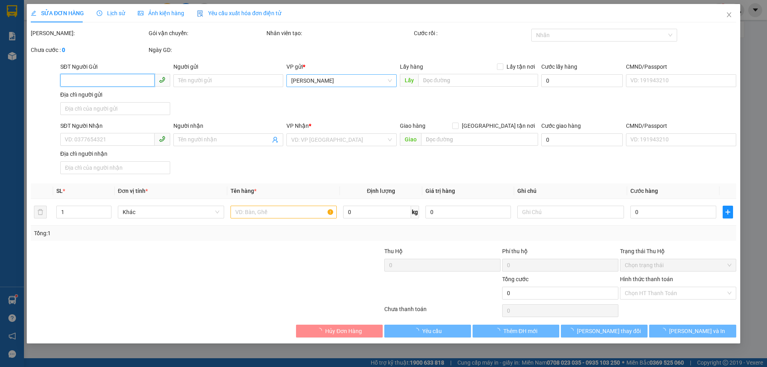
type input "0903337895"
type input "40.000"
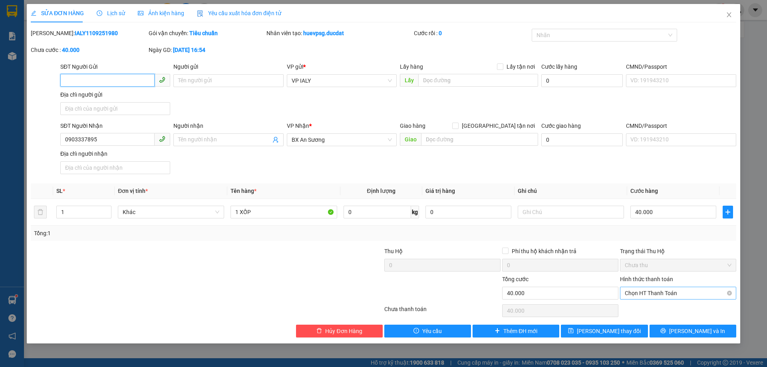
click at [691, 291] on span "Chọn HT Thanh Toán" at bounding box center [678, 293] width 107 height 12
click at [654, 294] on span "Chọn HT Thanh Toán" at bounding box center [678, 293] width 107 height 12
click at [652, 225] on div "Tại văn phòng" at bounding box center [678, 226] width 107 height 9
click at [616, 331] on span "[PERSON_NAME] thay đổi" at bounding box center [609, 331] width 64 height 9
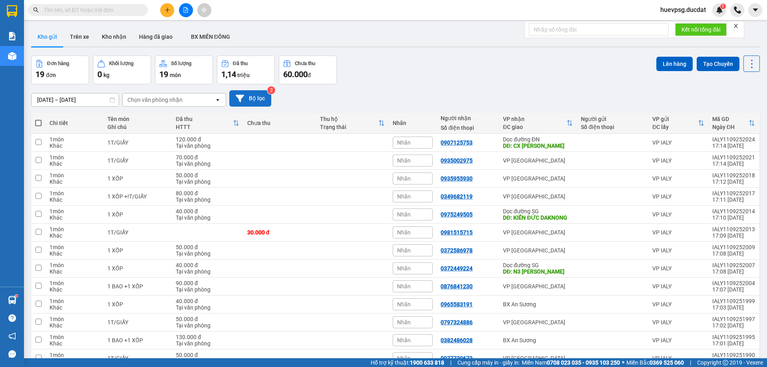
click at [251, 102] on button "Bộ lọc" at bounding box center [250, 98] width 42 height 16
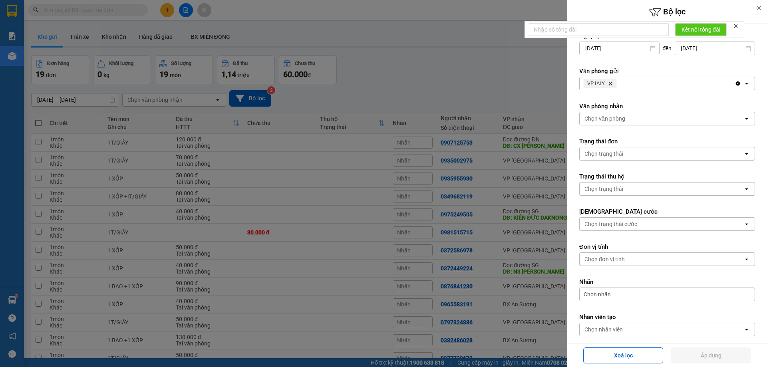
click at [610, 83] on icon "Delete" at bounding box center [610, 83] width 5 height 5
click at [624, 87] on div "Chọn văn phòng" at bounding box center [605, 84] width 41 height 8
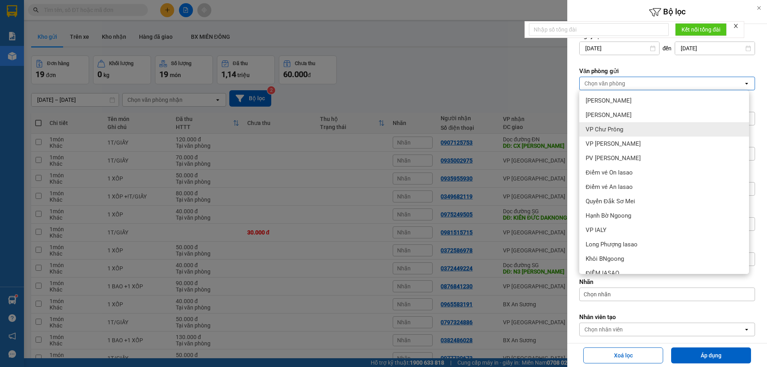
click at [627, 134] on div "VP Chư Prông" at bounding box center [664, 129] width 170 height 14
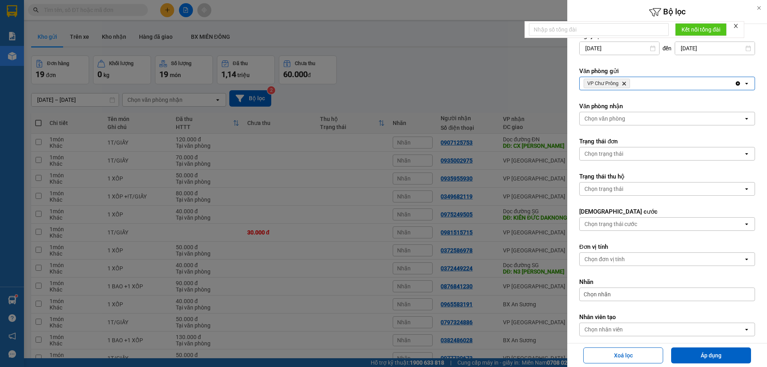
click at [630, 333] on div "Chọn nhân viên" at bounding box center [662, 329] width 164 height 13
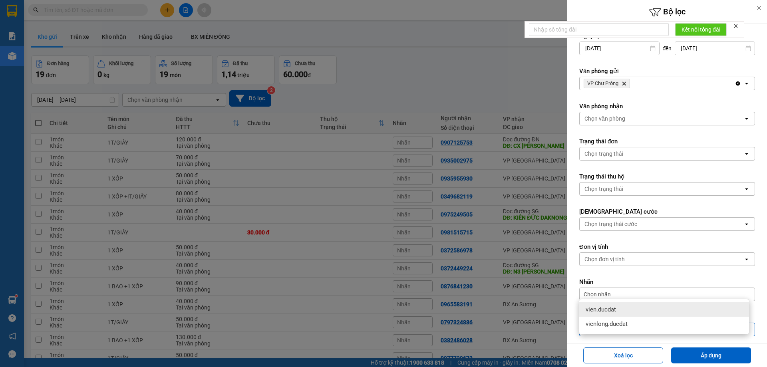
type input "V"
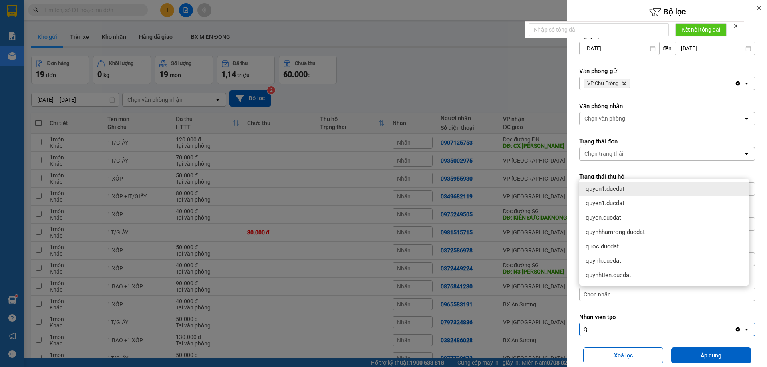
type input "QU"
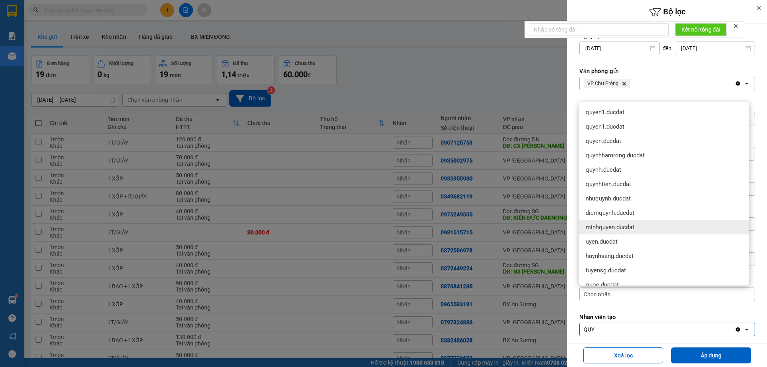
click at [617, 227] on span "minhquyen.ducdat" at bounding box center [610, 227] width 49 height 8
click at [719, 355] on button "Áp dụng" at bounding box center [711, 356] width 80 height 16
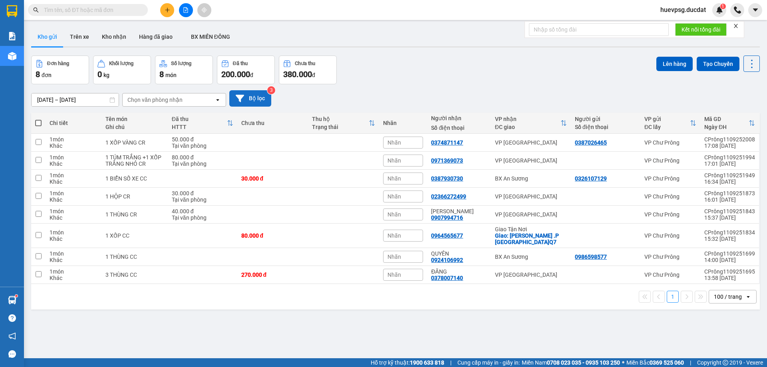
click at [244, 94] on icon at bounding box center [240, 98] width 8 height 8
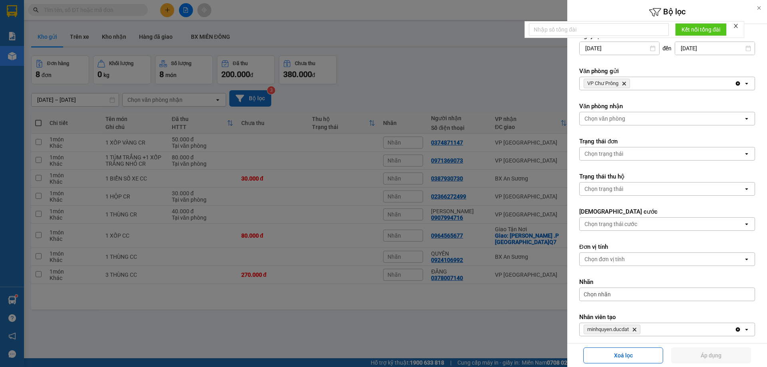
click at [624, 84] on icon "Delete" at bounding box center [624, 83] width 5 height 5
click at [624, 84] on div "Chọn văn phòng" at bounding box center [605, 84] width 41 height 8
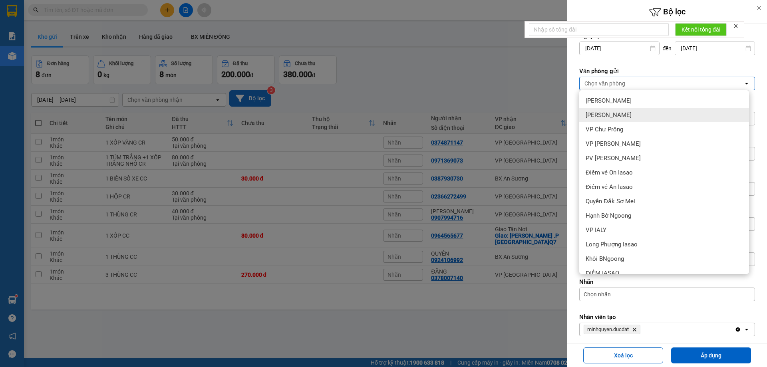
click at [615, 115] on span "[PERSON_NAME]" at bounding box center [609, 115] width 46 height 8
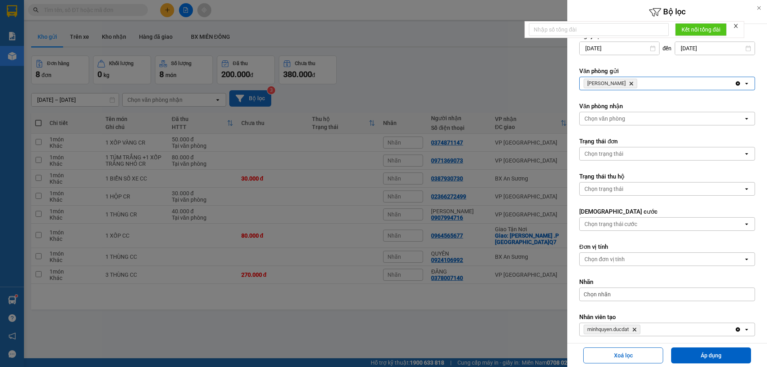
click at [636, 326] on span "minhquyen.ducdat Delete" at bounding box center [612, 330] width 57 height 10
click at [636, 327] on icon "Delete" at bounding box center [634, 329] width 5 height 5
click at [636, 327] on div "Chọn nhân viên" at bounding box center [662, 329] width 164 height 13
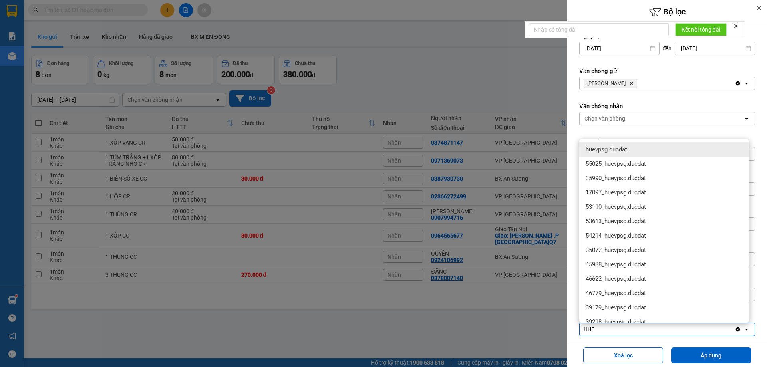
click at [606, 151] on span "huevpsg.ducdat" at bounding box center [607, 149] width 42 height 8
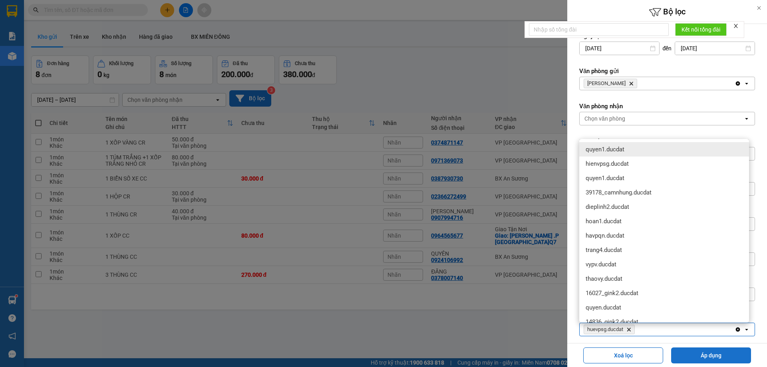
click at [714, 361] on button "Áp dụng" at bounding box center [711, 356] width 80 height 16
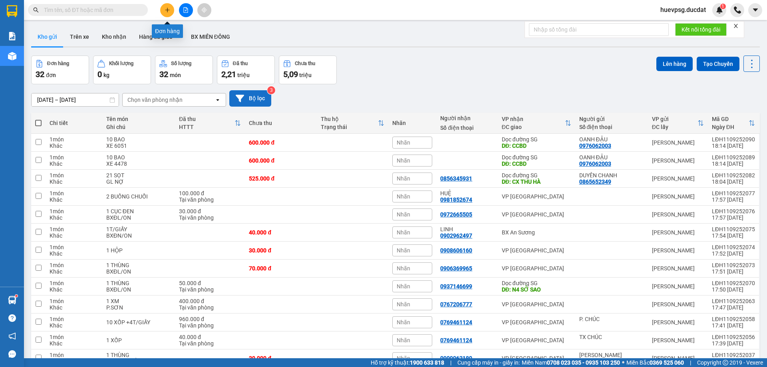
click at [163, 8] on button at bounding box center [167, 10] width 14 height 14
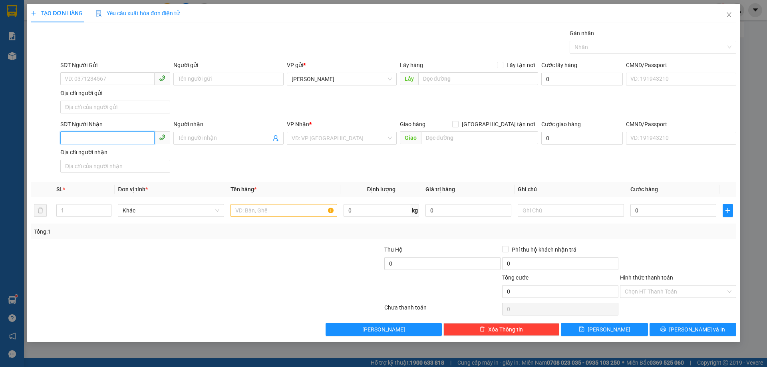
click at [137, 137] on input "SĐT Người Nhận" at bounding box center [107, 137] width 94 height 13
type input "0988003644"
click at [346, 143] on input "search" at bounding box center [339, 138] width 95 height 12
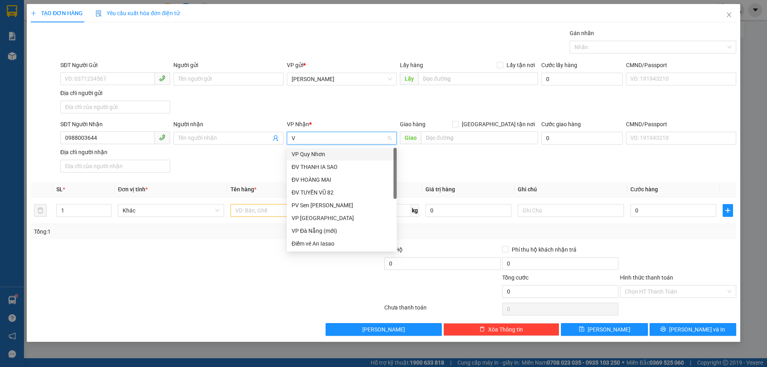
type input "VP"
click at [319, 198] on div "VP [GEOGRAPHIC_DATA]" at bounding box center [342, 192] width 110 height 13
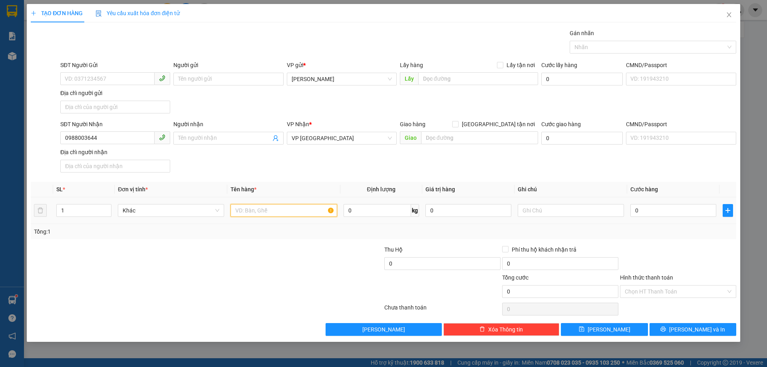
click at [299, 214] on input "text" at bounding box center [284, 210] width 106 height 13
type input "1 THÙNG"
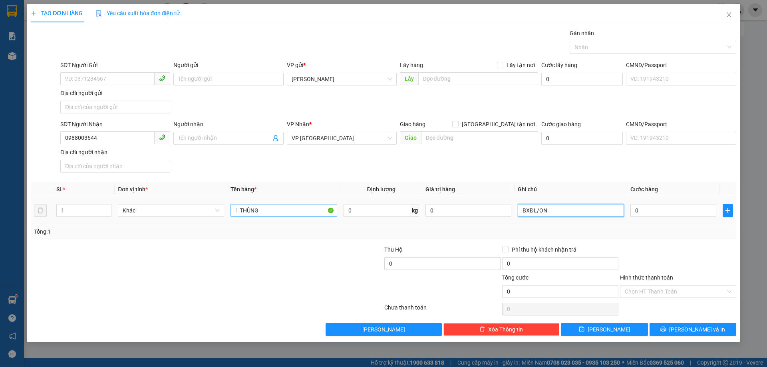
type input "BXĐL/ON"
type input "4"
type input "40"
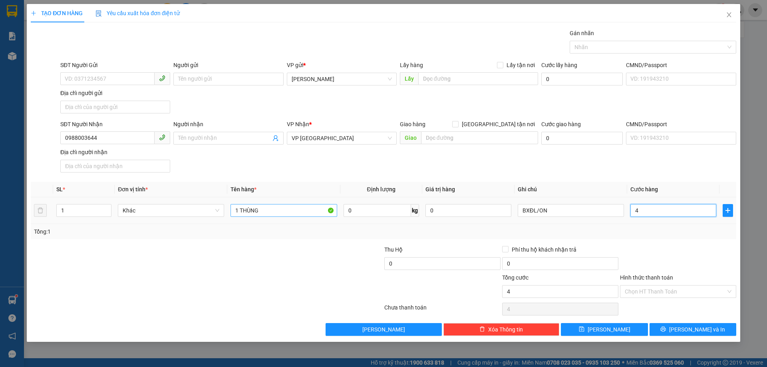
type input "40"
type input "40.000"
click at [707, 287] on input "Hình thức thanh toán" at bounding box center [675, 292] width 101 height 12
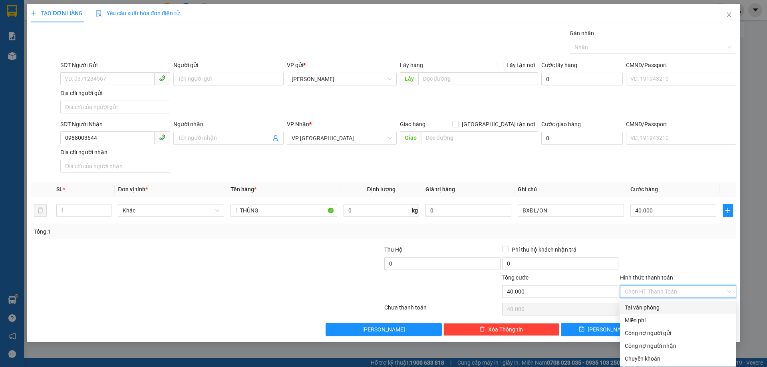
click at [683, 308] on div "Tại văn phòng" at bounding box center [678, 307] width 107 height 9
type input "0"
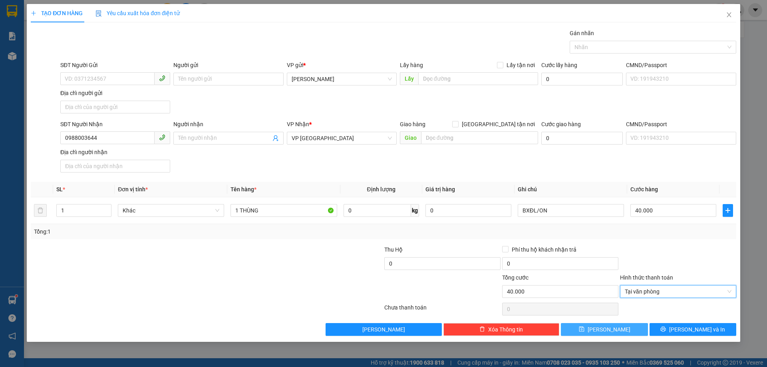
click at [629, 330] on button "[PERSON_NAME]" at bounding box center [604, 329] width 87 height 13
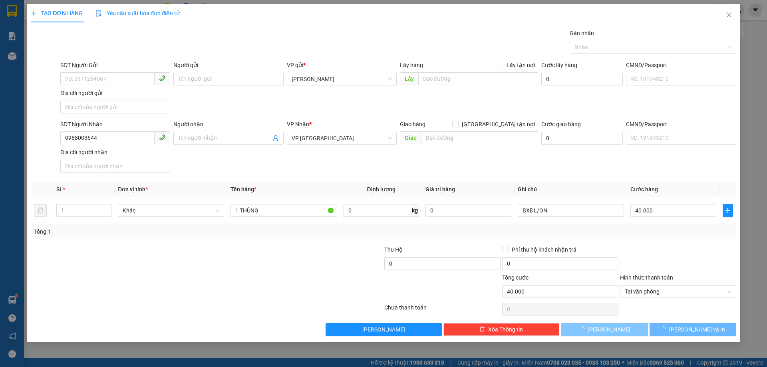
type input "0"
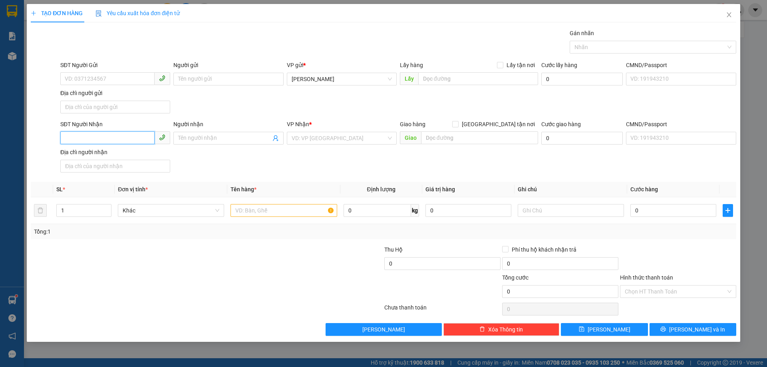
click at [127, 136] on input "SĐT Người Nhận" at bounding box center [107, 137] width 94 height 13
type input "0938456073"
click at [316, 136] on input "search" at bounding box center [339, 138] width 95 height 12
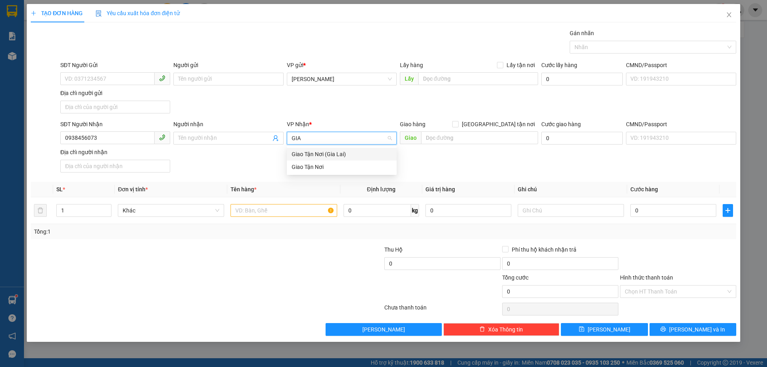
type input "GIAO"
click at [316, 169] on div "Giao Tận Nơi" at bounding box center [342, 167] width 100 height 9
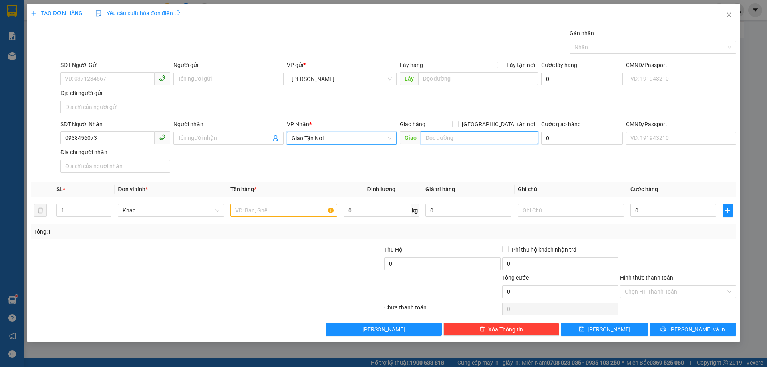
click at [454, 137] on input "text" at bounding box center [479, 137] width 117 height 13
type input "68/28A ÚT TỊCH P4 TÂN BÌNH"
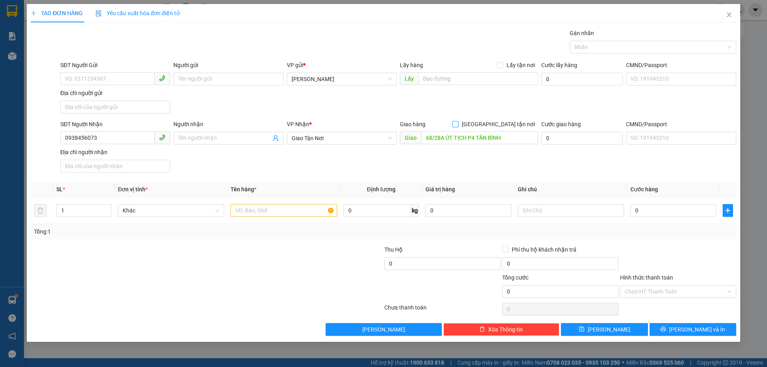
click at [458, 123] on input "[GEOGRAPHIC_DATA] tận nơi" at bounding box center [455, 124] width 6 height 6
checkbox input "true"
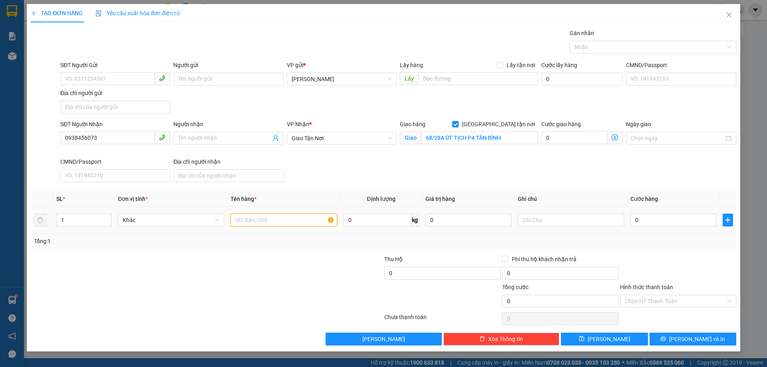
click at [311, 218] on input "text" at bounding box center [284, 220] width 106 height 13
type input "1 BAO"
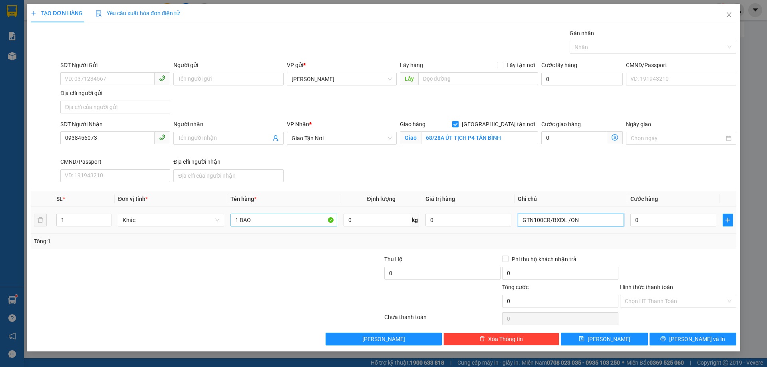
type input "GTN100CR/BXĐL /ON"
type input "5"
type input "50"
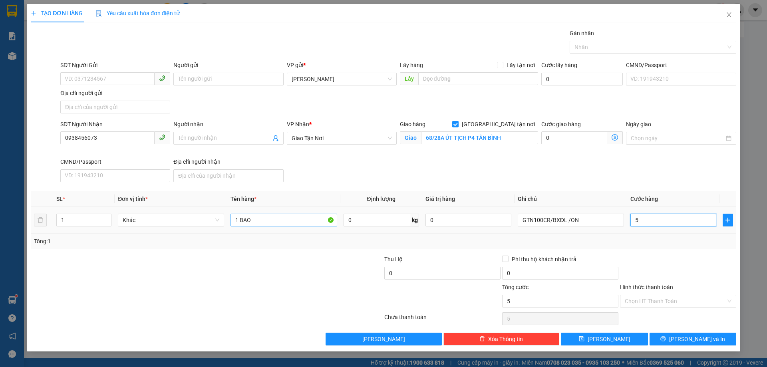
type input "50"
type input "50.000"
click at [691, 300] on input "Hình thức thanh toán" at bounding box center [675, 301] width 101 height 12
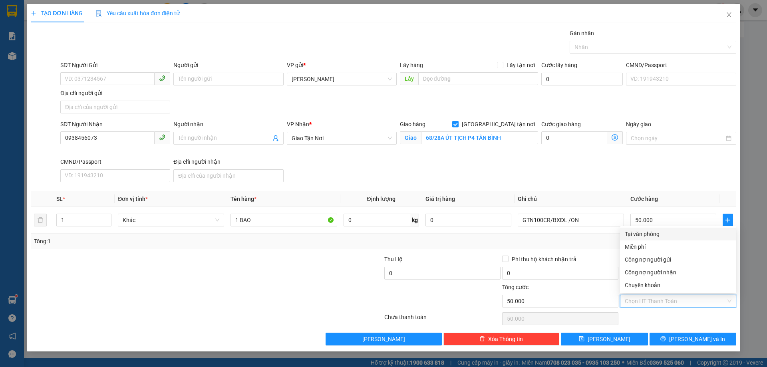
click at [651, 235] on div "Tại văn phòng" at bounding box center [678, 234] width 107 height 9
type input "0"
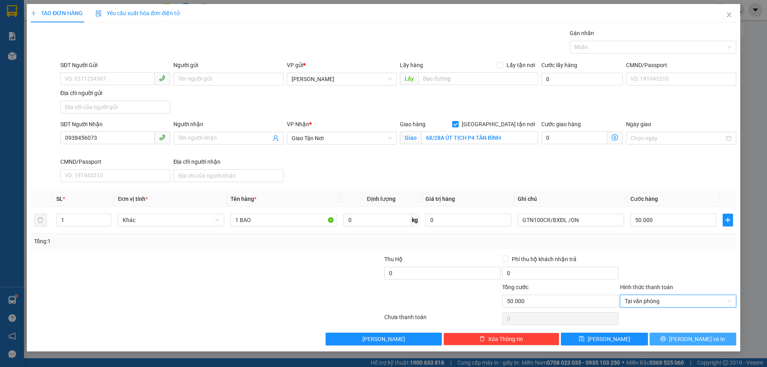
click at [659, 345] on button "[PERSON_NAME] và In" at bounding box center [693, 339] width 87 height 13
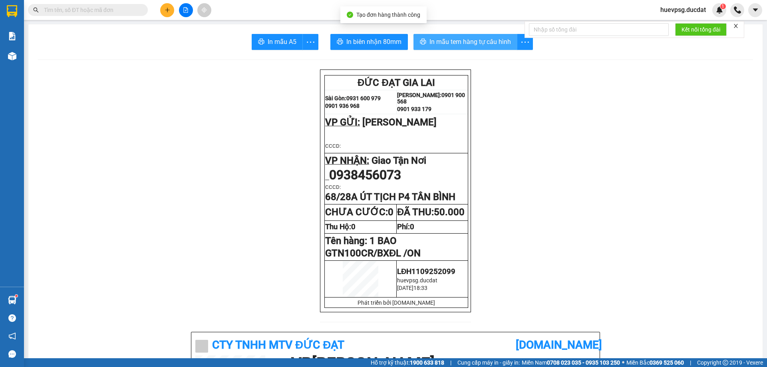
click at [435, 44] on span "In mẫu tem hàng tự cấu hình" at bounding box center [471, 42] width 82 height 10
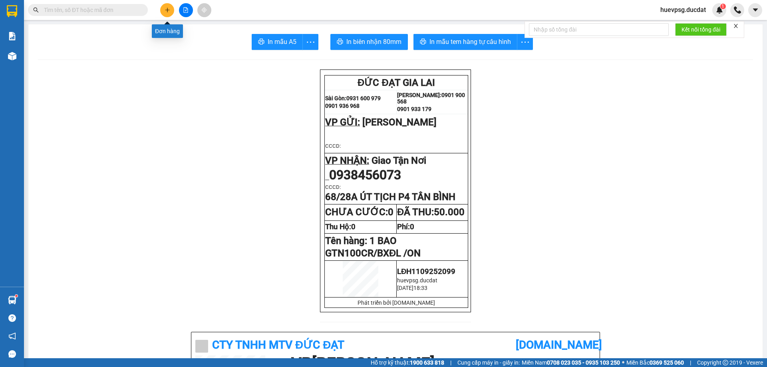
click at [168, 10] on icon "plus" at bounding box center [167, 10] width 4 height 0
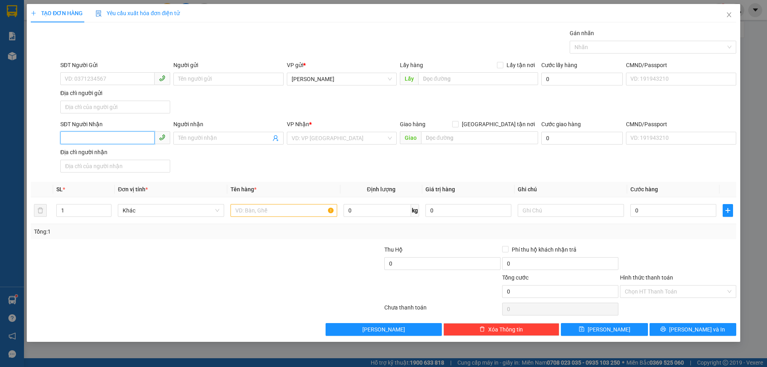
click at [146, 140] on input "SĐT Người Nhận" at bounding box center [107, 137] width 94 height 13
type input "0933419370"
click at [334, 139] on input "search" at bounding box center [339, 138] width 95 height 12
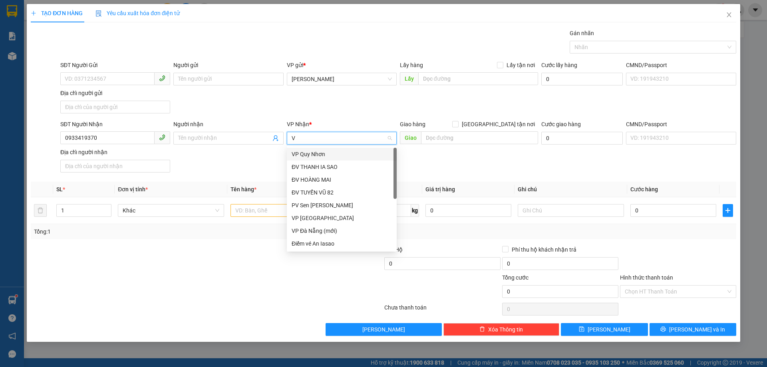
type input "VP"
click at [320, 165] on div "VP [GEOGRAPHIC_DATA]" at bounding box center [342, 167] width 100 height 9
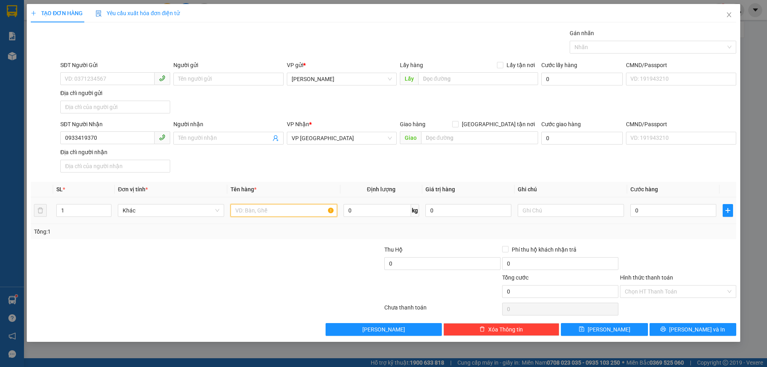
click at [304, 207] on input "text" at bounding box center [284, 210] width 106 height 13
type input "1 CỤC ĐEN"
type input "3"
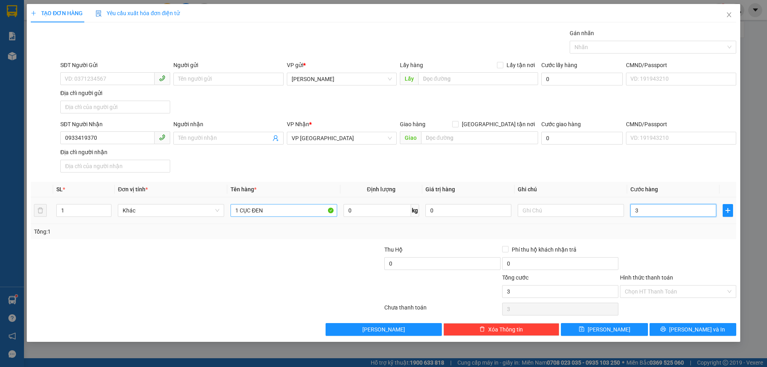
type input "30"
type input "30.000"
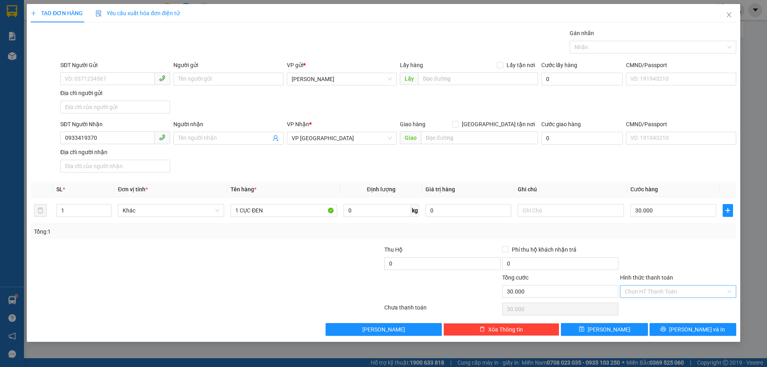
click at [687, 293] on input "Hình thức thanh toán" at bounding box center [675, 292] width 101 height 12
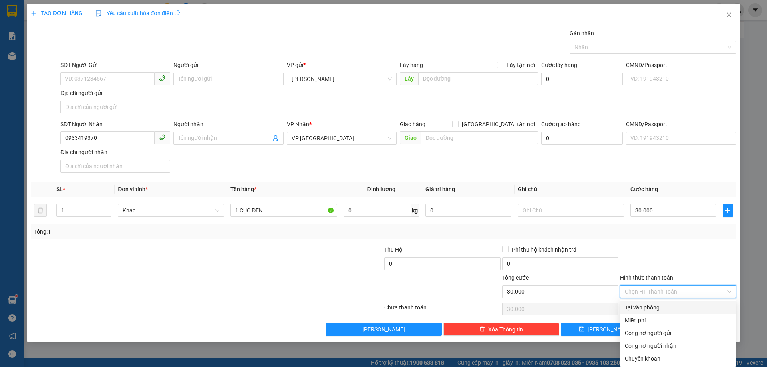
click at [653, 311] on div "Tại văn phòng" at bounding box center [678, 307] width 107 height 9
type input "0"
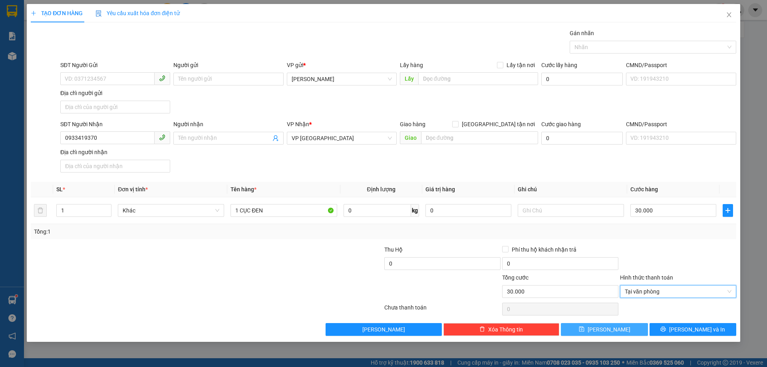
click at [629, 332] on button "[PERSON_NAME]" at bounding box center [604, 329] width 87 height 13
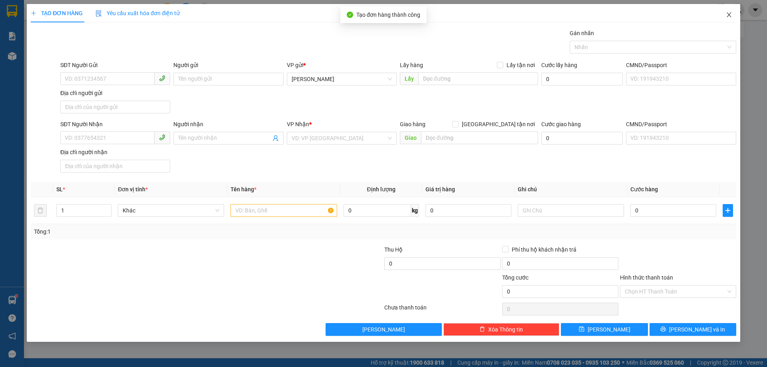
click at [729, 15] on icon "close" at bounding box center [729, 14] width 4 height 5
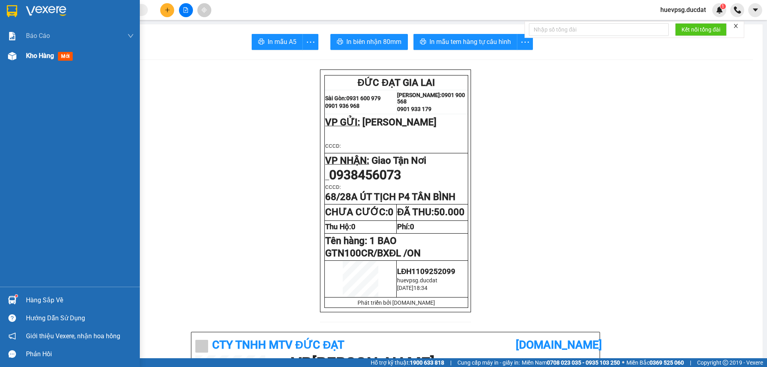
click at [45, 53] on span "Kho hàng" at bounding box center [40, 56] width 28 height 8
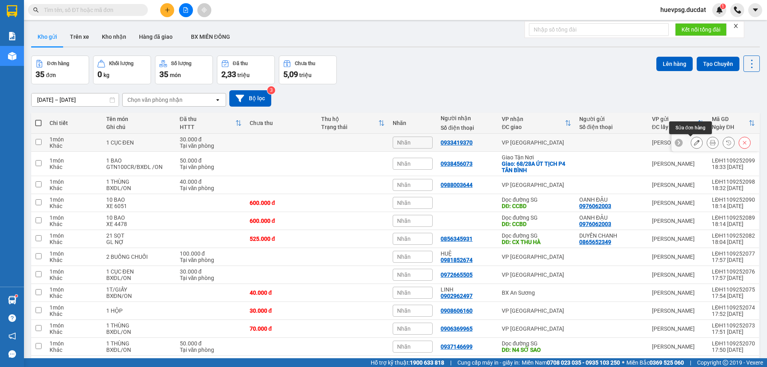
click at [694, 140] on icon at bounding box center [697, 143] width 6 height 6
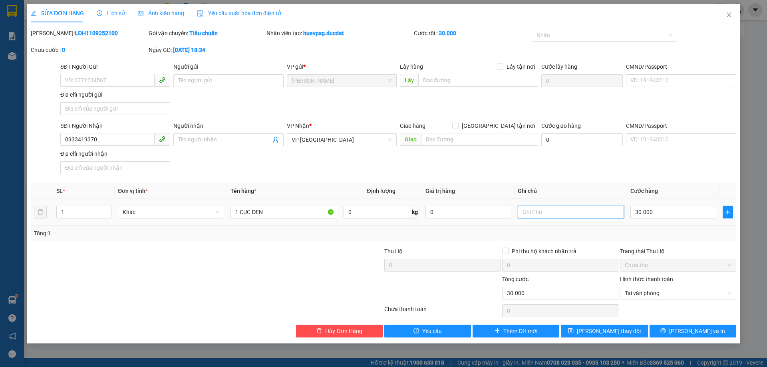
click at [546, 213] on input "text" at bounding box center [571, 212] width 106 height 13
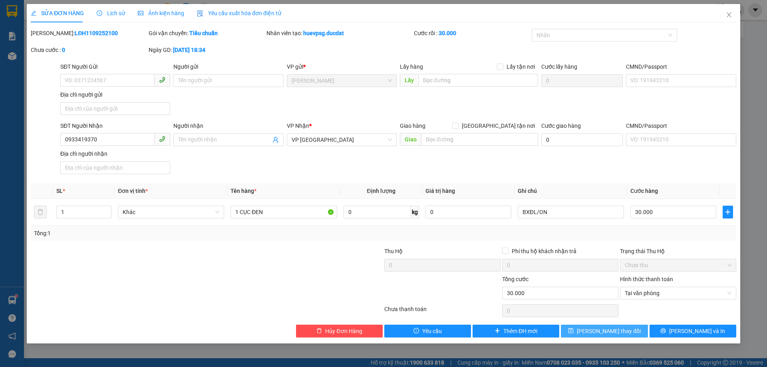
click at [622, 329] on span "[PERSON_NAME] thay đổi" at bounding box center [609, 331] width 64 height 9
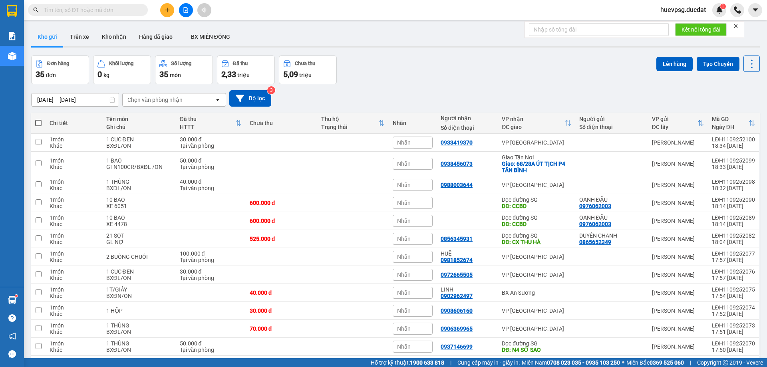
click at [163, 10] on button at bounding box center [167, 10] width 14 height 14
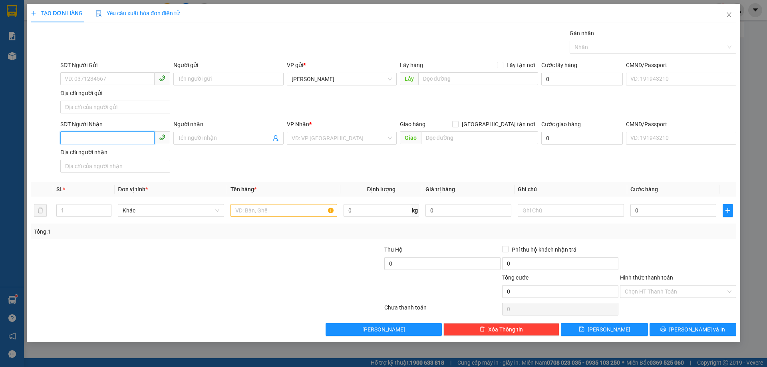
click at [133, 141] on input "SĐT Người Nhận" at bounding box center [107, 137] width 94 height 13
type input "0933419370"
click at [148, 161] on div "0933419370 0933419370 - NGÂN" at bounding box center [115, 154] width 110 height 16
click at [117, 145] on div "SĐT Người Nhận 0933419370" at bounding box center [115, 134] width 110 height 28
click at [123, 138] on input "0933419370" at bounding box center [107, 137] width 94 height 13
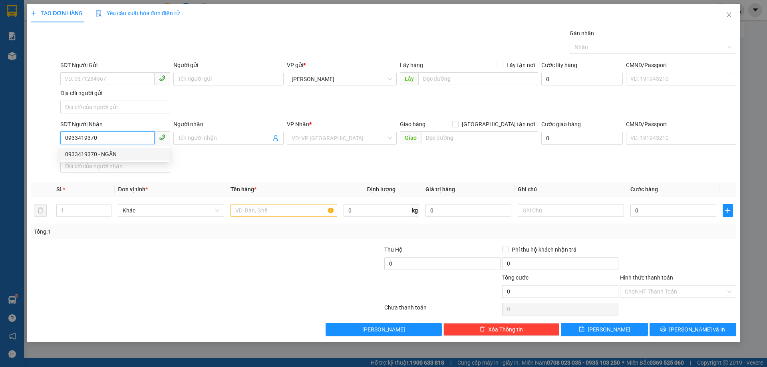
click at [123, 153] on div "0933419370 - NGÂN" at bounding box center [115, 154] width 100 height 9
type input "NGÂN"
click at [298, 213] on input "text" at bounding box center [284, 210] width 106 height 13
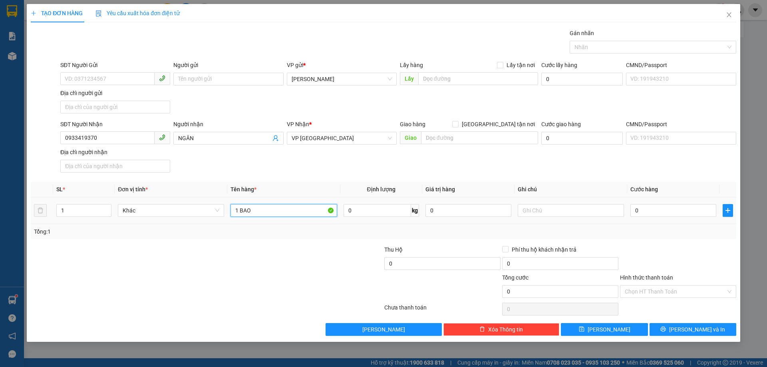
type input "1 BAO"
type input "BXĐL//ON"
type input "1"
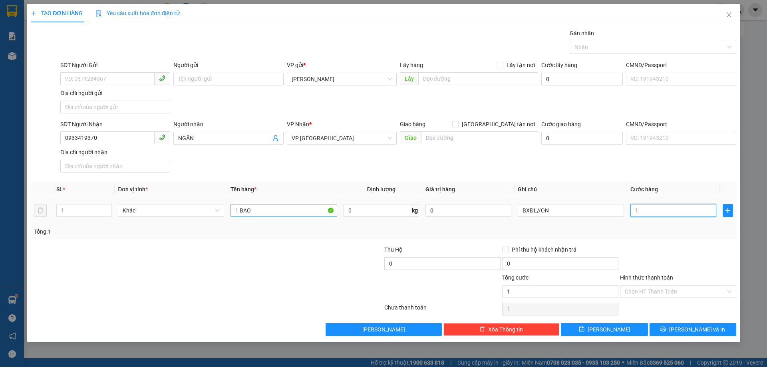
type input "10"
type input "100"
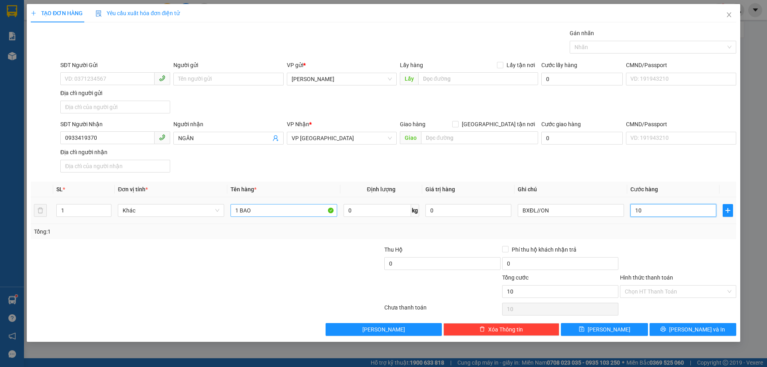
type input "100"
type input "100.000"
click at [706, 290] on input "Hình thức thanh toán" at bounding box center [675, 292] width 101 height 12
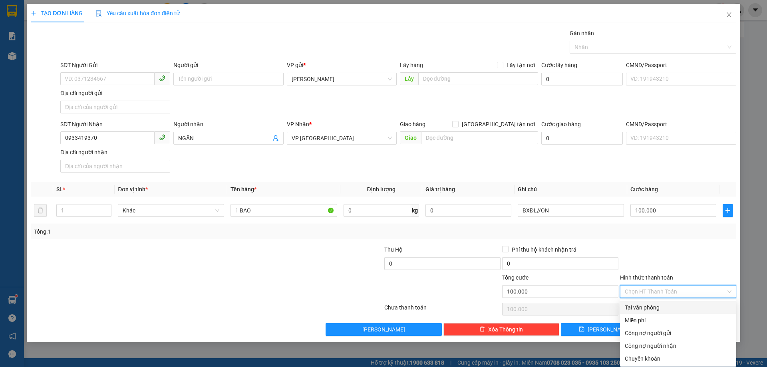
click at [676, 309] on div "Tại văn phòng" at bounding box center [678, 307] width 107 height 9
type input "0"
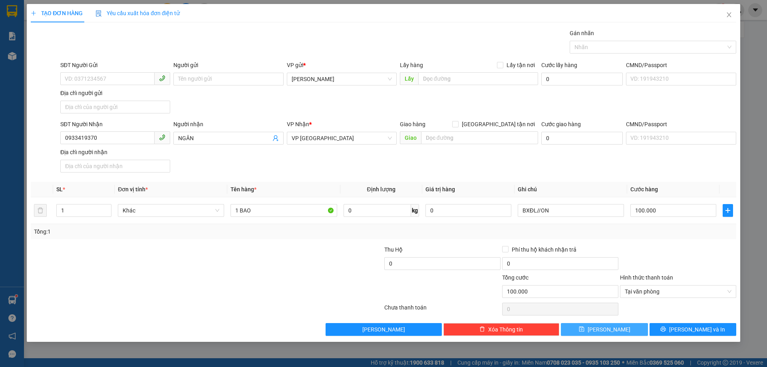
click at [629, 327] on button "[PERSON_NAME]" at bounding box center [604, 329] width 87 height 13
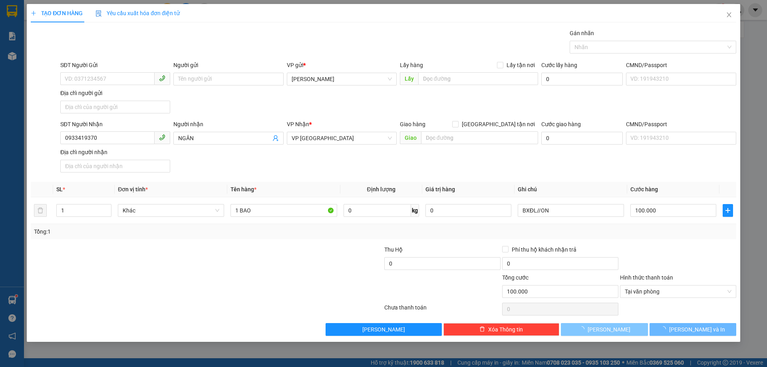
type input "0"
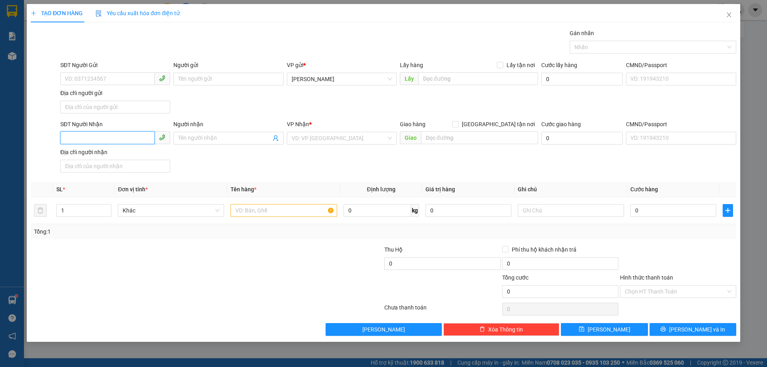
click at [99, 135] on input "SĐT Người Nhận" at bounding box center [107, 137] width 94 height 13
type input "0905811679"
click at [299, 138] on input "search" at bounding box center [339, 138] width 95 height 12
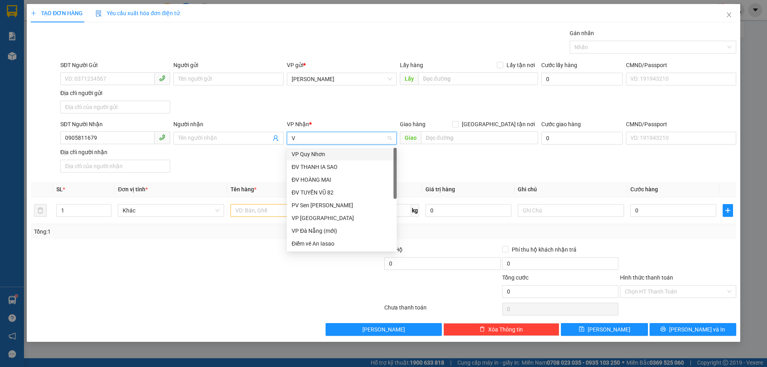
type input "VP"
click at [304, 165] on div "VP [GEOGRAPHIC_DATA]" at bounding box center [342, 167] width 100 height 9
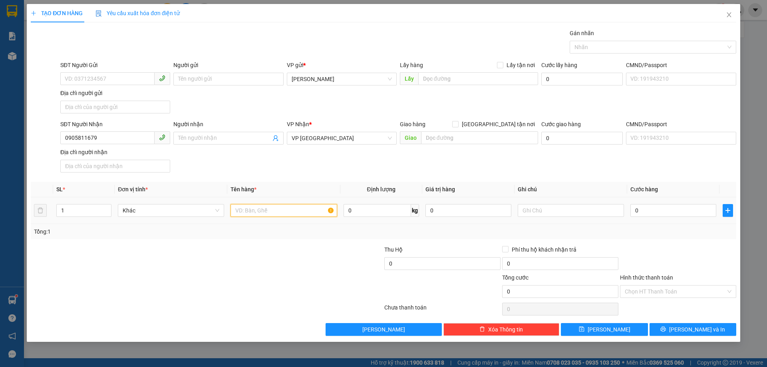
click at [300, 207] on input "text" at bounding box center [284, 210] width 106 height 13
type input "1 THÙNG"
type input "5"
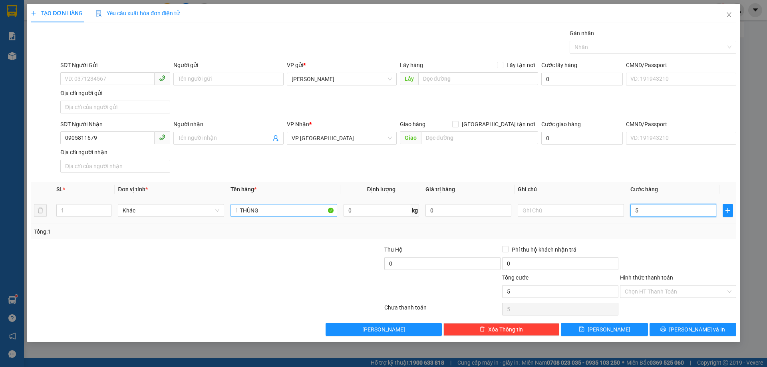
type input "50"
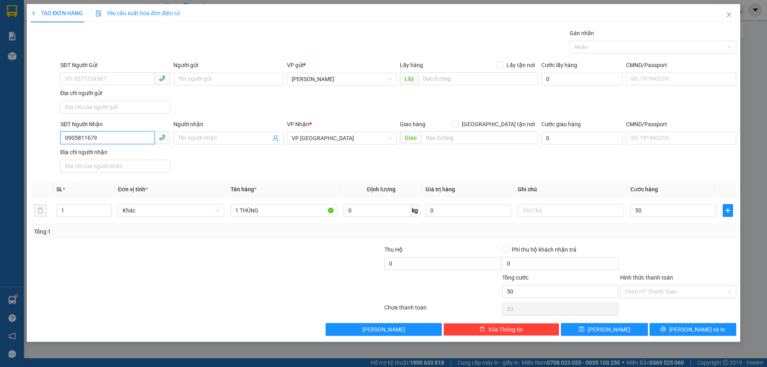
type input "50.000"
click at [86, 140] on input "0905811679" at bounding box center [107, 137] width 94 height 13
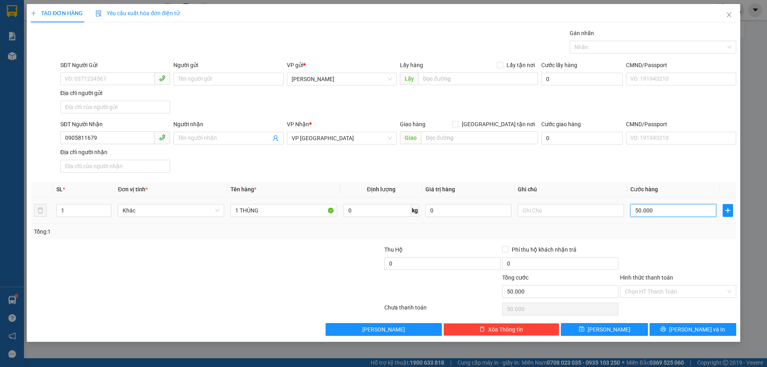
click at [645, 211] on input "50.000" at bounding box center [674, 210] width 86 height 13
type input "6"
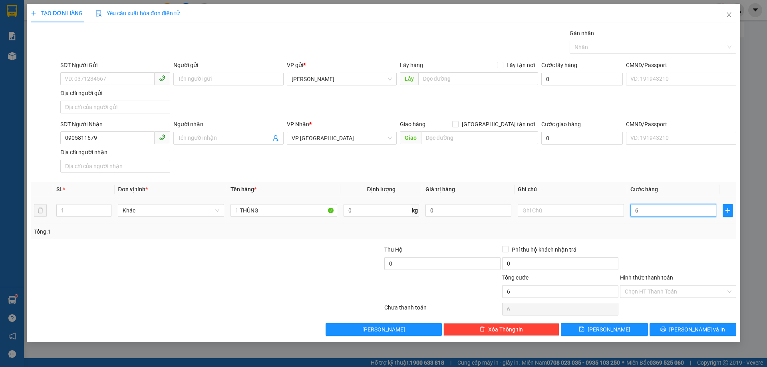
type input "60"
type input "60.000"
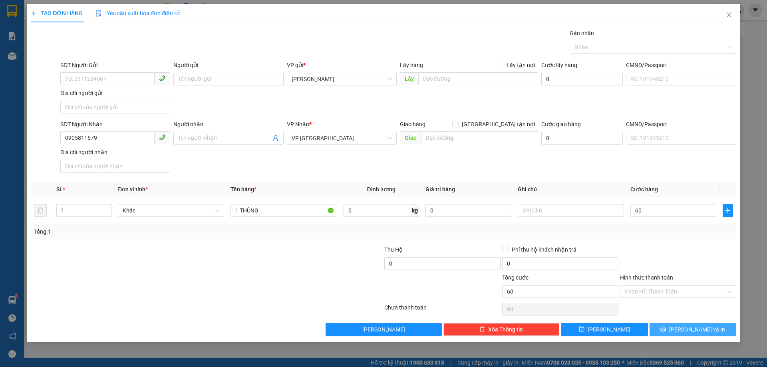
type input "60.000"
click at [701, 327] on span "[PERSON_NAME] và In" at bounding box center [697, 329] width 56 height 9
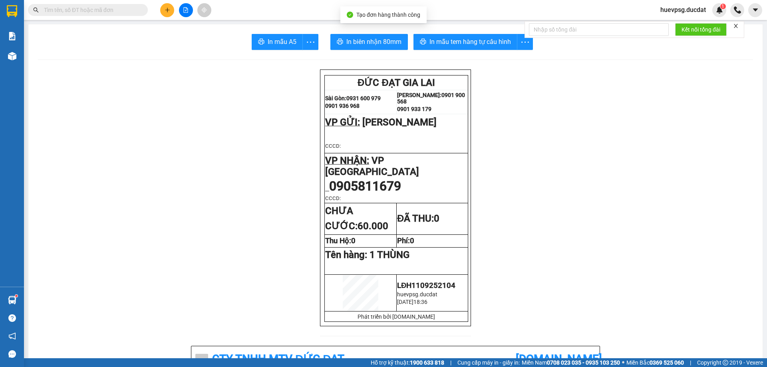
click at [168, 8] on icon "plus" at bounding box center [168, 10] width 6 height 6
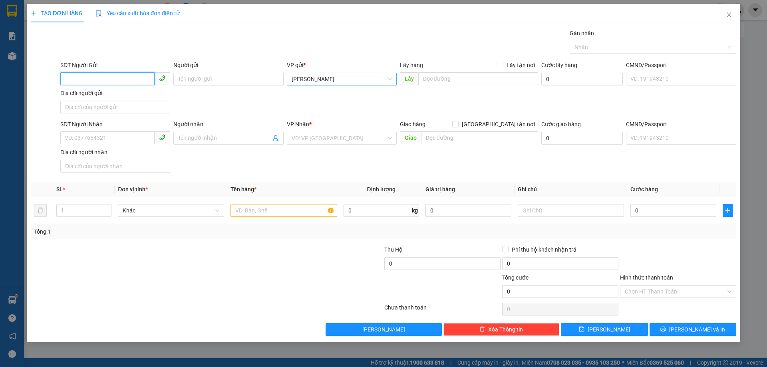
click at [306, 78] on span "[PERSON_NAME]" at bounding box center [342, 79] width 100 height 12
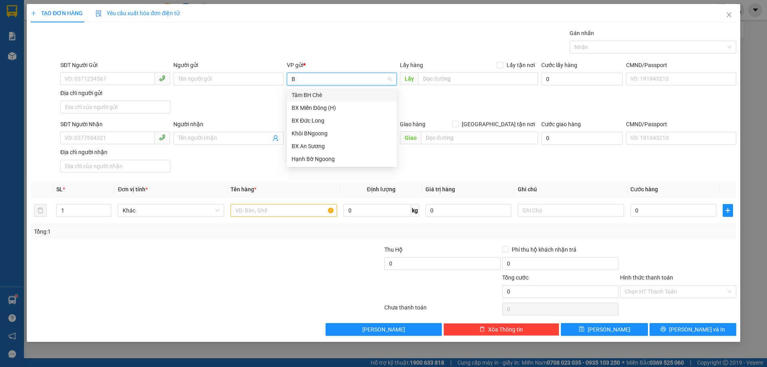
type input "BN"
drag, startPoint x: 302, startPoint y: 108, endPoint x: 309, endPoint y: 91, distance: 18.1
click at [309, 91] on div "Khôi BNgoong Hạnh Bờ Ngoong" at bounding box center [342, 102] width 110 height 26
click at [309, 92] on div "Khôi BNgoong" at bounding box center [342, 95] width 100 height 9
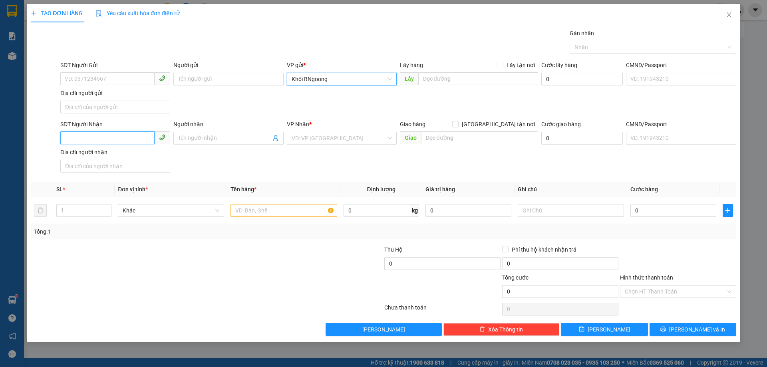
click at [123, 144] on input "SĐT Người Nhận" at bounding box center [107, 137] width 94 height 13
click at [125, 141] on input "SĐT Người Nhận" at bounding box center [107, 137] width 94 height 13
type input "0879389554"
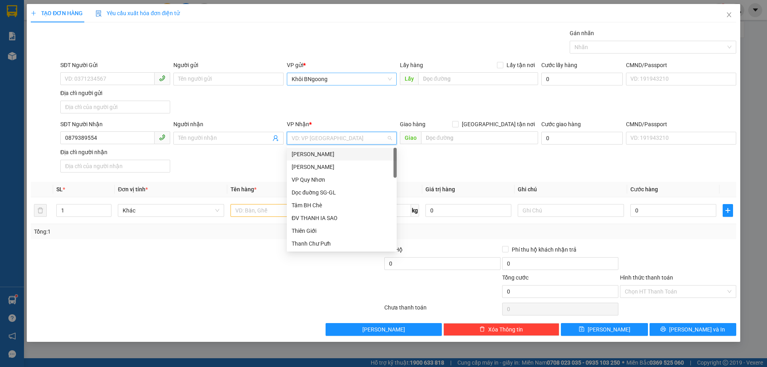
click at [308, 139] on input "search" at bounding box center [339, 138] width 95 height 12
type input "VP"
click at [309, 167] on div "VP [GEOGRAPHIC_DATA]" at bounding box center [342, 167] width 100 height 9
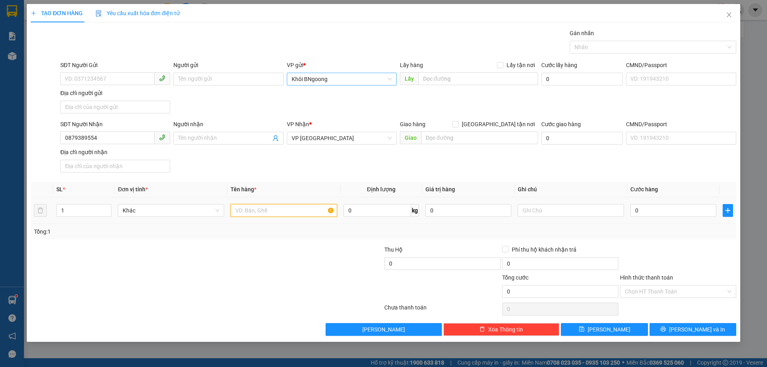
click at [315, 208] on input "text" at bounding box center [284, 210] width 106 height 13
type input "1 THÙNG"
type input "6"
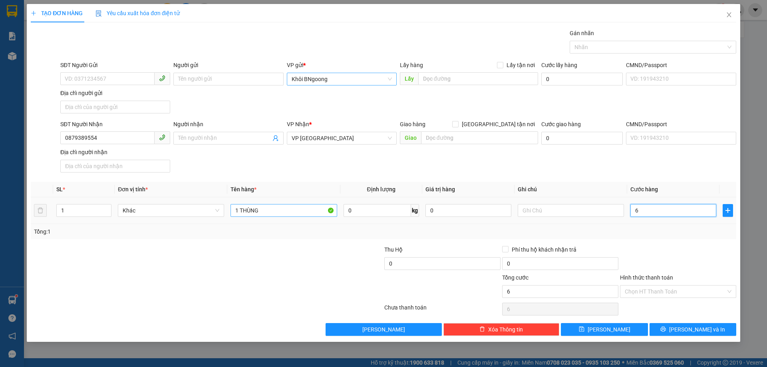
type input "60"
type input "60.000"
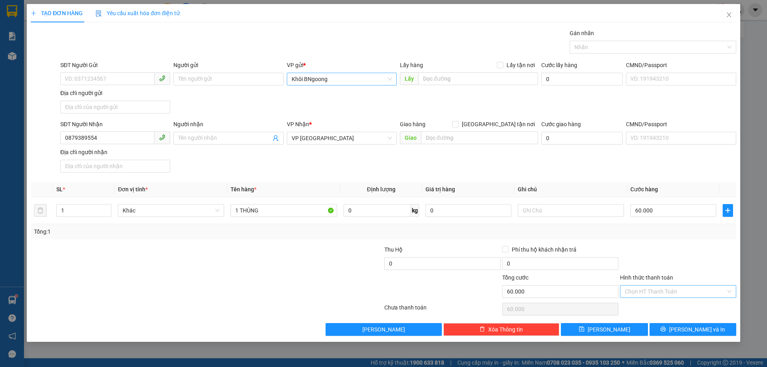
click at [718, 293] on input "Hình thức thanh toán" at bounding box center [675, 292] width 101 height 12
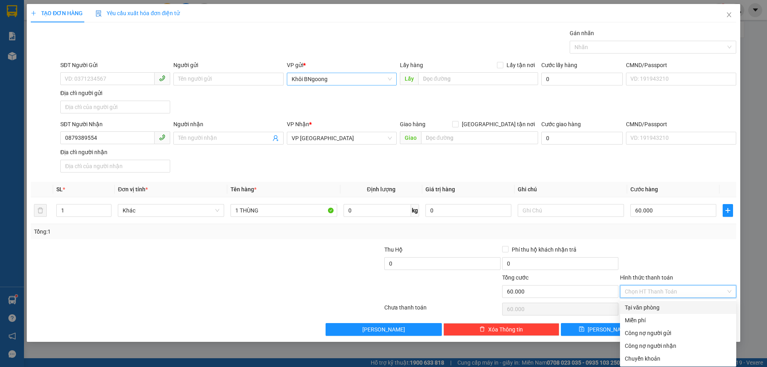
click at [672, 306] on div "Tại văn phòng" at bounding box center [678, 307] width 107 height 9
type input "0"
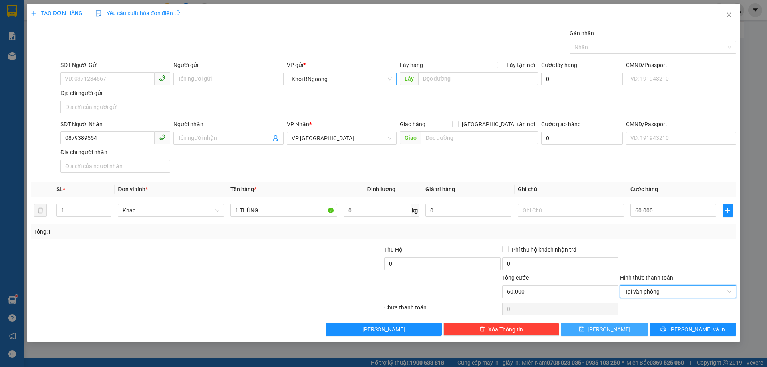
click at [623, 325] on button "[PERSON_NAME]" at bounding box center [604, 329] width 87 height 13
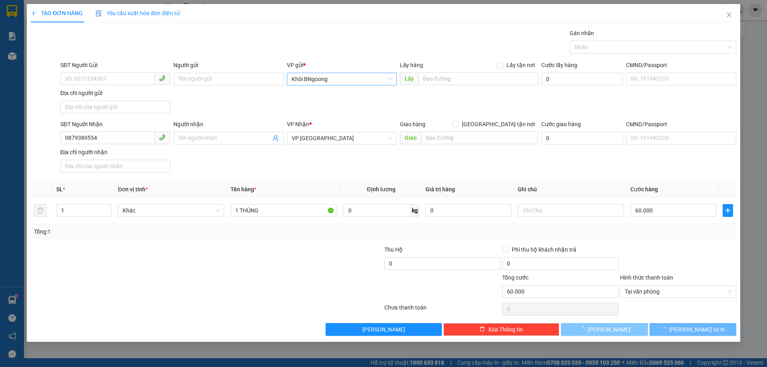
type input "0"
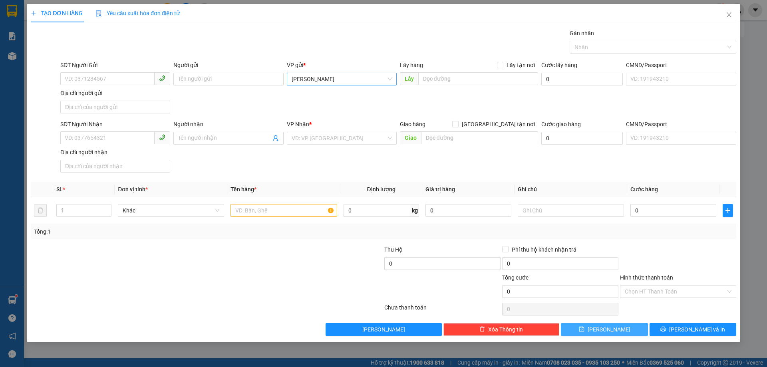
click at [377, 74] on span "[PERSON_NAME]" at bounding box center [342, 79] width 100 height 12
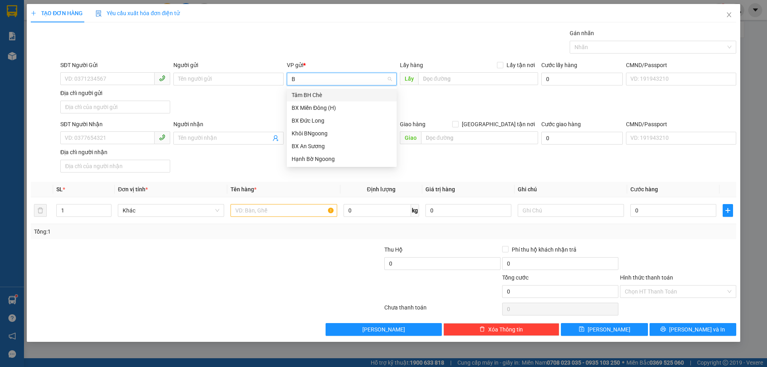
type input "BN"
click at [351, 97] on div "Khôi BNgoong" at bounding box center [342, 95] width 100 height 9
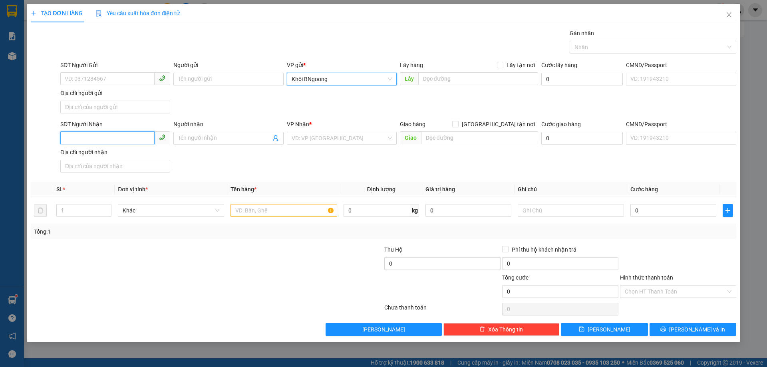
click at [126, 136] on input "SĐT Người Nhận" at bounding box center [107, 137] width 94 height 13
type input "0987161549"
click at [300, 140] on input "search" at bounding box center [339, 138] width 95 height 12
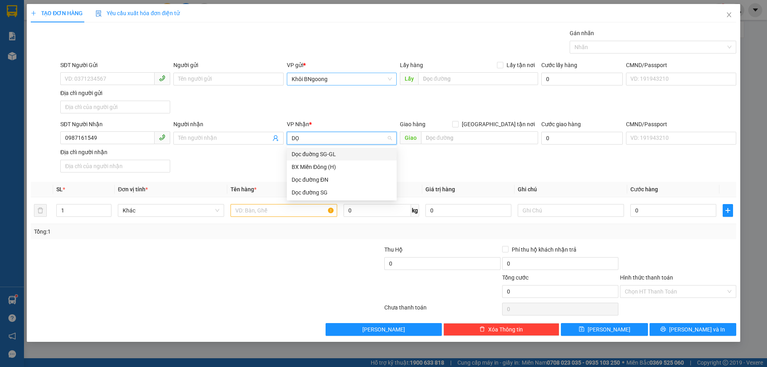
type input "DỌC"
click at [309, 169] on div "Dọc đường ĐN" at bounding box center [342, 167] width 100 height 9
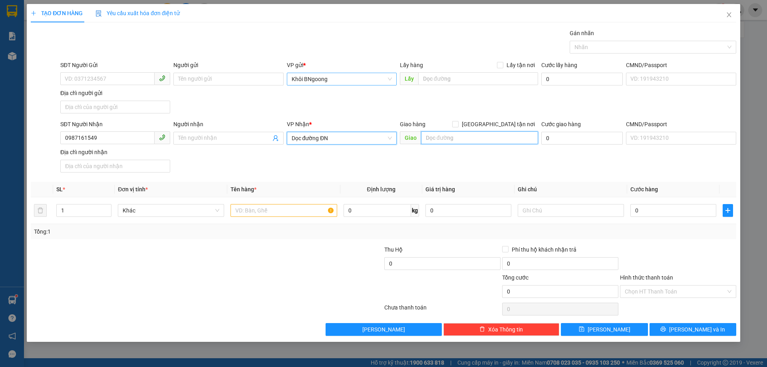
click at [465, 139] on input "text" at bounding box center [479, 137] width 117 height 13
type input "CX TƯ NGHĨA"
click at [308, 215] on input "text" at bounding box center [284, 210] width 106 height 13
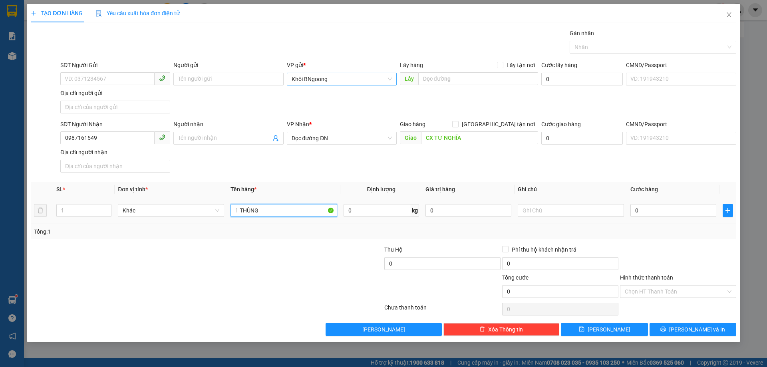
type input "1 THÙNG"
type input "8"
type input "80"
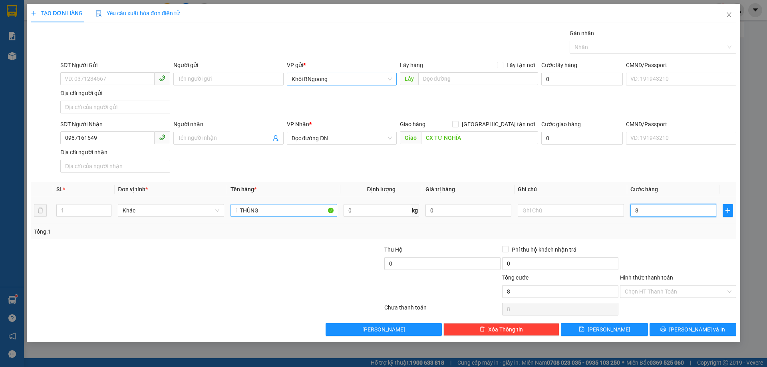
type input "80"
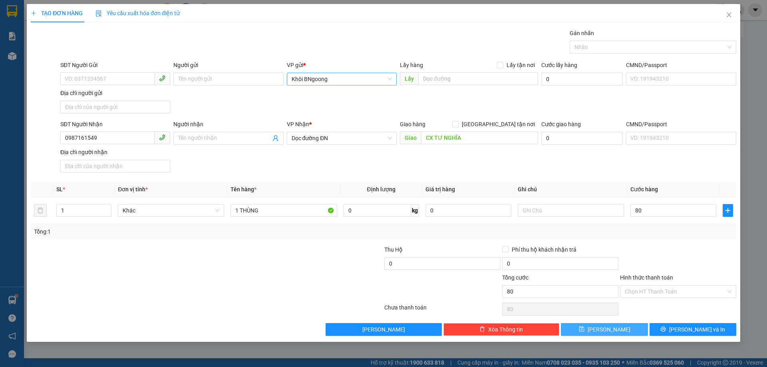
type input "80.000"
click at [591, 329] on button "[PERSON_NAME]" at bounding box center [604, 329] width 87 height 13
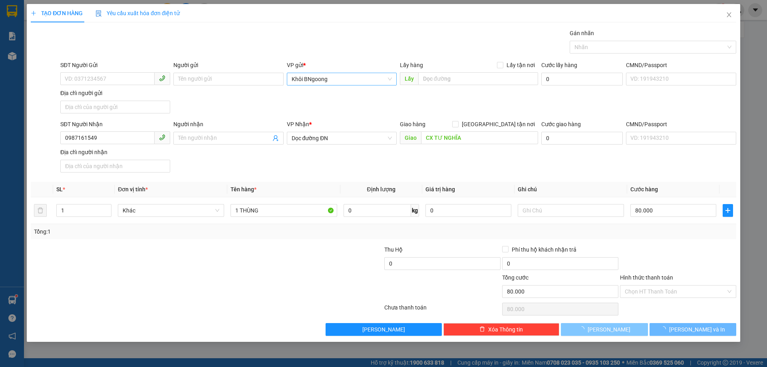
type input "0"
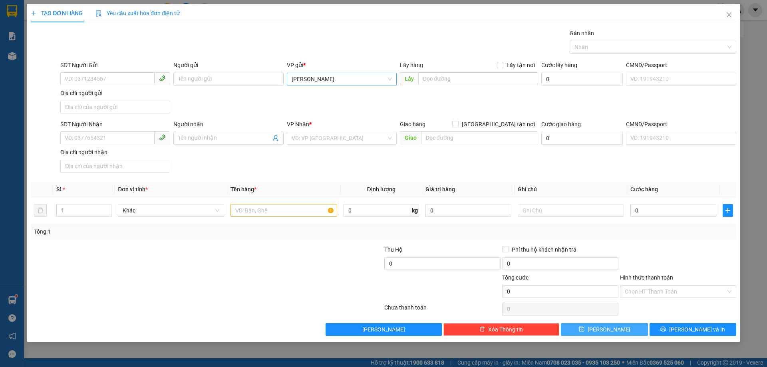
click at [370, 77] on span "[PERSON_NAME]" at bounding box center [342, 79] width 100 height 12
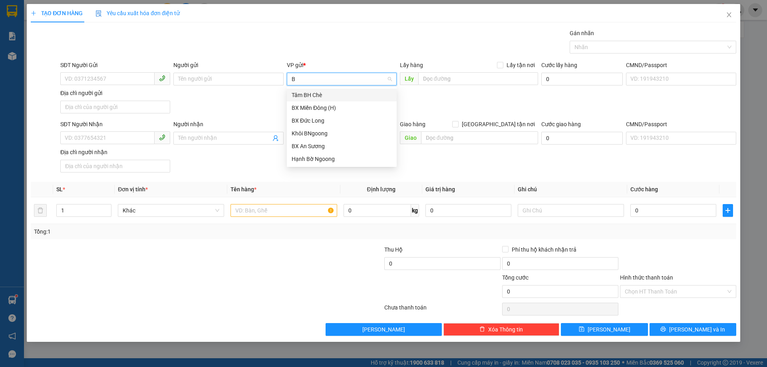
type input "BN"
click at [312, 96] on div "Khôi BNgoong" at bounding box center [342, 95] width 100 height 9
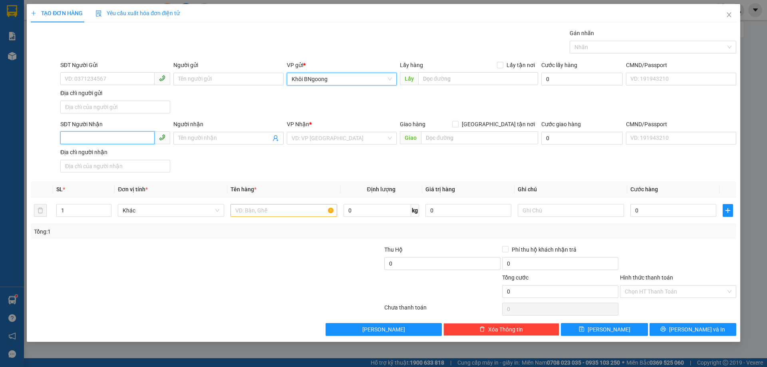
click at [135, 137] on input "SĐT Người Nhận" at bounding box center [107, 137] width 94 height 13
type input "0935866290"
click at [339, 139] on input "search" at bounding box center [339, 138] width 95 height 12
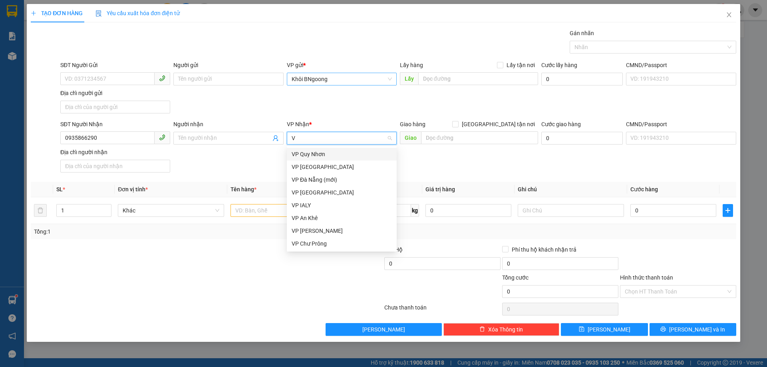
type input "VP"
click at [313, 189] on div "VP [GEOGRAPHIC_DATA]" at bounding box center [342, 192] width 100 height 9
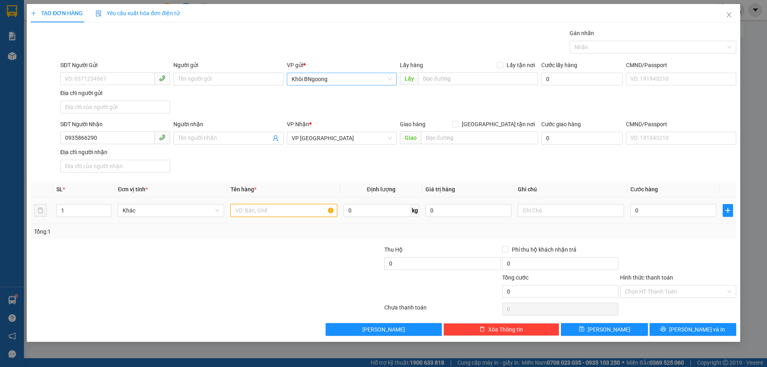
click at [277, 210] on input "text" at bounding box center [284, 210] width 106 height 13
type input "1 BAO VÀNG"
